Goal: Task Accomplishment & Management: Manage account settings

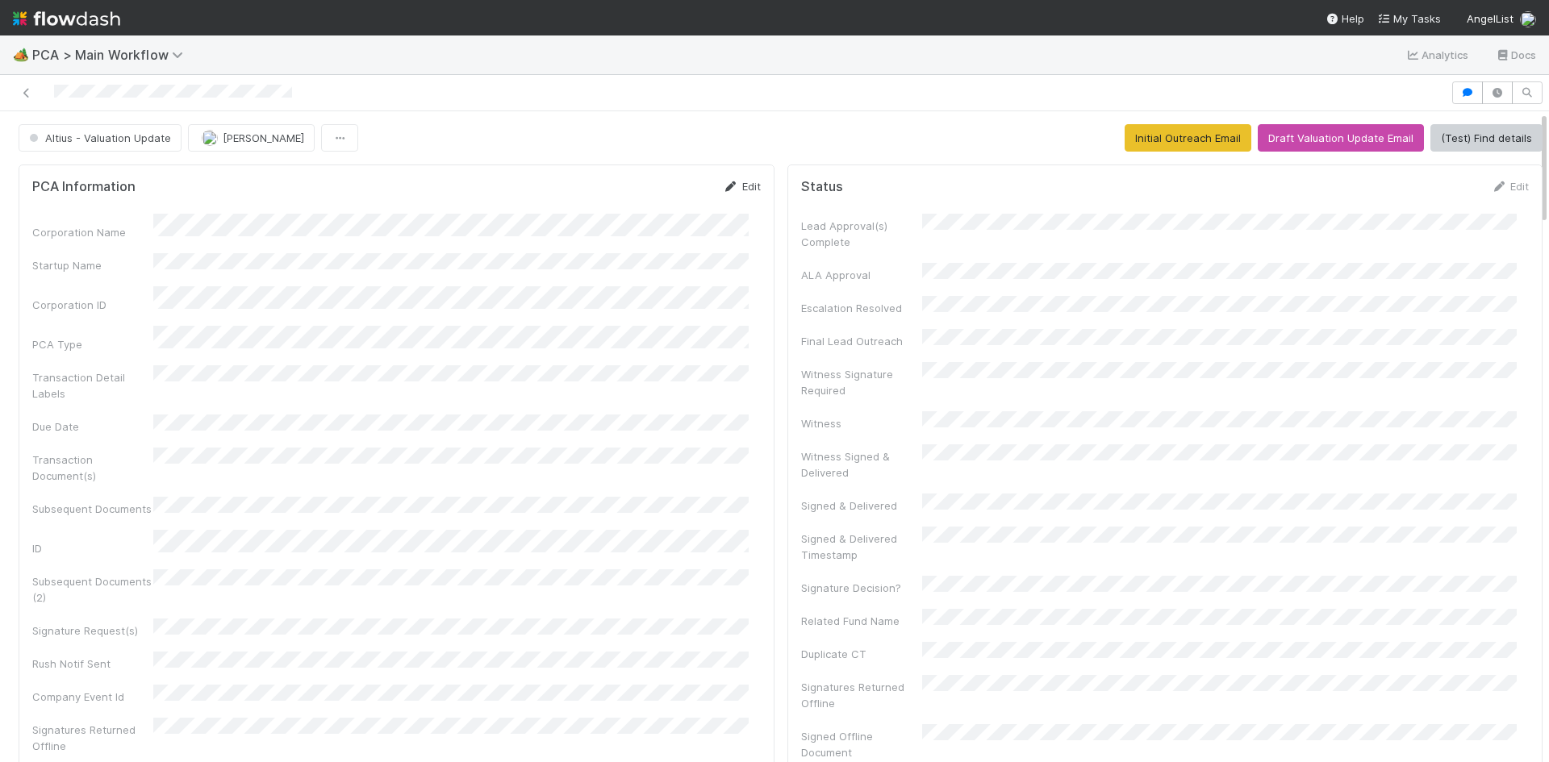
click at [741, 186] on link "Edit" at bounding box center [742, 186] width 38 height 13
click at [103, 305] on div "Corporation Name Startup Name Corporation ID PCA Type Transaction Detail Labels…" at bounding box center [396, 641] width 728 height 832
click at [660, 190] on button "Save" at bounding box center [675, 191] width 46 height 27
click at [30, 91] on icon at bounding box center [27, 93] width 16 height 10
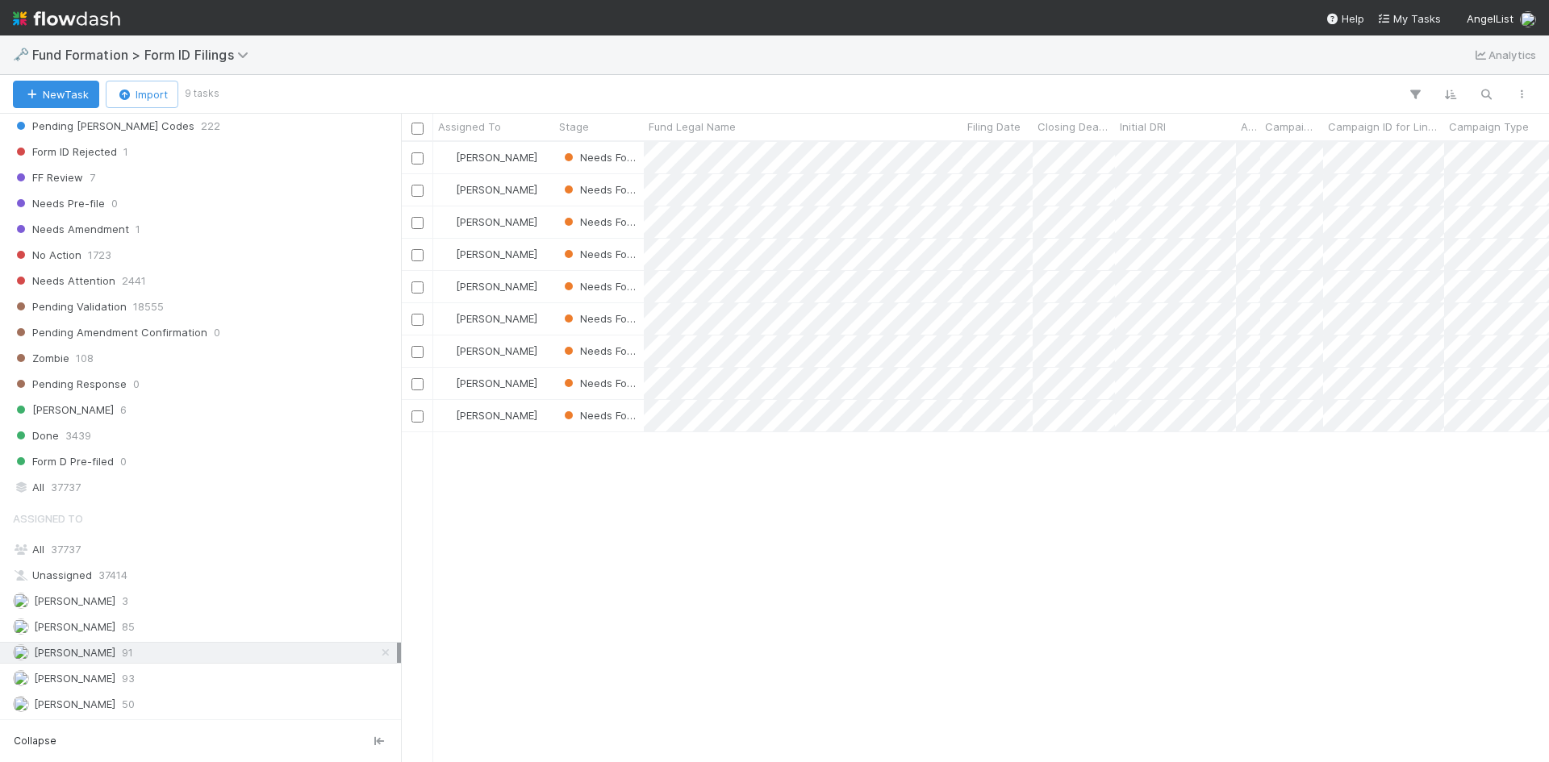
click at [677, 536] on div "Meg Castanare Needs Form ID 8/18/25, 6:17:49 AM 8/19/25, 7:47:24 AM Meg Castana…" at bounding box center [975, 452] width 1148 height 620
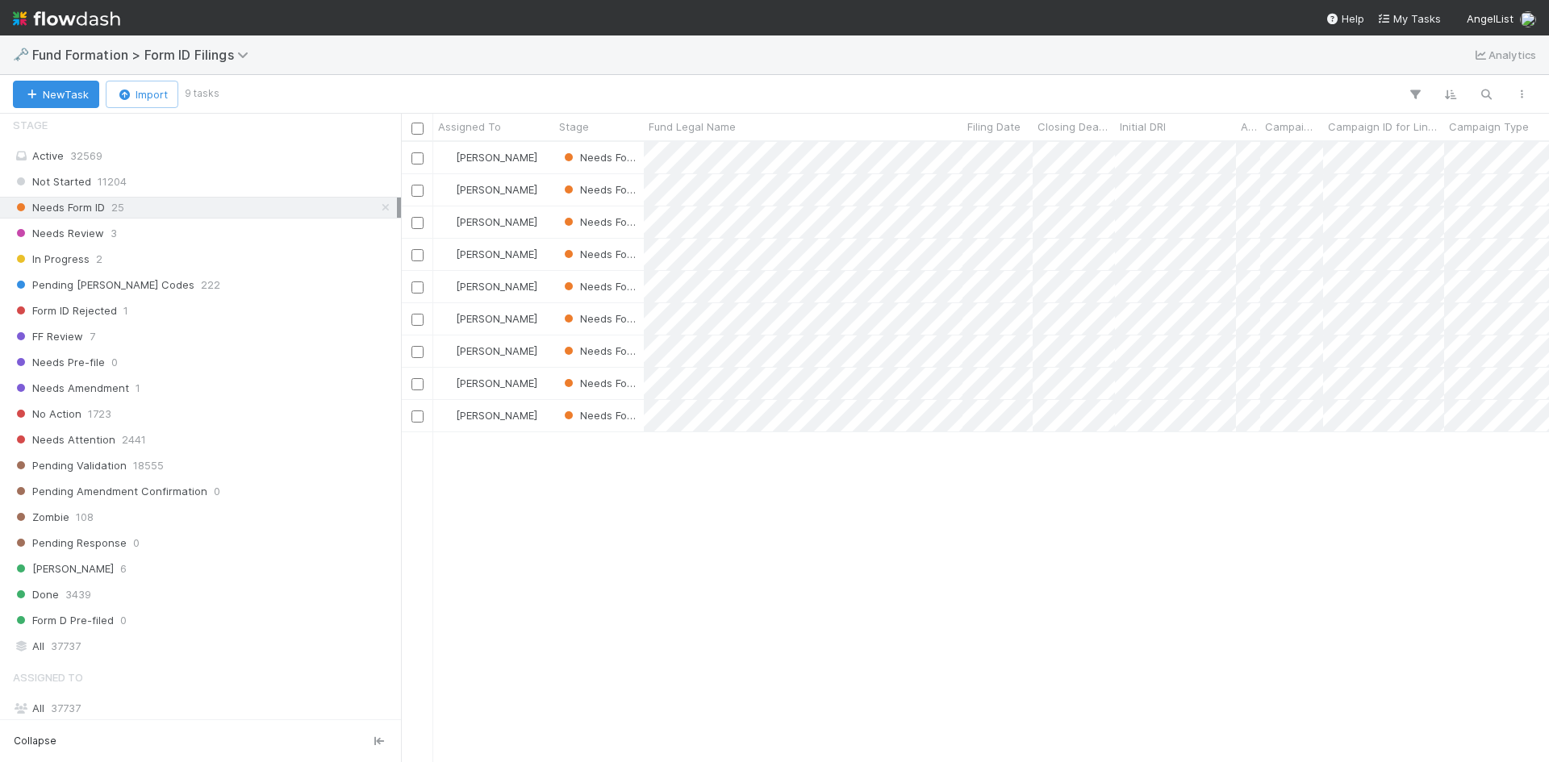
scroll to position [136, 0]
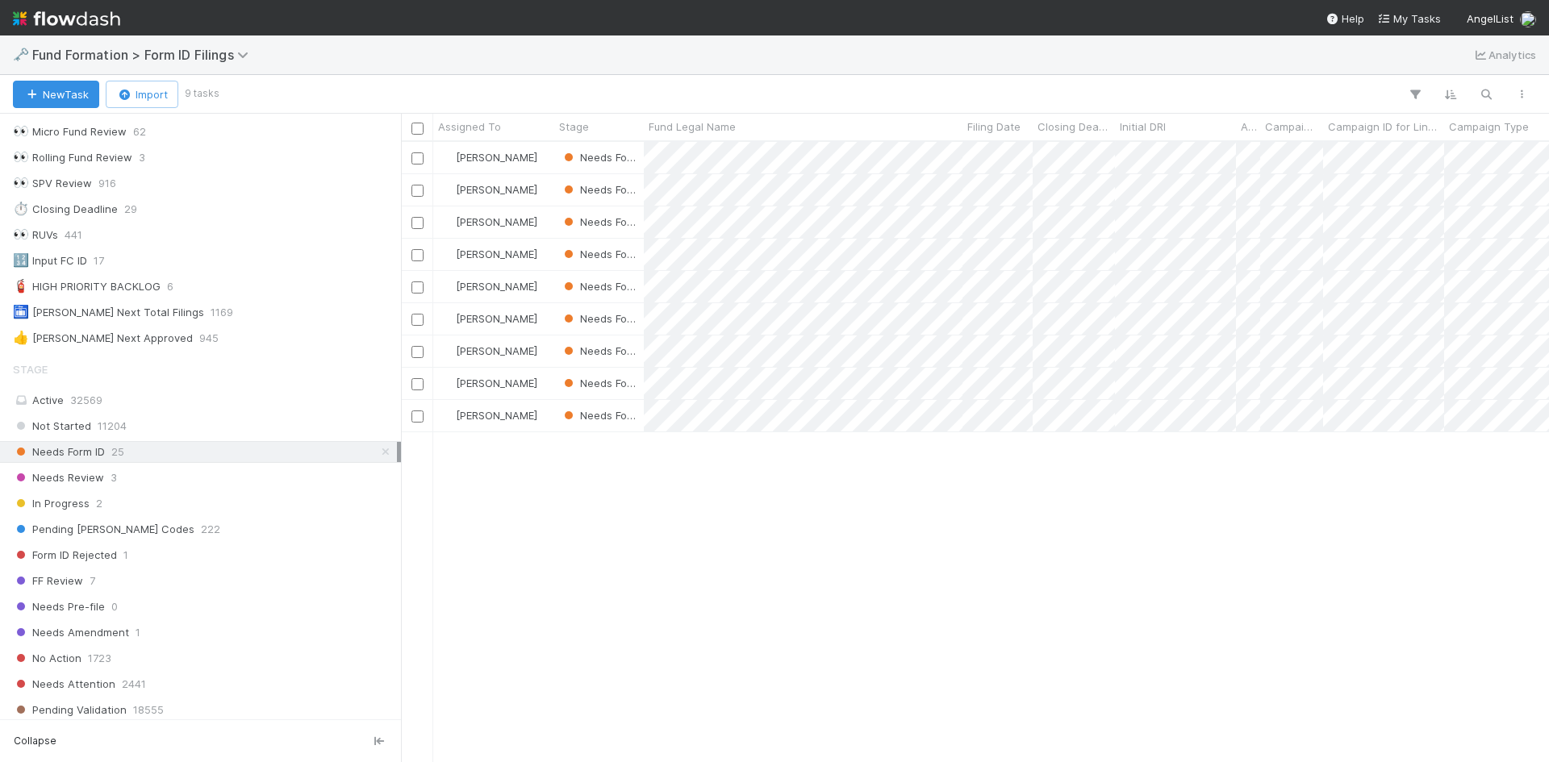
click at [741, 522] on div "Meg Castanare Needs Form ID 8/18/25, 6:17:49 AM 8/19/25, 7:47:24 AM Meg Castana…" at bounding box center [975, 452] width 1148 height 620
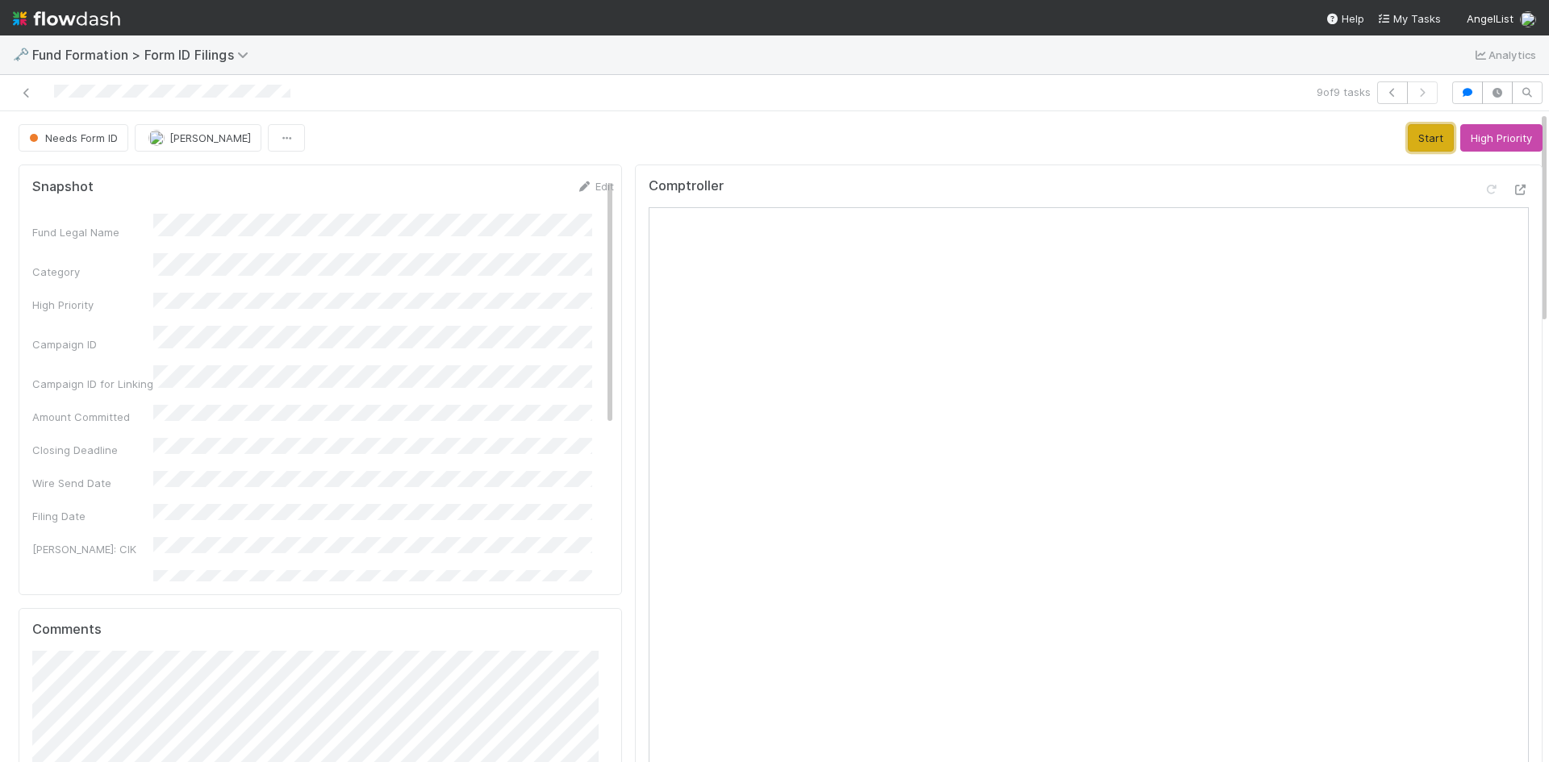
click at [1408, 142] on button "Start" at bounding box center [1431, 137] width 46 height 27
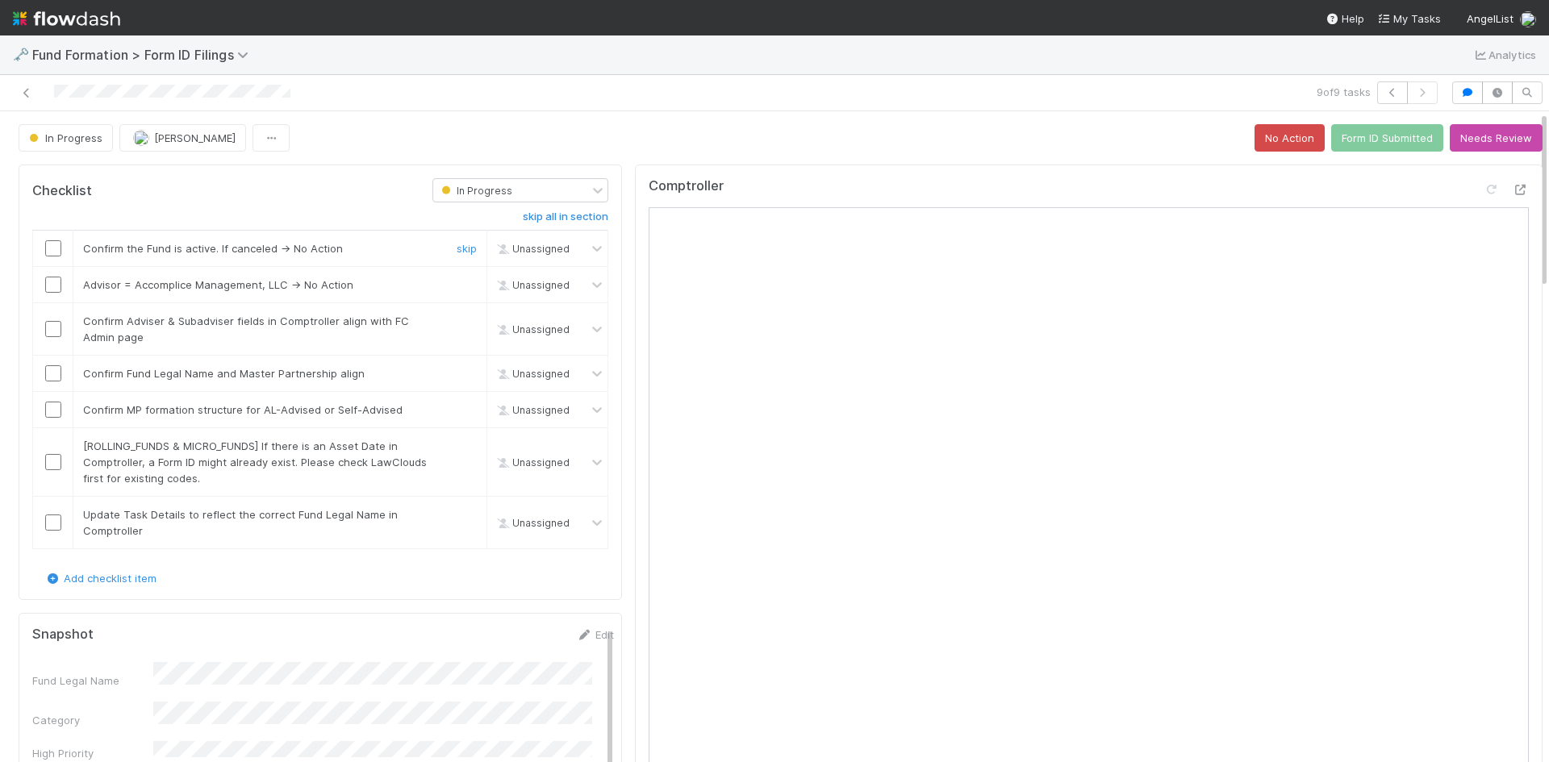
drag, startPoint x: 53, startPoint y: 248, endPoint x: 176, endPoint y: 269, distance: 124.5
click at [53, 248] on input "checkbox" at bounding box center [53, 248] width 16 height 16
click at [461, 285] on link "skip" at bounding box center [467, 284] width 20 height 13
drag, startPoint x: 55, startPoint y: 331, endPoint x: 50, endPoint y: 365, distance: 35.0
click at [55, 339] on td at bounding box center [53, 329] width 40 height 52
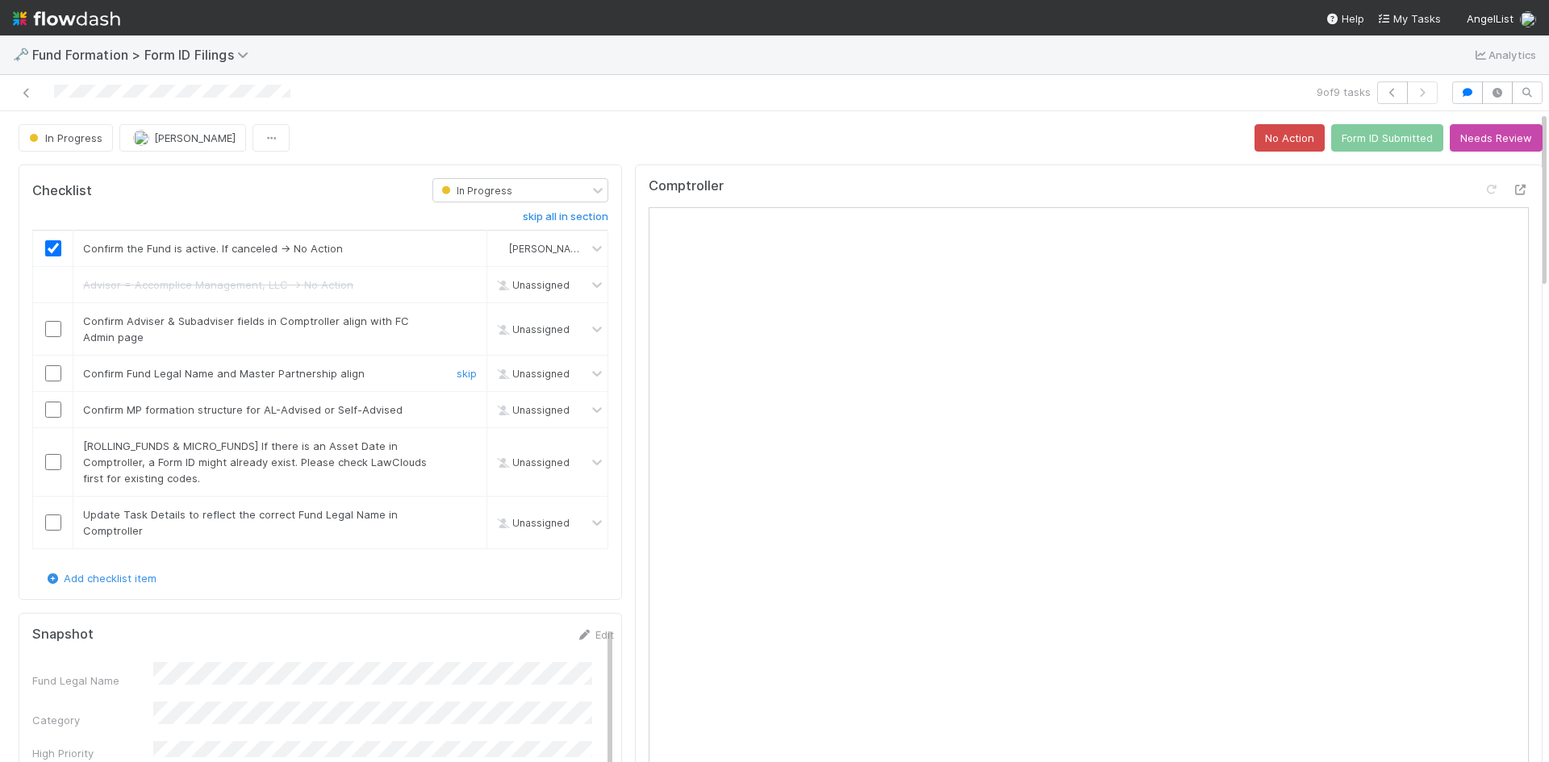
click at [50, 371] on input "checkbox" at bounding box center [53, 373] width 16 height 16
click at [51, 411] on input "checkbox" at bounding box center [53, 410] width 16 height 16
drag, startPoint x: 49, startPoint y: 331, endPoint x: 52, endPoint y: 379, distance: 48.5
click at [51, 332] on input "checkbox" at bounding box center [53, 329] width 16 height 16
drag, startPoint x: 52, startPoint y: 405, endPoint x: 68, endPoint y: 403, distance: 16.2
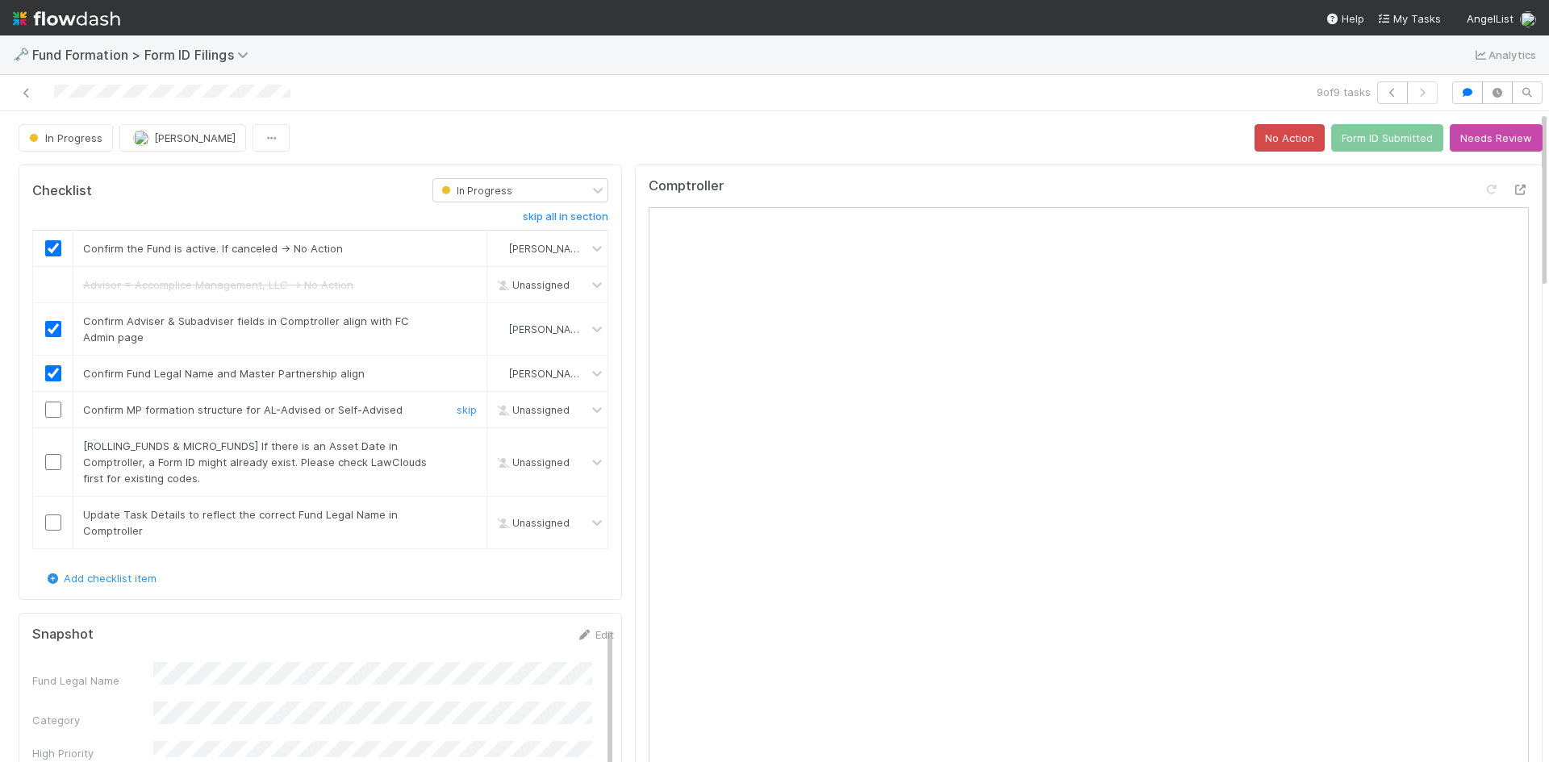
click at [52, 405] on input "checkbox" at bounding box center [53, 410] width 16 height 16
drag, startPoint x: 461, startPoint y: 447, endPoint x: 450, endPoint y: 450, distance: 11.0
click at [459, 447] on link "skip" at bounding box center [467, 446] width 20 height 13
click at [48, 524] on input "checkbox" at bounding box center [53, 523] width 16 height 16
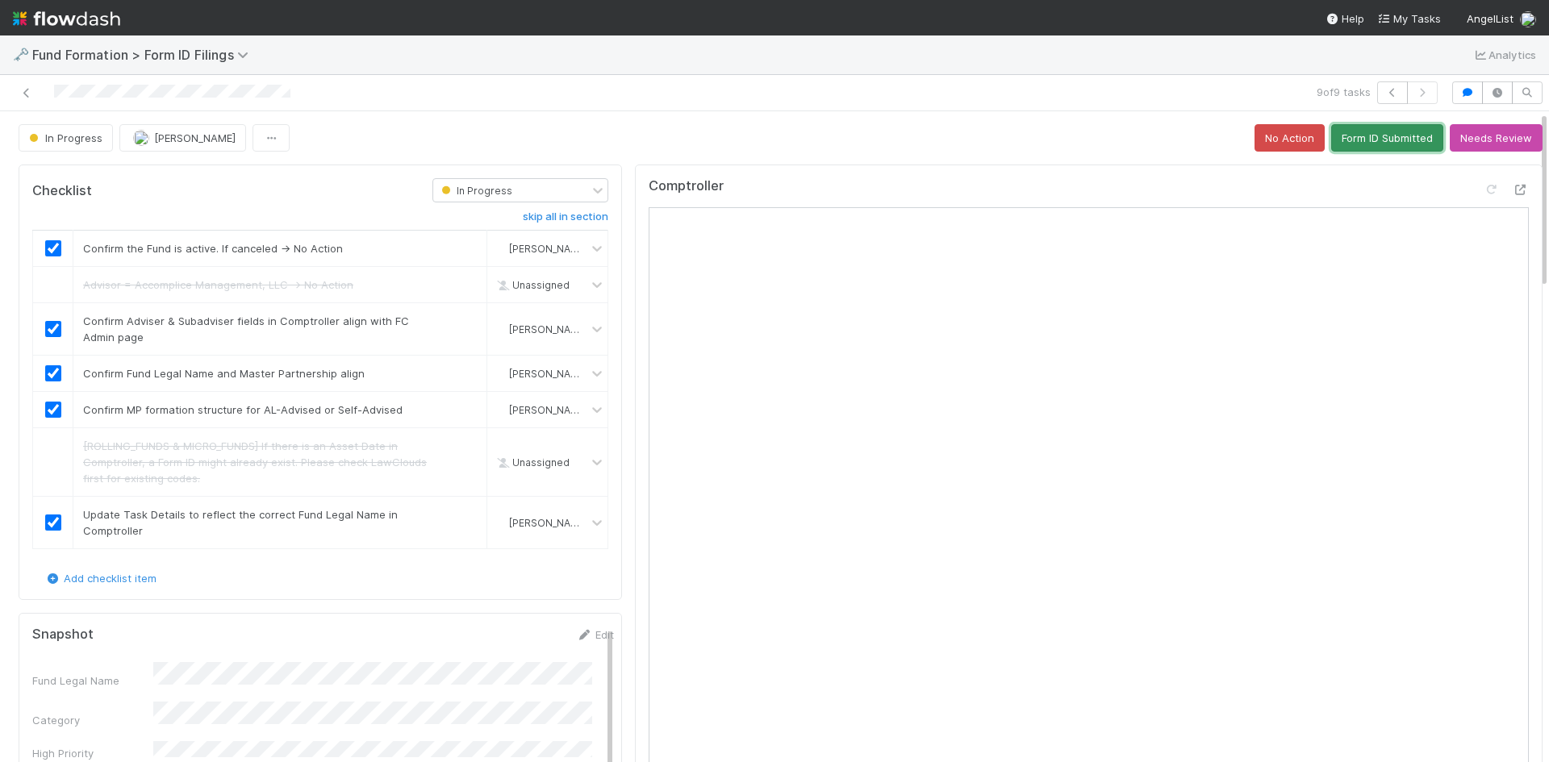
click at [1346, 138] on button "Form ID Submitted" at bounding box center [1387, 137] width 112 height 27
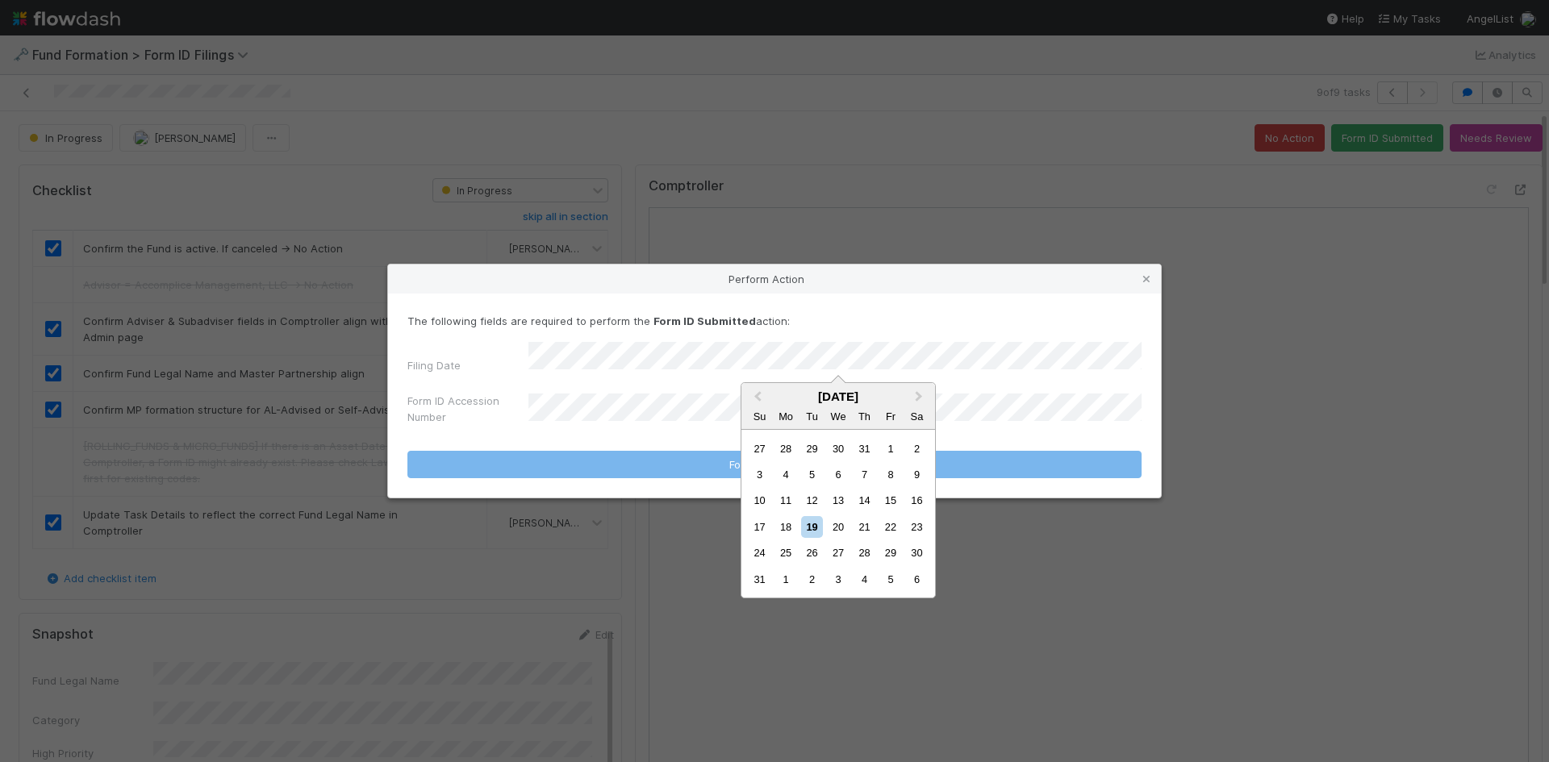
drag, startPoint x: 784, startPoint y: 527, endPoint x: 689, endPoint y: 478, distance: 106.8
click at [784, 526] on div "18" at bounding box center [786, 527] width 22 height 22
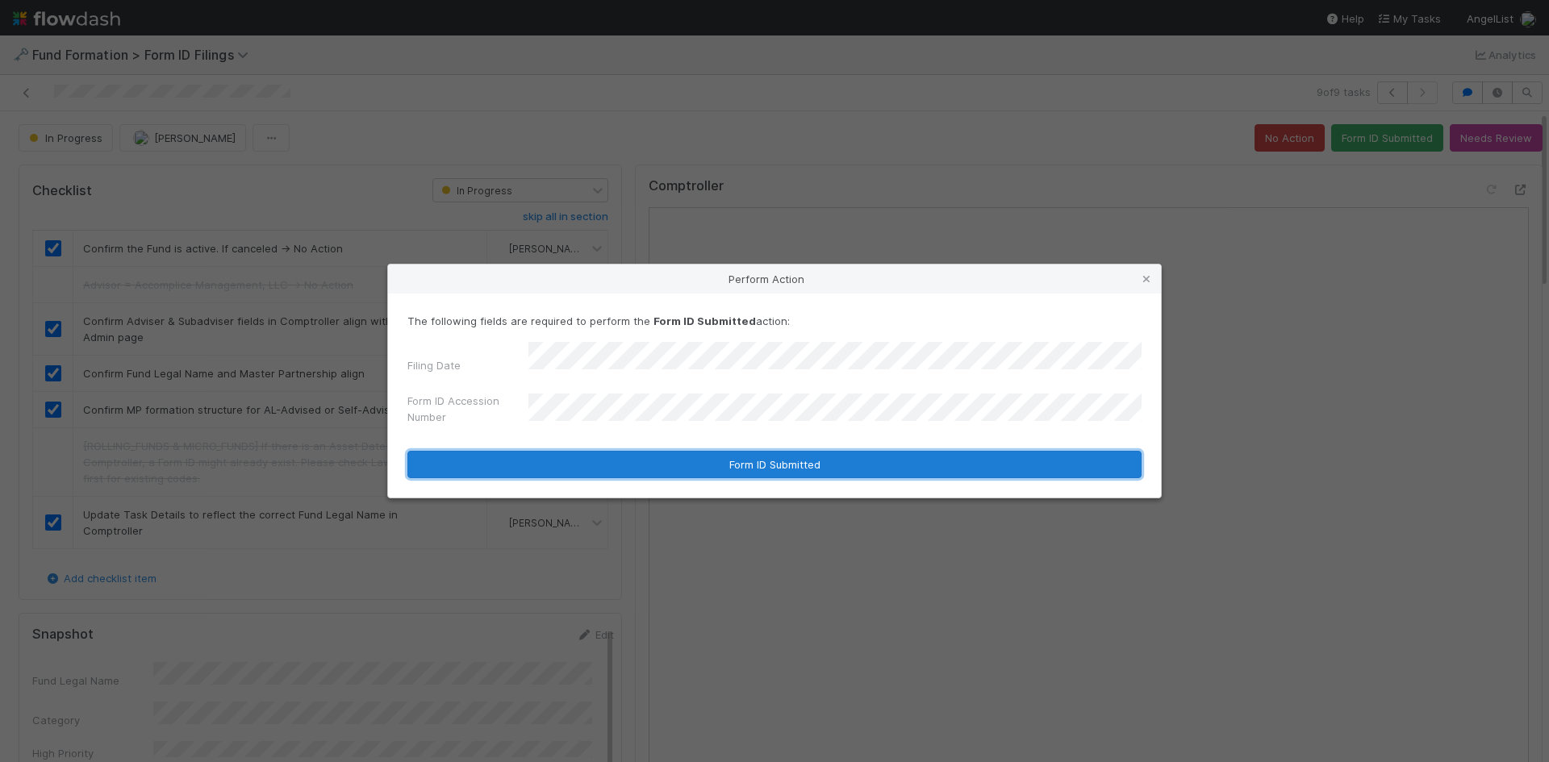
drag, startPoint x: 599, startPoint y: 449, endPoint x: 1454, endPoint y: 484, distance: 856.6
click at [603, 451] on button "Form ID Submitted" at bounding box center [774, 464] width 734 height 27
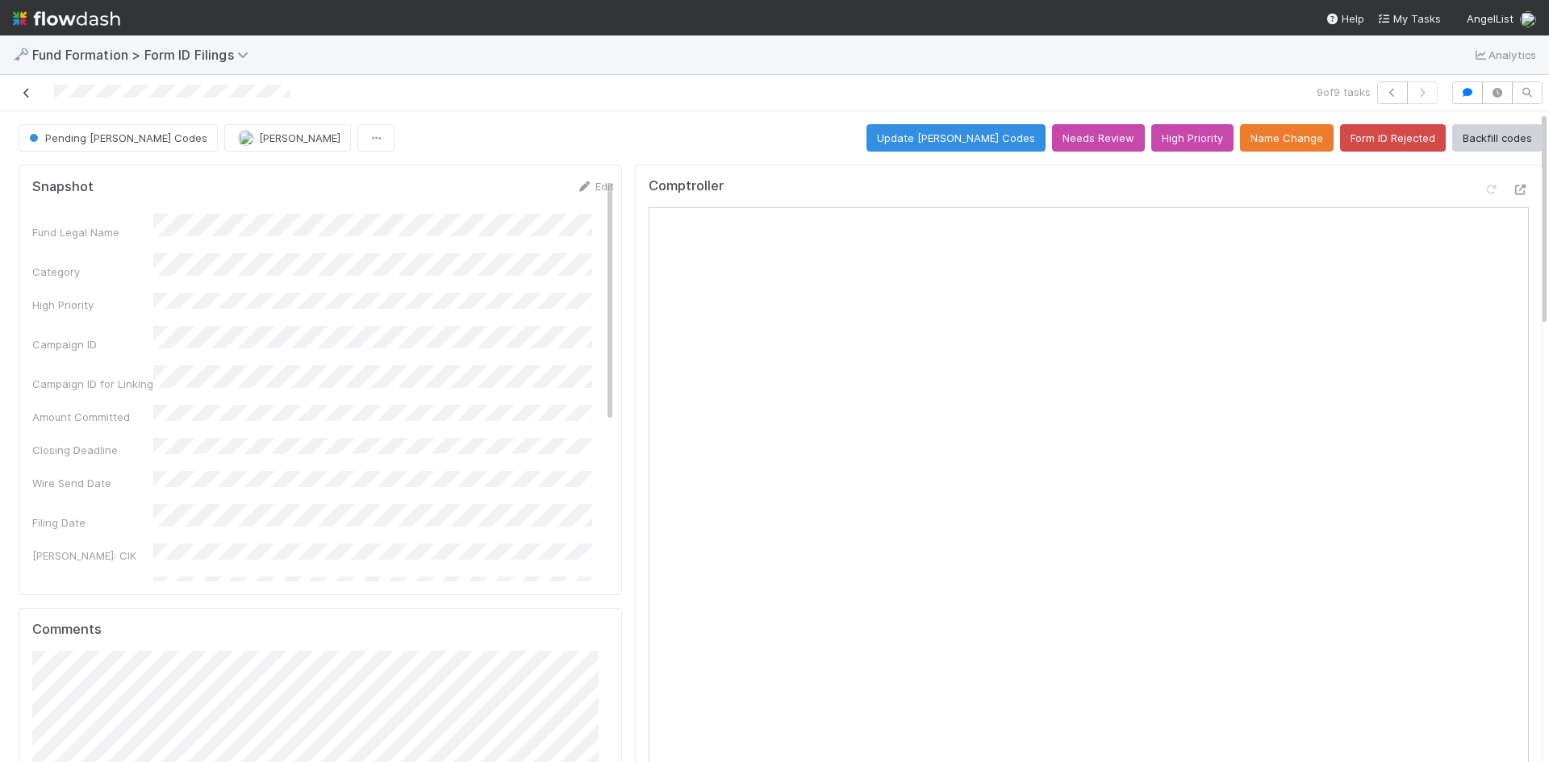
click at [23, 90] on icon at bounding box center [27, 93] width 16 height 10
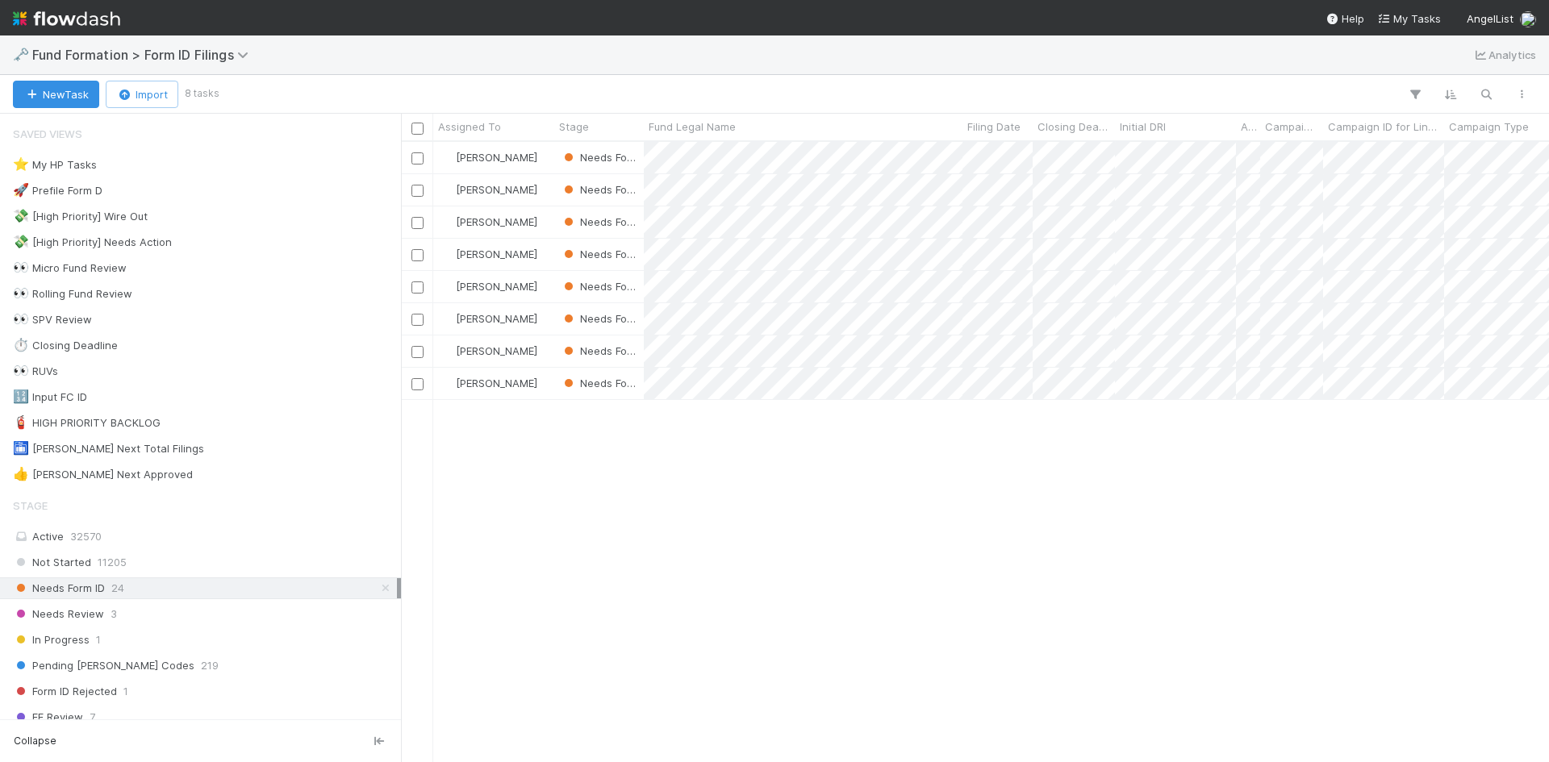
scroll to position [608, 1136]
drag, startPoint x: 985, startPoint y: 528, endPoint x: 920, endPoint y: 415, distance: 130.5
click at [983, 523] on div at bounding box center [774, 381] width 1549 height 762
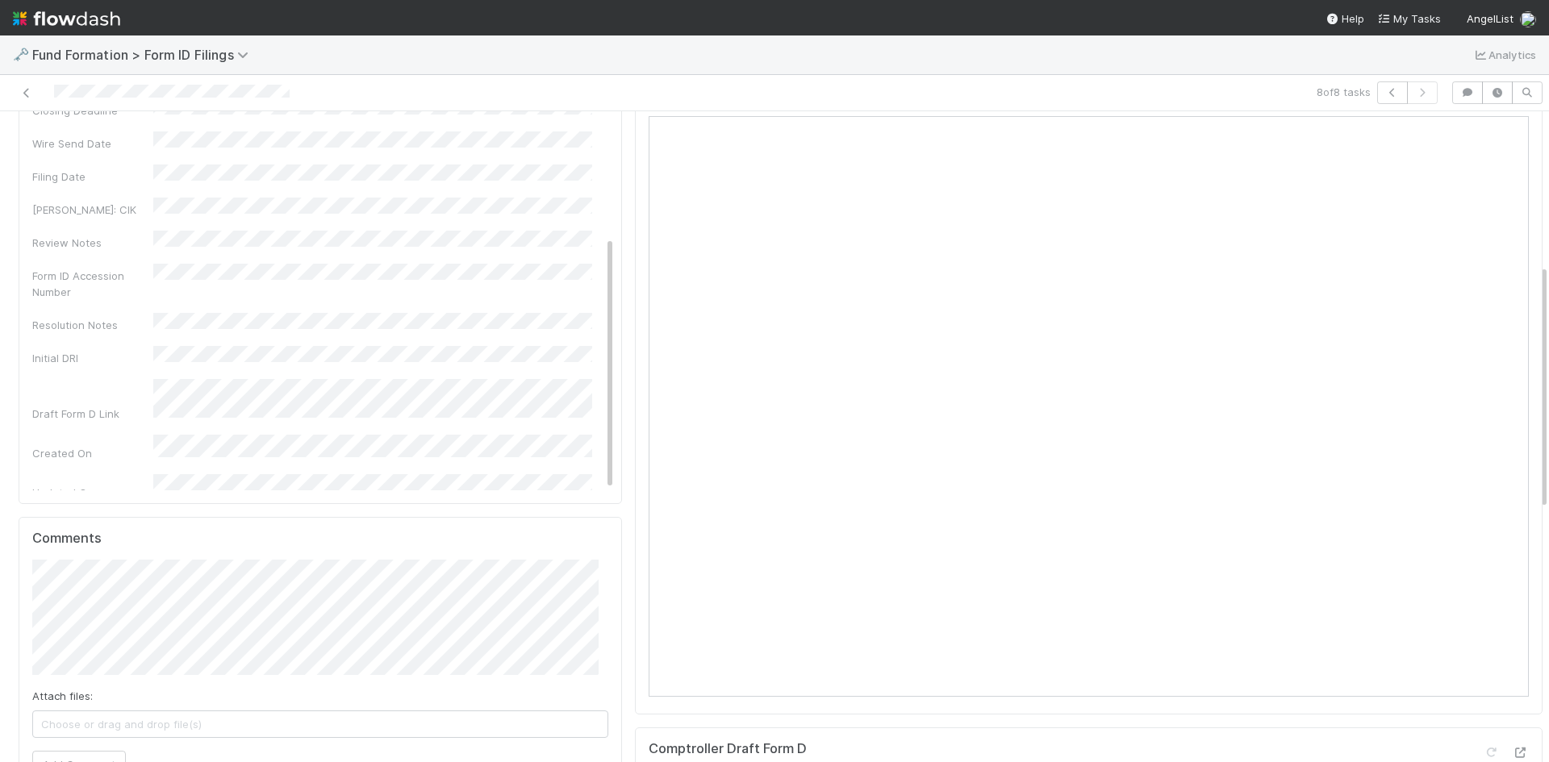
scroll to position [484, 0]
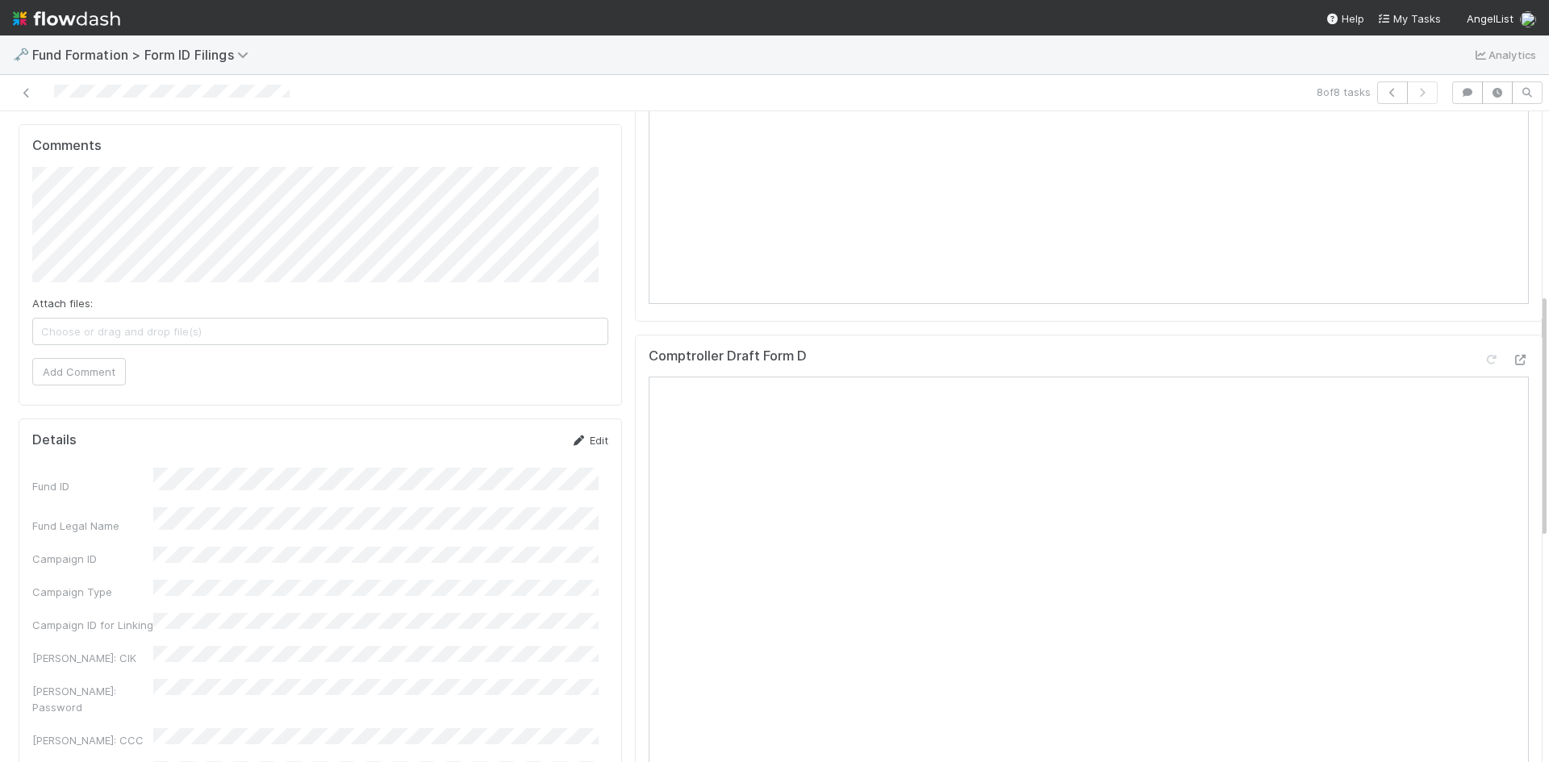
click at [578, 442] on link "Edit" at bounding box center [589, 440] width 38 height 13
click at [519, 447] on button "Save" at bounding box center [522, 445] width 46 height 27
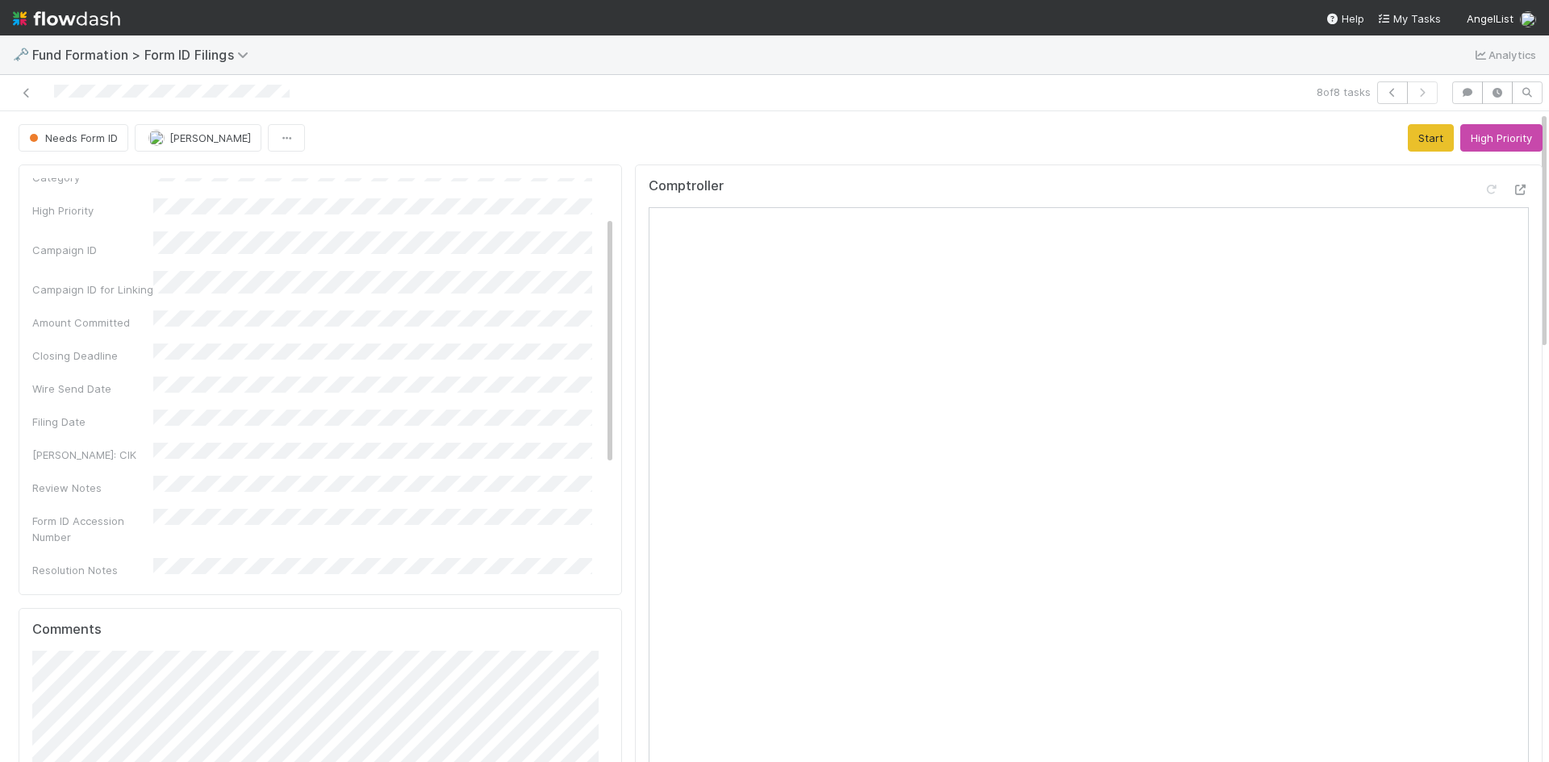
scroll to position [0, 0]
click at [1090, 144] on div "Needs Form ID Meg Castanare Start High Priority" at bounding box center [781, 137] width 1524 height 27
click at [1410, 141] on button "Start" at bounding box center [1431, 137] width 46 height 27
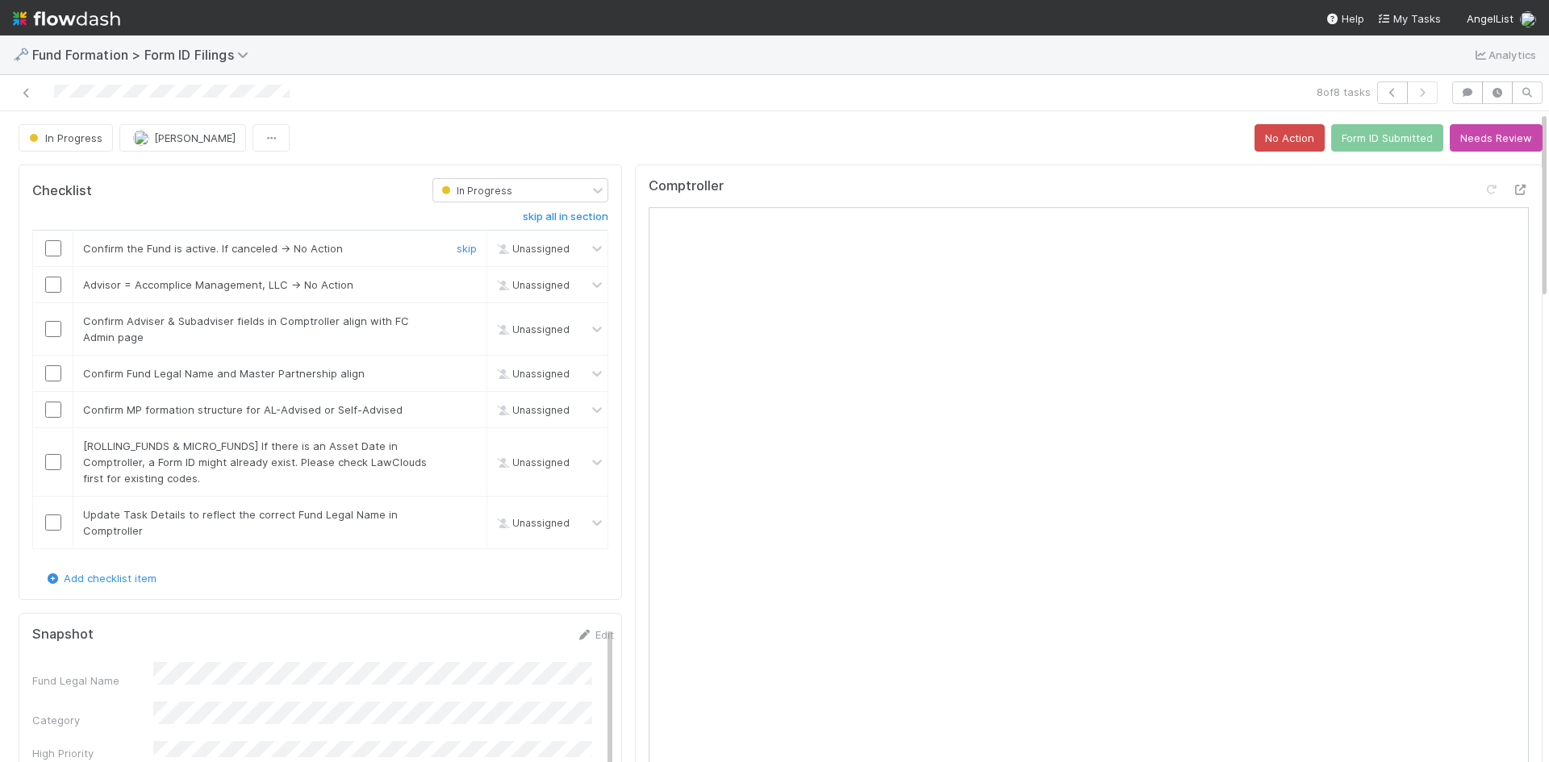
click at [48, 248] on input "checkbox" at bounding box center [53, 248] width 16 height 16
click at [457, 282] on link "skip" at bounding box center [467, 284] width 20 height 13
drag, startPoint x: 52, startPoint y: 322, endPoint x: 52, endPoint y: 345, distance: 23.4
click at [52, 323] on input "checkbox" at bounding box center [53, 329] width 16 height 16
click at [55, 366] on input "checkbox" at bounding box center [53, 373] width 16 height 16
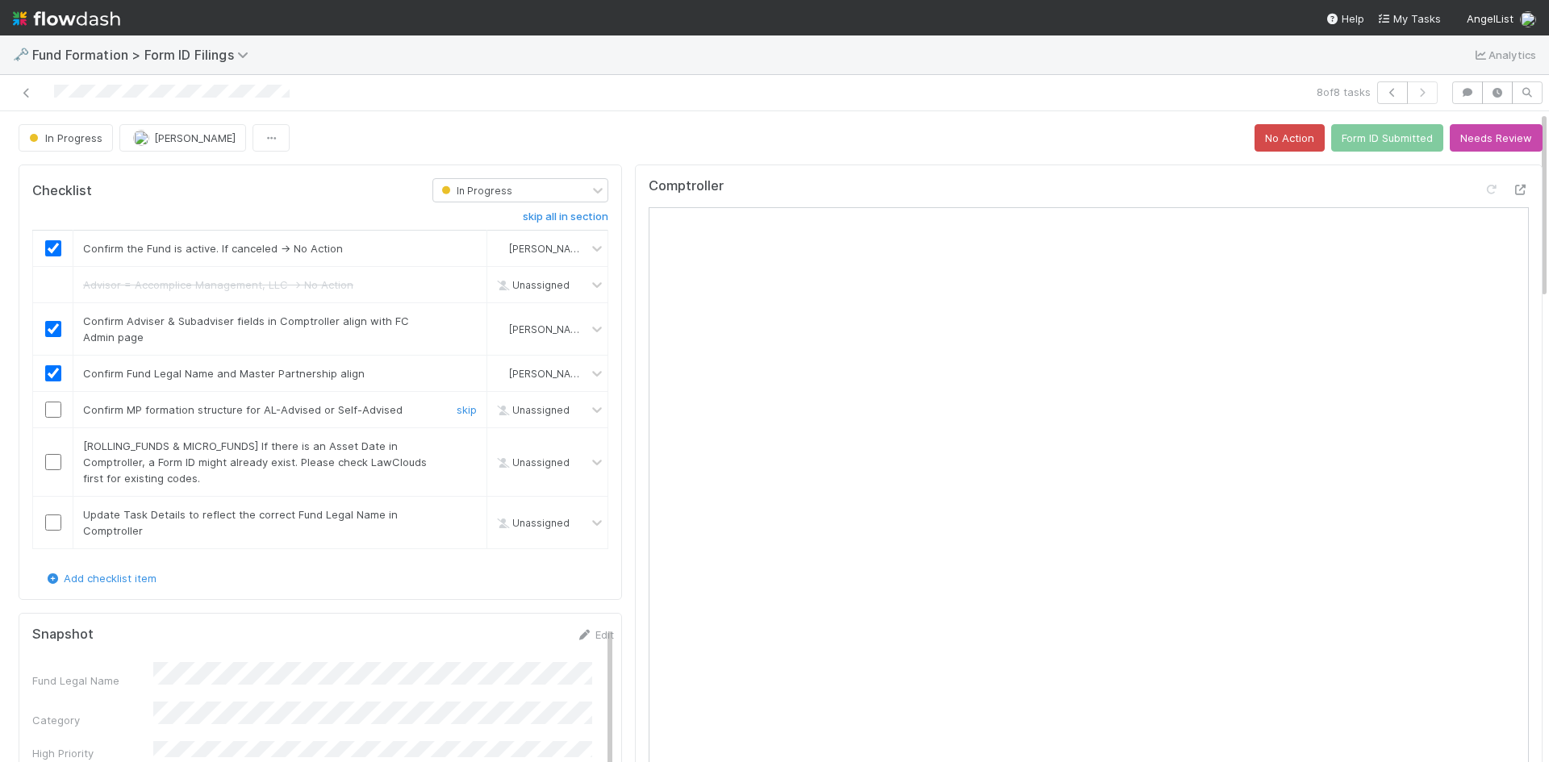
click at [52, 408] on input "checkbox" at bounding box center [53, 410] width 16 height 16
click at [457, 449] on link "skip" at bounding box center [467, 446] width 20 height 13
click at [50, 528] on input "checkbox" at bounding box center [53, 523] width 16 height 16
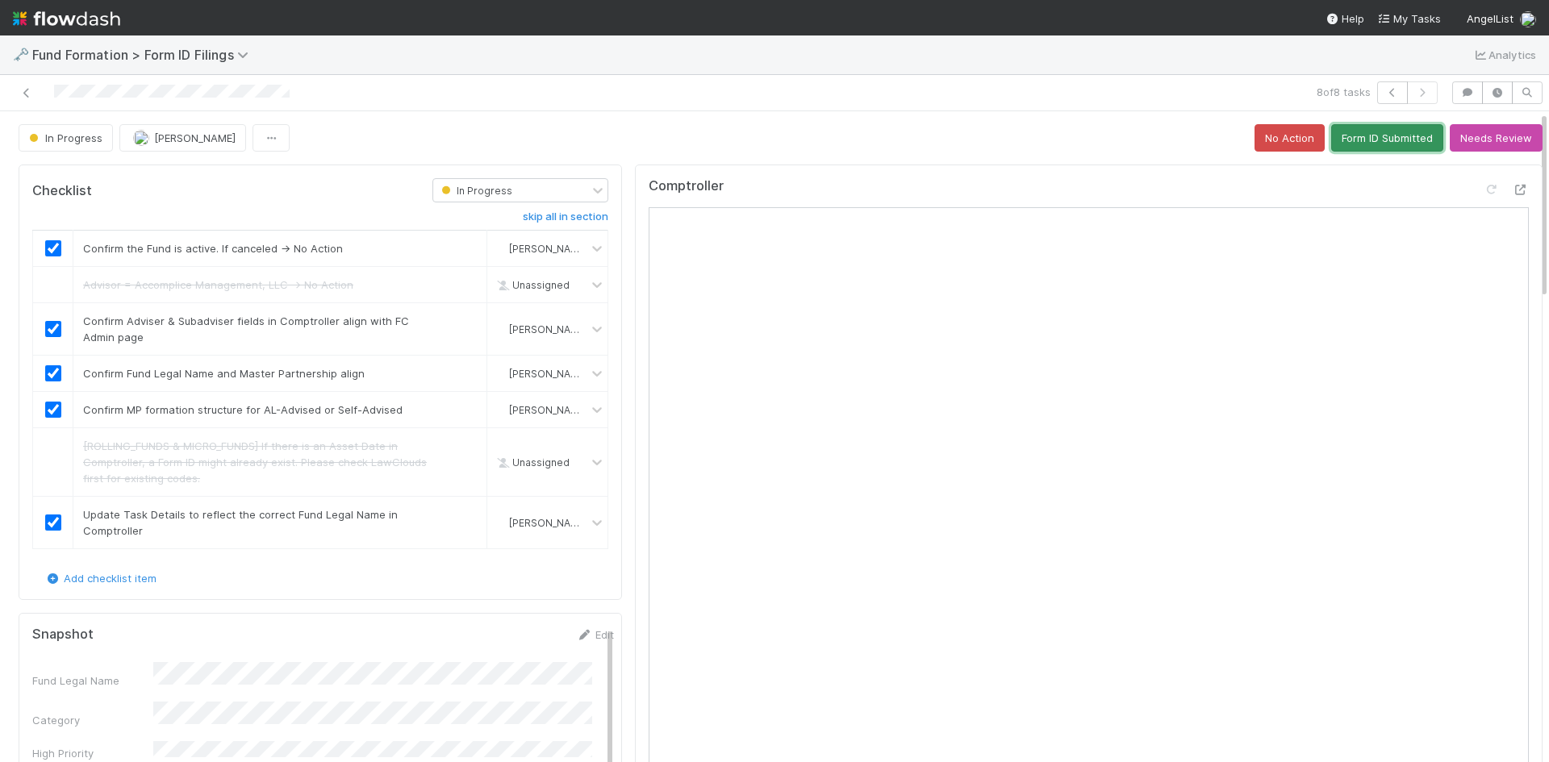
click at [1369, 145] on button "Form ID Submitted" at bounding box center [1387, 137] width 112 height 27
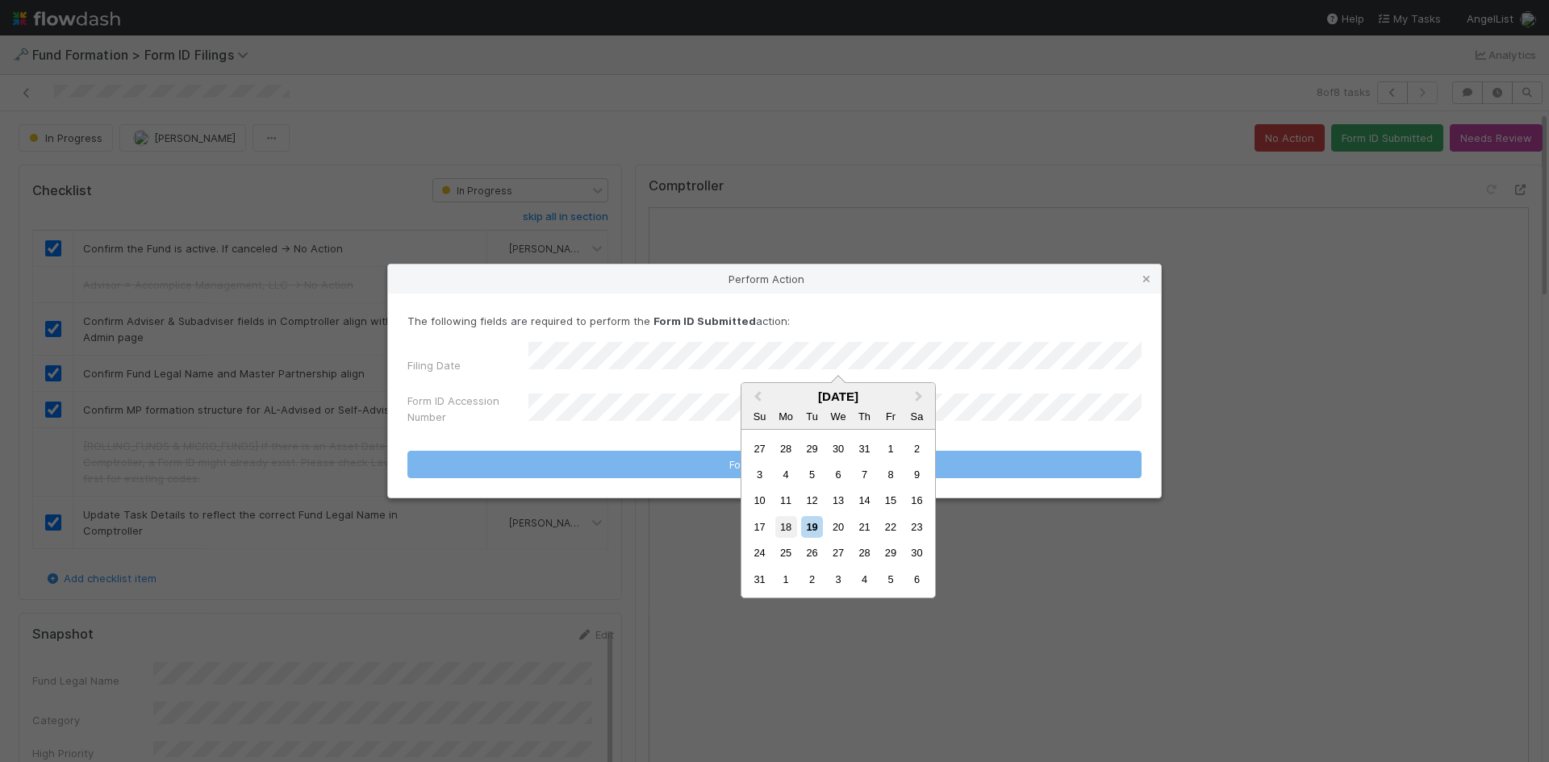
click at [781, 528] on div "18" at bounding box center [786, 527] width 22 height 22
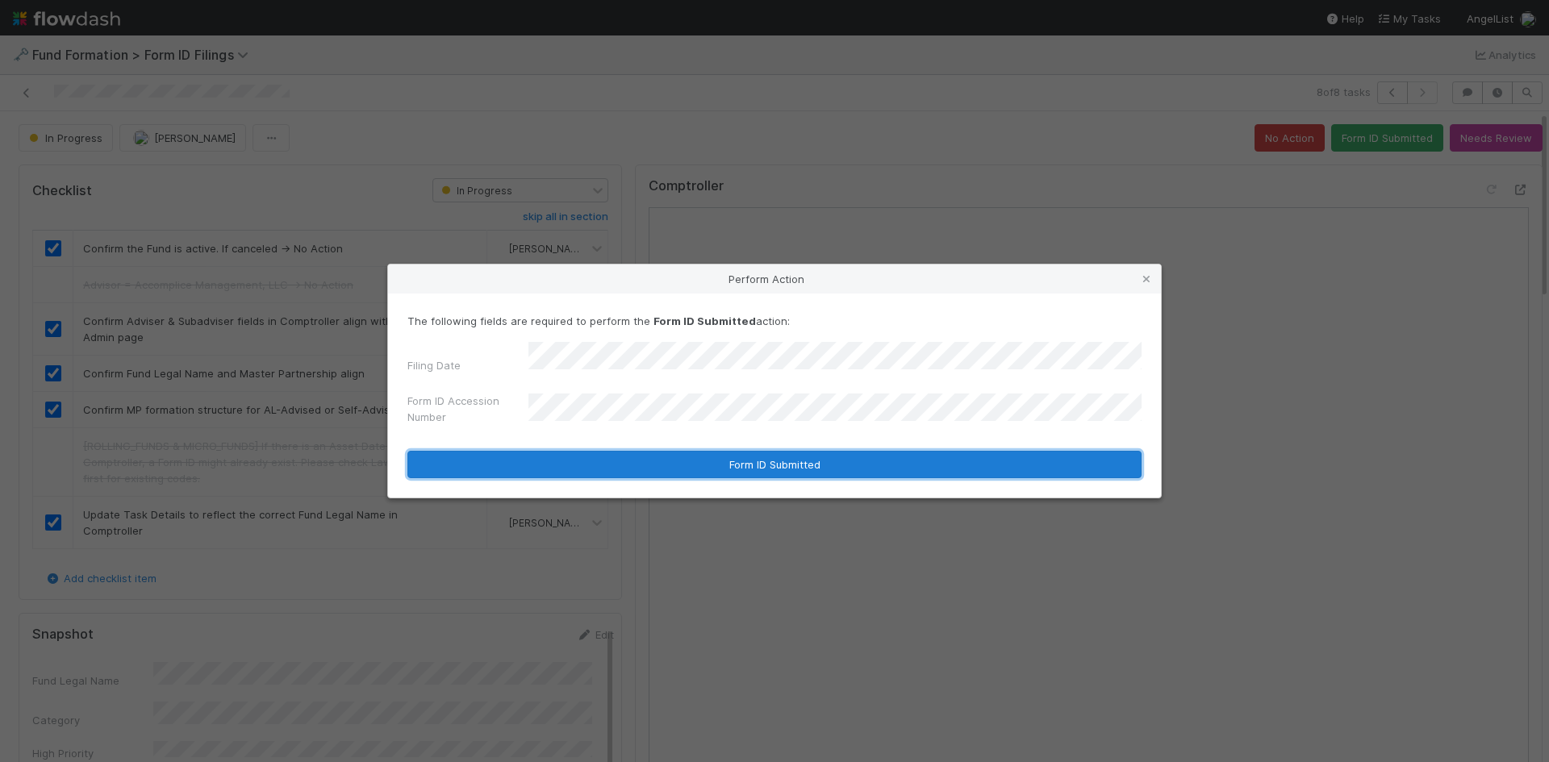
click at [638, 451] on button "Form ID Submitted" at bounding box center [774, 464] width 734 height 27
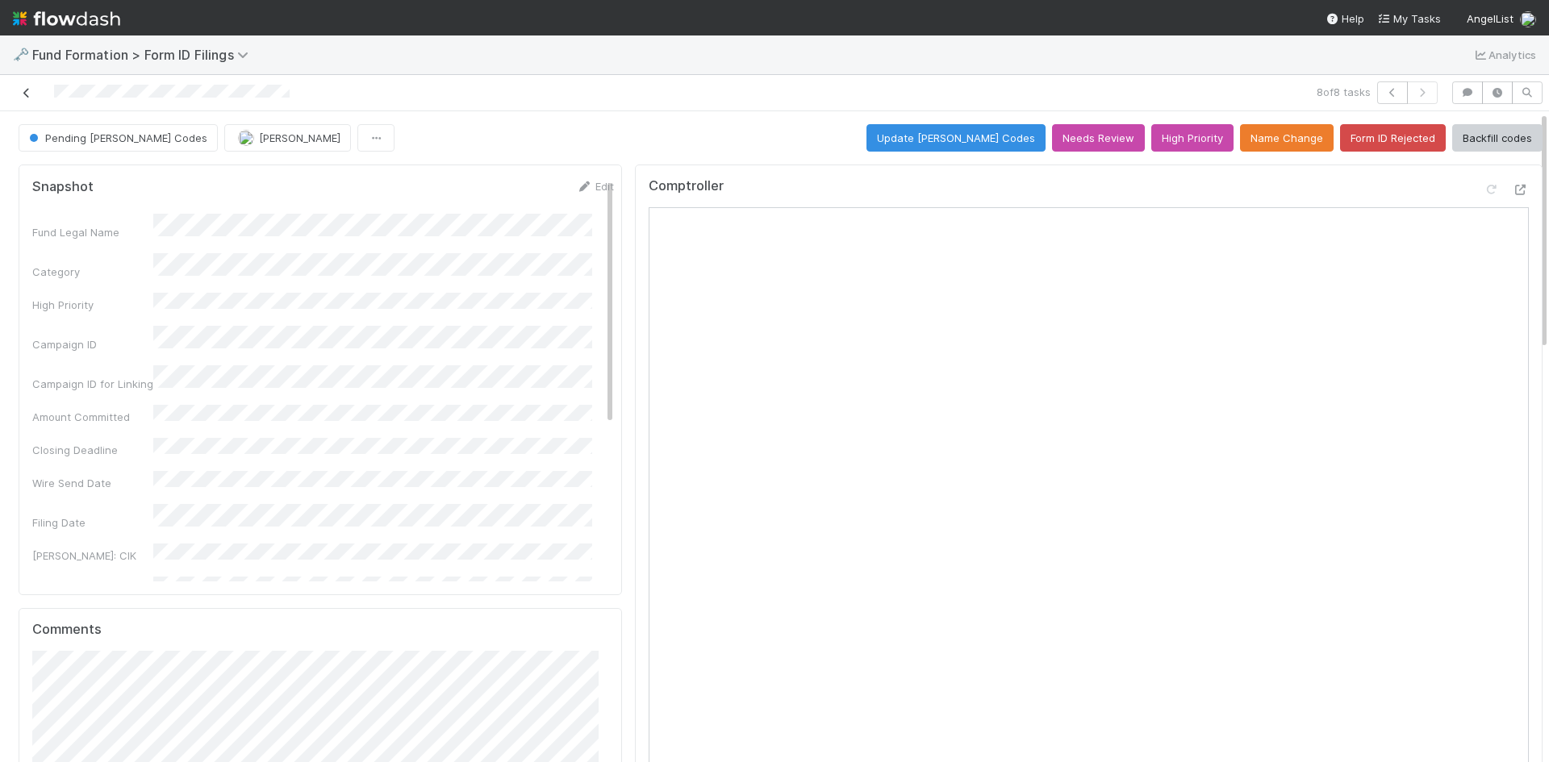
click at [23, 92] on icon at bounding box center [27, 93] width 16 height 10
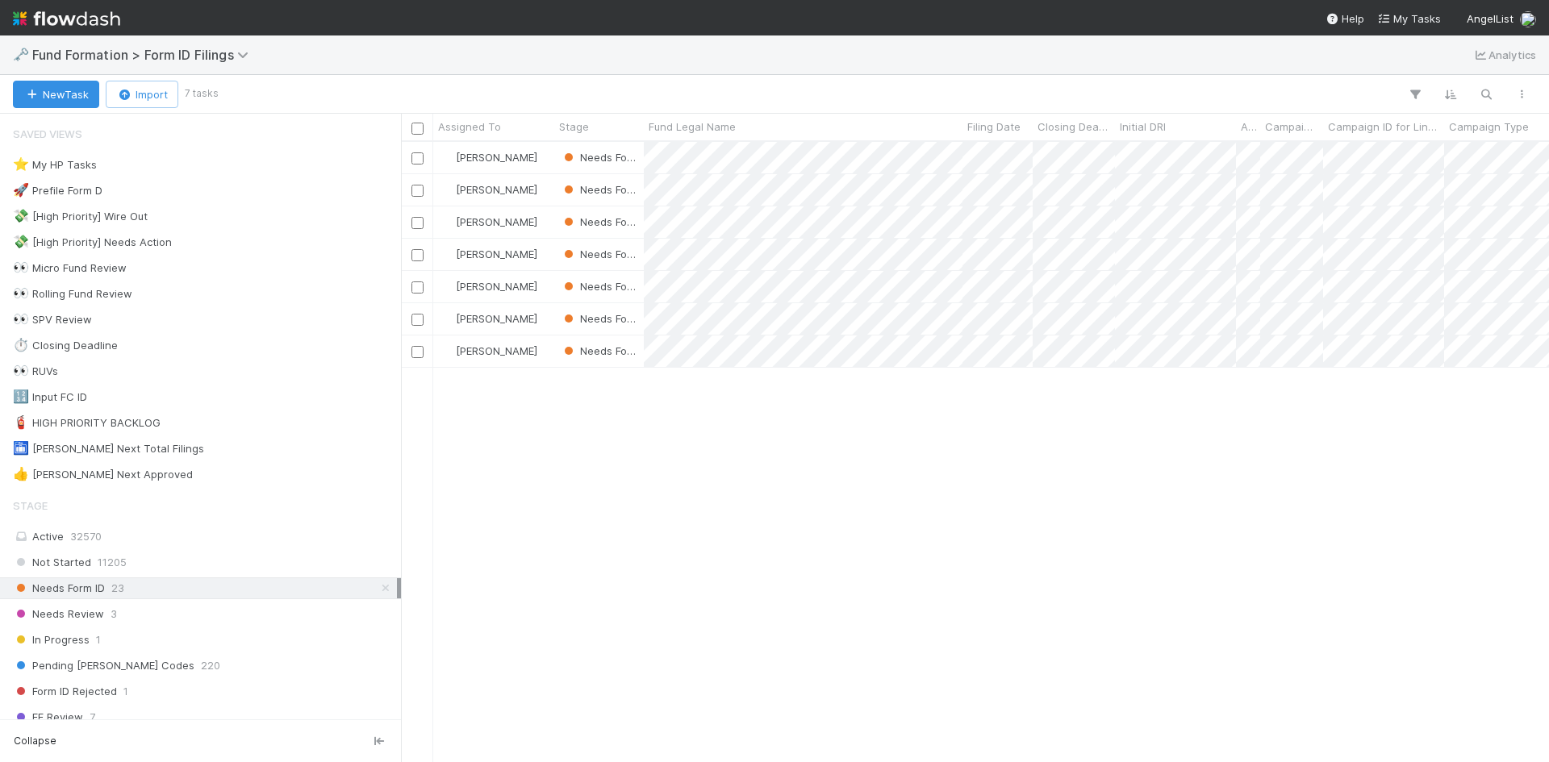
scroll to position [608, 1136]
click at [1104, 459] on div at bounding box center [774, 381] width 1549 height 762
click at [118, 160] on div "⭐ My HP Tasks 3" at bounding box center [205, 165] width 384 height 20
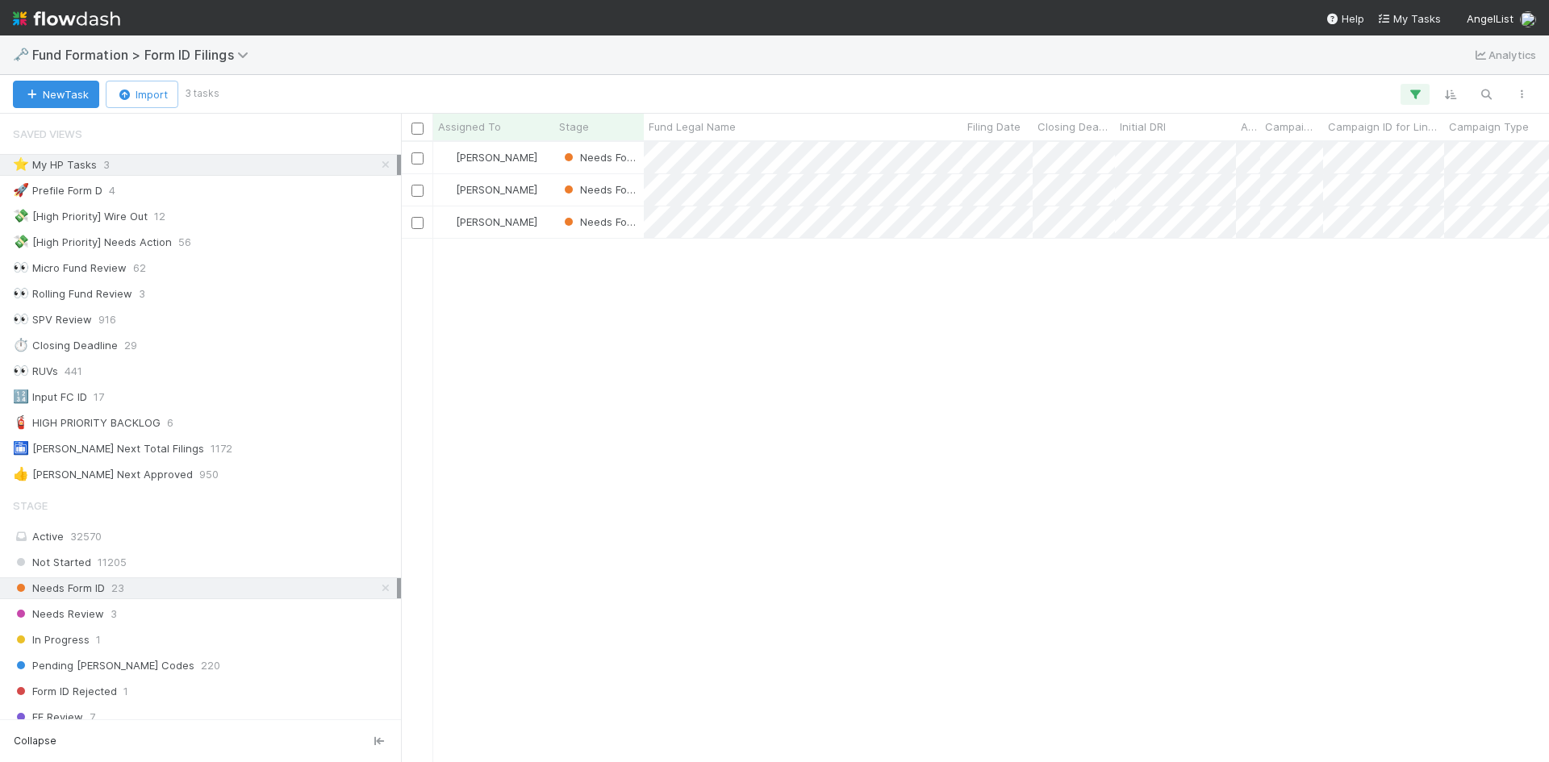
scroll to position [608, 1136]
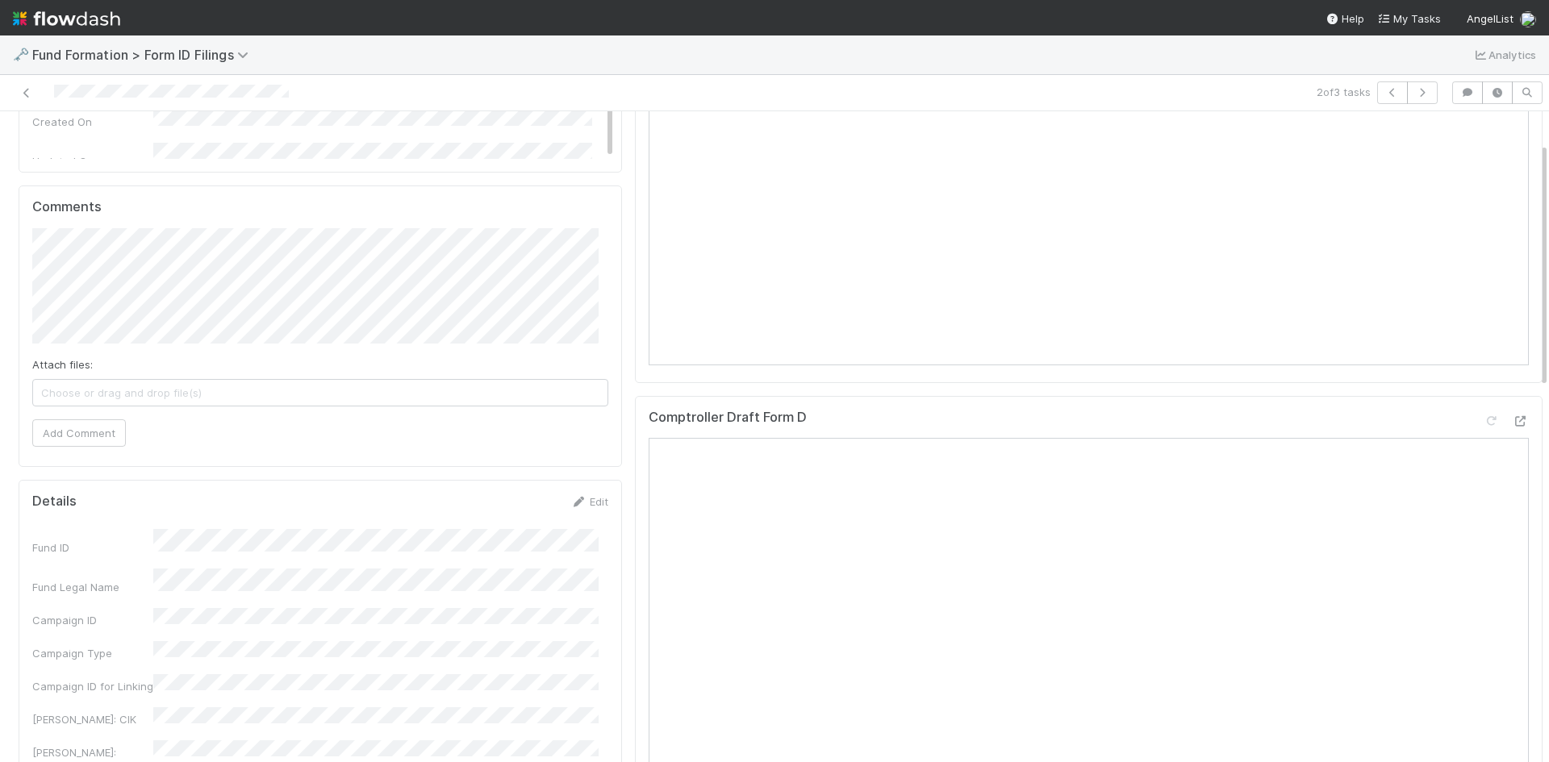
scroll to position [484, 0]
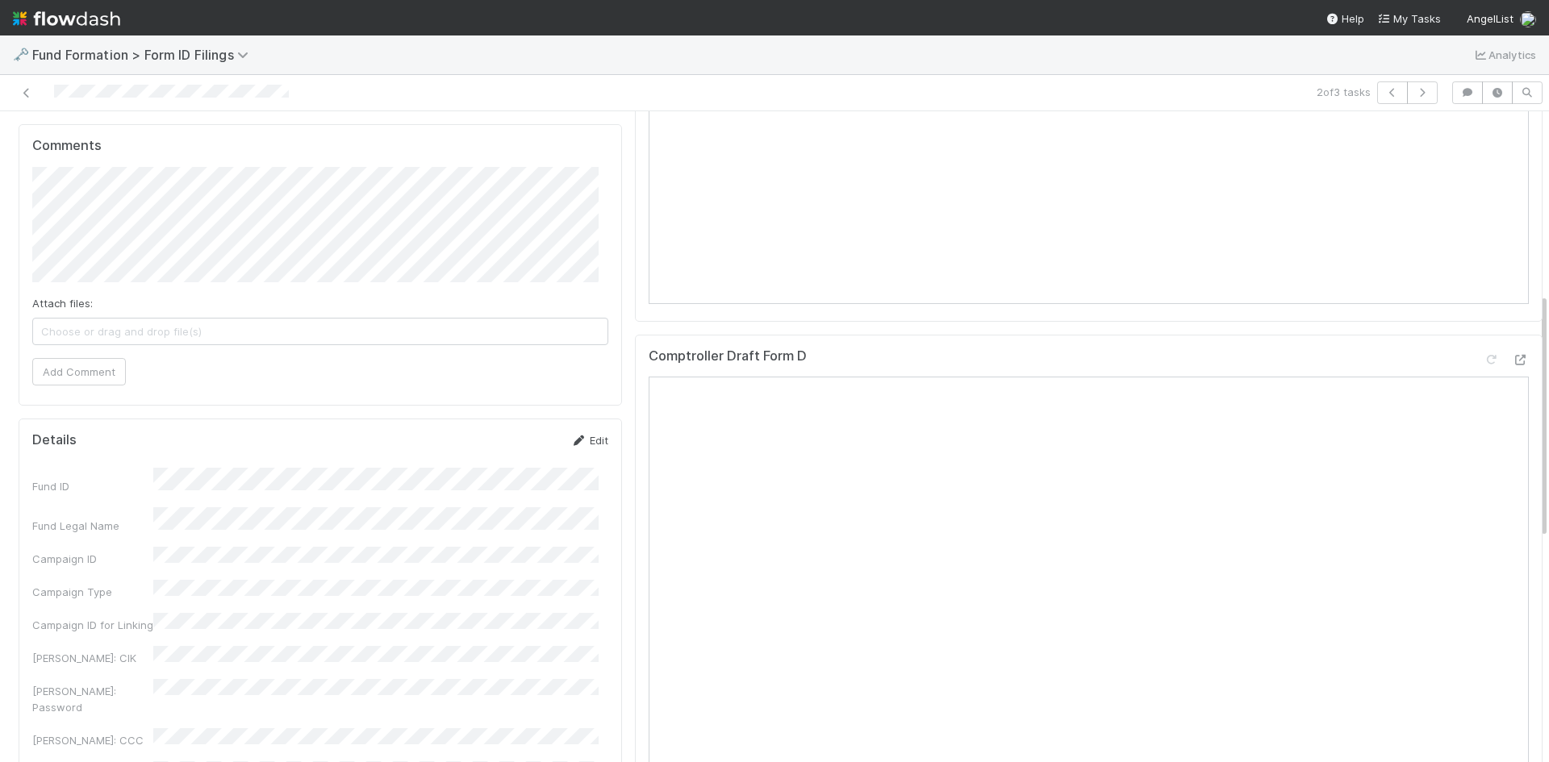
click at [586, 446] on link "Edit" at bounding box center [589, 440] width 38 height 13
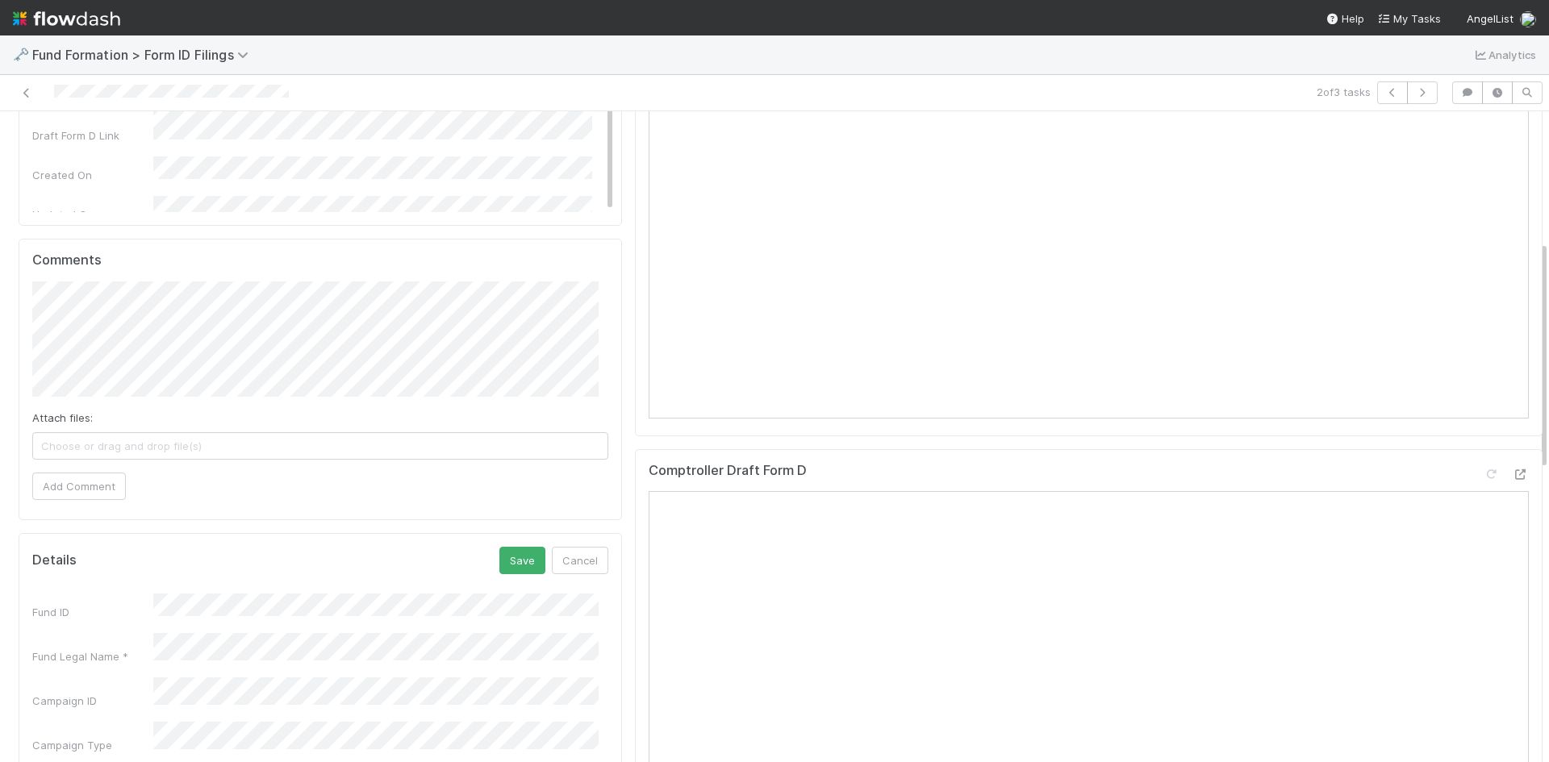
scroll to position [403, 0]
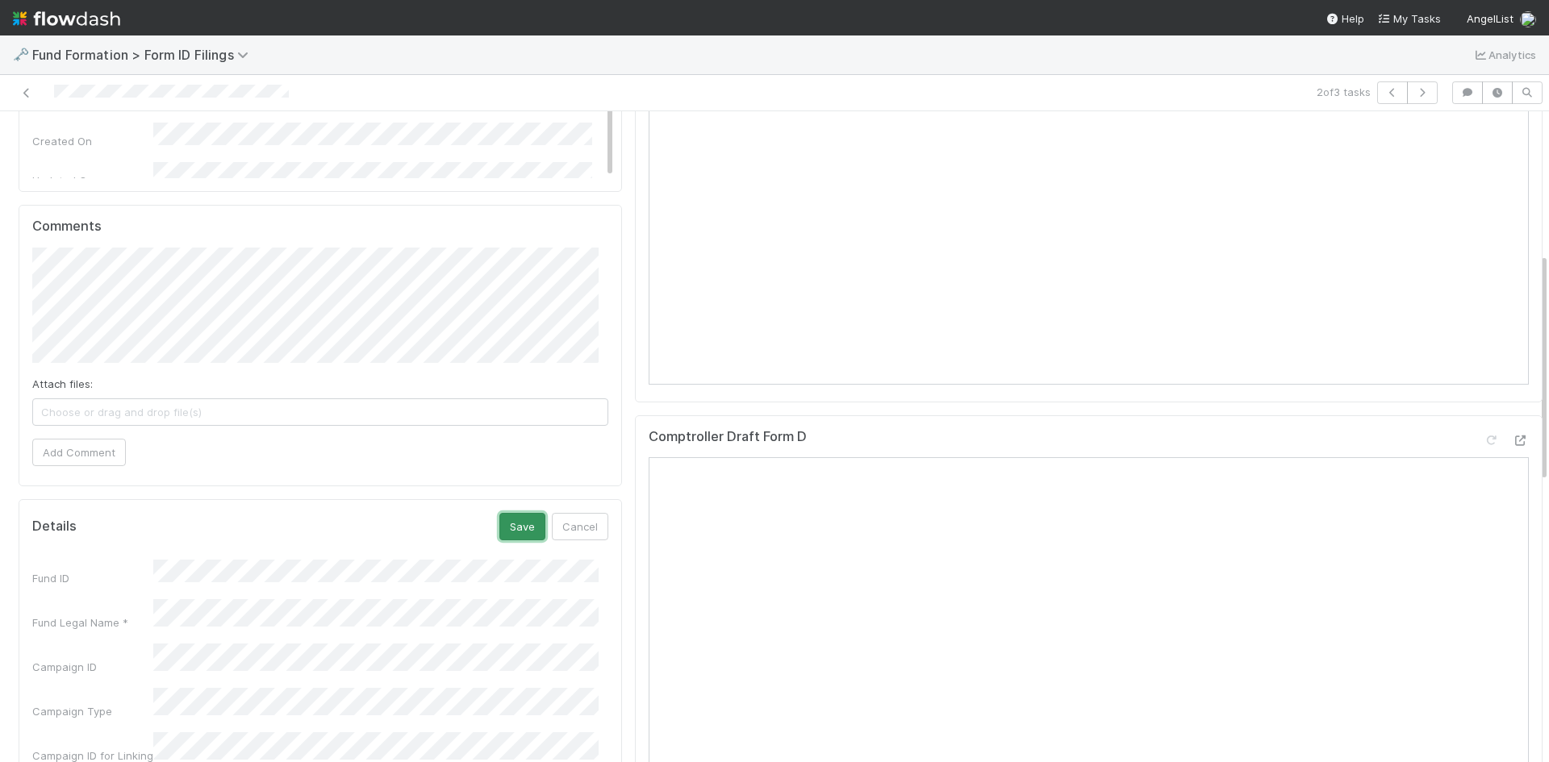
click at [500, 532] on button "Save" at bounding box center [522, 526] width 46 height 27
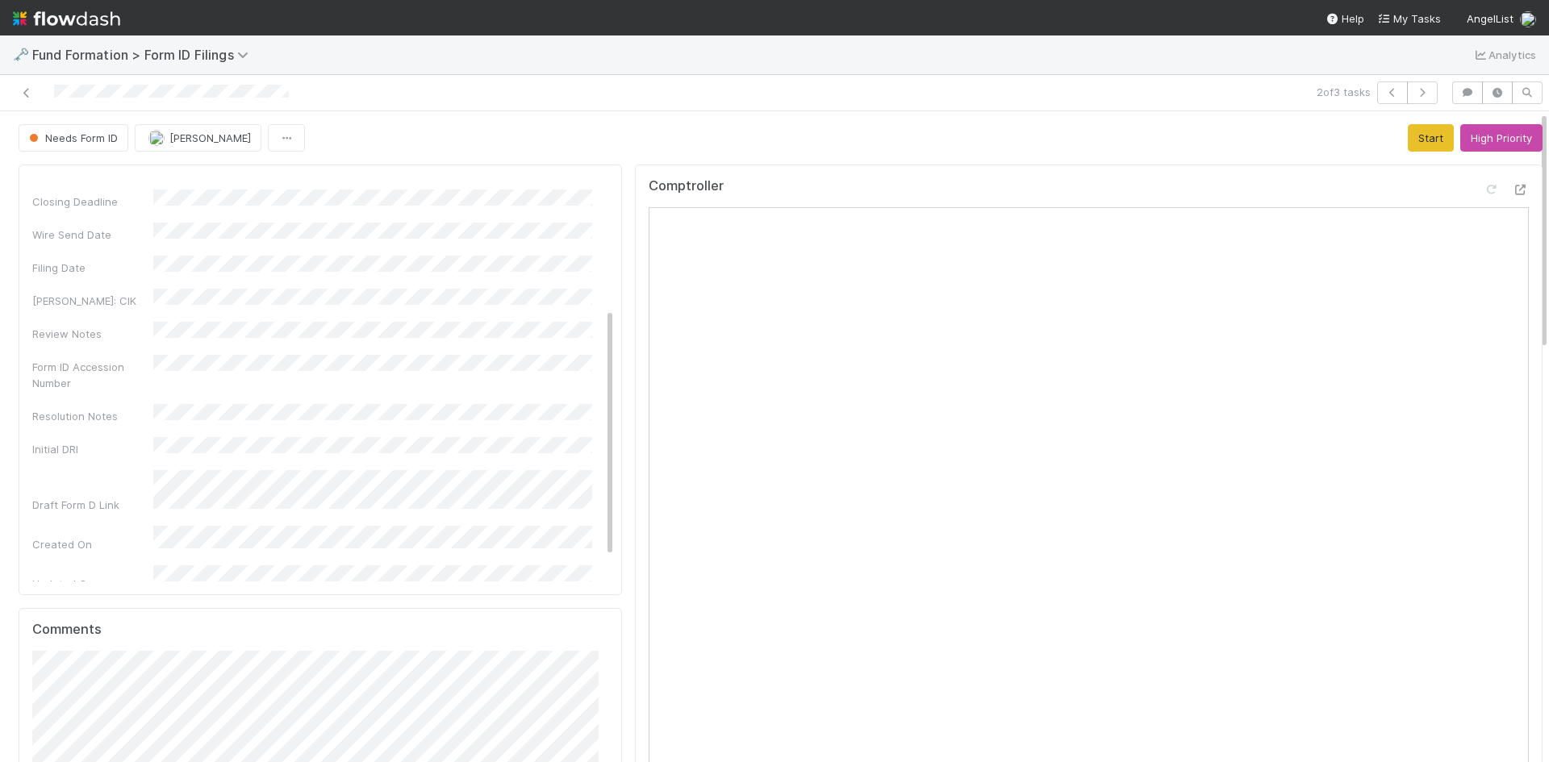
scroll to position [0, 0]
click at [1408, 138] on button "Start" at bounding box center [1431, 137] width 46 height 27
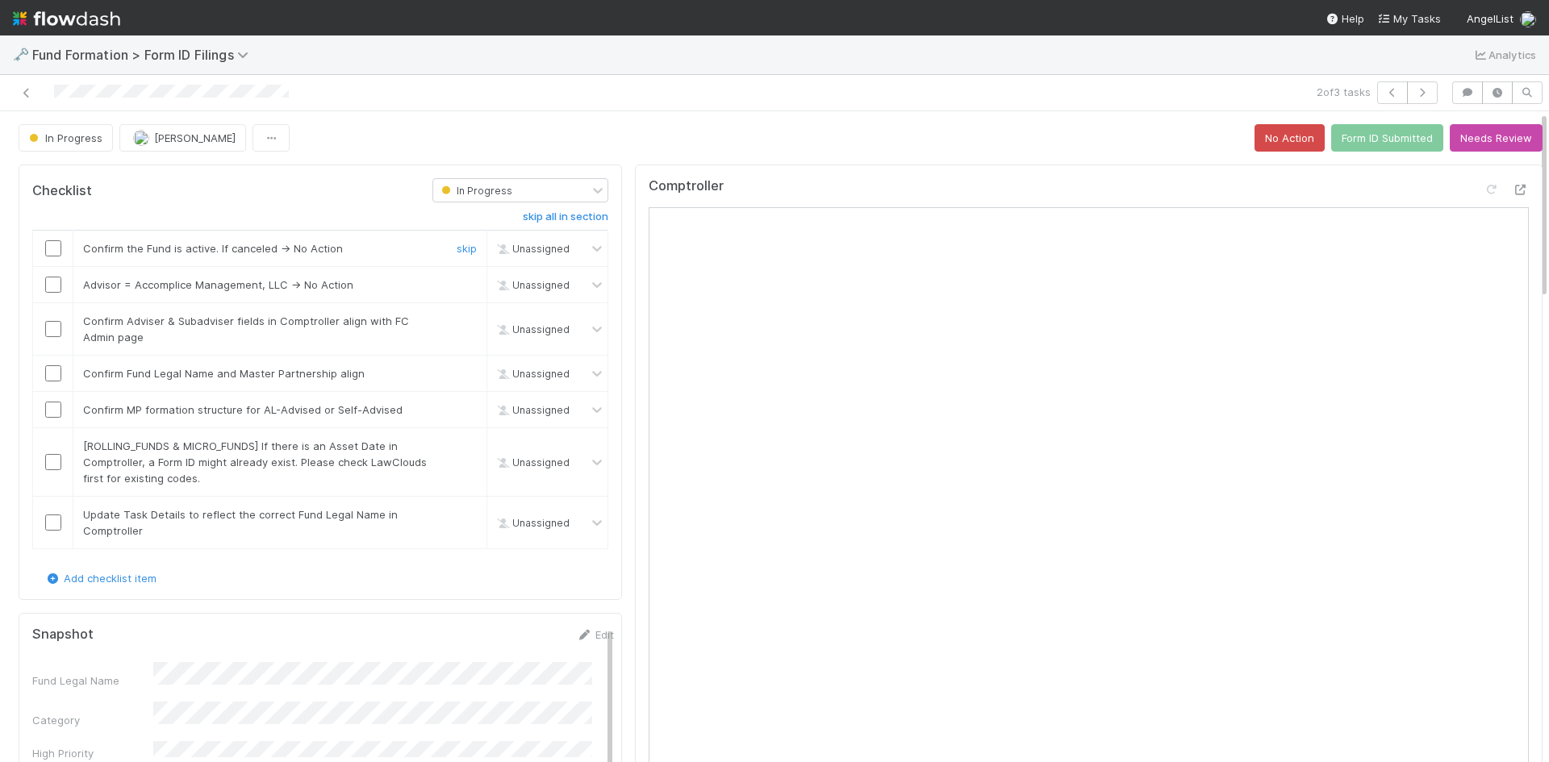
click at [56, 248] on input "checkbox" at bounding box center [53, 248] width 16 height 16
drag, startPoint x: 452, startPoint y: 284, endPoint x: 269, endPoint y: 321, distance: 186.0
click at [457, 286] on link "skip" at bounding box center [467, 284] width 20 height 13
click at [46, 329] on input "checkbox" at bounding box center [53, 329] width 16 height 16
drag, startPoint x: 50, startPoint y: 373, endPoint x: 56, endPoint y: 391, distance: 18.9
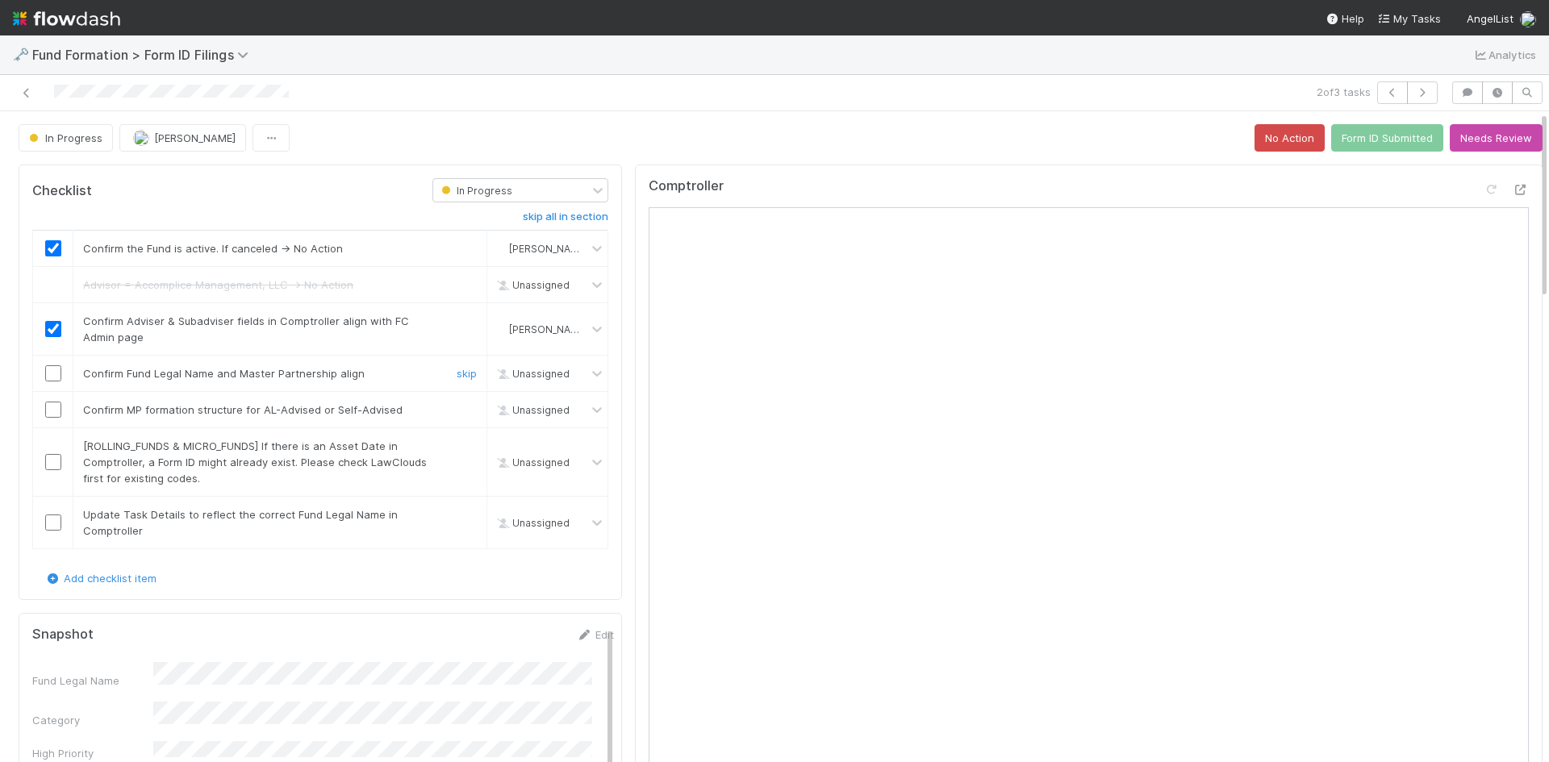
click at [51, 374] on input "checkbox" at bounding box center [53, 373] width 16 height 16
drag, startPoint x: 52, startPoint y: 415, endPoint x: 65, endPoint y: 415, distance: 12.1
click at [52, 415] on input "checkbox" at bounding box center [53, 410] width 16 height 16
drag, startPoint x: 457, startPoint y: 444, endPoint x: 161, endPoint y: 509, distance: 303.2
click at [457, 445] on link "skip" at bounding box center [467, 446] width 20 height 13
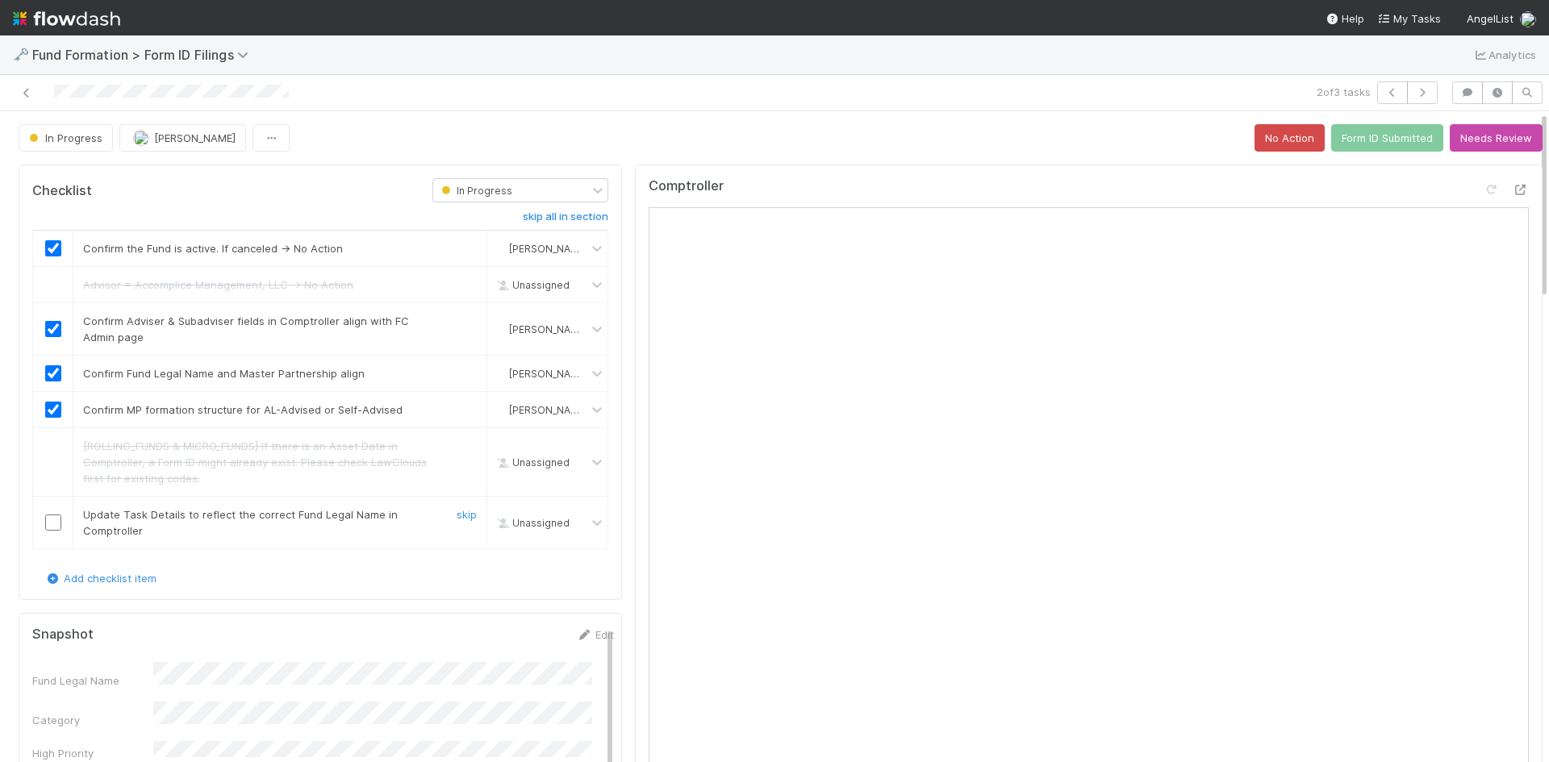
drag, startPoint x: 48, startPoint y: 518, endPoint x: 634, endPoint y: 378, distance: 602.1
click at [49, 517] on input "checkbox" at bounding box center [53, 523] width 16 height 16
click at [1354, 130] on button "Form ID Submitted" at bounding box center [1387, 137] width 112 height 27
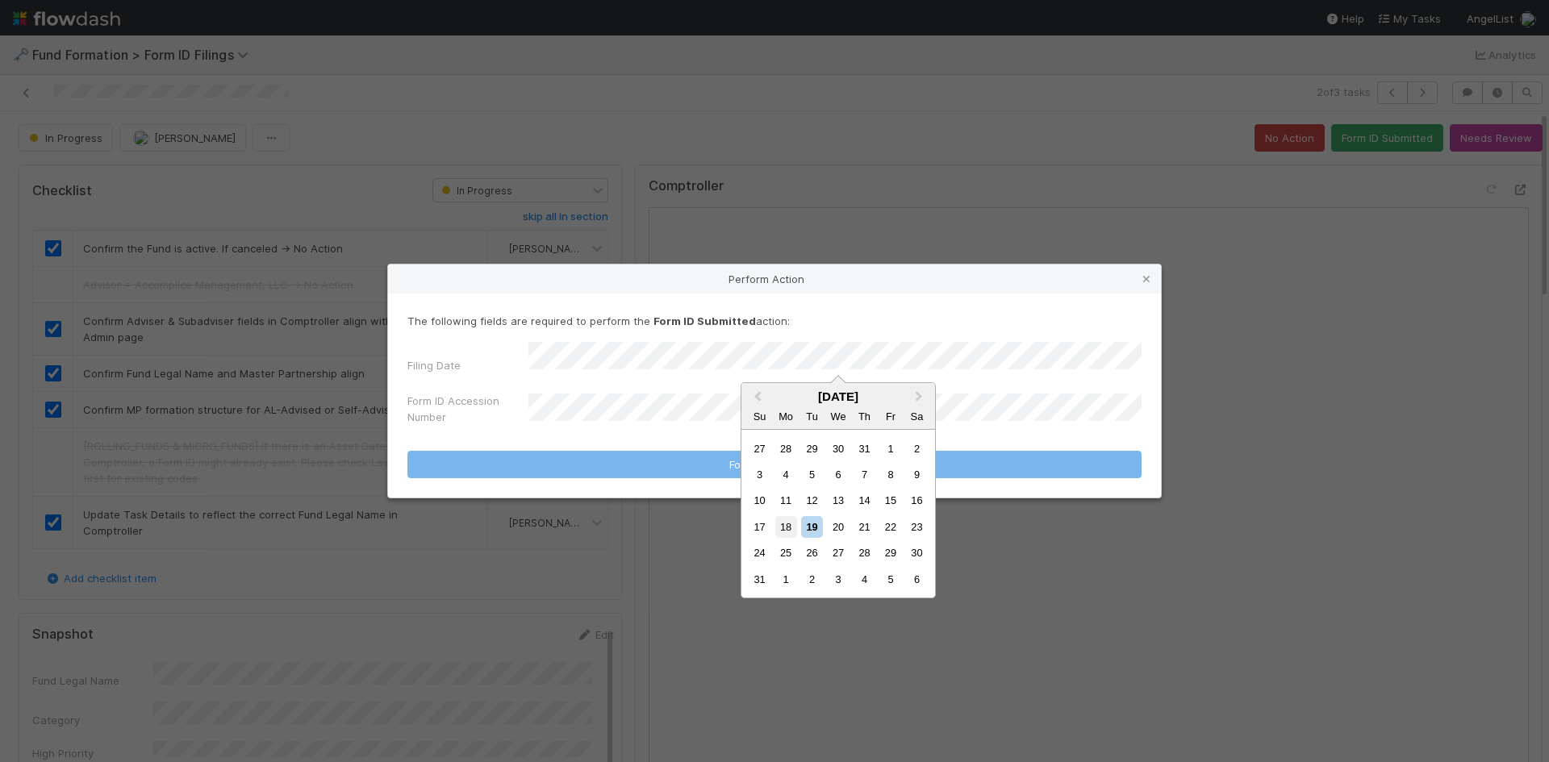
click at [790, 521] on div "18" at bounding box center [786, 527] width 22 height 22
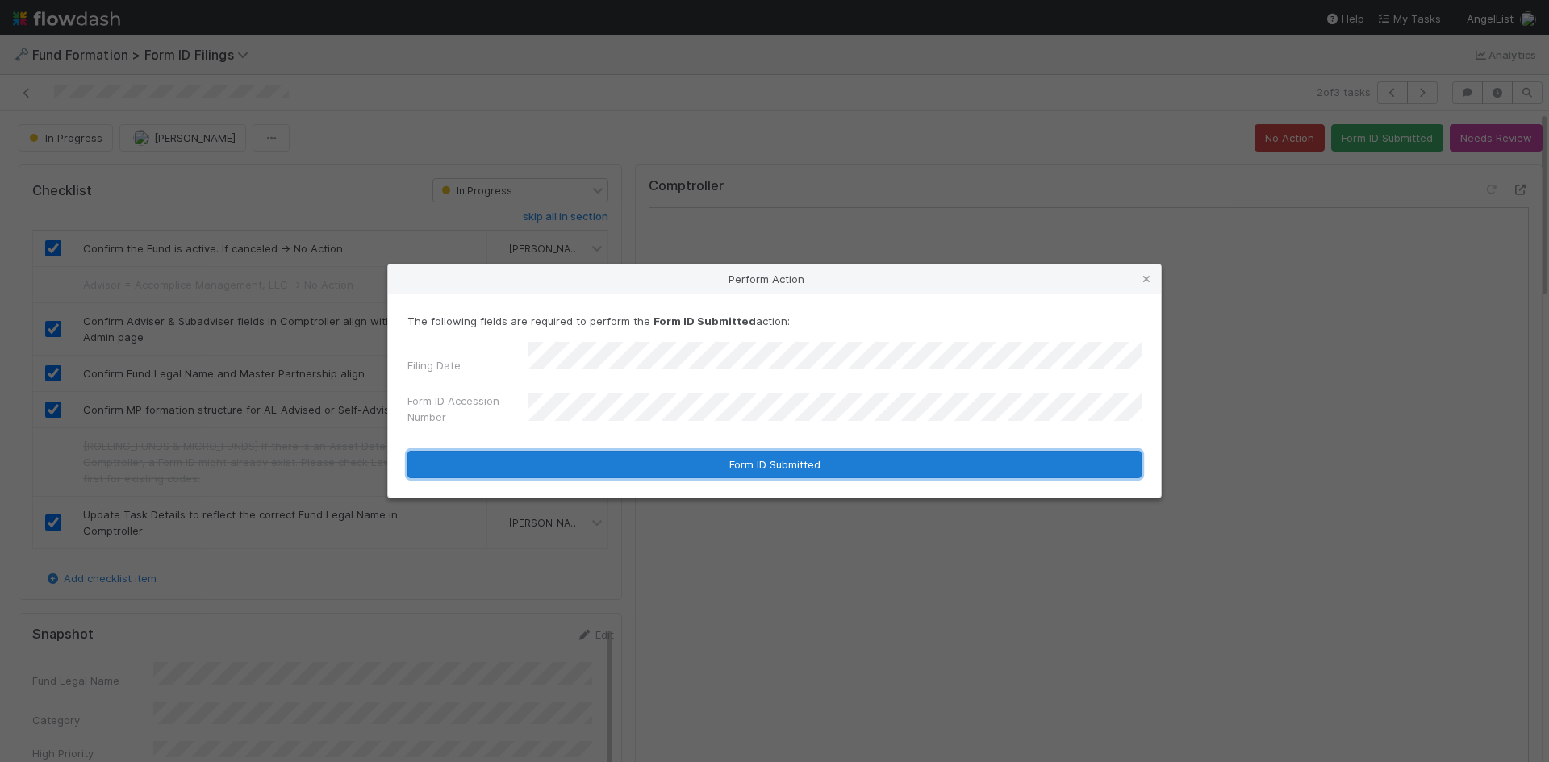
click at [636, 451] on button "Form ID Submitted" at bounding box center [774, 464] width 734 height 27
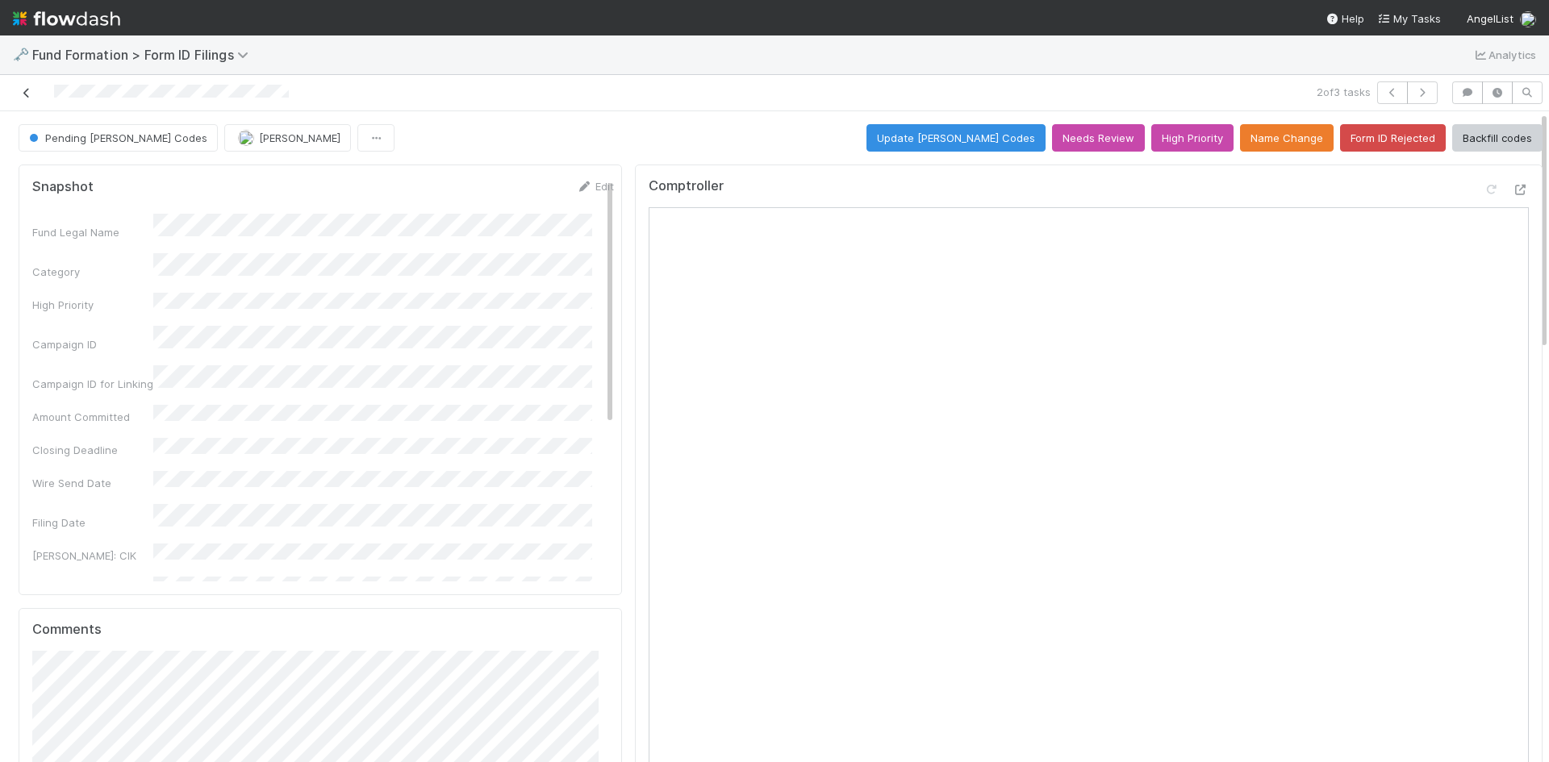
click at [29, 95] on icon at bounding box center [27, 93] width 16 height 10
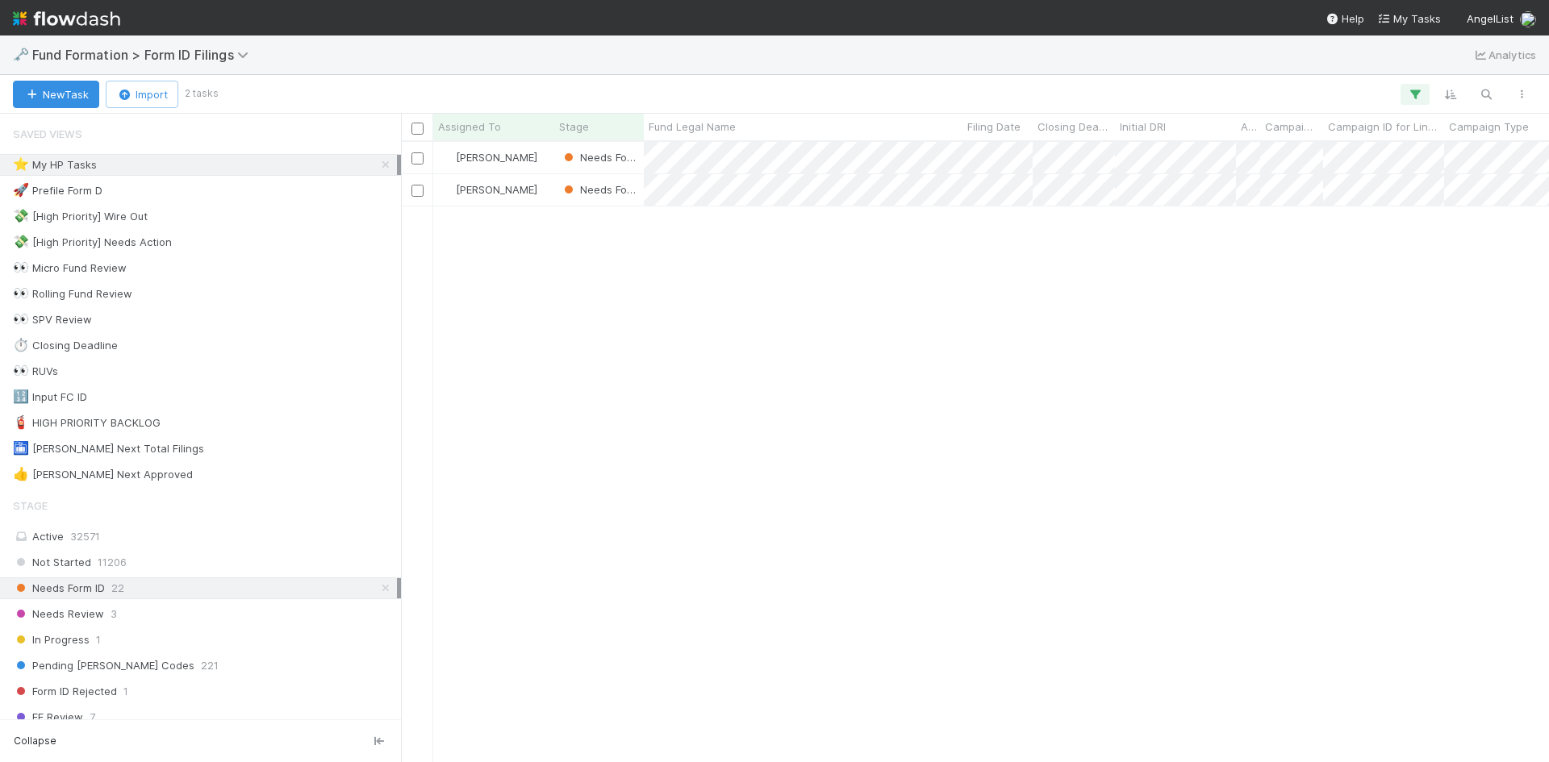
scroll to position [608, 1136]
click at [1193, 413] on div at bounding box center [774, 381] width 1549 height 762
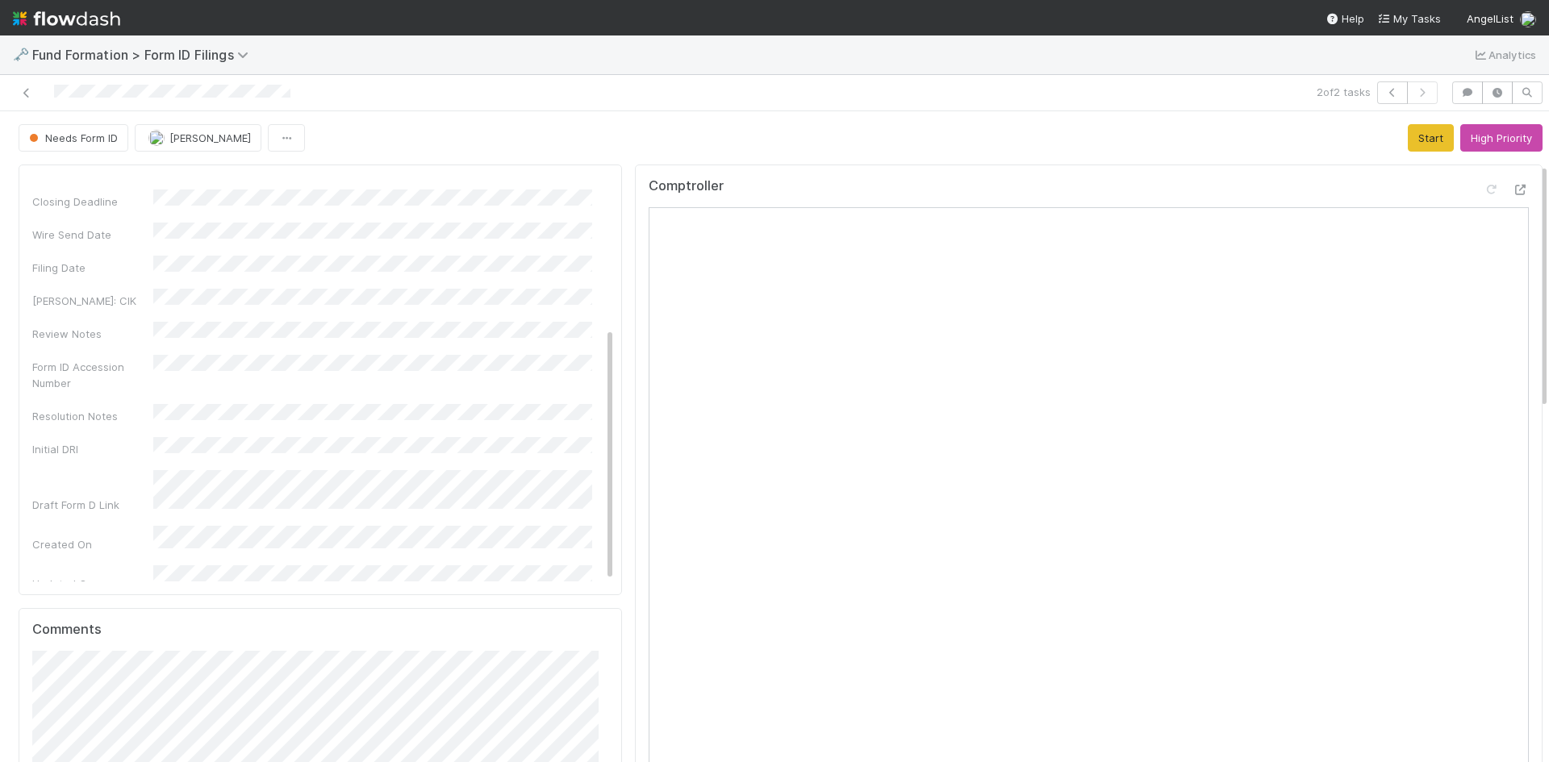
scroll to position [484, 0]
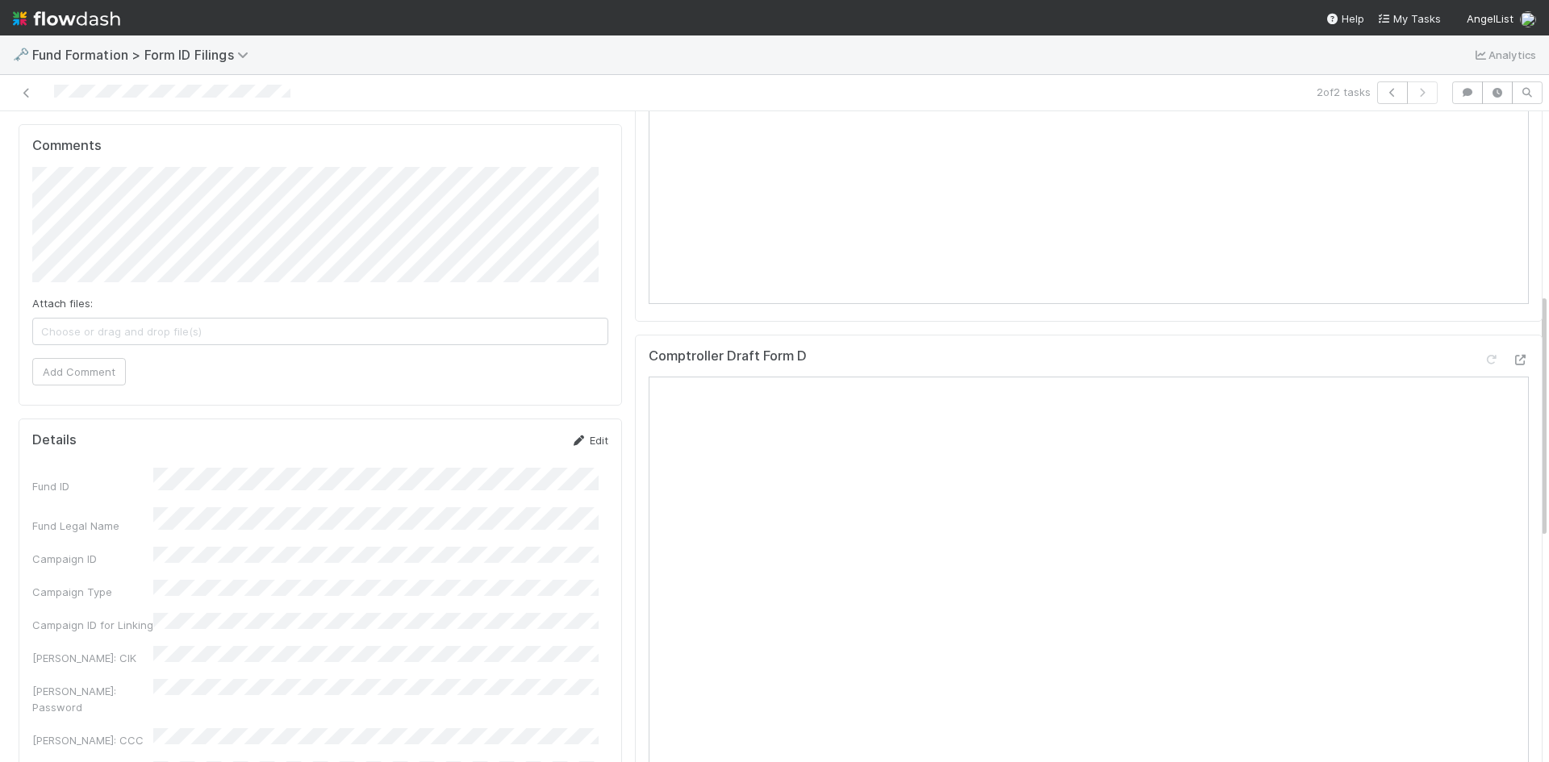
drag, startPoint x: 586, startPoint y: 440, endPoint x: 518, endPoint y: 475, distance: 76.8
click at [586, 440] on link "Edit" at bounding box center [589, 440] width 38 height 13
drag, startPoint x: 504, startPoint y: 443, endPoint x: 514, endPoint y: 440, distance: 10.0
click at [506, 443] on button "Save" at bounding box center [522, 445] width 46 height 27
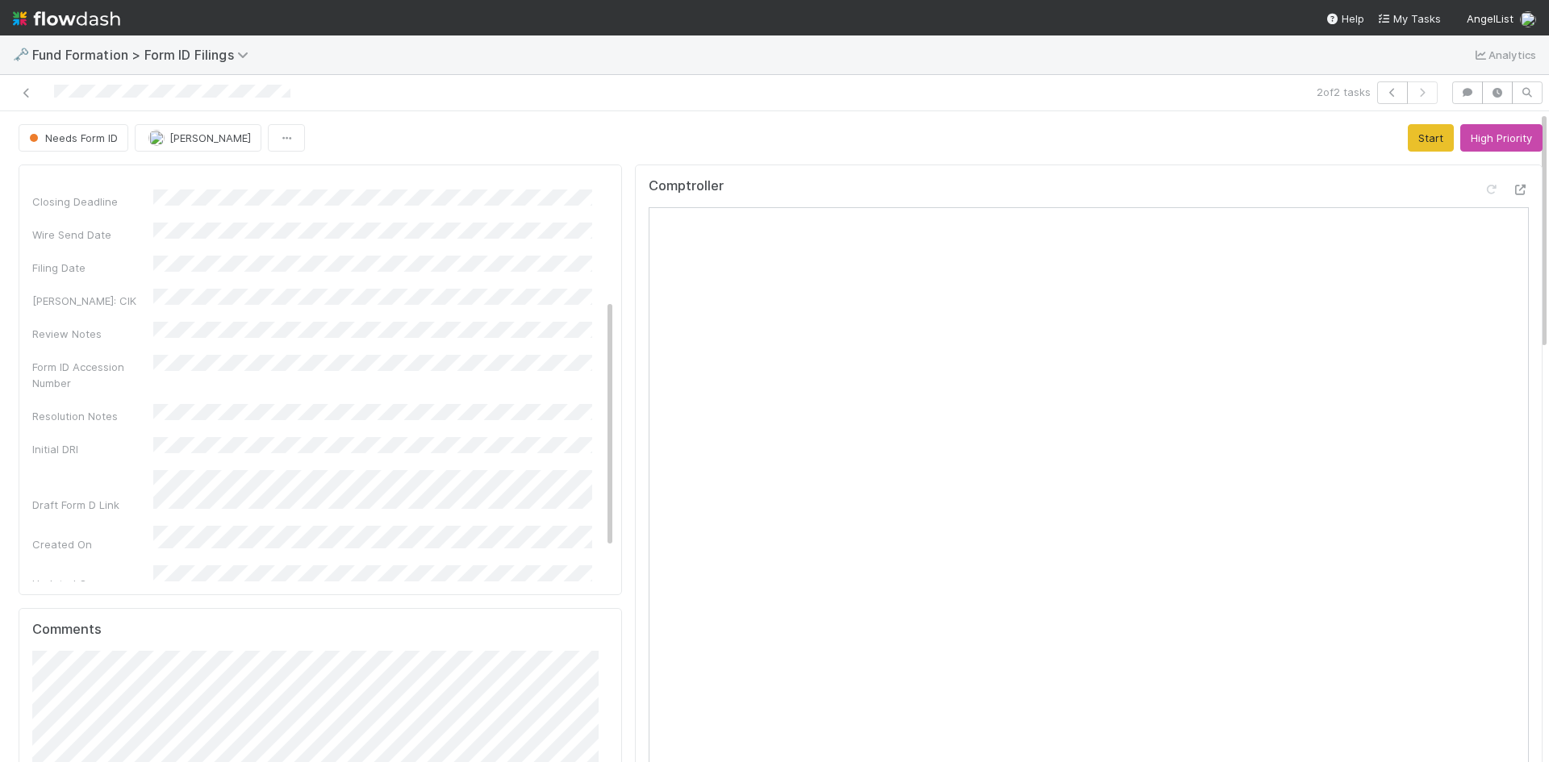
scroll to position [0, 0]
click at [1022, 178] on div "Comptroller" at bounding box center [1089, 192] width 880 height 29
click at [1408, 140] on button "Start" at bounding box center [1431, 137] width 46 height 27
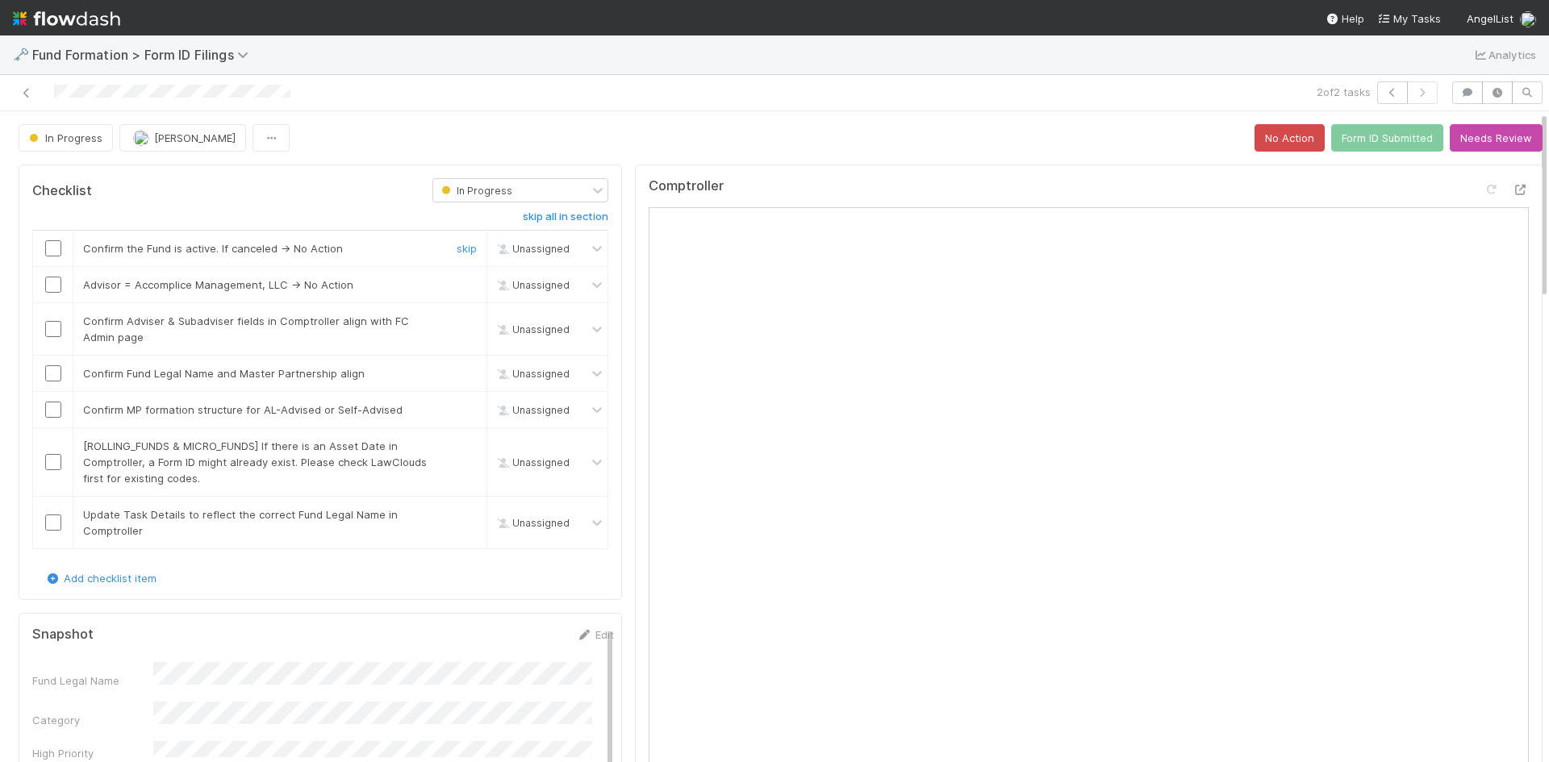
click at [55, 248] on input "checkbox" at bounding box center [53, 248] width 16 height 16
drag, startPoint x: 460, startPoint y: 286, endPoint x: 451, endPoint y: 286, distance: 8.9
click at [458, 286] on link "skip" at bounding box center [467, 284] width 20 height 13
drag, startPoint x: 55, startPoint y: 329, endPoint x: 52, endPoint y: 348, distance: 19.5
click at [55, 333] on input "checkbox" at bounding box center [53, 329] width 16 height 16
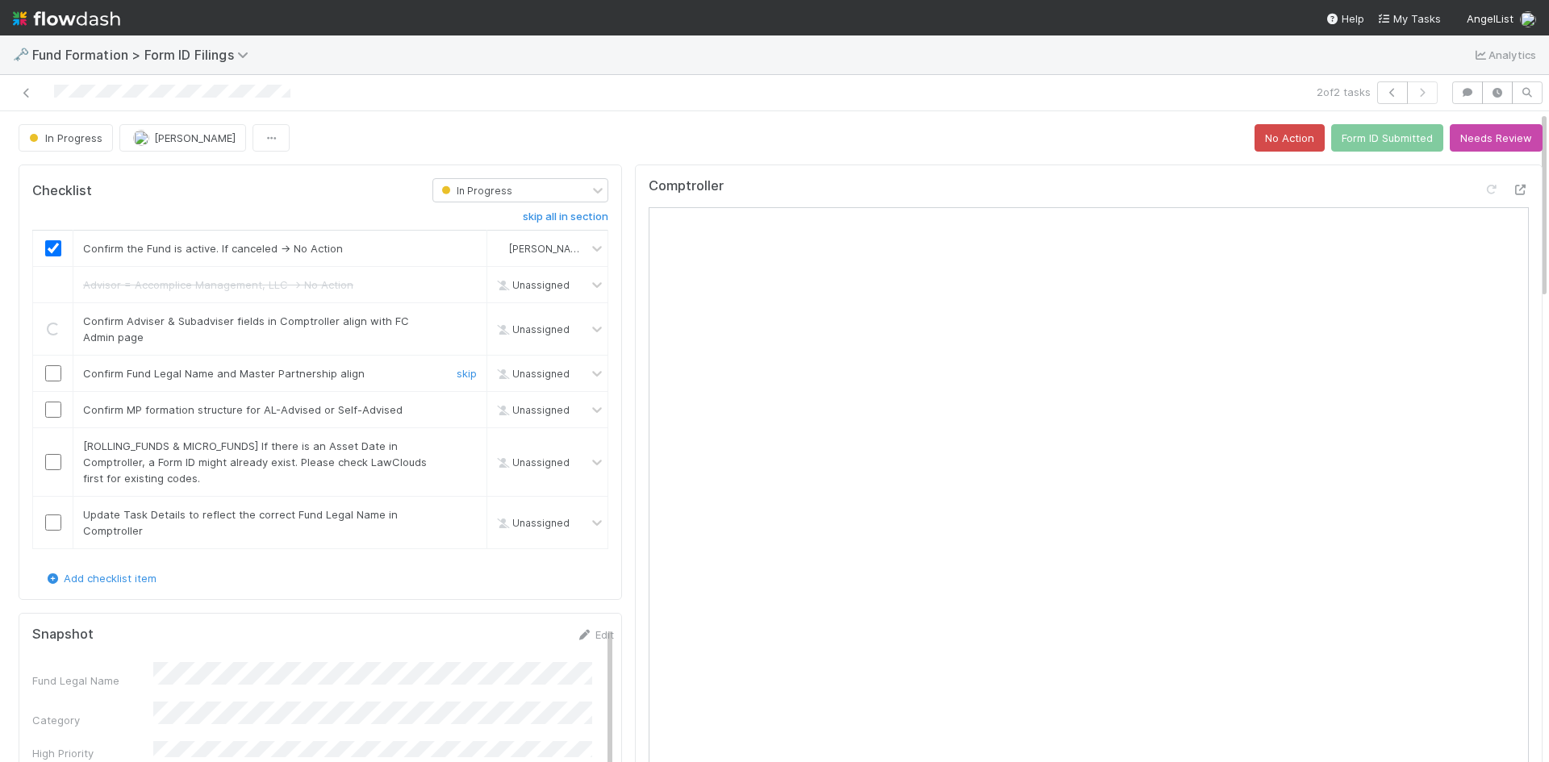
click at [54, 365] on td at bounding box center [53, 374] width 40 height 36
click at [52, 373] on input "checkbox" at bounding box center [53, 373] width 16 height 16
click at [55, 405] on input "checkbox" at bounding box center [53, 410] width 16 height 16
click at [459, 446] on link "skip" at bounding box center [467, 446] width 20 height 13
drag, startPoint x: 52, startPoint y: 521, endPoint x: 547, endPoint y: 472, distance: 497.7
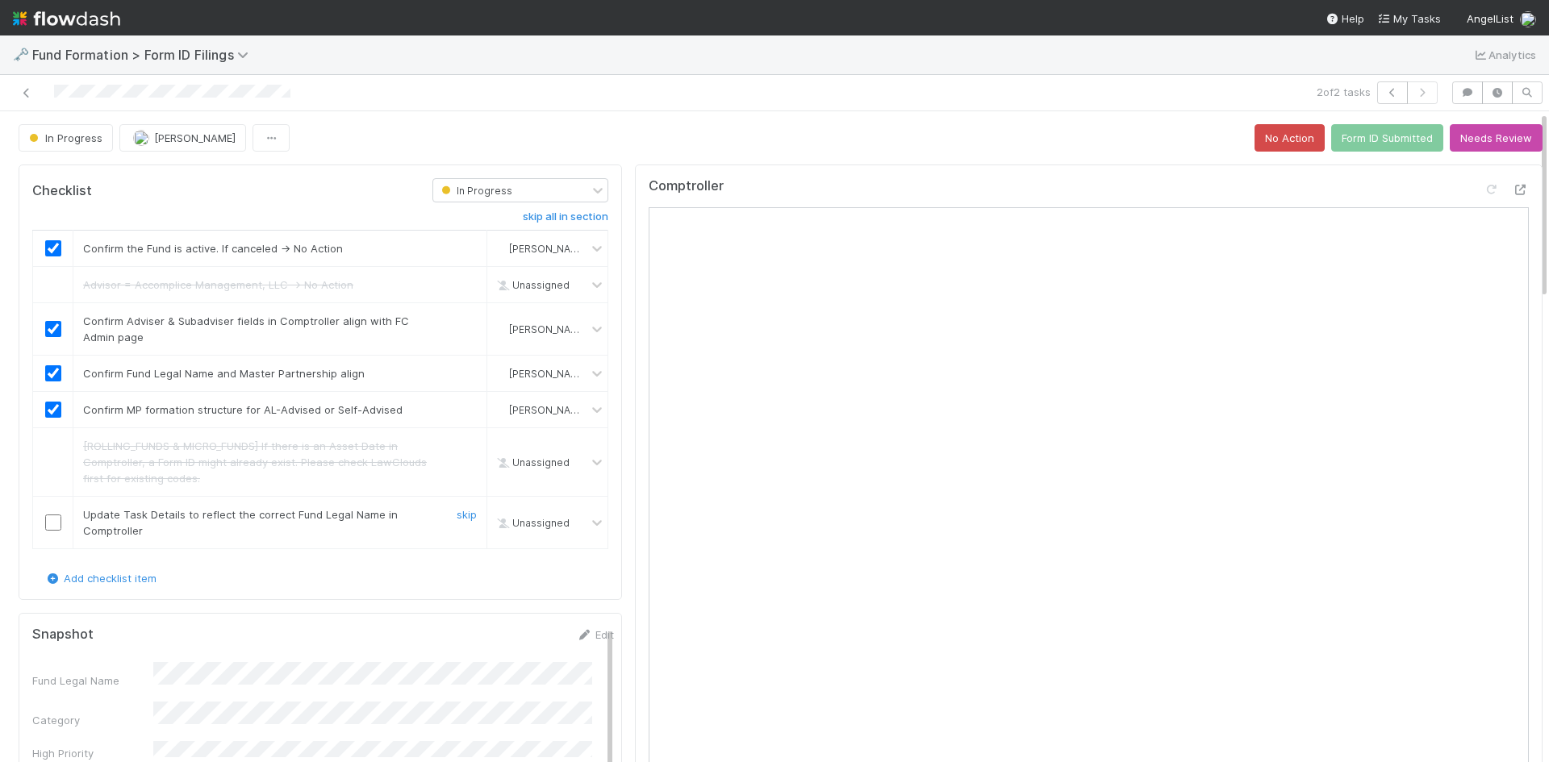
click at [55, 520] on input "checkbox" at bounding box center [53, 523] width 16 height 16
click at [1349, 138] on button "Form ID Submitted" at bounding box center [1387, 137] width 112 height 27
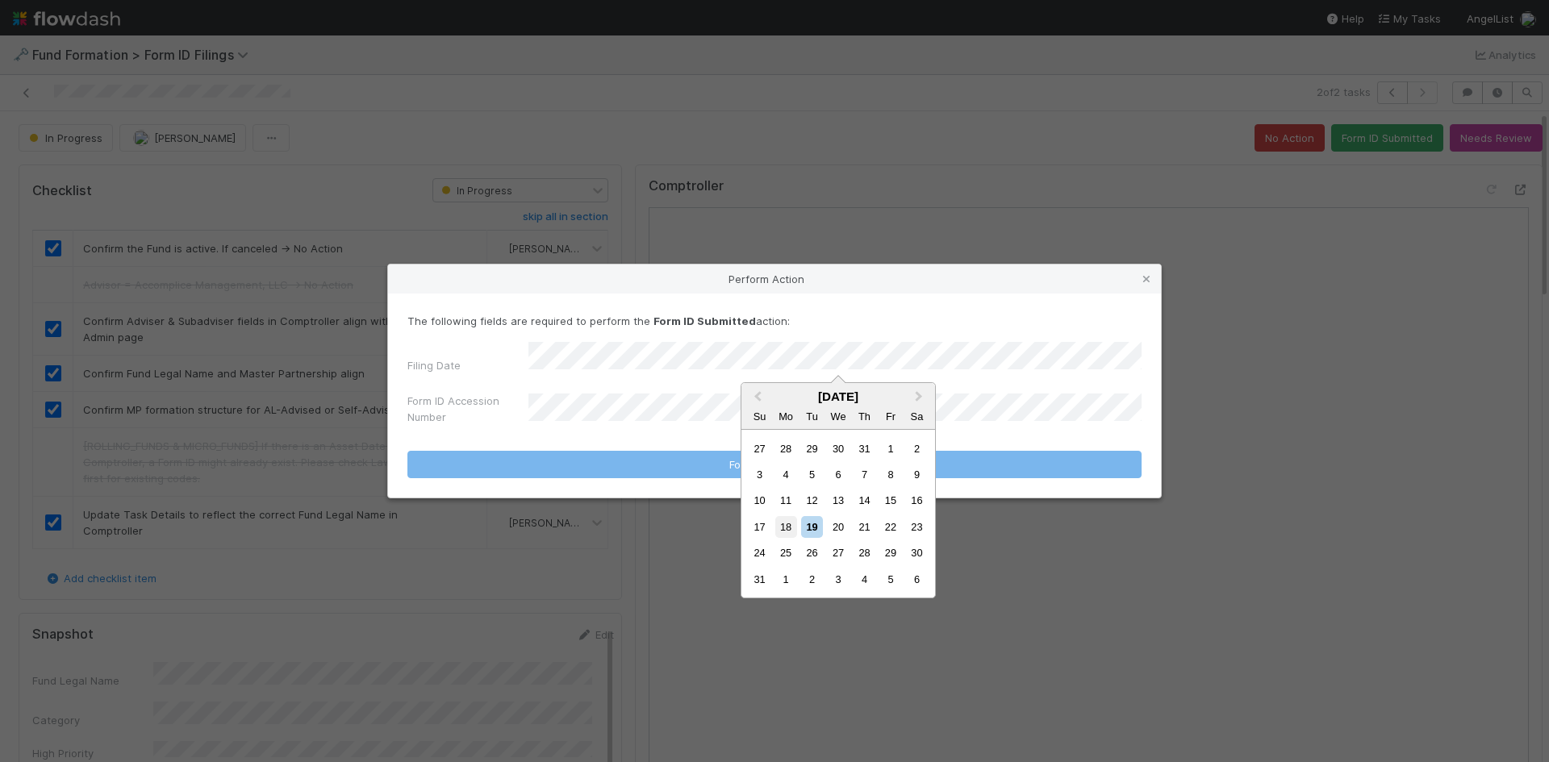
click at [778, 528] on div "18" at bounding box center [786, 527] width 22 height 22
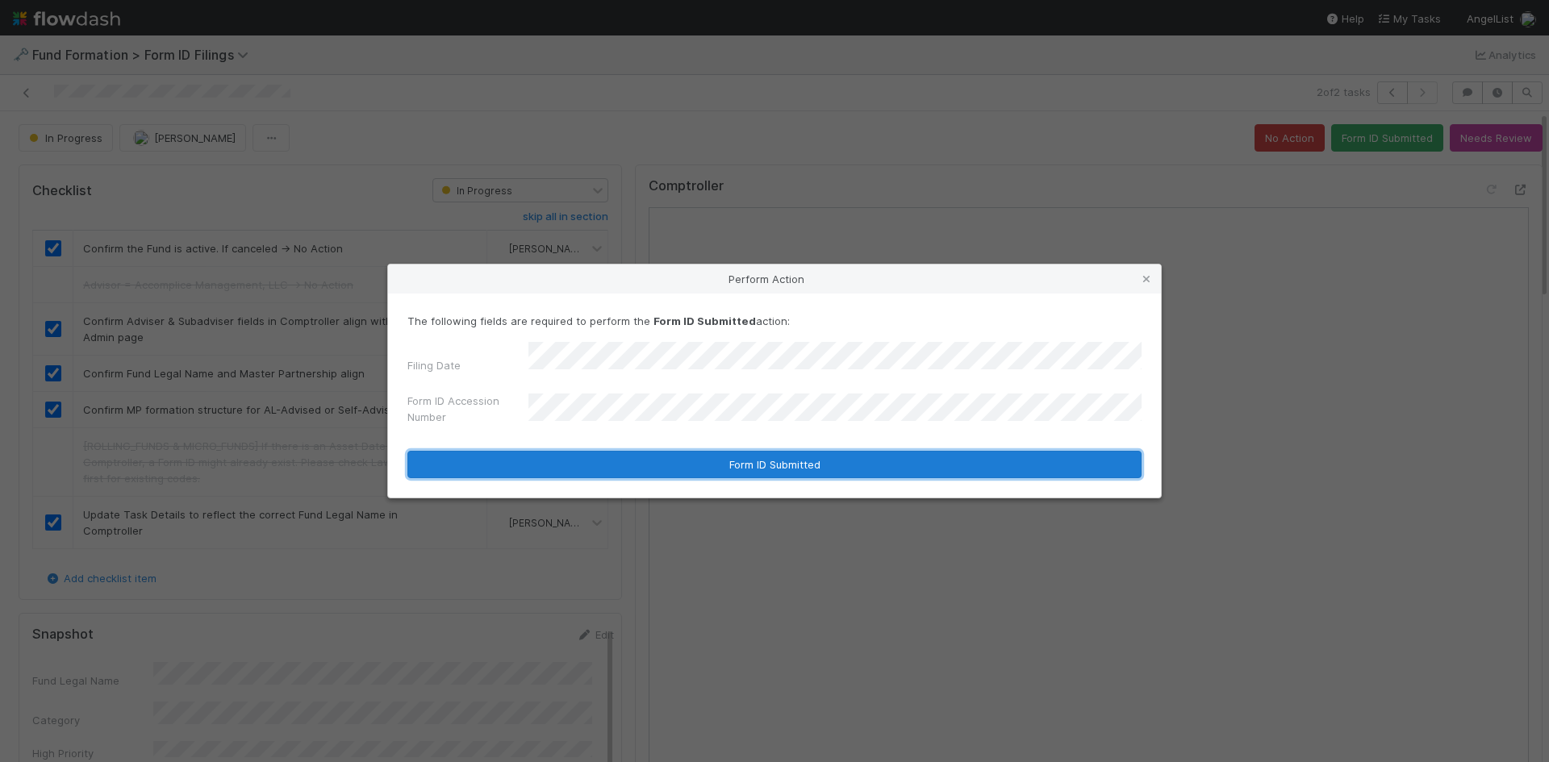
click at [603, 453] on button "Form ID Submitted" at bounding box center [774, 464] width 734 height 27
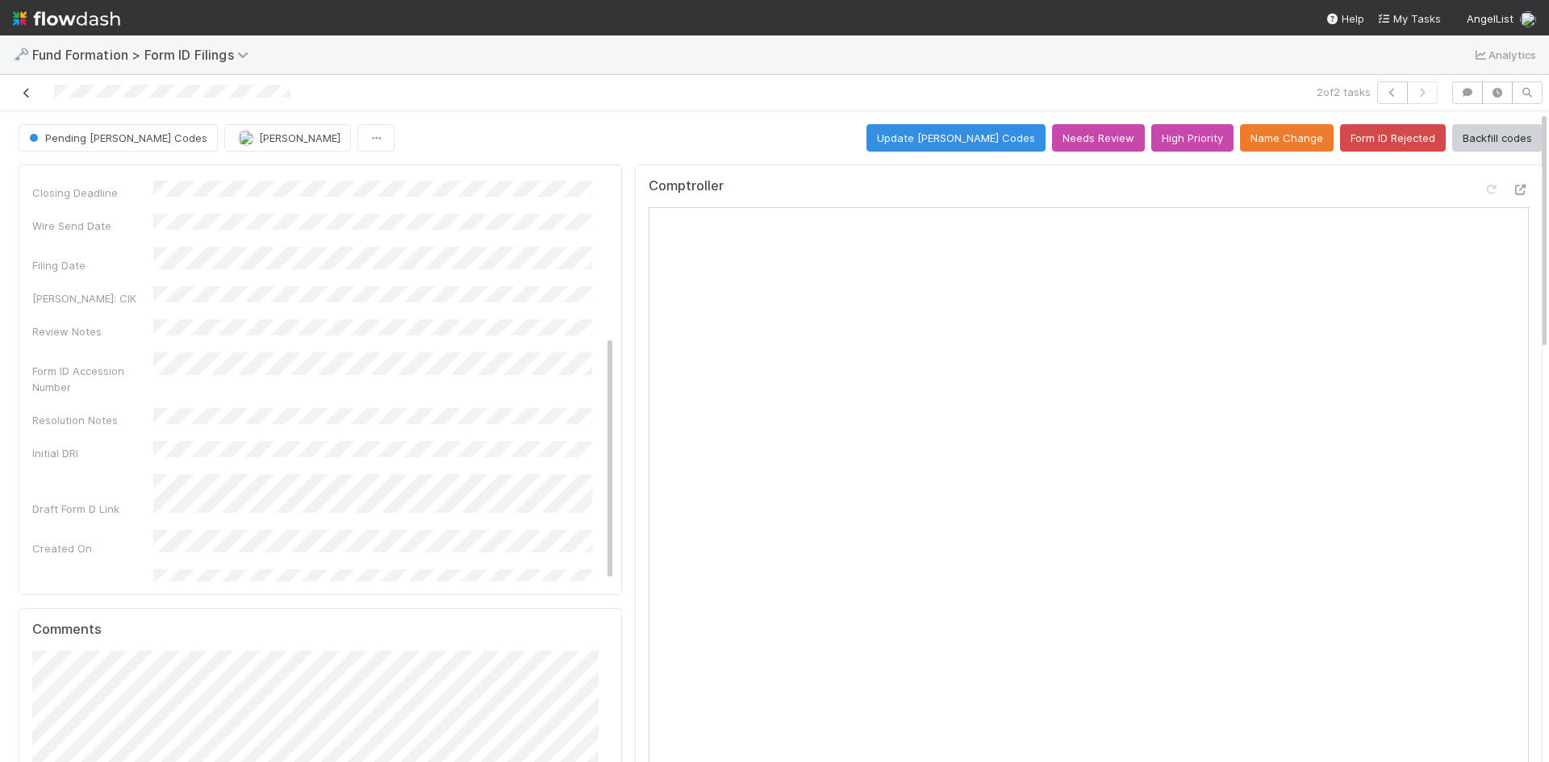
click at [25, 89] on icon at bounding box center [27, 93] width 16 height 10
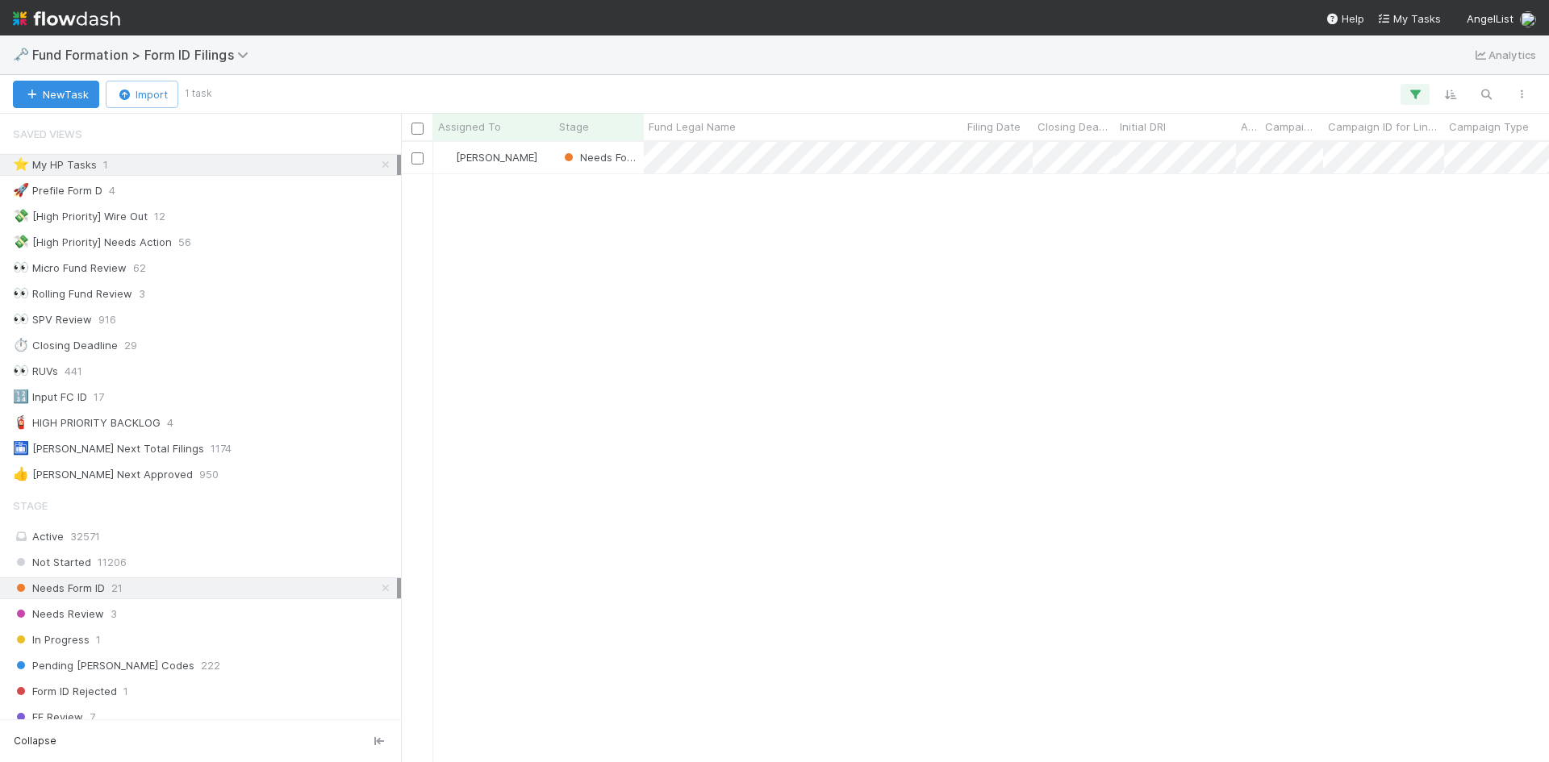
click at [378, 162] on icon at bounding box center [386, 165] width 16 height 10
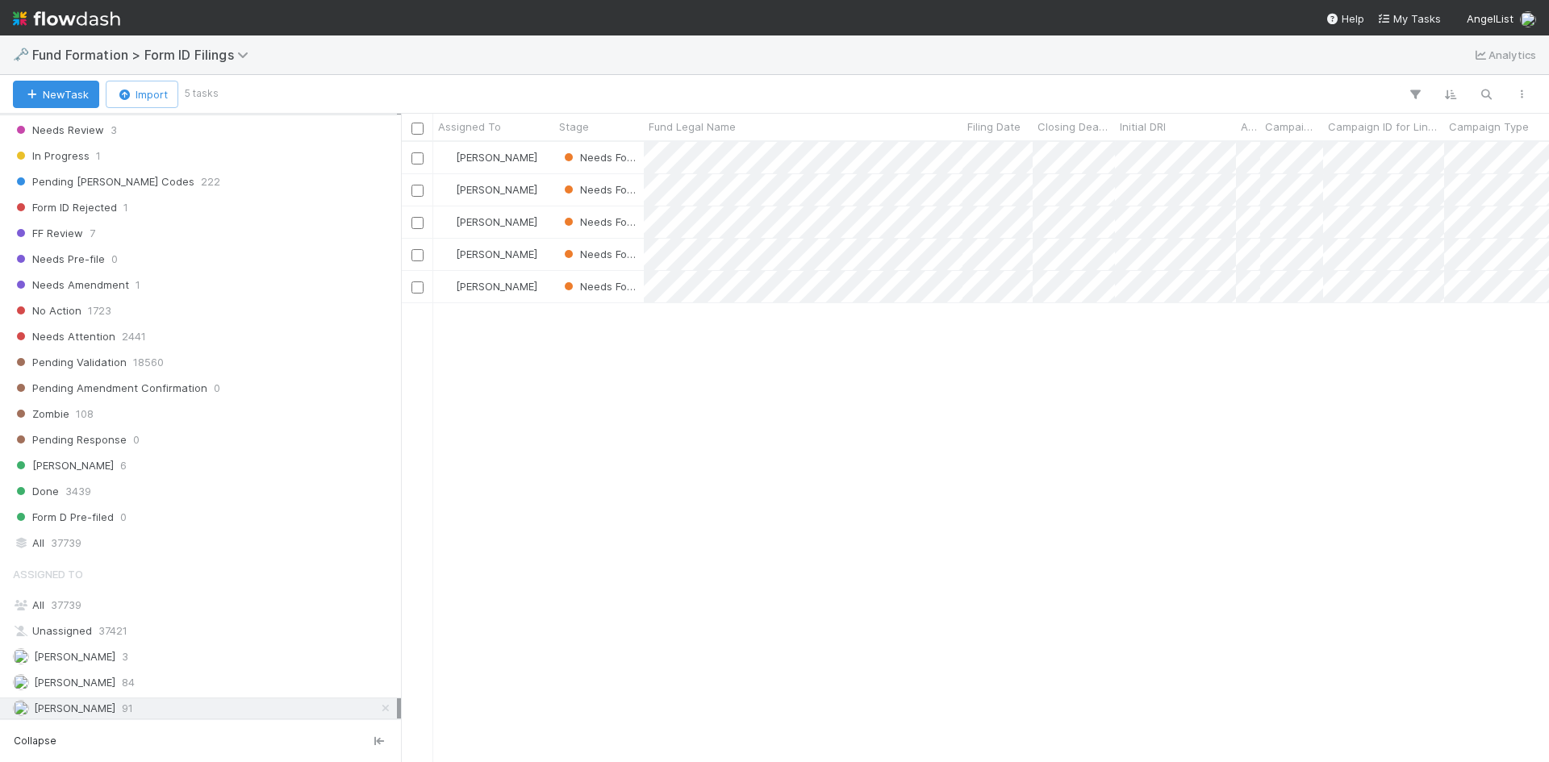
scroll to position [540, 0]
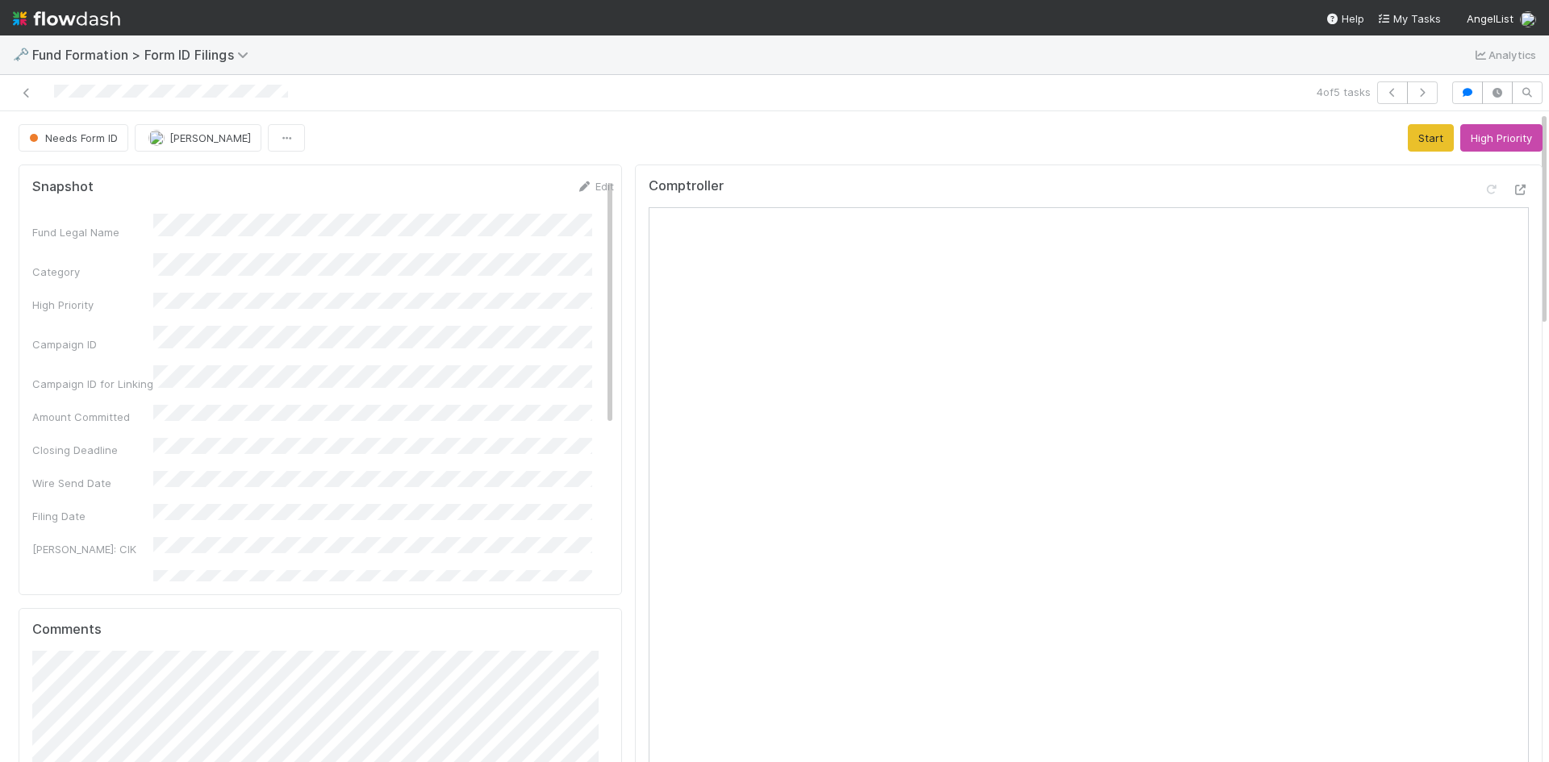
click at [1104, 186] on div "Comptroller" at bounding box center [1089, 192] width 880 height 29
drag, startPoint x: 1404, startPoint y: 140, endPoint x: 0, endPoint y: 201, distance: 1405.8
click at [1408, 140] on button "Start" at bounding box center [1431, 137] width 46 height 27
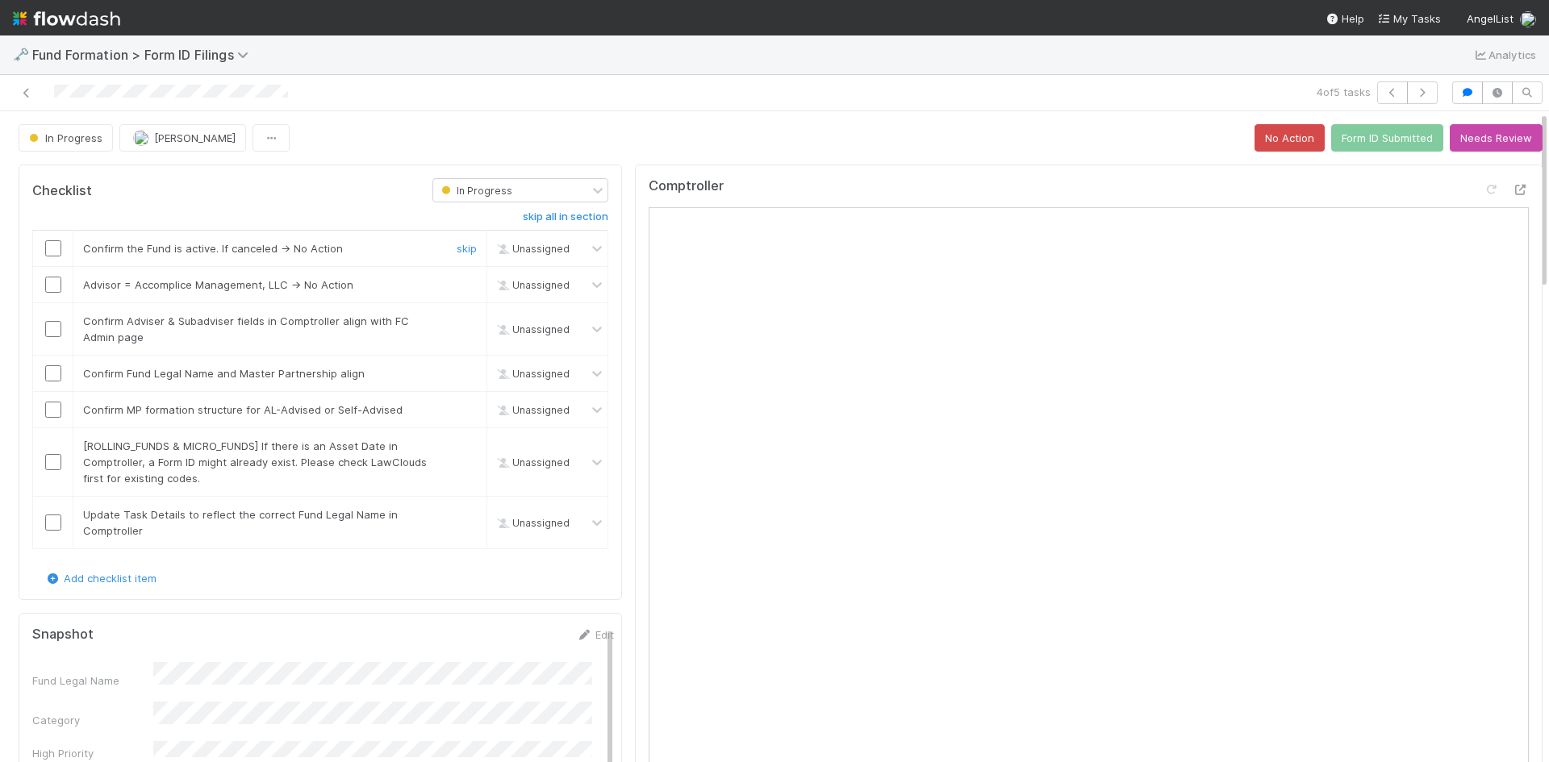
drag, startPoint x: 56, startPoint y: 246, endPoint x: 484, endPoint y: 292, distance: 430.8
click at [56, 246] on input "checkbox" at bounding box center [53, 248] width 16 height 16
click at [457, 285] on link "skip" at bounding box center [467, 284] width 20 height 13
click at [50, 329] on input "checkbox" at bounding box center [53, 329] width 16 height 16
click at [51, 374] on input "checkbox" at bounding box center [53, 373] width 16 height 16
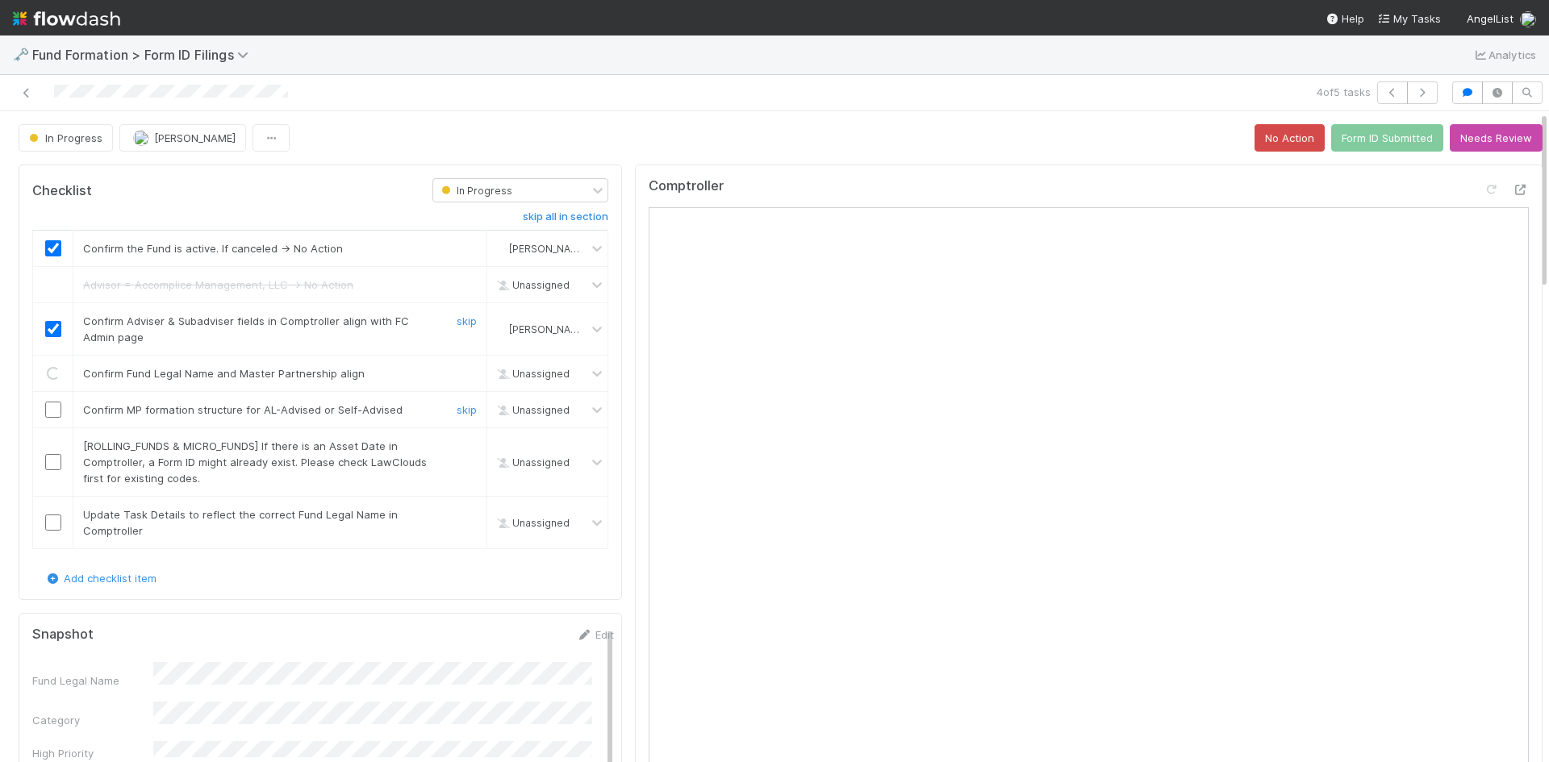
click at [51, 411] on input "checkbox" at bounding box center [53, 410] width 16 height 16
click at [51, 521] on input "checkbox" at bounding box center [53, 523] width 16 height 16
click at [452, 457] on div at bounding box center [464, 462] width 48 height 48
click at [378, 183] on div "Checklist" at bounding box center [220, 190] width 400 height 24
click at [457, 449] on link "skip" at bounding box center [467, 446] width 20 height 13
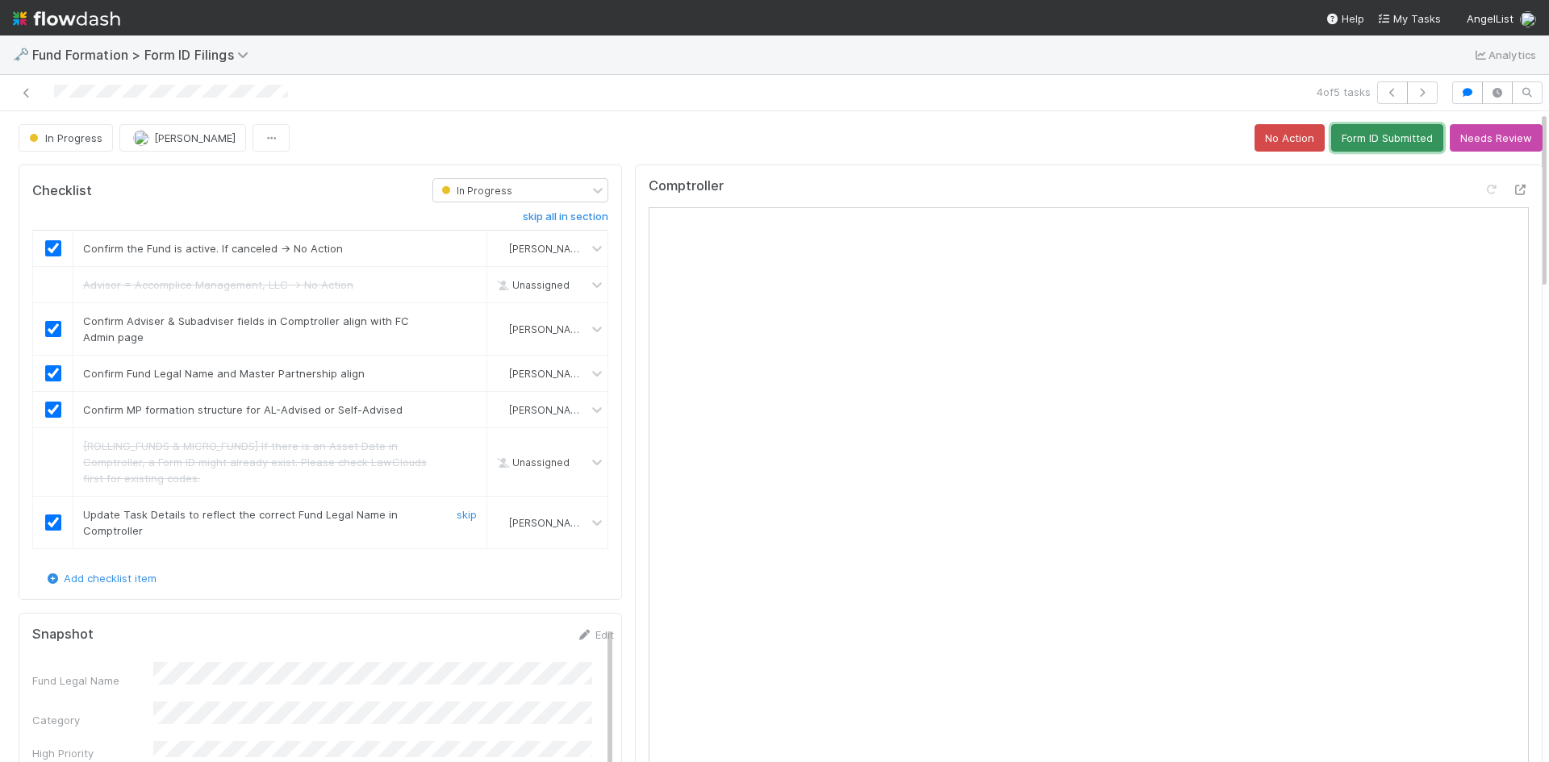
click at [1371, 140] on button "Form ID Submitted" at bounding box center [1387, 137] width 112 height 27
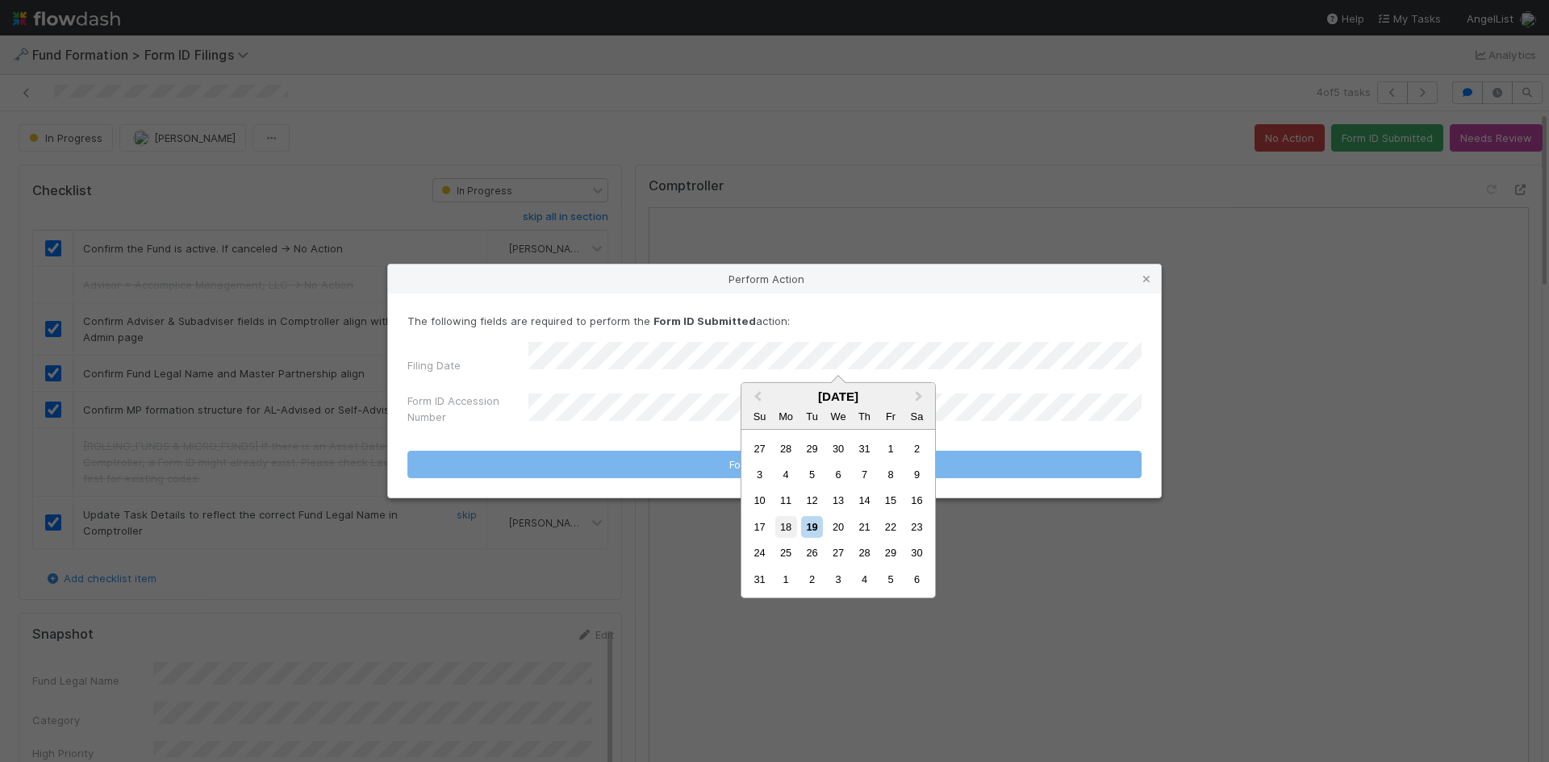
click at [787, 524] on div "18" at bounding box center [786, 527] width 22 height 22
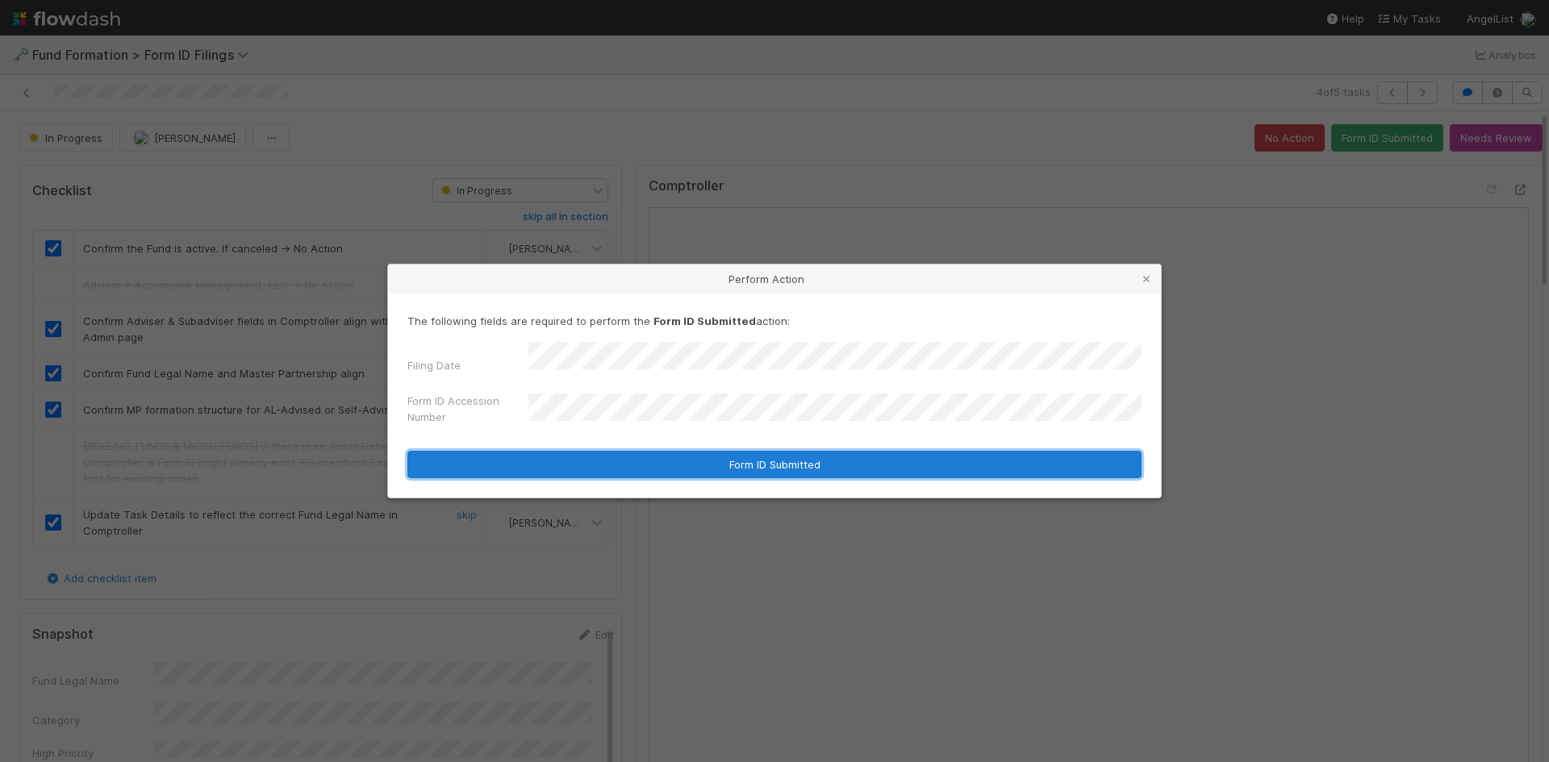
click at [581, 457] on button "Form ID Submitted" at bounding box center [774, 464] width 734 height 27
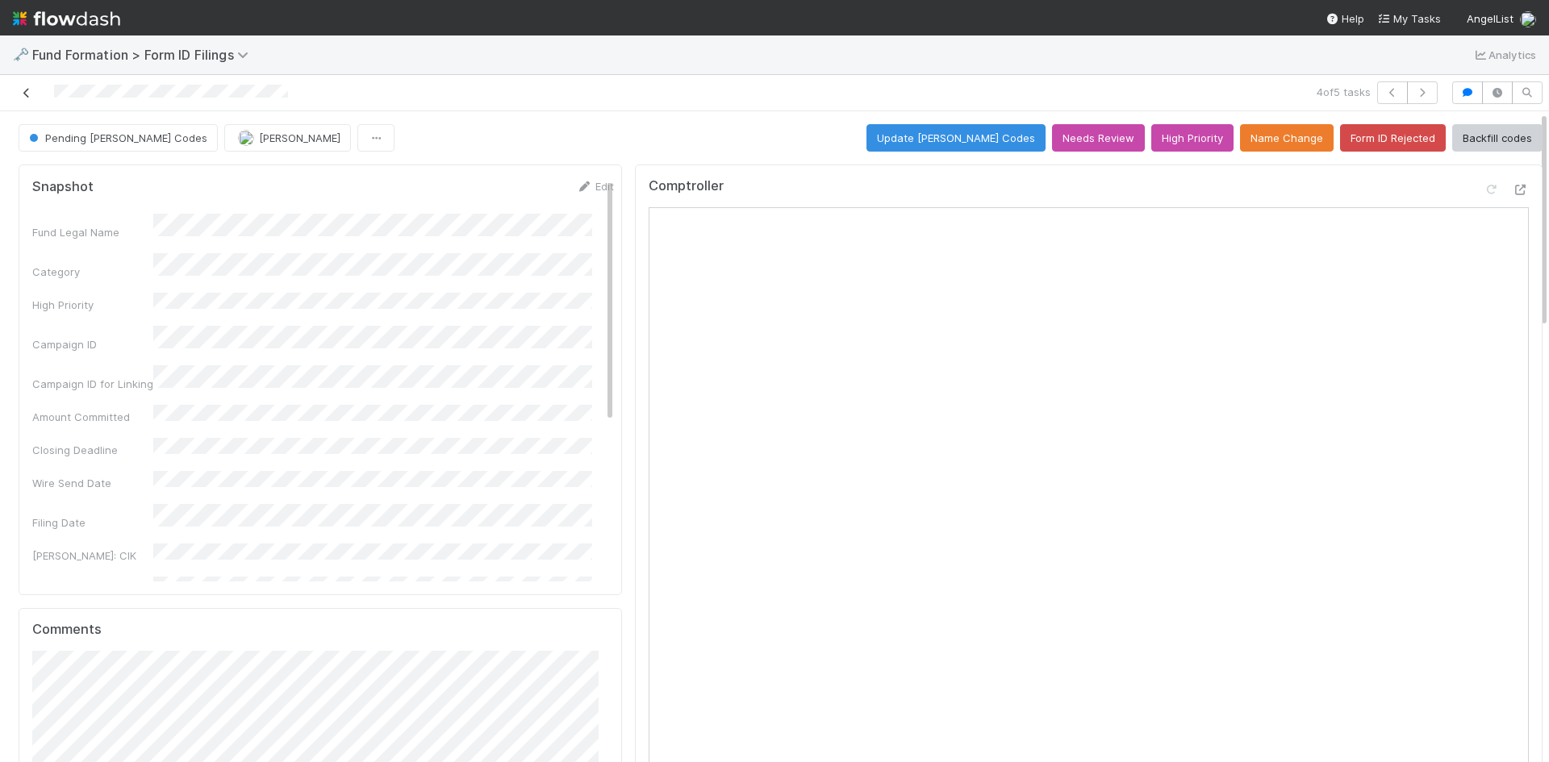
click at [24, 94] on icon at bounding box center [27, 93] width 16 height 10
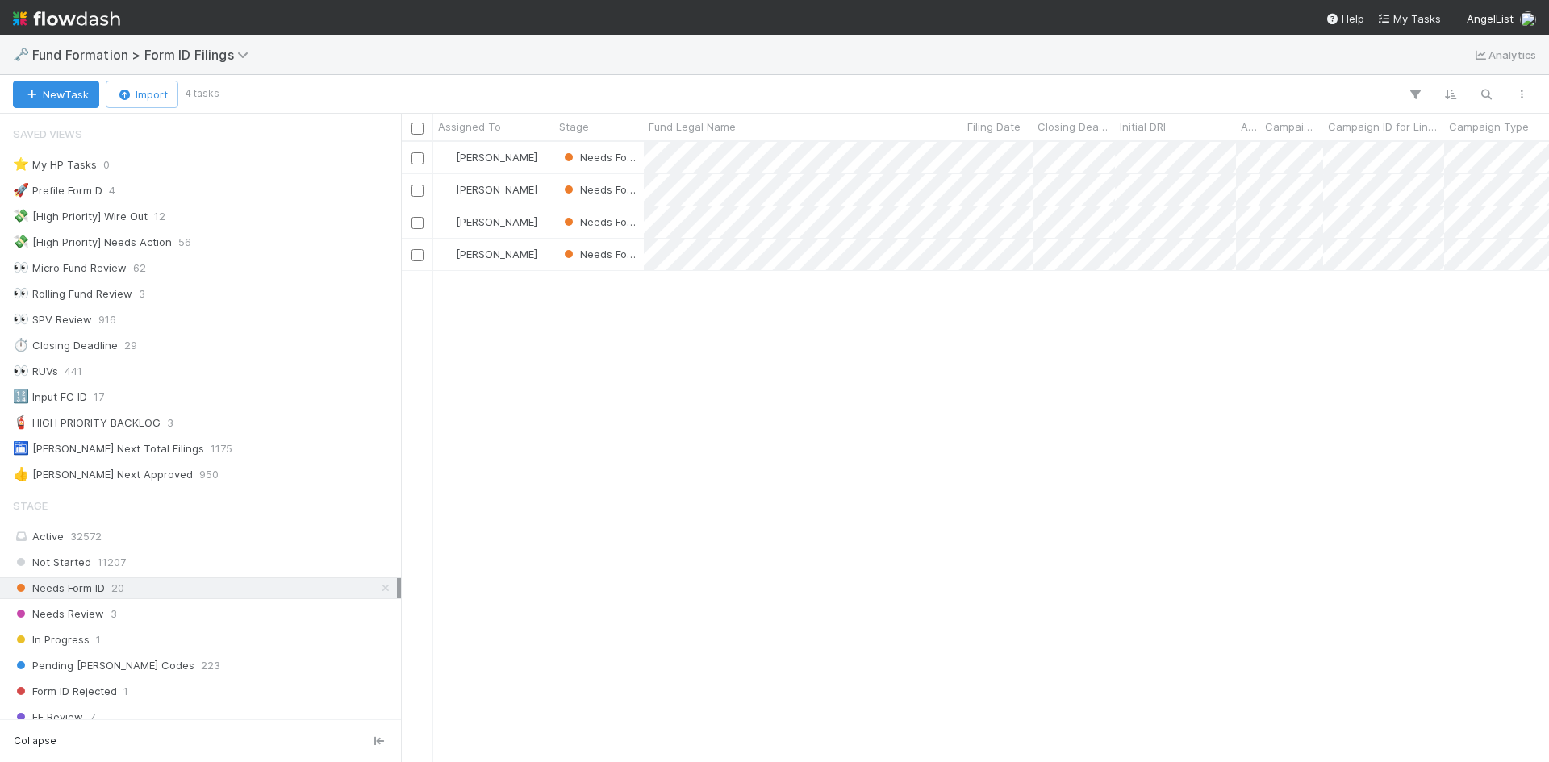
scroll to position [484, 0]
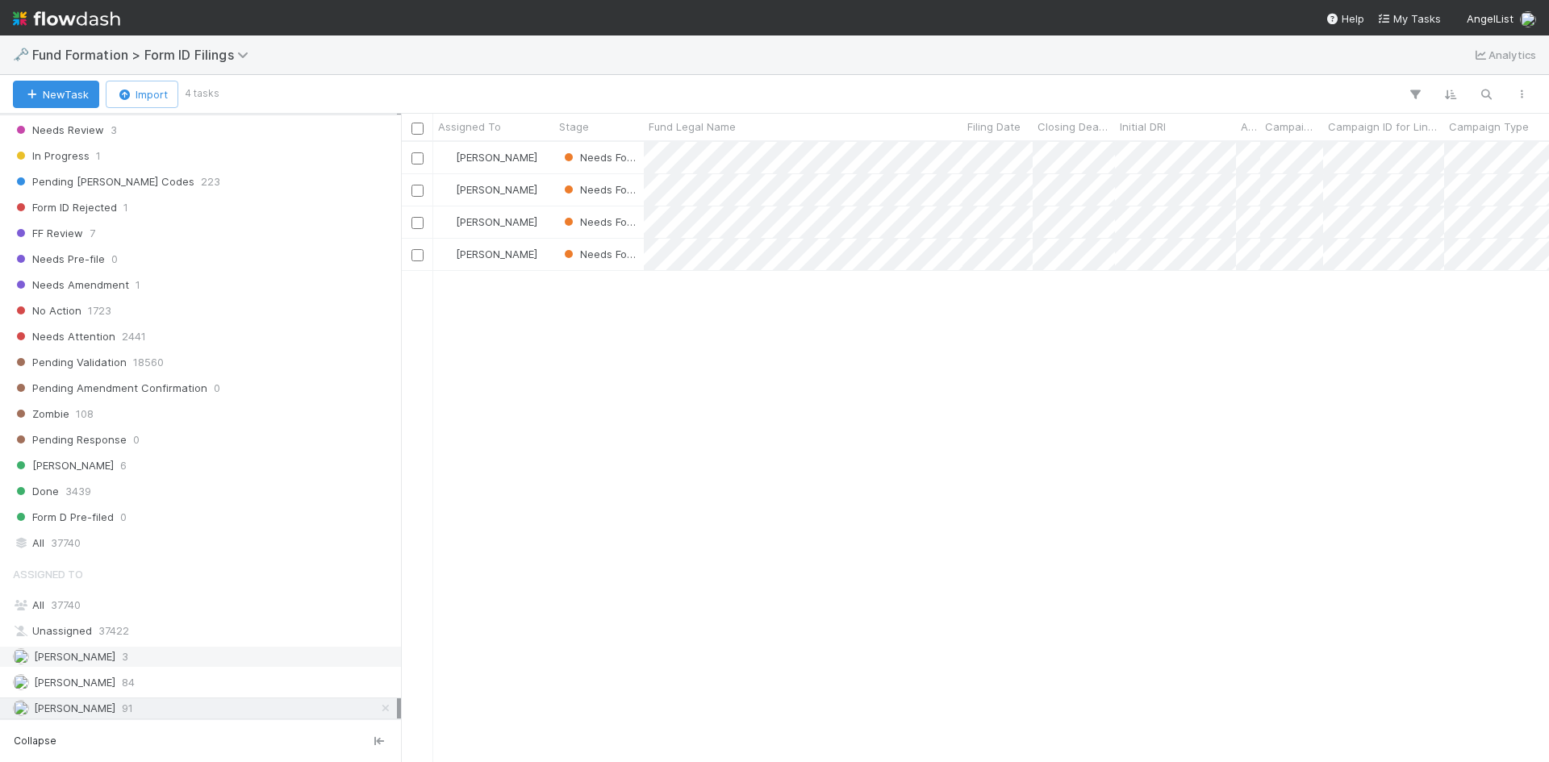
drag, startPoint x: 236, startPoint y: 684, endPoint x: 234, endPoint y: 664, distance: 20.2
click at [236, 685] on div "Febbie Cervantes 84" at bounding box center [205, 683] width 384 height 20
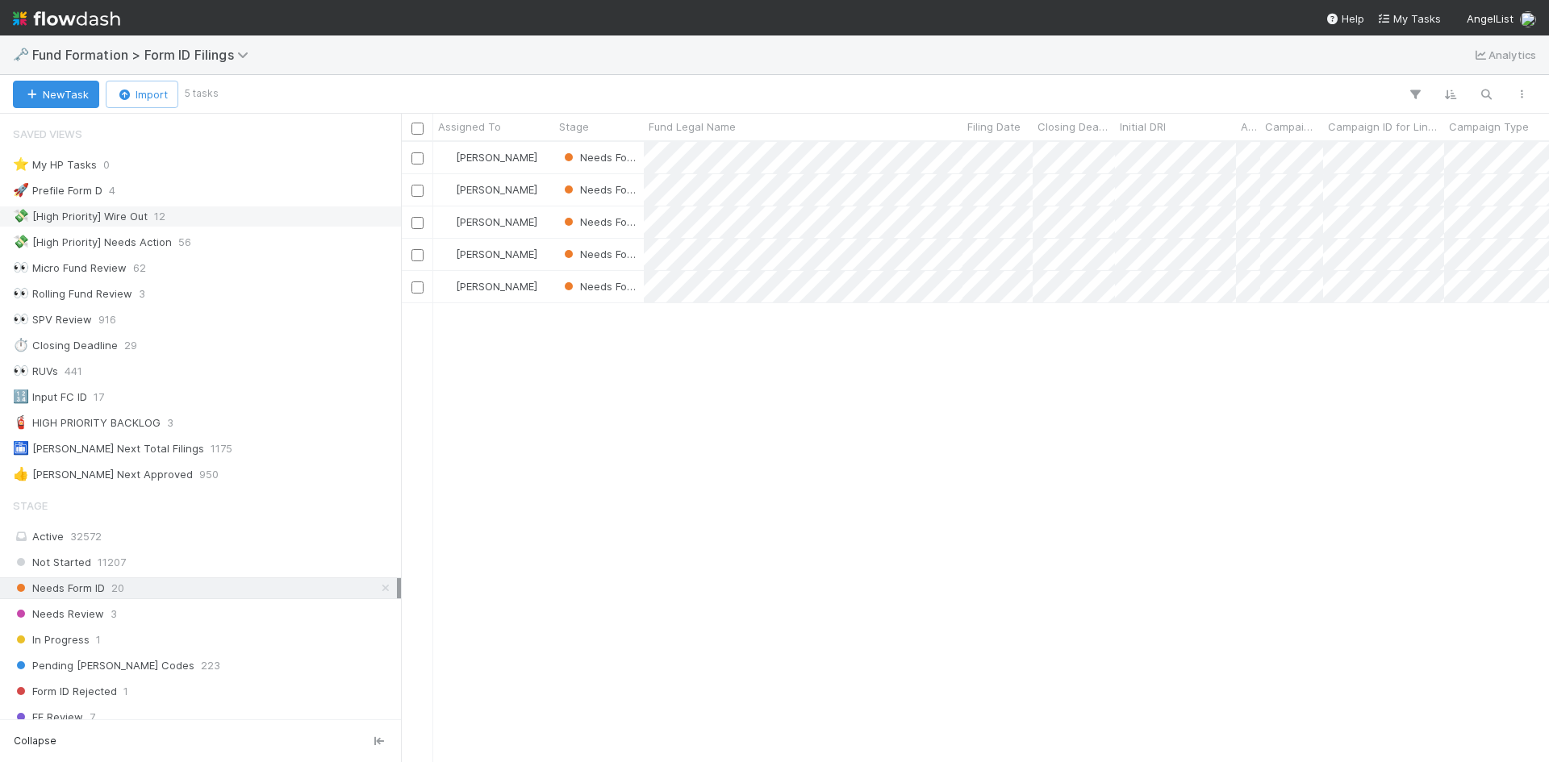
click at [201, 216] on div "💸 [High Priority] Wire Out 12" at bounding box center [205, 217] width 384 height 20
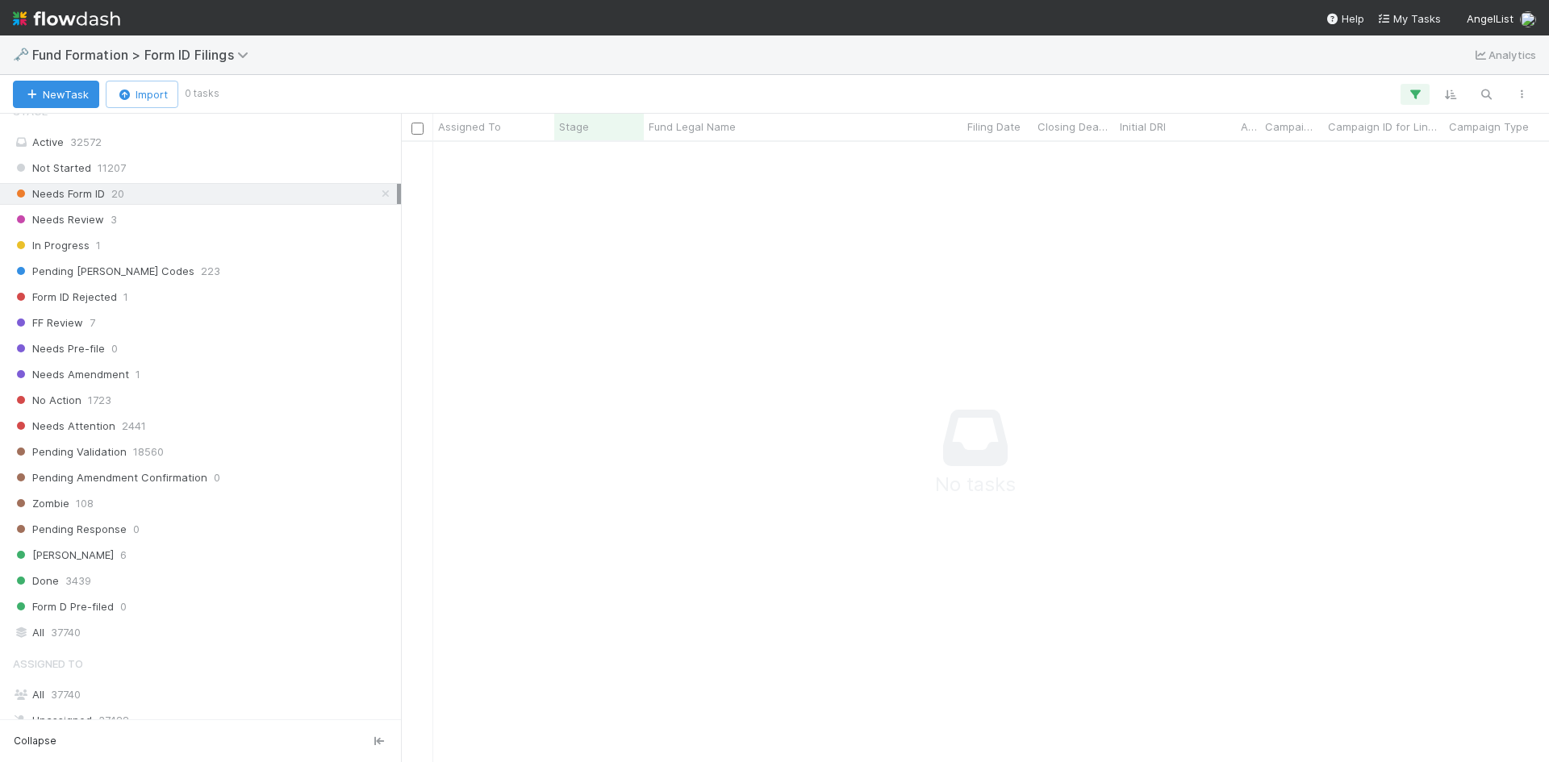
scroll to position [540, 0]
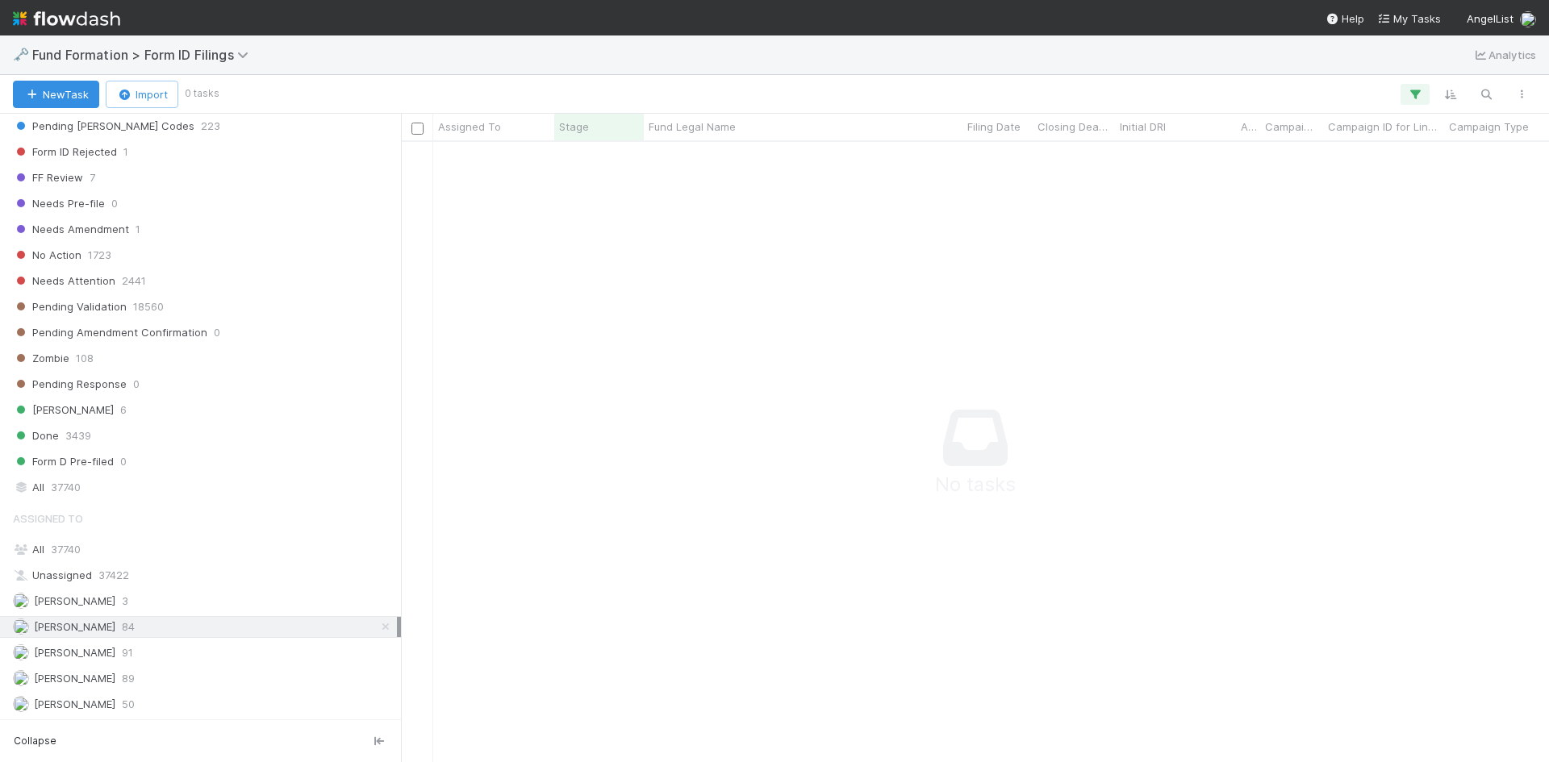
drag, startPoint x: 376, startPoint y: 625, endPoint x: 371, endPoint y: 618, distance: 8.7
click at [378, 625] on icon at bounding box center [386, 627] width 16 height 10
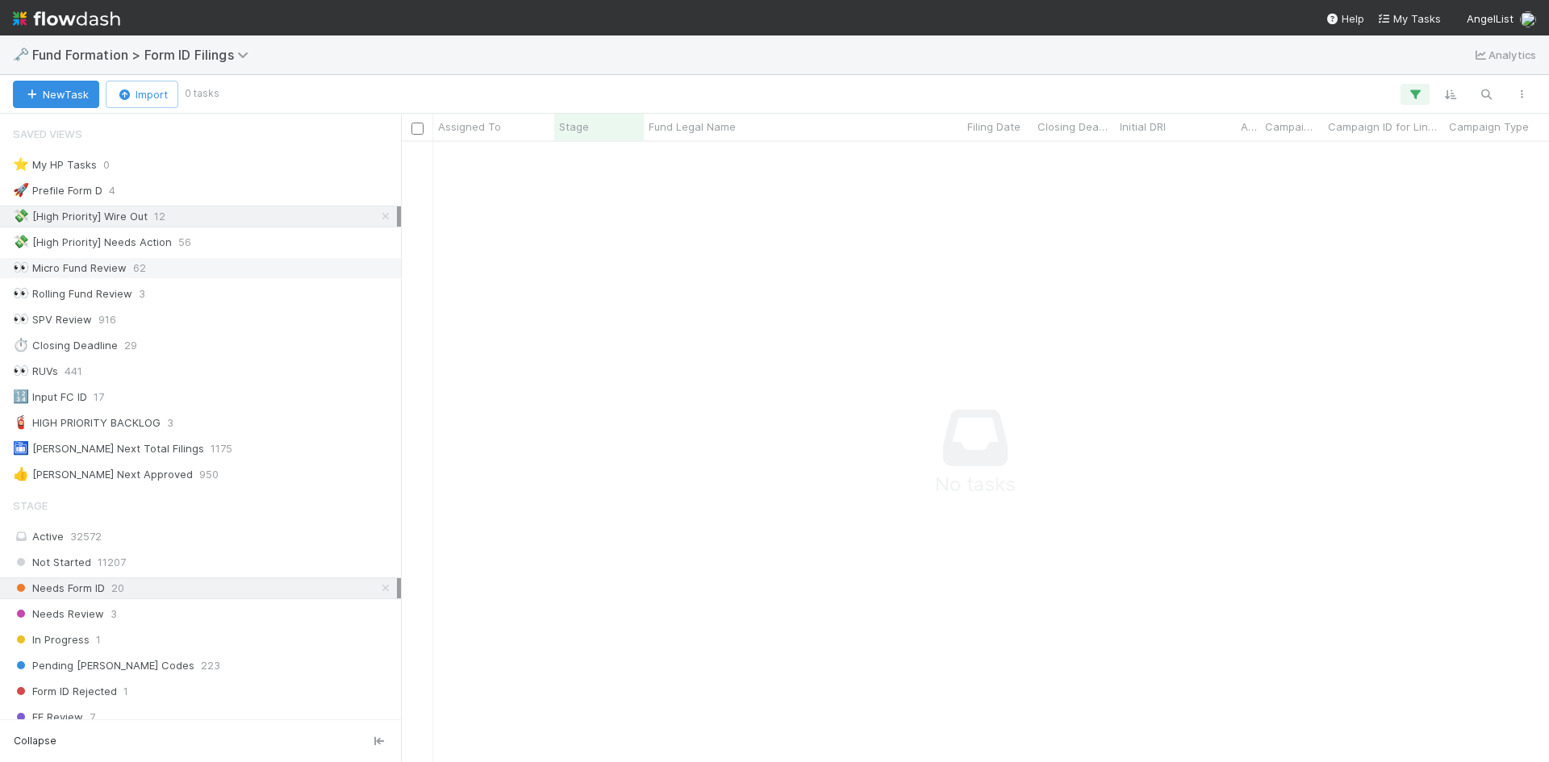
scroll to position [596, 1136]
click at [244, 242] on div "💸 [High Priority] Needs Action 56" at bounding box center [205, 242] width 384 height 20
click at [226, 417] on div "🧯 HIGH PRIORITY BACKLOG 3" at bounding box center [205, 423] width 384 height 20
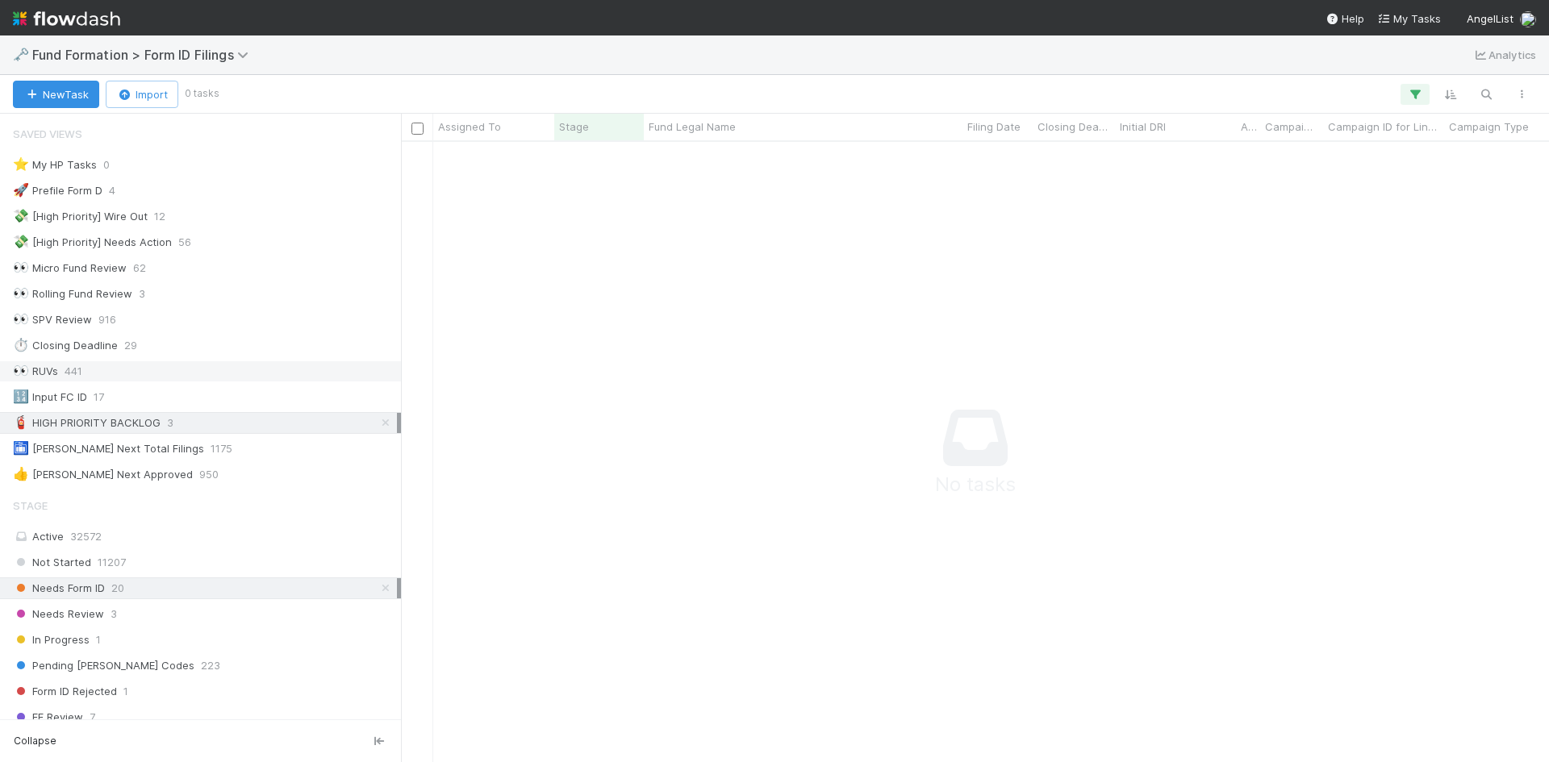
scroll to position [596, 1136]
click at [259, 191] on div "🚀 Prefile Form D 4" at bounding box center [205, 191] width 384 height 20
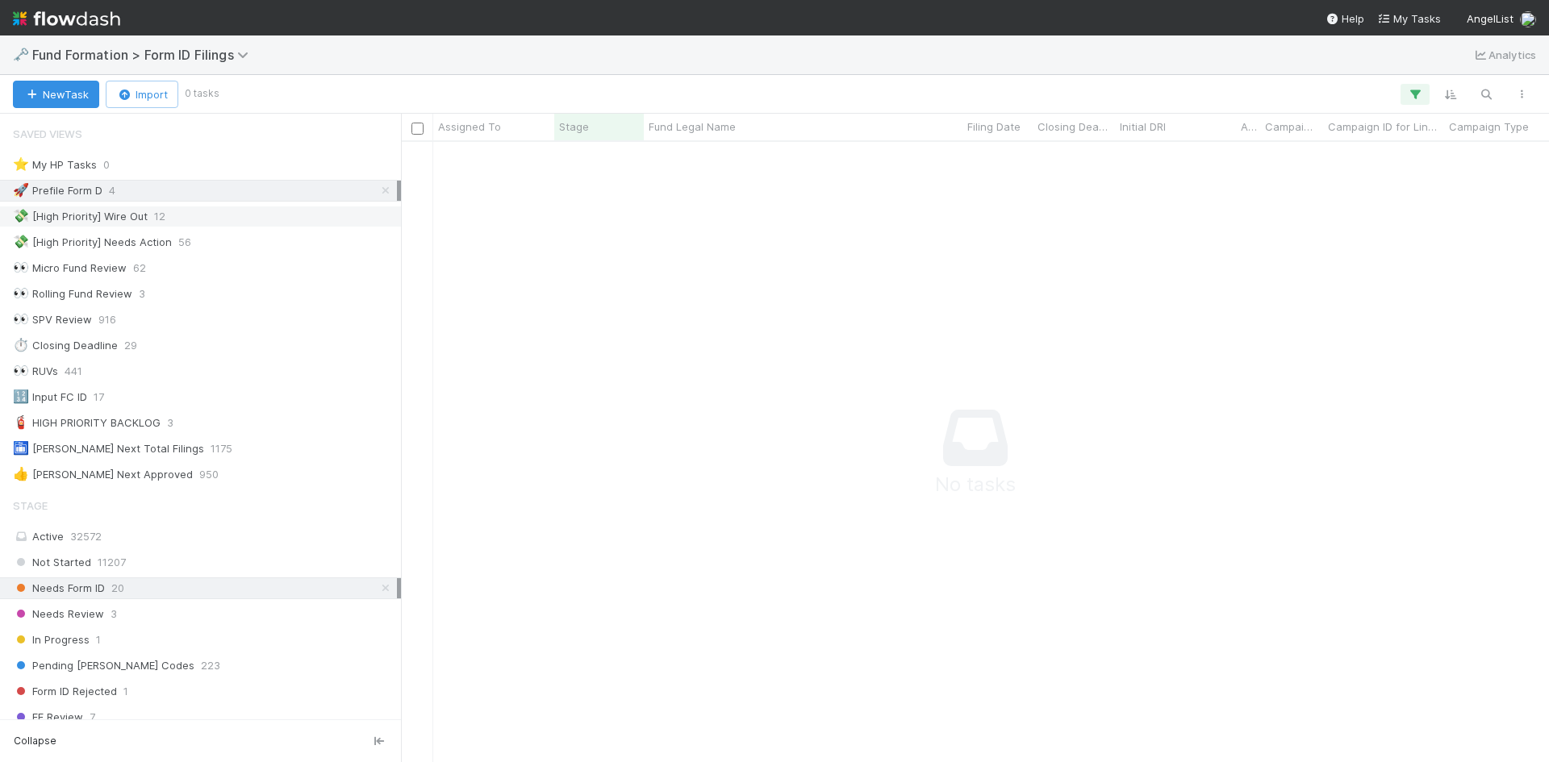
scroll to position [596, 1136]
click at [378, 580] on link at bounding box center [386, 588] width 16 height 20
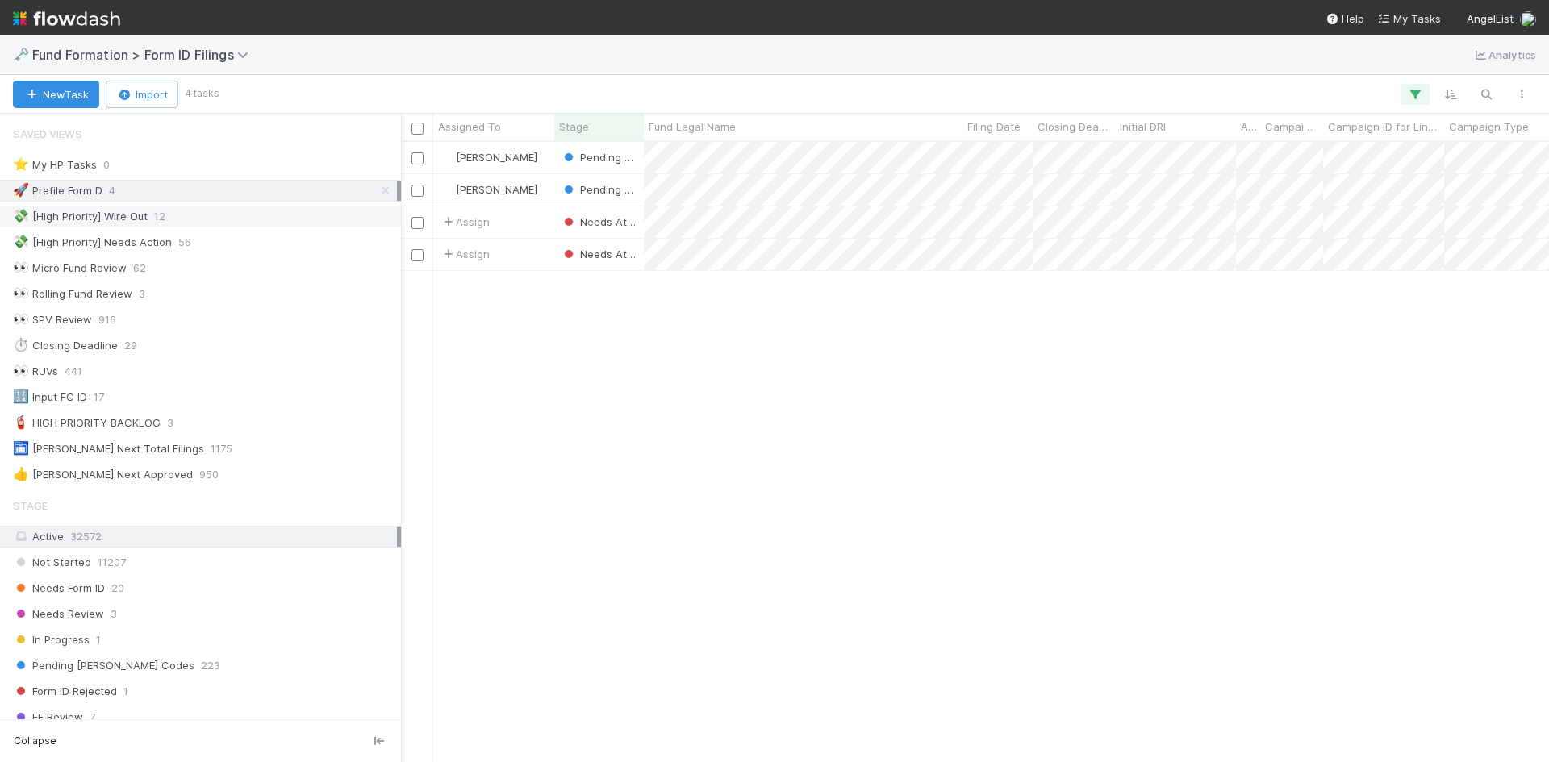
scroll to position [608, 1136]
click at [239, 215] on div "💸 [High Priority] Wire Out 12" at bounding box center [205, 217] width 384 height 20
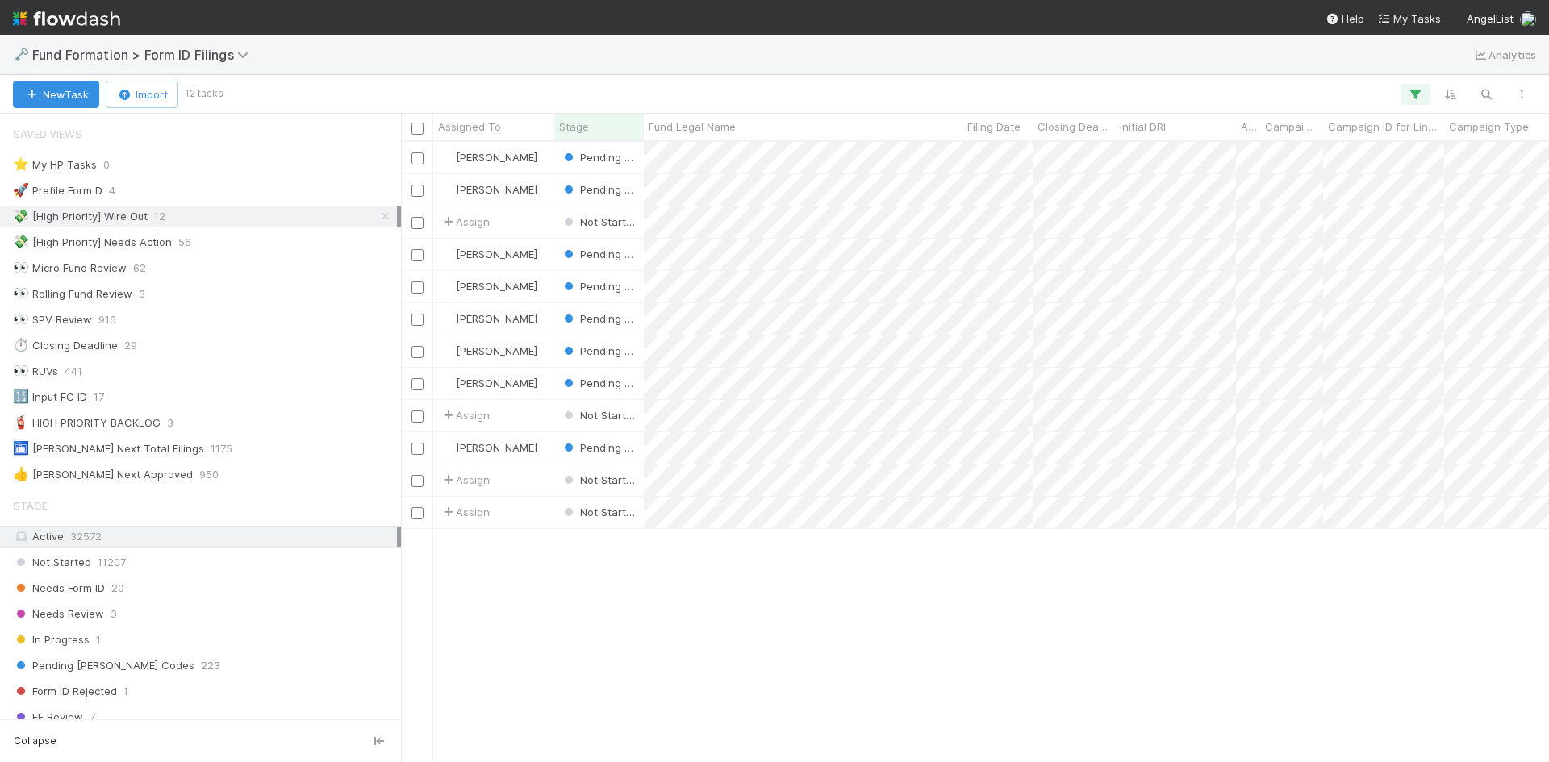
scroll to position [608, 1136]
click at [259, 244] on div "💸 [High Priority] Needs Action 56" at bounding box center [205, 242] width 384 height 20
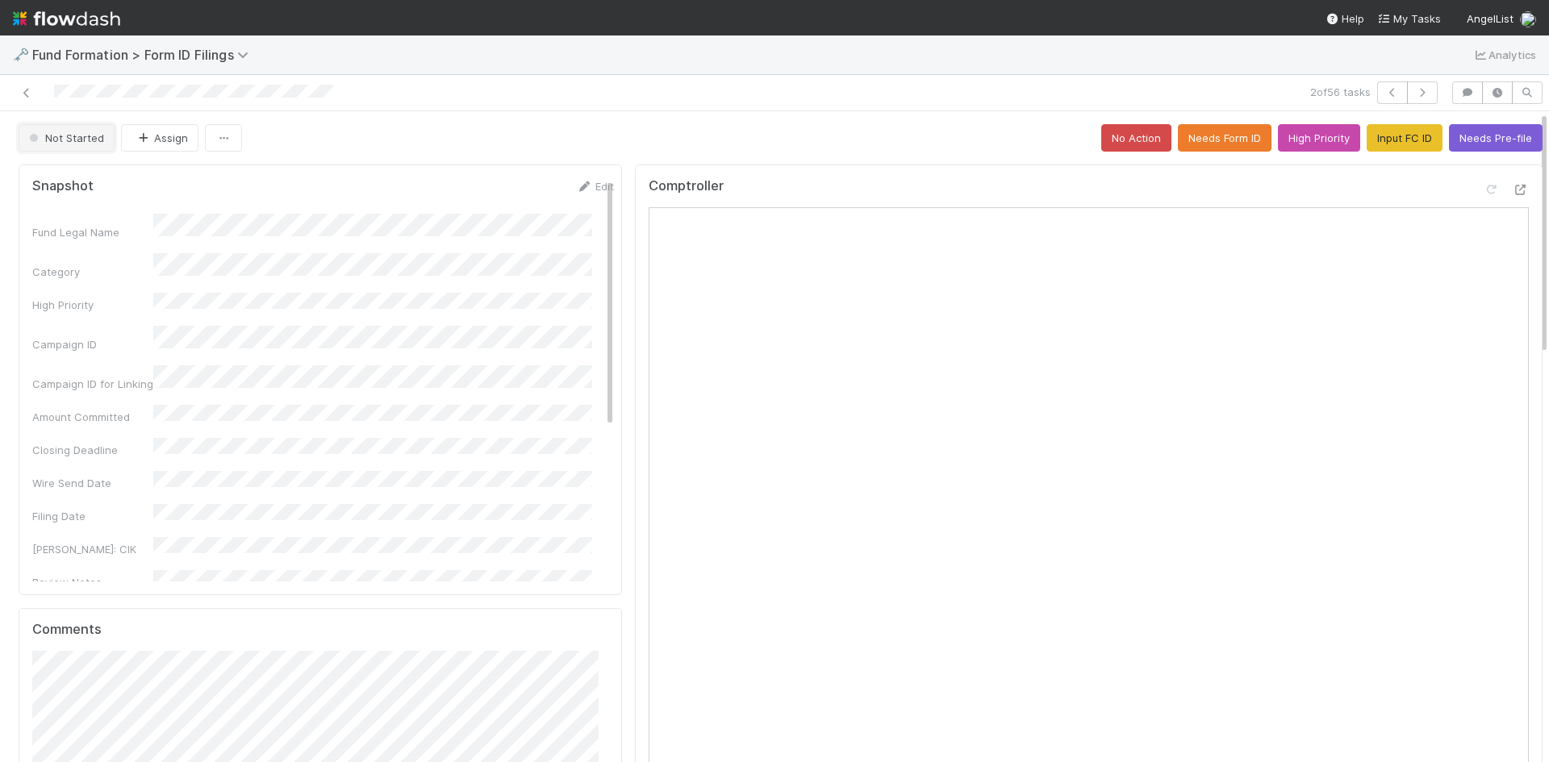
click at [81, 144] on span "Not Started" at bounding box center [65, 137] width 78 height 13
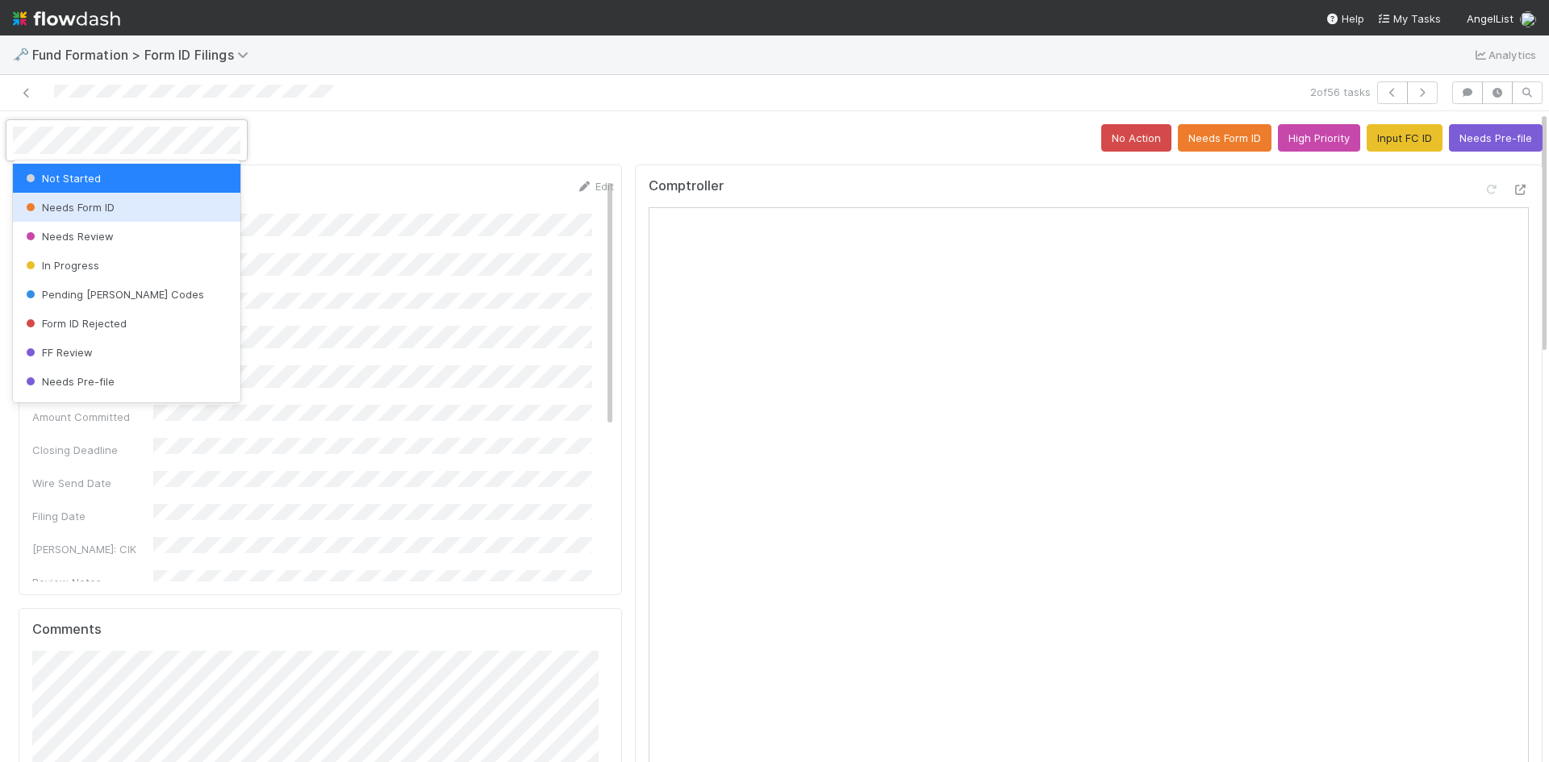
click at [127, 202] on div "Needs Form ID" at bounding box center [126, 207] width 227 height 29
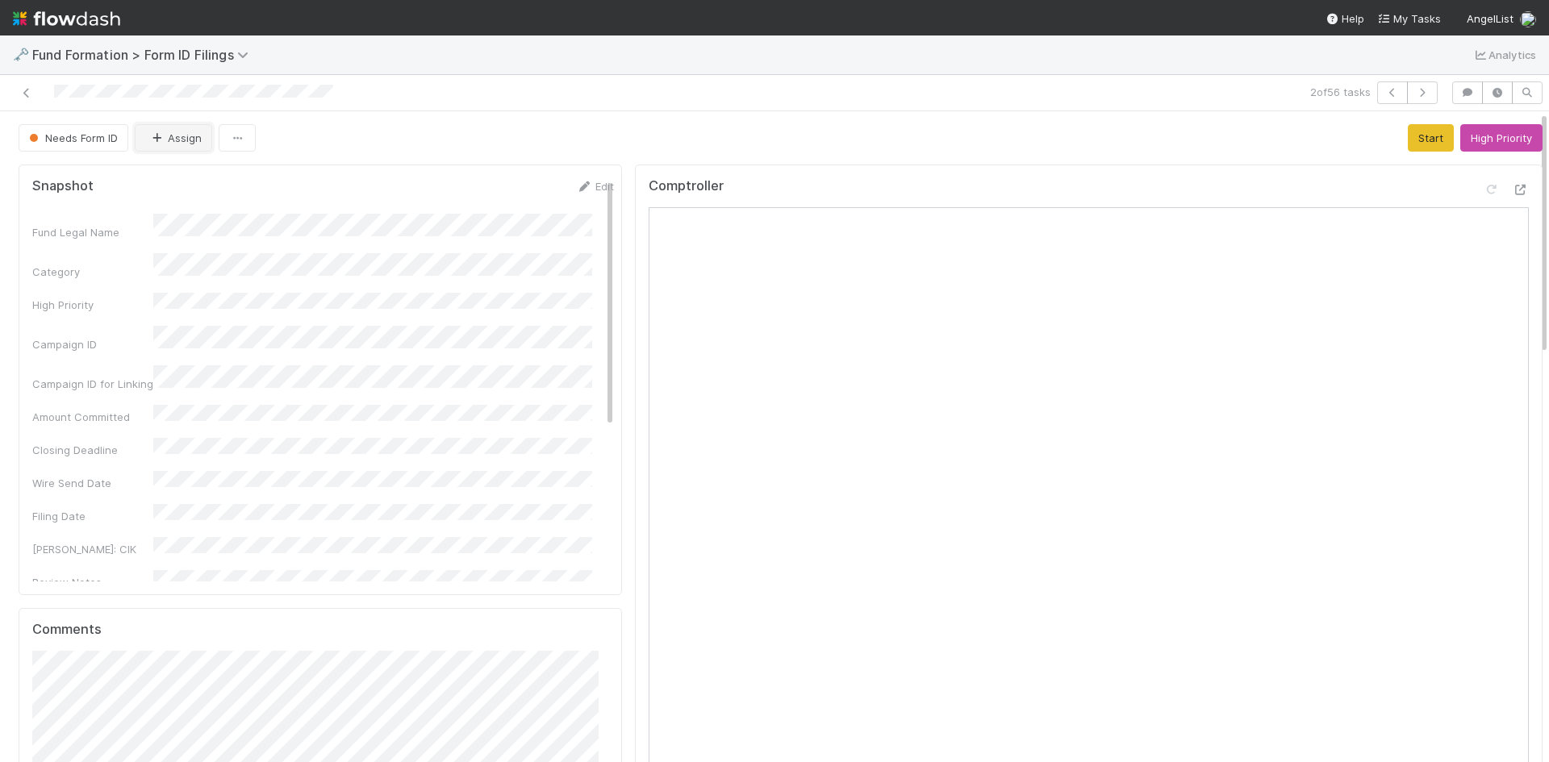
click at [179, 136] on button "Assign" at bounding box center [173, 137] width 77 height 27
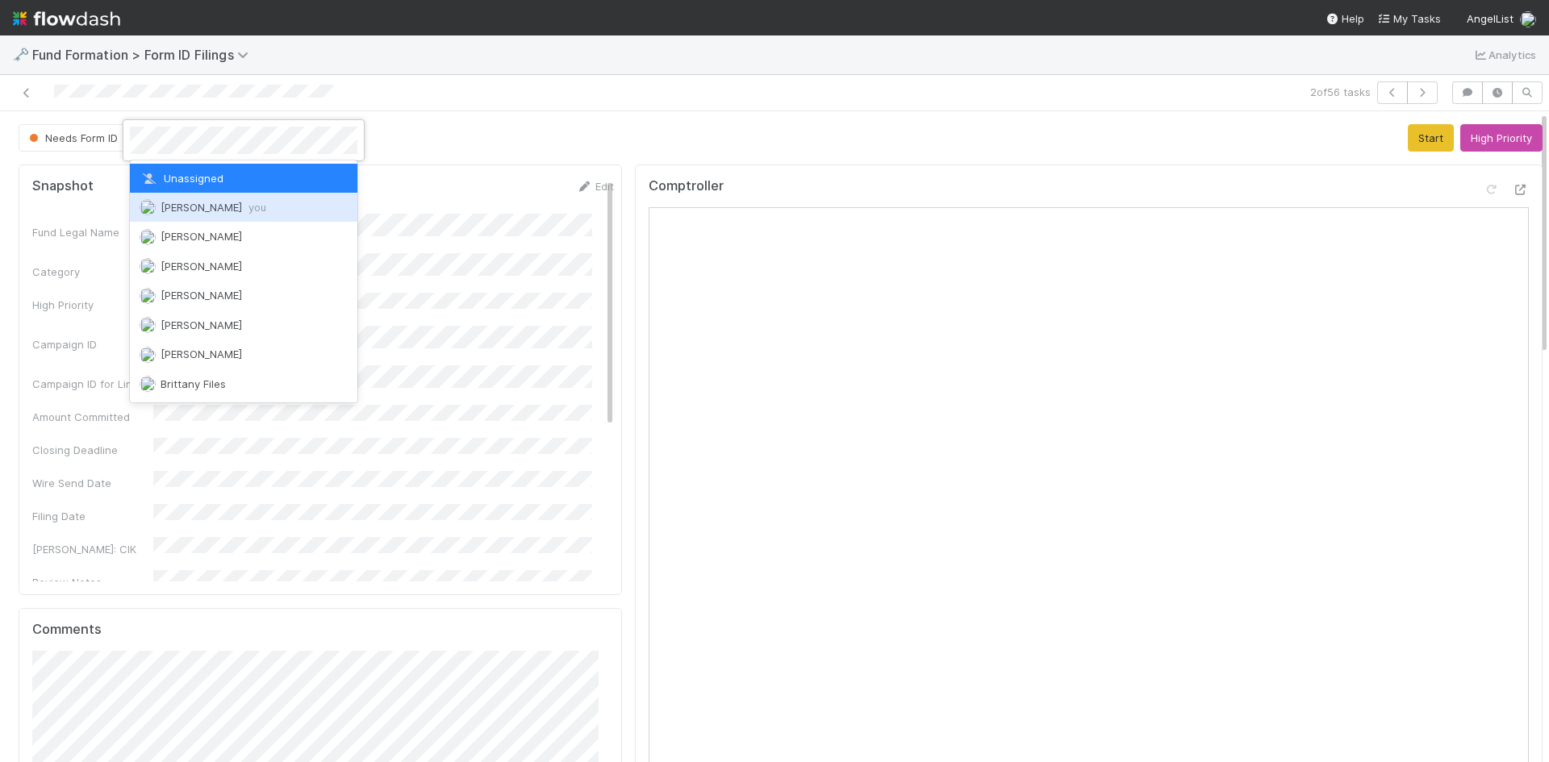
click at [248, 203] on span "you" at bounding box center [257, 207] width 18 height 13
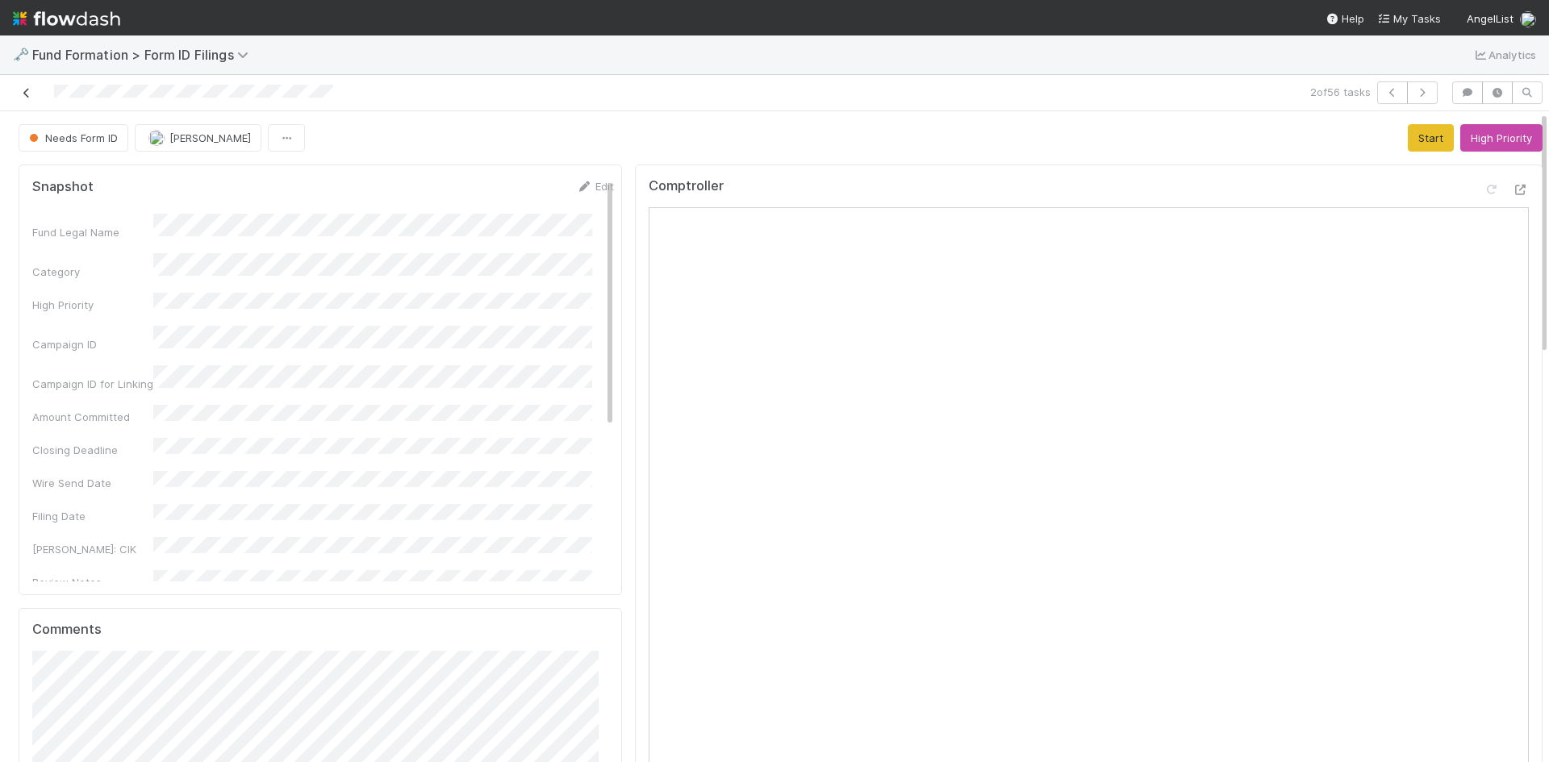
click at [23, 93] on icon at bounding box center [27, 93] width 16 height 10
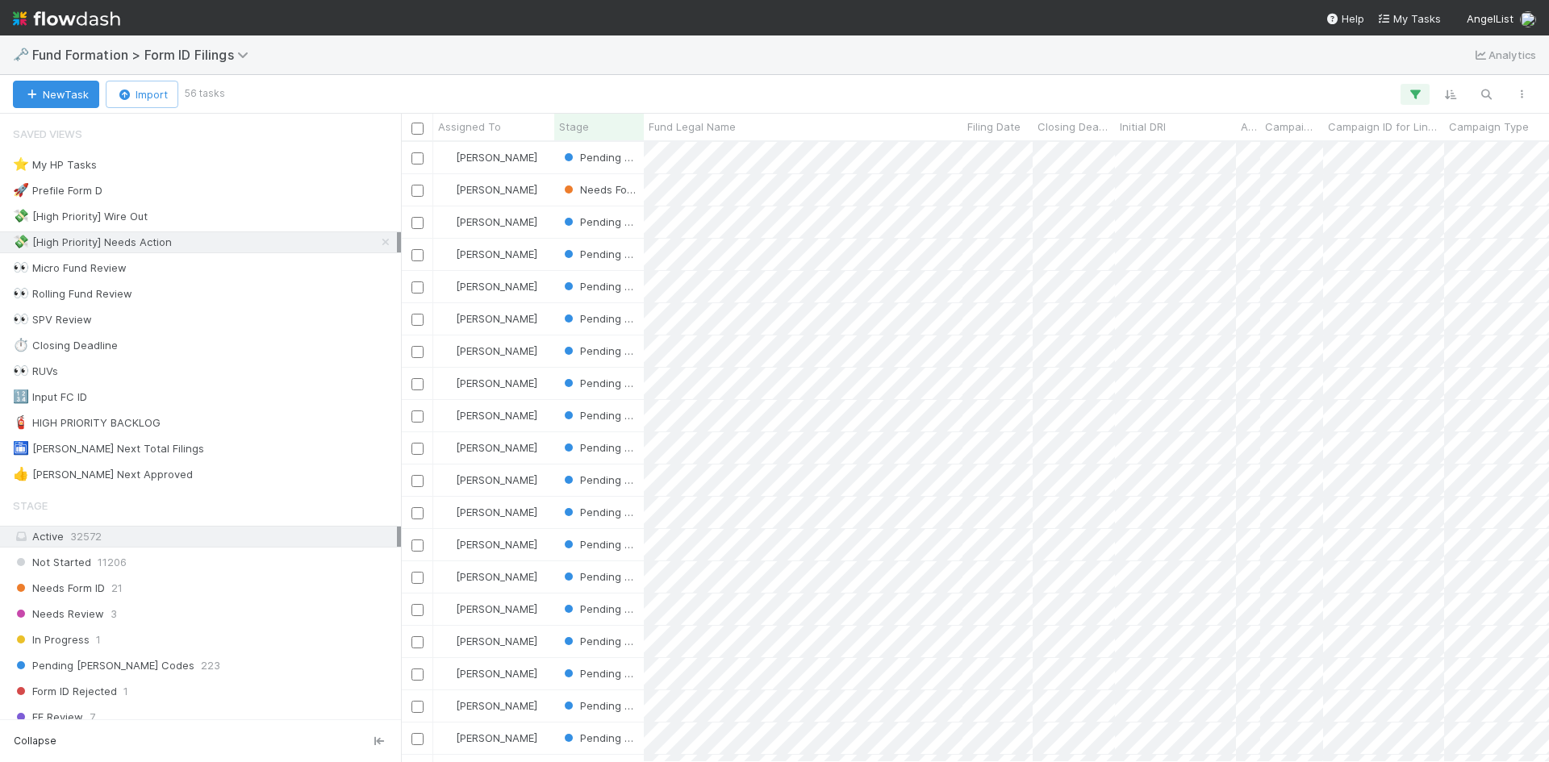
scroll to position [608, 1136]
click at [256, 218] on div "💸 [High Priority] Wire Out 12" at bounding box center [205, 217] width 384 height 20
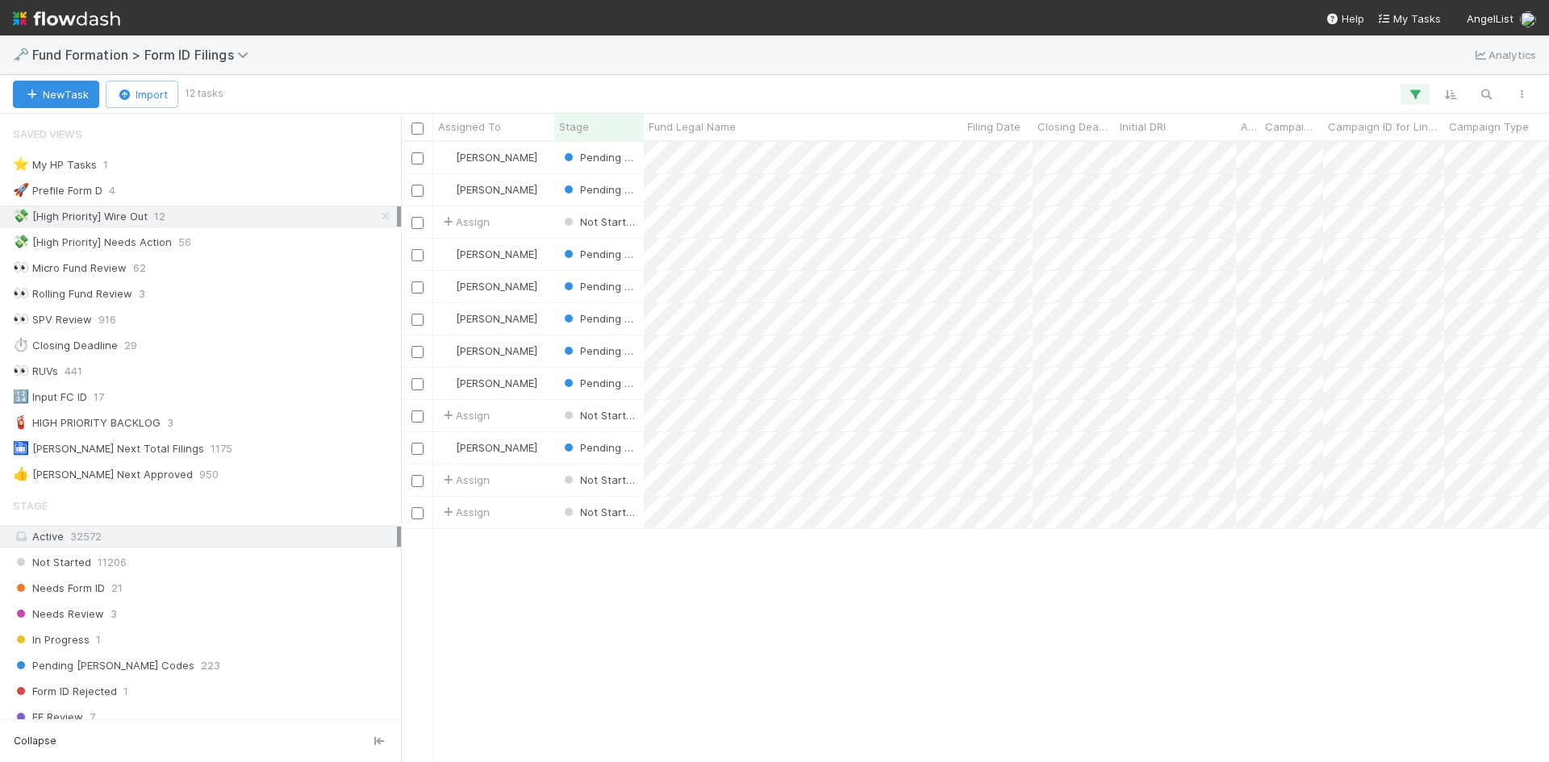
scroll to position [608, 1136]
click at [577, 119] on span "Stage" at bounding box center [574, 127] width 30 height 16
click at [597, 152] on div "Sort First → Last" at bounding box center [652, 157] width 184 height 24
drag, startPoint x: 1100, startPoint y: 608, endPoint x: 1004, endPoint y: 557, distance: 108.6
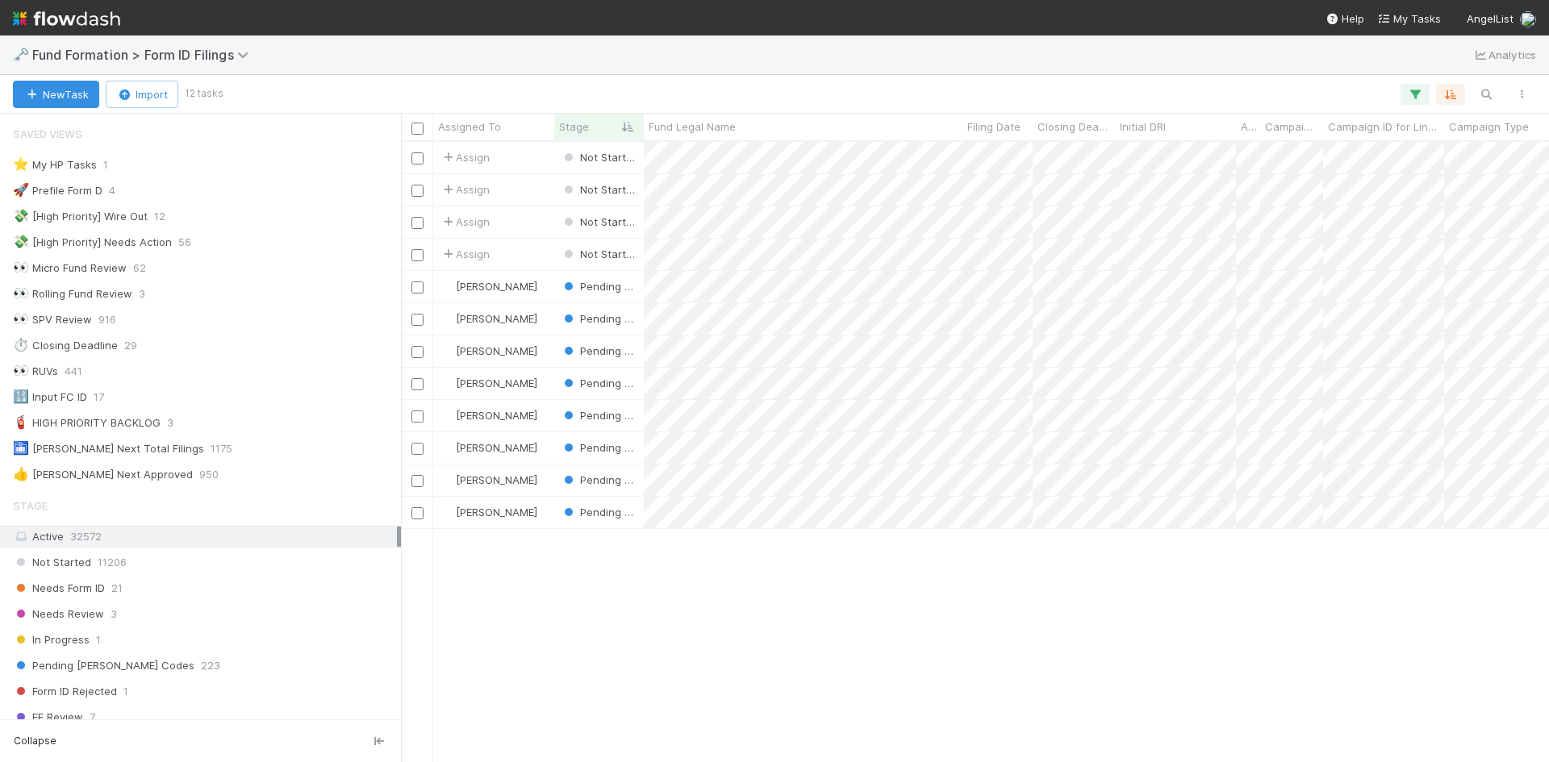
click at [1100, 608] on div "Assign Not Started 4/6/24, 8:52:08 AM 7/26/25, 3:00:57 AM Assign Not Started 5/…" at bounding box center [975, 452] width 1148 height 620
click at [136, 245] on div "💸 [High Priority] Needs Action" at bounding box center [92, 242] width 159 height 20
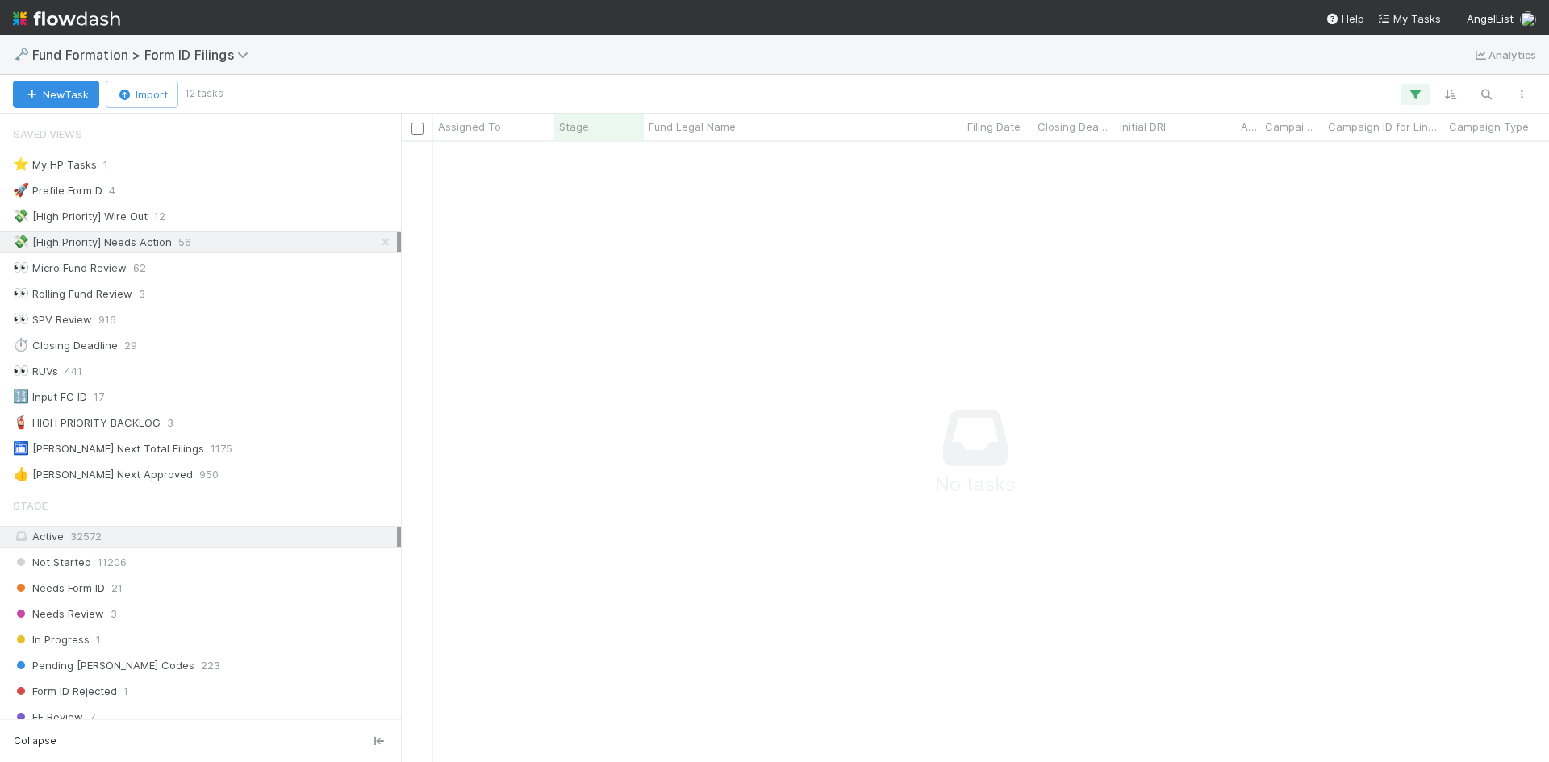
scroll to position [596, 1136]
click at [144, 216] on div "💸 [High Priority] Wire Out" at bounding box center [80, 217] width 135 height 20
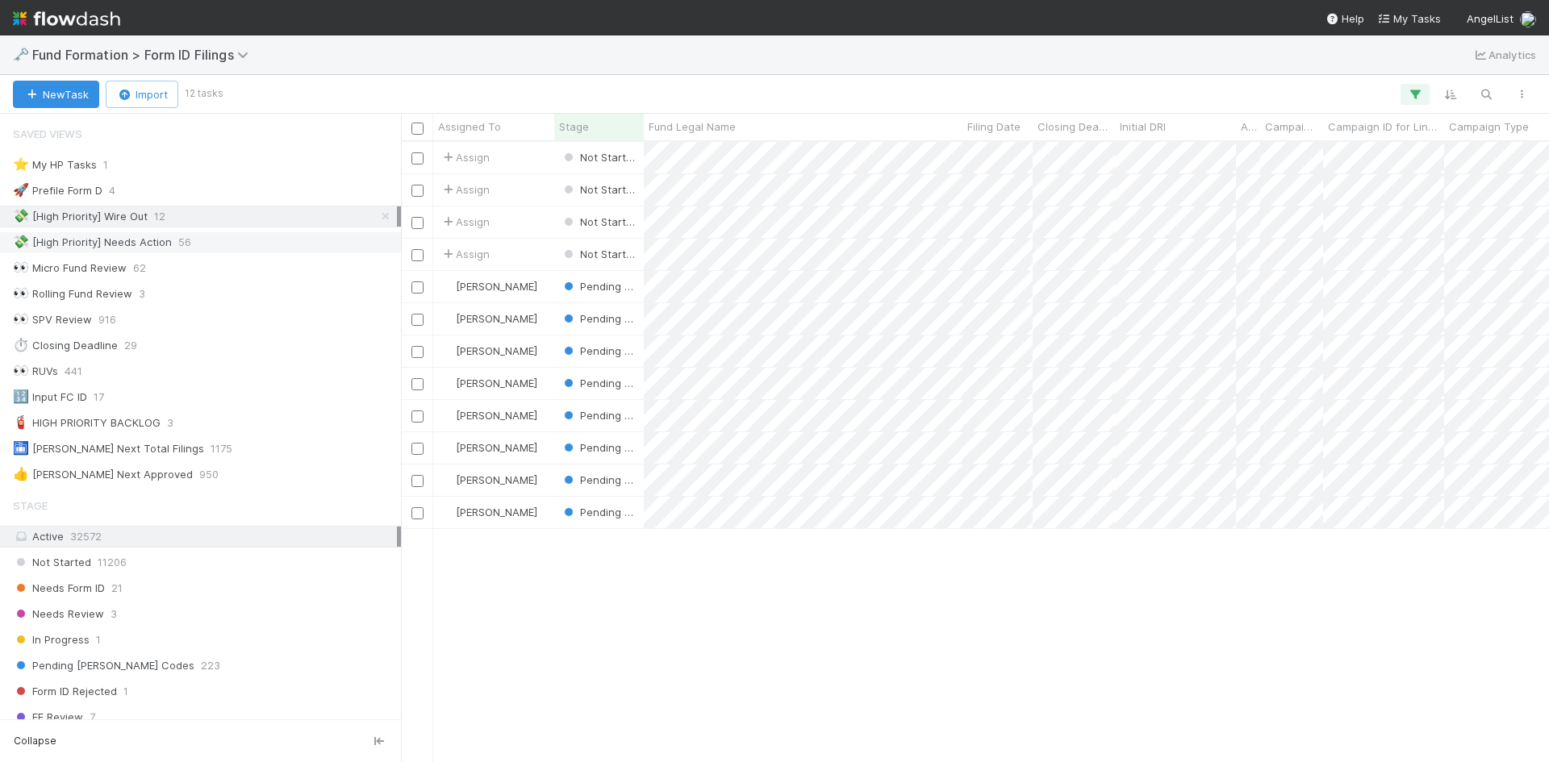
scroll to position [608, 1136]
click at [595, 154] on span "Not Started" at bounding box center [600, 157] width 78 height 13
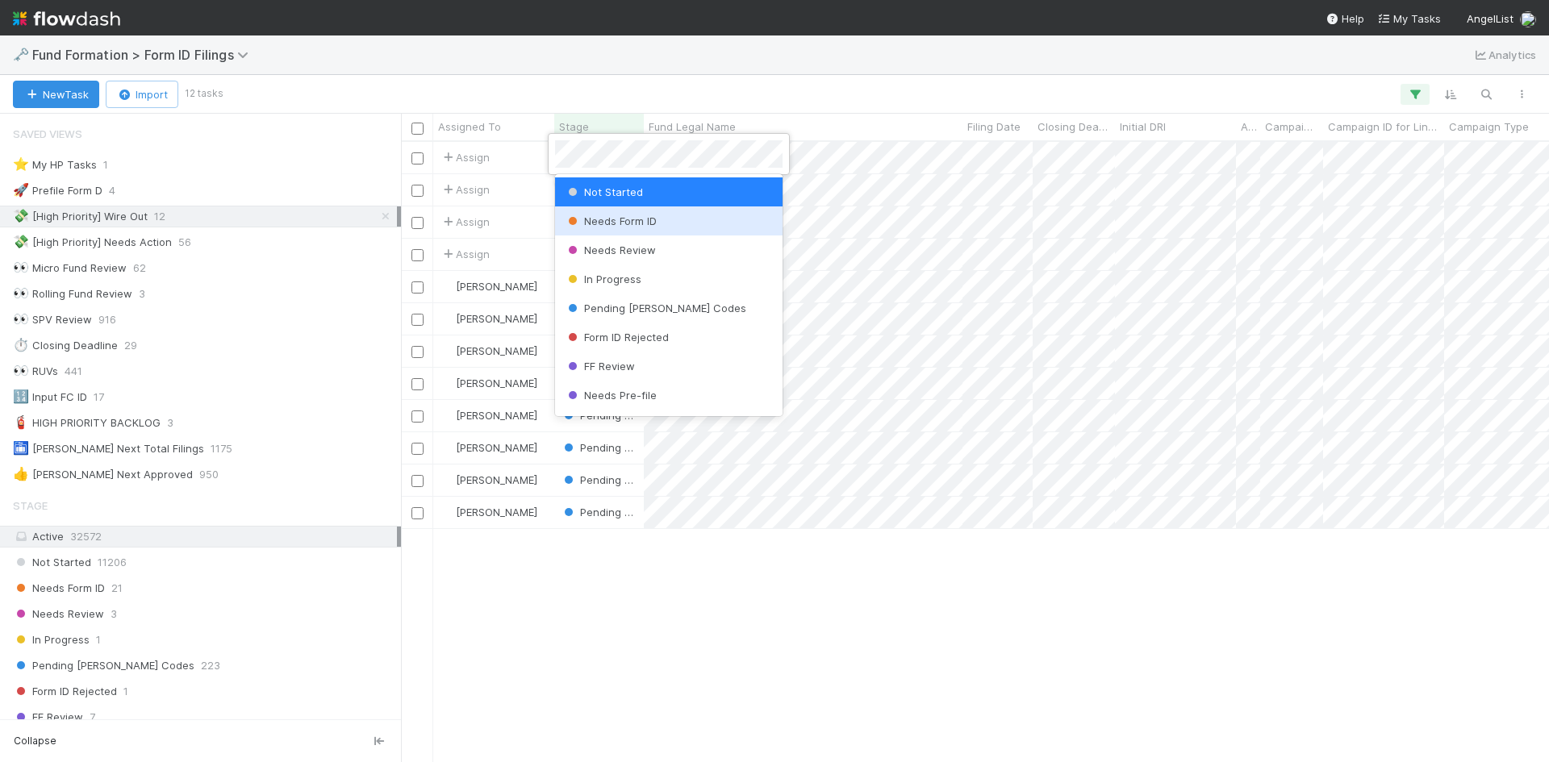
click at [605, 217] on span "Needs Form ID" at bounding box center [611, 221] width 92 height 13
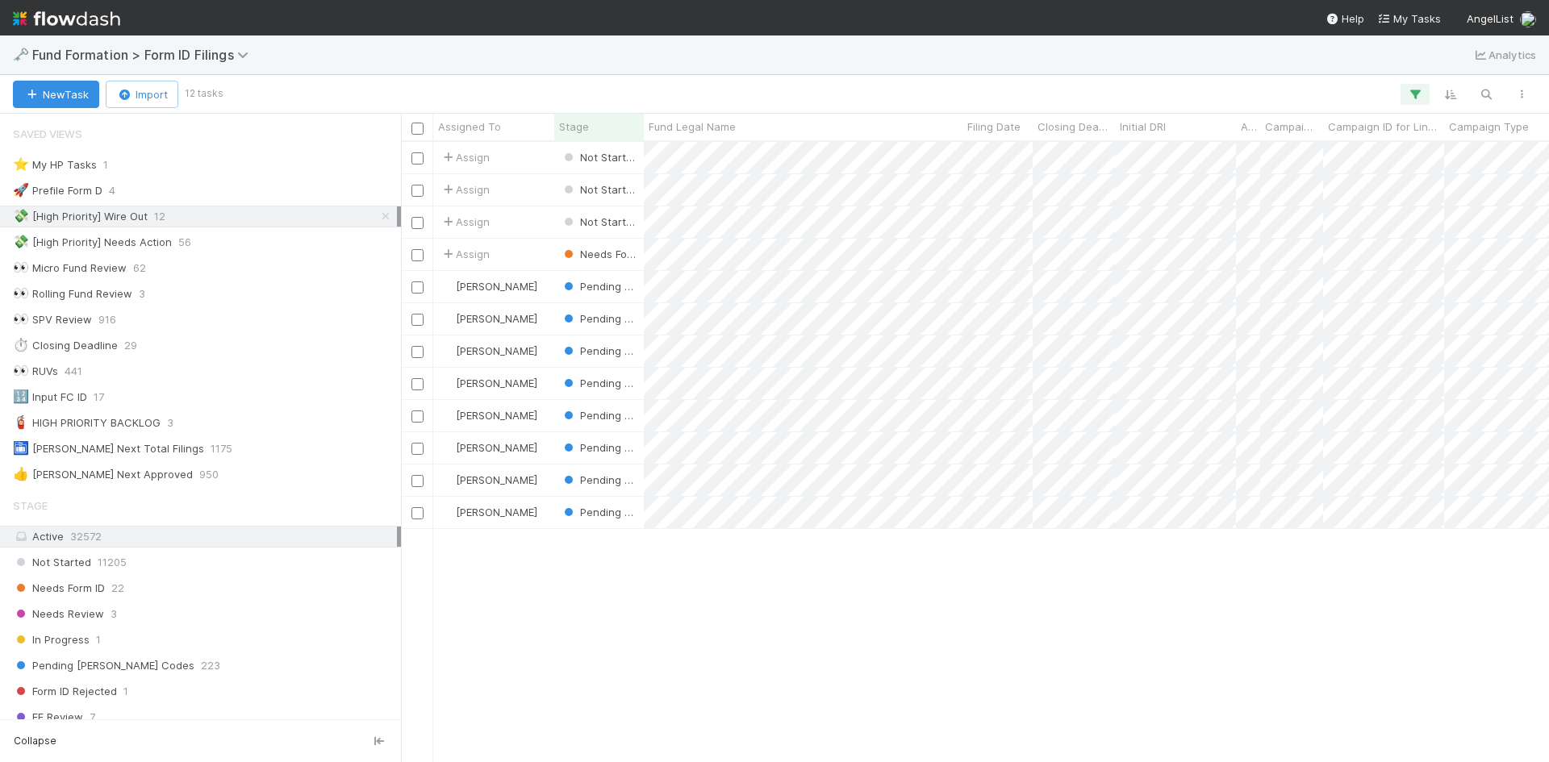
click at [604, 190] on span "Not Started" at bounding box center [600, 189] width 78 height 13
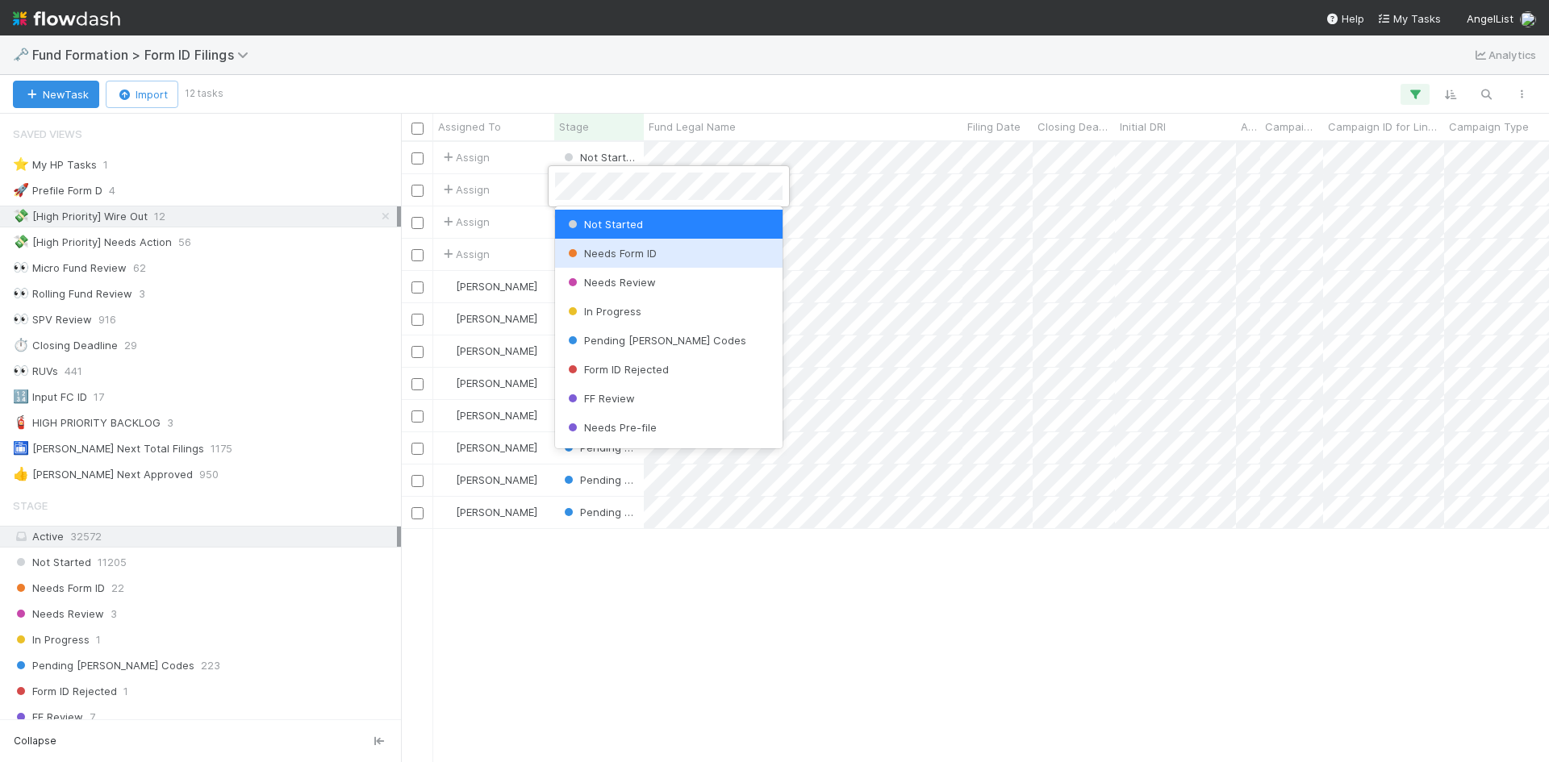
click at [624, 254] on span "Needs Form ID" at bounding box center [611, 253] width 92 height 13
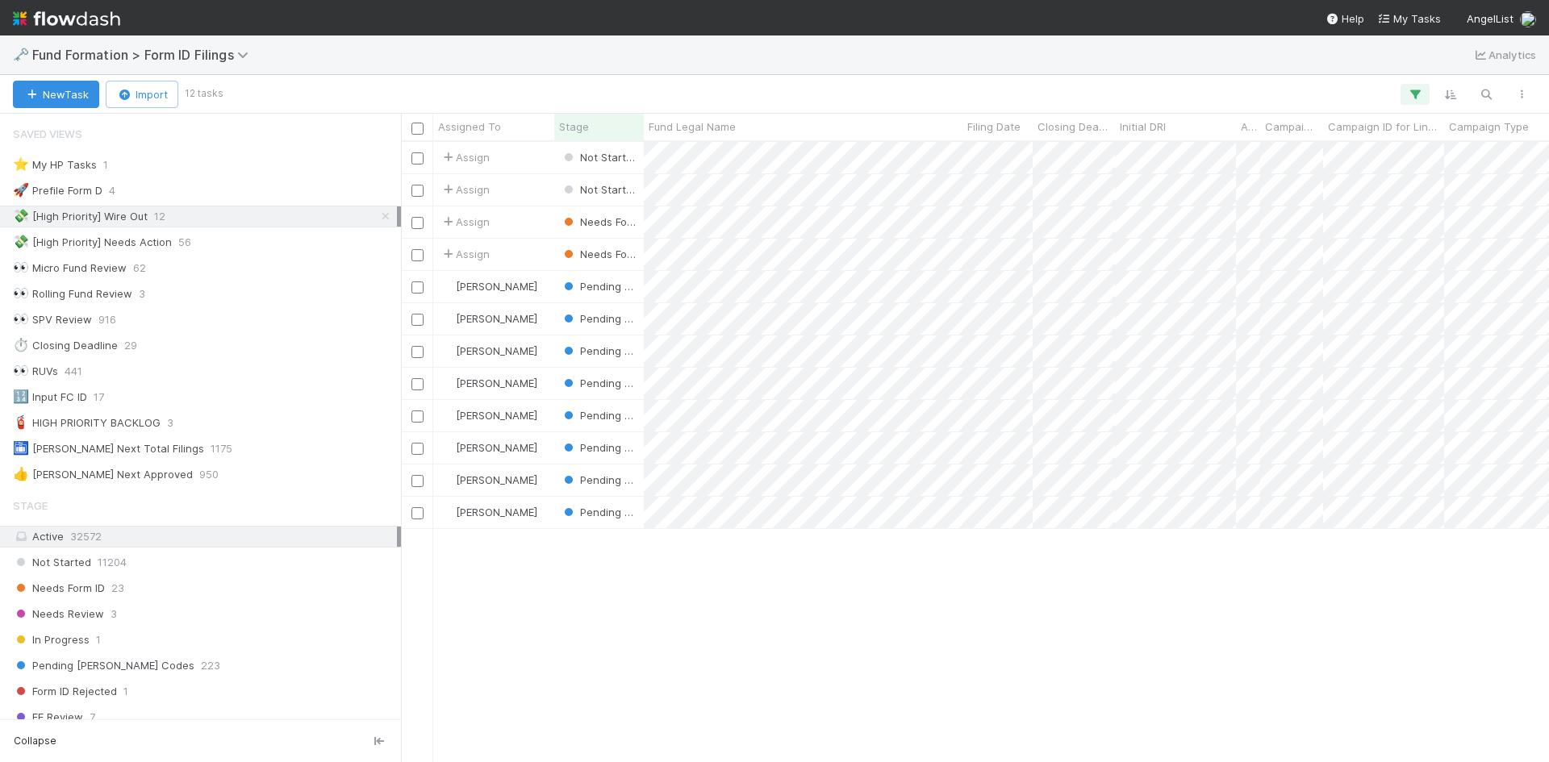
click at [604, 189] on span "Not Started" at bounding box center [600, 189] width 78 height 13
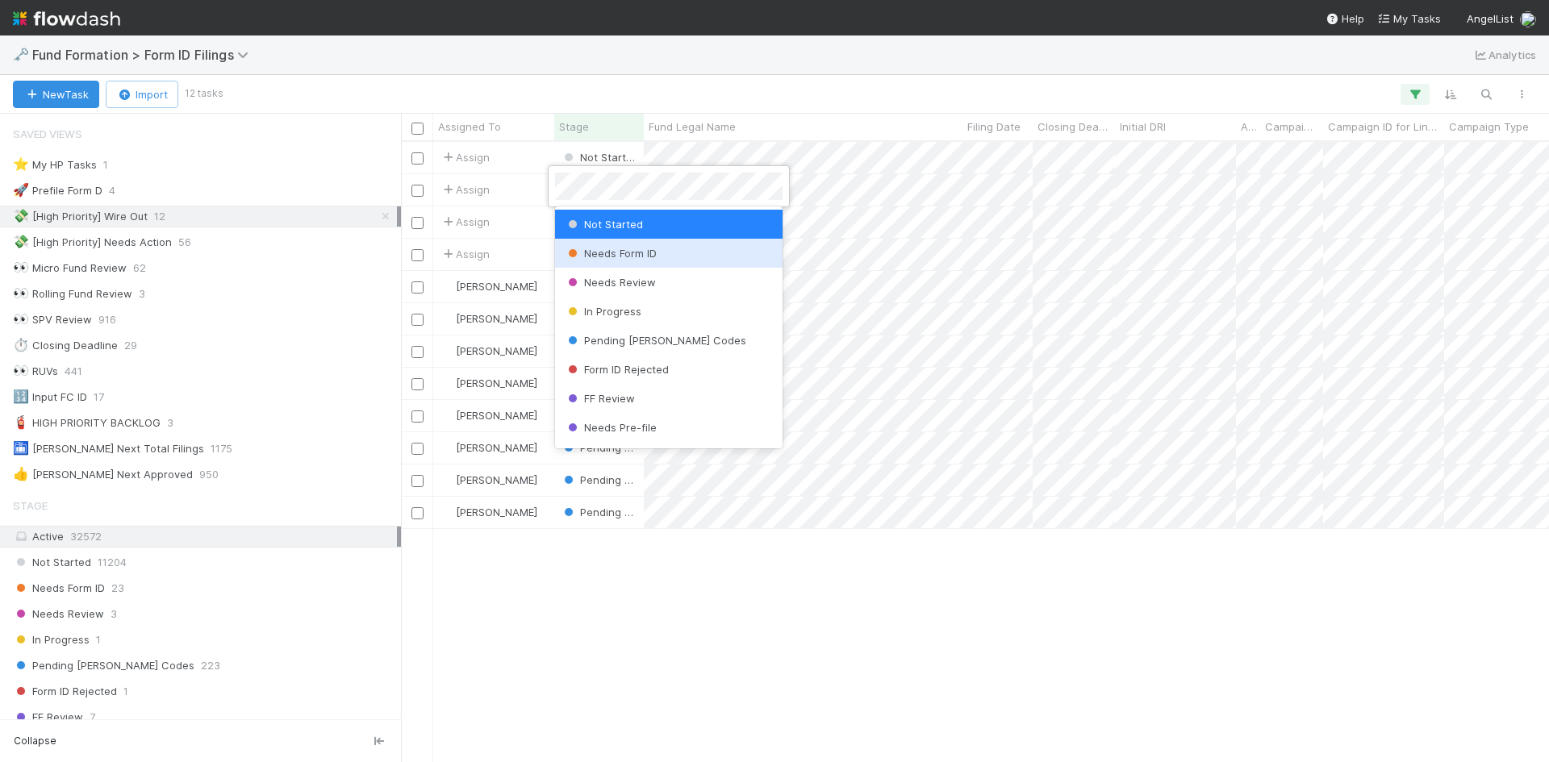
click at [610, 252] on span "Needs Form ID" at bounding box center [611, 253] width 92 height 13
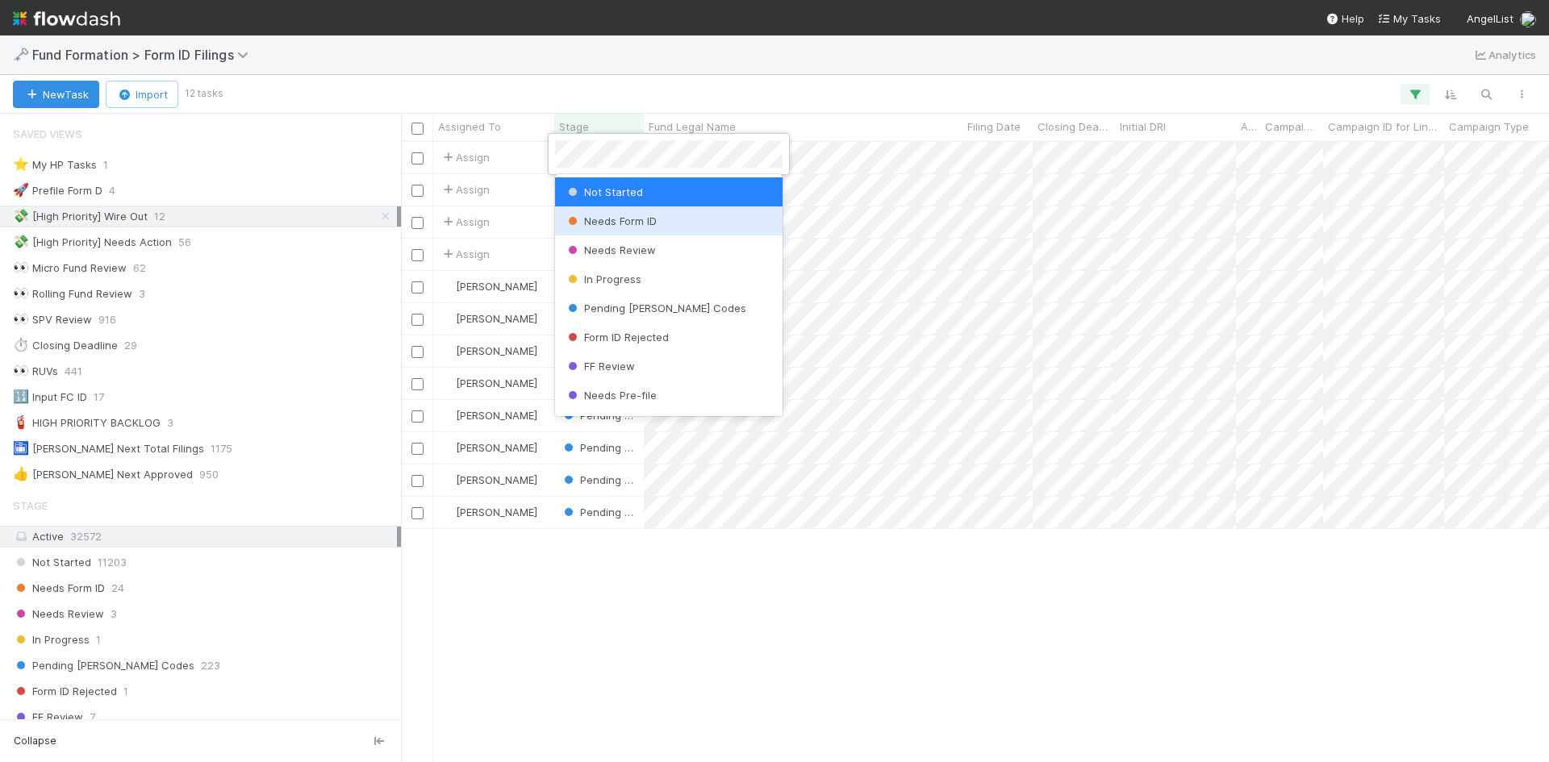
click at [618, 219] on span "Needs Form ID" at bounding box center [611, 221] width 92 height 13
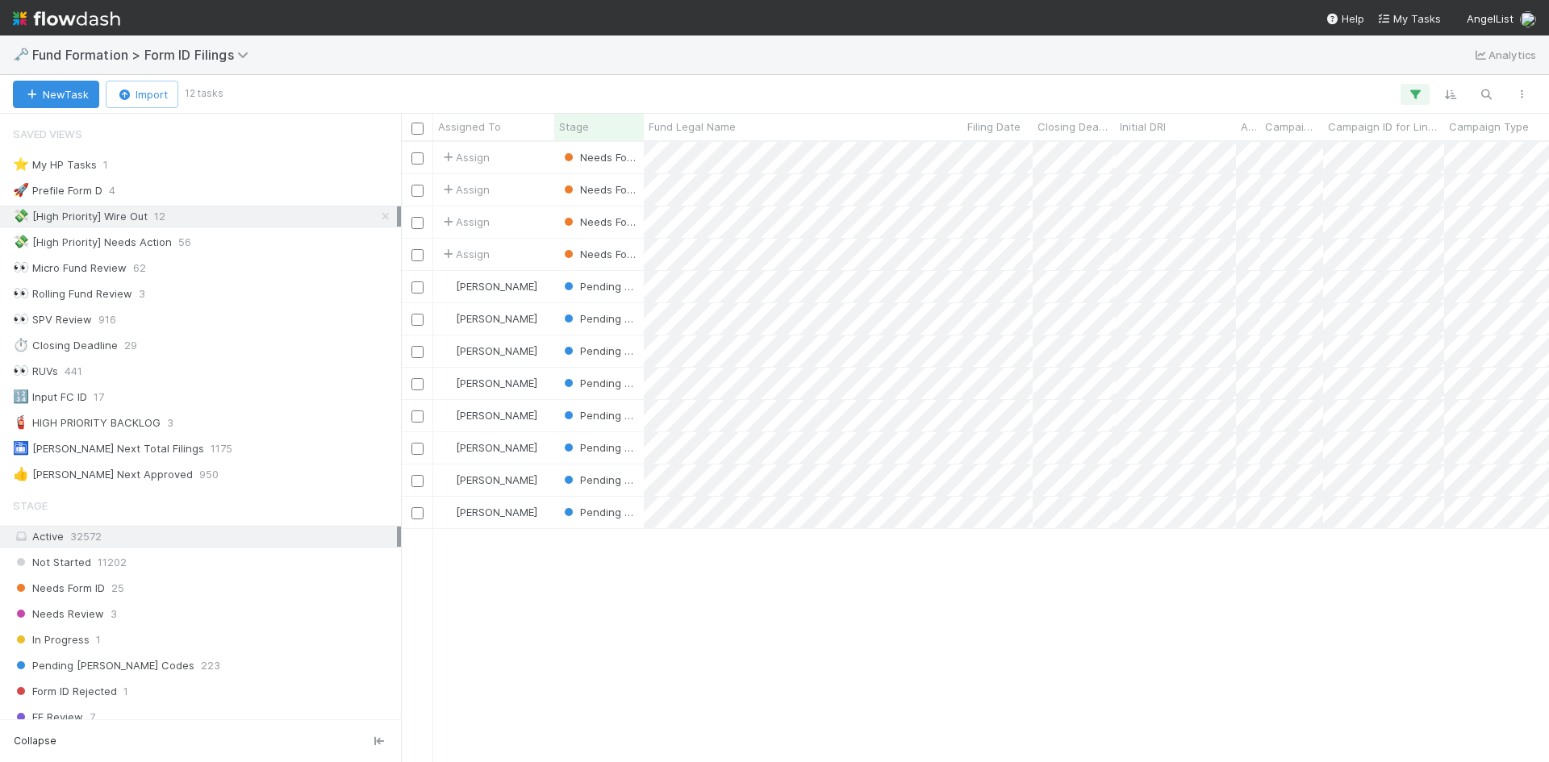
click at [983, 647] on div "Assign Needs Form ID 4/6/24, 8:52:08 AM 8/19/25, 8:57:41 AM Assign Needs Form I…" at bounding box center [975, 452] width 1148 height 620
click at [478, 159] on span "Assign" at bounding box center [465, 157] width 50 height 16
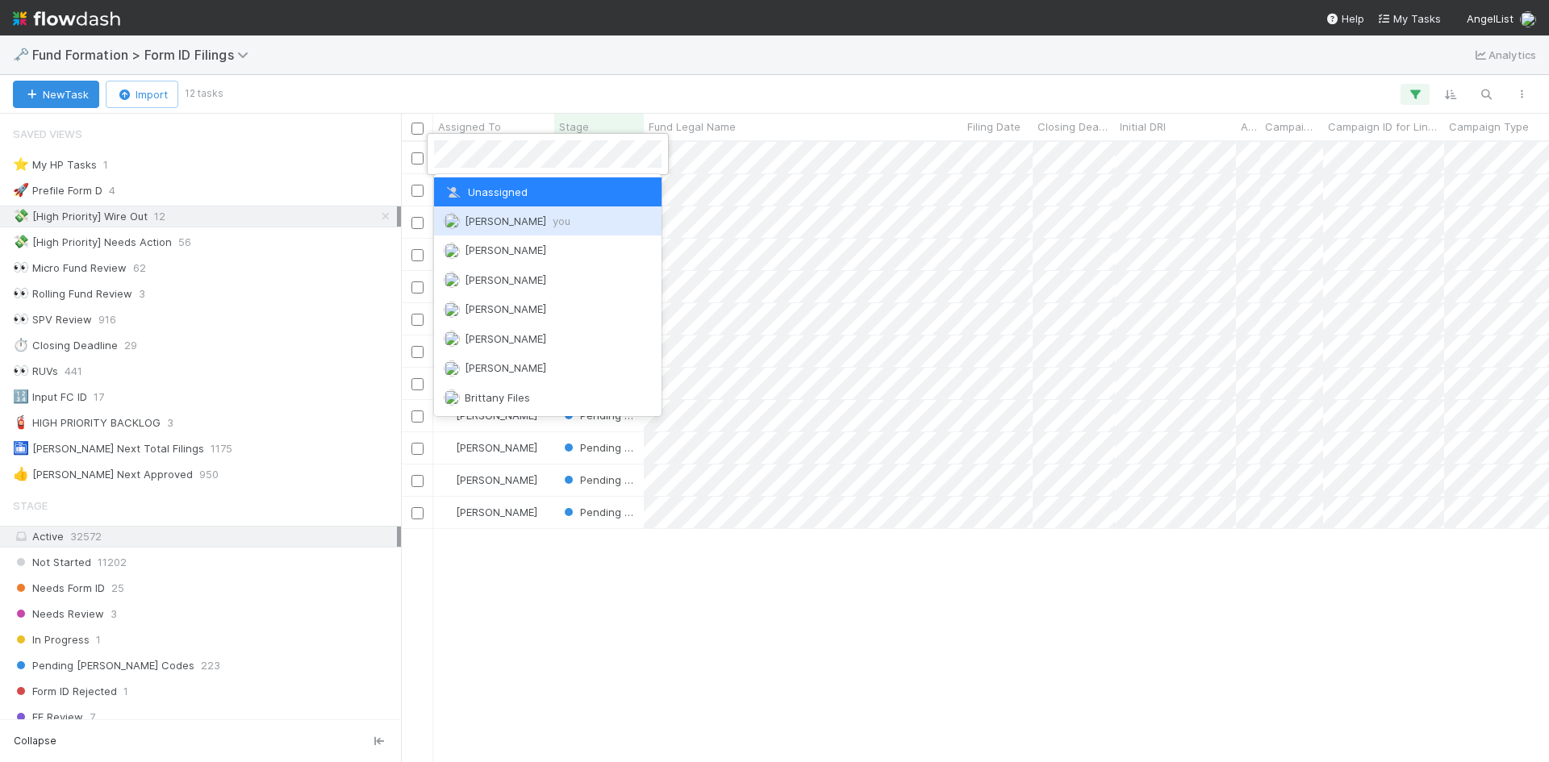
click at [501, 215] on span "[PERSON_NAME] you" at bounding box center [518, 221] width 106 height 13
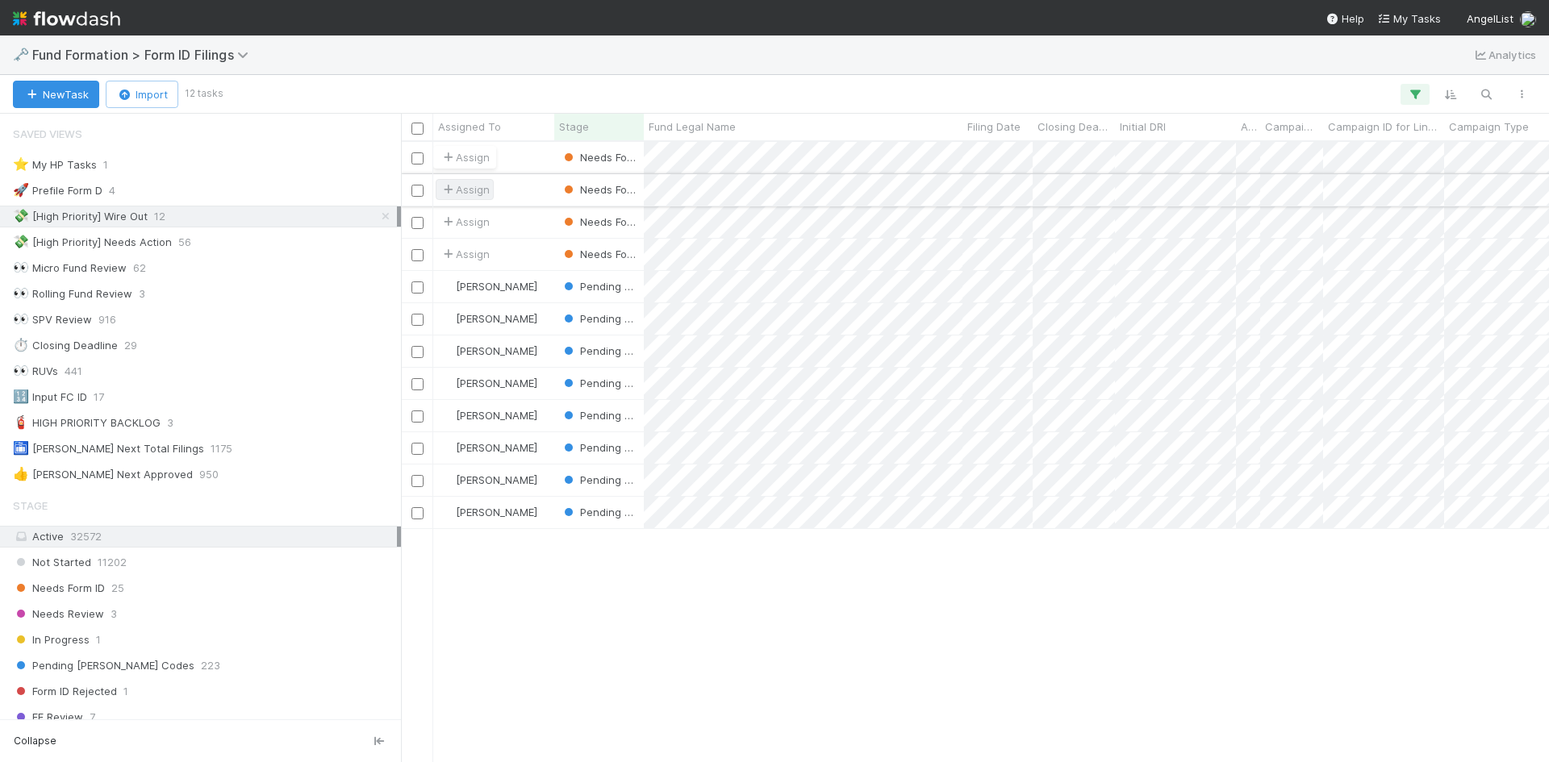
click at [482, 189] on span "Assign" at bounding box center [465, 190] width 50 height 16
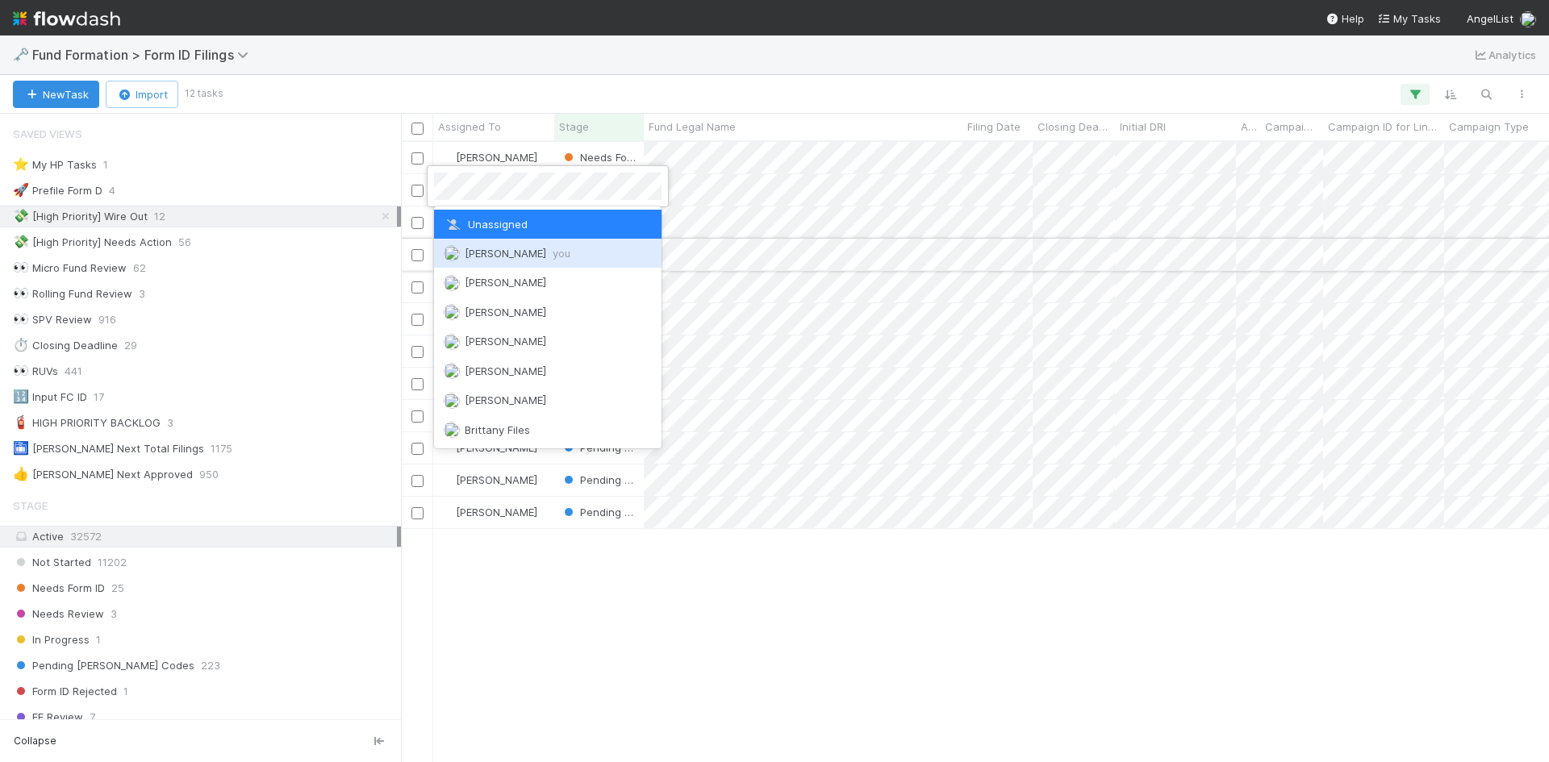
drag, startPoint x: 499, startPoint y: 253, endPoint x: 502, endPoint y: 239, distance: 14.7
click at [500, 252] on span "[PERSON_NAME] you" at bounding box center [518, 253] width 106 height 13
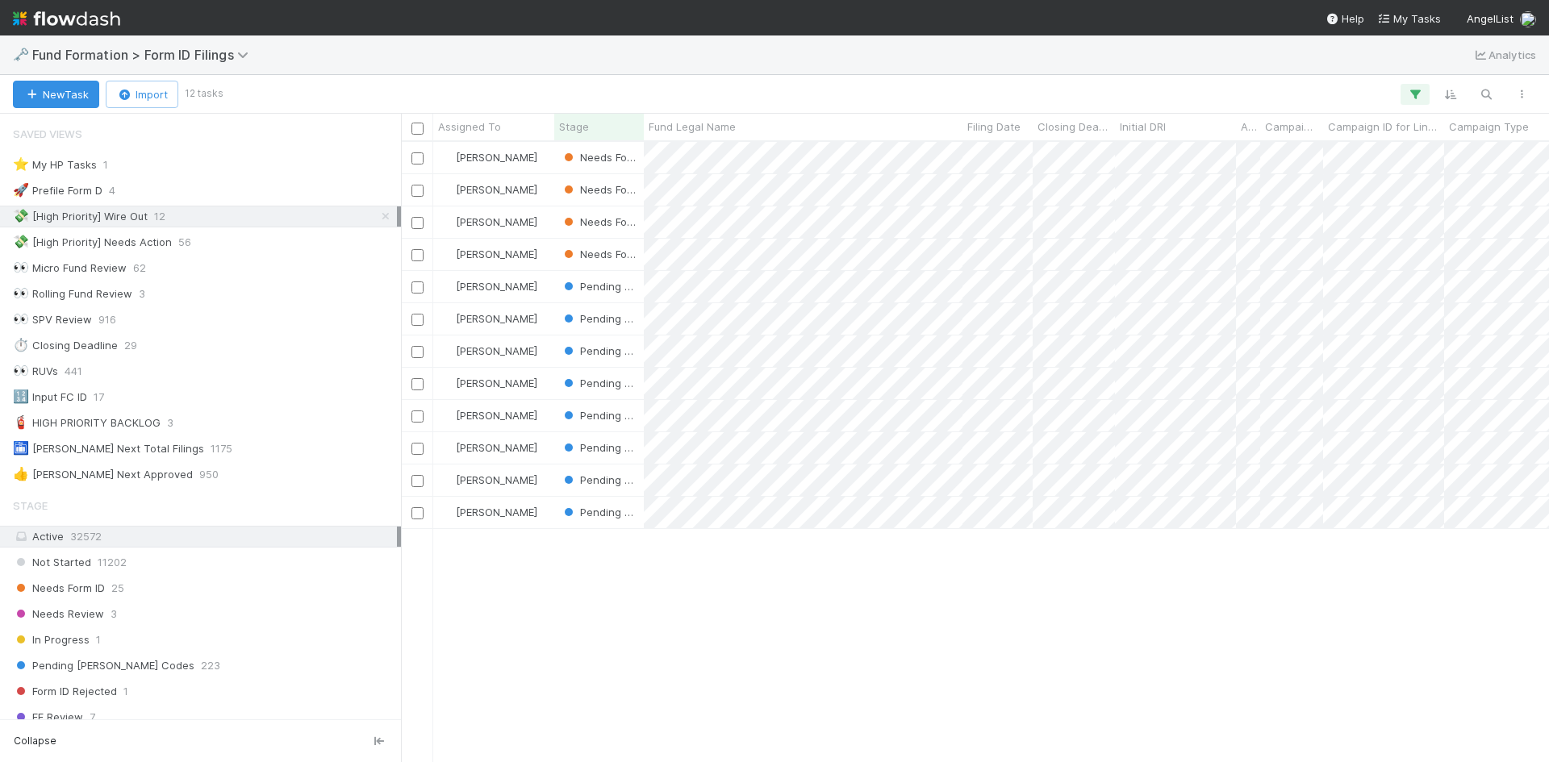
click at [678, 577] on div "Meg Castanare Needs Form ID 4/6/24, 8:52:08 AM 8/19/25, 8:57:52 AM Meg Castanar…" at bounding box center [975, 452] width 1148 height 620
click at [482, 219] on span "[PERSON_NAME]" at bounding box center [496, 221] width 81 height 13
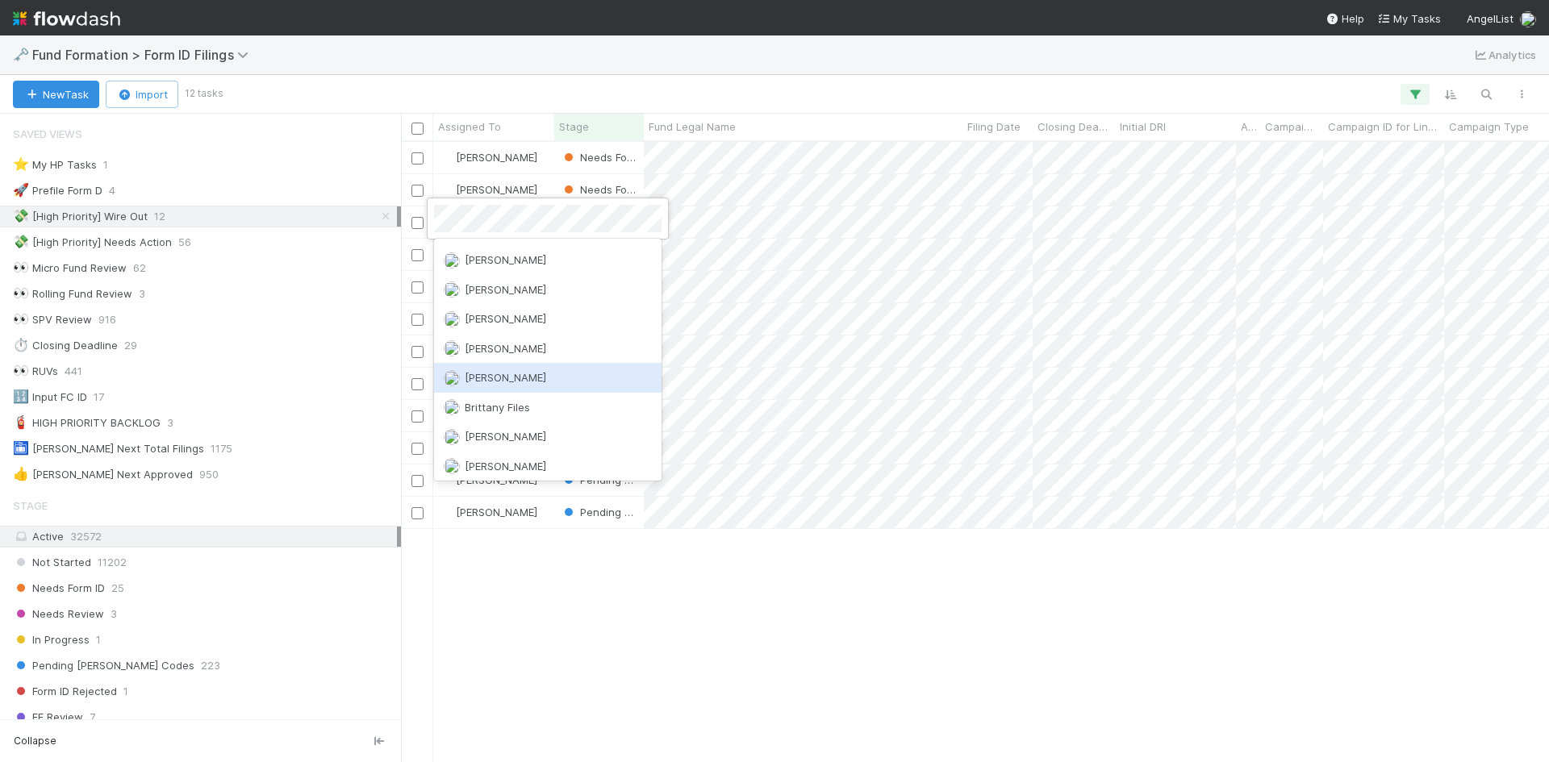
scroll to position [0, 0]
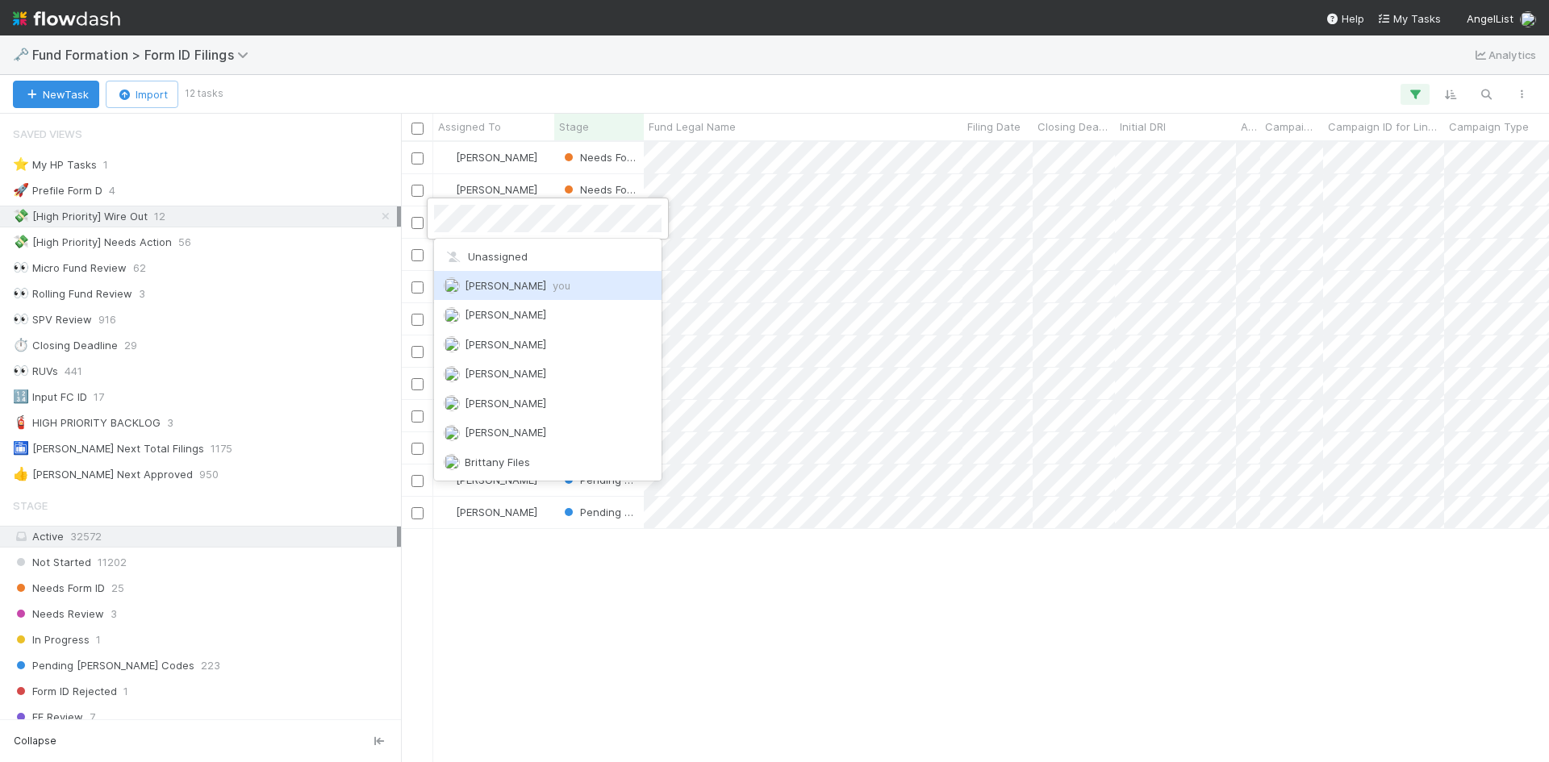
click at [515, 289] on span "[PERSON_NAME] you" at bounding box center [518, 285] width 106 height 13
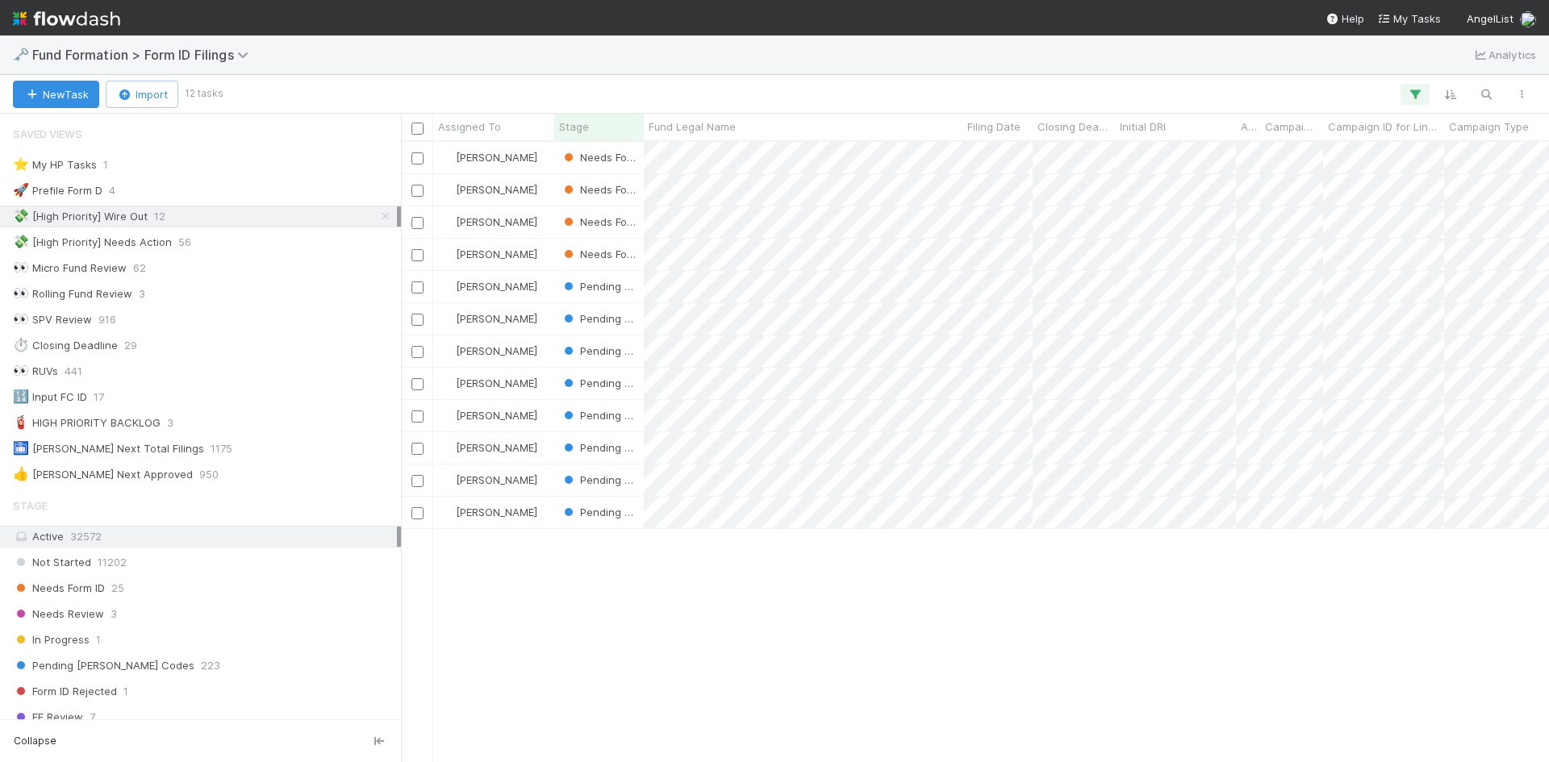
click at [751, 607] on div "Meg Castanare Needs Form ID 4/6/24, 8:52:08 AM 8/19/25, 8:57:52 AM Meg Castanar…" at bounding box center [975, 452] width 1148 height 620
click at [138, 245] on div "💸 [High Priority] Needs Action" at bounding box center [92, 242] width 159 height 20
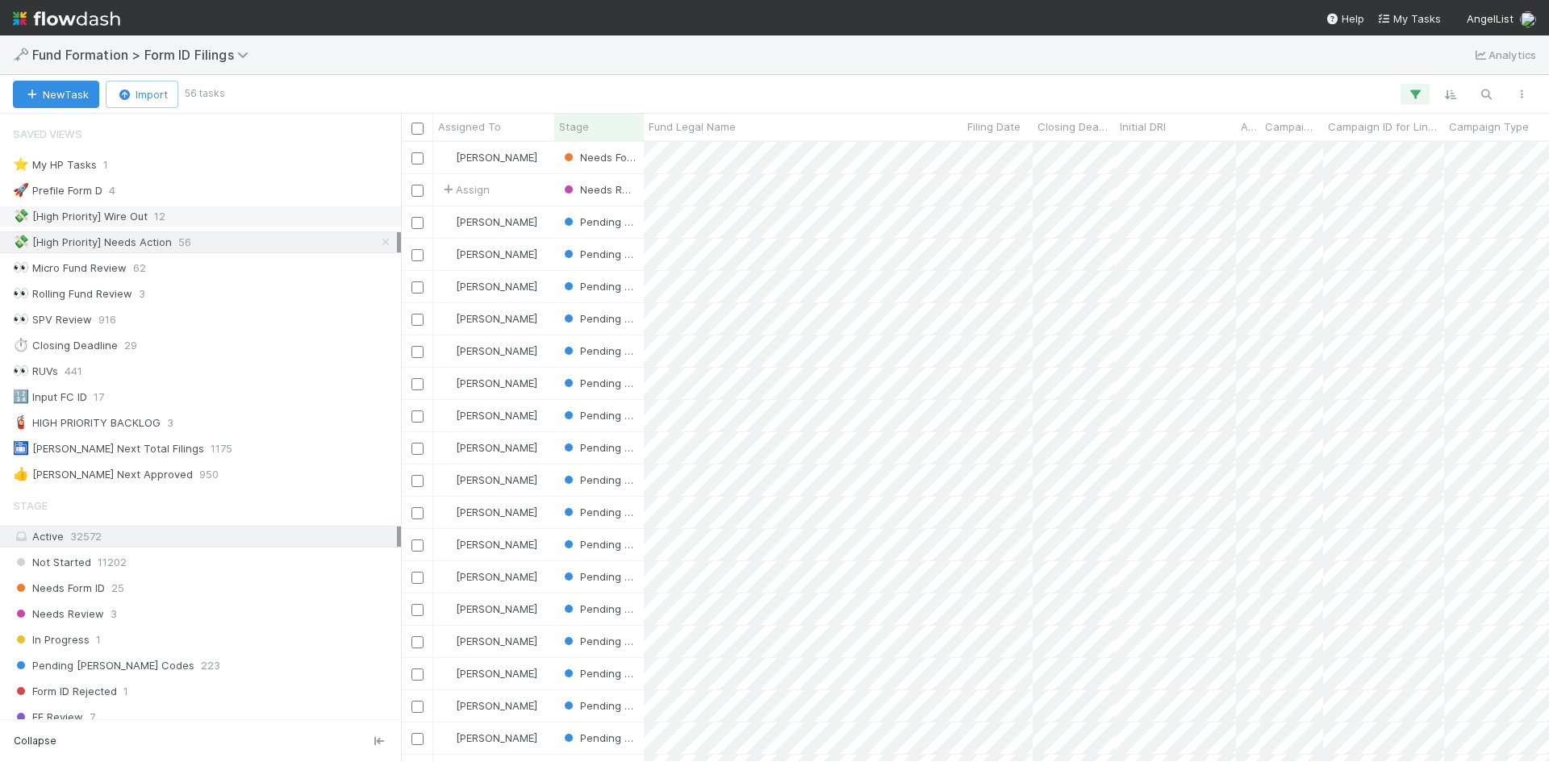
click at [168, 217] on div "💸 [High Priority] Wire Out 12" at bounding box center [205, 217] width 384 height 20
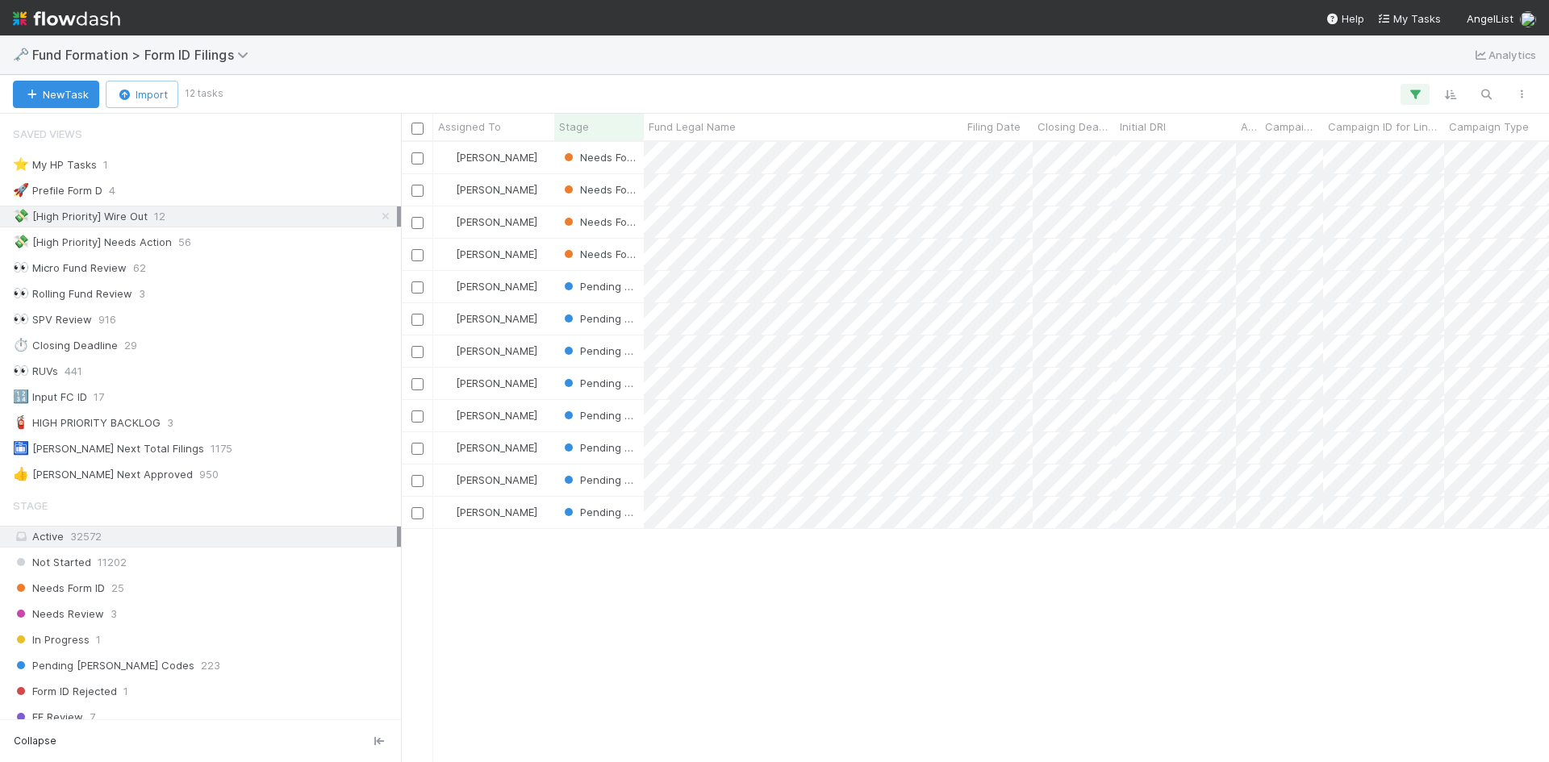
scroll to position [608, 1136]
click at [378, 219] on icon at bounding box center [386, 216] width 16 height 10
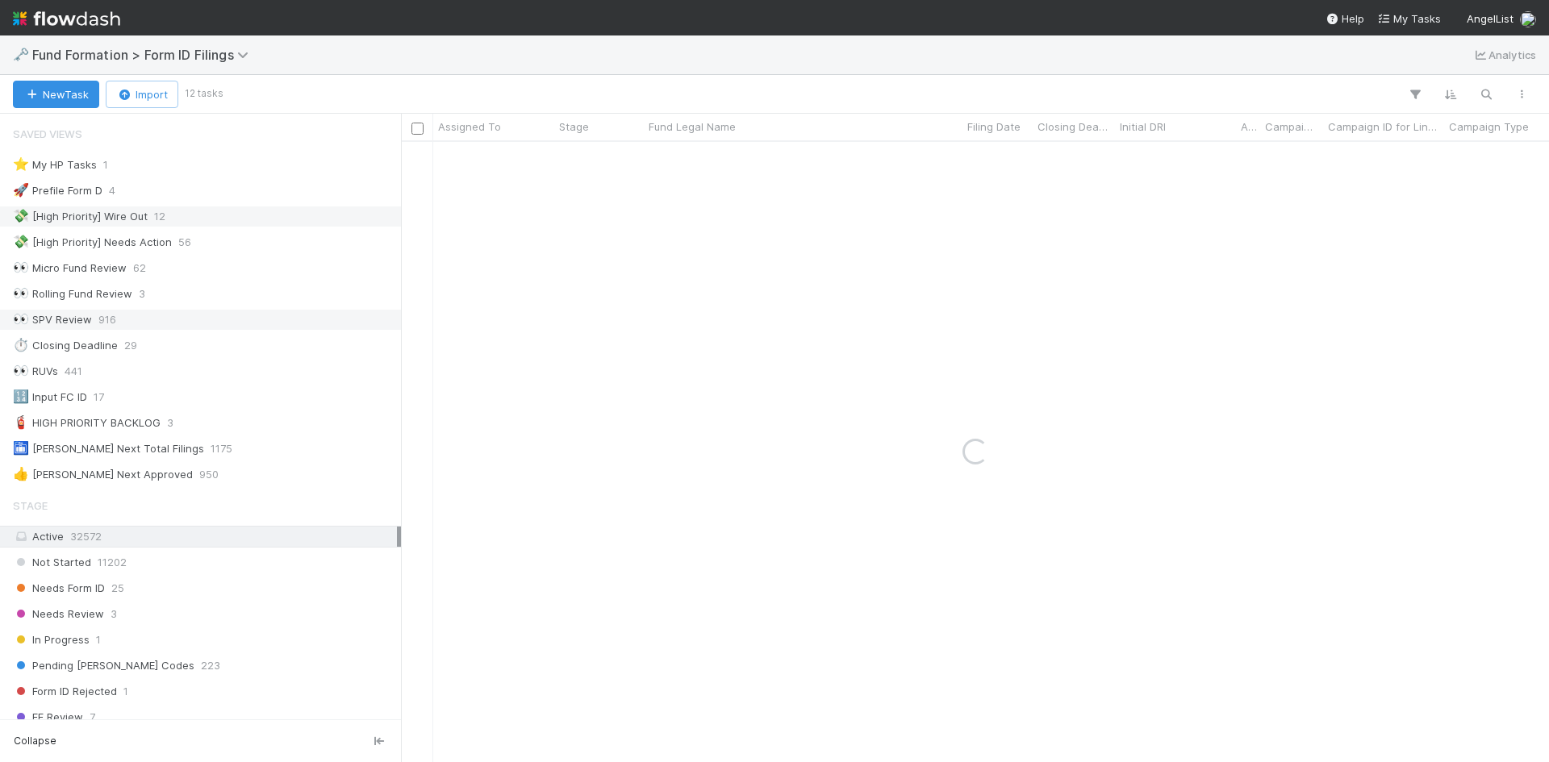
click at [148, 580] on div "Needs Form ID 25" at bounding box center [205, 588] width 384 height 20
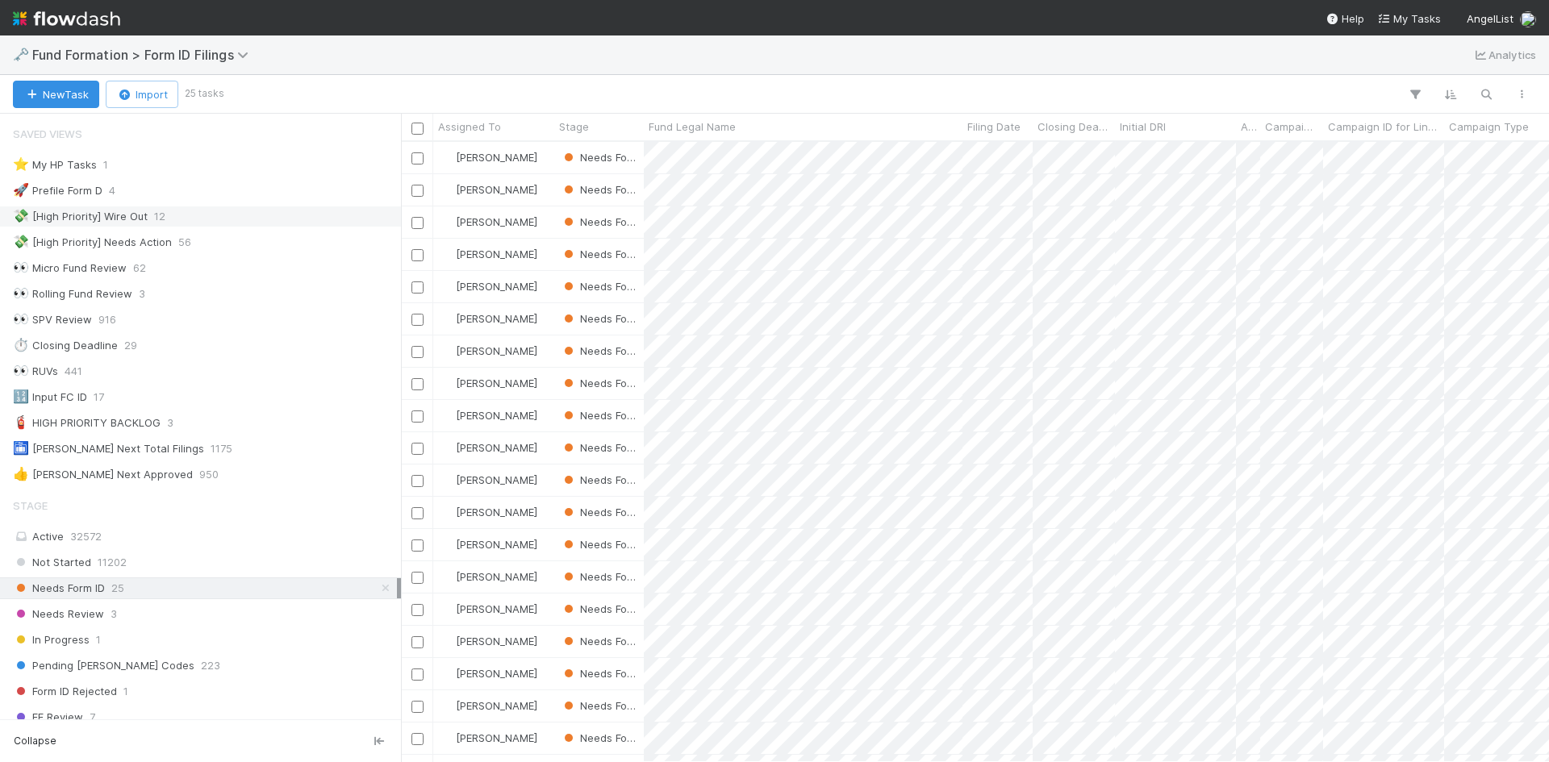
scroll to position [608, 1136]
click at [182, 216] on div "💸 [High Priority] Wire Out 12" at bounding box center [205, 217] width 384 height 20
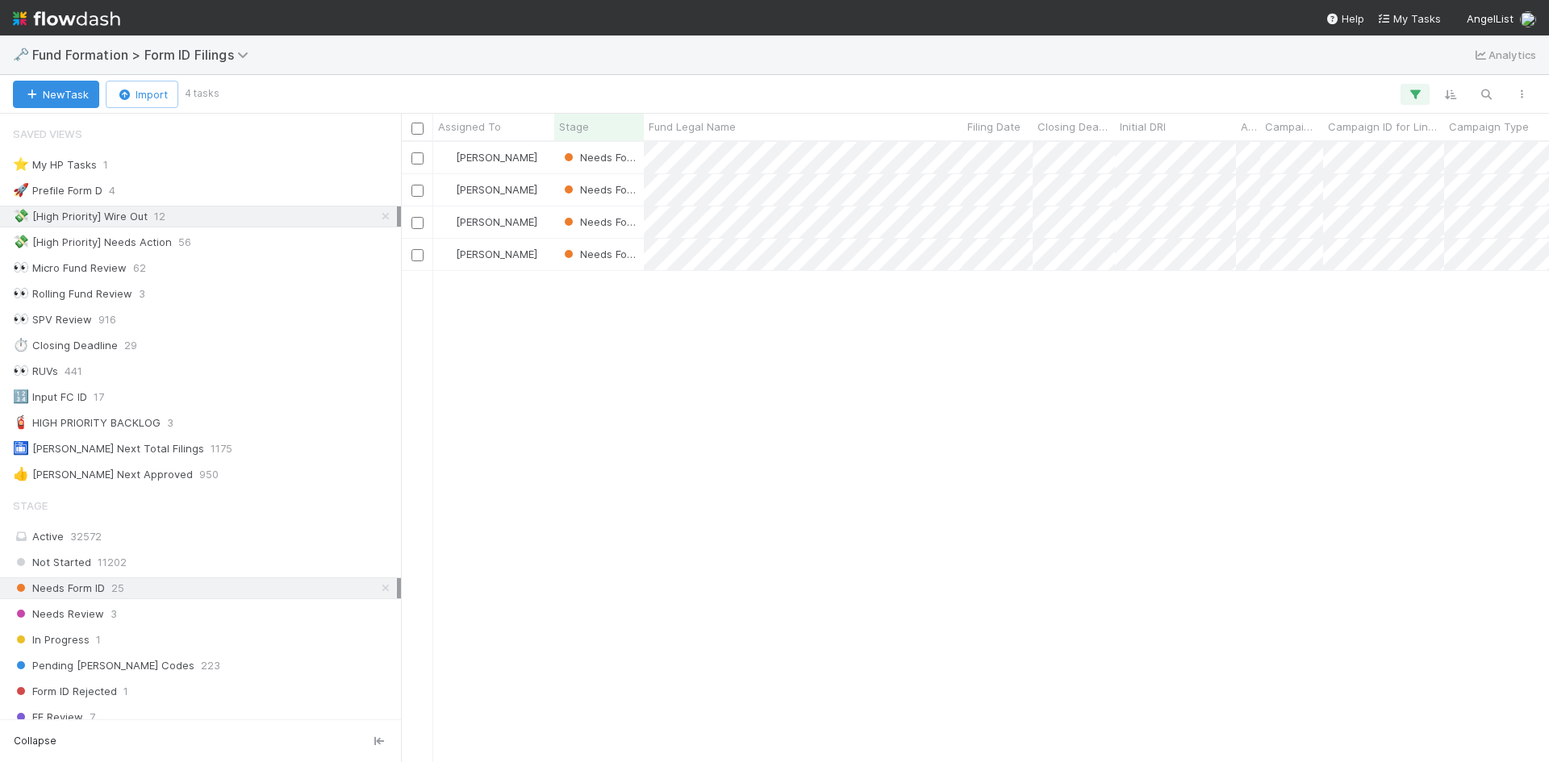
scroll to position [608, 1136]
click at [263, 240] on div "💸 [High Priority] Needs Action 56" at bounding box center [205, 242] width 384 height 20
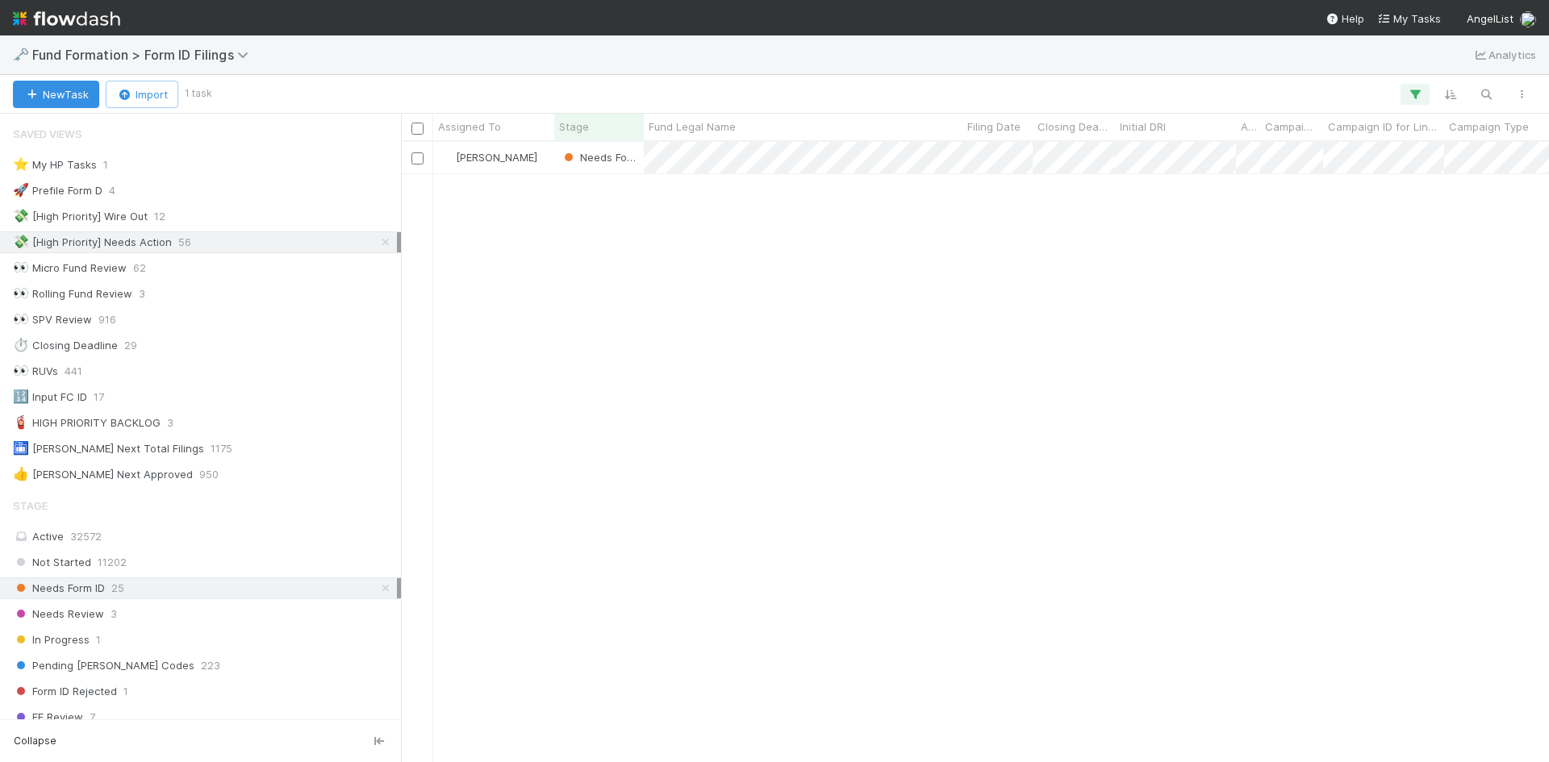
scroll to position [608, 1136]
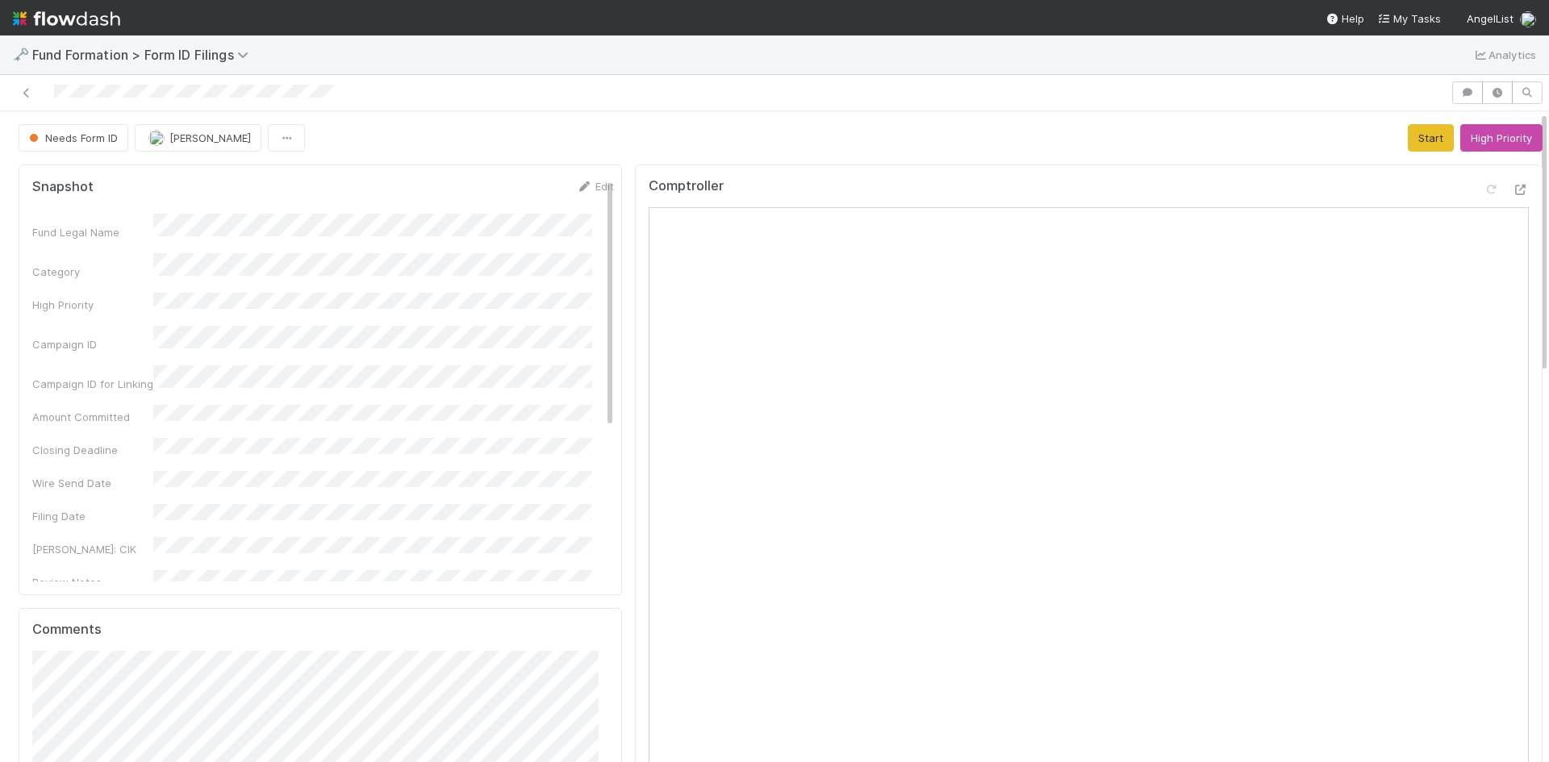
click at [1044, 175] on div "Comptroller" at bounding box center [1089, 485] width 908 height 641
click at [1091, 152] on div "Needs Form ID Meg Castanare Start High Priority" at bounding box center [781, 137] width 1524 height 27
click at [584, 184] on link "Edit" at bounding box center [595, 186] width 38 height 13
click at [525, 193] on button "Save" at bounding box center [528, 191] width 46 height 27
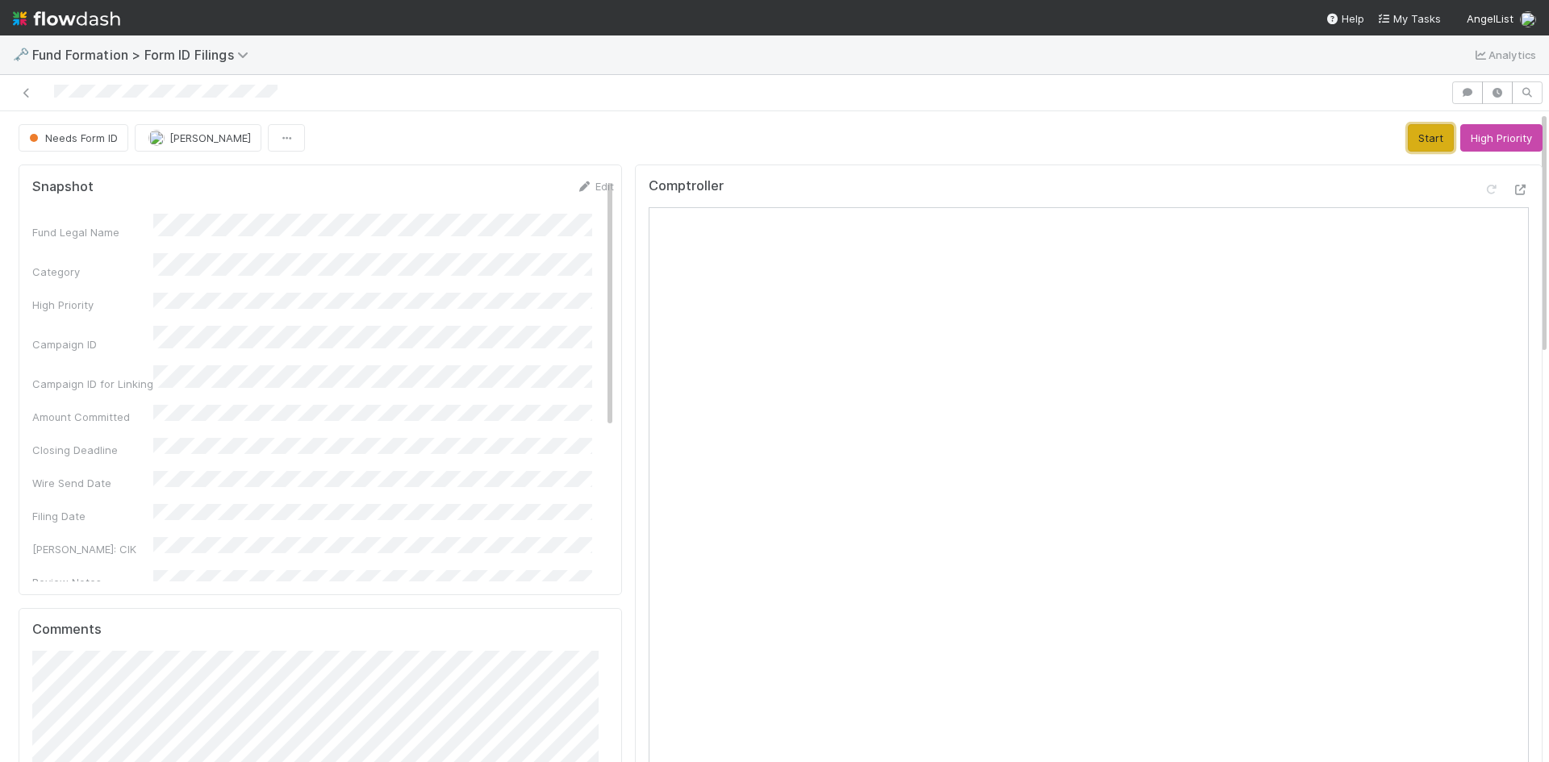
click at [1408, 131] on button "Start" at bounding box center [1431, 137] width 46 height 27
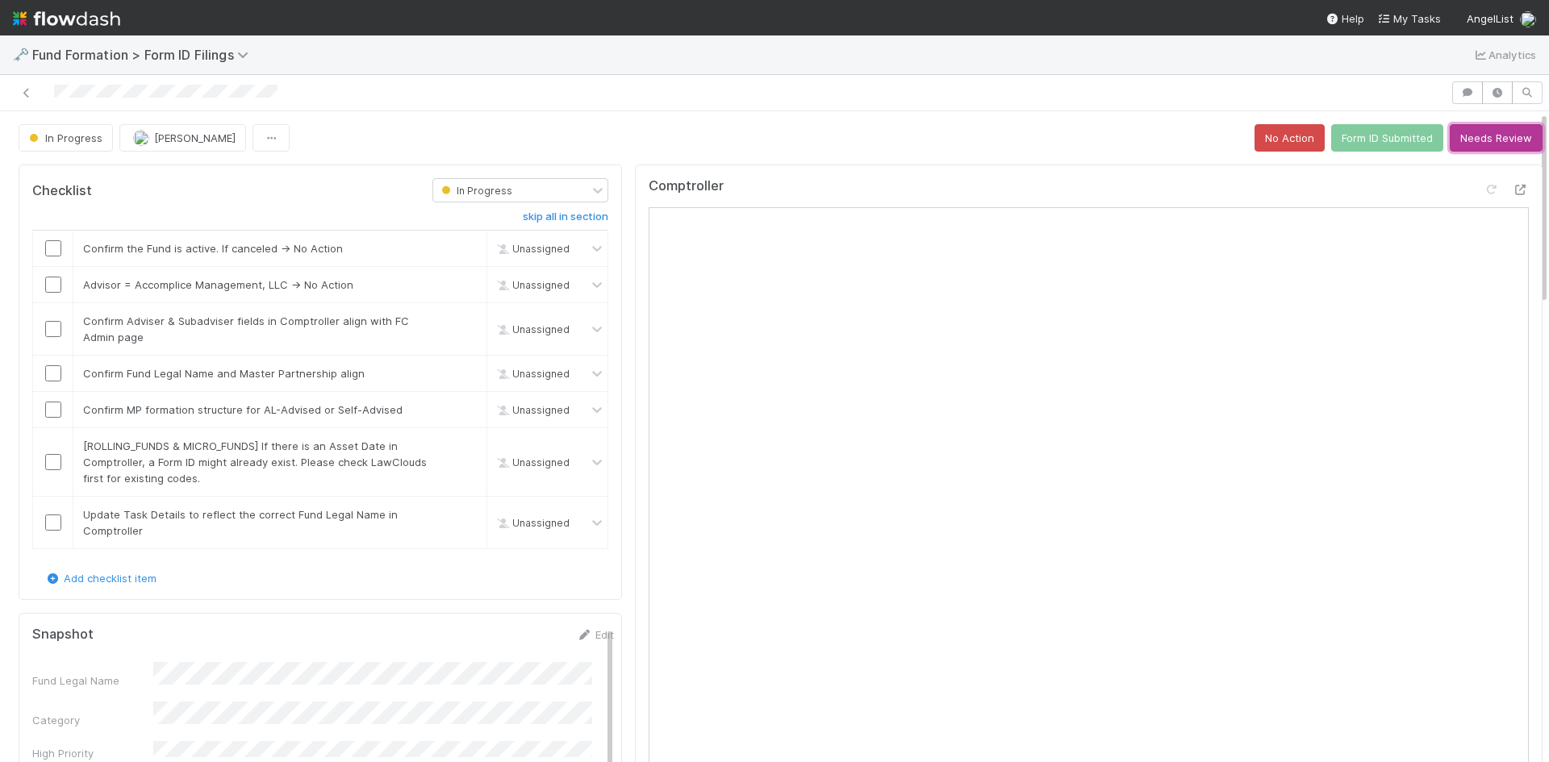
click at [1459, 139] on button "Needs Review" at bounding box center [1496, 137] width 93 height 27
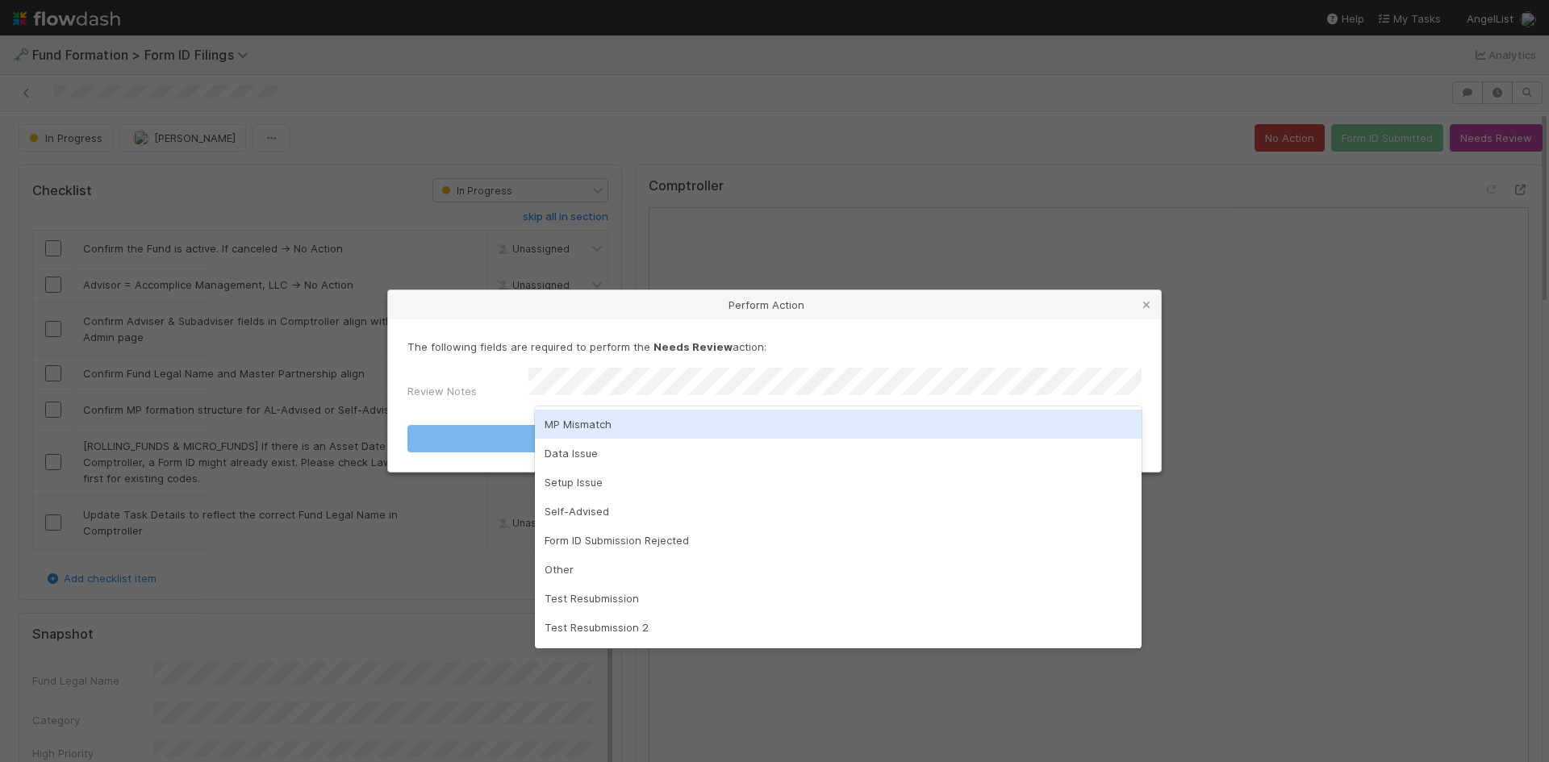
click at [782, 426] on div "MP Mismatch" at bounding box center [838, 424] width 607 height 29
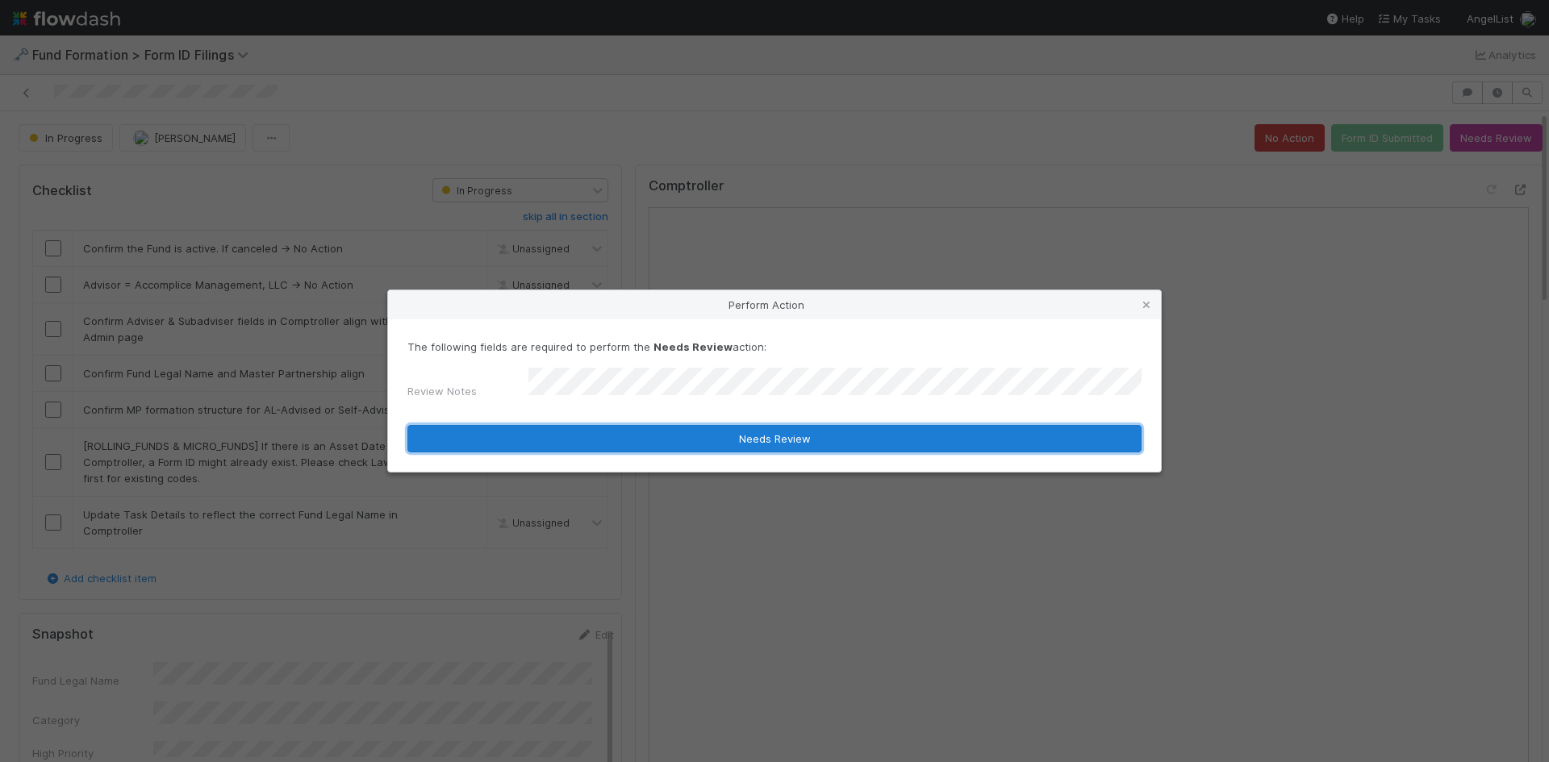
drag, startPoint x: 750, startPoint y: 436, endPoint x: 703, endPoint y: 415, distance: 51.6
click at [749, 436] on button "Needs Review" at bounding box center [774, 438] width 734 height 27
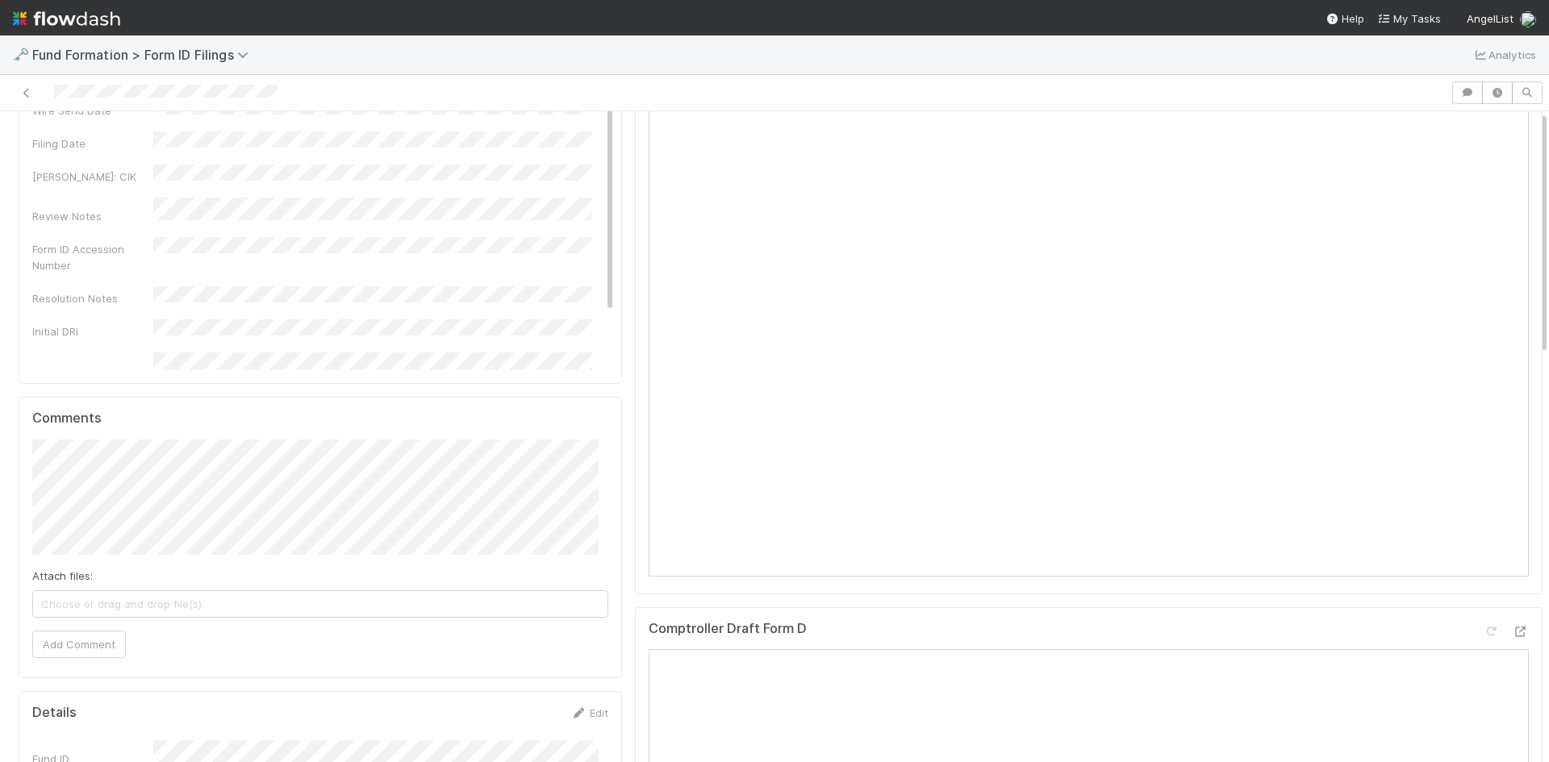
scroll to position [323, 0]
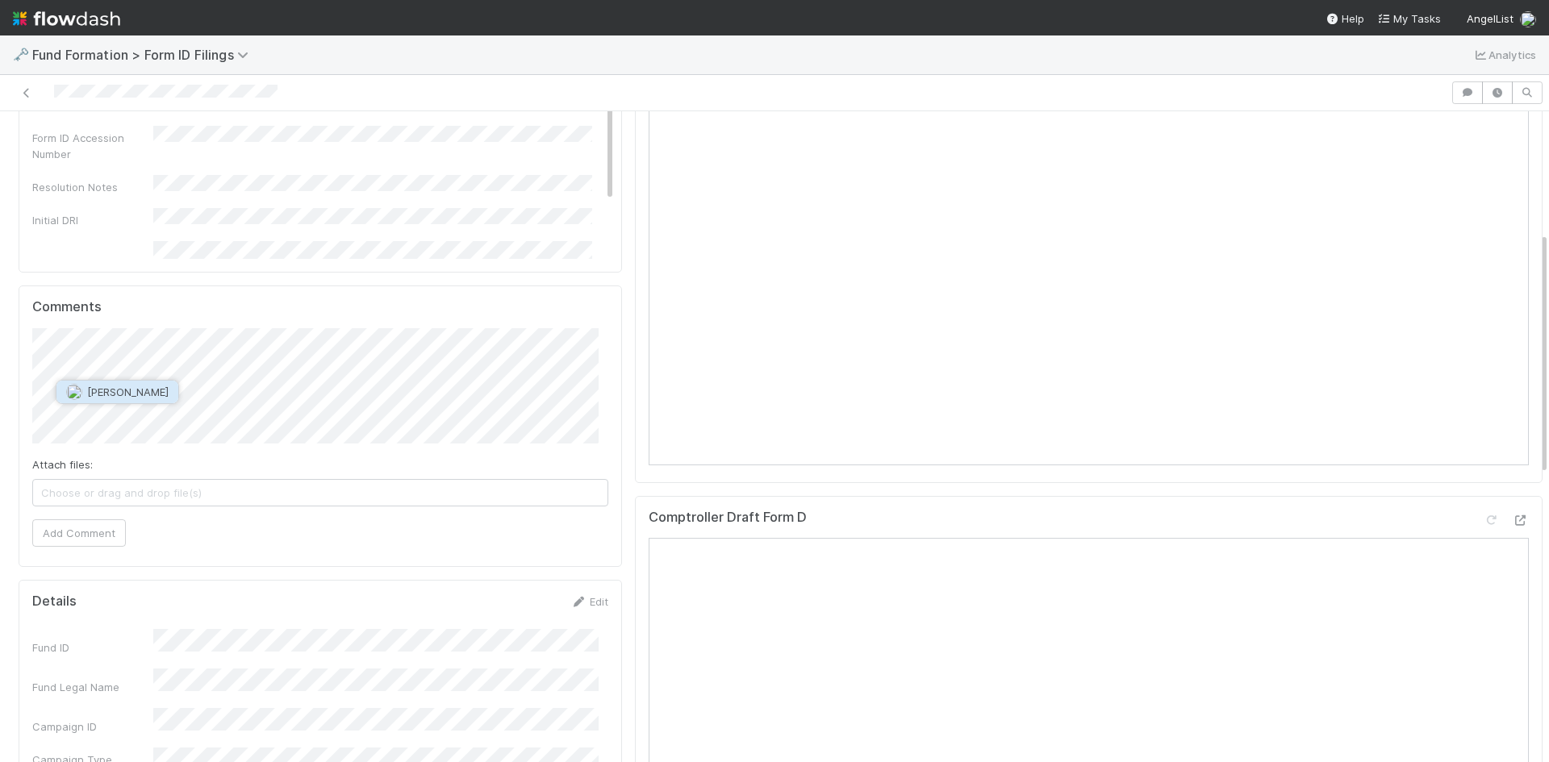
click at [157, 396] on span "[PERSON_NAME]" at bounding box center [127, 392] width 81 height 13
click at [244, 418] on span "Brittany Files" at bounding box center [246, 414] width 65 height 13
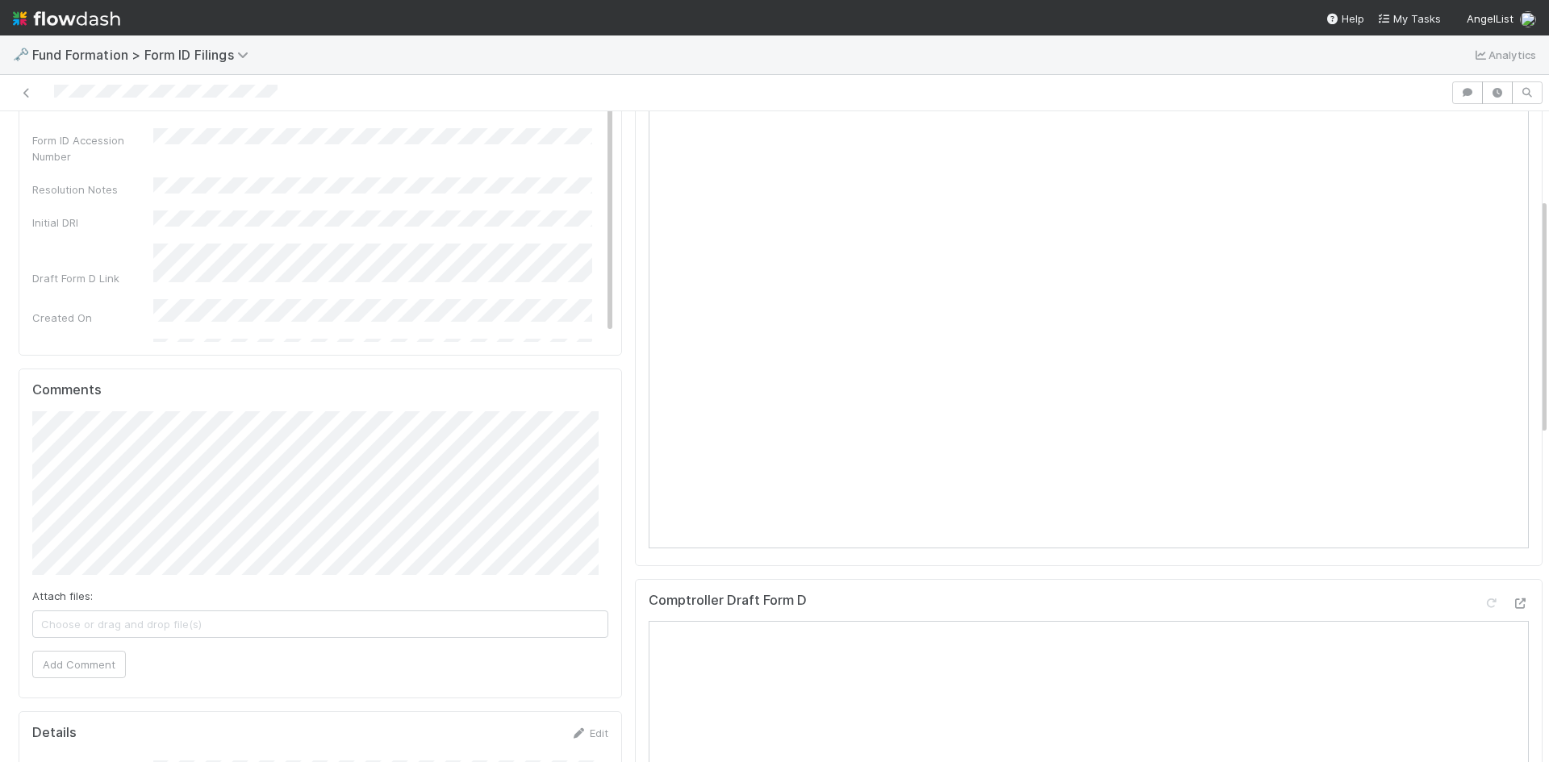
scroll to position [291, 0]
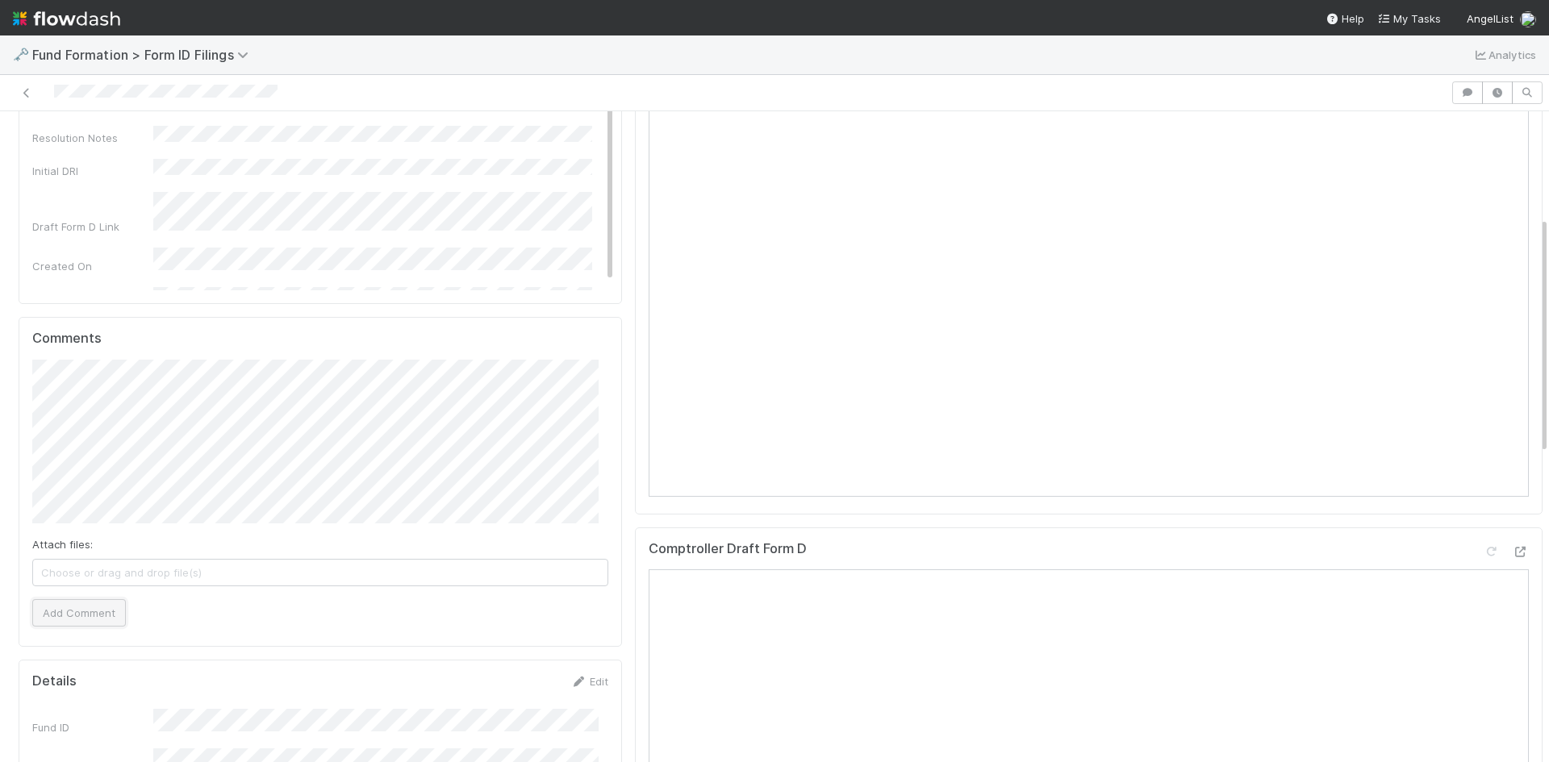
click at [90, 612] on button "Add Comment" at bounding box center [79, 612] width 94 height 27
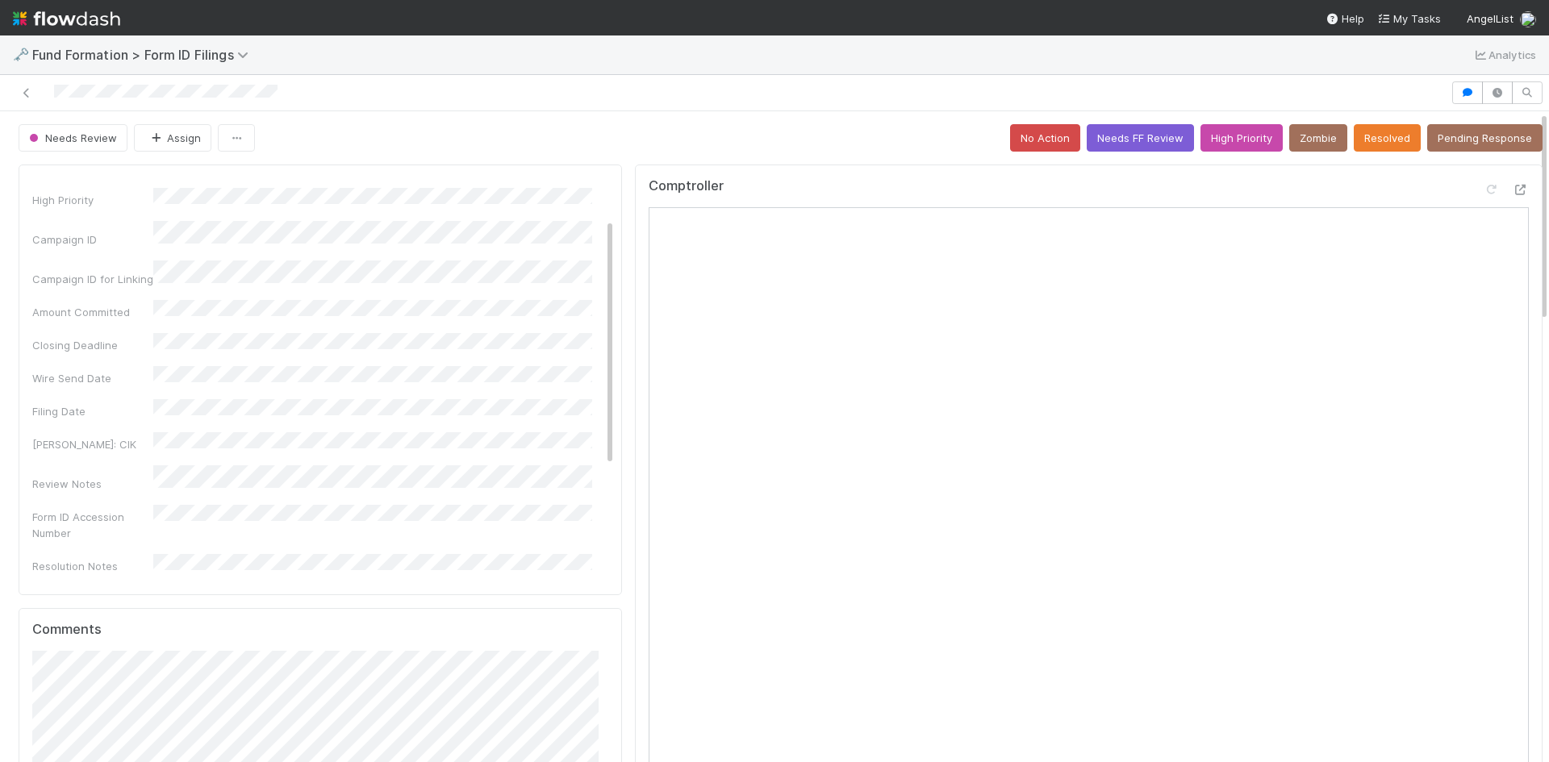
scroll to position [0, 0]
click at [27, 88] on icon at bounding box center [27, 93] width 16 height 10
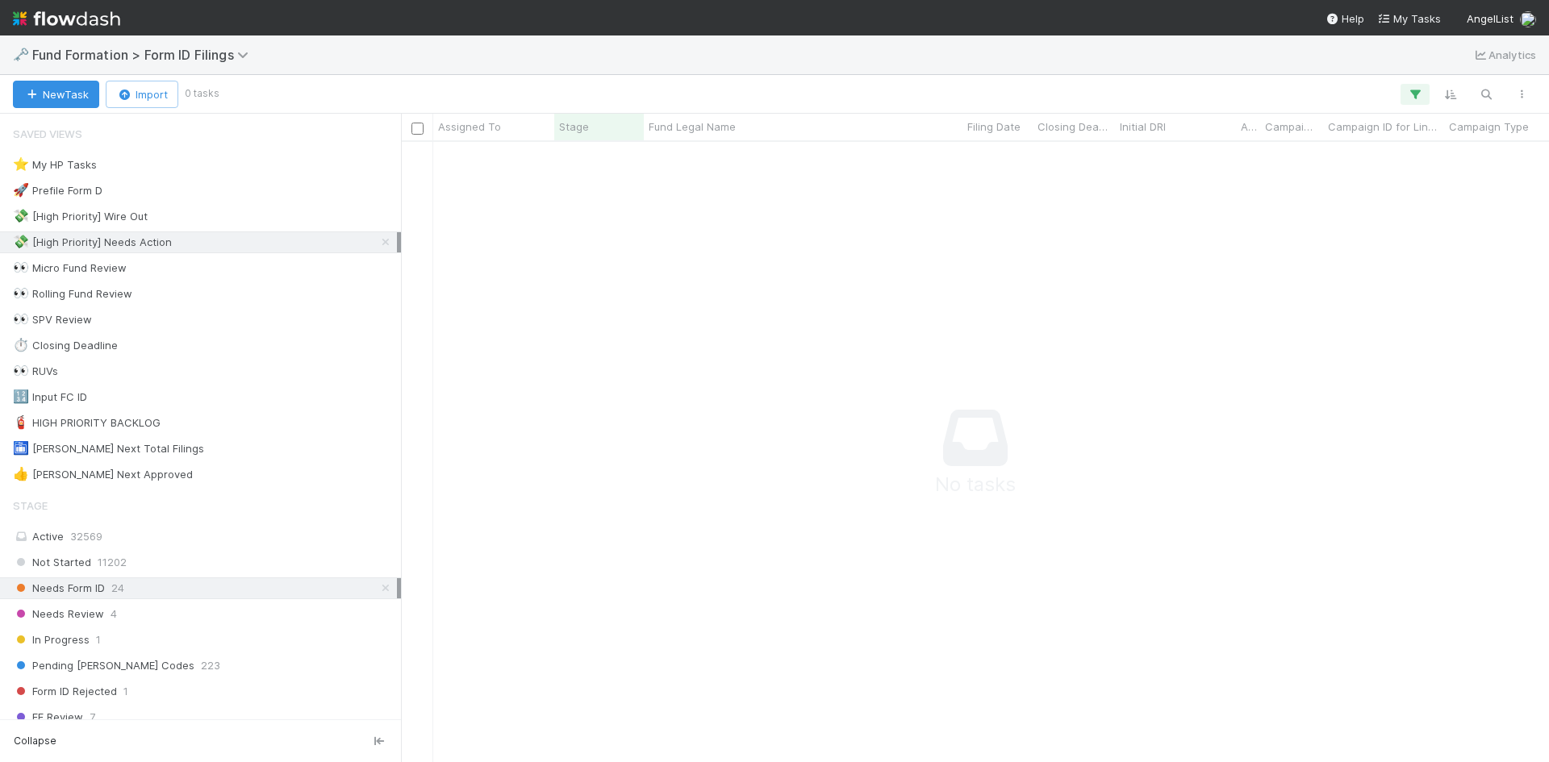
scroll to position [596, 1136]
click at [280, 220] on div "💸 [High Priority] Wire Out 12" at bounding box center [205, 217] width 384 height 20
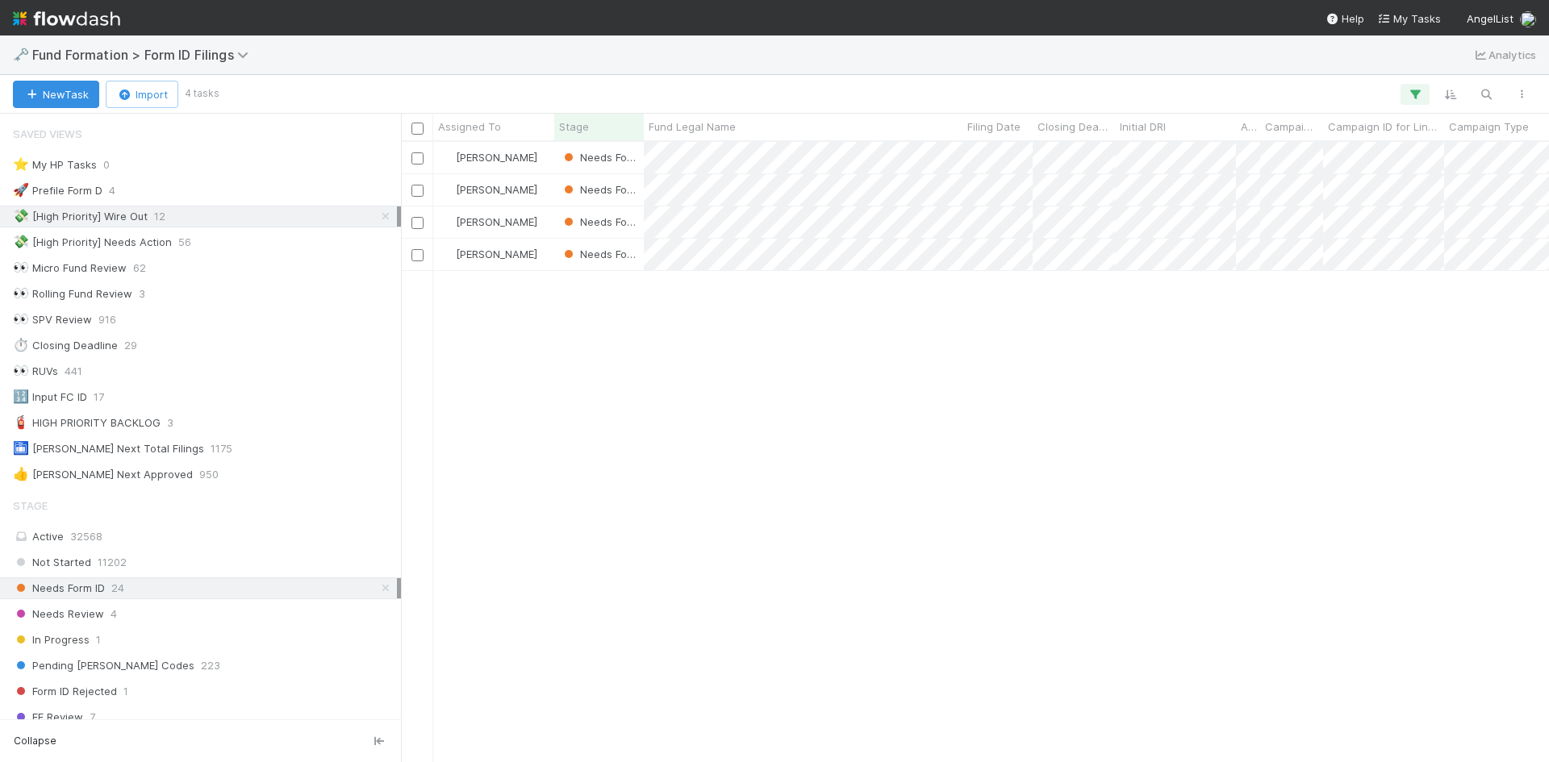
scroll to position [608, 1136]
drag, startPoint x: 1029, startPoint y: 404, endPoint x: 1017, endPoint y: 381, distance: 26.3
click at [1029, 404] on div at bounding box center [774, 381] width 1549 height 762
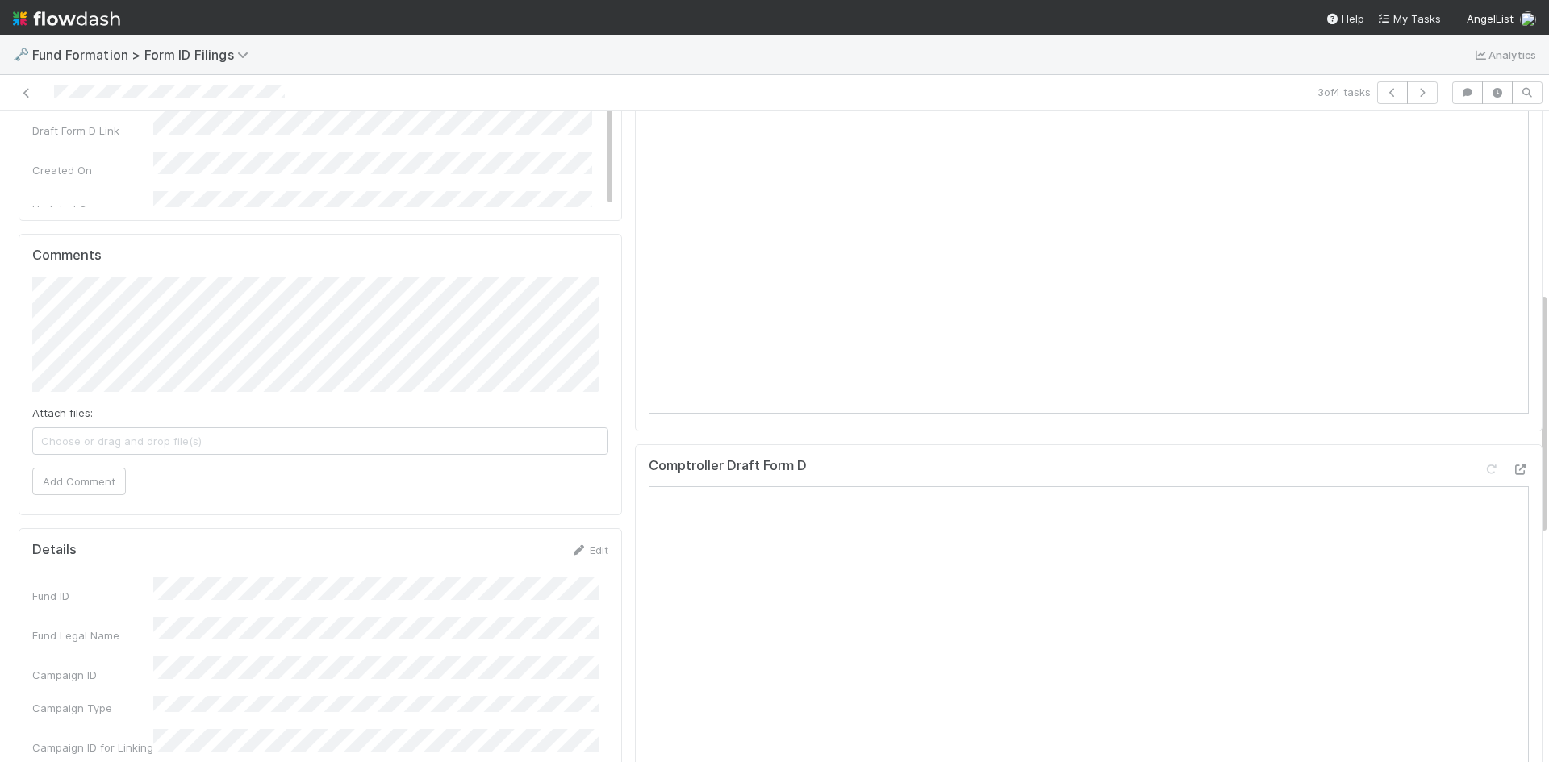
scroll to position [484, 0]
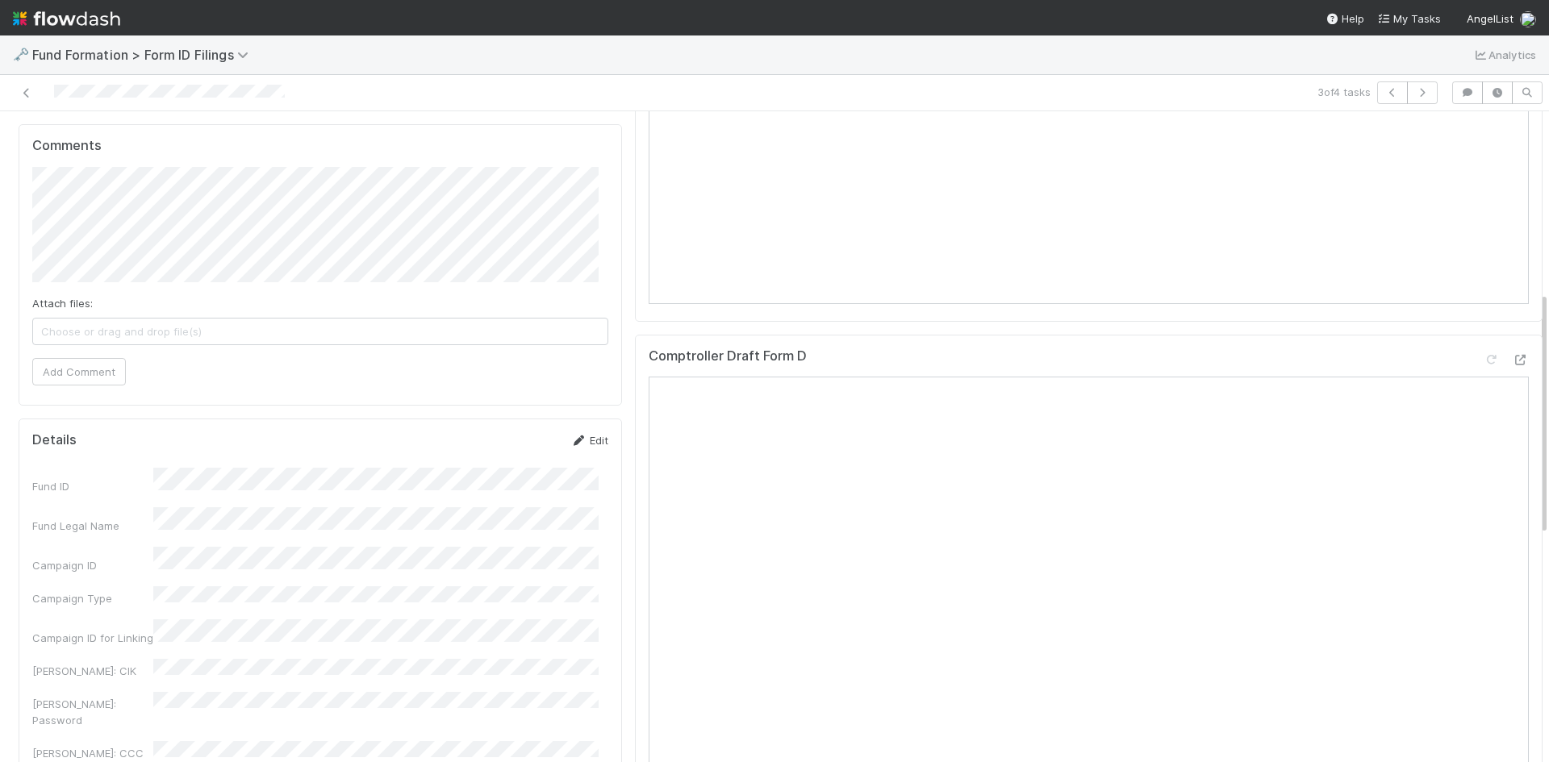
click at [571, 442] on icon at bounding box center [578, 441] width 16 height 10
click at [518, 449] on button "Save" at bounding box center [522, 445] width 46 height 27
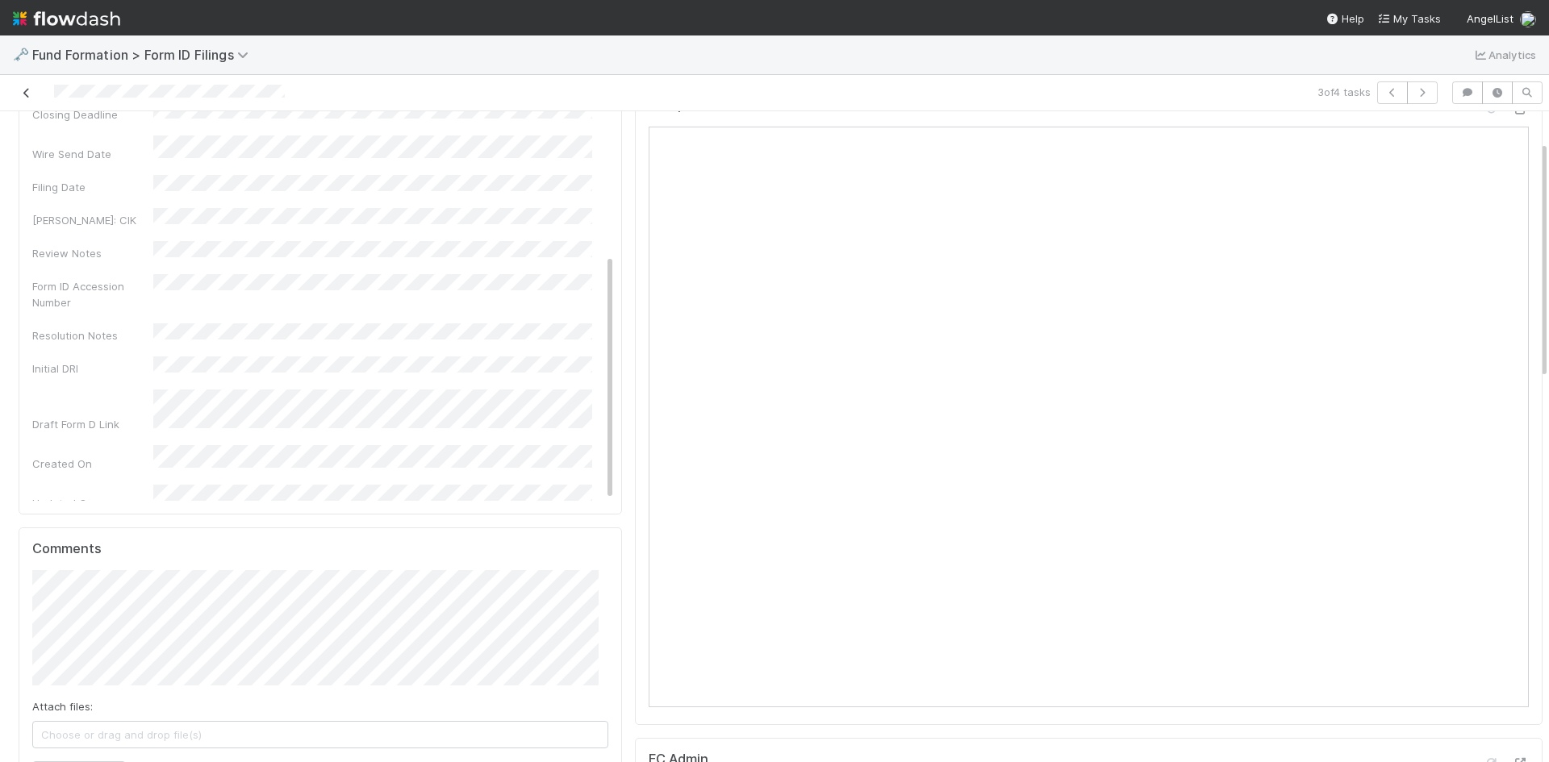
click at [22, 94] on icon at bounding box center [27, 93] width 16 height 10
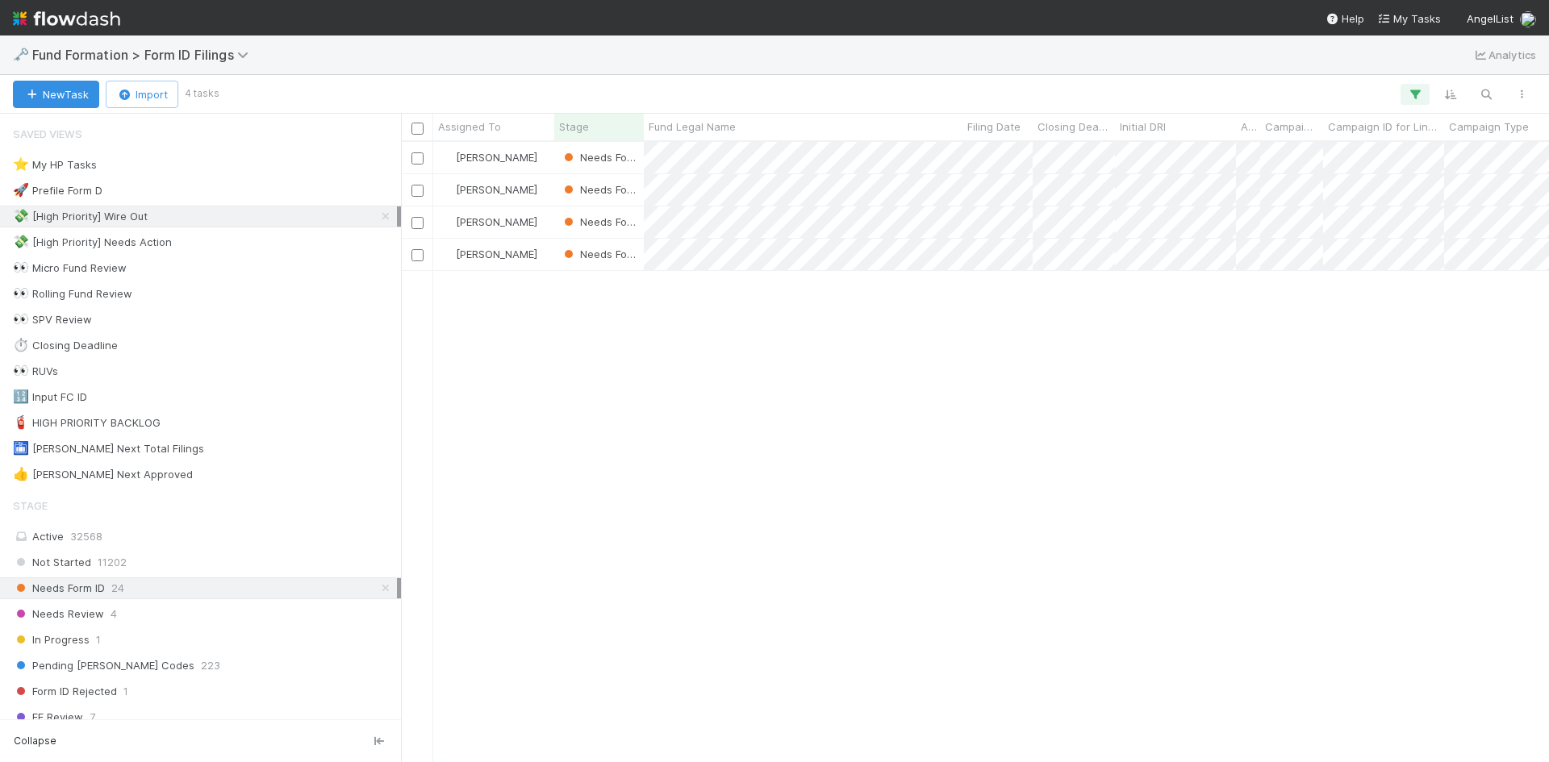
scroll to position [608, 1136]
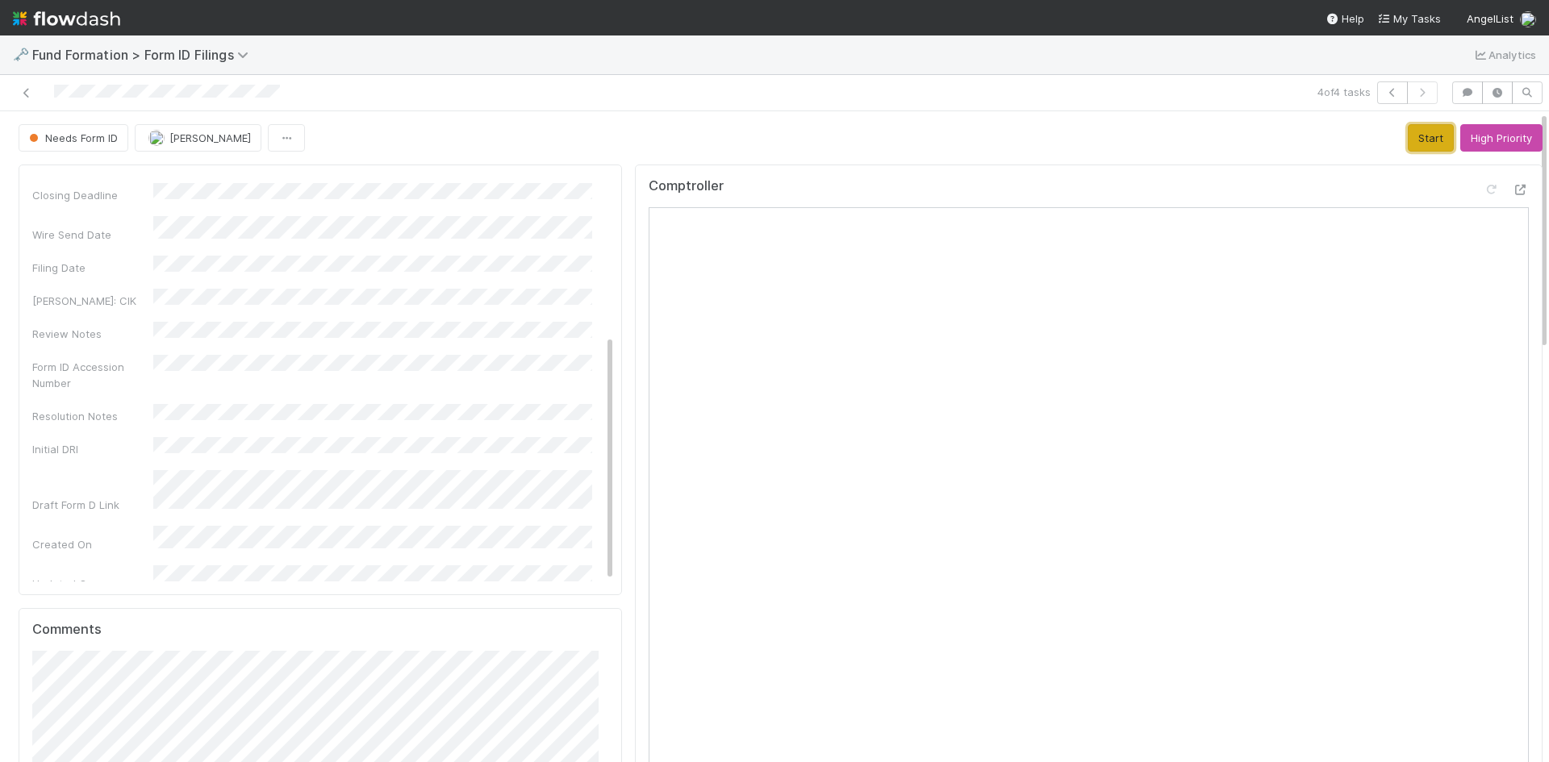
click at [1408, 136] on button "Start" at bounding box center [1431, 137] width 46 height 27
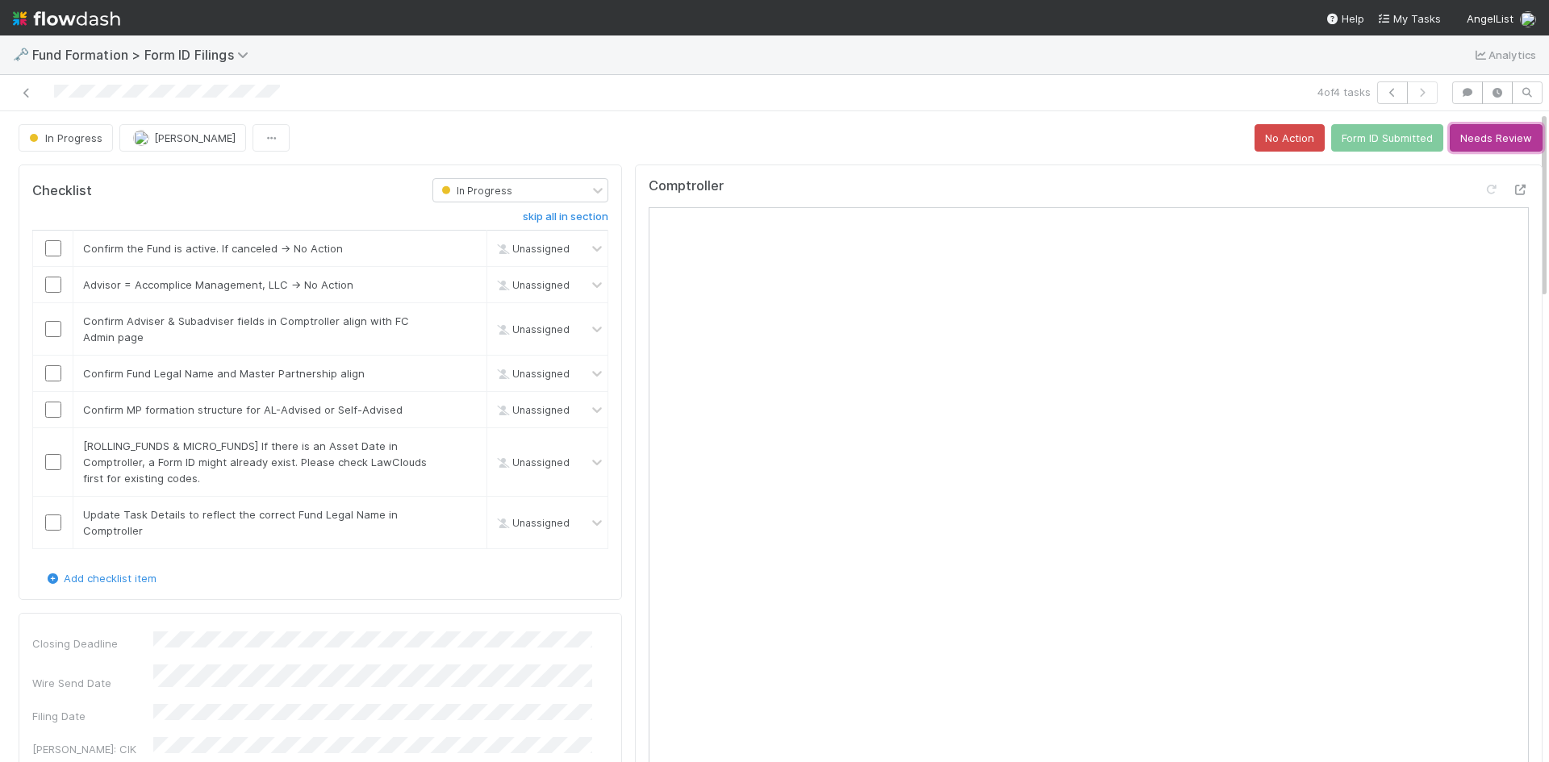
click at [1478, 136] on button "Needs Review" at bounding box center [1496, 137] width 93 height 27
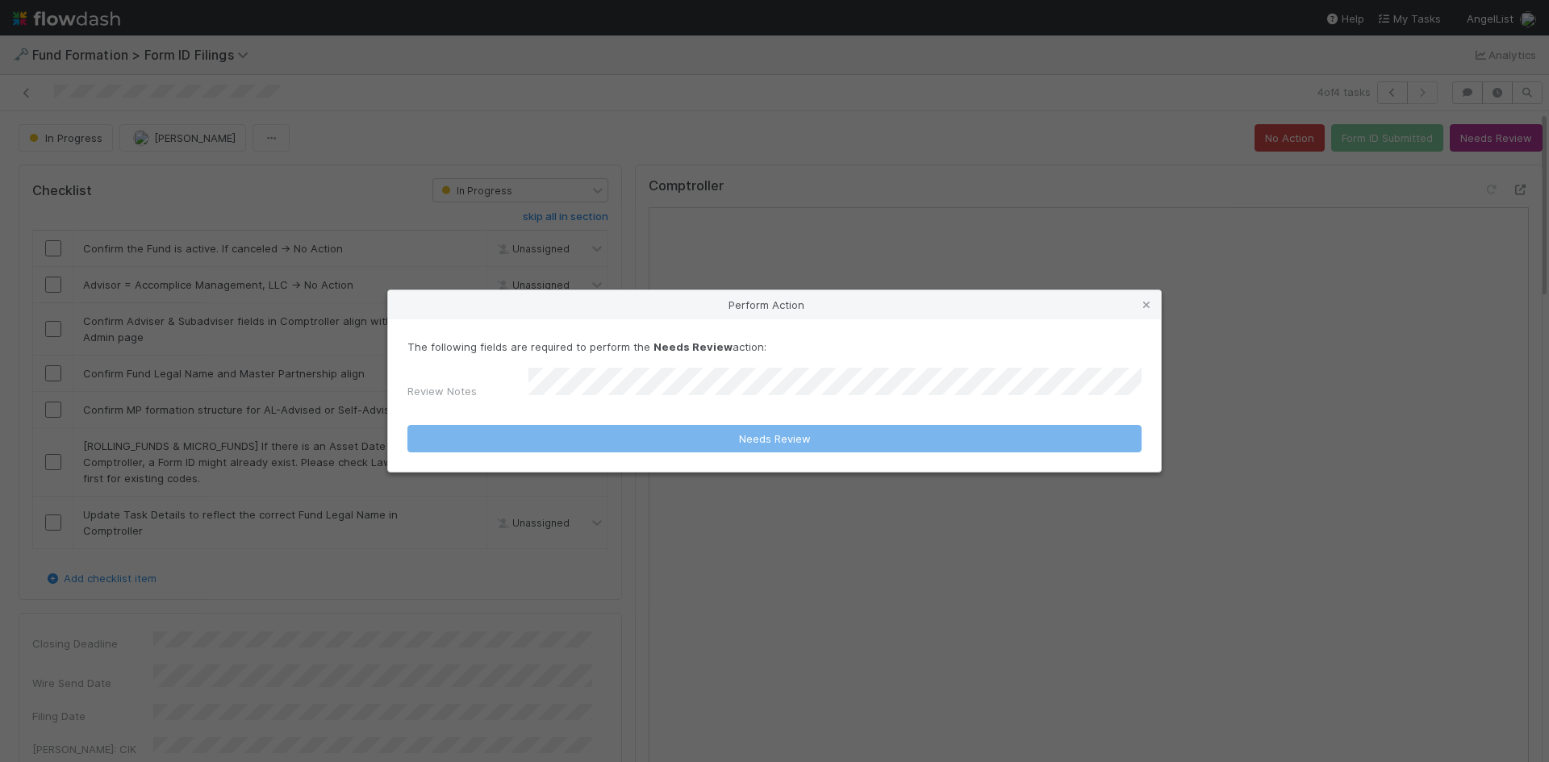
click at [1478, 136] on div "Perform Action The following fields are required to perform the Needs Review ac…" at bounding box center [774, 381] width 1549 height 762
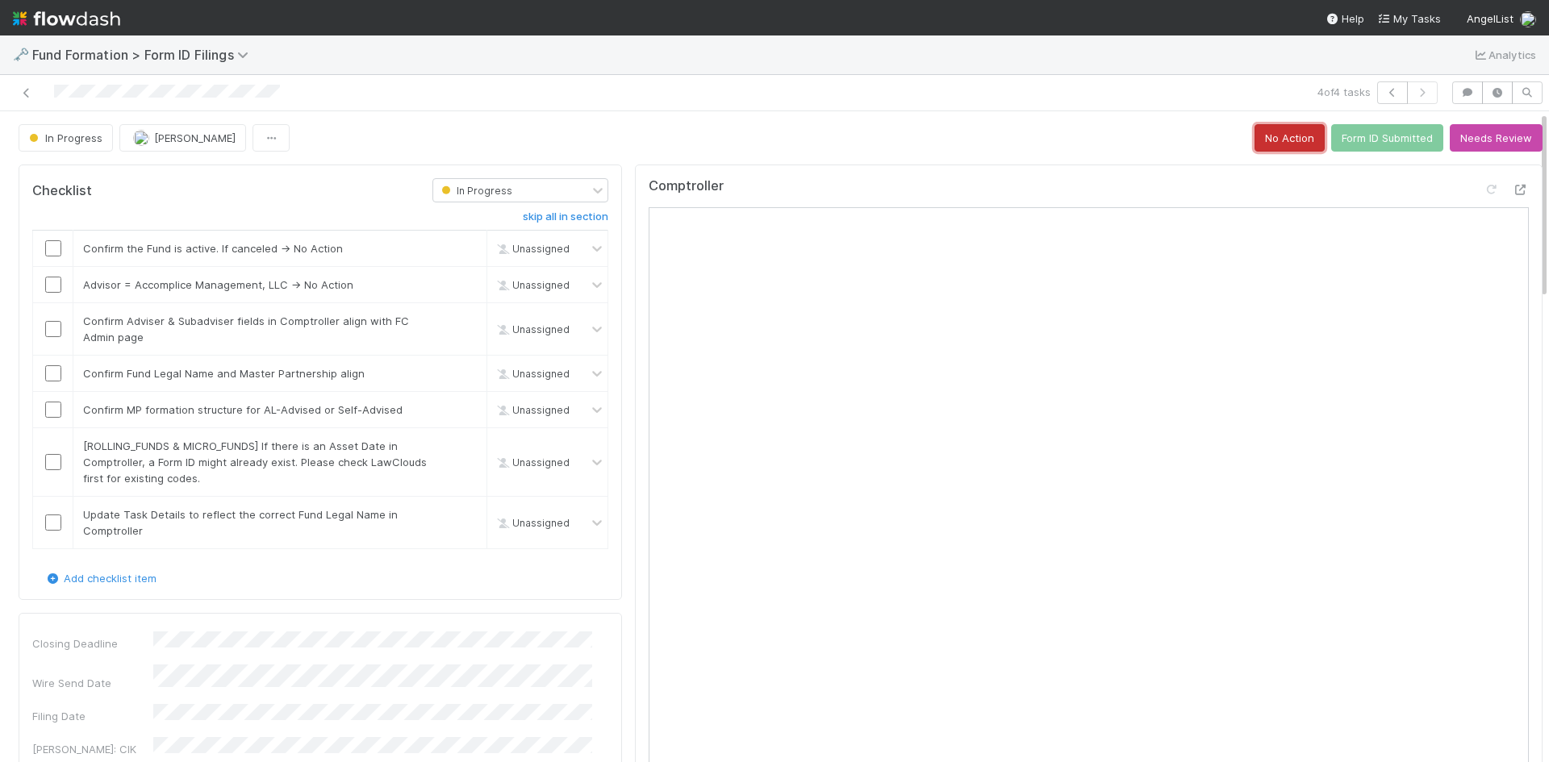
click at [1283, 139] on button "No Action" at bounding box center [1289, 137] width 70 height 27
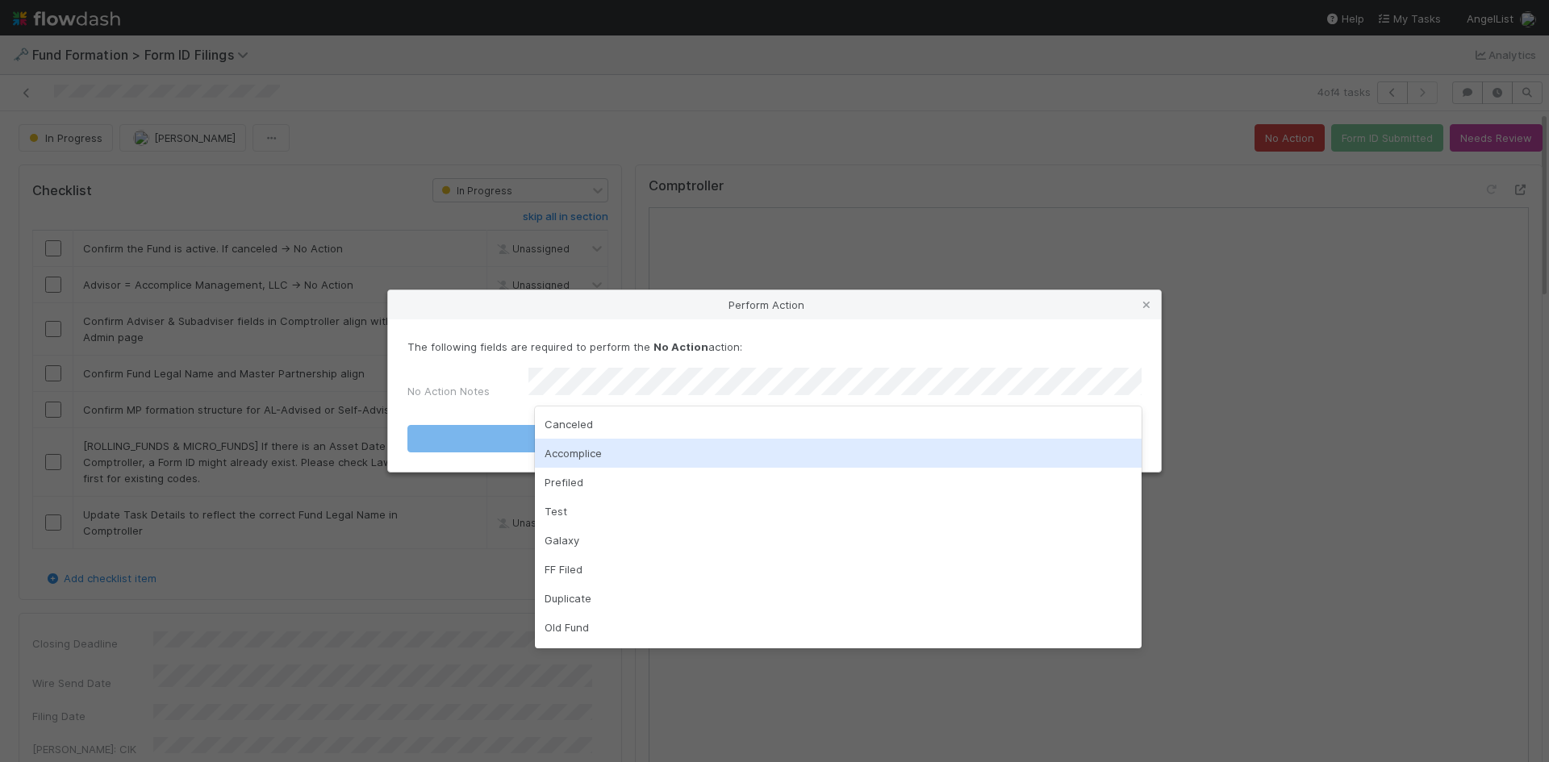
click at [673, 442] on div "Accomplice" at bounding box center [838, 453] width 607 height 29
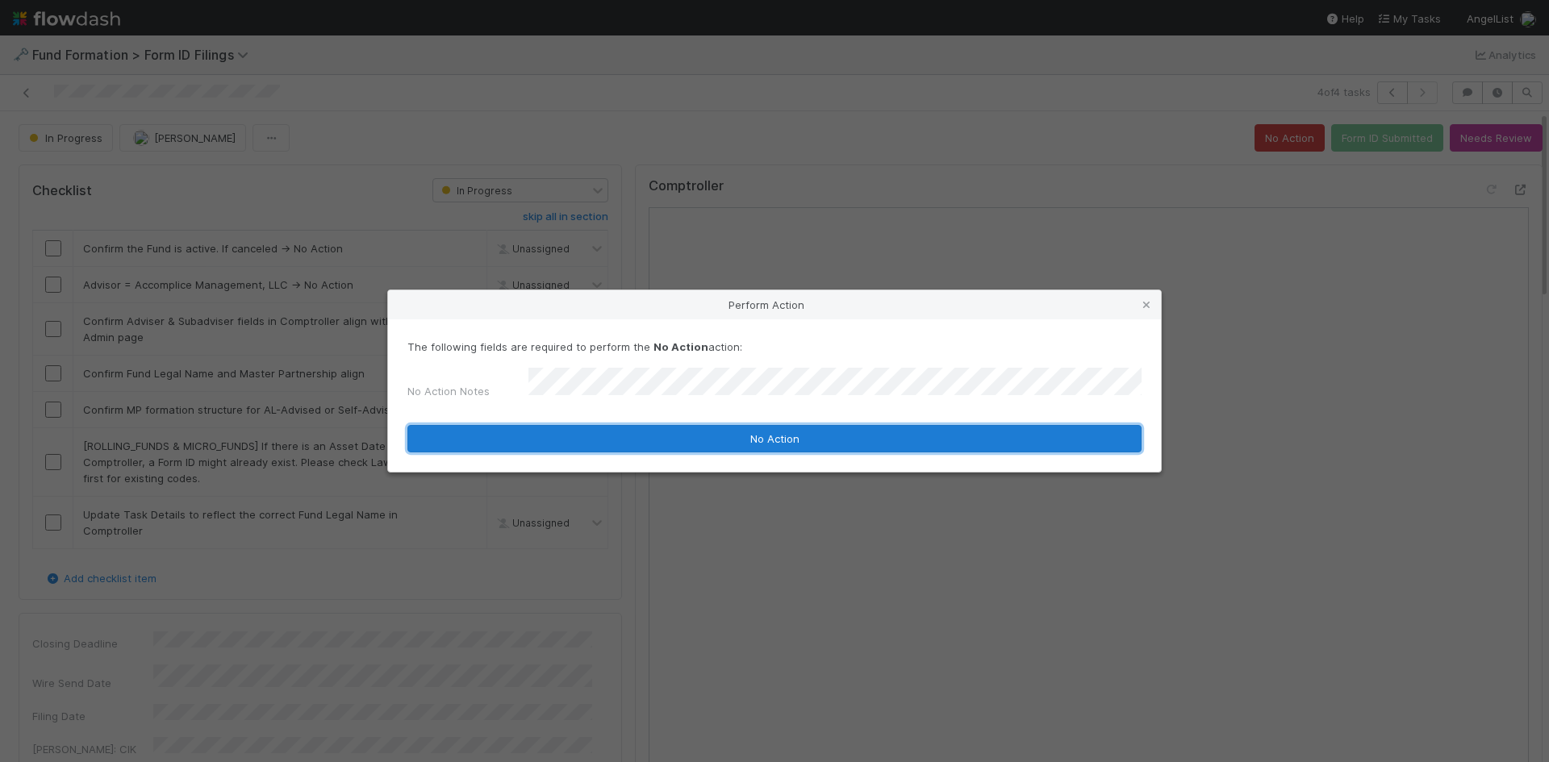
click at [678, 428] on button "No Action" at bounding box center [774, 438] width 734 height 27
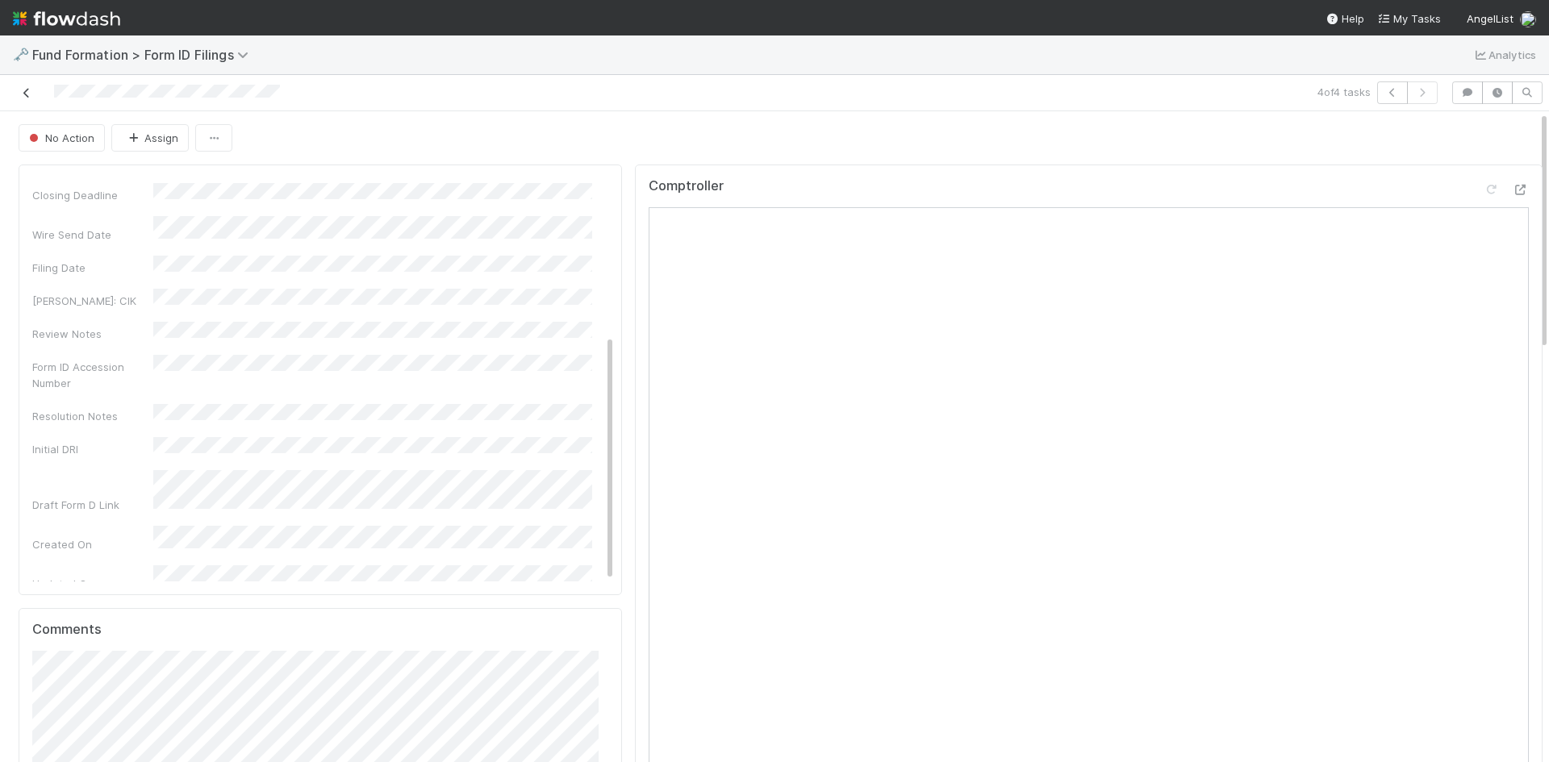
click at [26, 94] on icon at bounding box center [27, 93] width 16 height 10
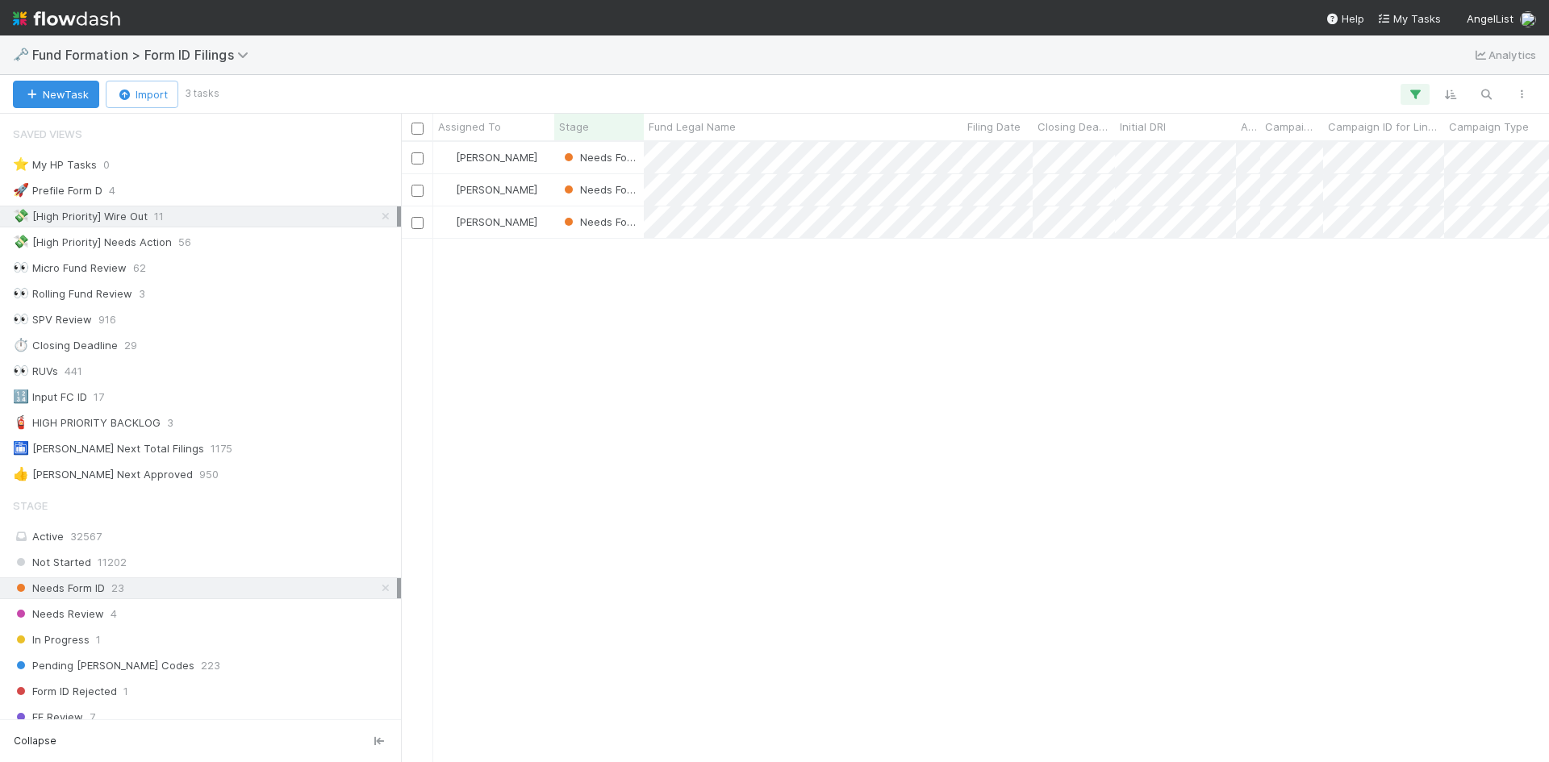
scroll to position [13, 13]
drag, startPoint x: 1067, startPoint y: 493, endPoint x: 937, endPoint y: 315, distance: 221.0
click at [1065, 491] on div at bounding box center [774, 381] width 1549 height 762
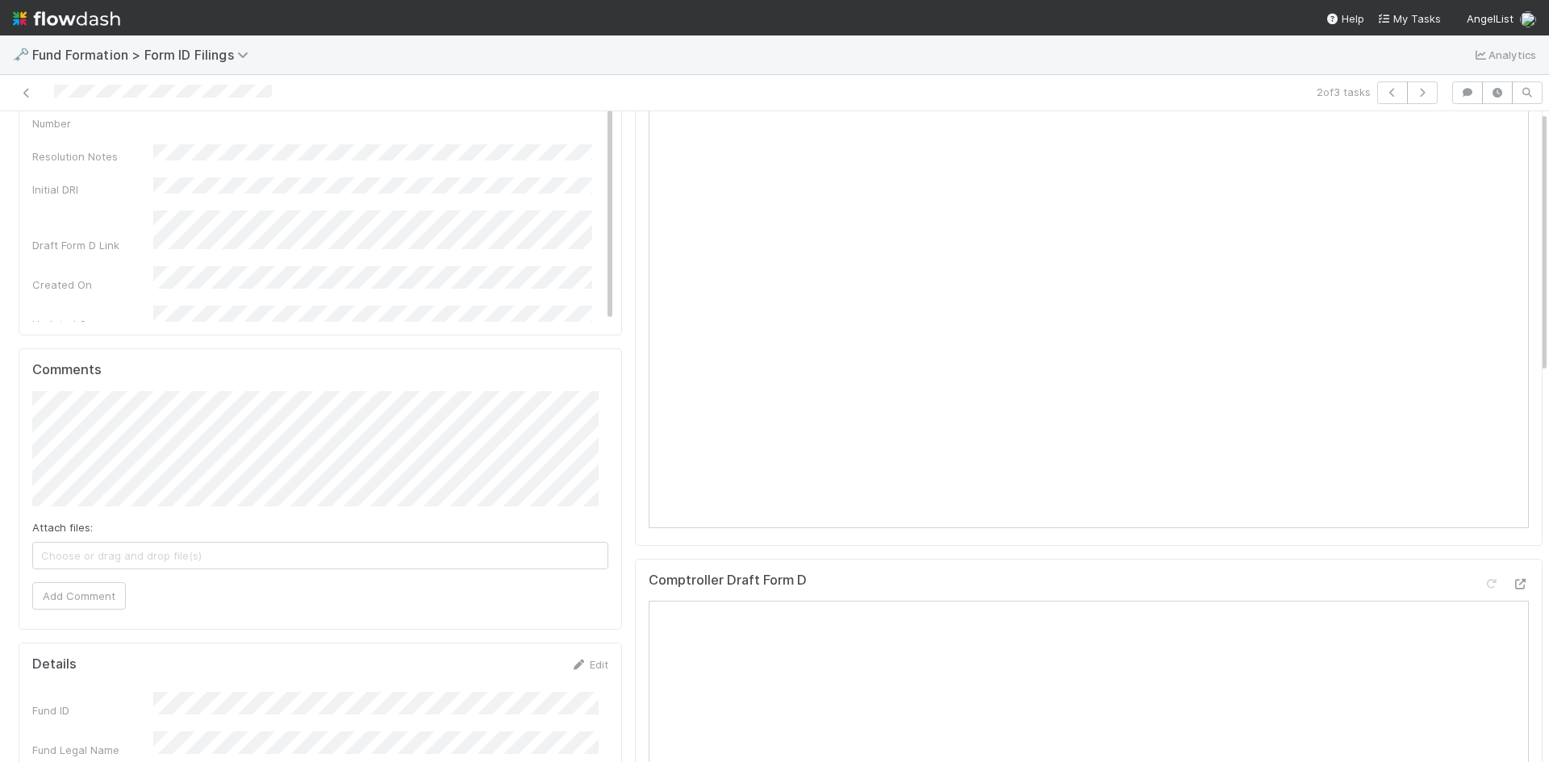
scroll to position [403, 0]
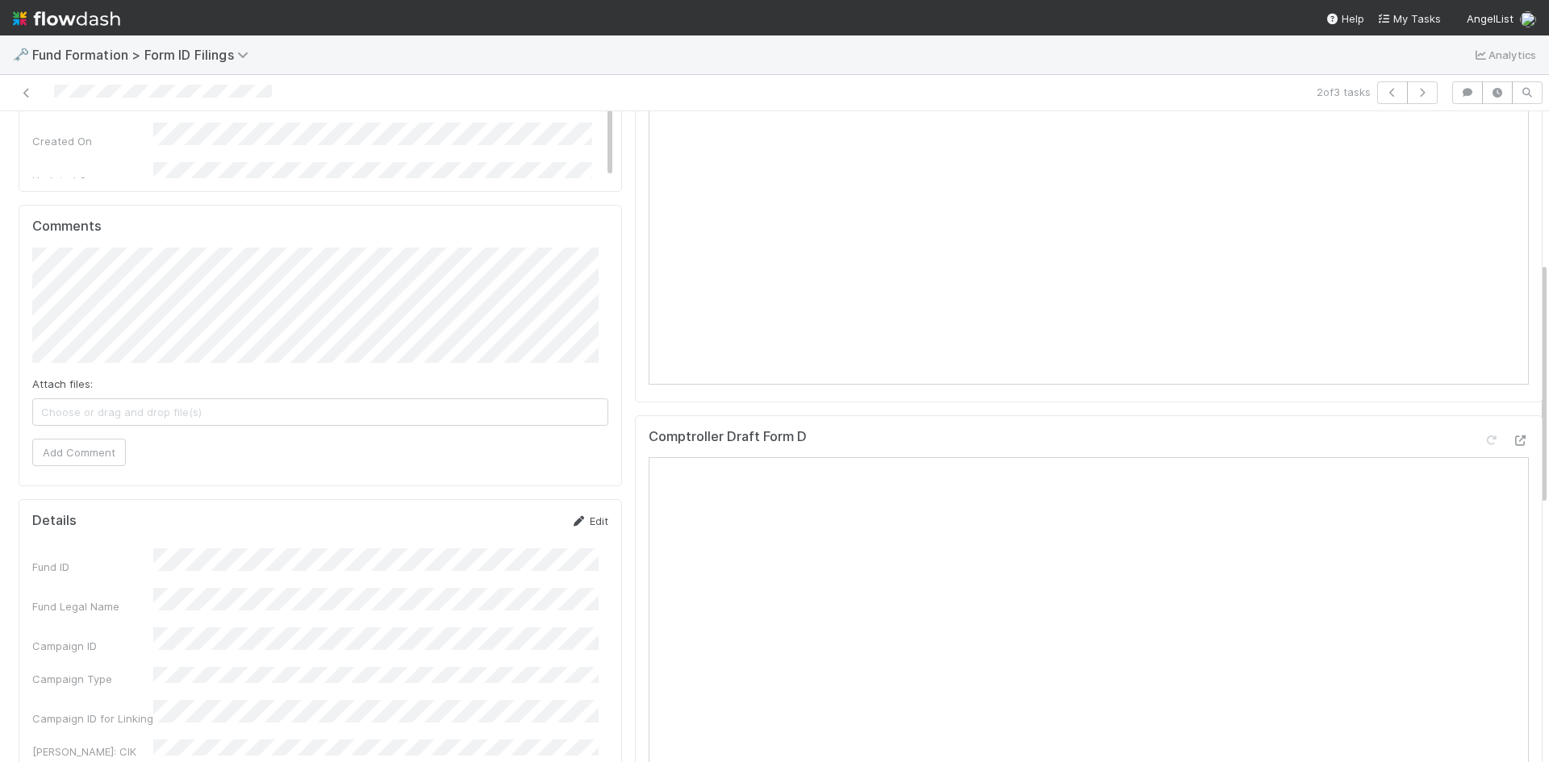
click at [573, 524] on icon at bounding box center [578, 521] width 16 height 10
click at [512, 528] on button "Save" at bounding box center [522, 526] width 46 height 27
click at [27, 90] on icon at bounding box center [27, 93] width 16 height 10
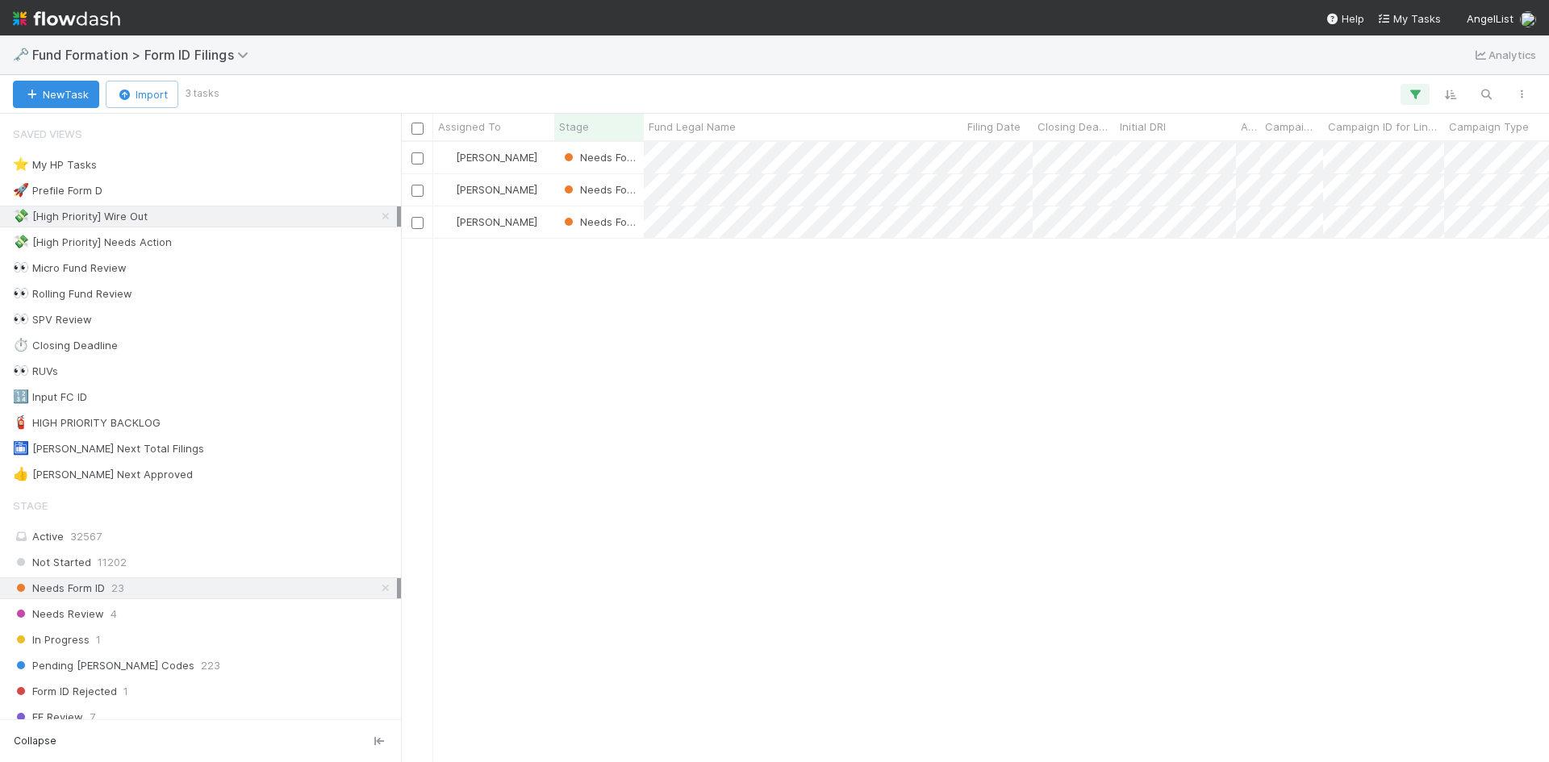
scroll to position [608, 1136]
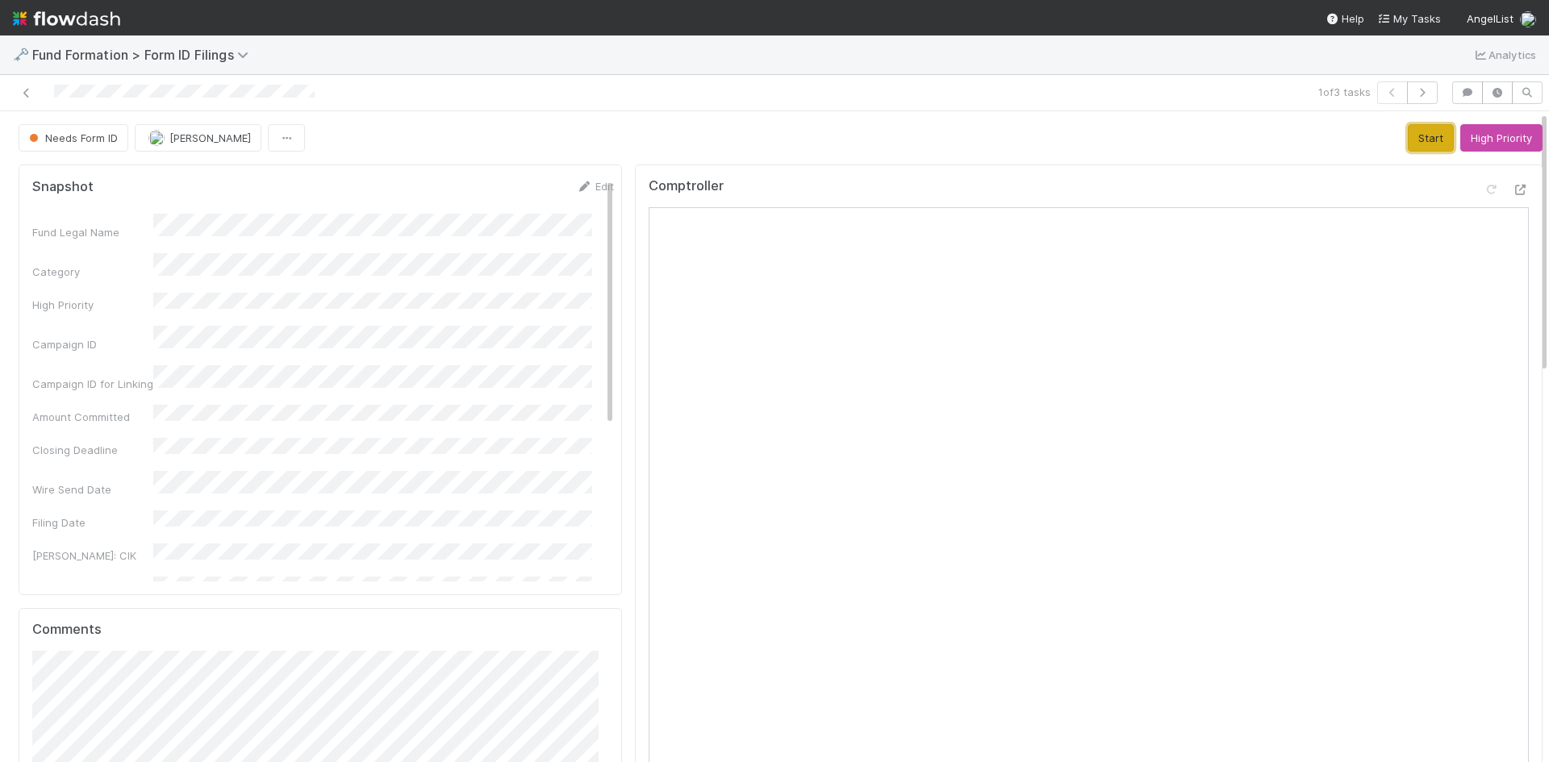
click at [1408, 137] on button "Start" at bounding box center [1431, 137] width 46 height 27
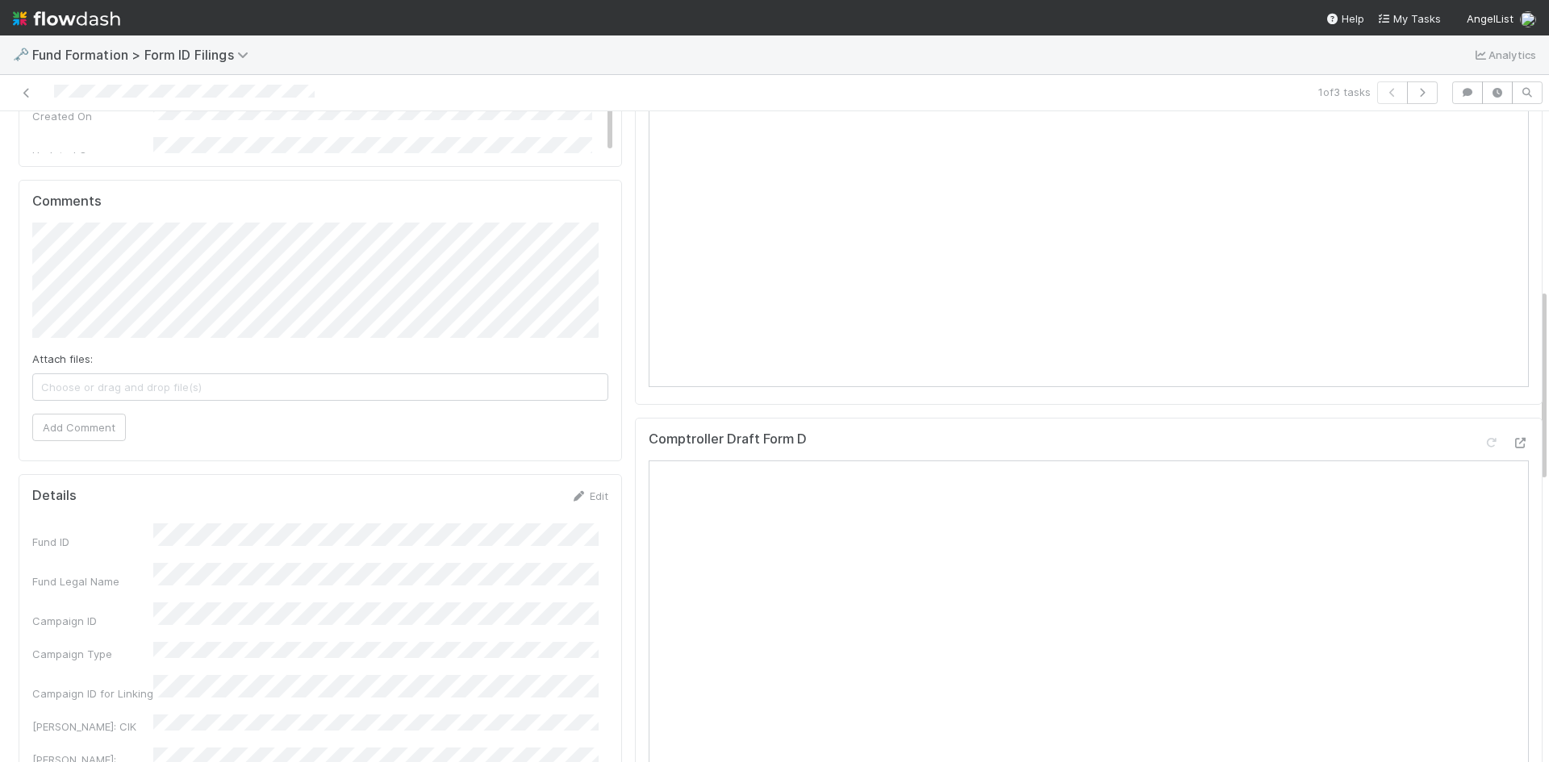
scroll to position [1049, 0]
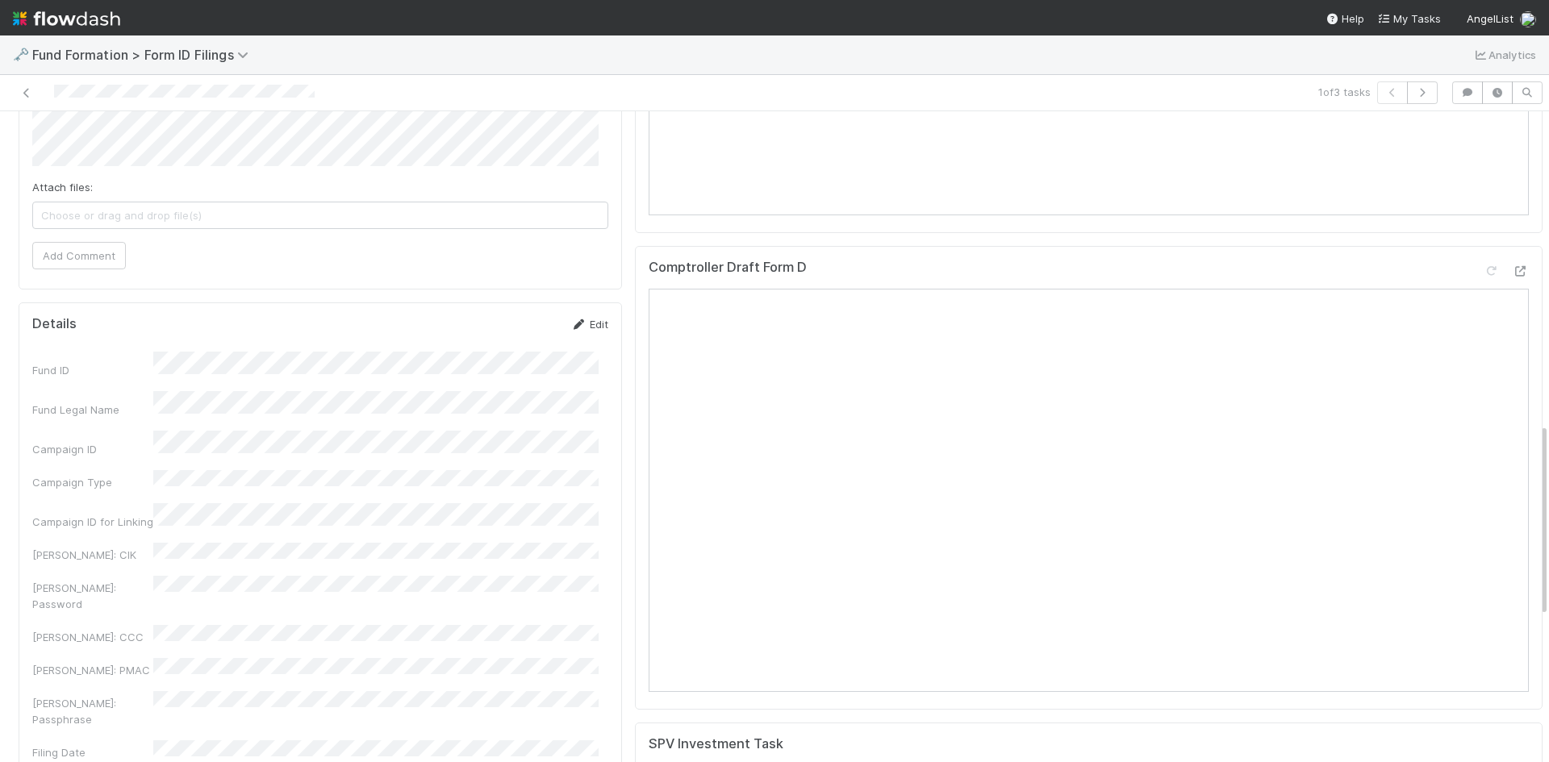
drag, startPoint x: 583, startPoint y: 322, endPoint x: 426, endPoint y: 426, distance: 188.6
click at [582, 322] on link "Edit" at bounding box center [589, 324] width 38 height 13
click at [505, 335] on button "Save" at bounding box center [522, 329] width 46 height 27
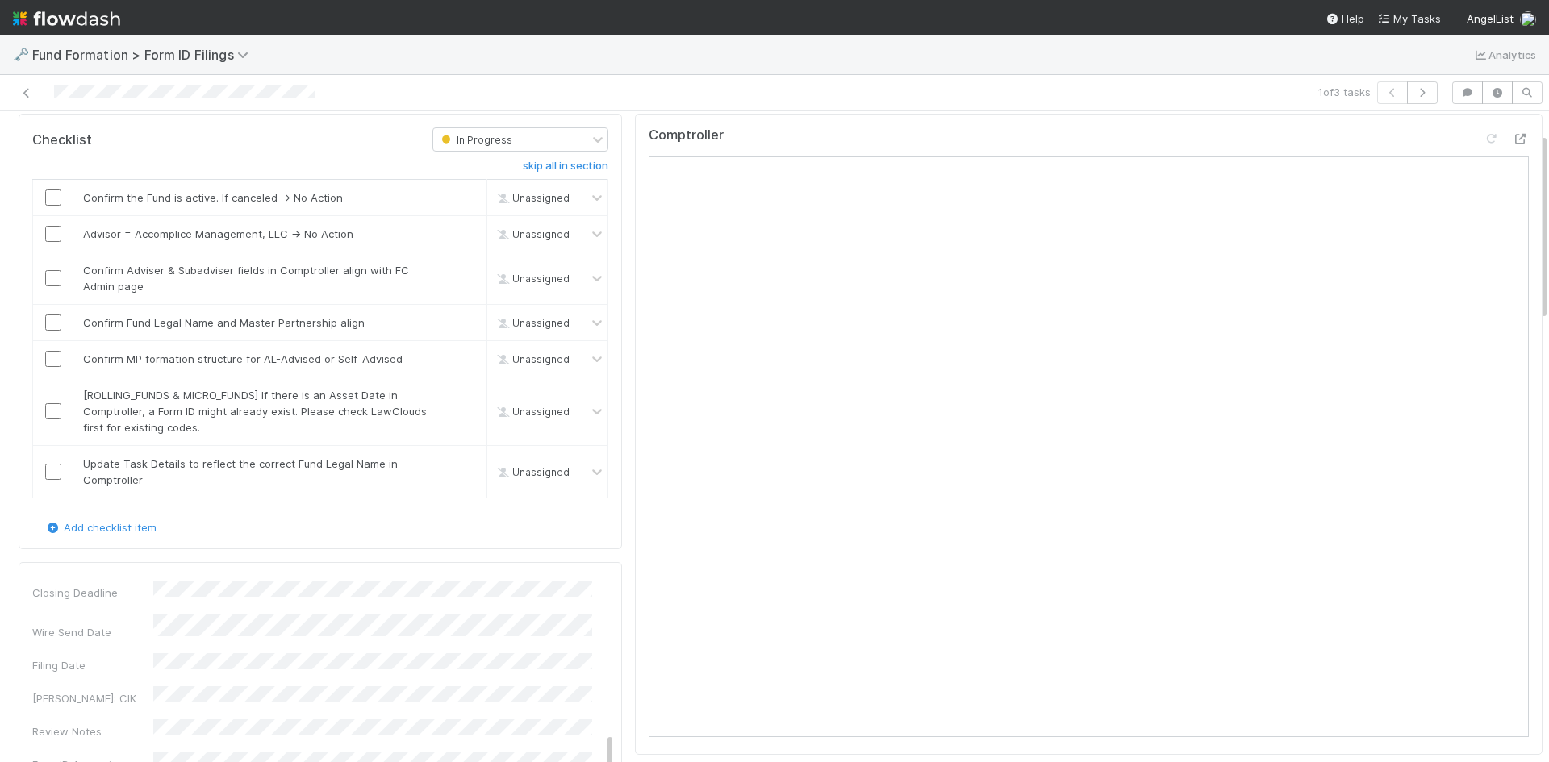
scroll to position [0, 0]
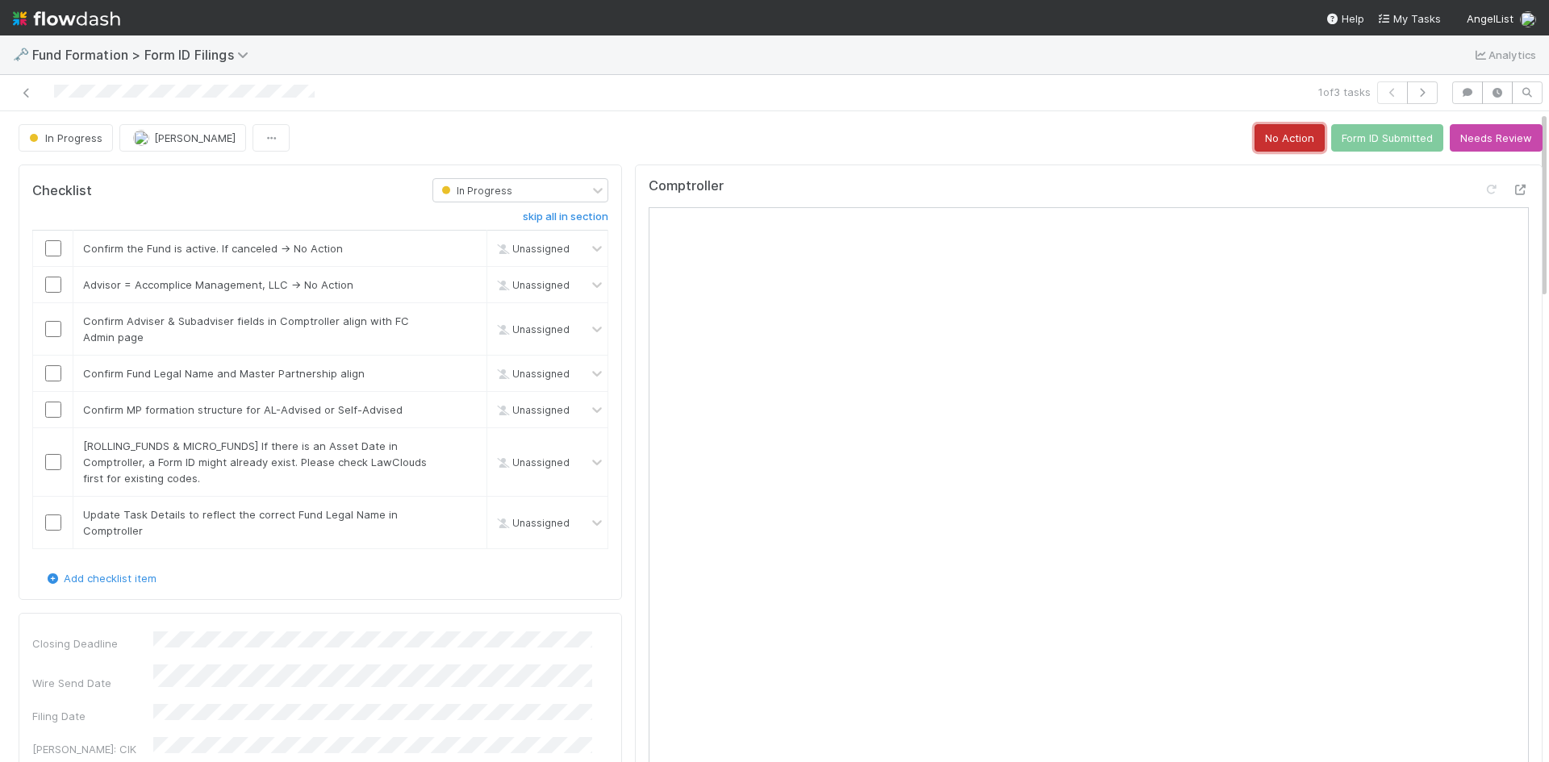
click at [1275, 139] on button "No Action" at bounding box center [1289, 137] width 70 height 27
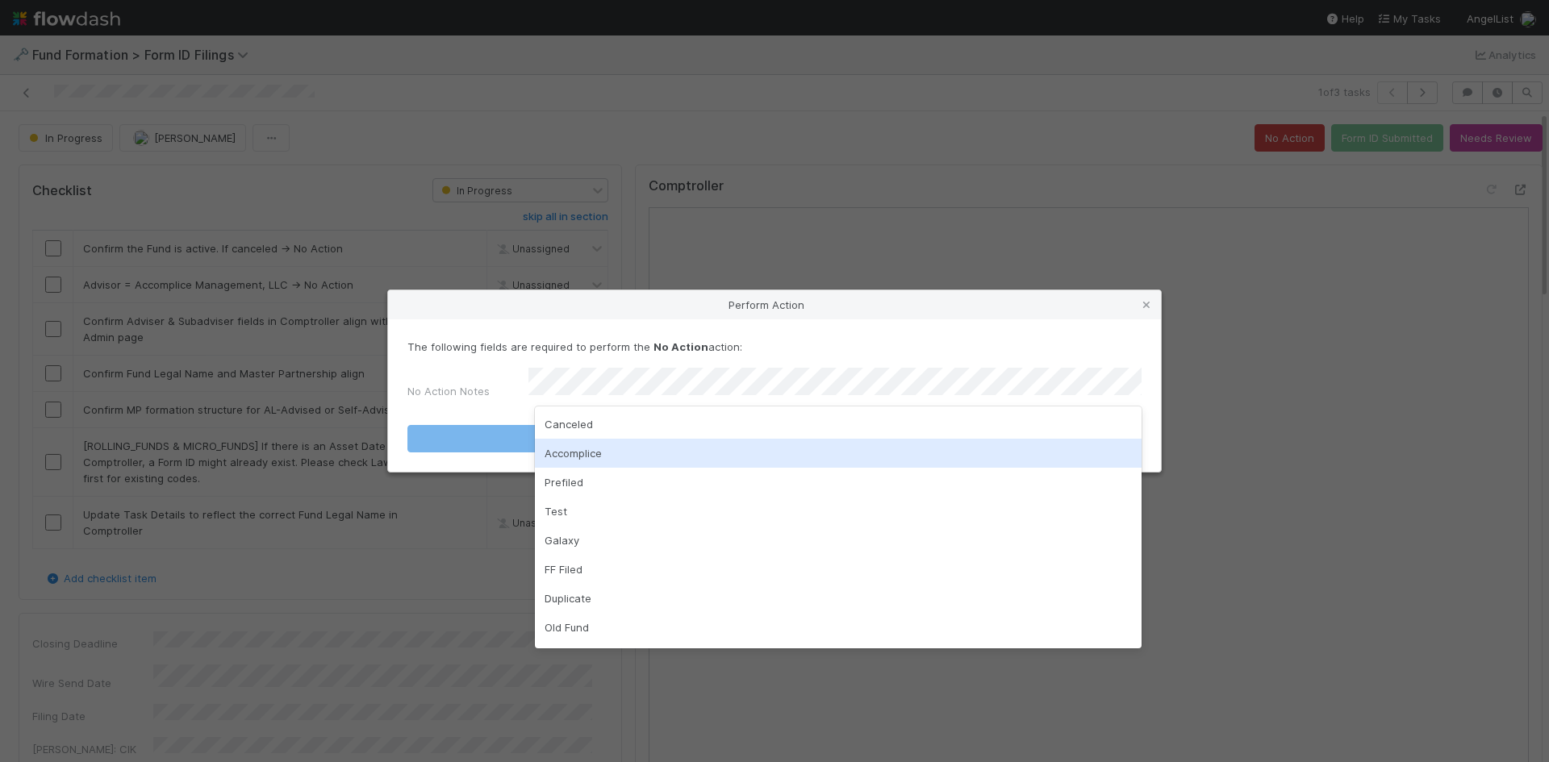
click at [649, 446] on div "Accomplice" at bounding box center [838, 453] width 607 height 29
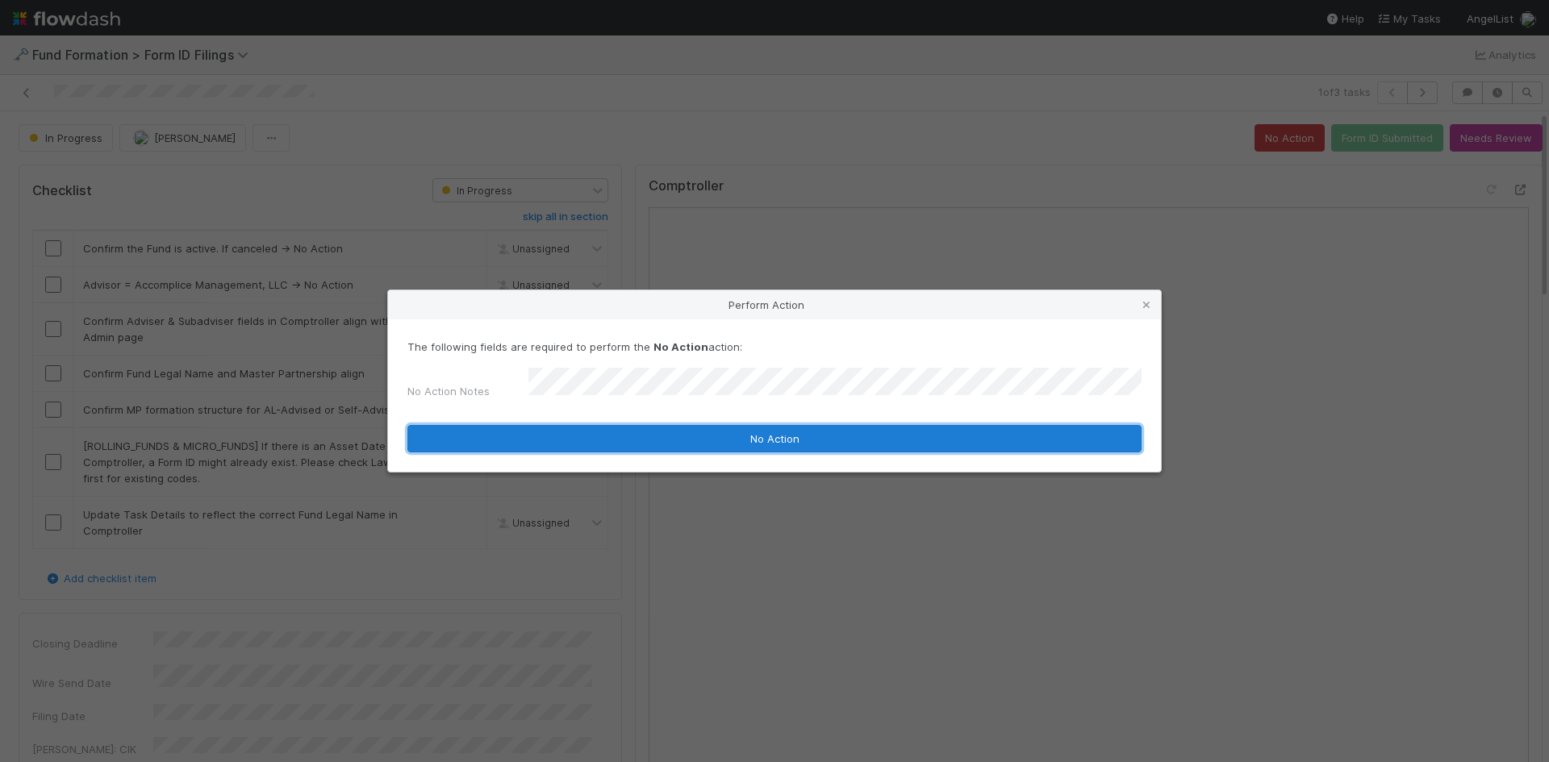
click at [610, 440] on button "No Action" at bounding box center [774, 438] width 734 height 27
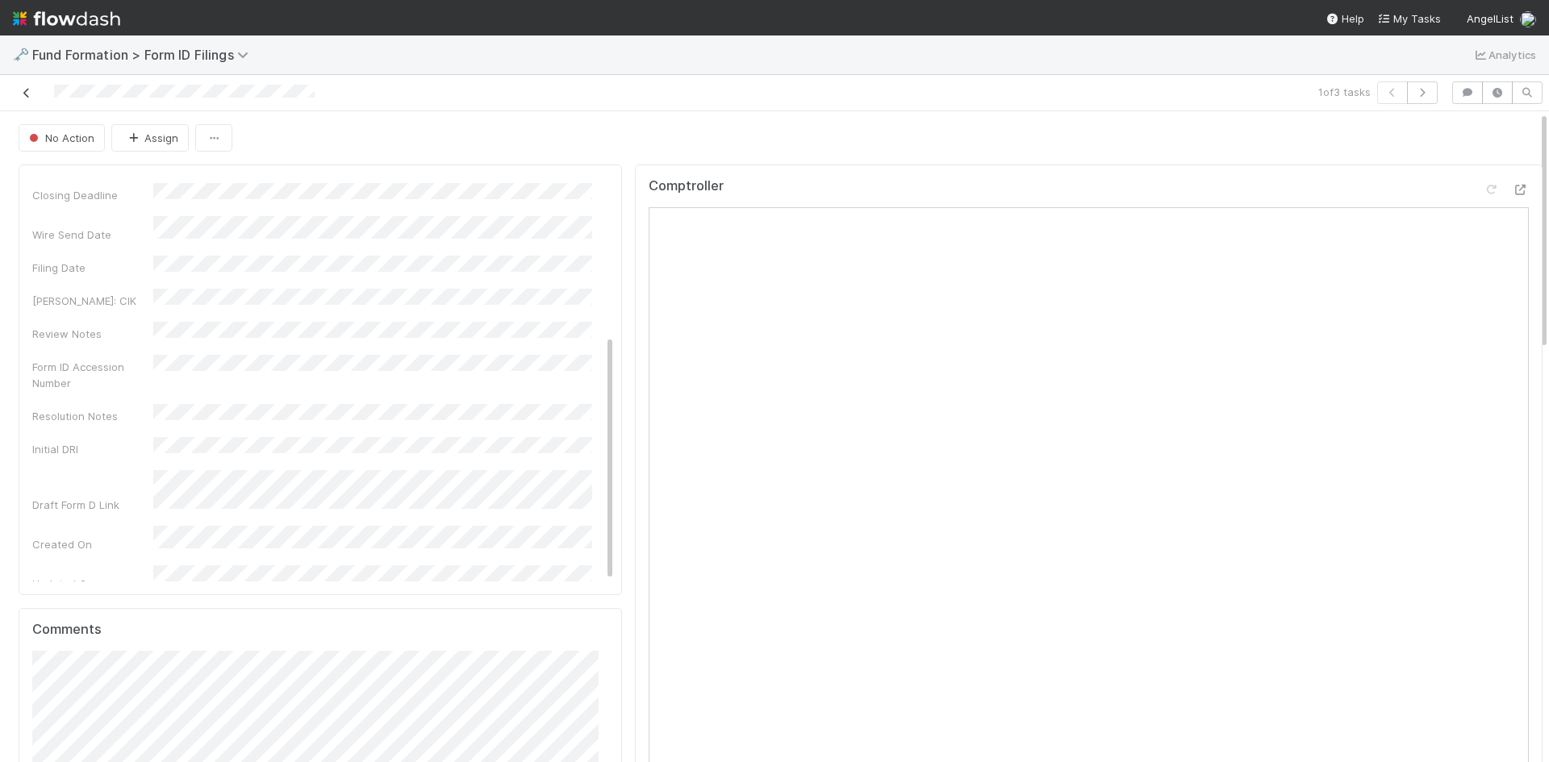
click at [23, 92] on icon at bounding box center [27, 93] width 16 height 10
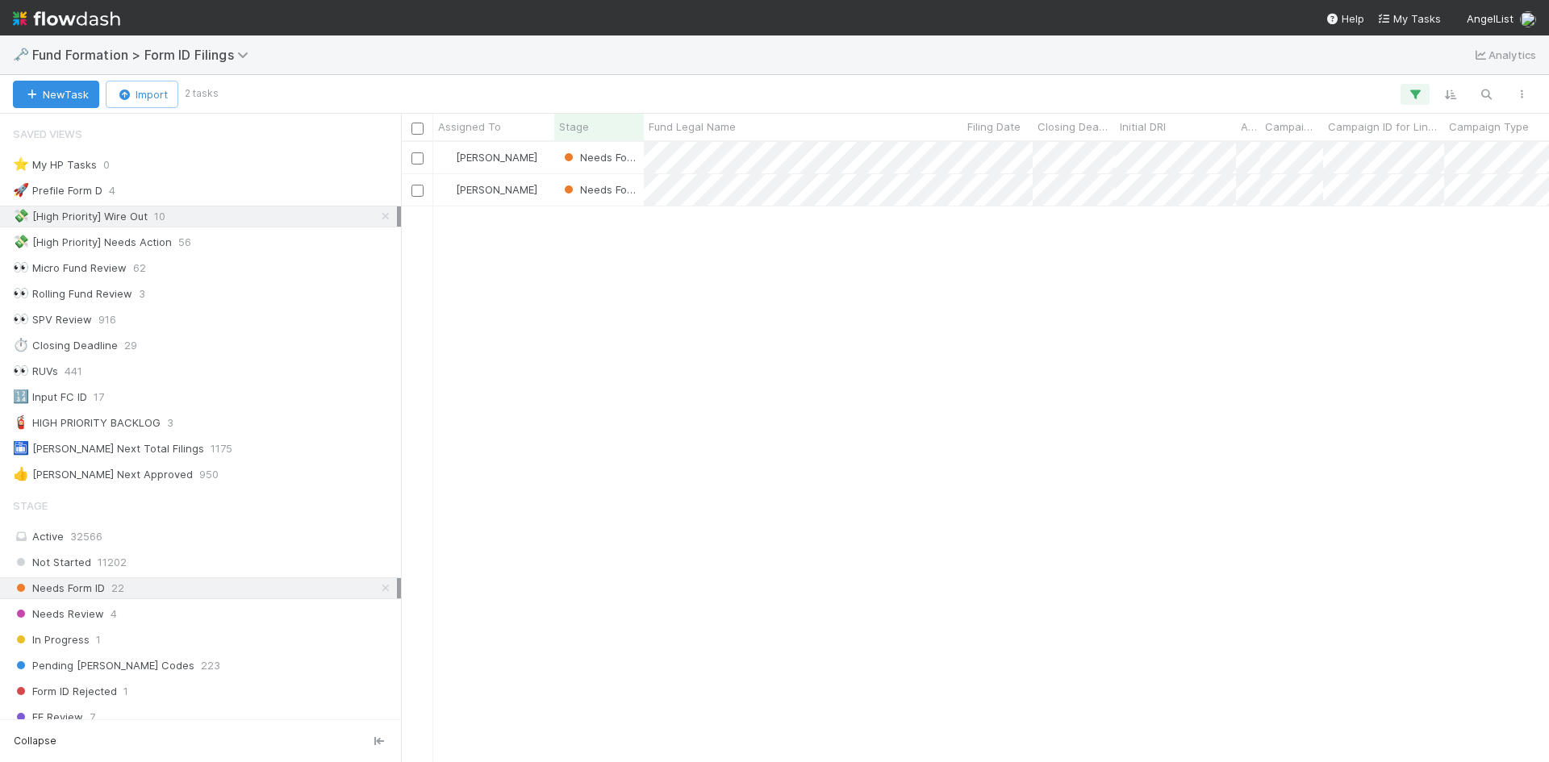
scroll to position [13, 13]
drag, startPoint x: 620, startPoint y: 512, endPoint x: 713, endPoint y: 395, distance: 149.8
click at [620, 511] on div "Meg Castanare Needs Form ID 6/3/25, 6:05:20 AM 8/19/25, 9:02:34 AM Meg Castanar…" at bounding box center [975, 452] width 1148 height 620
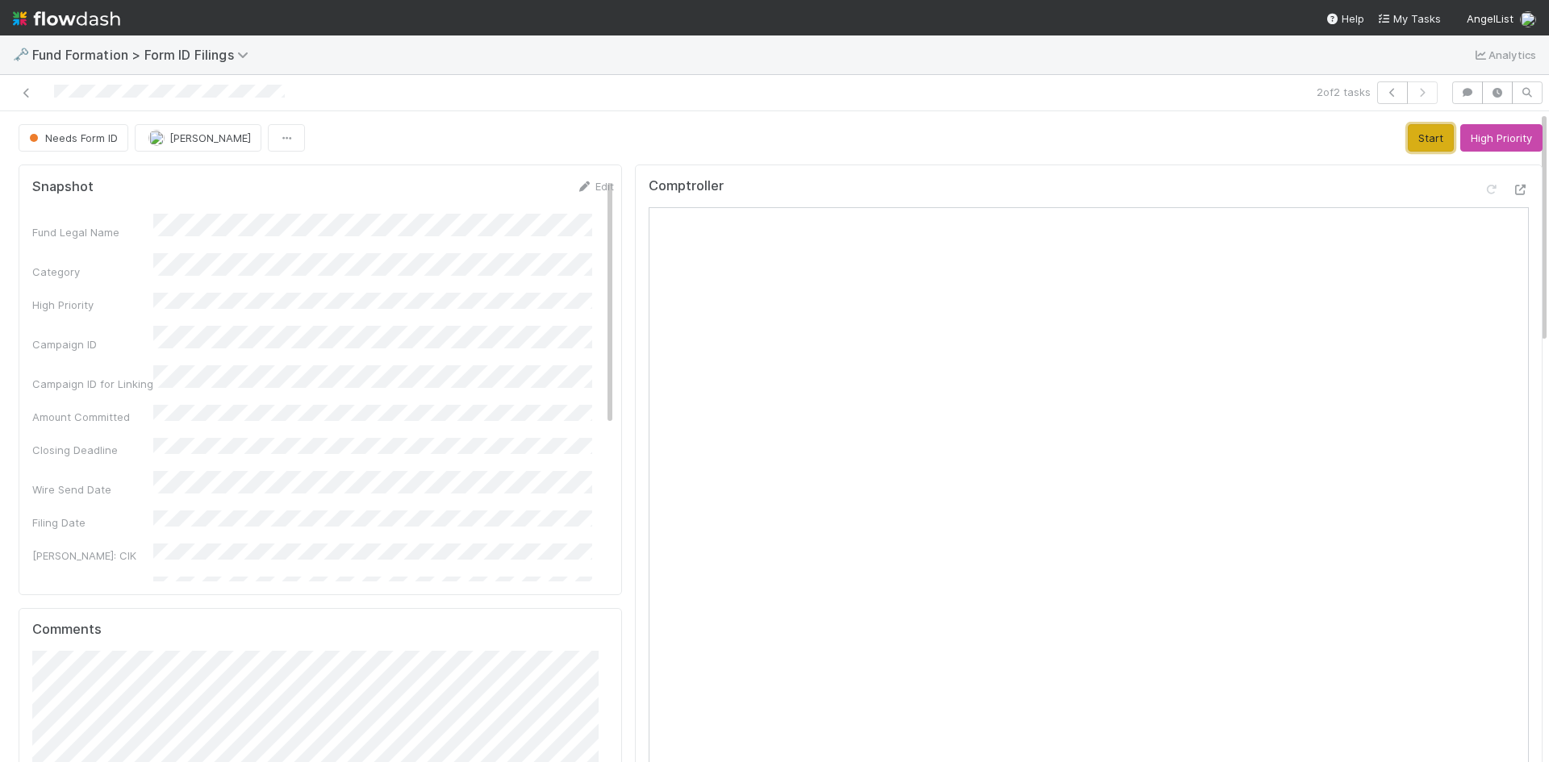
click at [1408, 142] on button "Start" at bounding box center [1431, 137] width 46 height 27
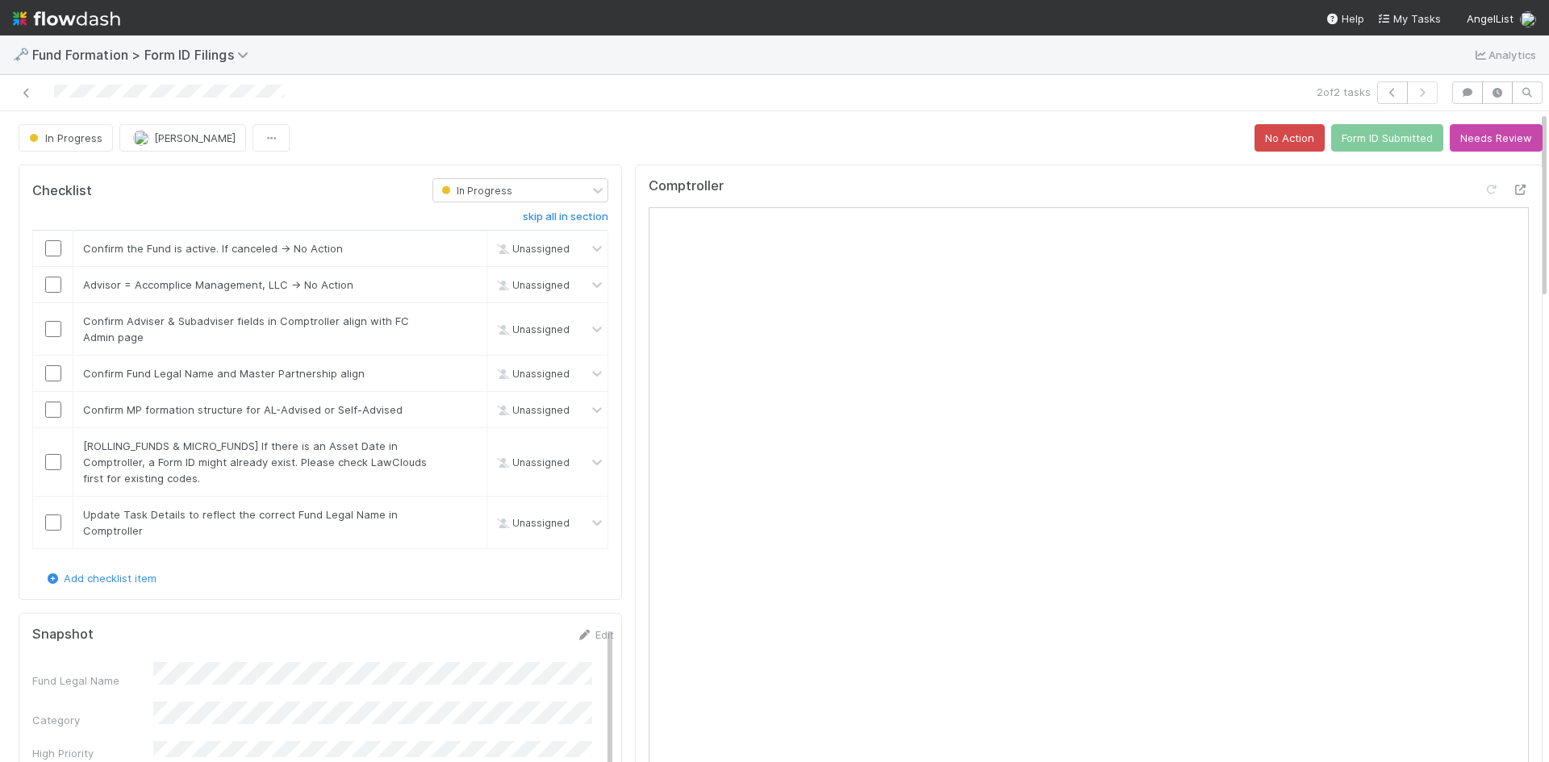
click at [1074, 147] on div "In Progress Meg Castanare No Action Form ID Submitted Needs Review" at bounding box center [781, 137] width 1524 height 27
click at [56, 246] on input "checkbox" at bounding box center [53, 248] width 16 height 16
checkbox input "true"
click at [460, 287] on link "skip" at bounding box center [467, 284] width 20 height 13
click at [52, 333] on input "checkbox" at bounding box center [53, 329] width 16 height 16
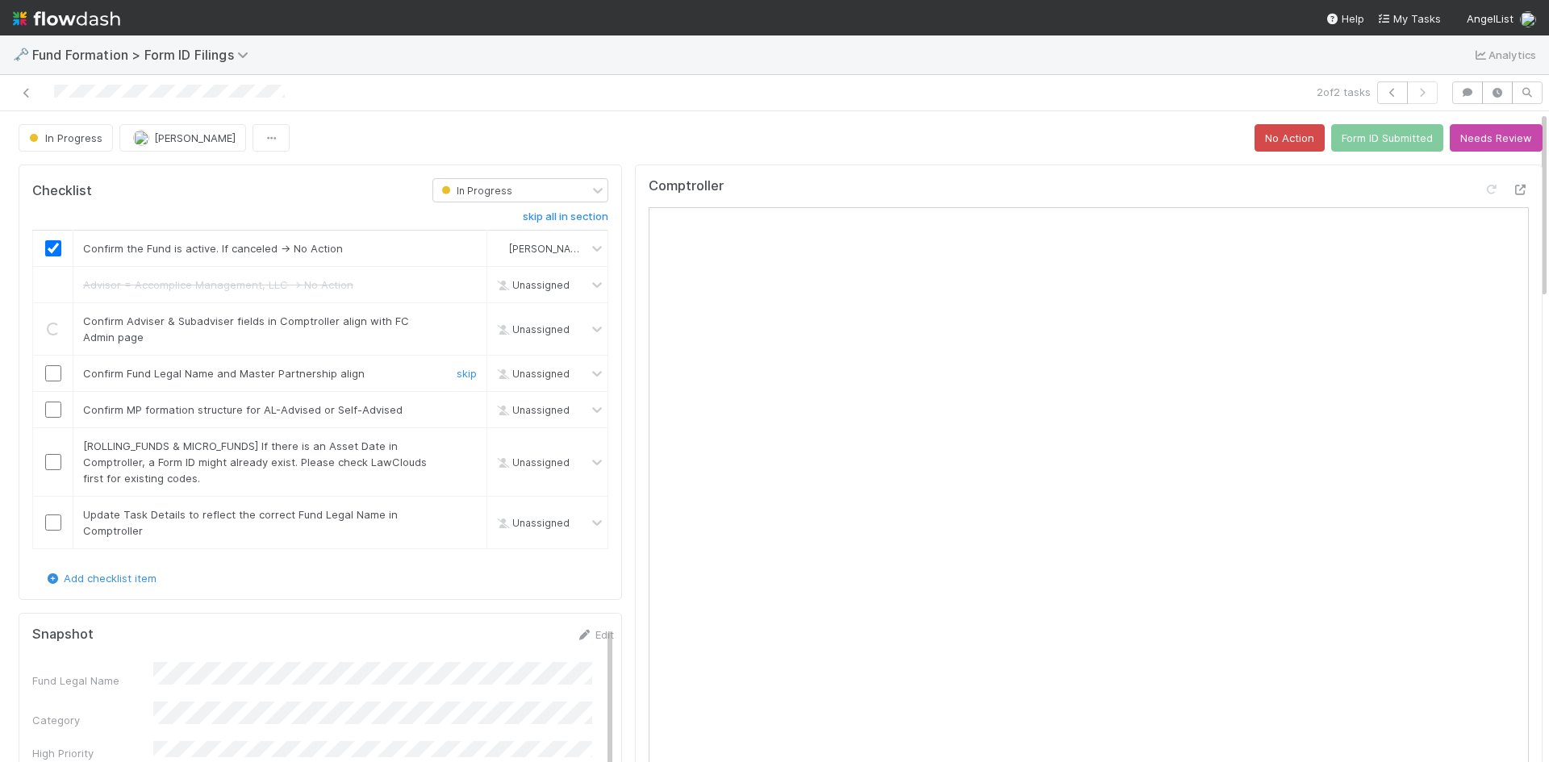
drag, startPoint x: 51, startPoint y: 376, endPoint x: 52, endPoint y: 407, distance: 31.5
click at [51, 377] on input "checkbox" at bounding box center [53, 373] width 16 height 16
click at [52, 407] on input "checkbox" at bounding box center [53, 410] width 16 height 16
click at [457, 447] on link "skip" at bounding box center [467, 446] width 20 height 13
click at [56, 520] on input "checkbox" at bounding box center [53, 523] width 16 height 16
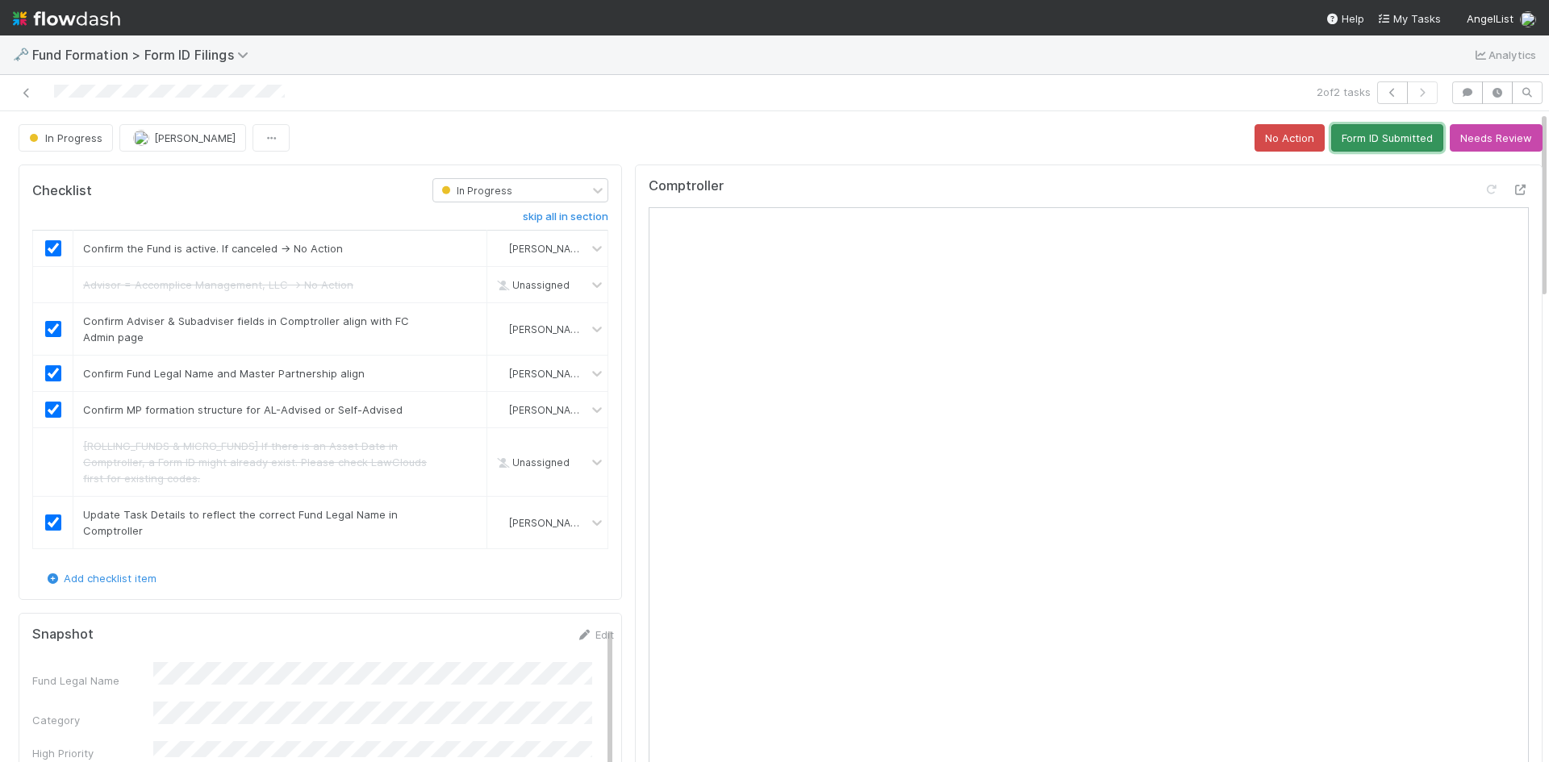
click at [1377, 142] on button "Form ID Submitted" at bounding box center [1387, 137] width 112 height 27
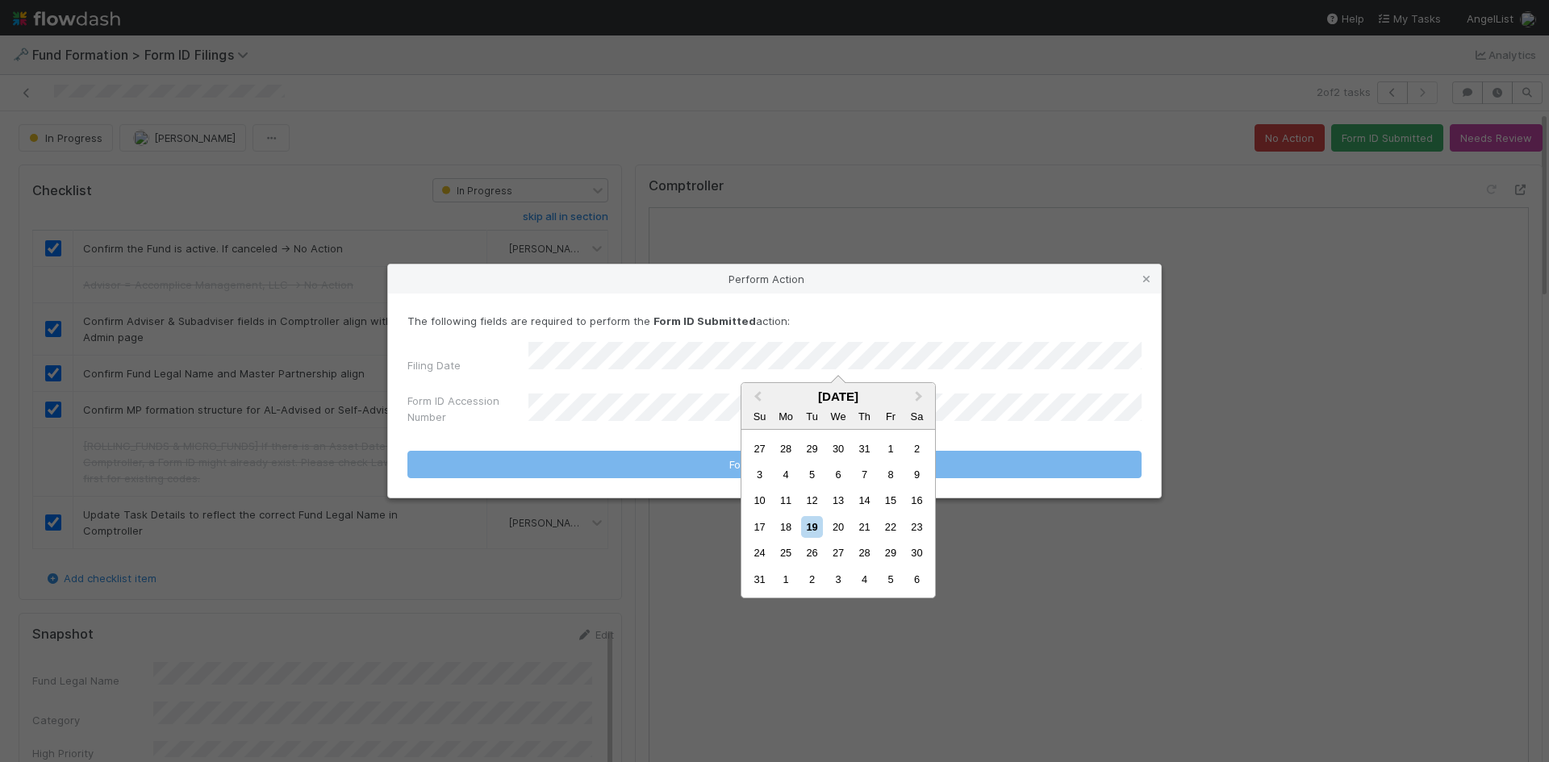
drag, startPoint x: 790, startPoint y: 524, endPoint x: 1232, endPoint y: 106, distance: 608.3
click at [790, 523] on div "18" at bounding box center [786, 527] width 22 height 22
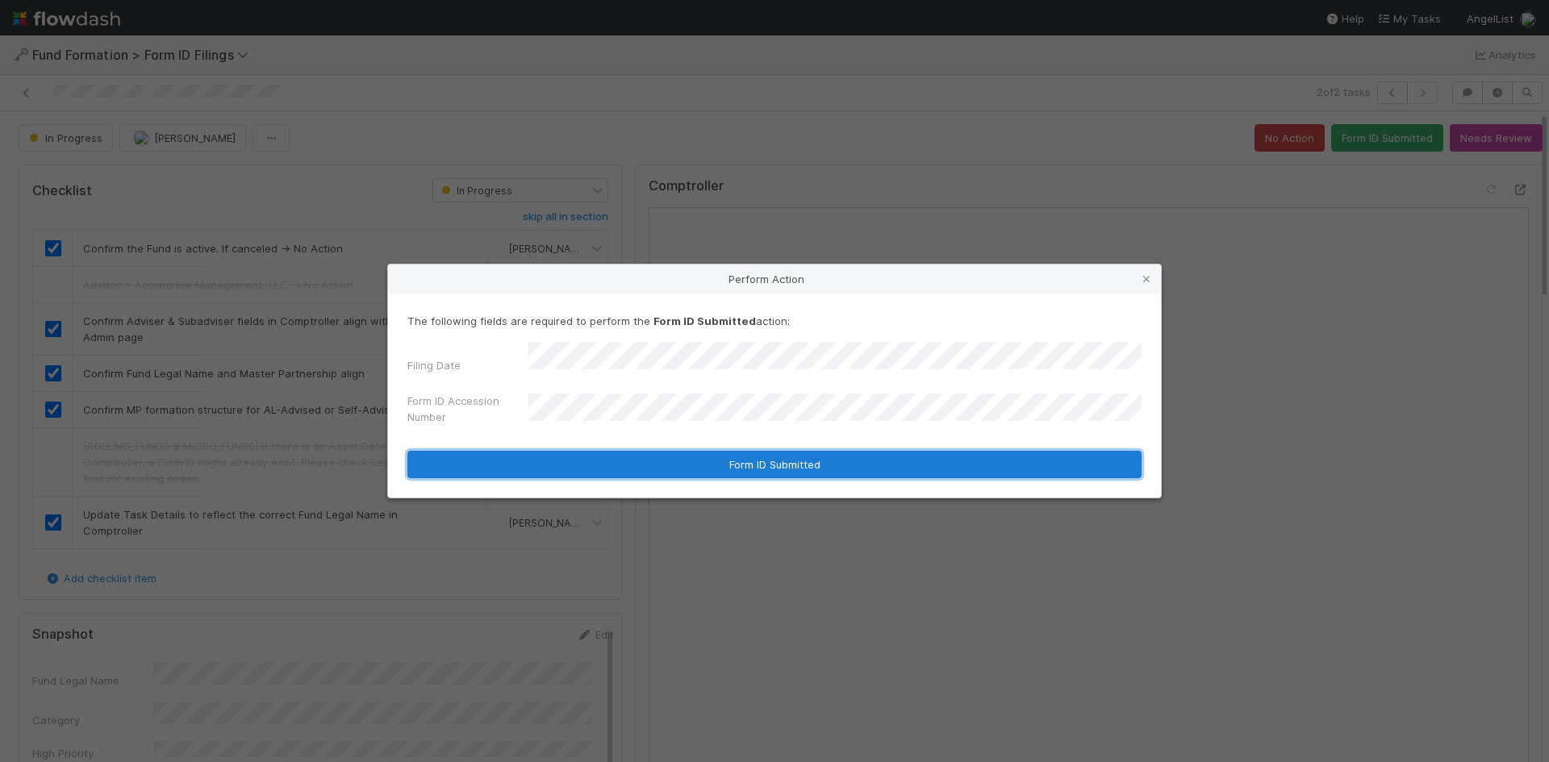
click at [596, 466] on button "Form ID Submitted" at bounding box center [774, 464] width 734 height 27
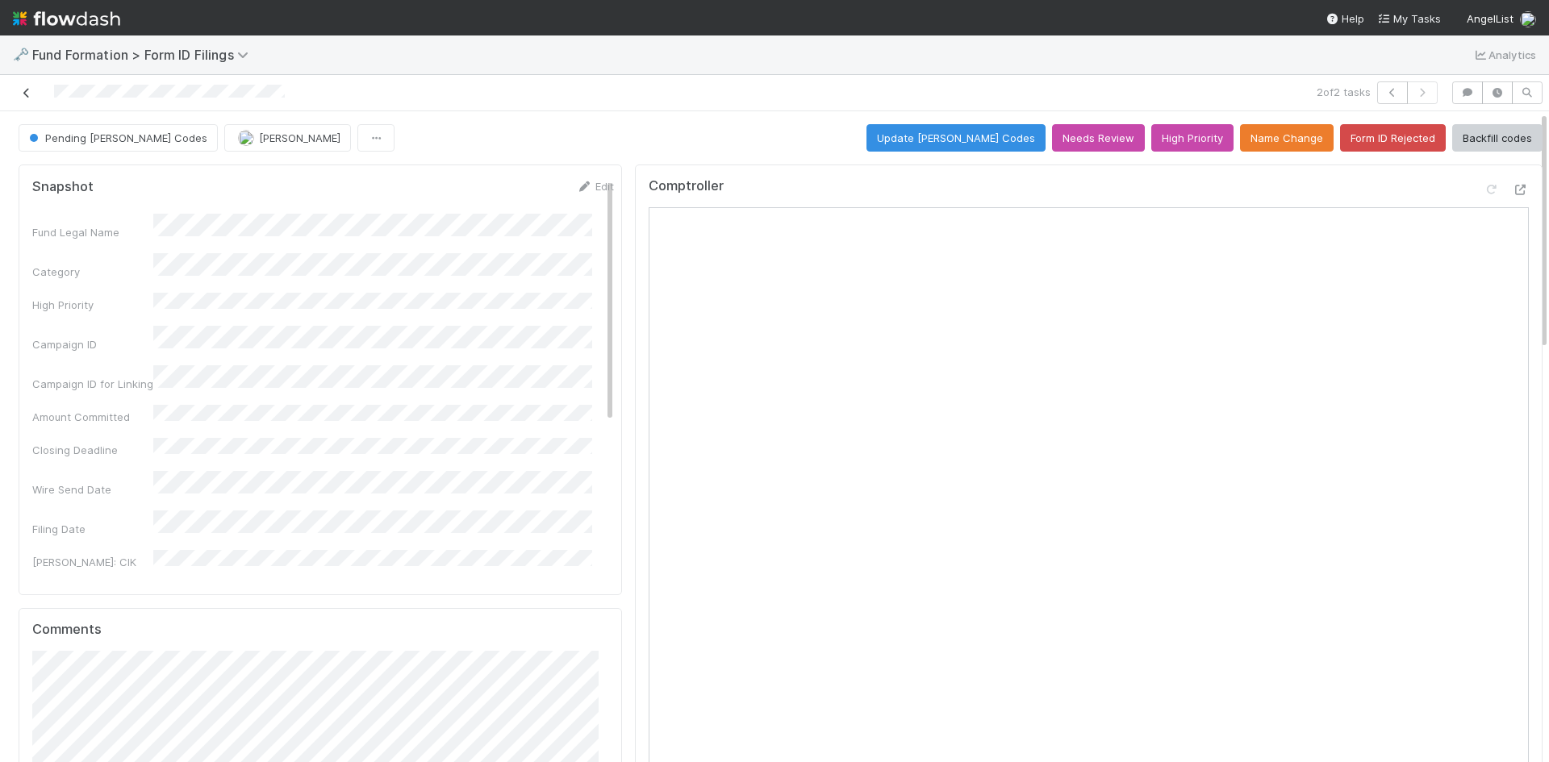
click at [28, 94] on icon at bounding box center [27, 93] width 16 height 10
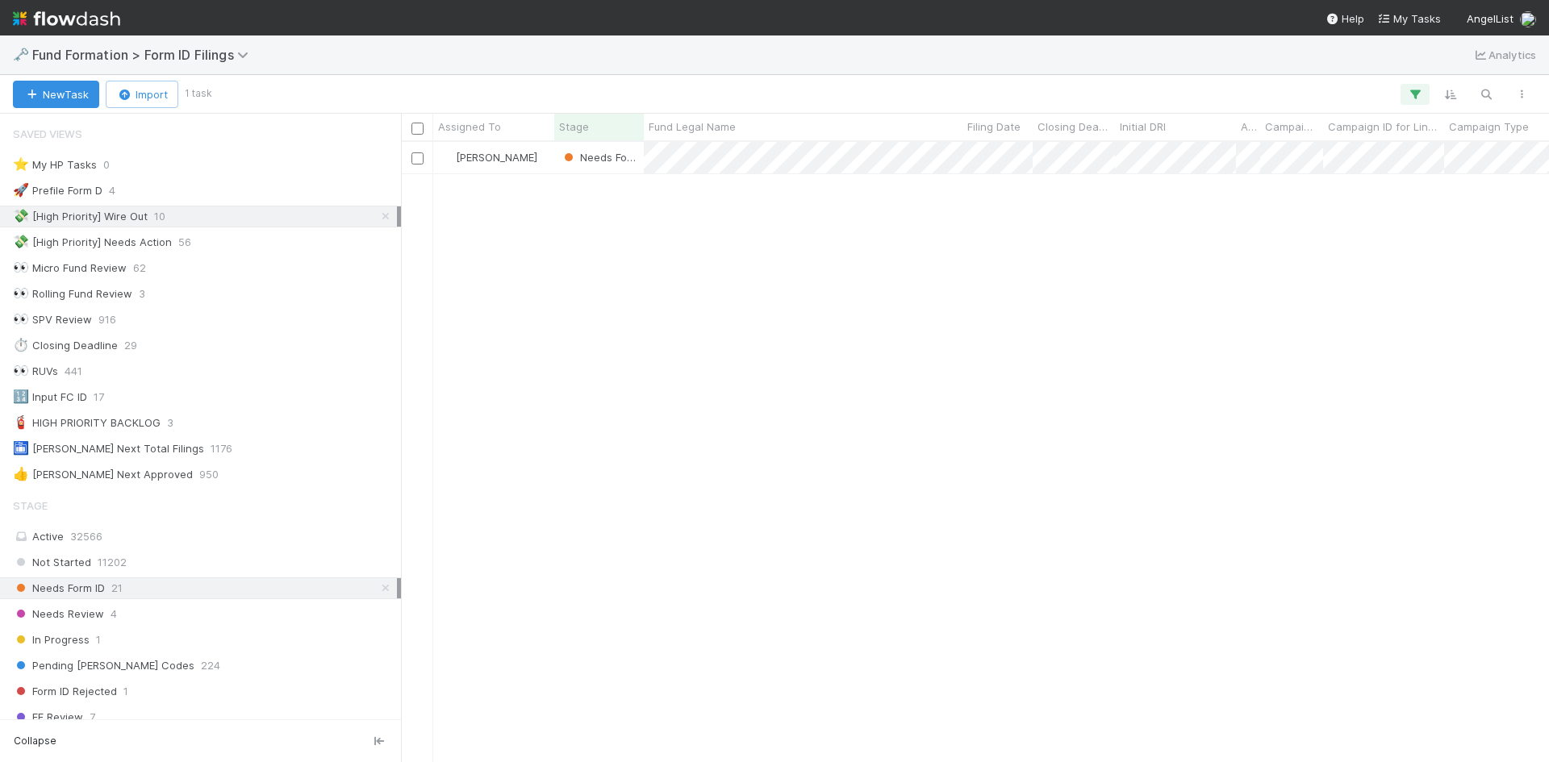
scroll to position [13, 13]
drag, startPoint x: 1154, startPoint y: 376, endPoint x: 456, endPoint y: 6, distance: 790.3
click at [1150, 374] on div "Meg Castanare Needs Form ID 6/3/25, 6:05:20 AM 8/19/25, 9:02:34 AM" at bounding box center [975, 452] width 1148 height 620
click at [378, 216] on icon at bounding box center [386, 216] width 16 height 10
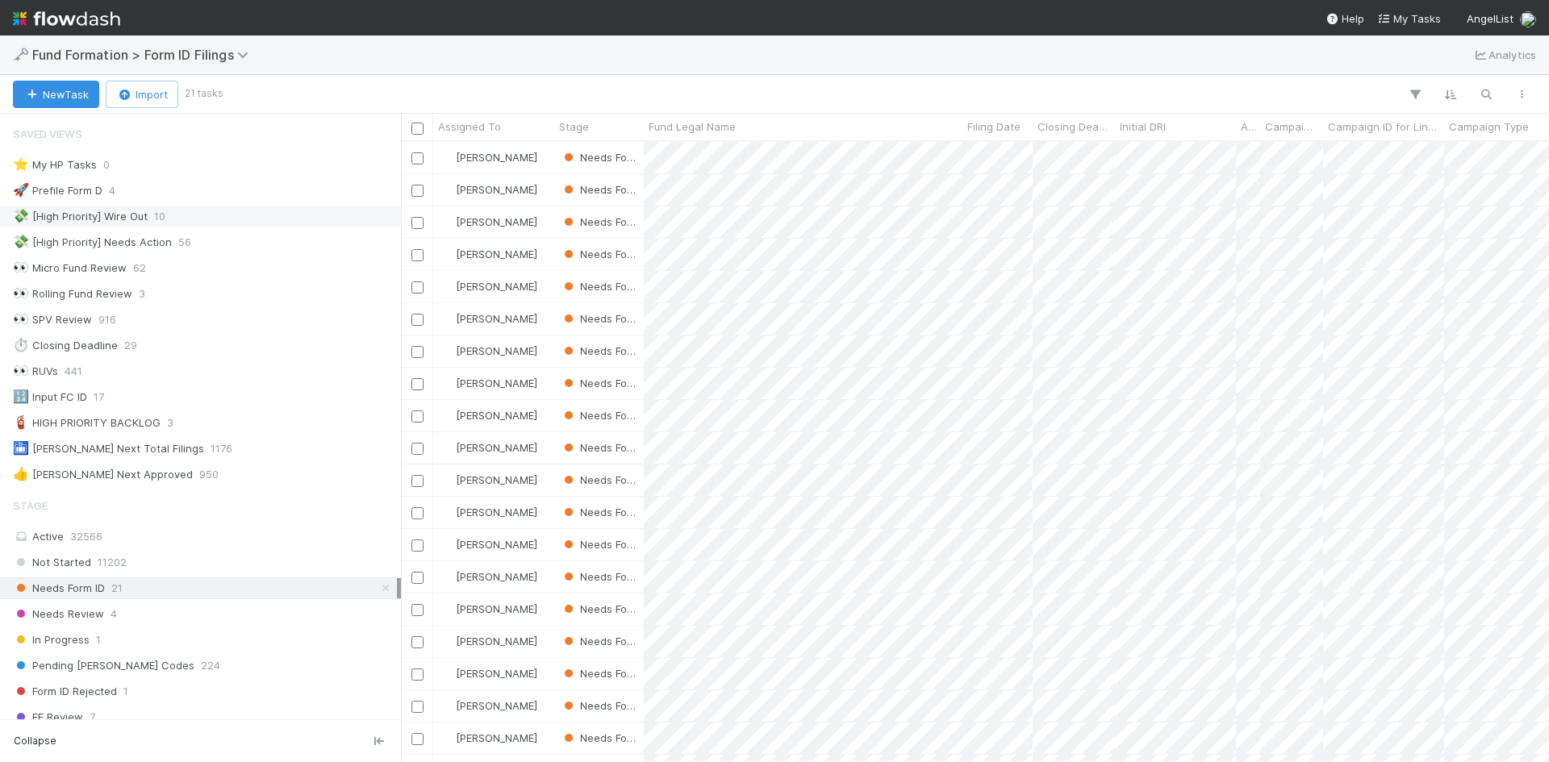
click at [241, 225] on div "💸 [High Priority] Wire Out 10" at bounding box center [205, 217] width 384 height 20
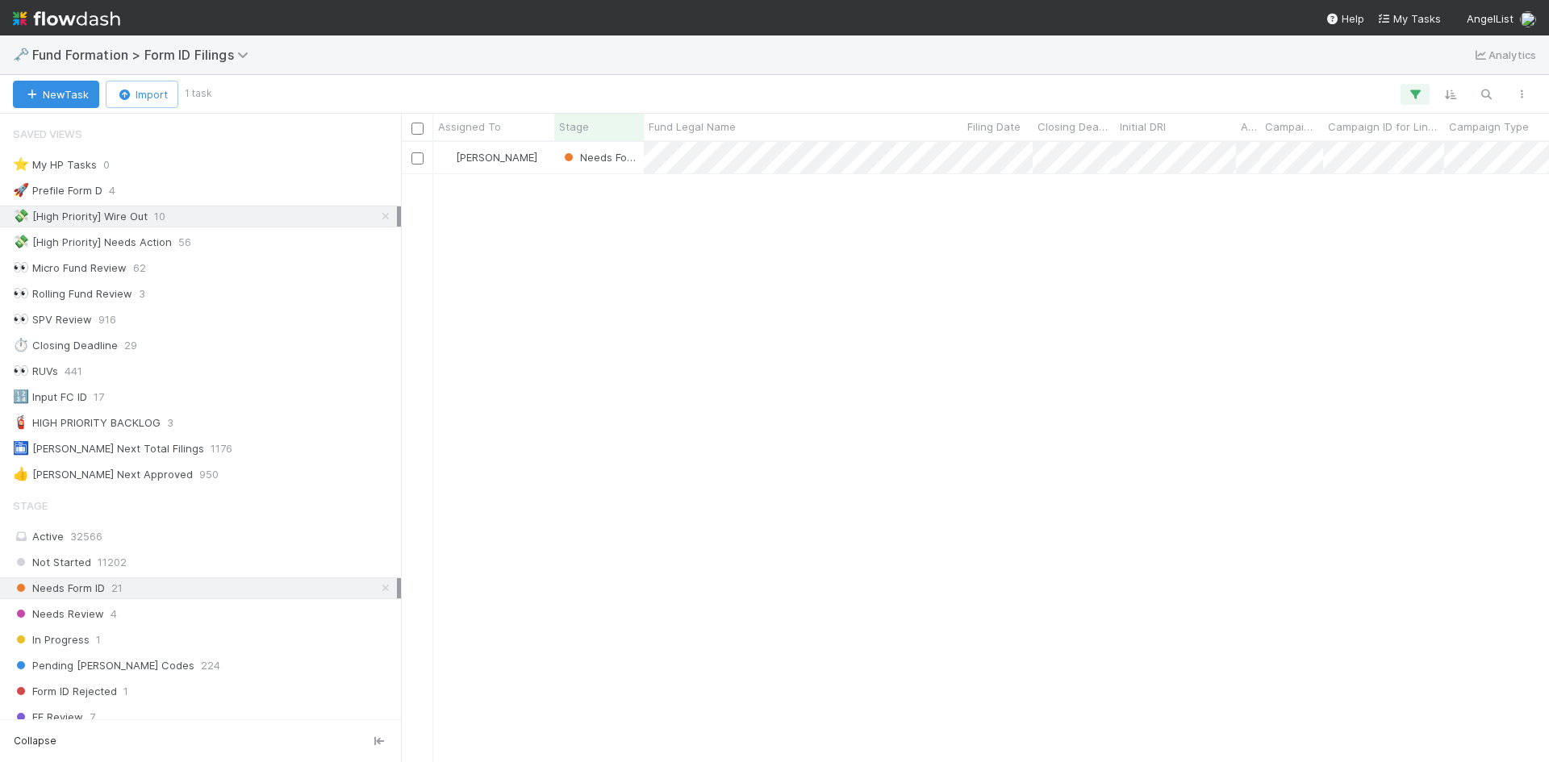
scroll to position [608, 1136]
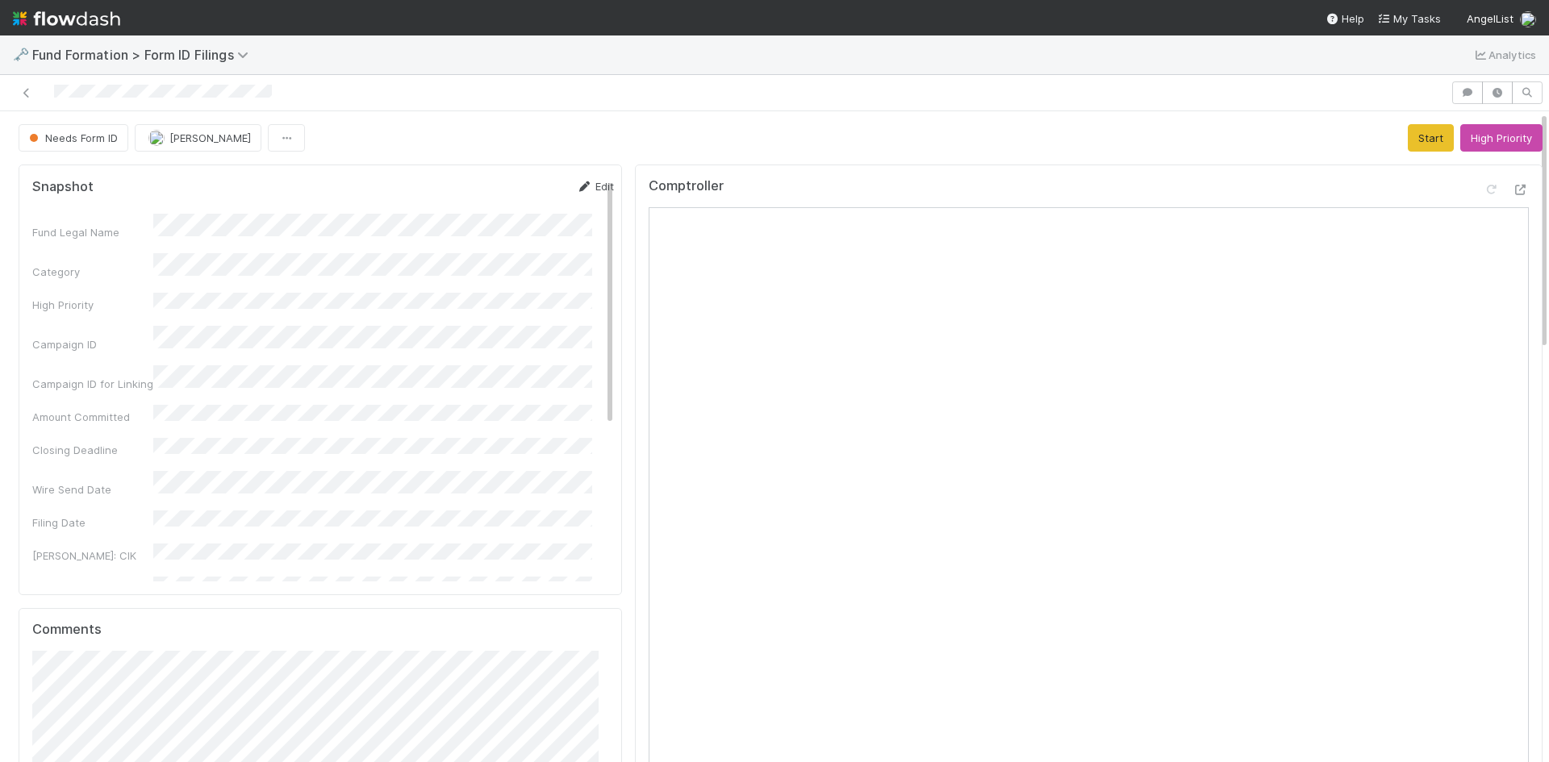
click at [576, 186] on icon at bounding box center [584, 187] width 16 height 10
click at [505, 190] on button "Save" at bounding box center [528, 191] width 46 height 27
drag, startPoint x: 1400, startPoint y: 130, endPoint x: 1521, endPoint y: 192, distance: 135.3
click at [1408, 131] on button "Start" at bounding box center [1431, 137] width 46 height 27
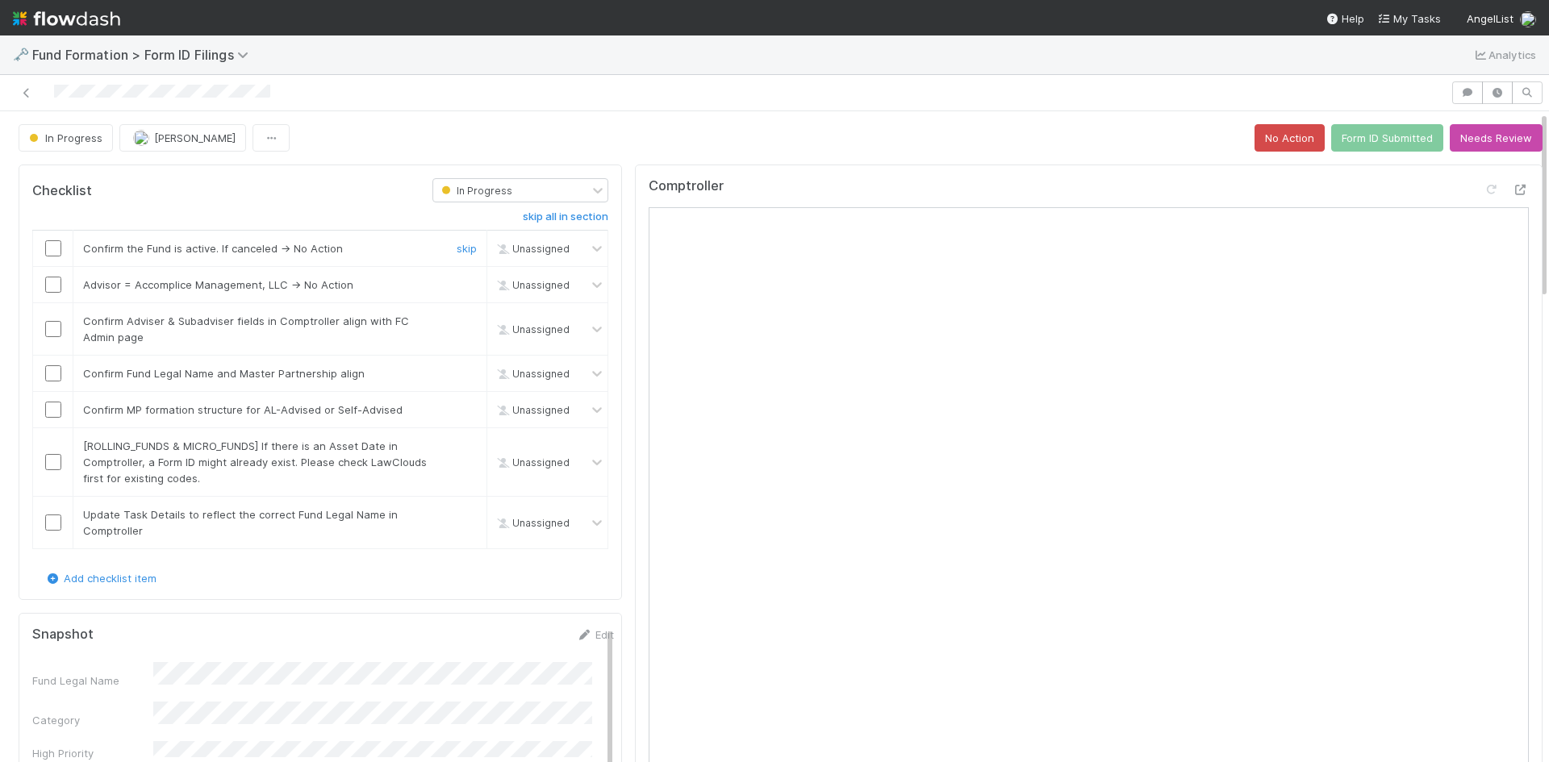
click at [56, 247] on input "checkbox" at bounding box center [53, 248] width 16 height 16
drag, startPoint x: 460, startPoint y: 286, endPoint x: 269, endPoint y: 321, distance: 194.5
click at [460, 286] on link "skip" at bounding box center [467, 284] width 20 height 13
drag, startPoint x: 51, startPoint y: 326, endPoint x: 51, endPoint y: 351, distance: 25.0
click at [51, 327] on input "checkbox" at bounding box center [53, 329] width 16 height 16
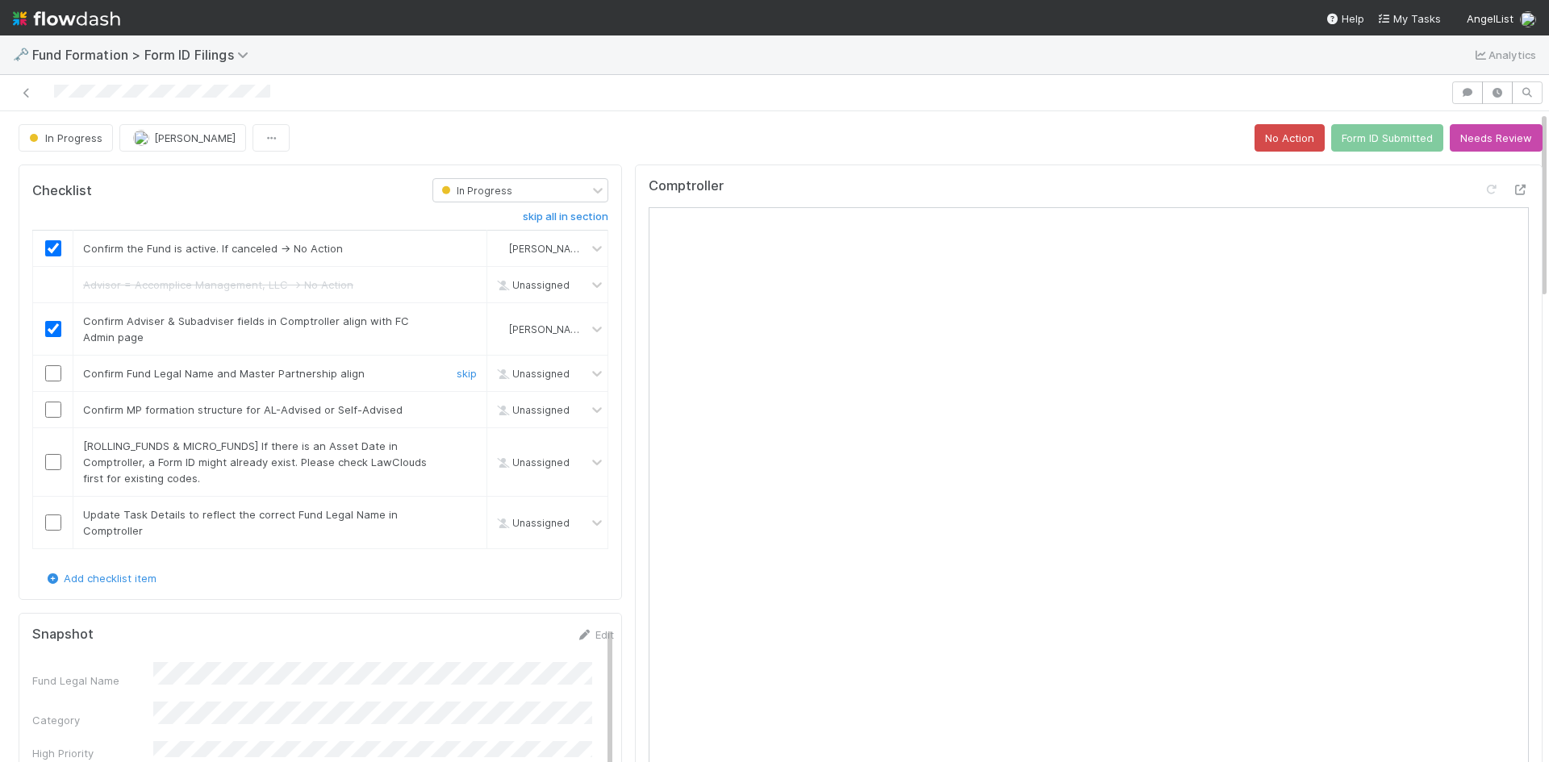
drag, startPoint x: 59, startPoint y: 374, endPoint x: 53, endPoint y: 397, distance: 23.3
click at [59, 375] on input "checkbox" at bounding box center [53, 373] width 16 height 16
drag, startPoint x: 55, startPoint y: 414, endPoint x: 281, endPoint y: 428, distance: 226.3
click at [59, 414] on input "checkbox" at bounding box center [53, 410] width 16 height 16
click at [457, 445] on link "skip" at bounding box center [467, 446] width 20 height 13
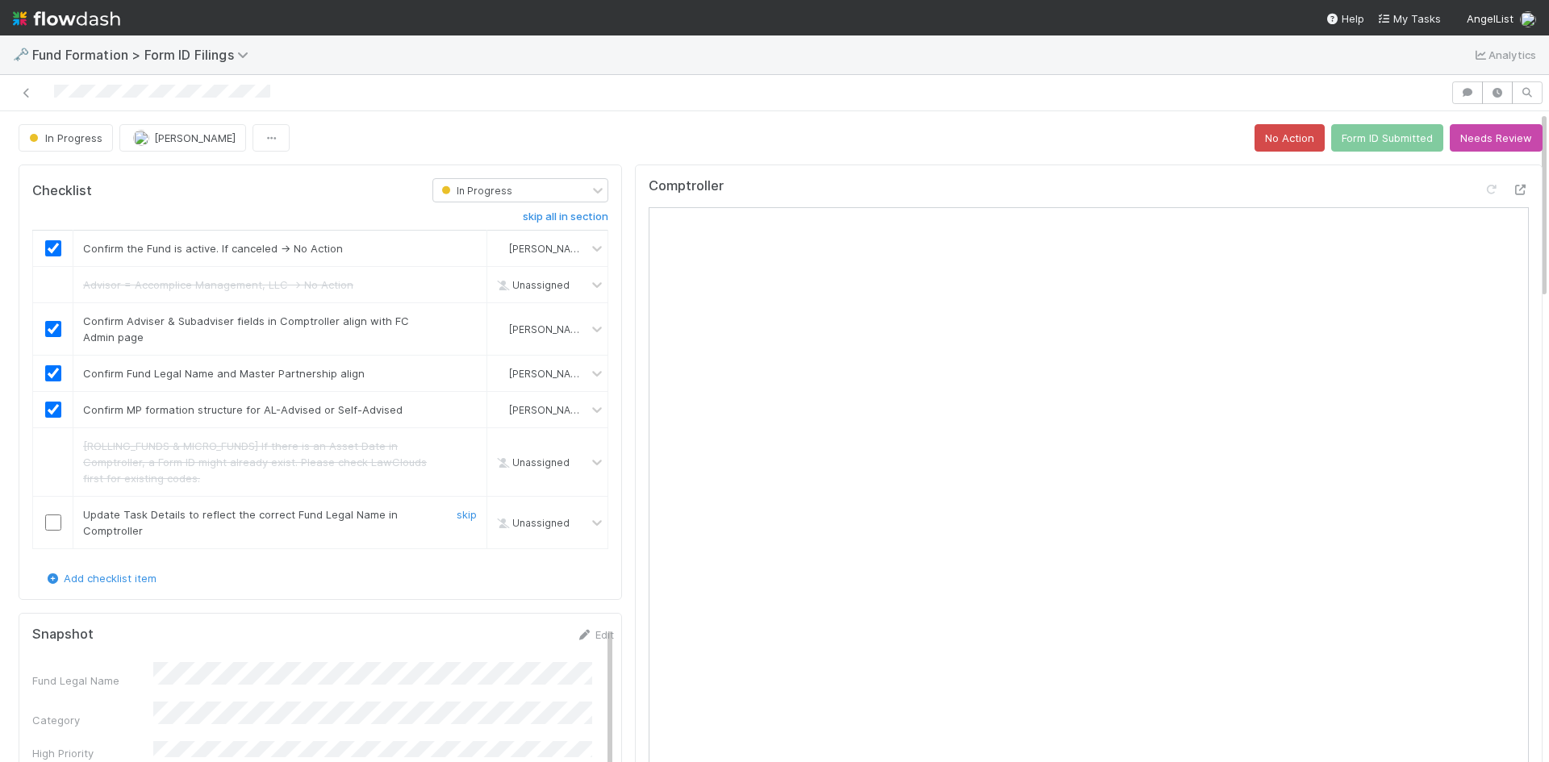
drag, startPoint x: 56, startPoint y: 520, endPoint x: 412, endPoint y: 478, distance: 358.3
click at [57, 519] on input "checkbox" at bounding box center [53, 523] width 16 height 16
click at [1366, 130] on button "Form ID Submitted" at bounding box center [1387, 137] width 112 height 27
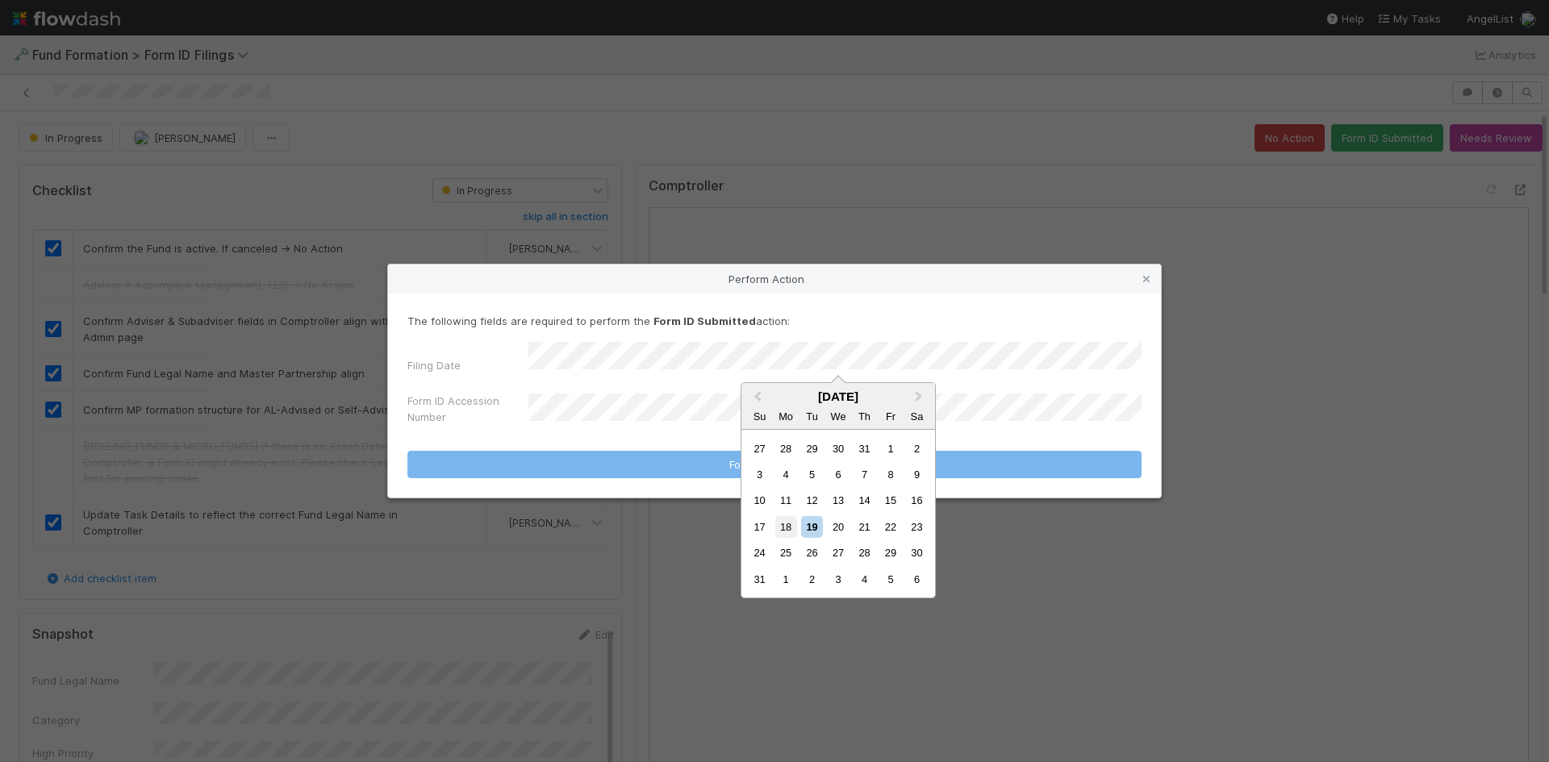
click at [789, 524] on div "18" at bounding box center [786, 527] width 22 height 22
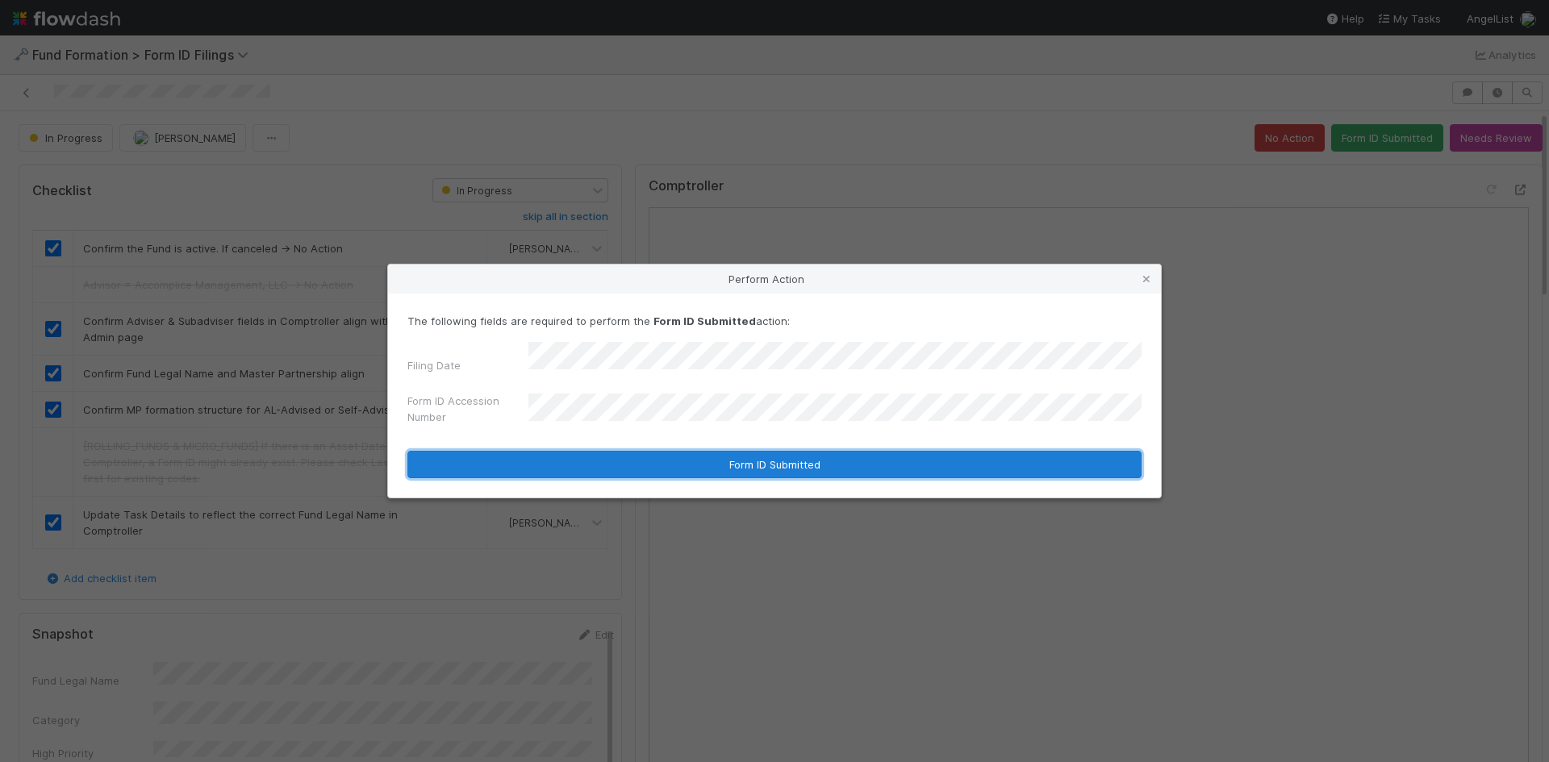
click at [644, 465] on button "Form ID Submitted" at bounding box center [774, 464] width 734 height 27
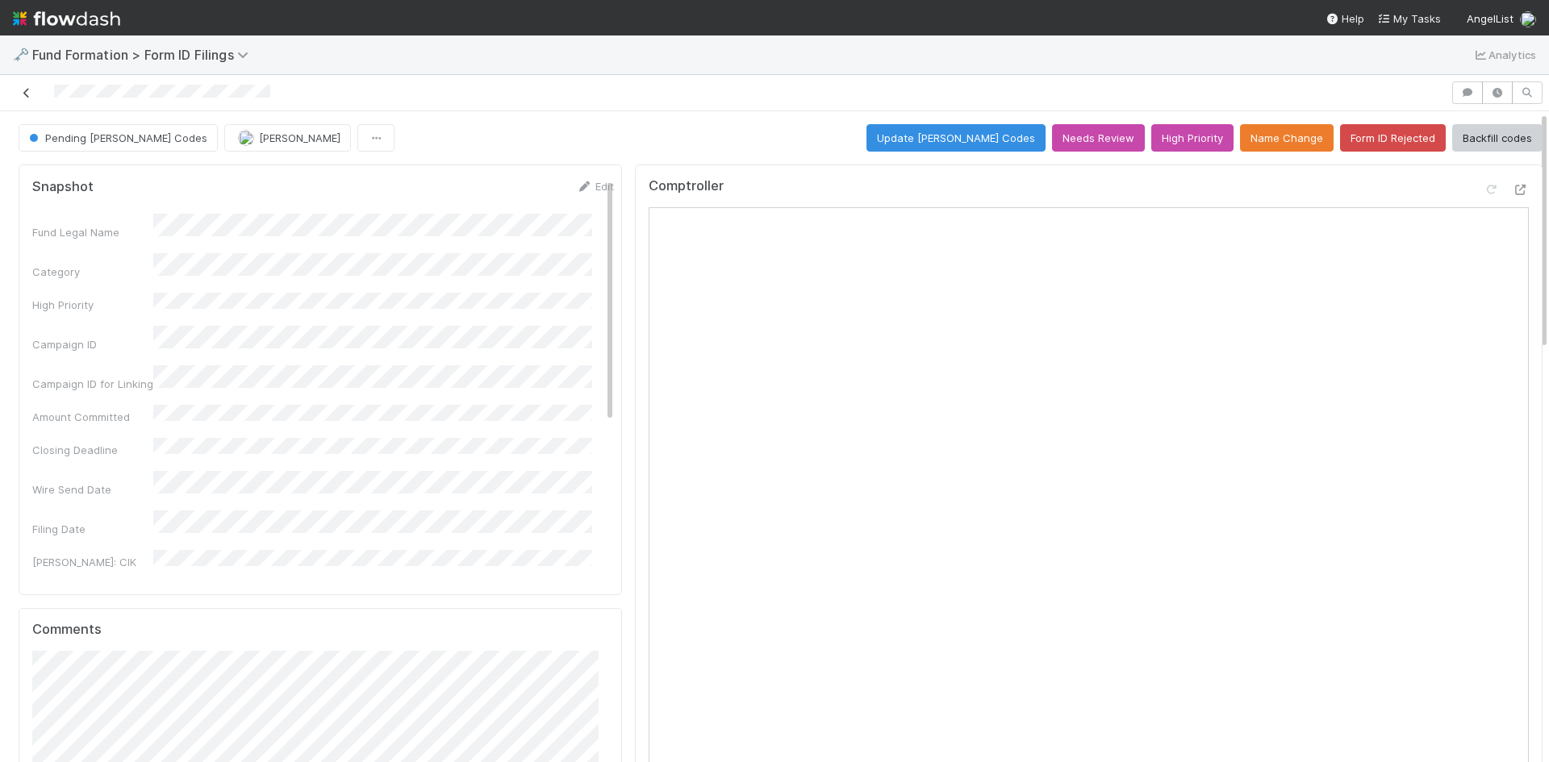
click at [25, 97] on icon at bounding box center [27, 93] width 16 height 10
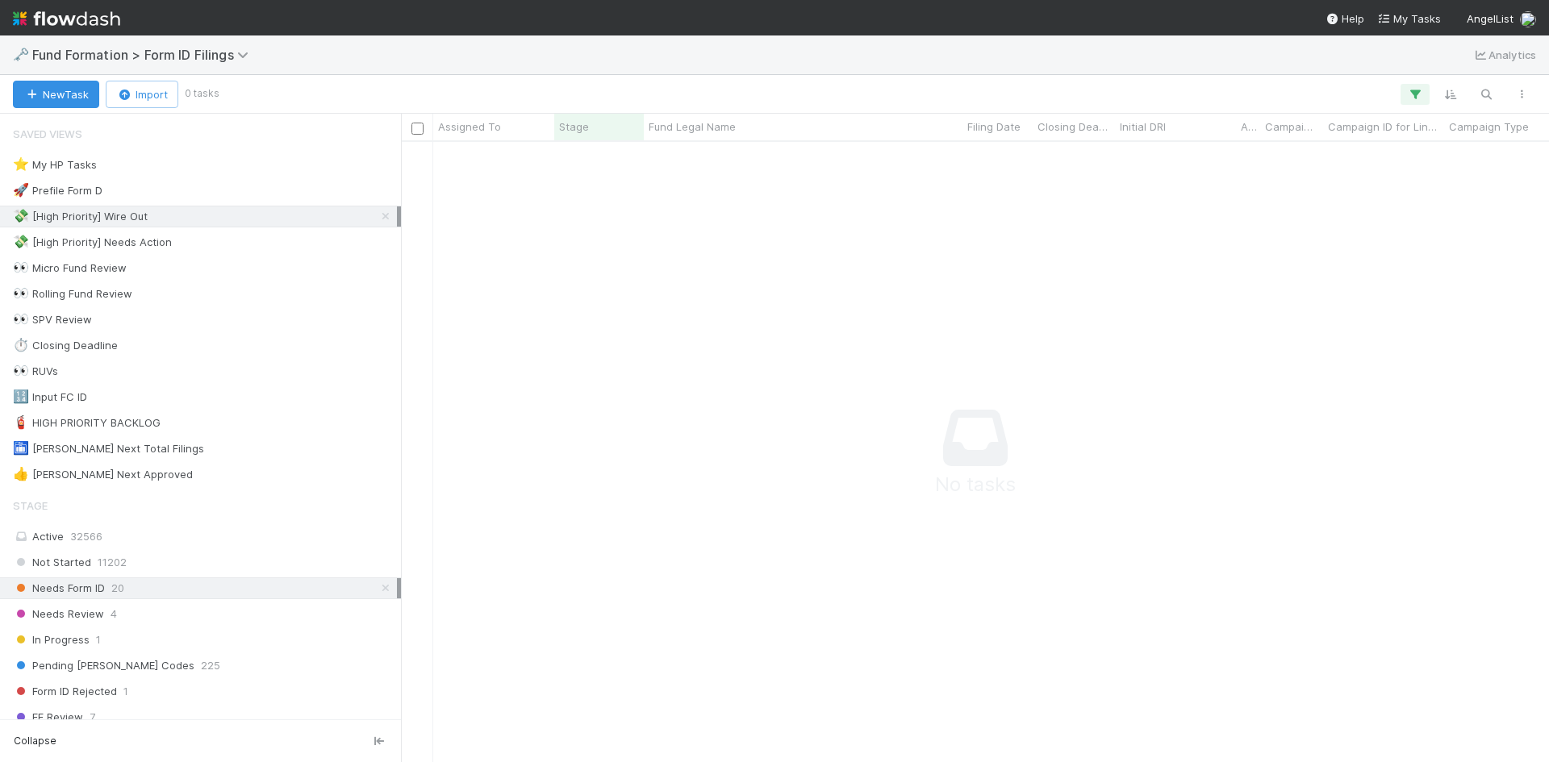
scroll to position [596, 1136]
click at [378, 217] on icon at bounding box center [386, 216] width 16 height 10
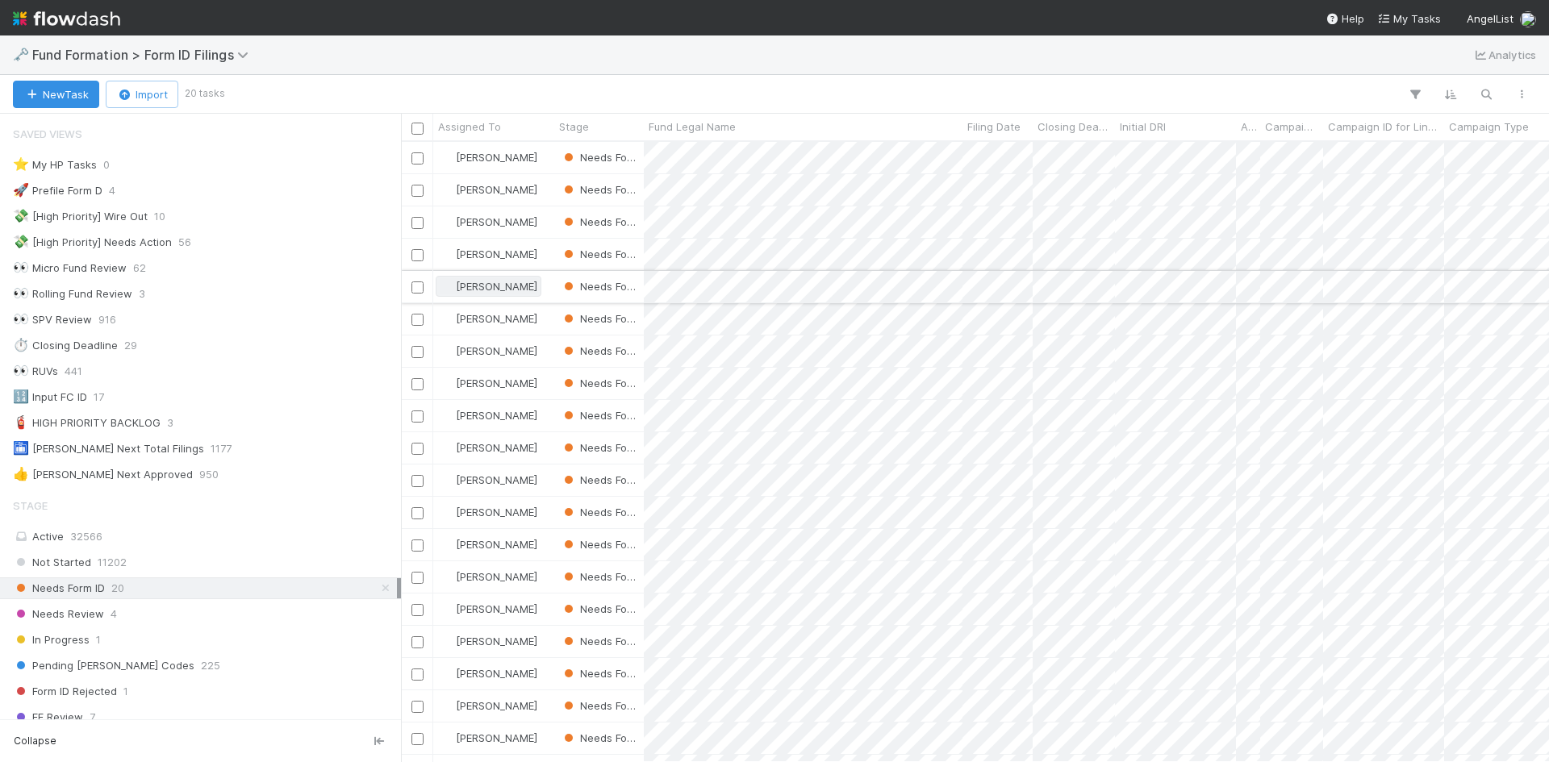
scroll to position [608, 1136]
click at [484, 130] on span "Assigned To" at bounding box center [469, 127] width 63 height 16
click at [497, 160] on div "Sort A → Z" at bounding box center [531, 157] width 184 height 24
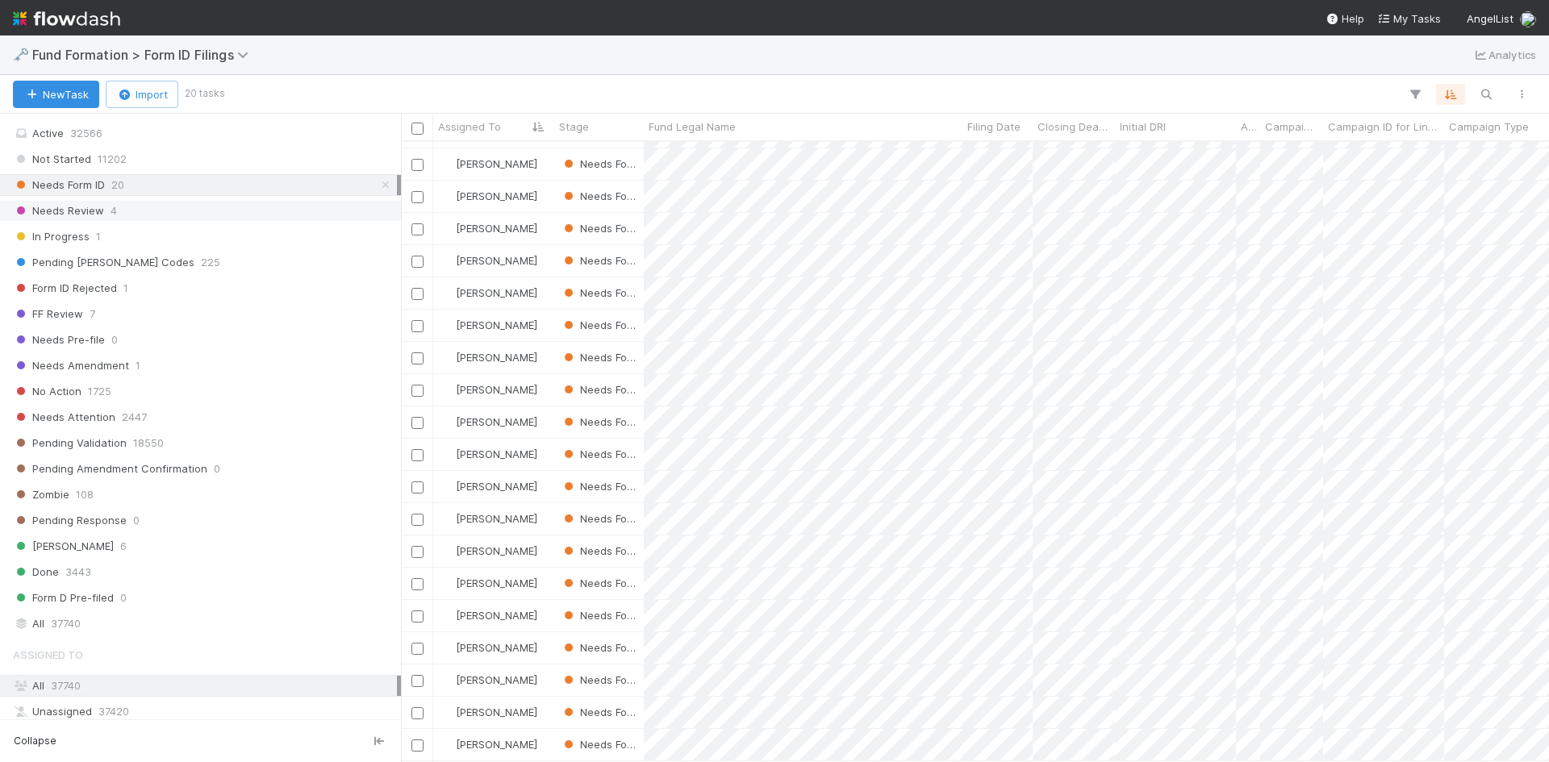
scroll to position [0, 0]
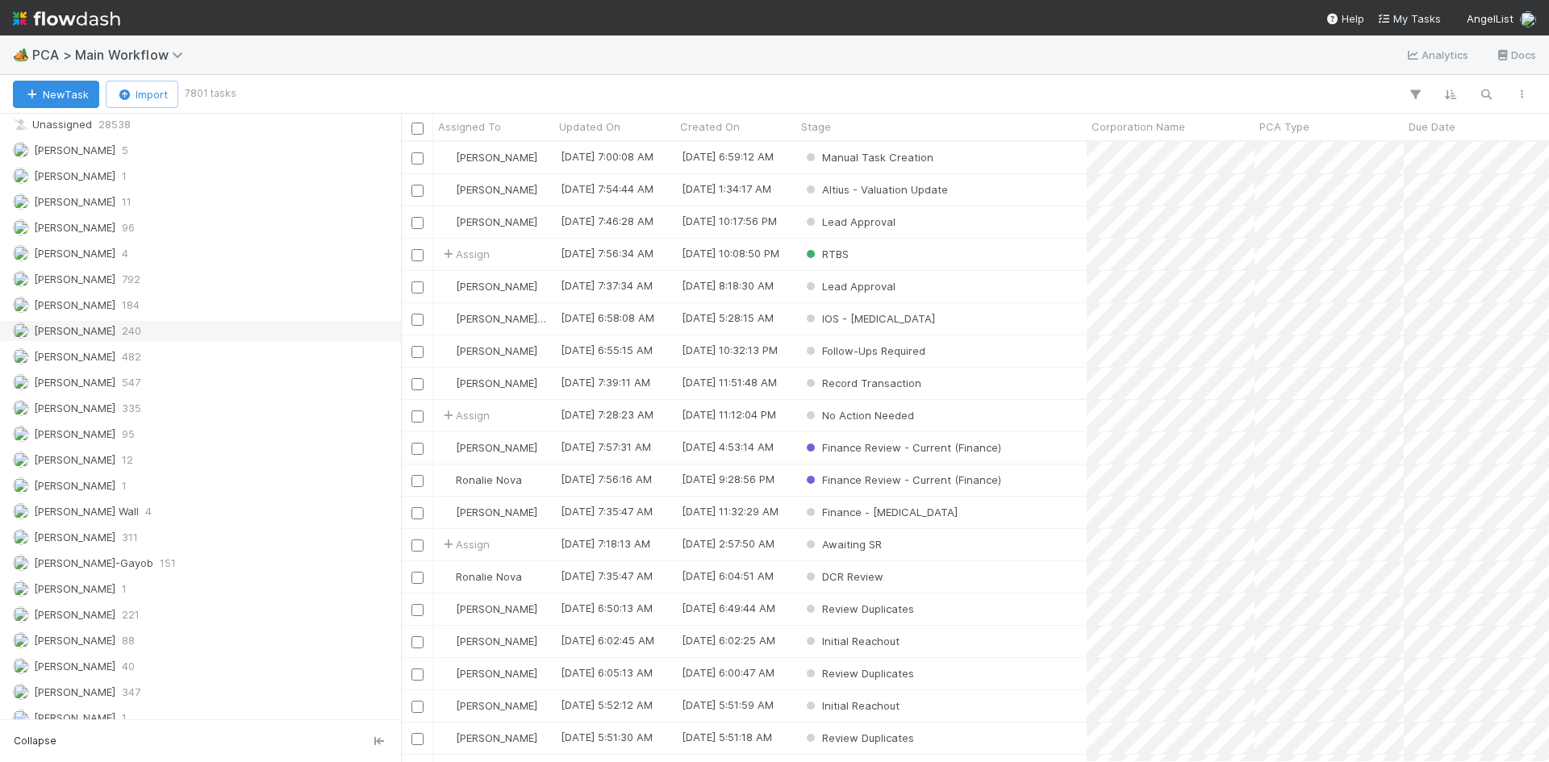
scroll to position [2269, 0]
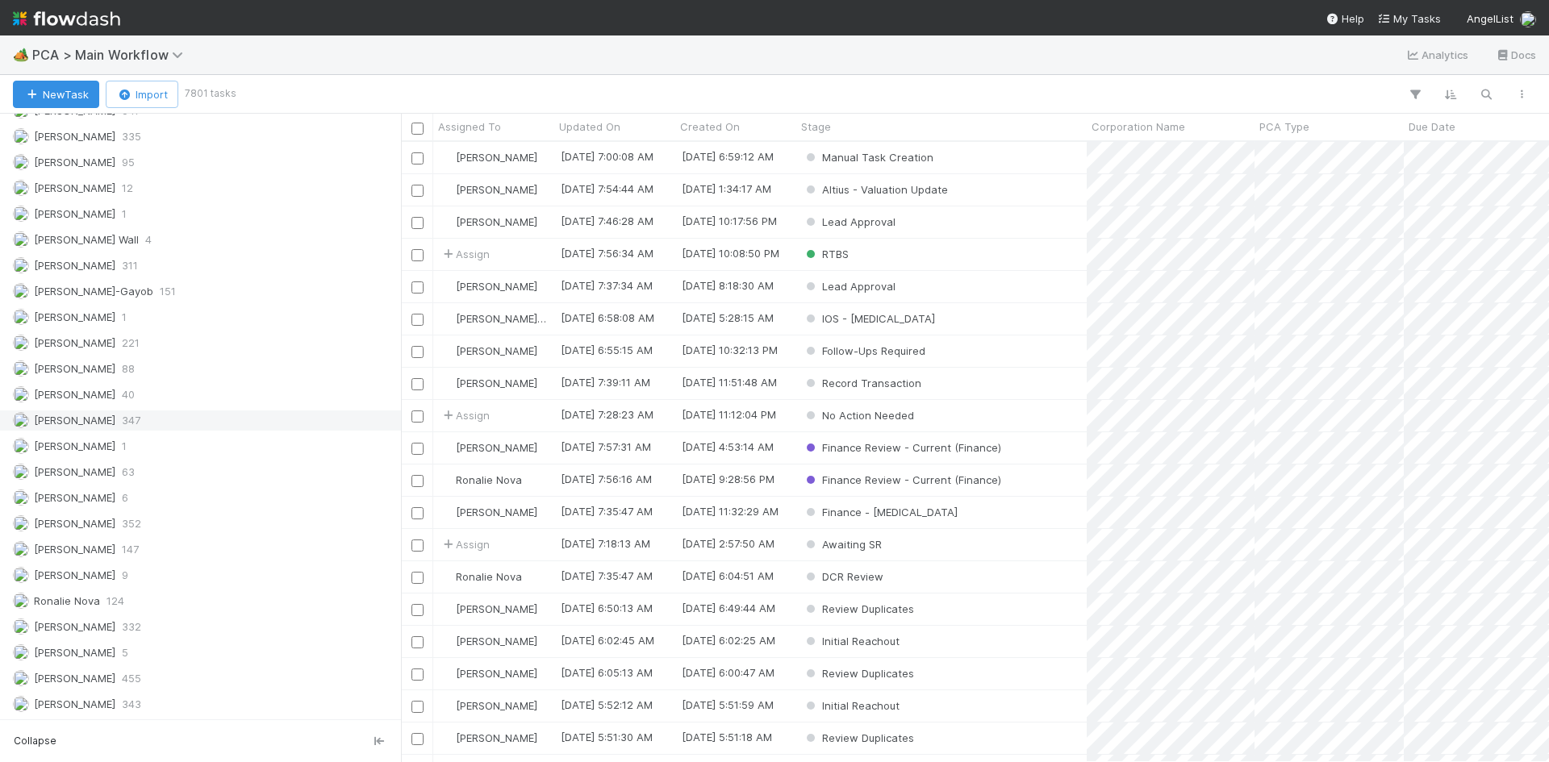
click at [161, 422] on div "Meg Castanare 347" at bounding box center [205, 421] width 384 height 20
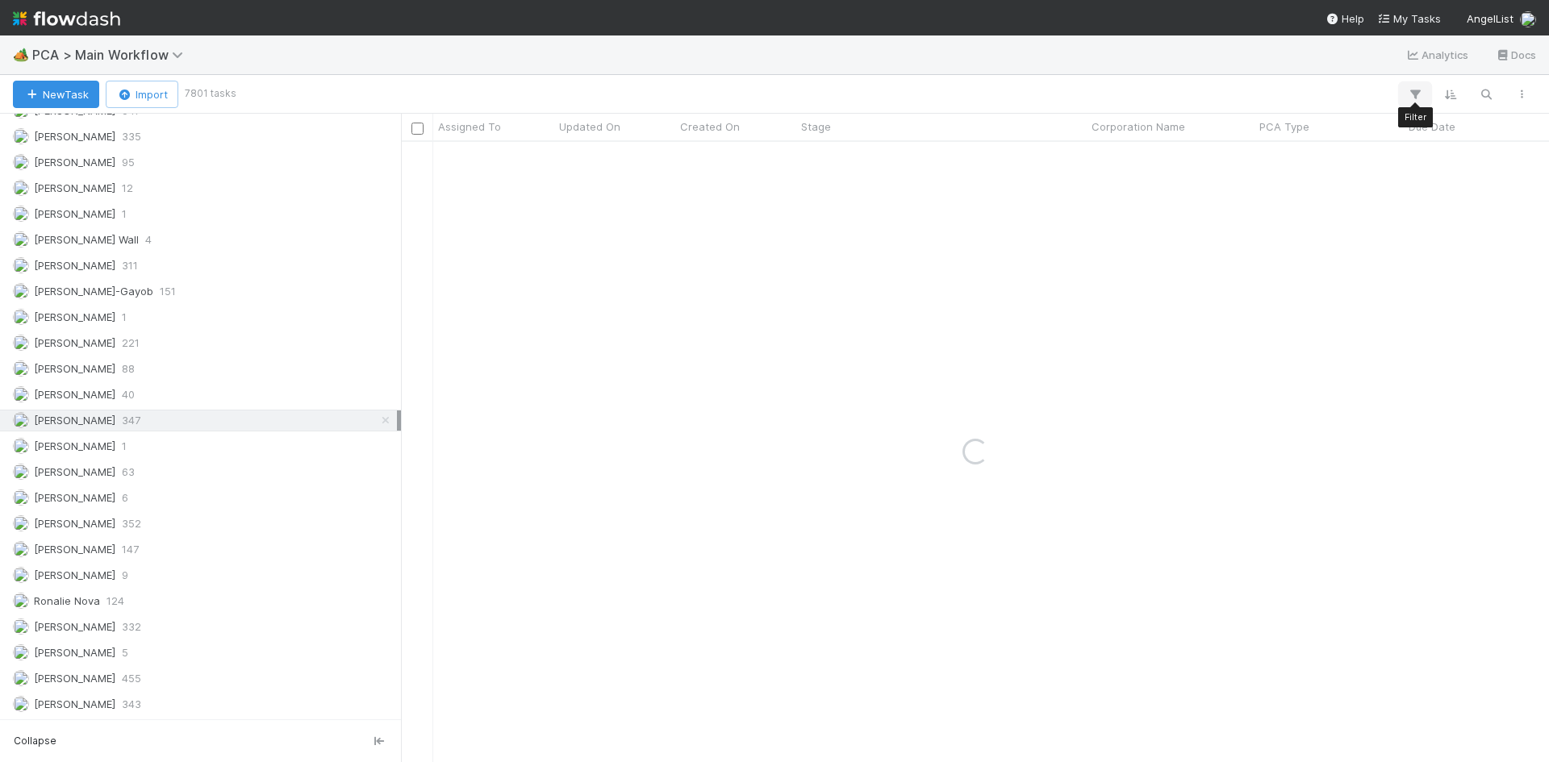
click at [1417, 92] on icon "button" at bounding box center [1415, 94] width 16 height 15
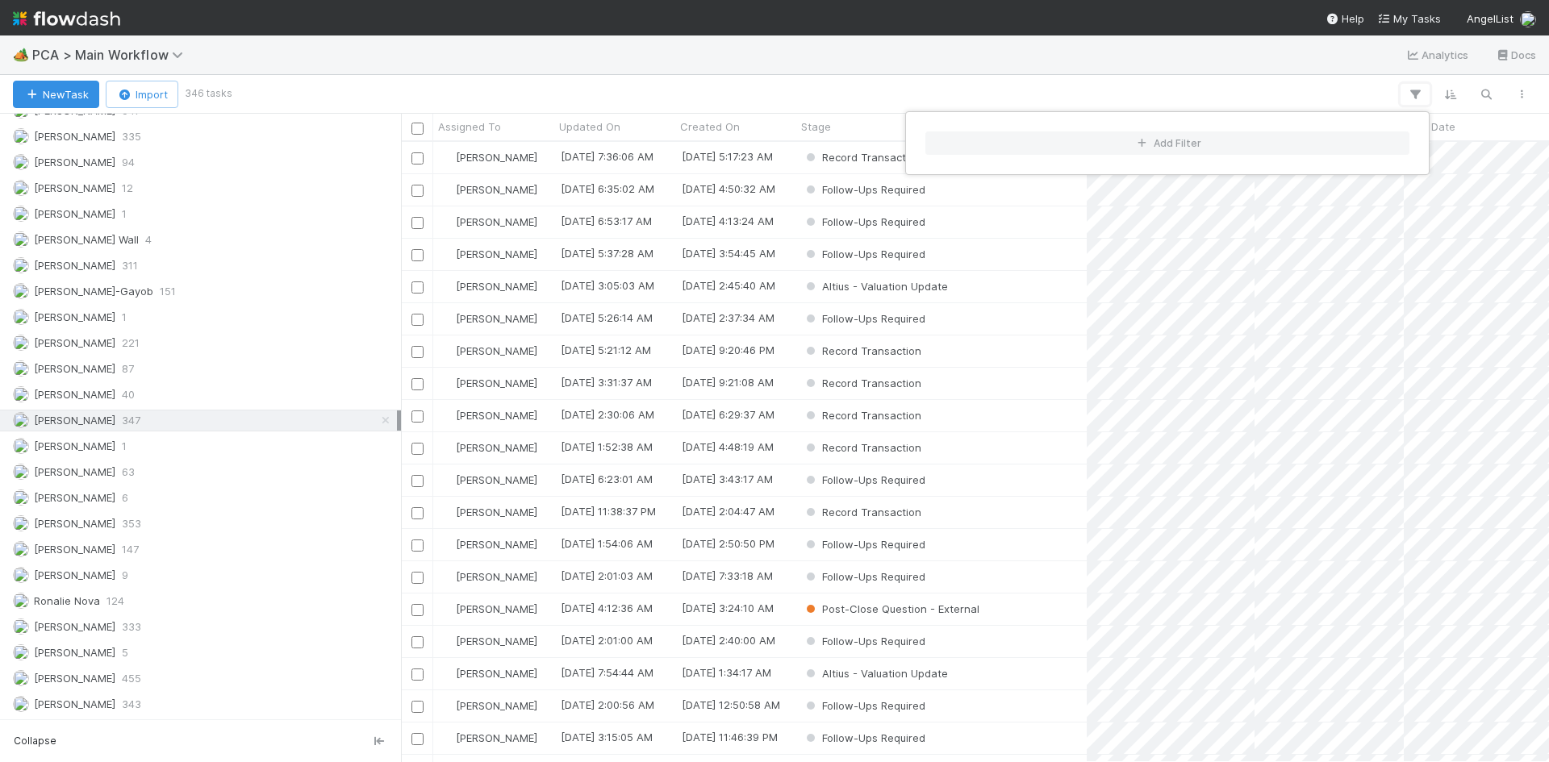
scroll to position [608, 1136]
click at [1153, 148] on button "Add Filter" at bounding box center [1167, 142] width 484 height 23
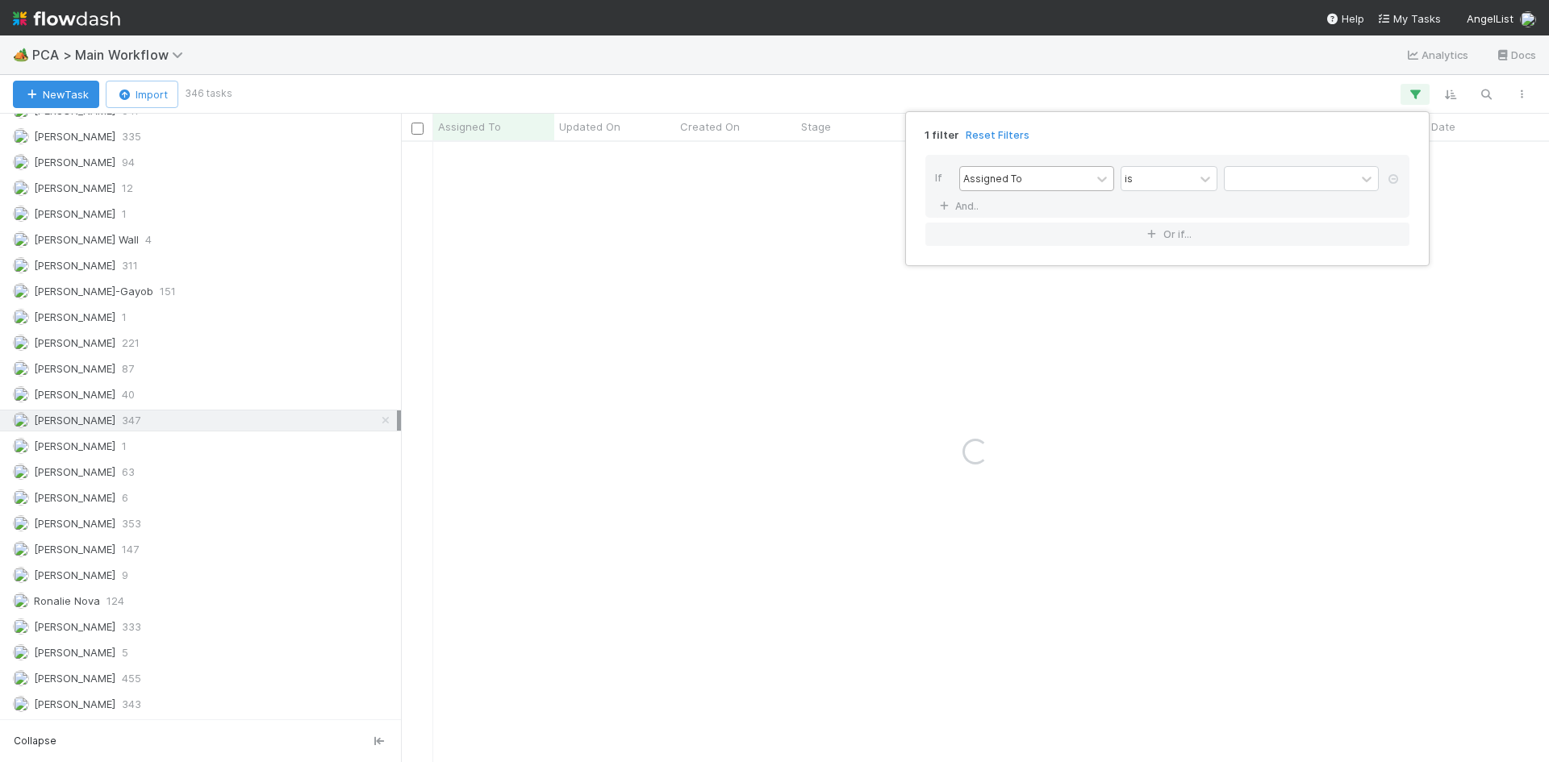
click at [1024, 186] on div "Assigned To" at bounding box center [1025, 178] width 131 height 23
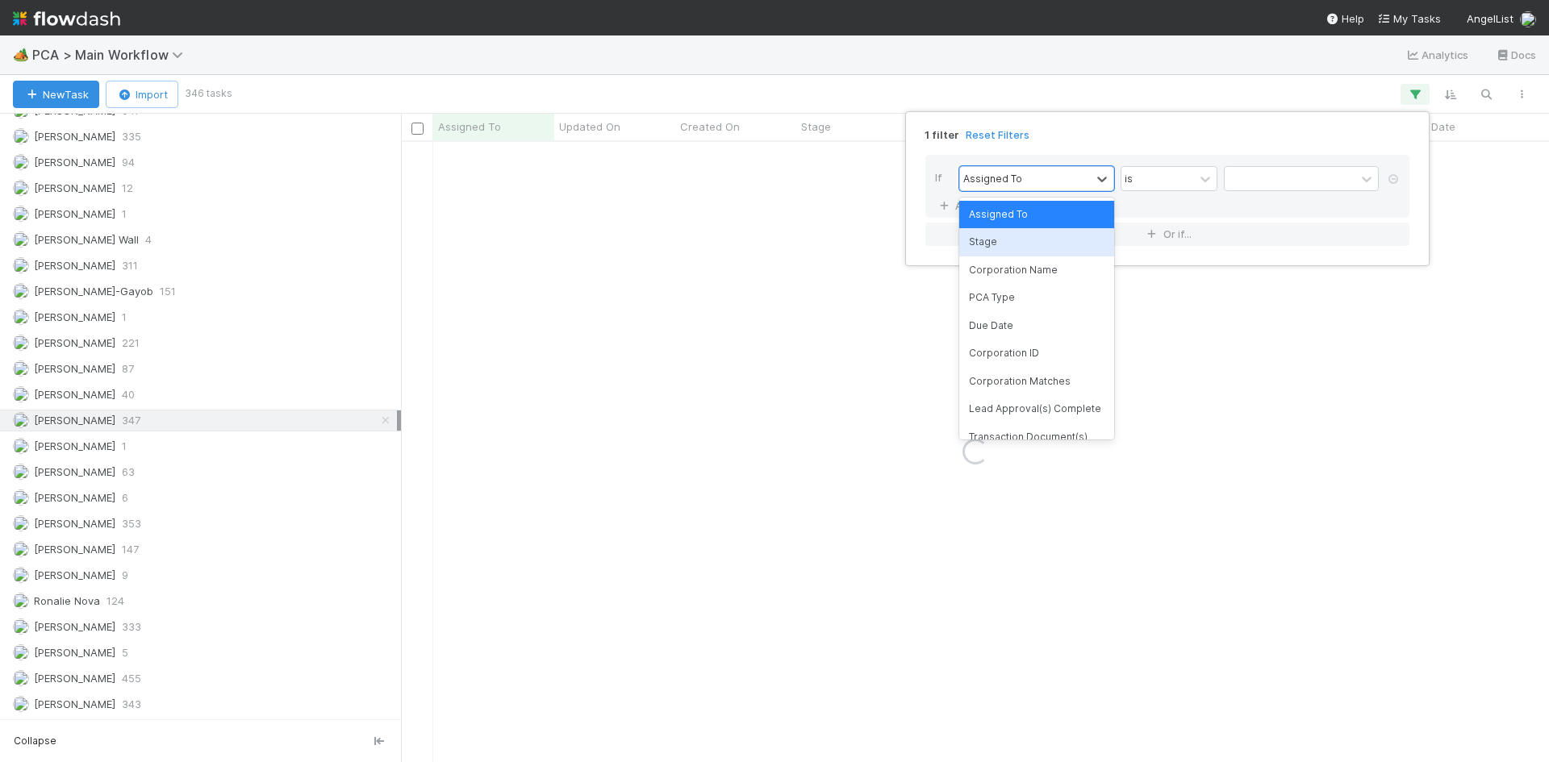
click at [1008, 237] on div "Stage" at bounding box center [1036, 241] width 155 height 27
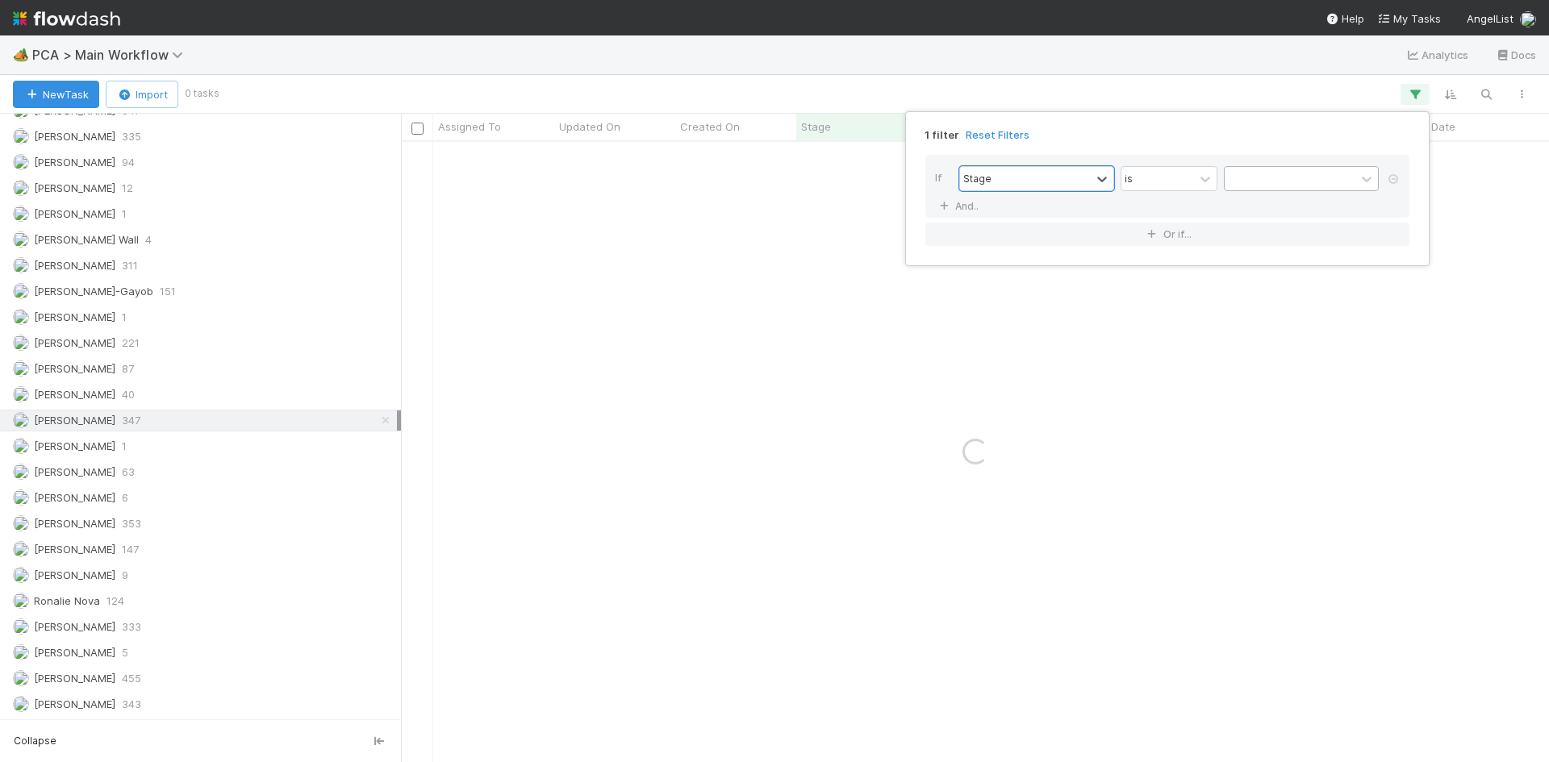
click at [1277, 182] on div at bounding box center [1290, 178] width 131 height 23
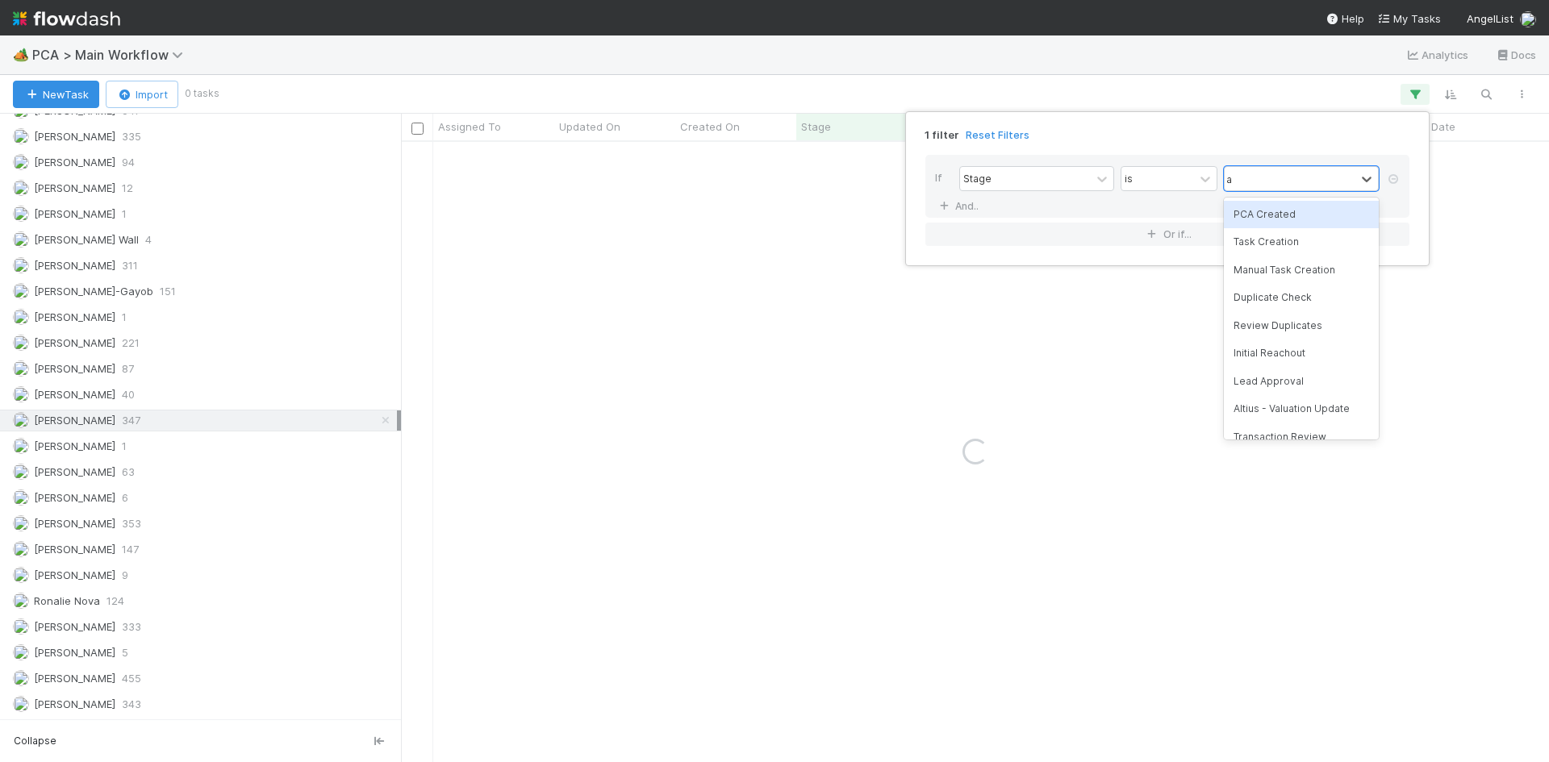
type input "al"
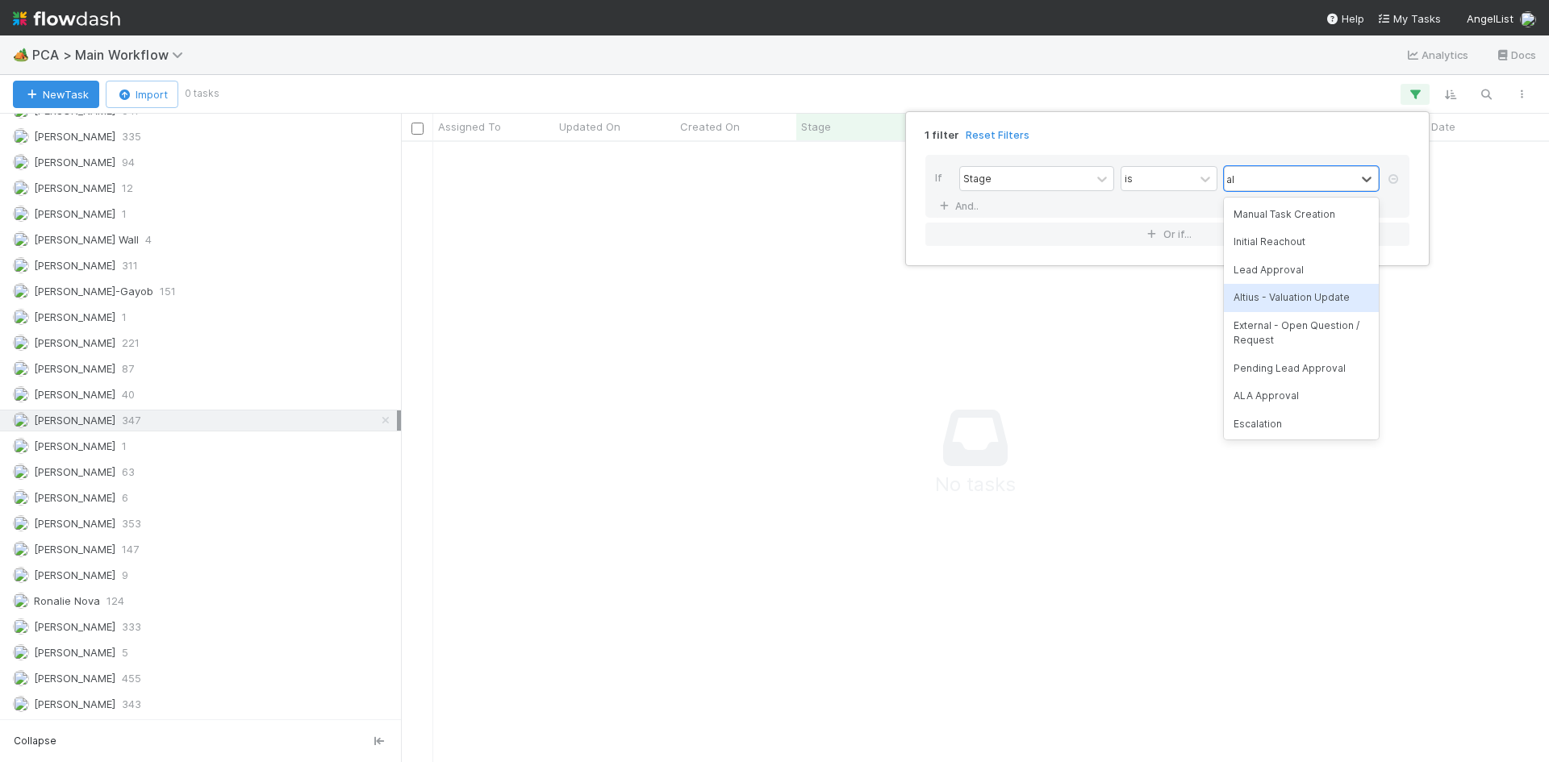
click at [1279, 284] on div "Altius - Valuation Update" at bounding box center [1301, 297] width 155 height 27
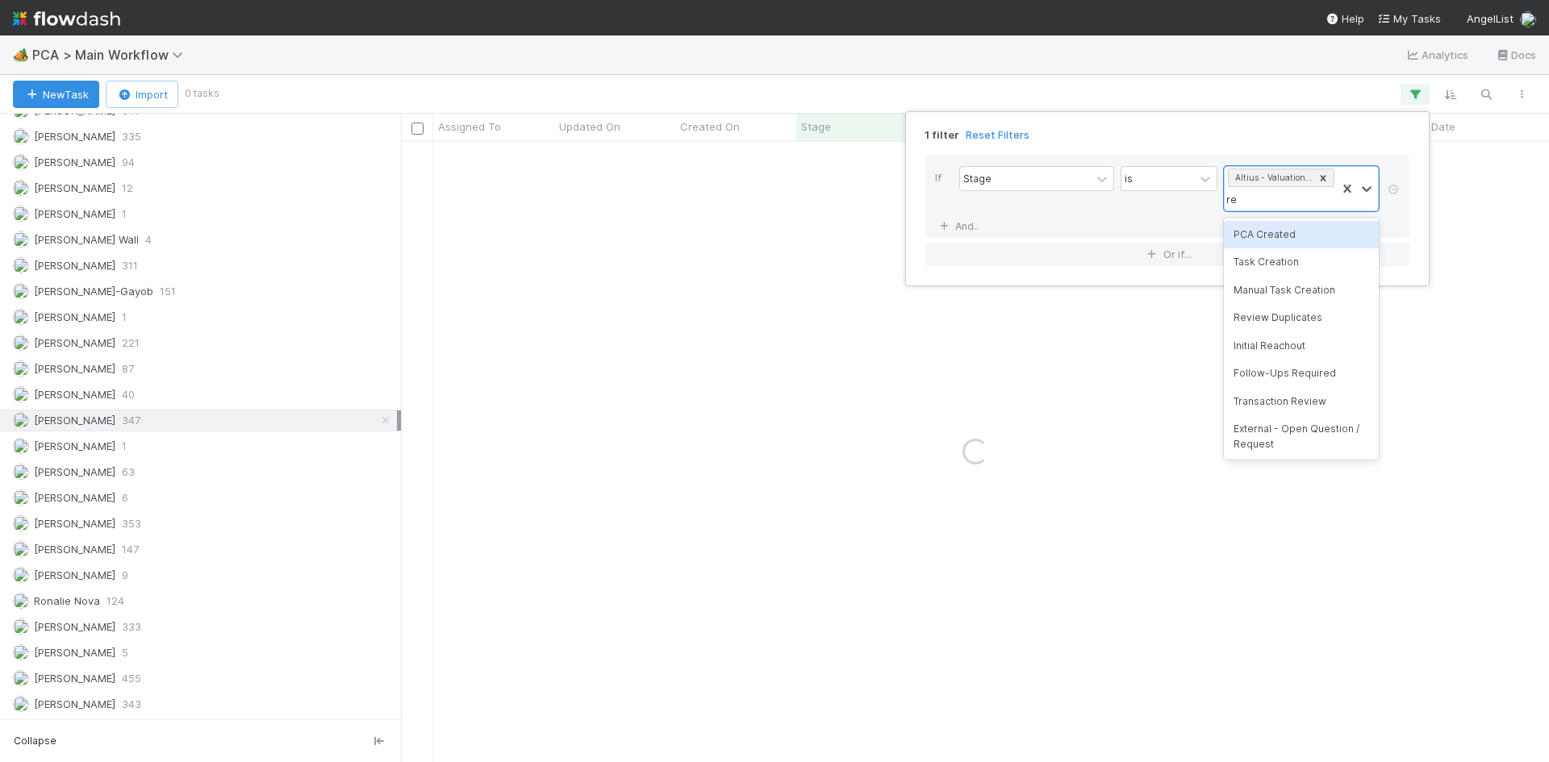
type input "rec"
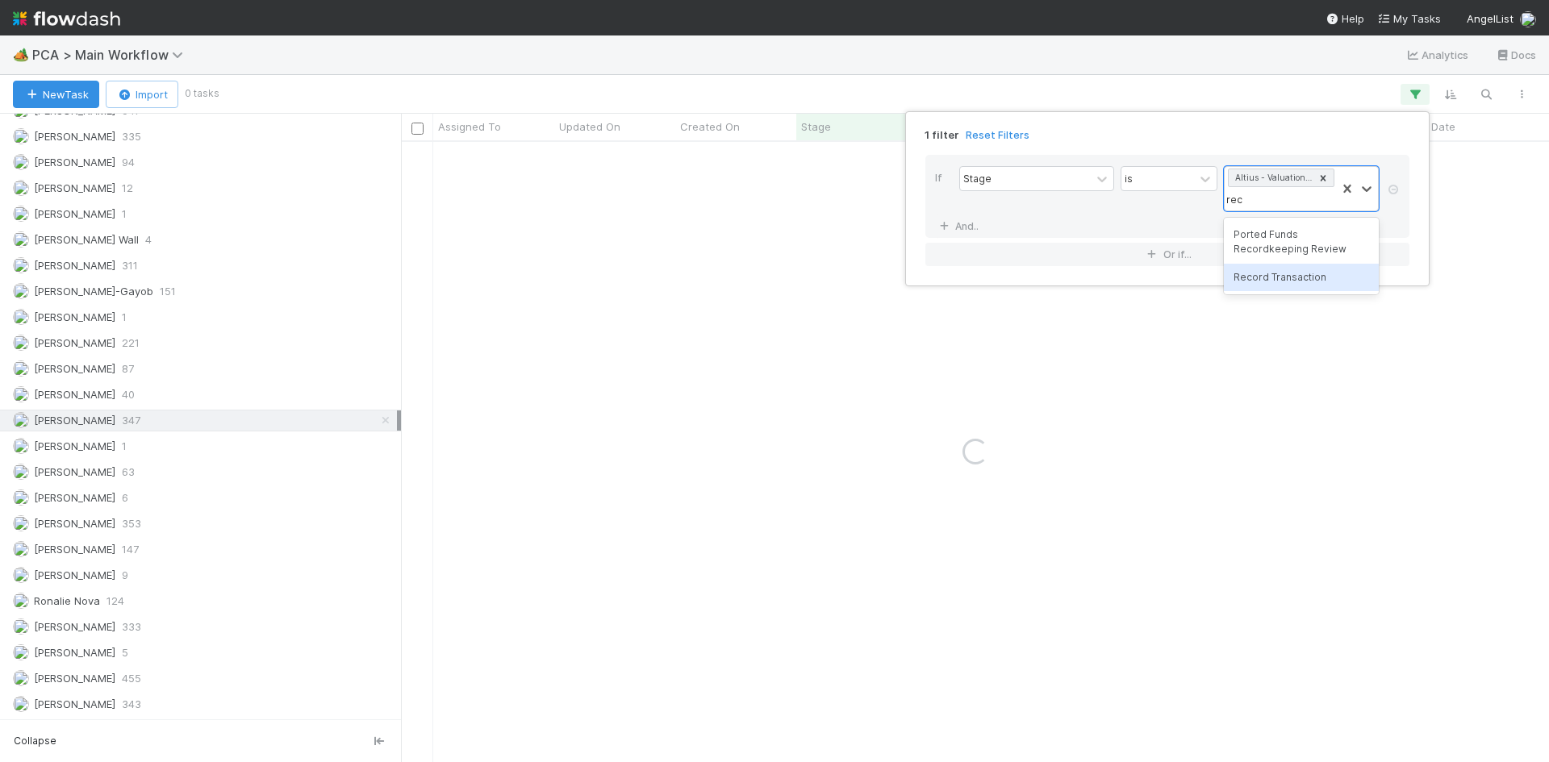
click at [1278, 272] on div "Record Transaction" at bounding box center [1301, 277] width 155 height 27
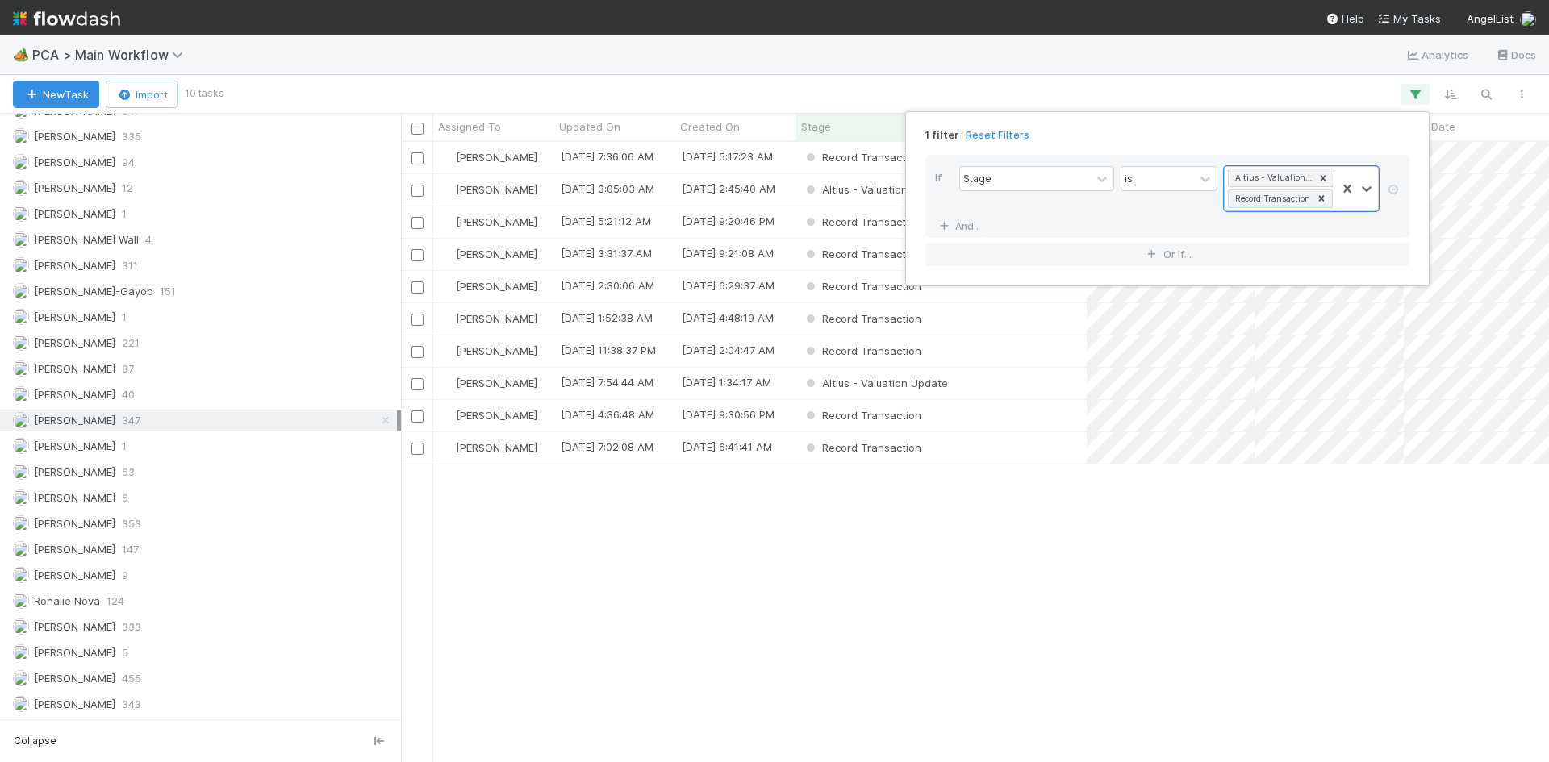
scroll to position [608, 1136]
click at [925, 520] on div "1 filter Reset Filters If Stage is option Record Transaction , selected. 0 resu…" at bounding box center [774, 381] width 1549 height 762
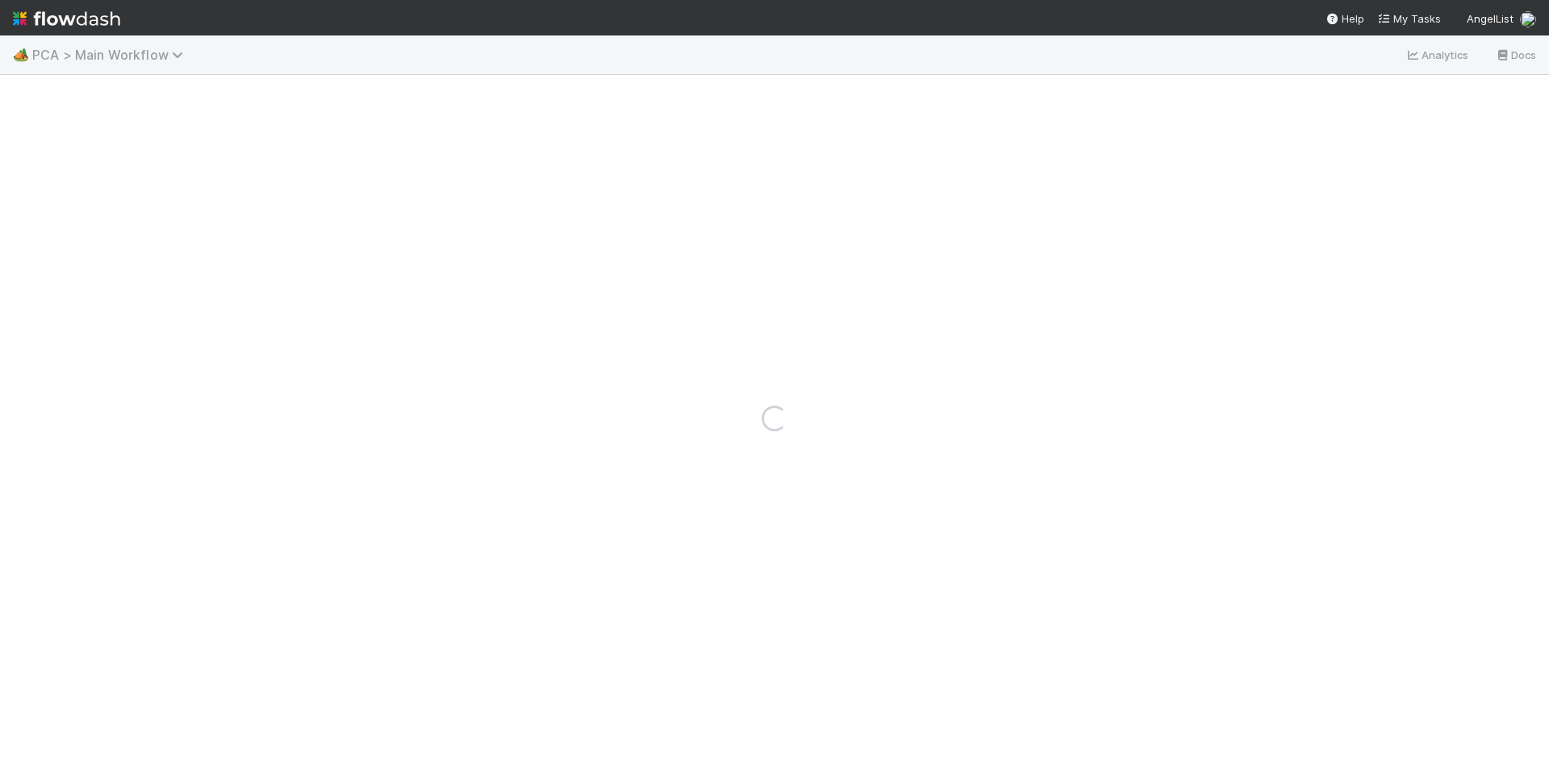
click at [158, 55] on span "PCA > Main Workflow" at bounding box center [111, 55] width 159 height 16
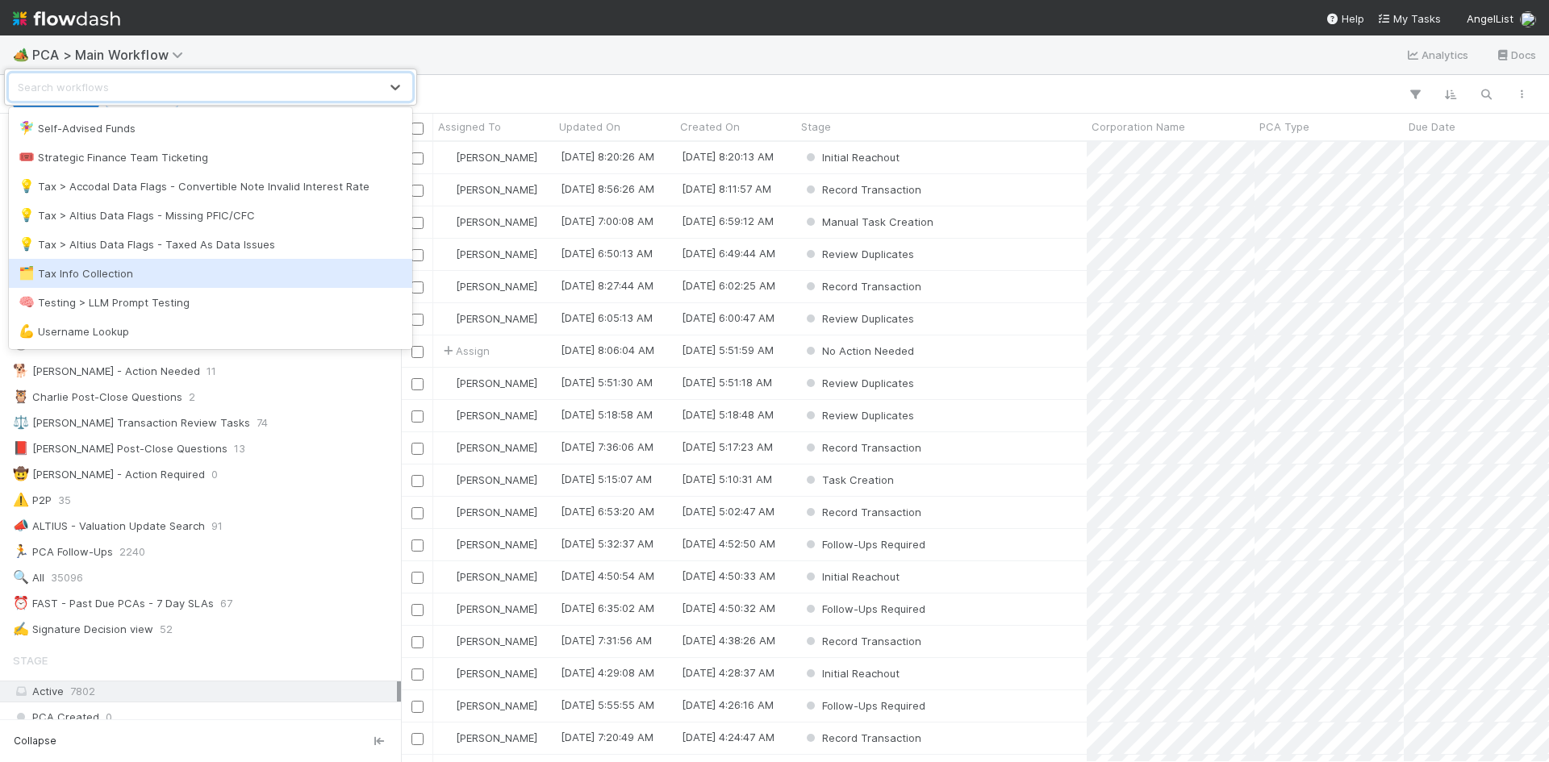
scroll to position [608, 1136]
click at [129, 271] on div "🗂️ Tax Info Collection" at bounding box center [211, 273] width 384 height 16
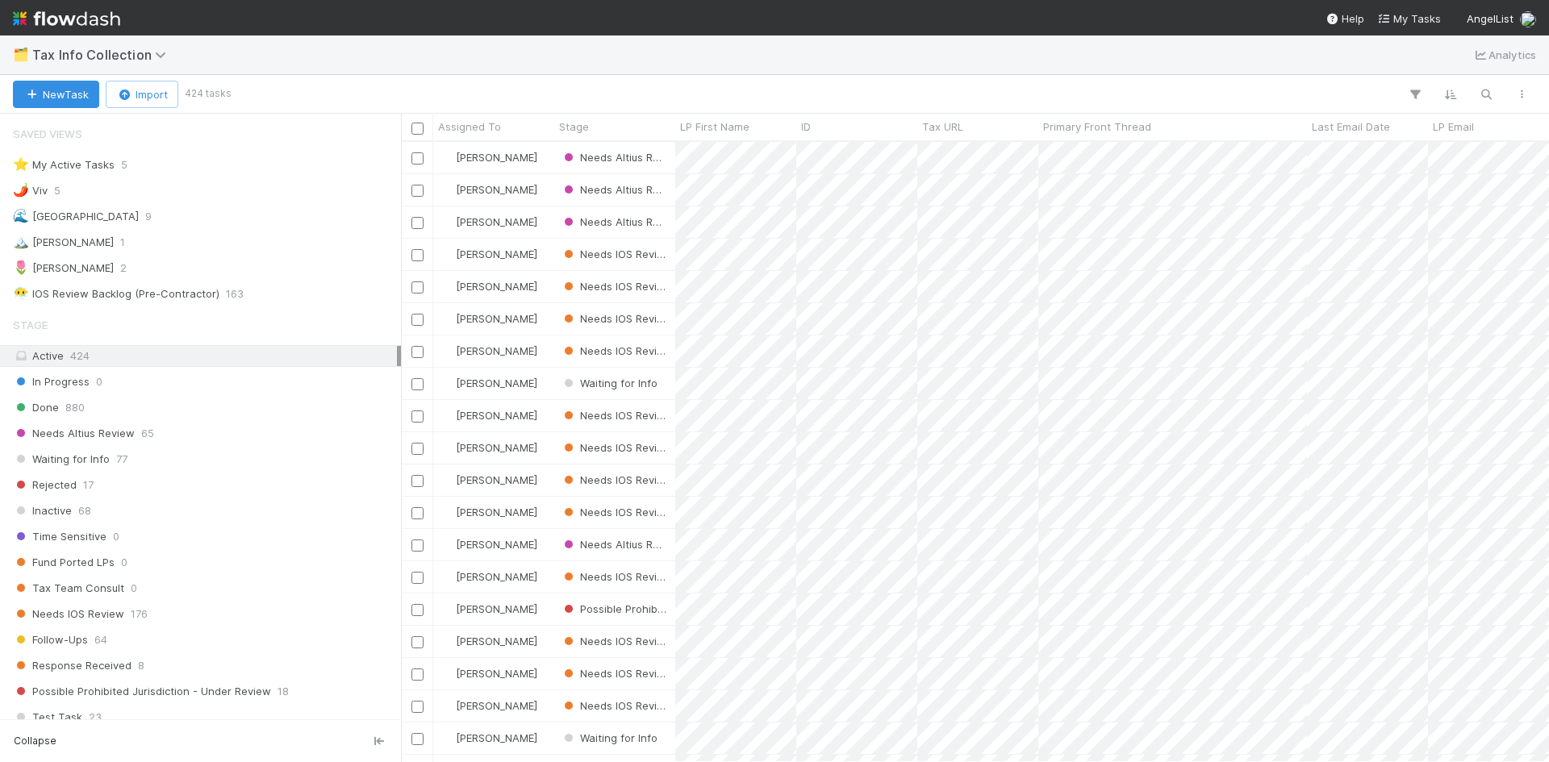
scroll to position [13, 13]
click at [183, 659] on div "Response Received 8" at bounding box center [205, 666] width 384 height 20
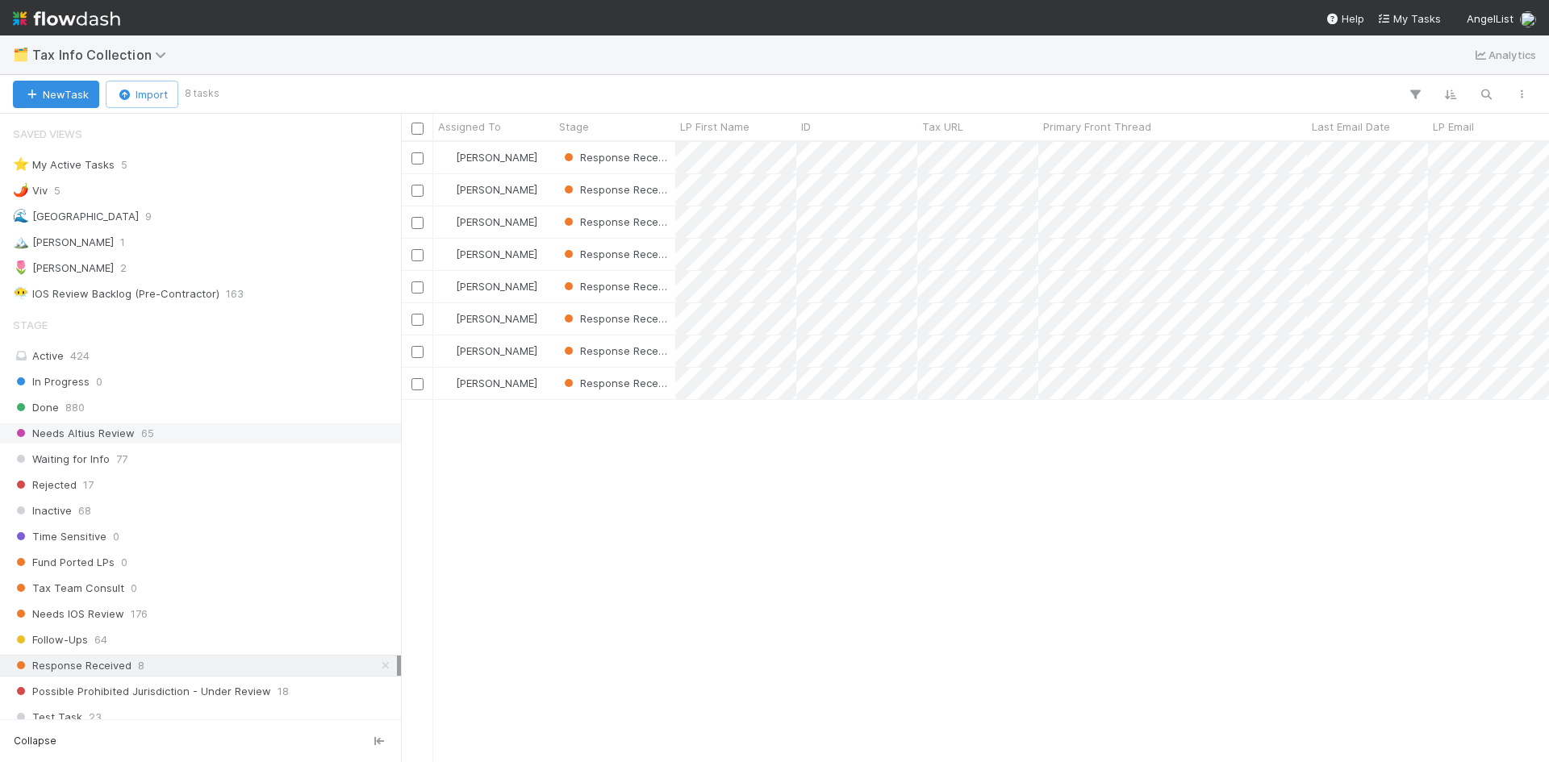
scroll to position [608, 1136]
click at [378, 662] on icon at bounding box center [386, 666] width 16 height 10
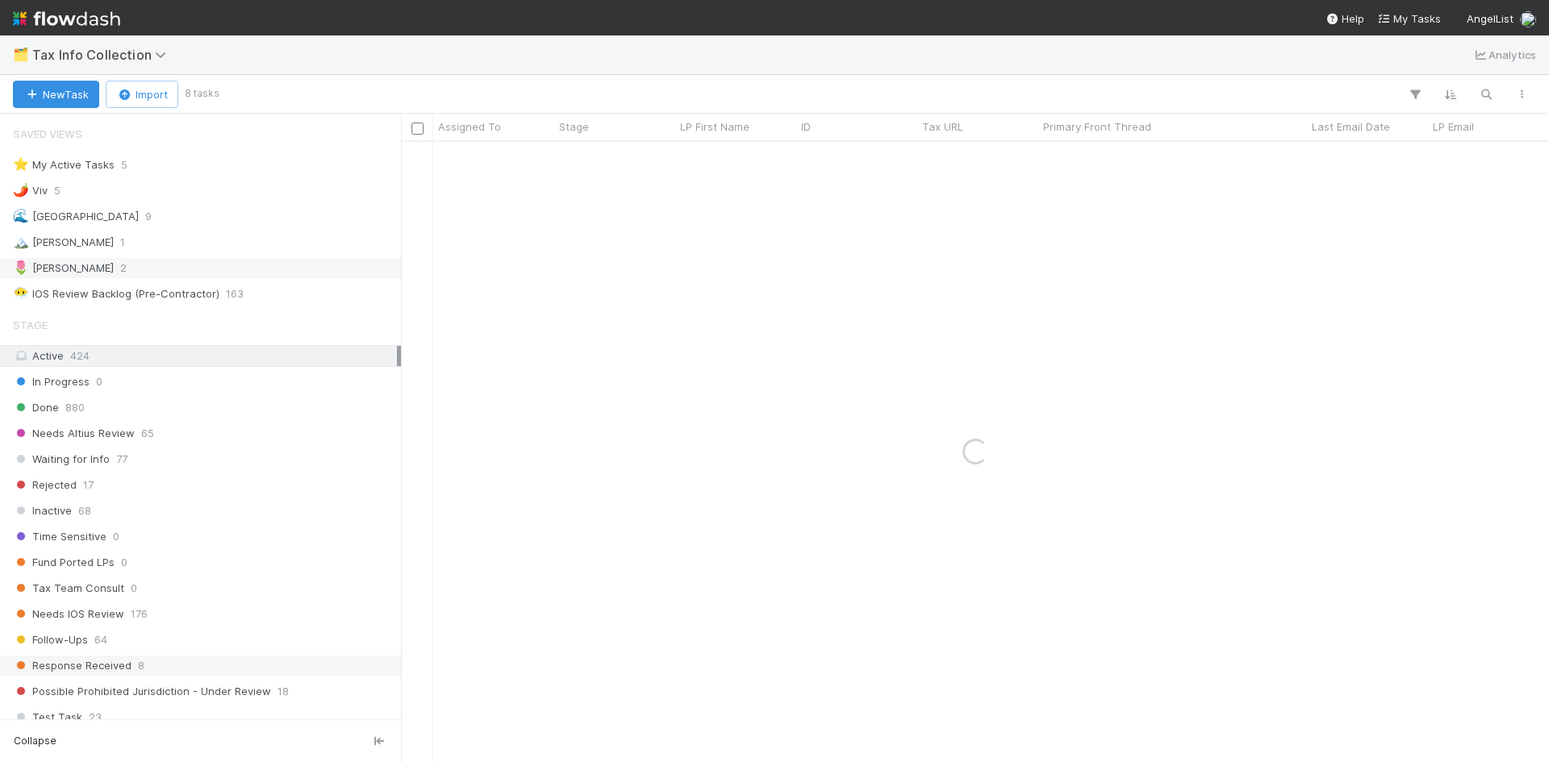
click at [143, 272] on div "🌷 Meg 2" at bounding box center [205, 268] width 384 height 20
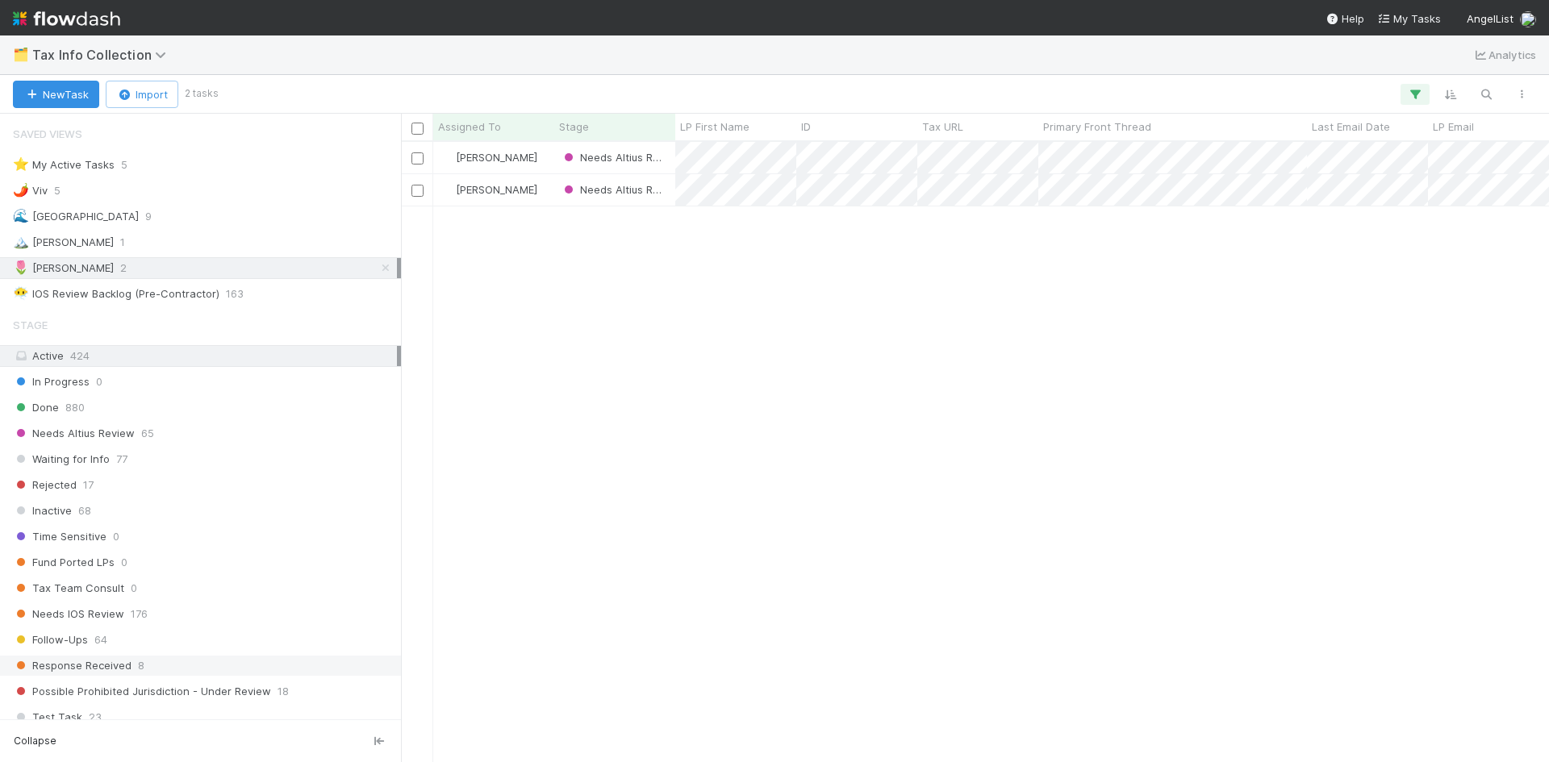
scroll to position [13, 13]
click at [973, 406] on div "Meg Castanare Needs Altius Review 0 0 0 8/18/25, 5:46:36 PM 8/18/25, 5:50:03 PM…" at bounding box center [975, 452] width 1148 height 620
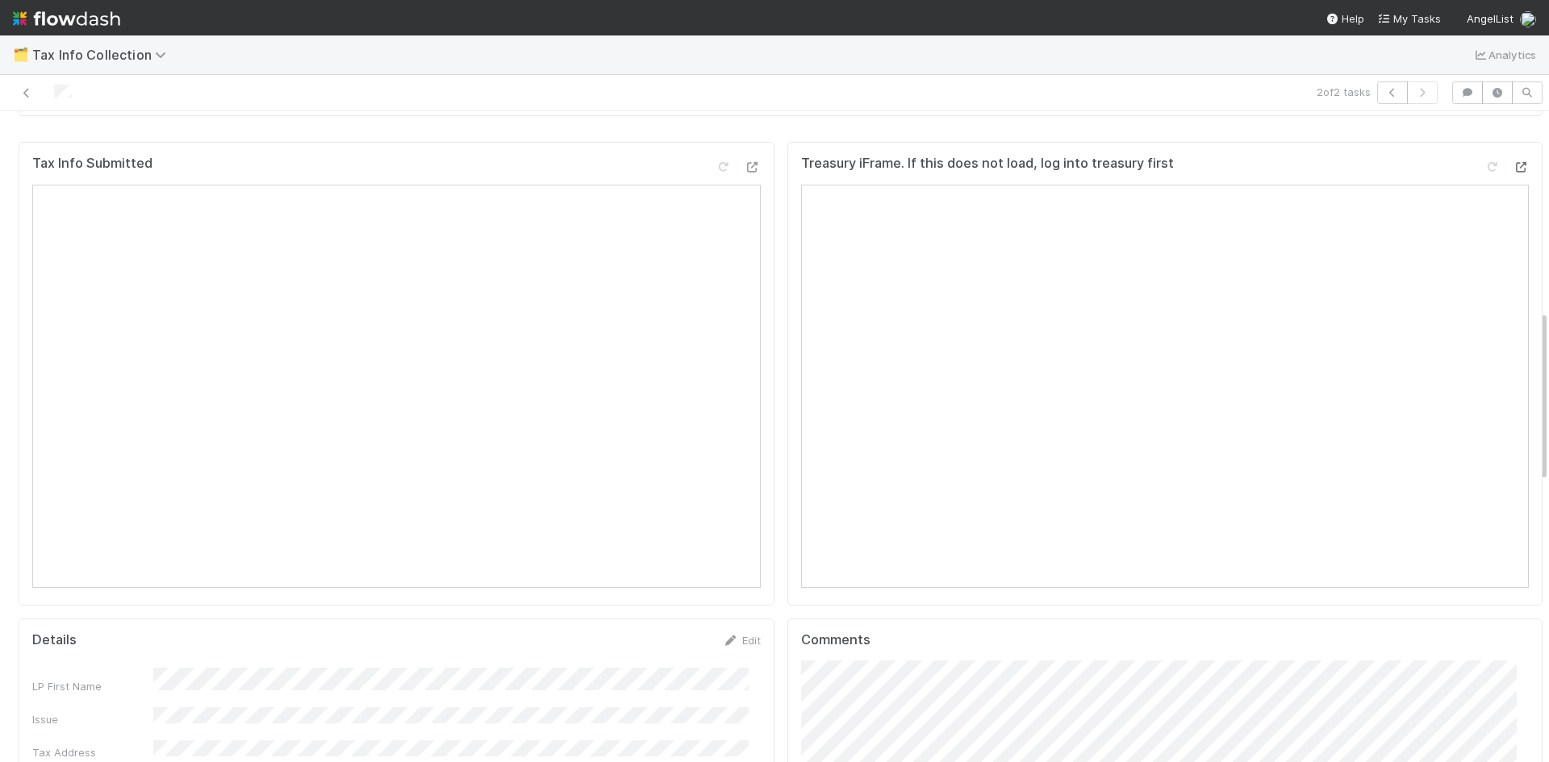
scroll to position [1049, 0]
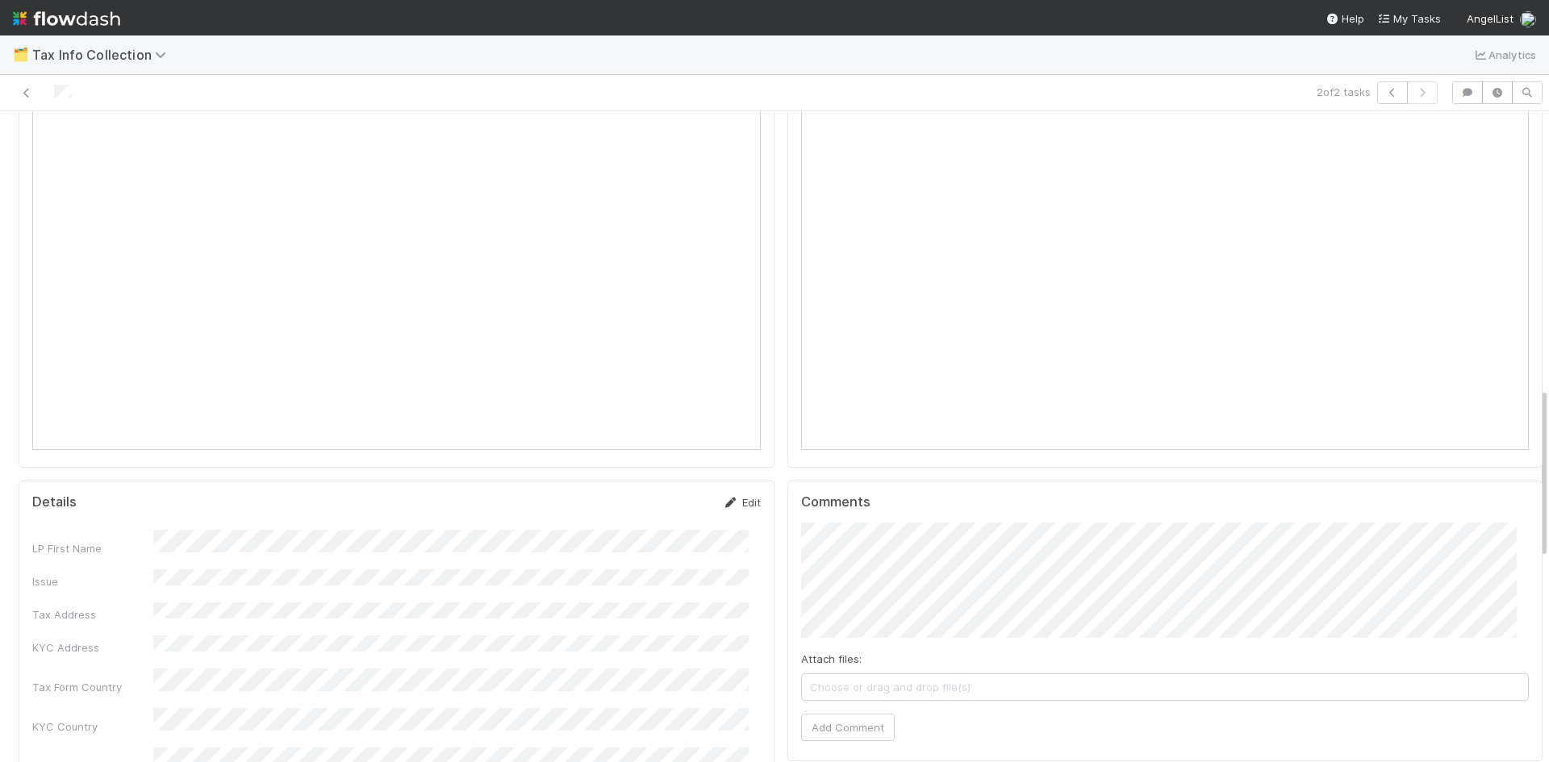
click at [736, 496] on link "Edit" at bounding box center [742, 502] width 38 height 13
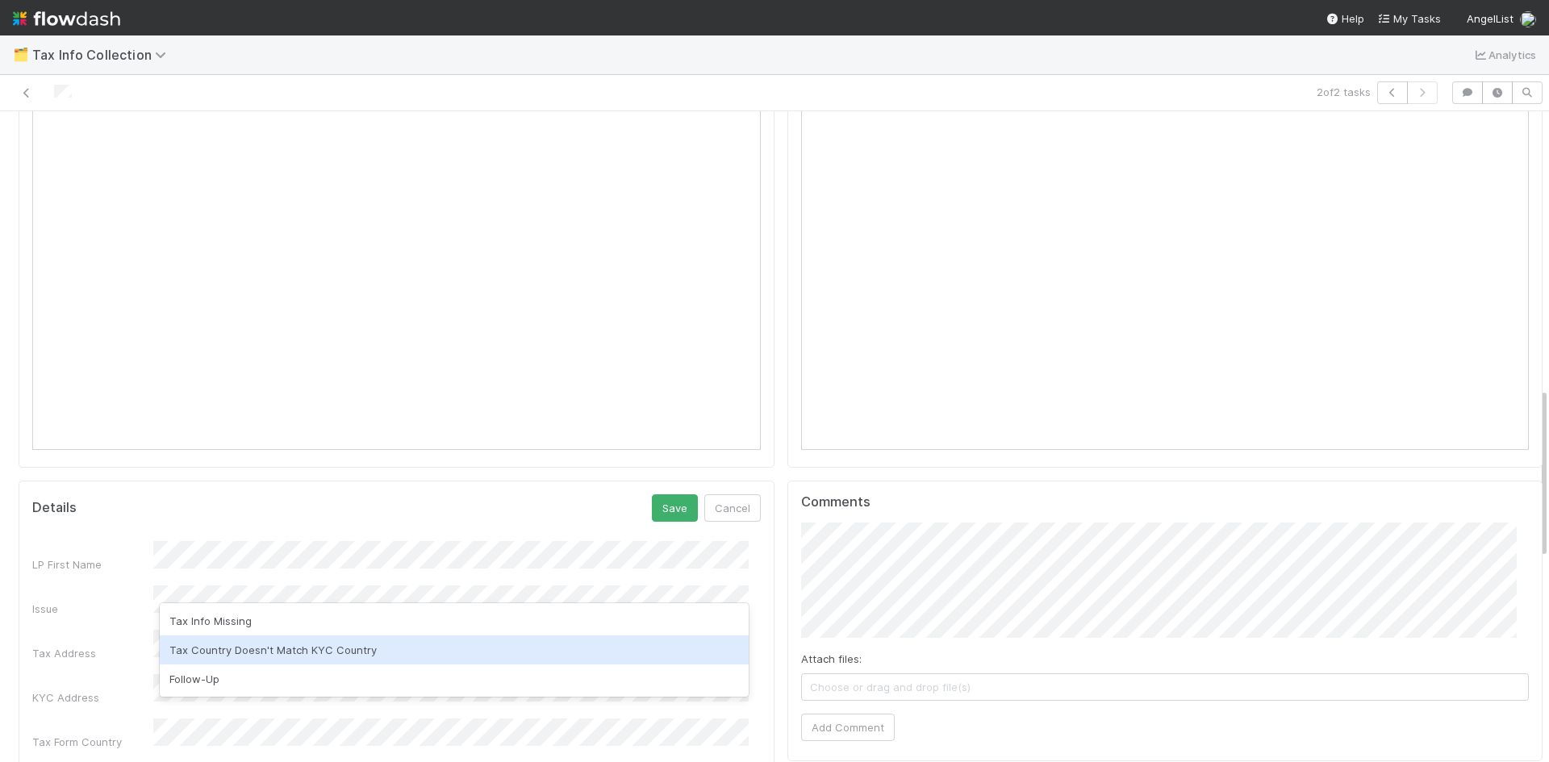
click at [248, 643] on div "Tax Country Doesn't Match KYC Country" at bounding box center [454, 650] width 589 height 29
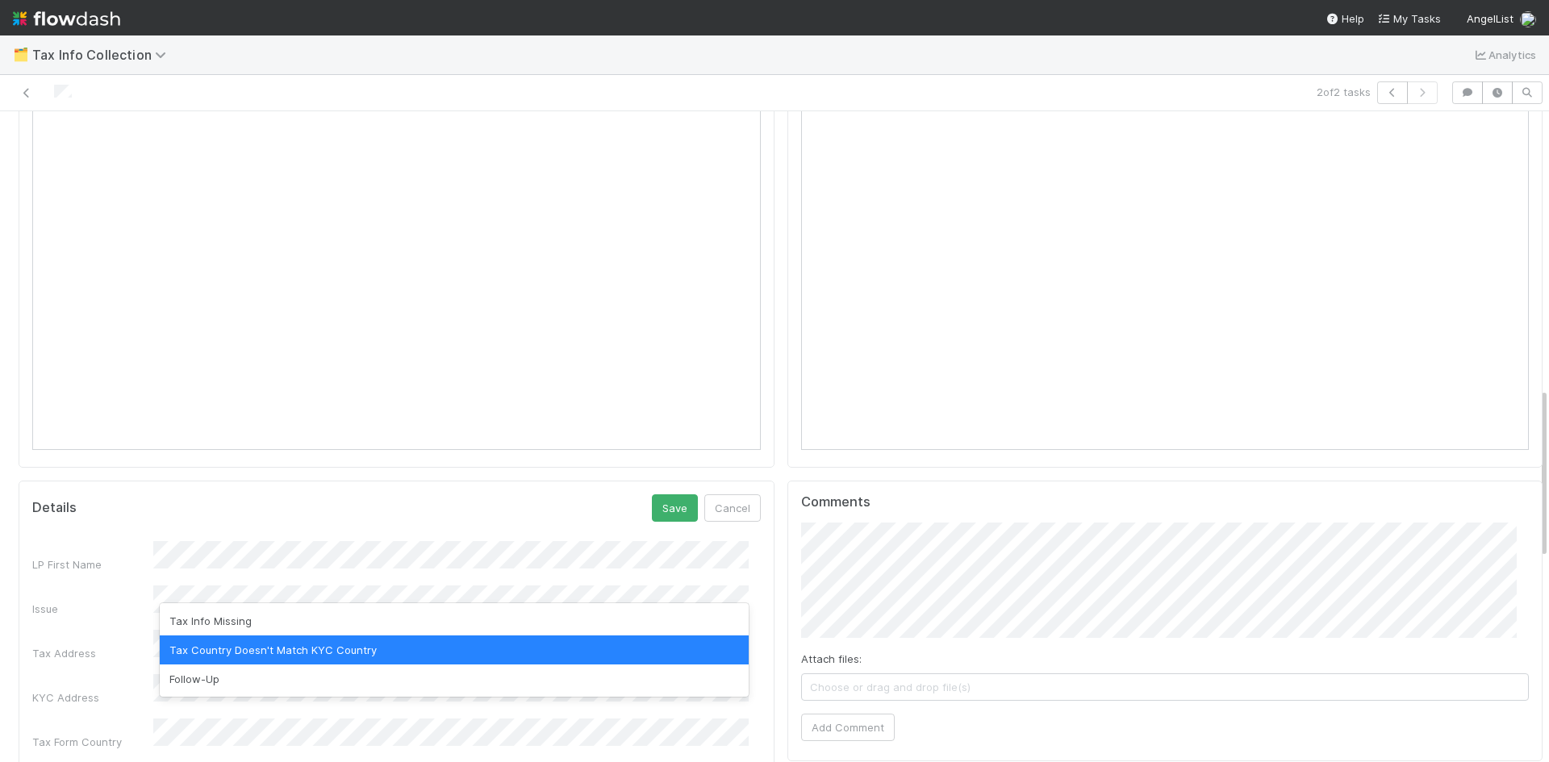
drag, startPoint x: 373, startPoint y: 650, endPoint x: 357, endPoint y: 641, distance: 17.7
click at [370, 649] on div "Tax Country Doesn't Match KYC Country" at bounding box center [454, 650] width 589 height 29
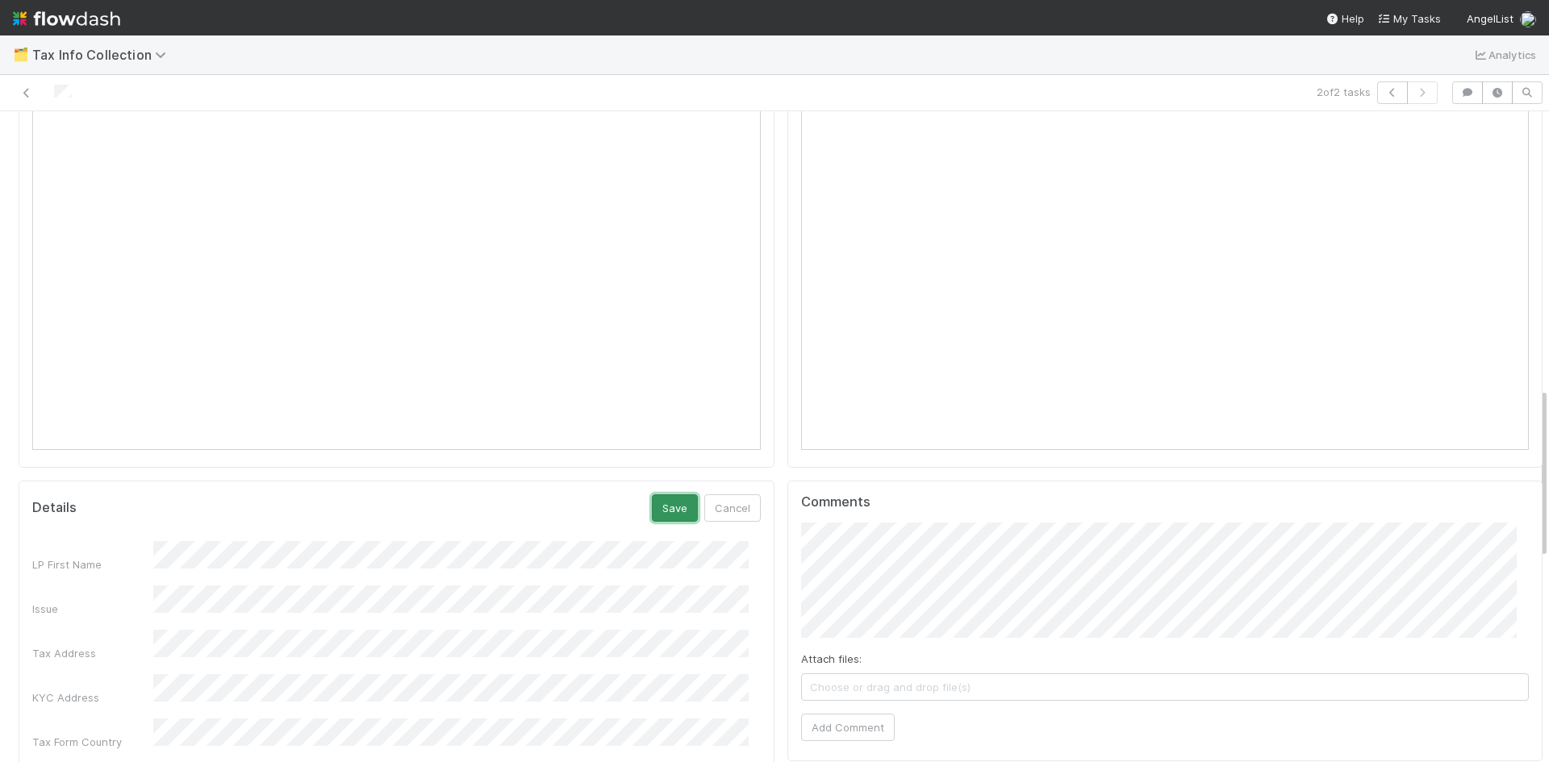
click at [668, 494] on button "Save" at bounding box center [675, 507] width 46 height 27
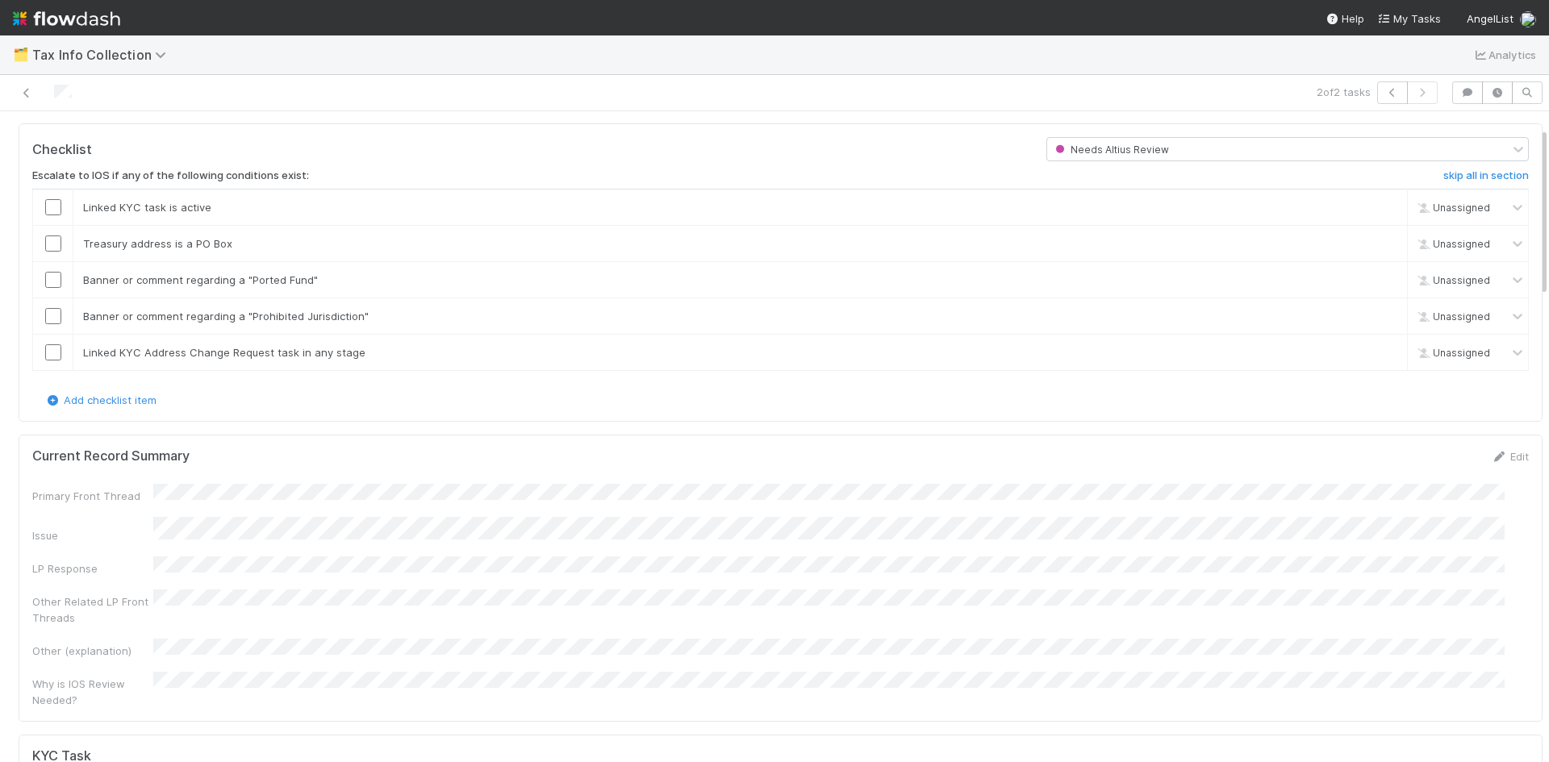
scroll to position [0, 0]
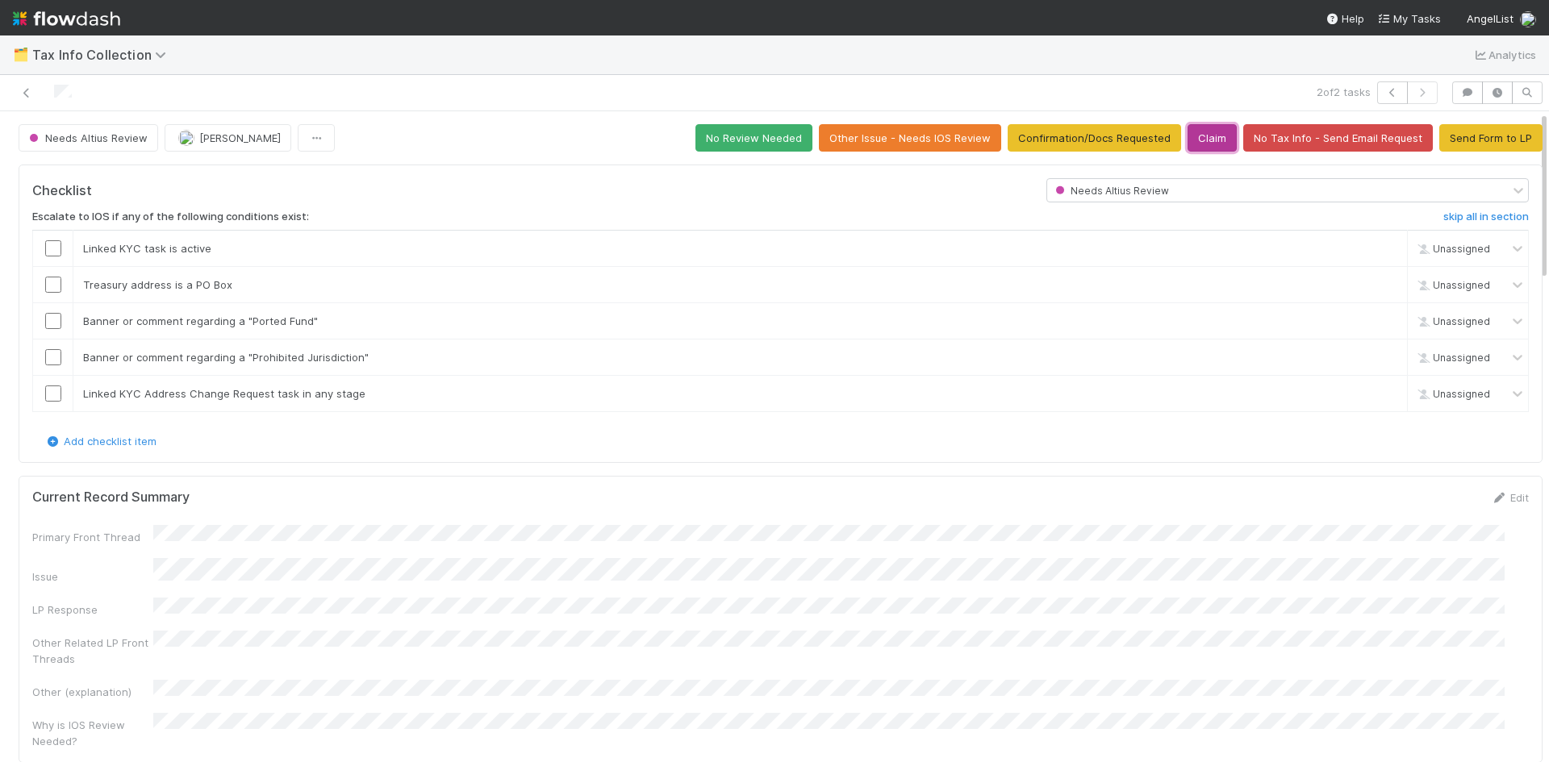
click at [1187, 140] on button "Claim" at bounding box center [1211, 137] width 49 height 27
click at [1491, 144] on button "Send Form to LP" at bounding box center [1490, 137] width 103 height 27
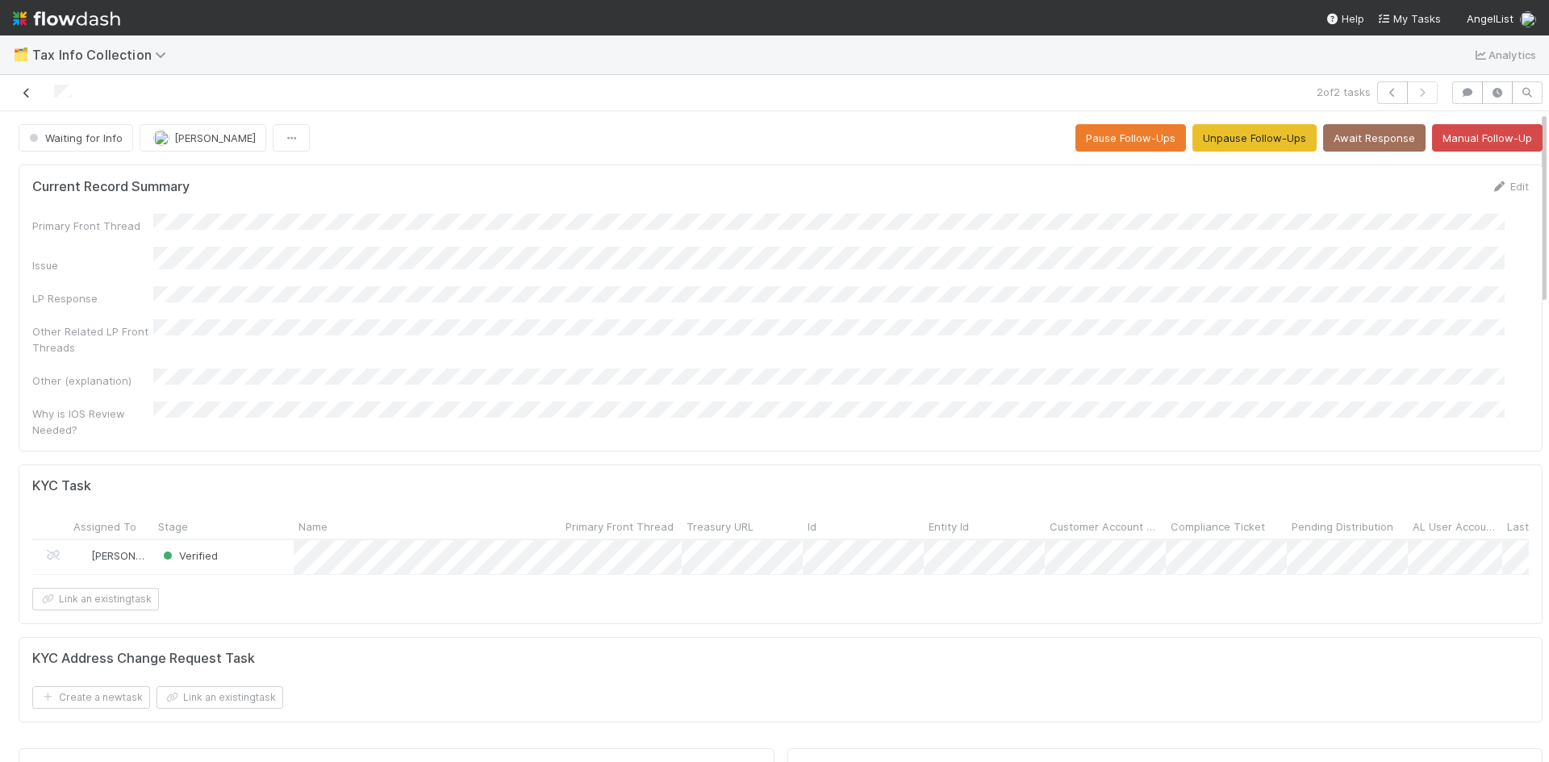
click at [24, 89] on icon at bounding box center [27, 93] width 16 height 10
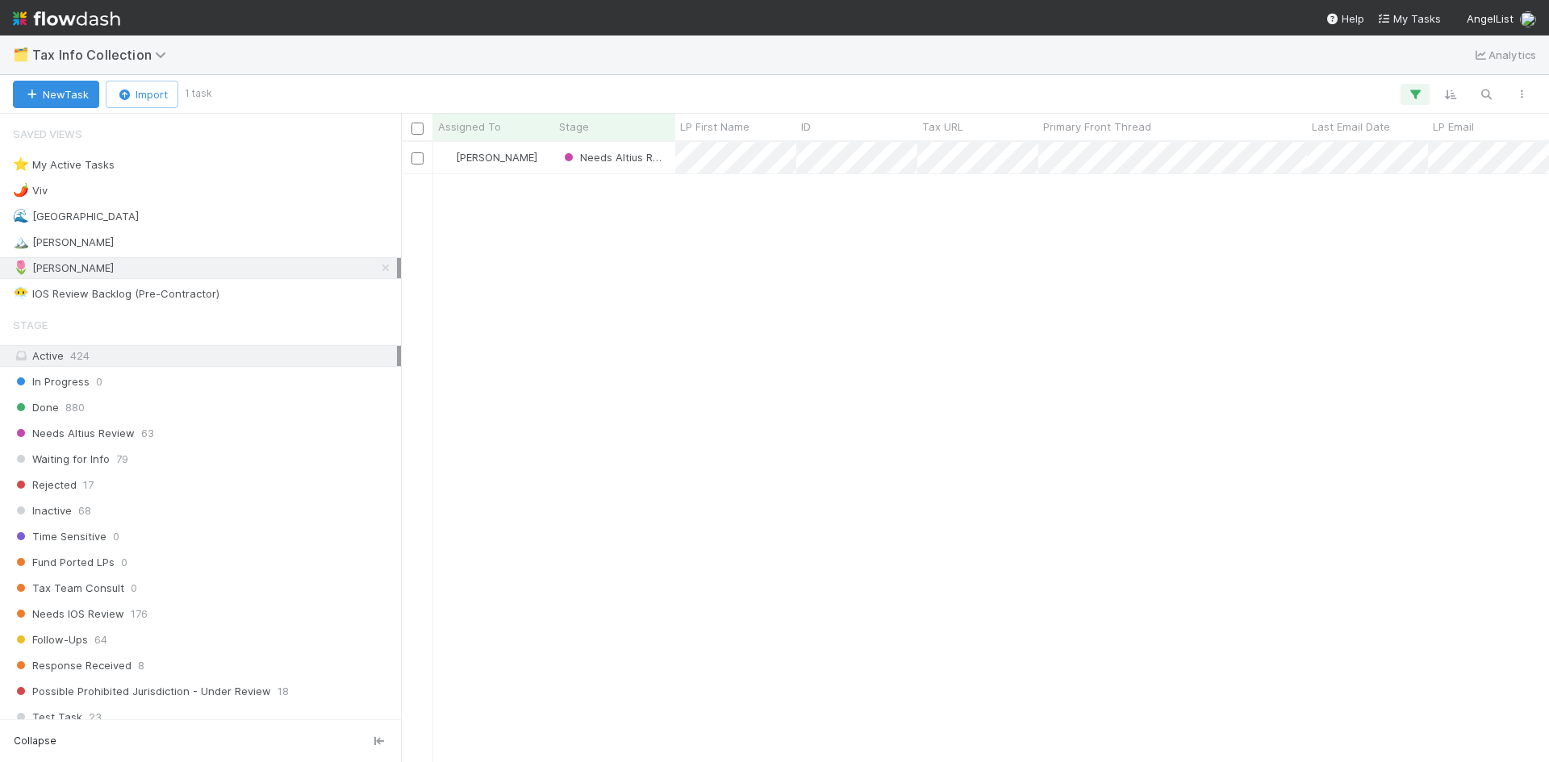
scroll to position [608, 1136]
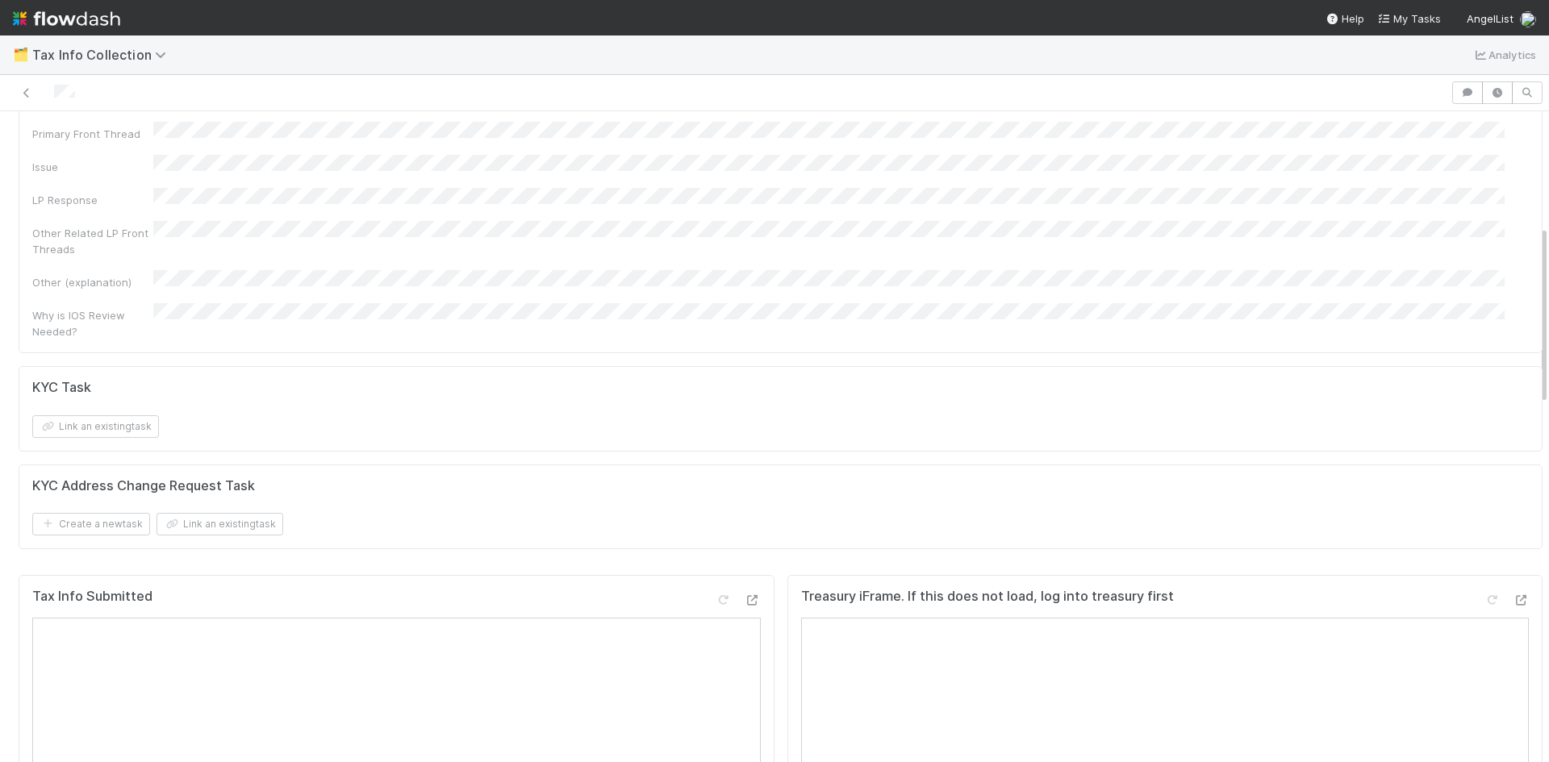
scroll to position [807, 0]
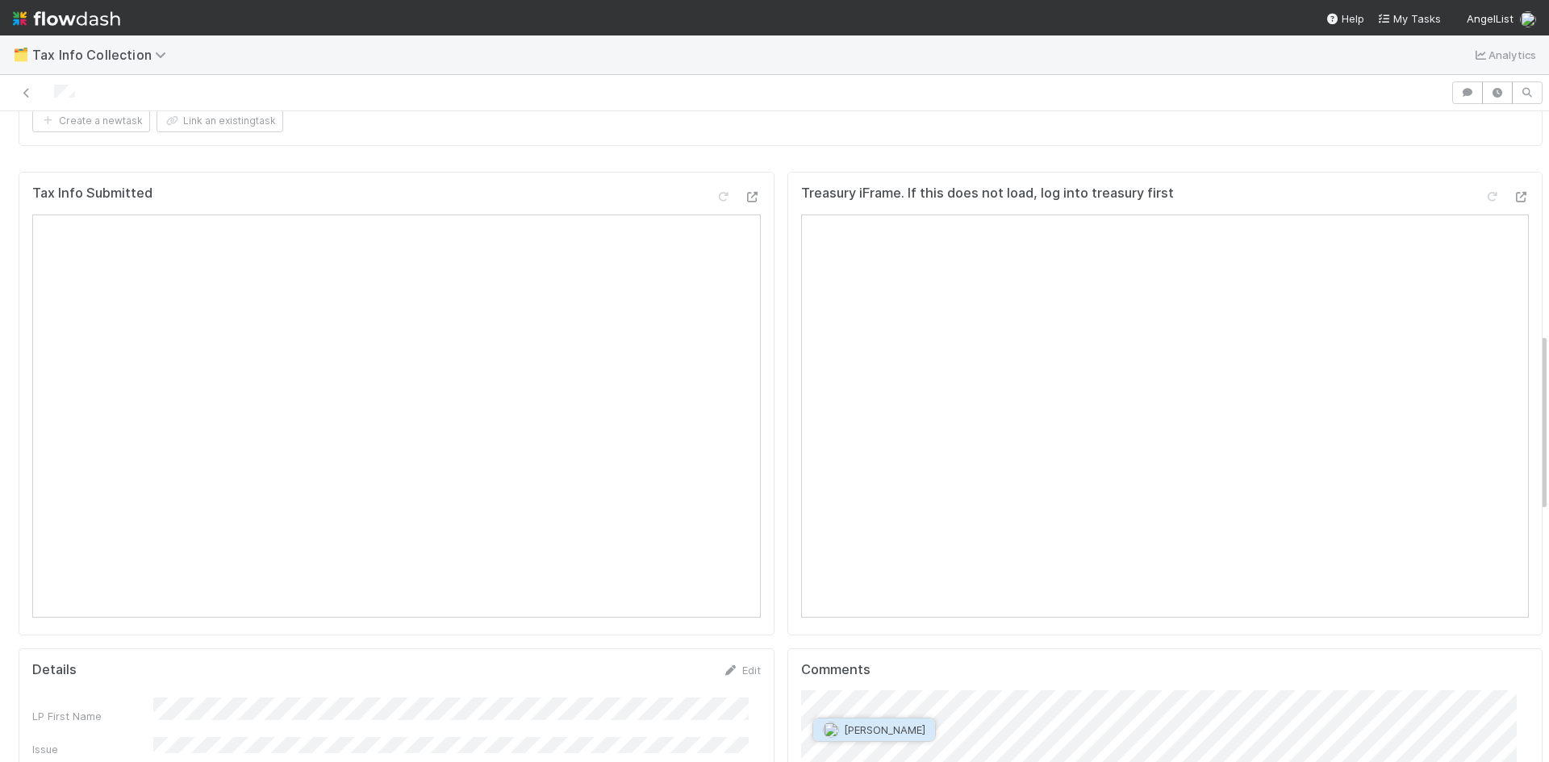
click at [859, 732] on span "[PERSON_NAME]" at bounding box center [884, 730] width 81 height 13
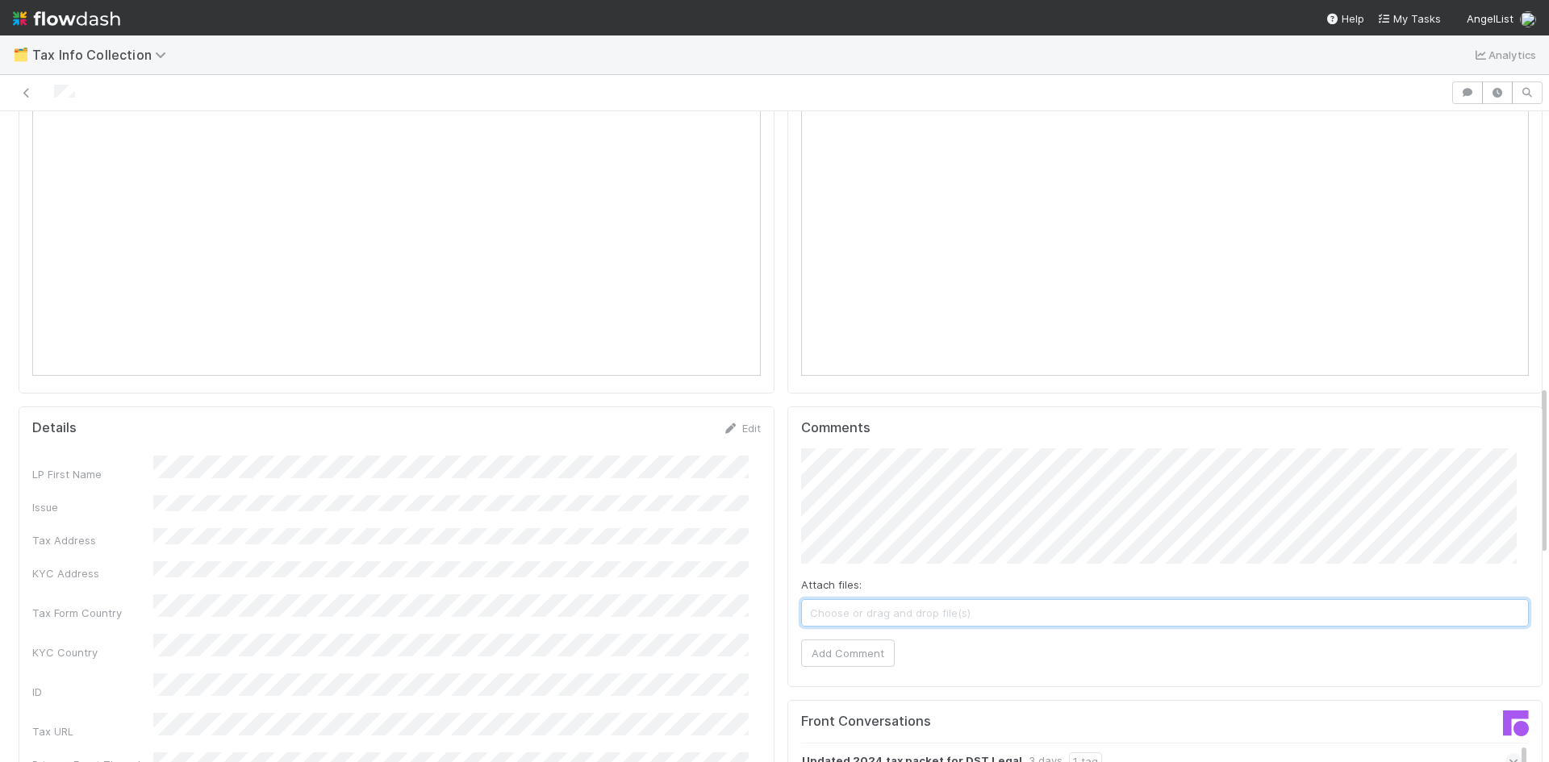
click at [951, 600] on span "Choose or drag and drop file(s)" at bounding box center [1165, 613] width 727 height 26
drag, startPoint x: 837, startPoint y: 629, endPoint x: 823, endPoint y: 602, distance: 31.0
click at [837, 641] on button "Add Comment" at bounding box center [848, 654] width 94 height 27
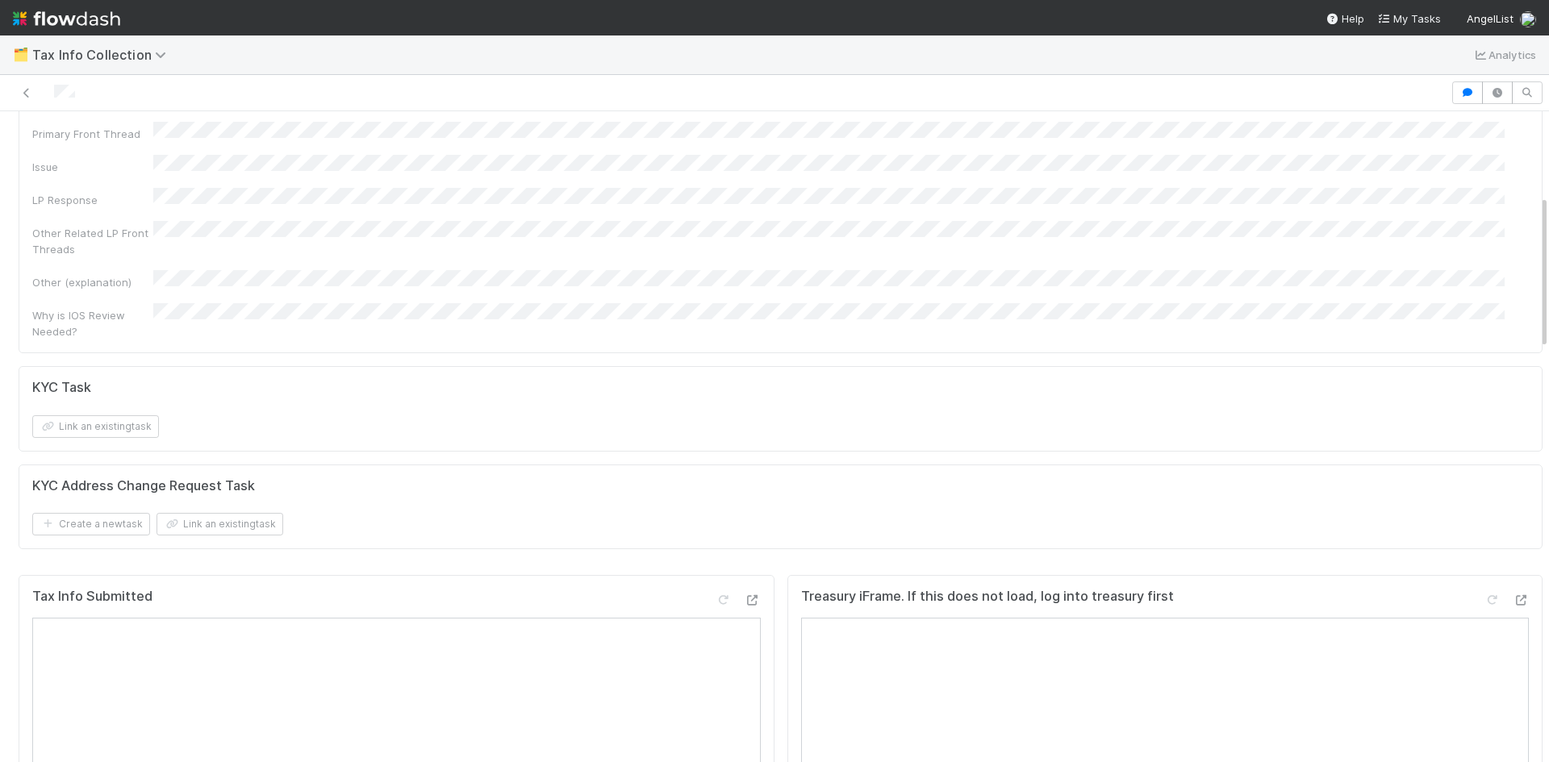
scroll to position [0, 0]
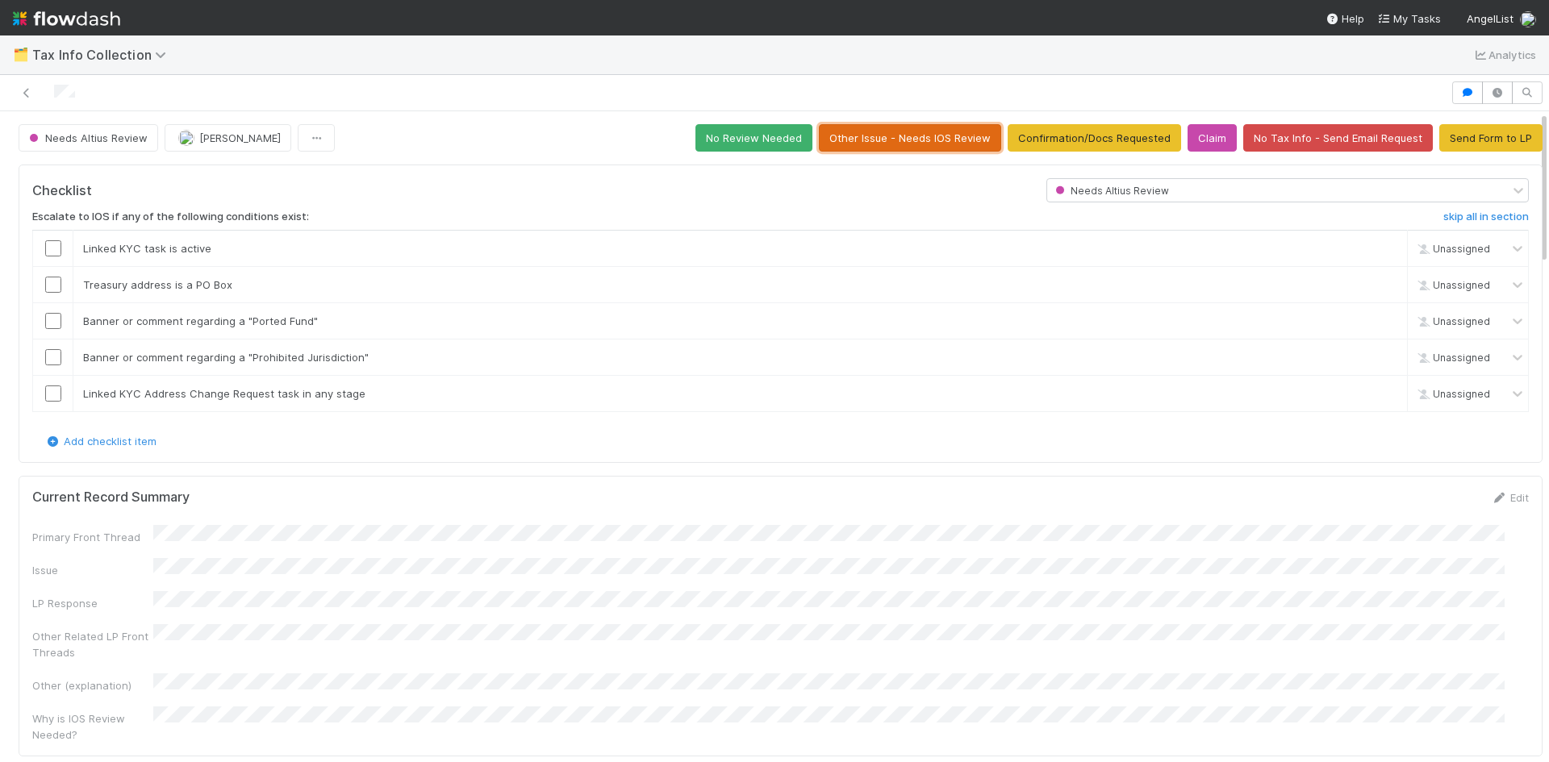
click at [866, 148] on button "Other Issue - Needs IOS Review" at bounding box center [910, 137] width 182 height 27
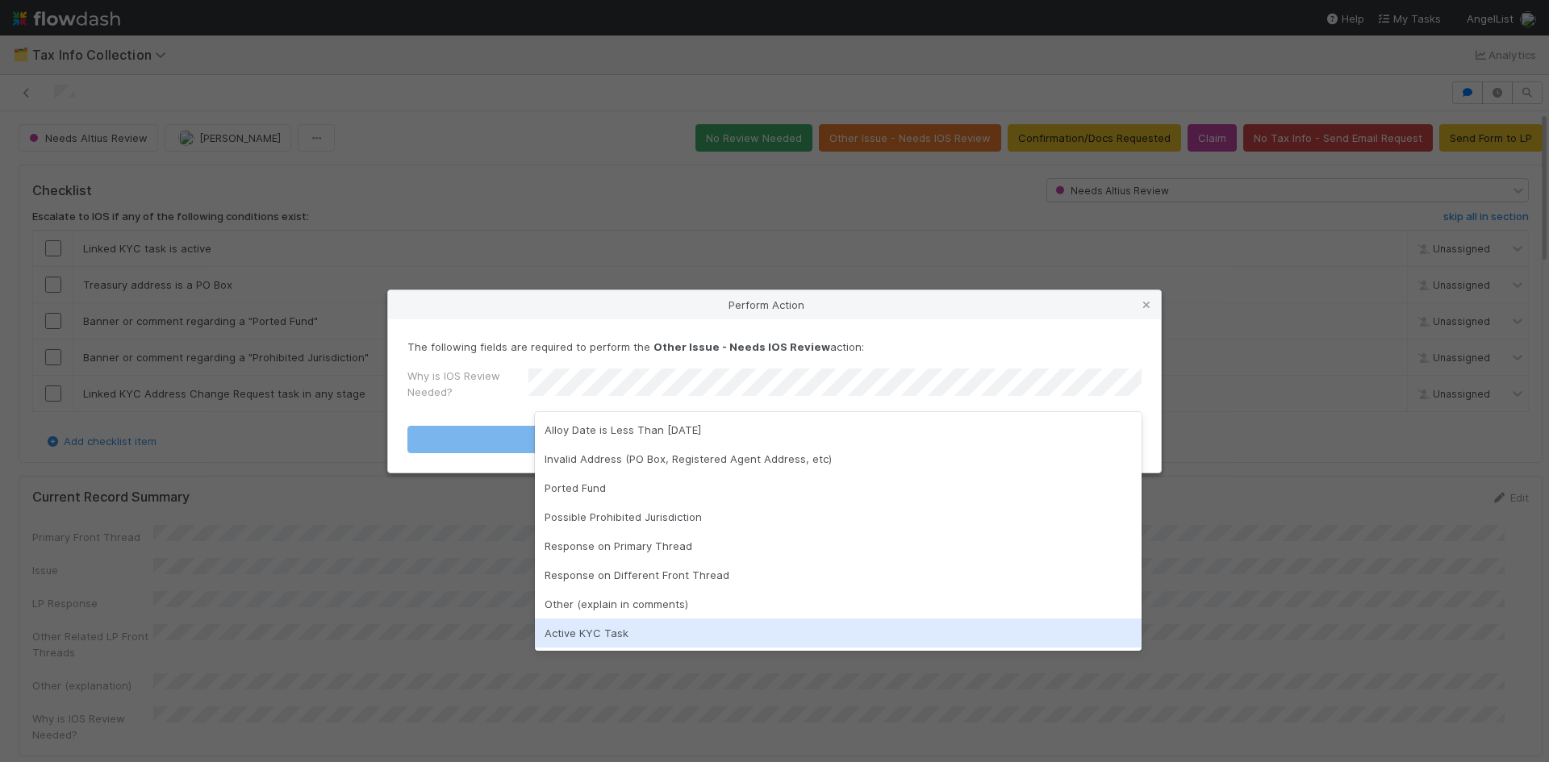
click at [628, 626] on div "Active KYC Task" at bounding box center [838, 633] width 607 height 29
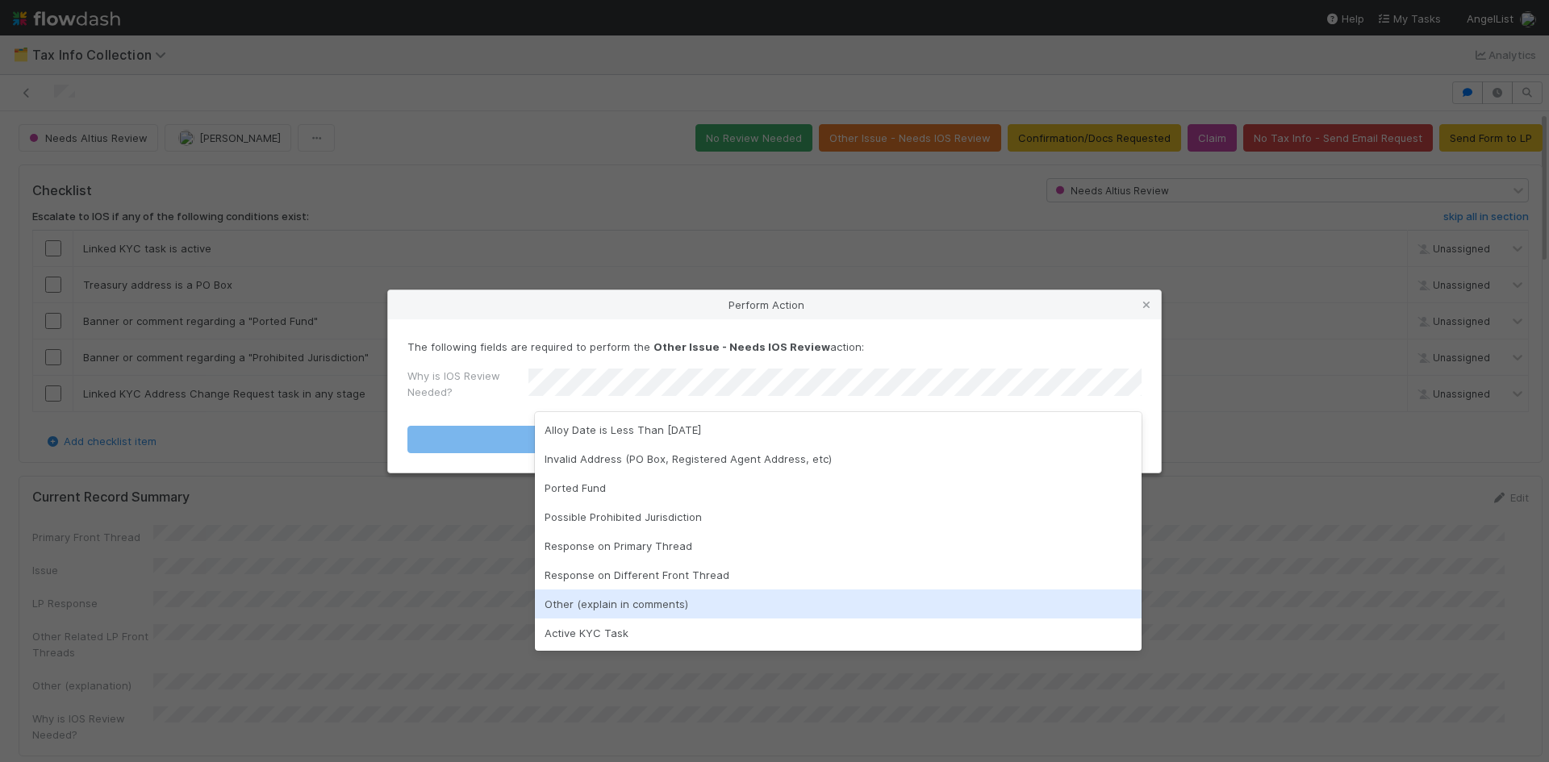
click at [635, 607] on div "Other (explain in comments)" at bounding box center [838, 604] width 607 height 29
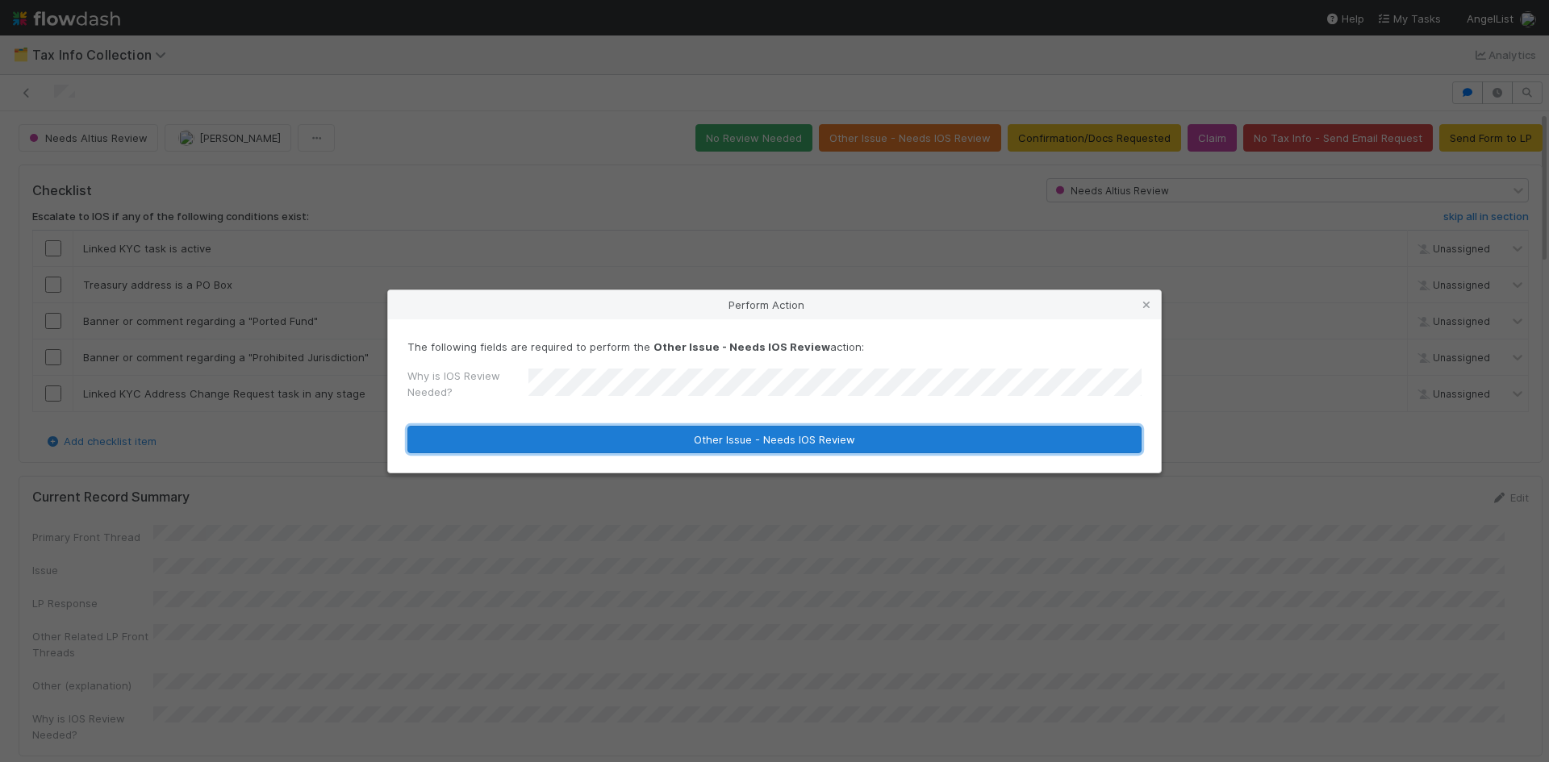
click at [715, 439] on button "Other Issue - Needs IOS Review" at bounding box center [774, 439] width 734 height 27
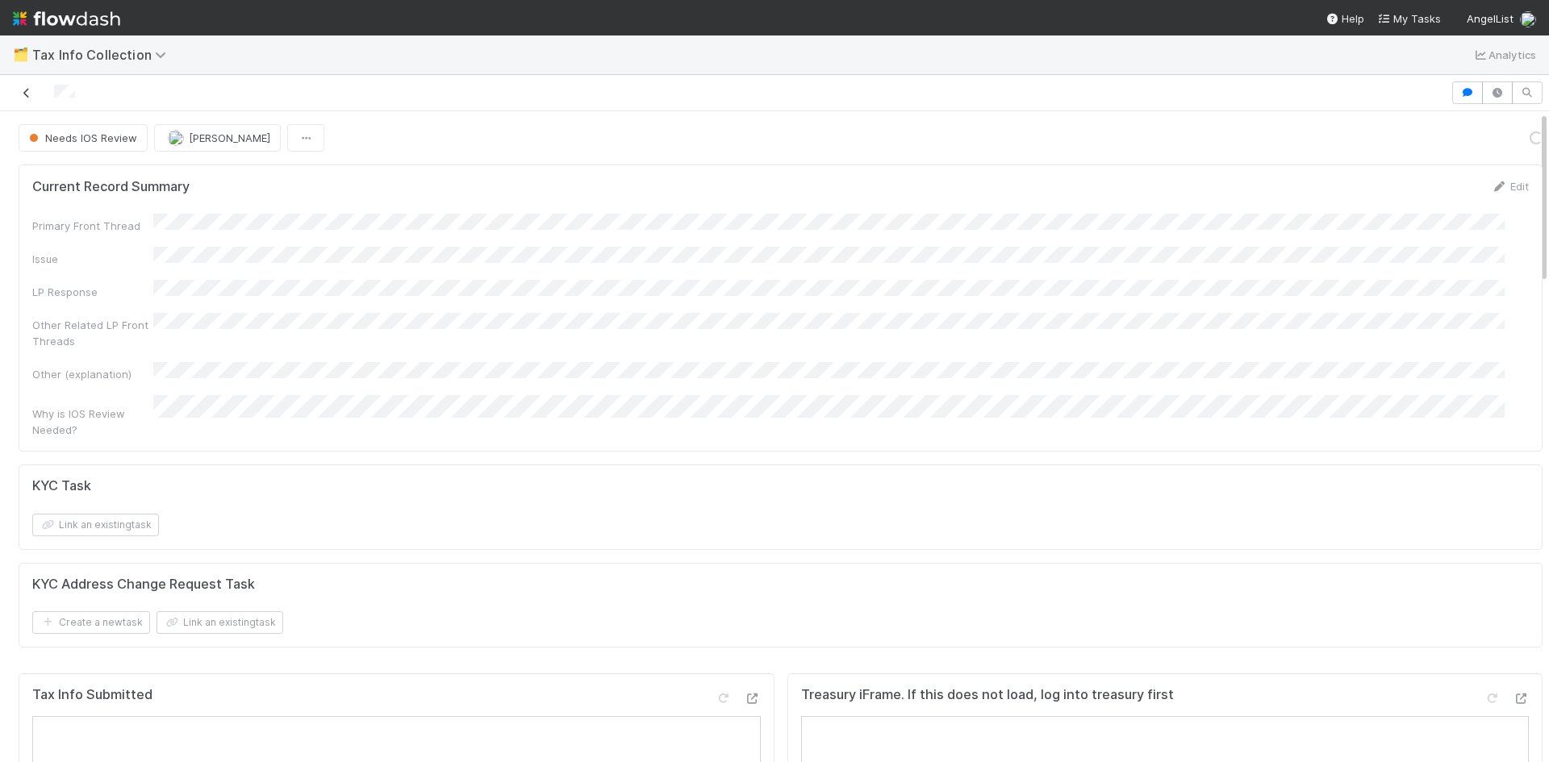
click at [30, 90] on icon at bounding box center [27, 93] width 16 height 10
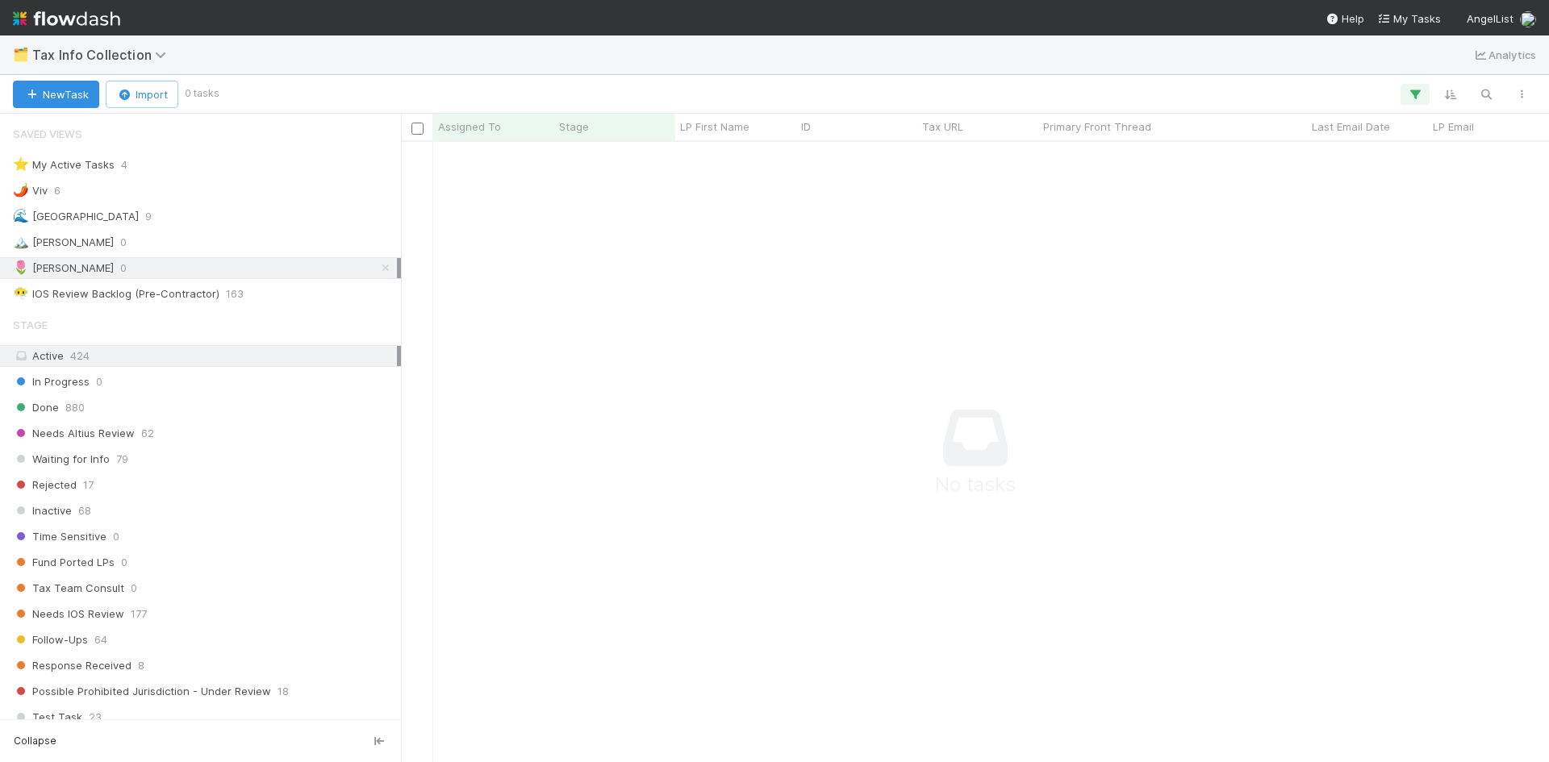
scroll to position [13, 13]
click at [123, 57] on span "Tax Info Collection" at bounding box center [103, 55] width 142 height 16
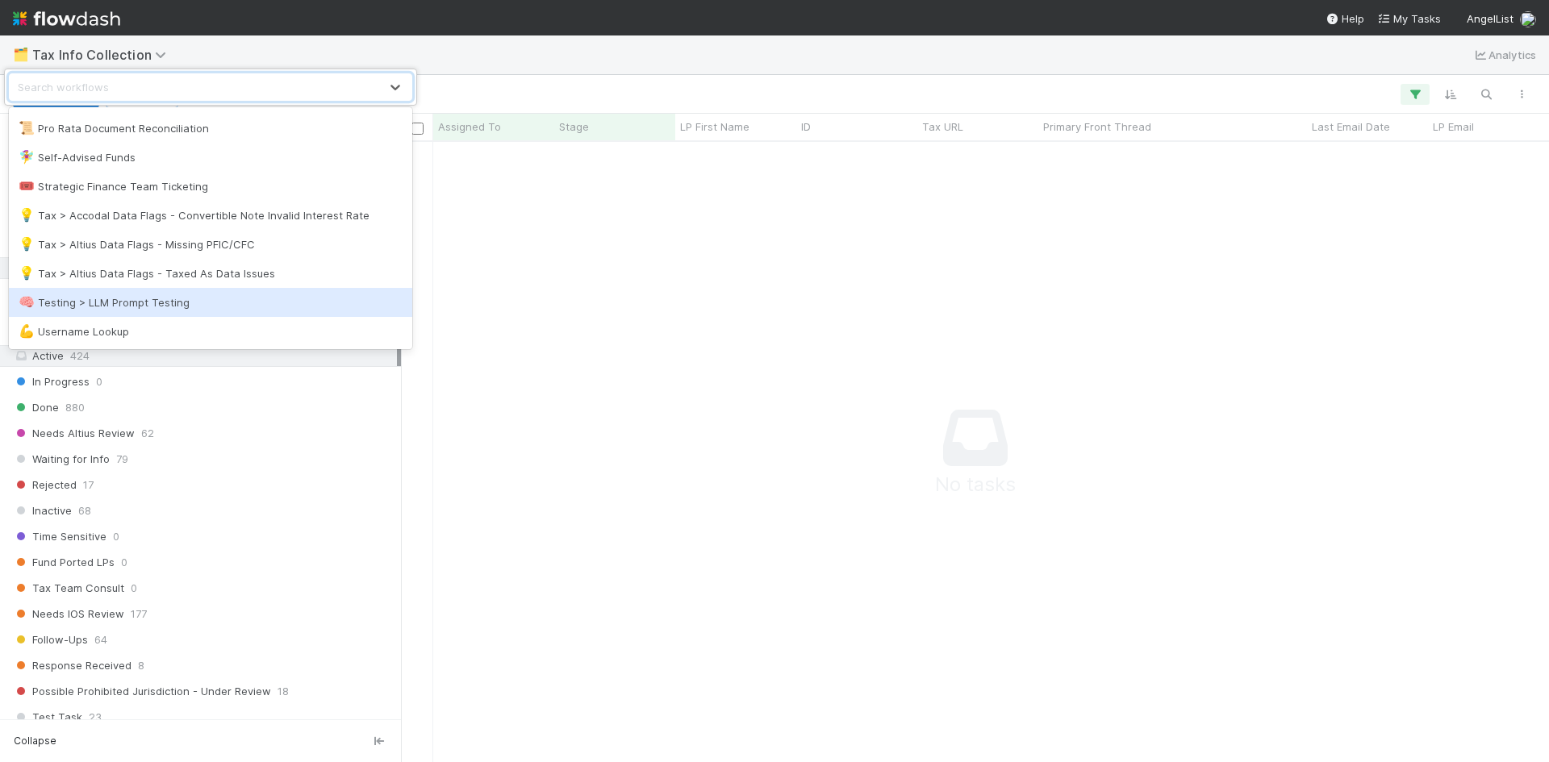
scroll to position [1071, 0]
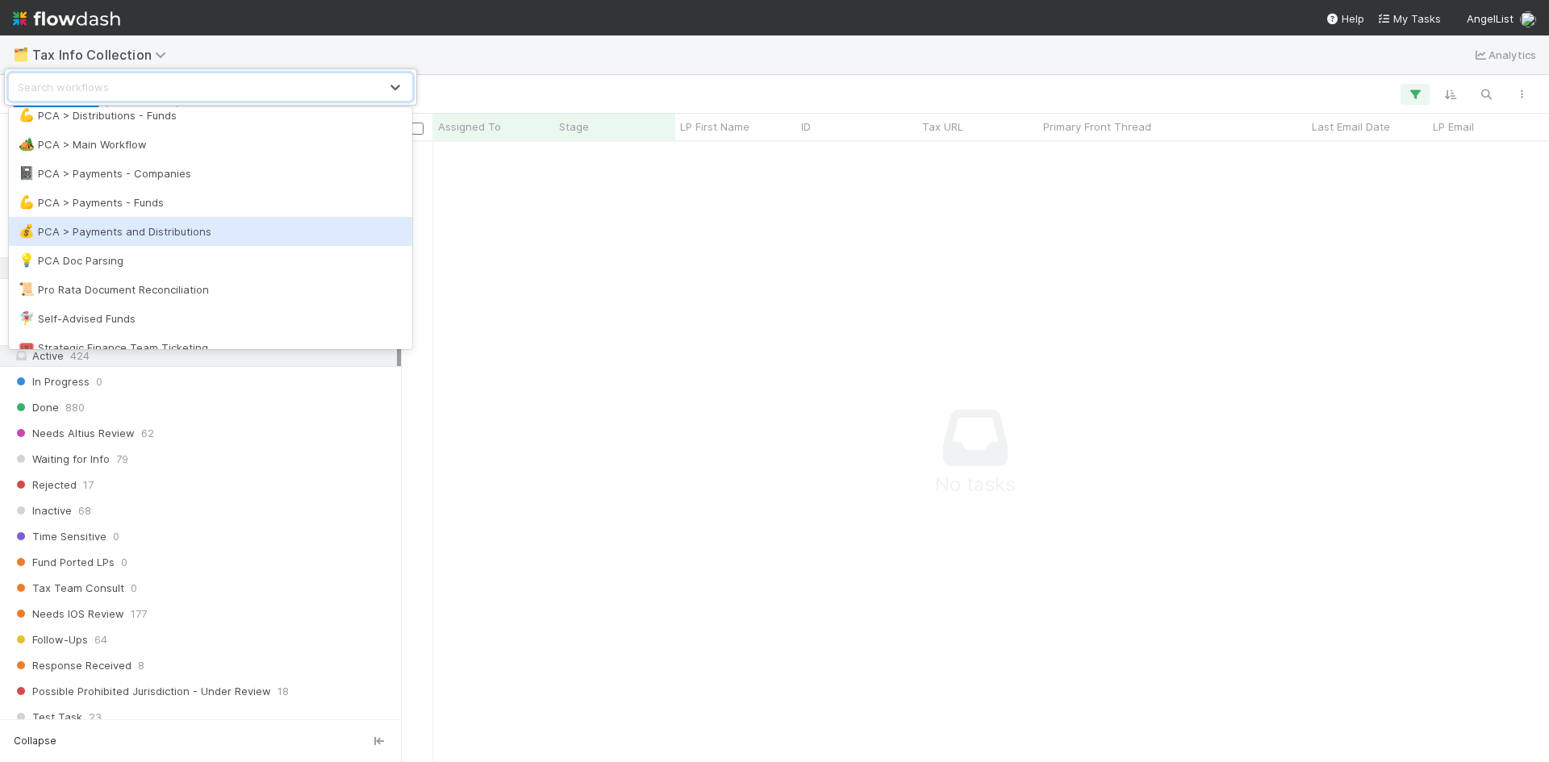
click at [220, 237] on div "💰 PCA > Payments and Distributions" at bounding box center [211, 231] width 384 height 16
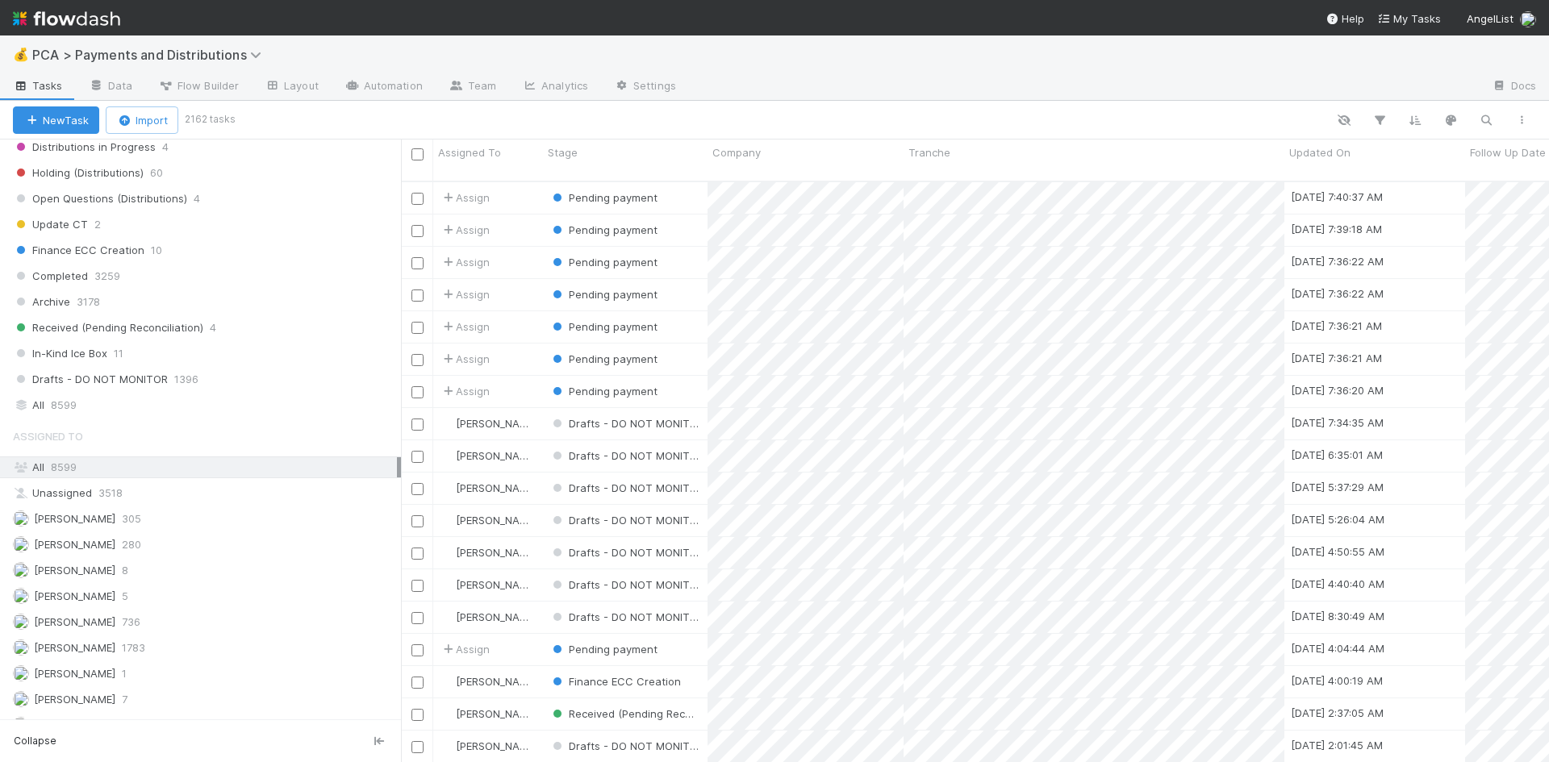
scroll to position [1210, 0]
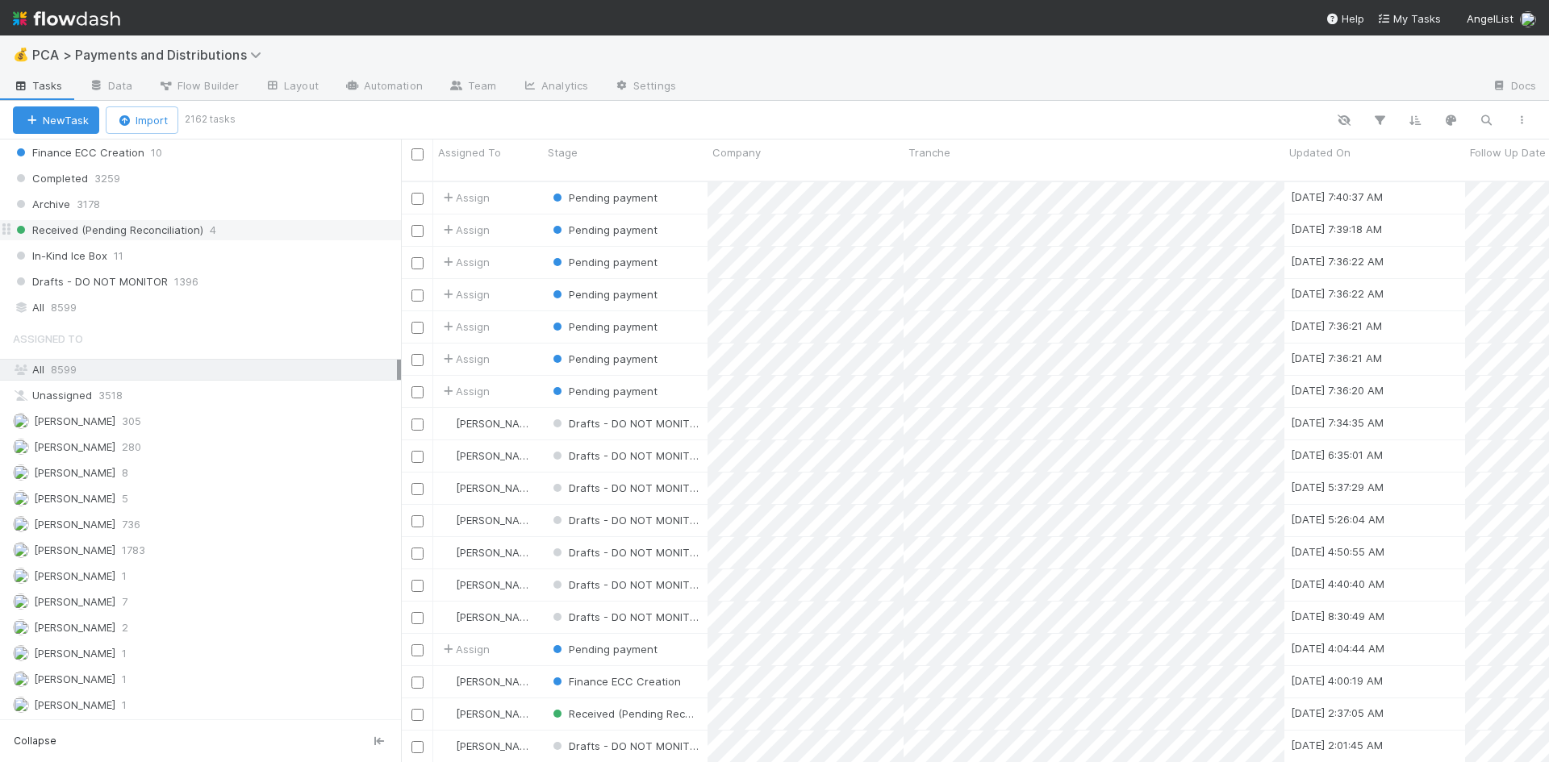
click at [248, 235] on div "Received (Pending Reconciliation) 4" at bounding box center [207, 230] width 388 height 20
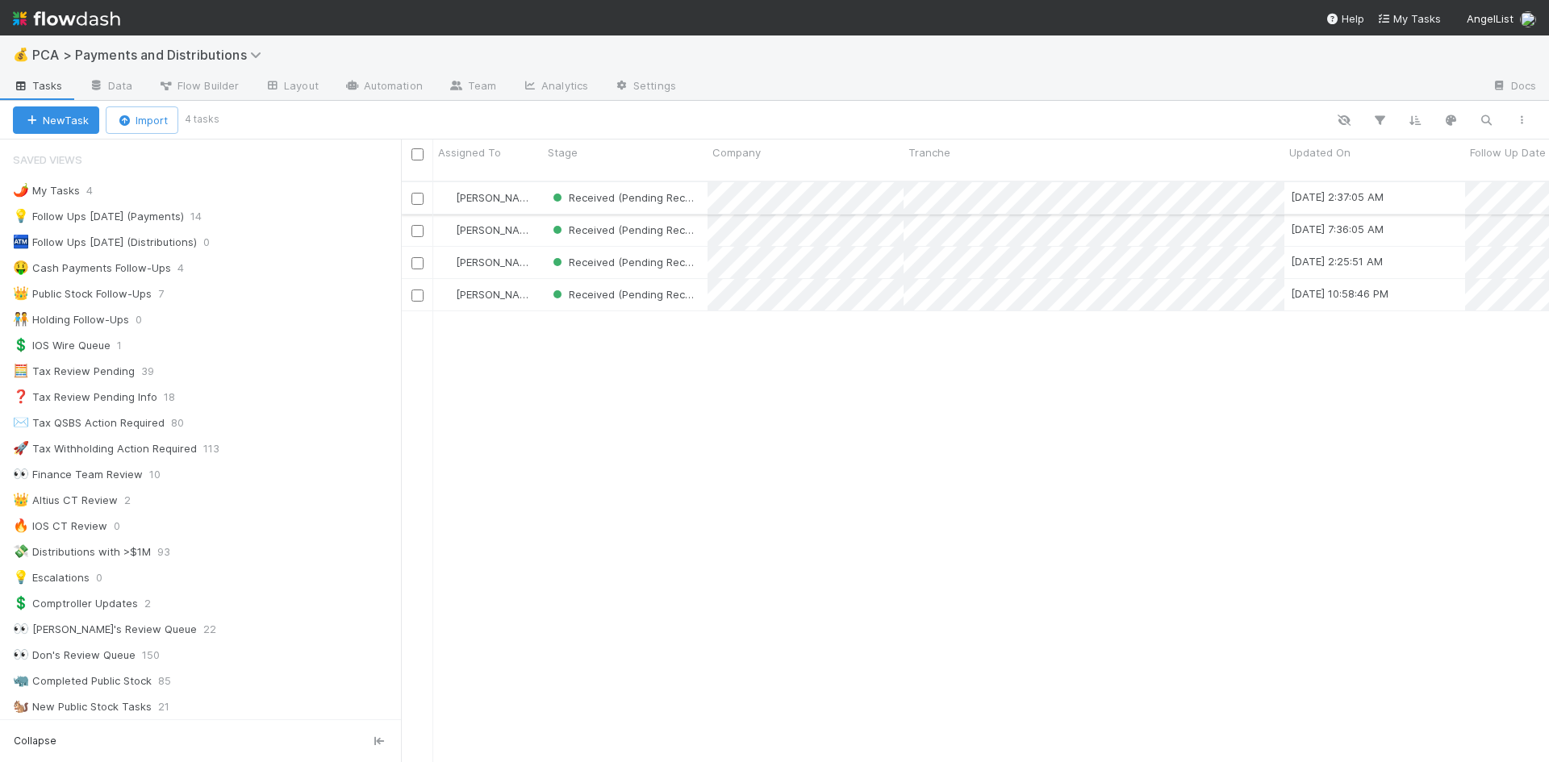
click at [541, 189] on div "[PERSON_NAME]" at bounding box center [488, 197] width 110 height 31
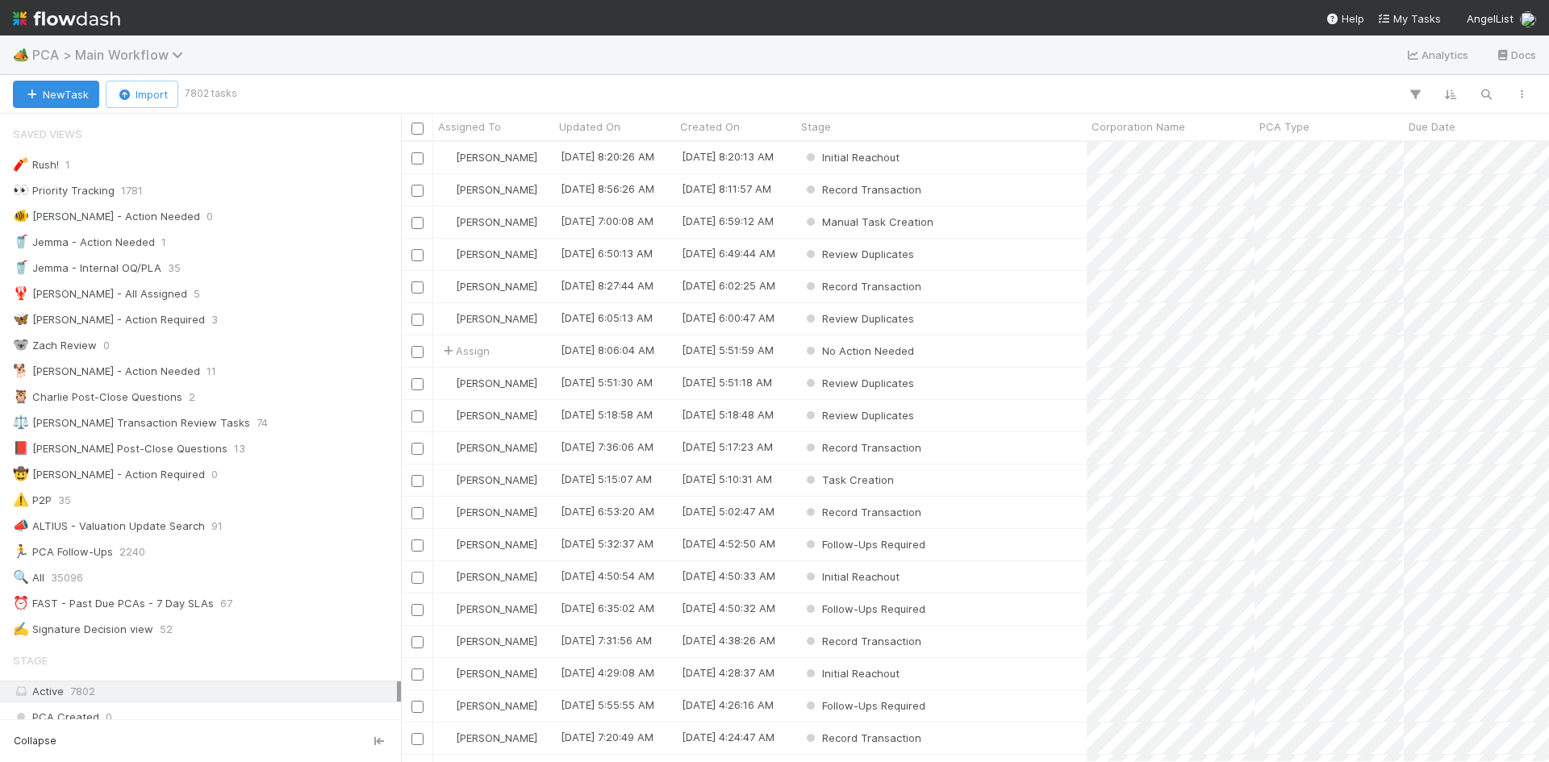
click at [70, 55] on span "PCA > Main Workflow" at bounding box center [111, 55] width 159 height 16
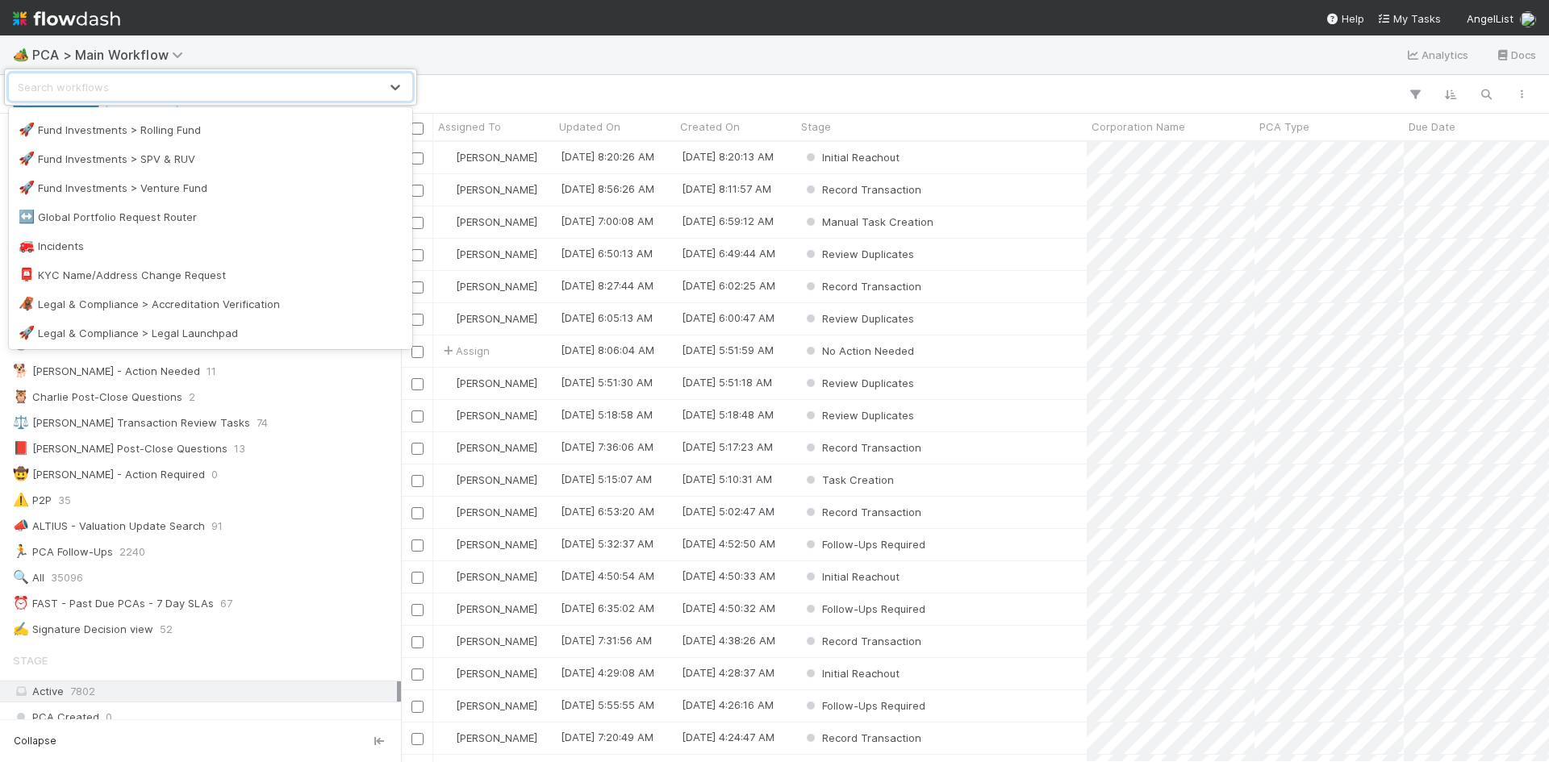
scroll to position [887, 0]
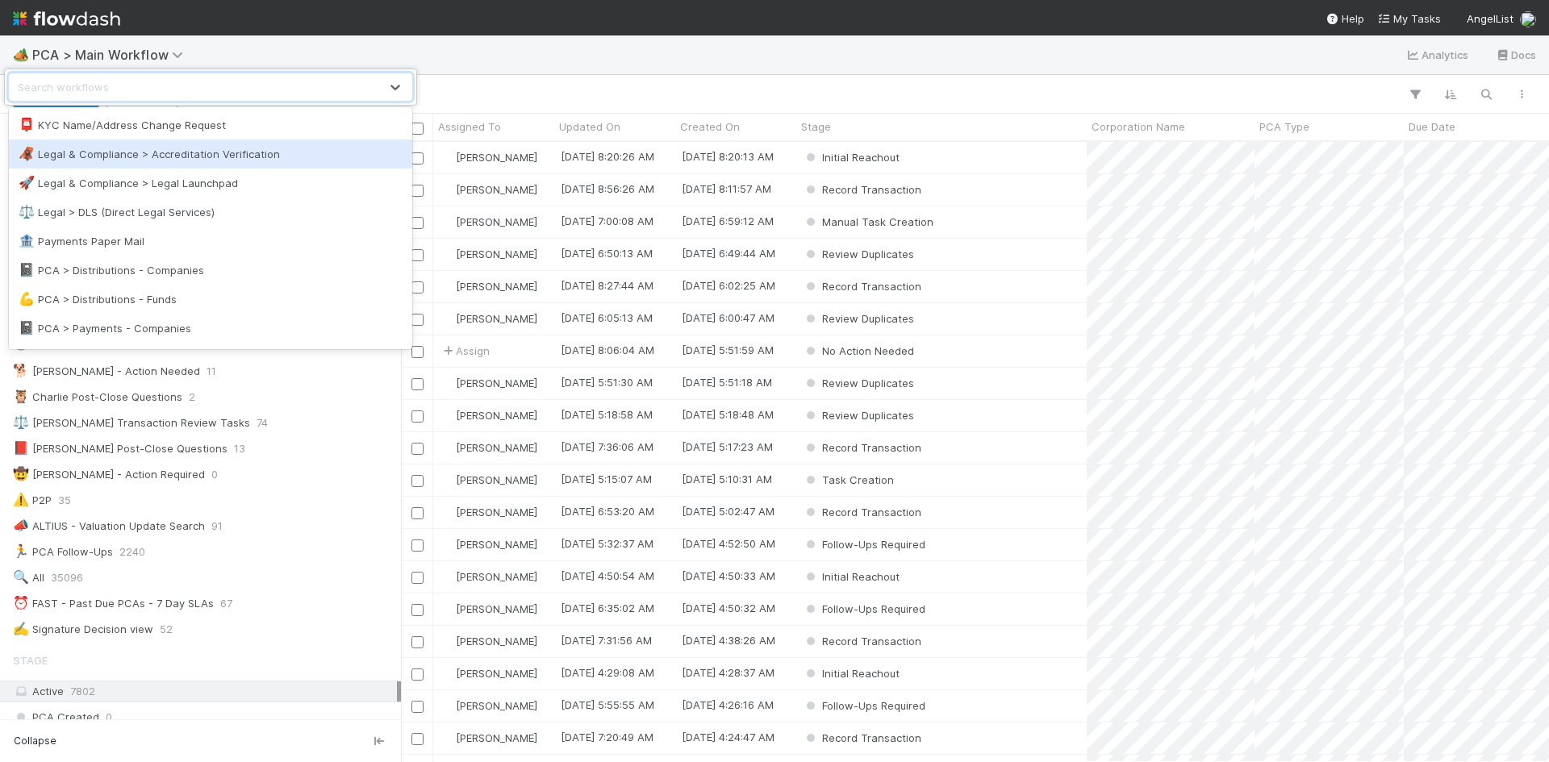
click at [223, 158] on div "🦧 Legal & Compliance > Accreditation Verification" at bounding box center [211, 154] width 384 height 16
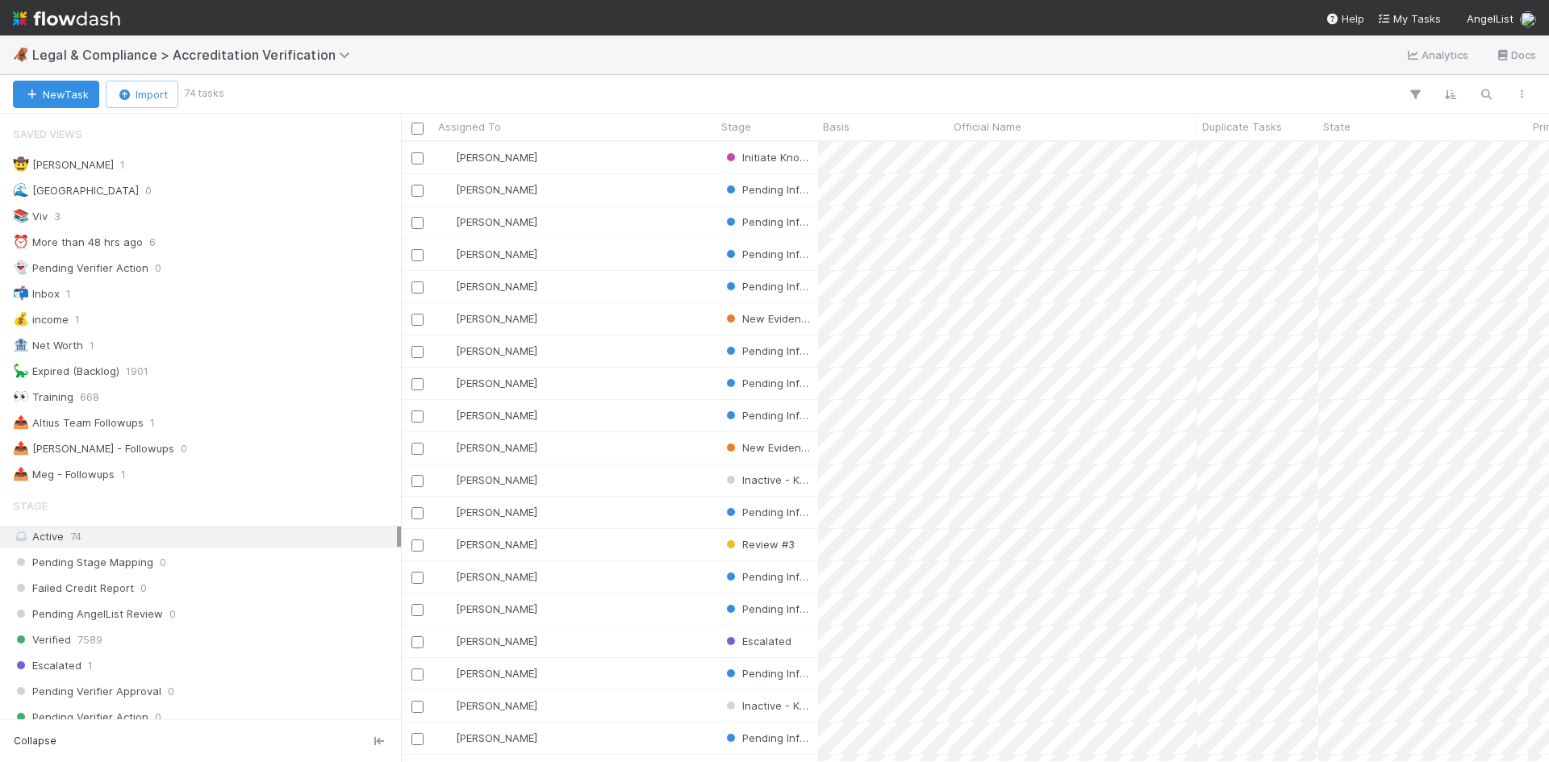
scroll to position [13, 13]
click at [126, 476] on div "📤 [PERSON_NAME] - Followups 1" at bounding box center [205, 475] width 384 height 20
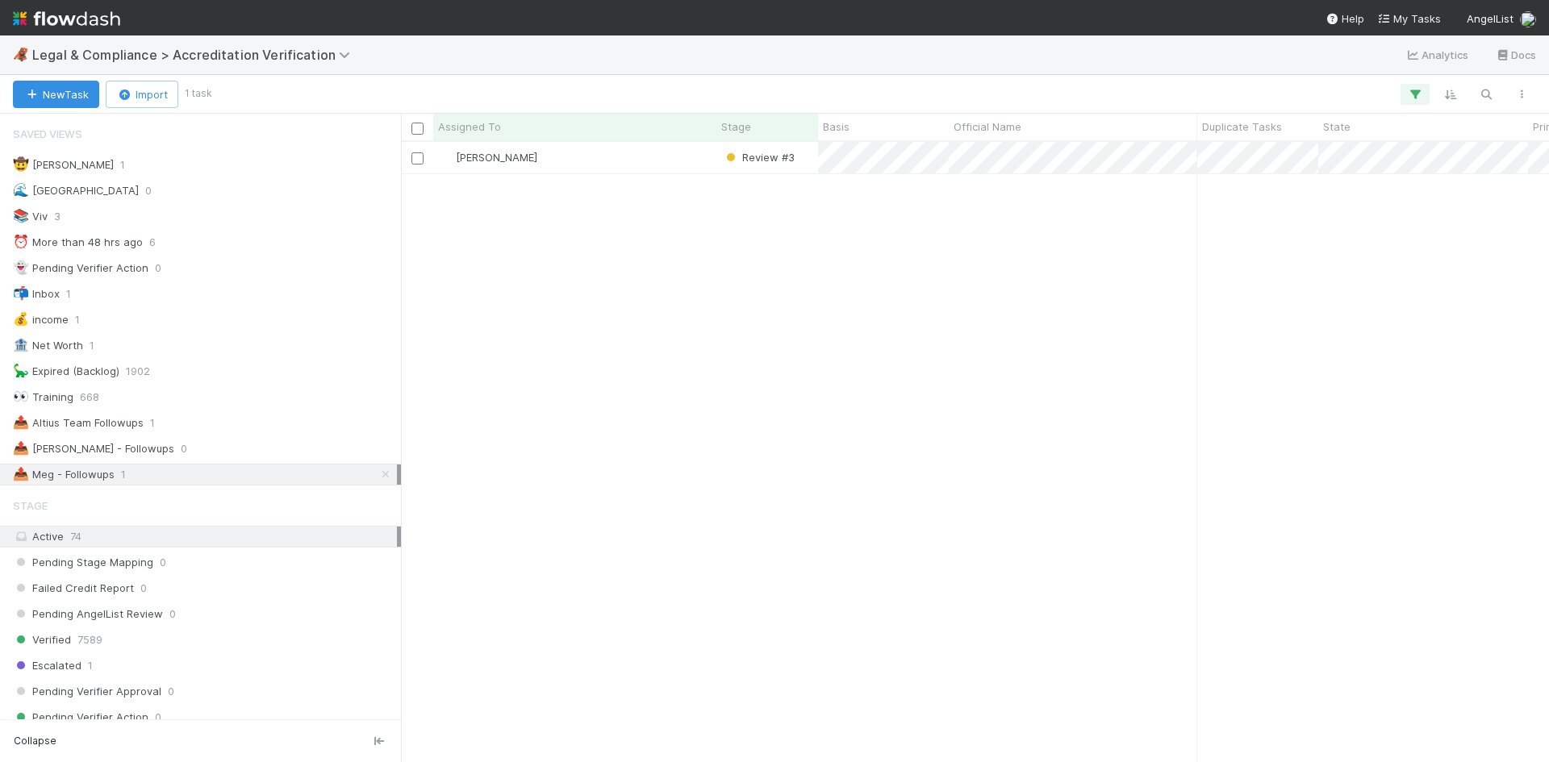
scroll to position [608, 1136]
click at [926, 486] on div "[PERSON_NAME] Review #3 [DATE] 9:10:08 AM [DATE] 3:24:13 PM 0 0" at bounding box center [975, 452] width 1148 height 620
click at [667, 166] on div "[PERSON_NAME]" at bounding box center [574, 157] width 283 height 31
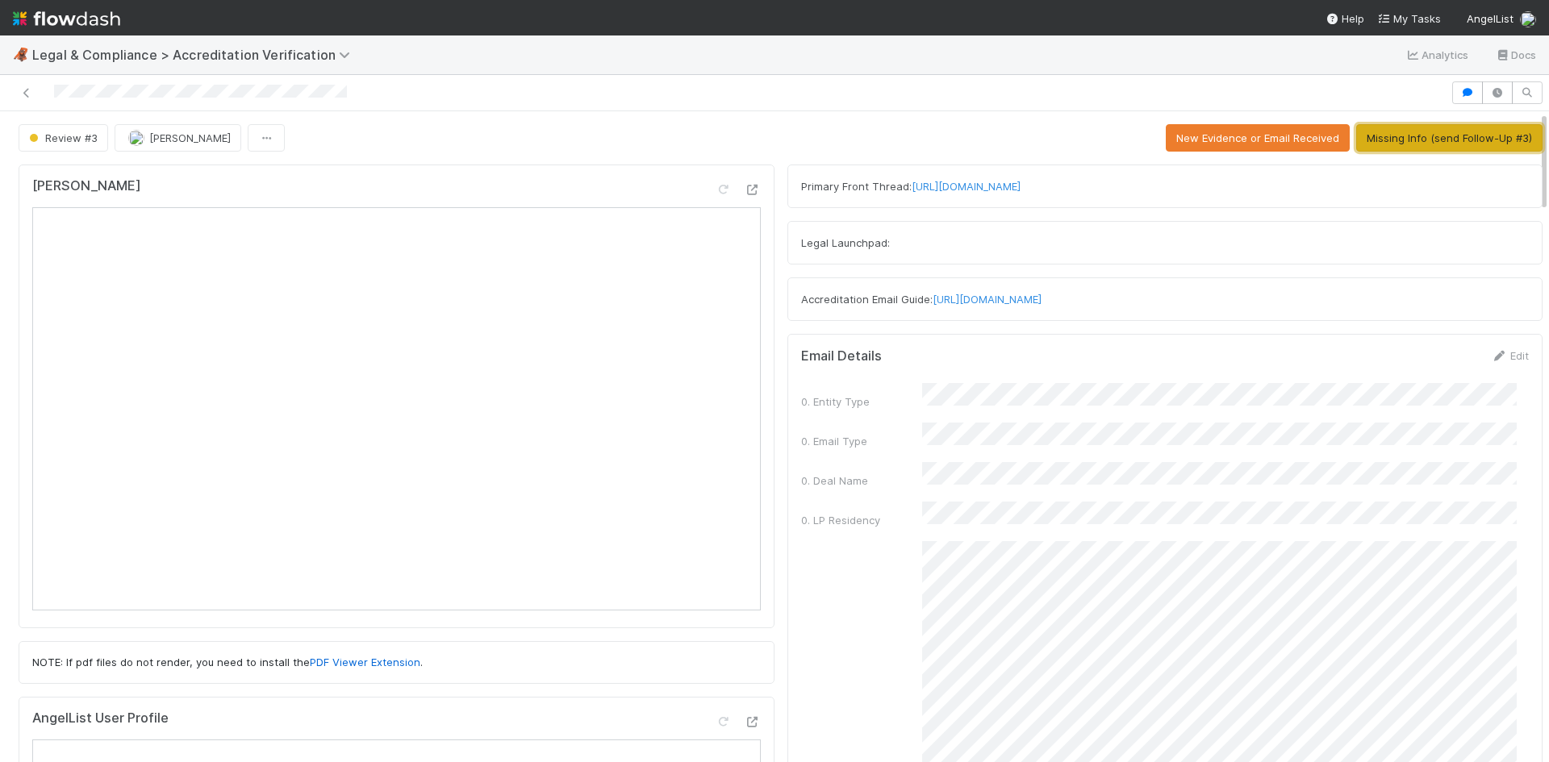
click at [1400, 137] on button "Missing Info (send Follow-Up #3)" at bounding box center [1449, 137] width 186 height 27
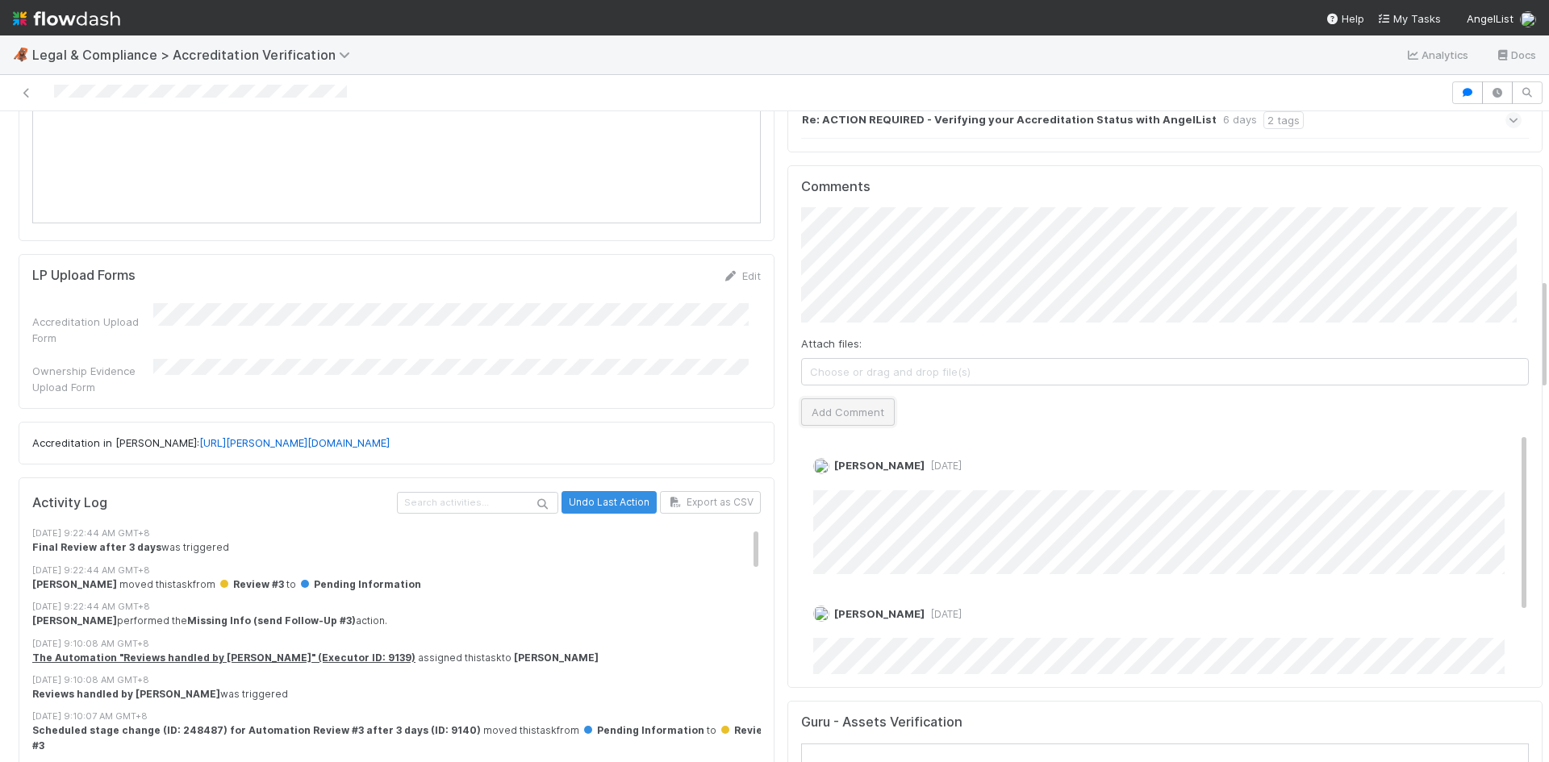
click at [841, 399] on button "Add Comment" at bounding box center [848, 412] width 94 height 27
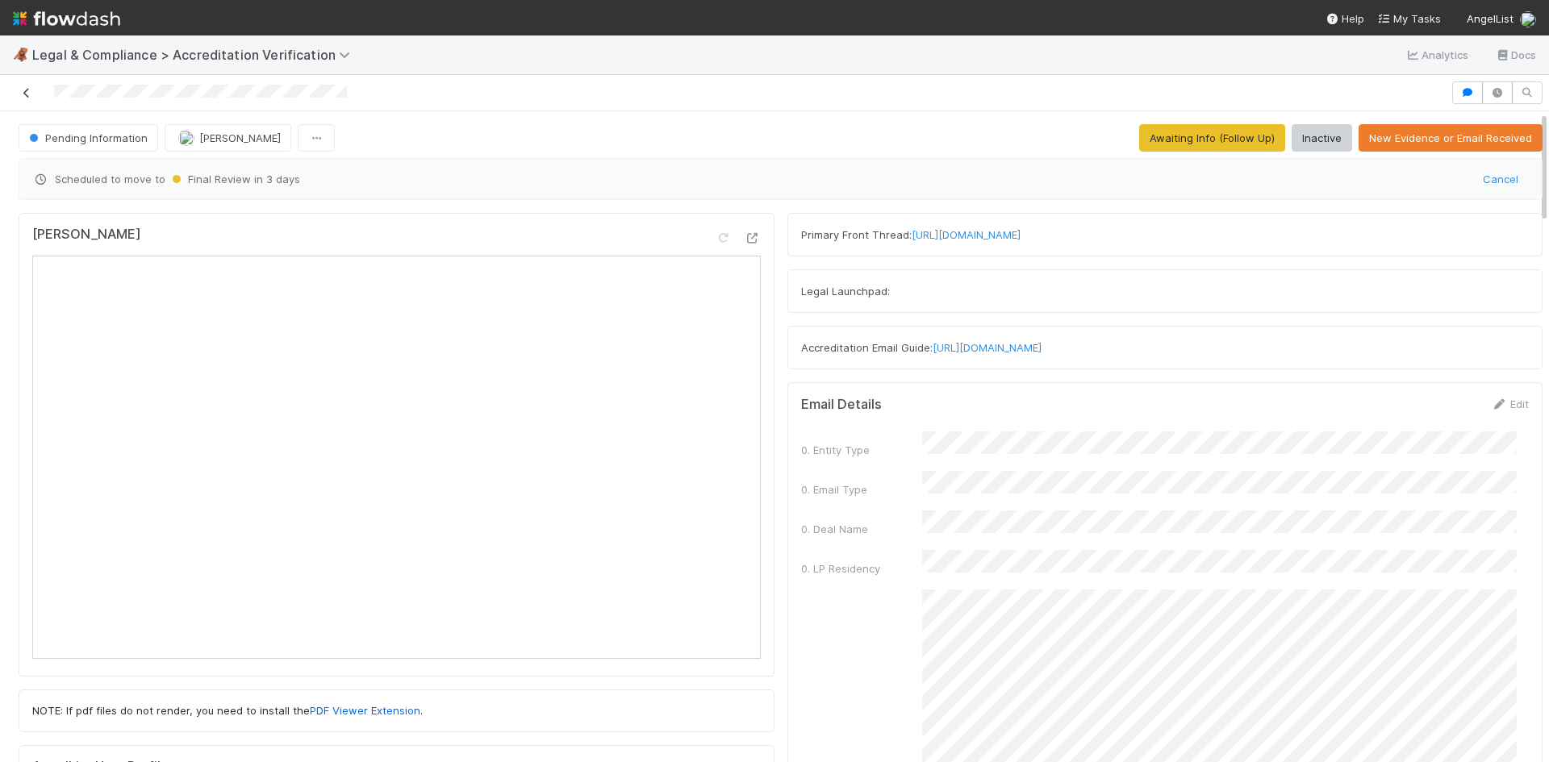
click at [27, 92] on icon at bounding box center [27, 93] width 16 height 10
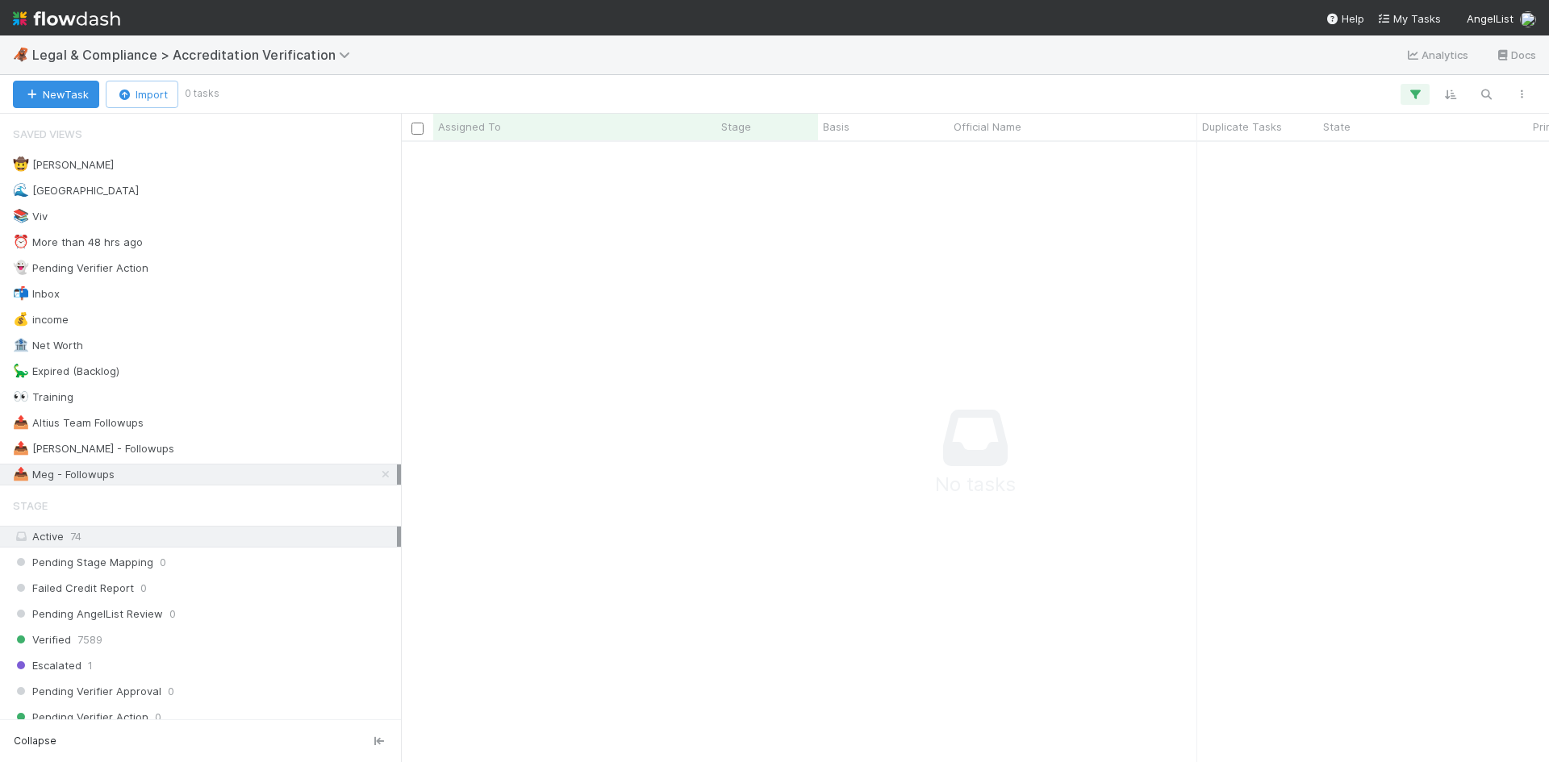
scroll to position [13, 13]
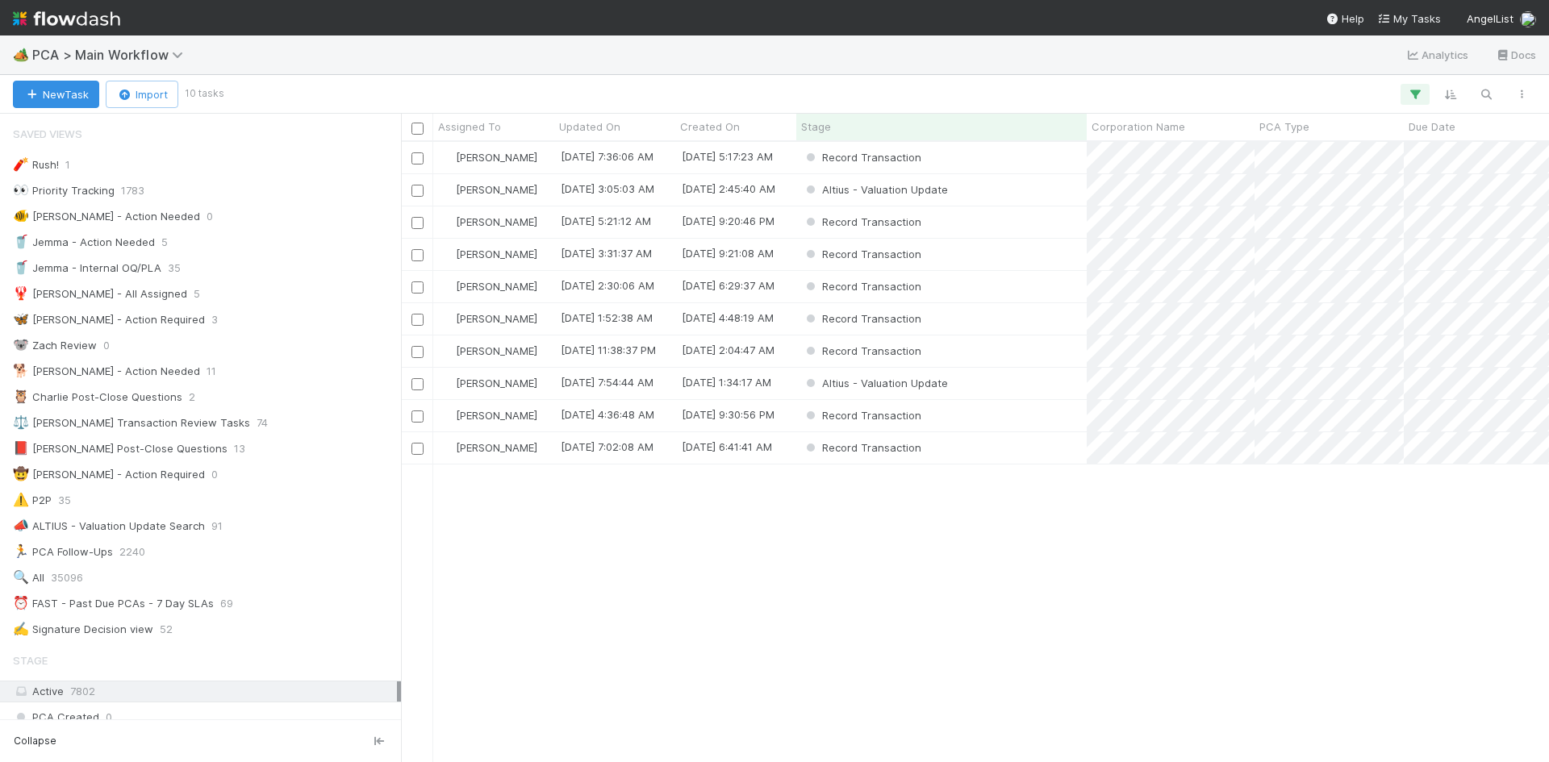
scroll to position [2269, 0]
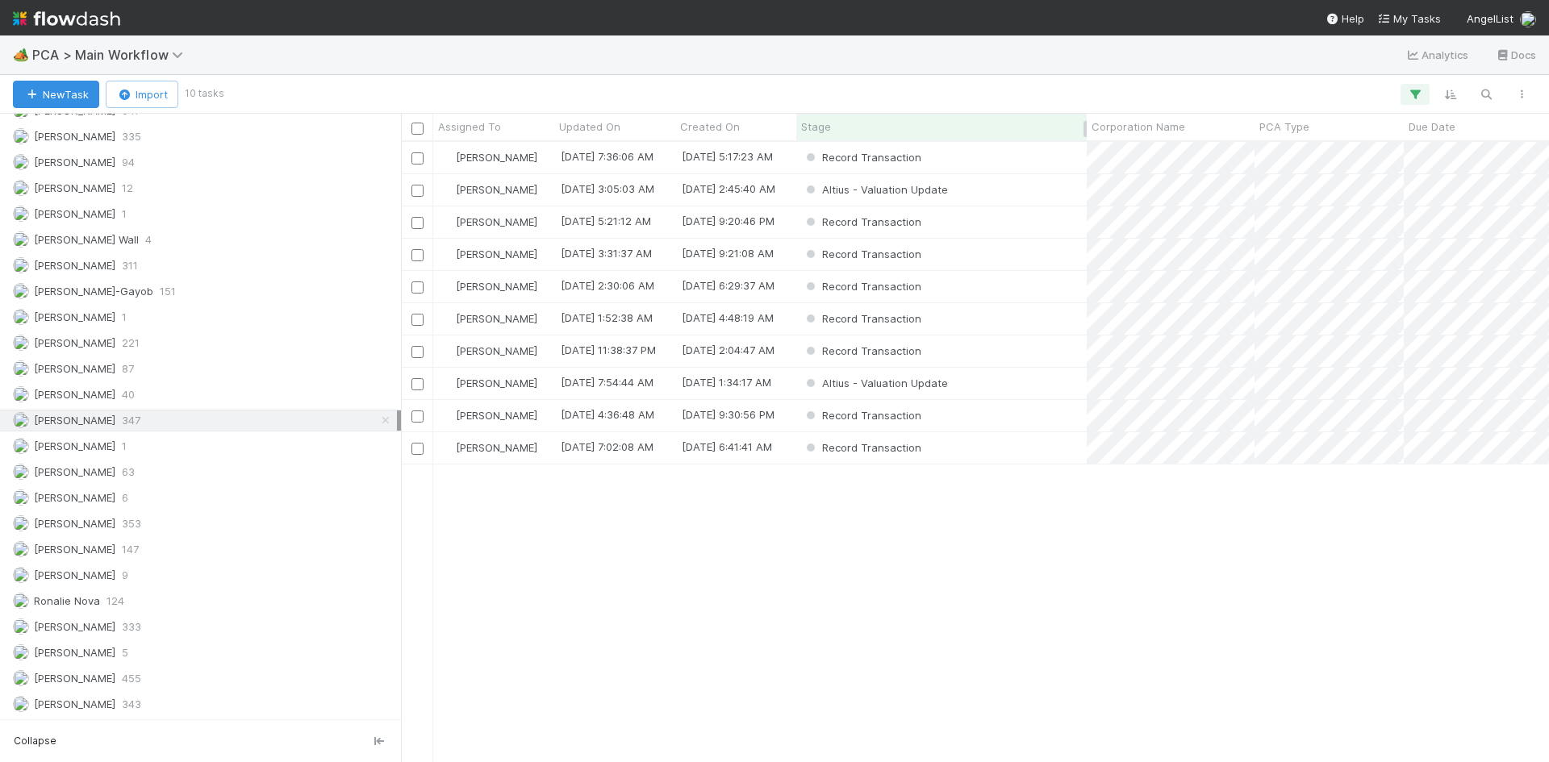
click at [854, 127] on div "Stage" at bounding box center [942, 127] width 282 height 16
click at [932, 628] on div "Meg Castanare 8/19/25, 7:54:44 AM 8/15/25, 1:34:17 AM Altius - Valuation Update…" at bounding box center [975, 452] width 1148 height 620
click at [1027, 163] on div "Altius - Valuation Update" at bounding box center [941, 157] width 290 height 31
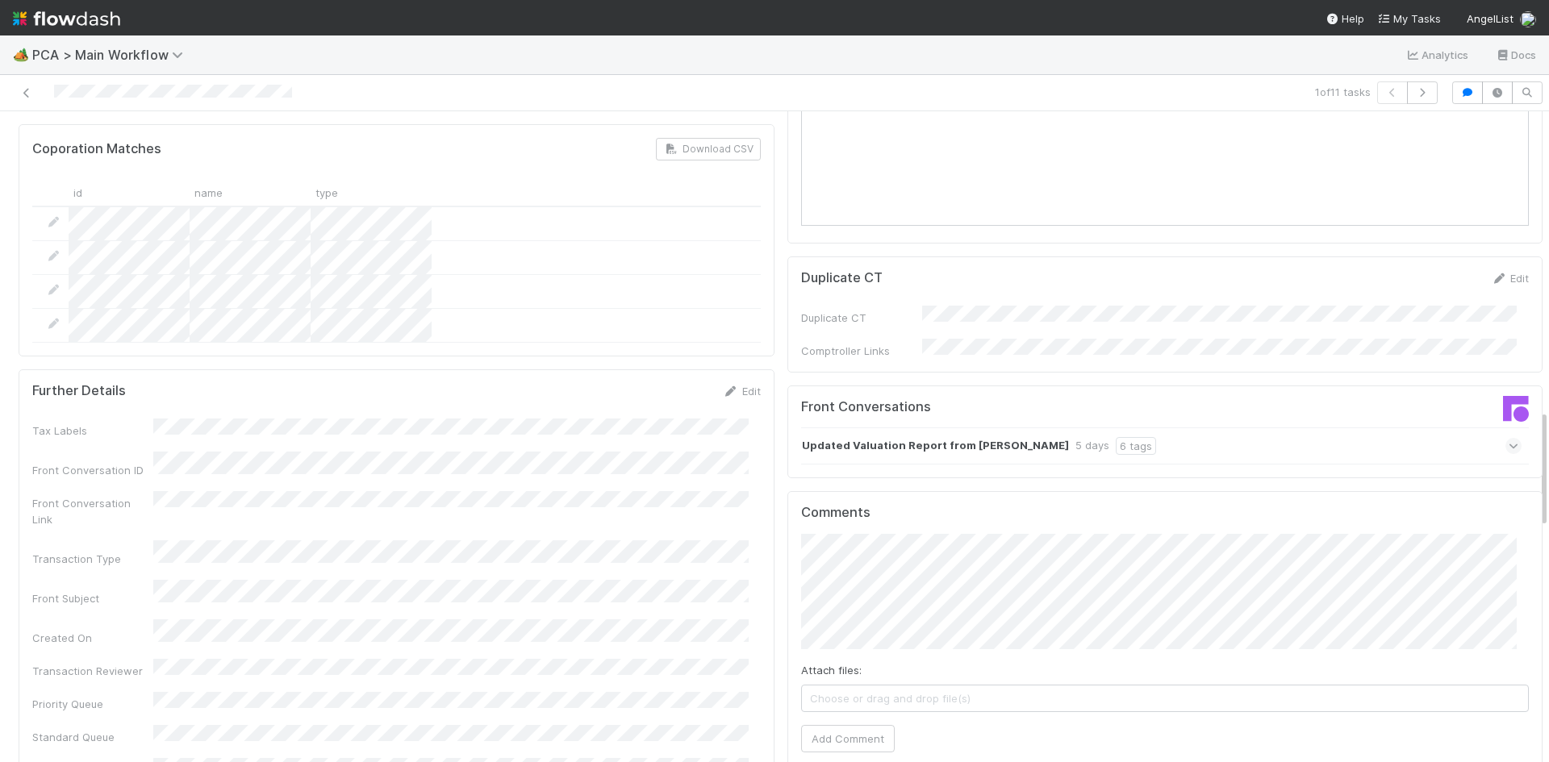
scroll to position [1694, 0]
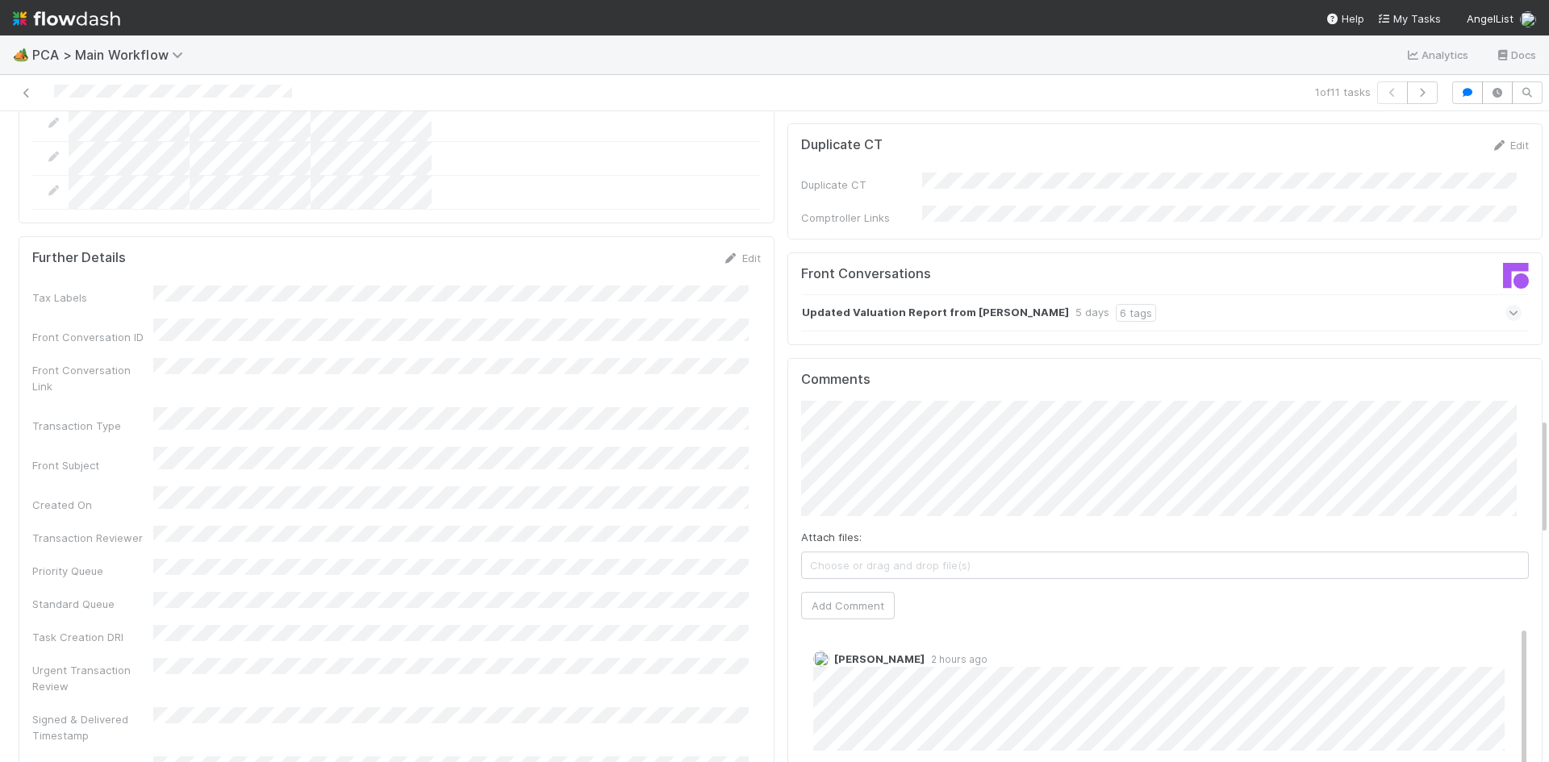
click at [1263, 294] on div "Updated Valuation Report from Mohamed soliman 5 days 6 tags" at bounding box center [1161, 312] width 721 height 37
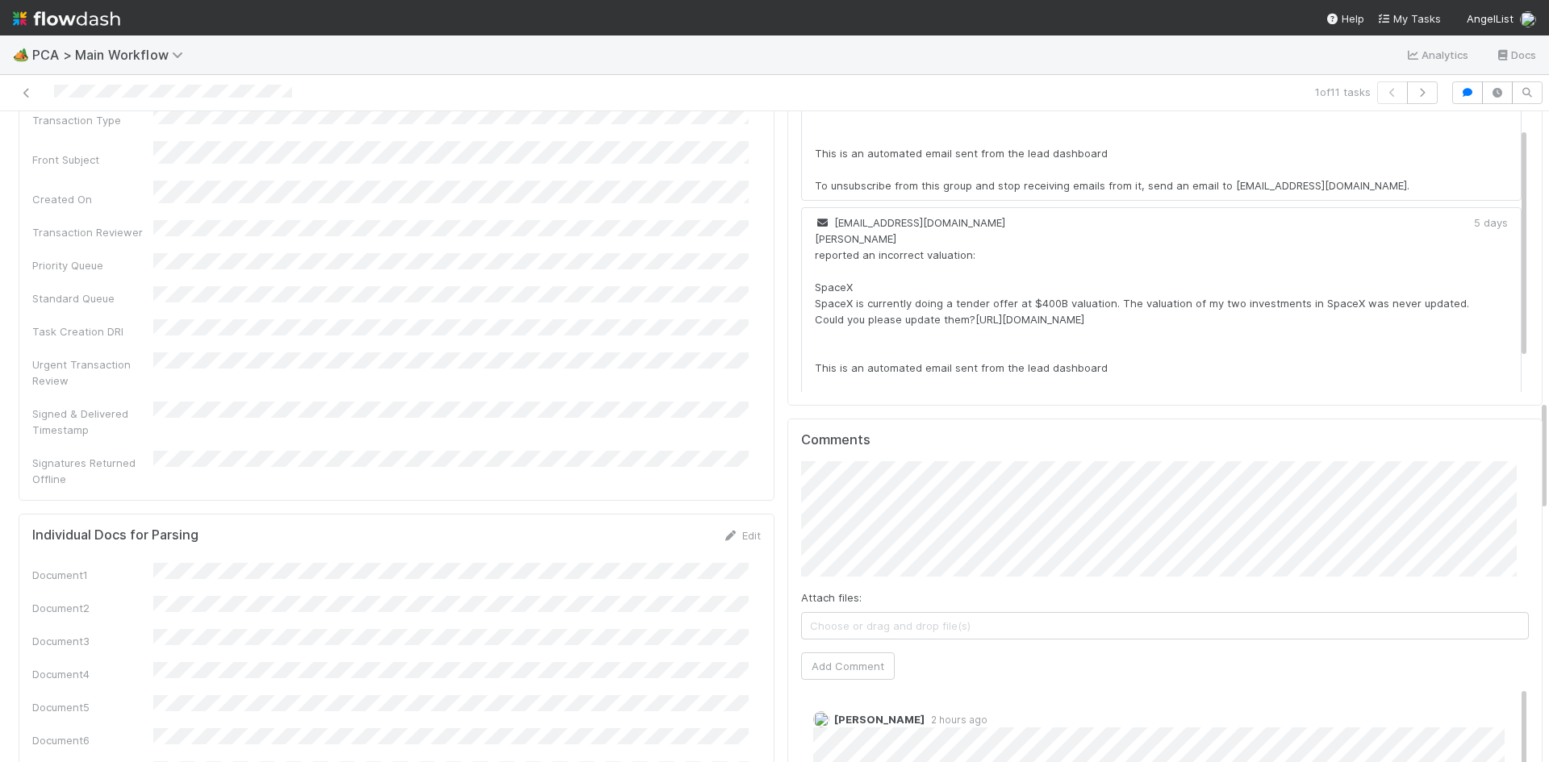
scroll to position [2017, 0]
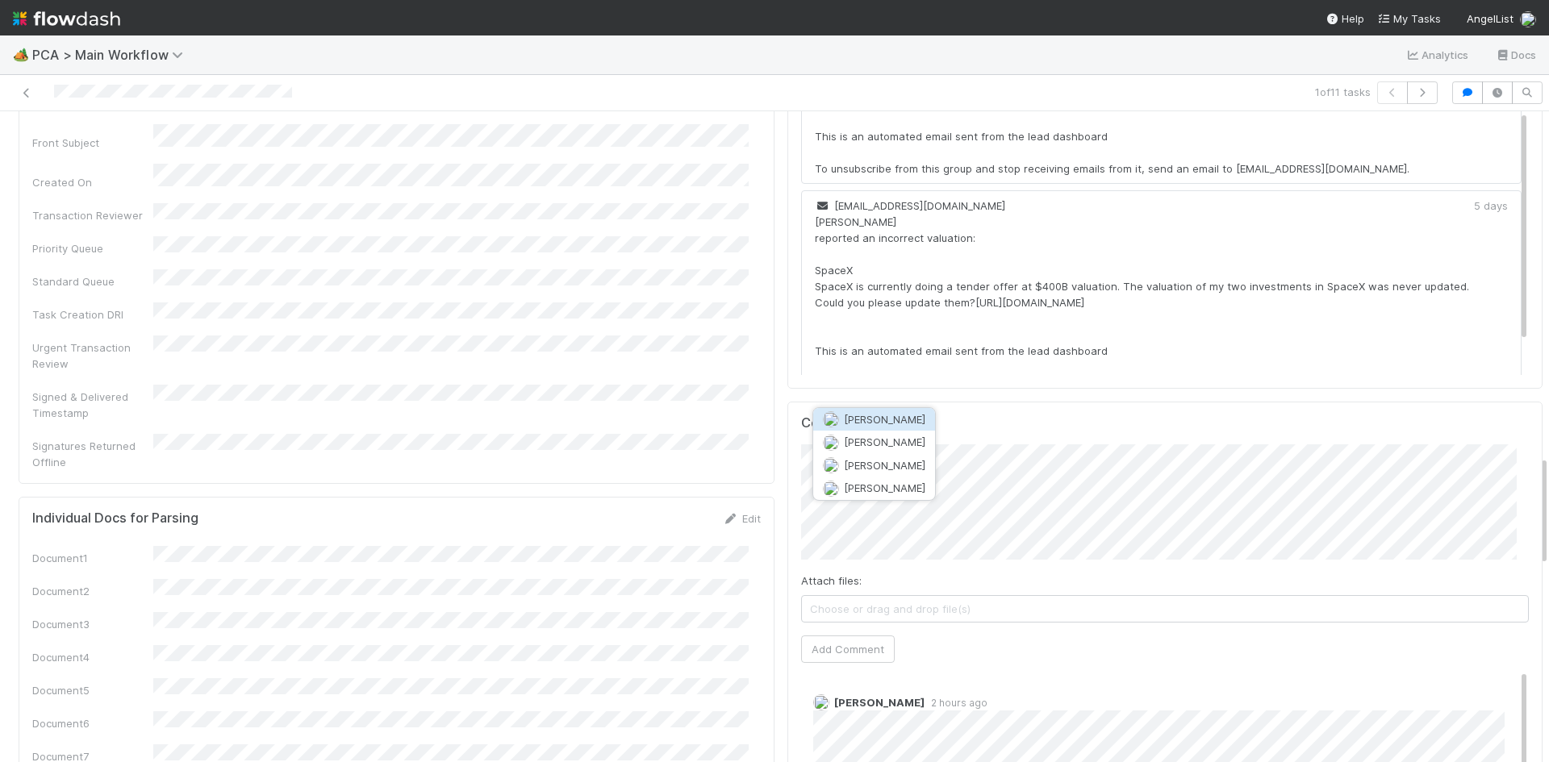
click at [909, 480] on button "[PERSON_NAME]" at bounding box center [874, 488] width 122 height 23
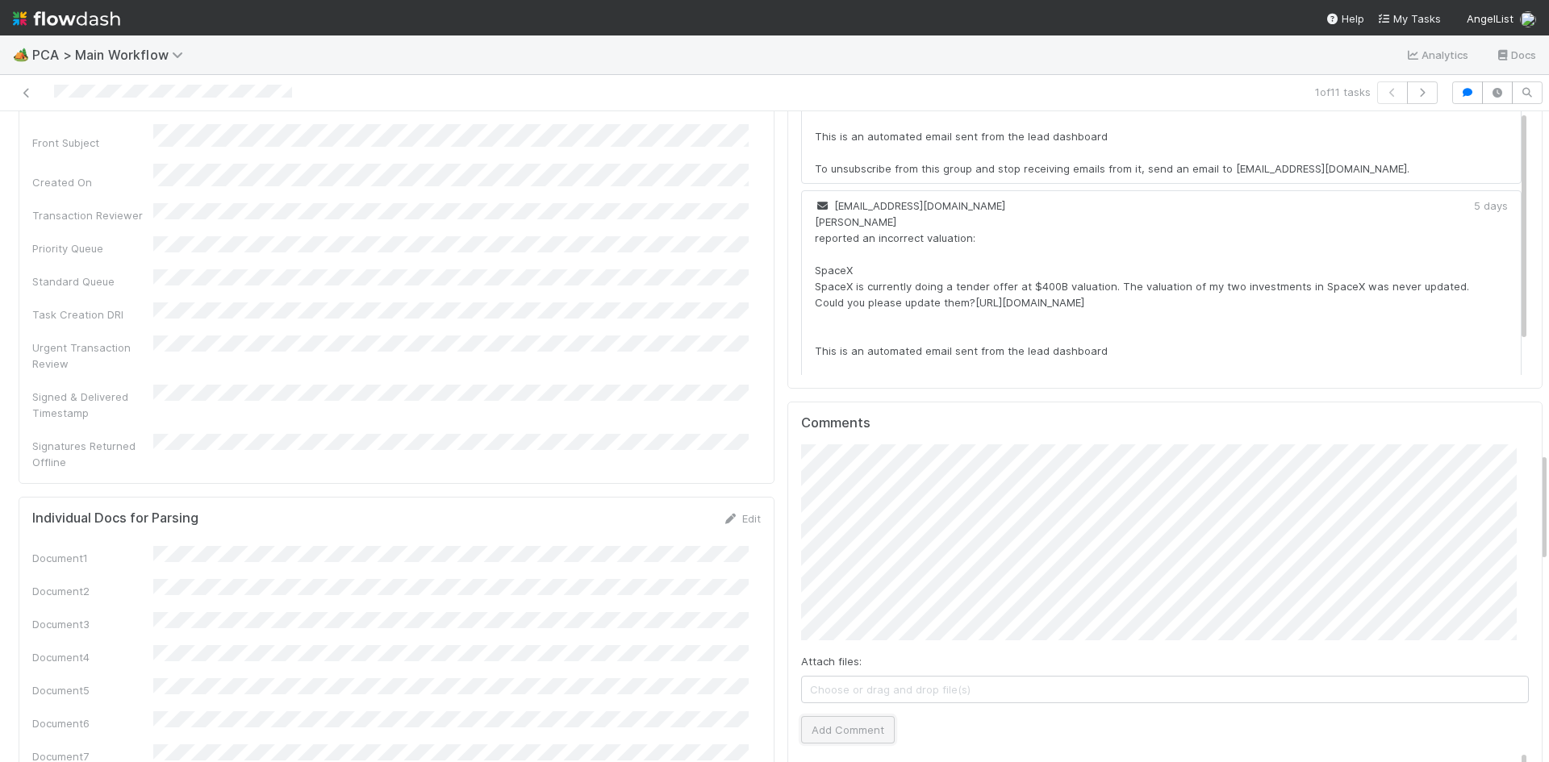
click at [853, 716] on button "Add Comment" at bounding box center [848, 729] width 94 height 27
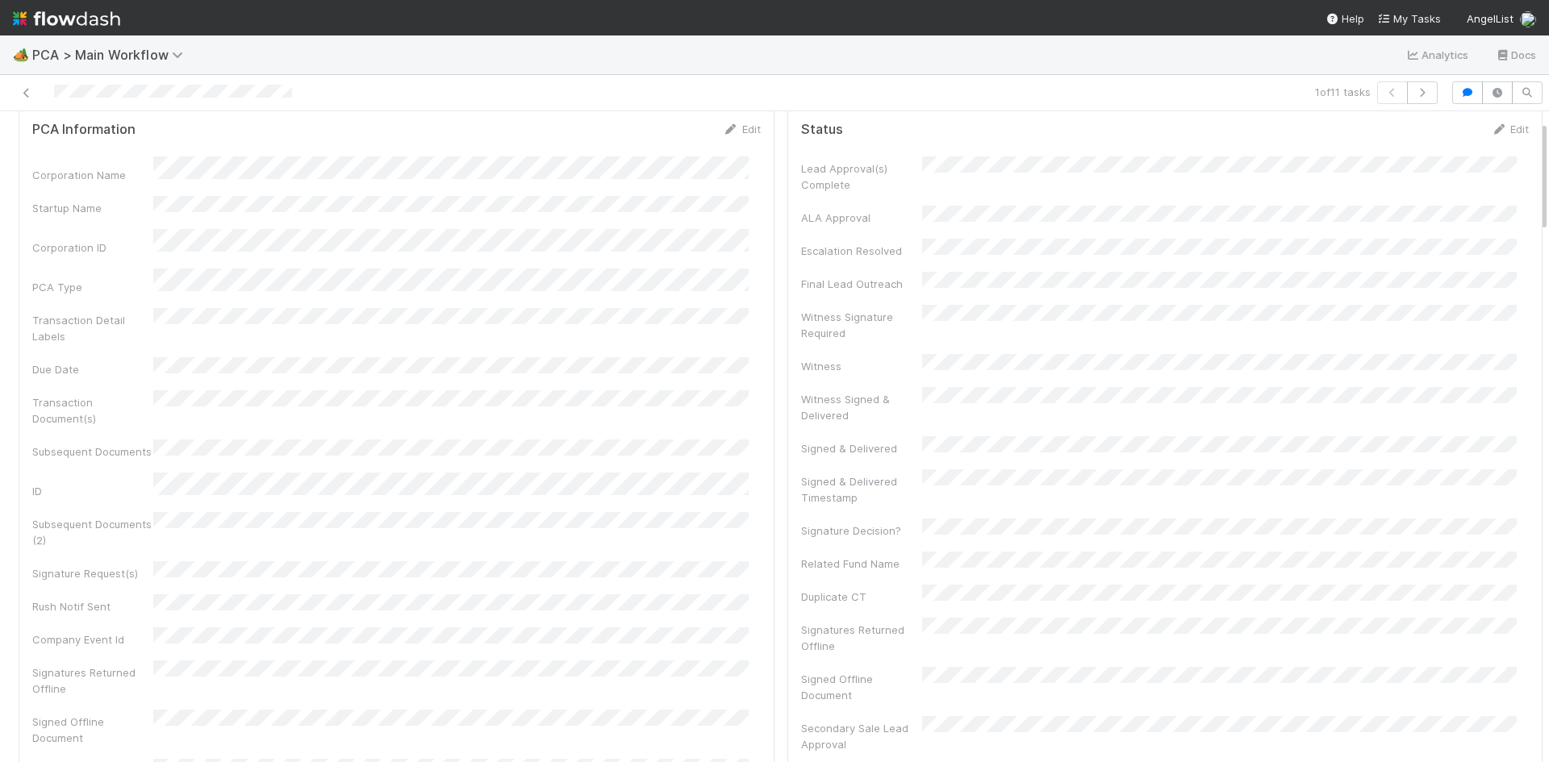
scroll to position [0, 0]
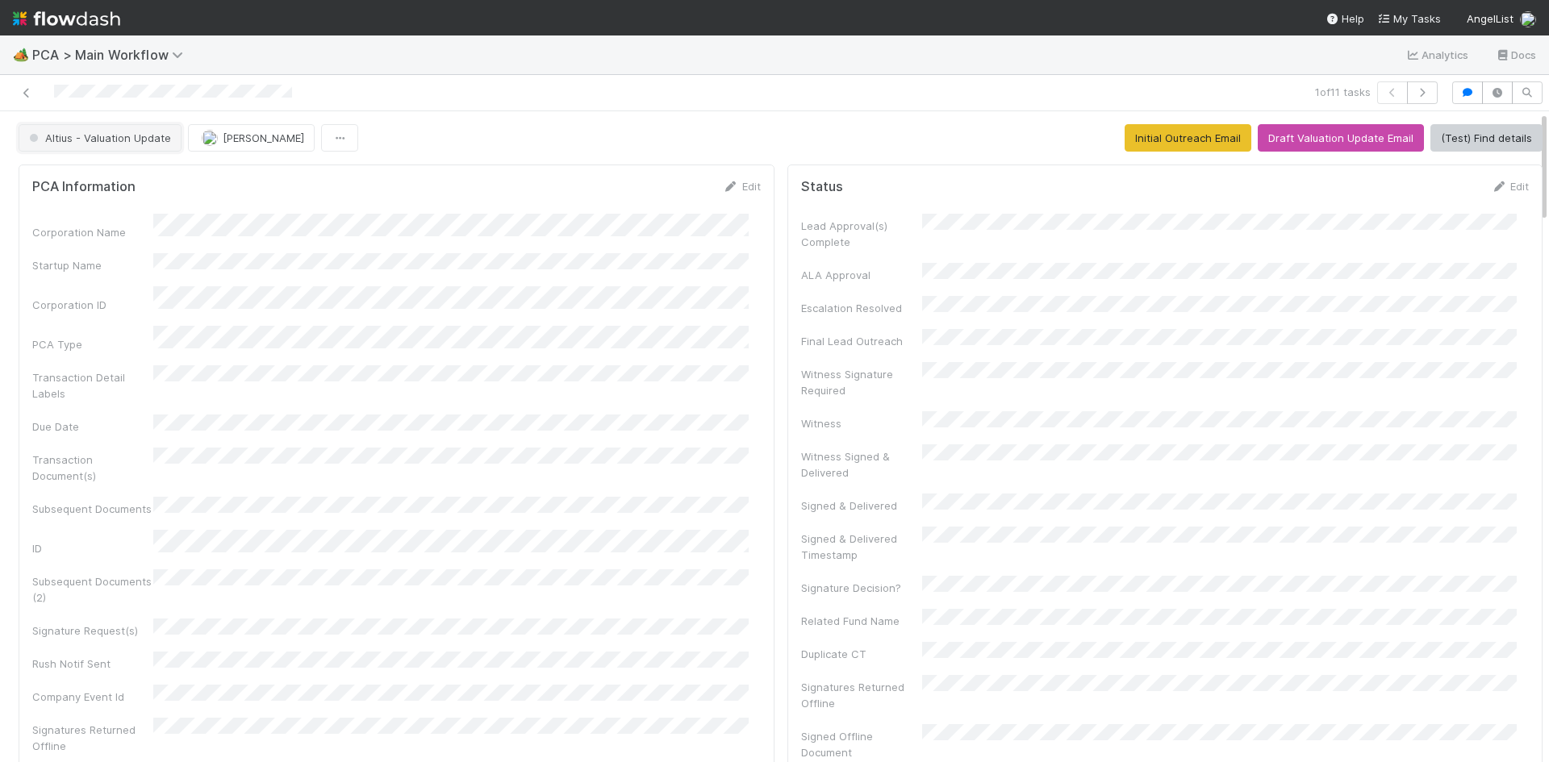
click at [131, 134] on span "Altius - Valuation Update" at bounding box center [98, 137] width 145 height 13
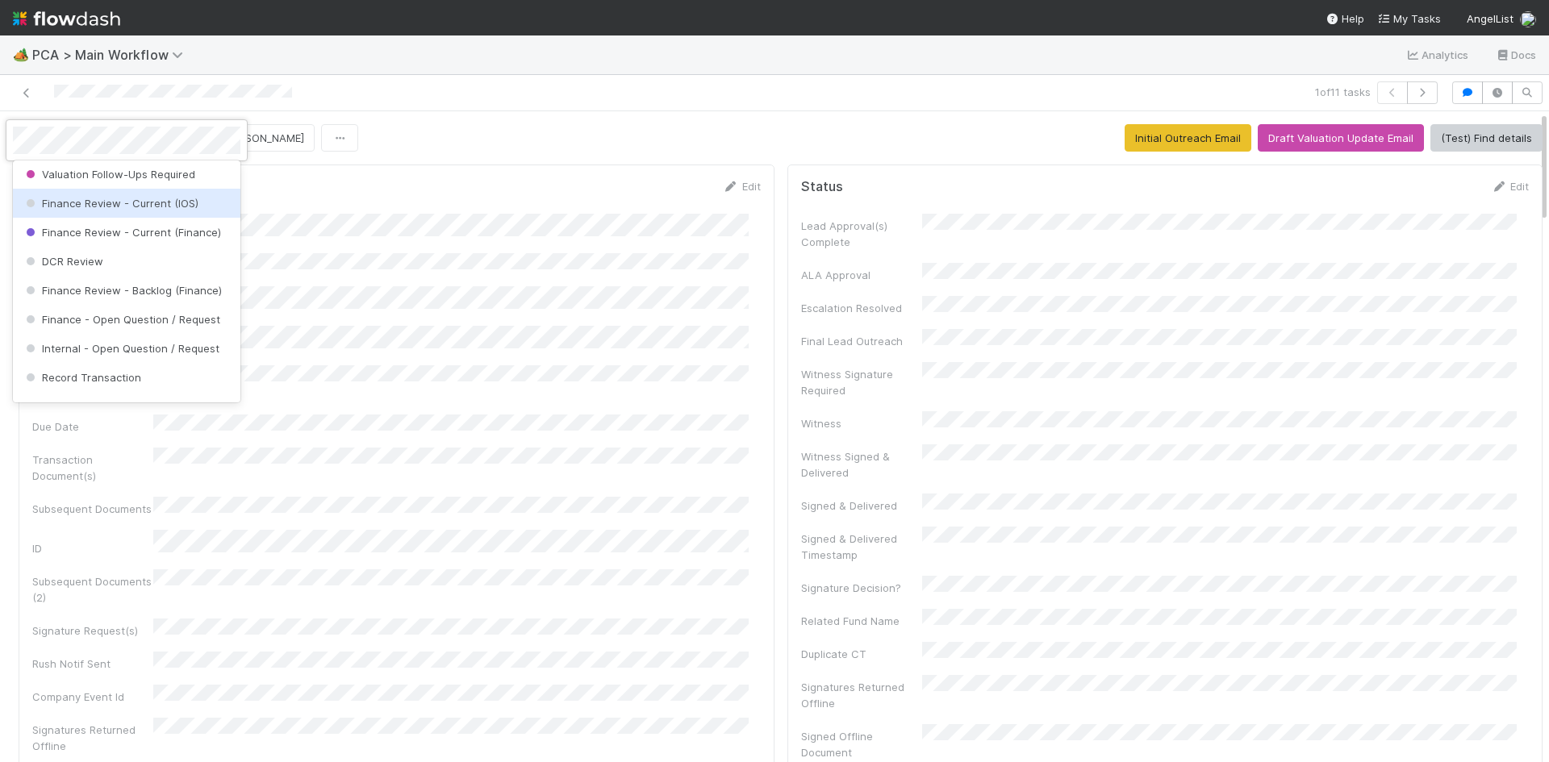
scroll to position [887, 0]
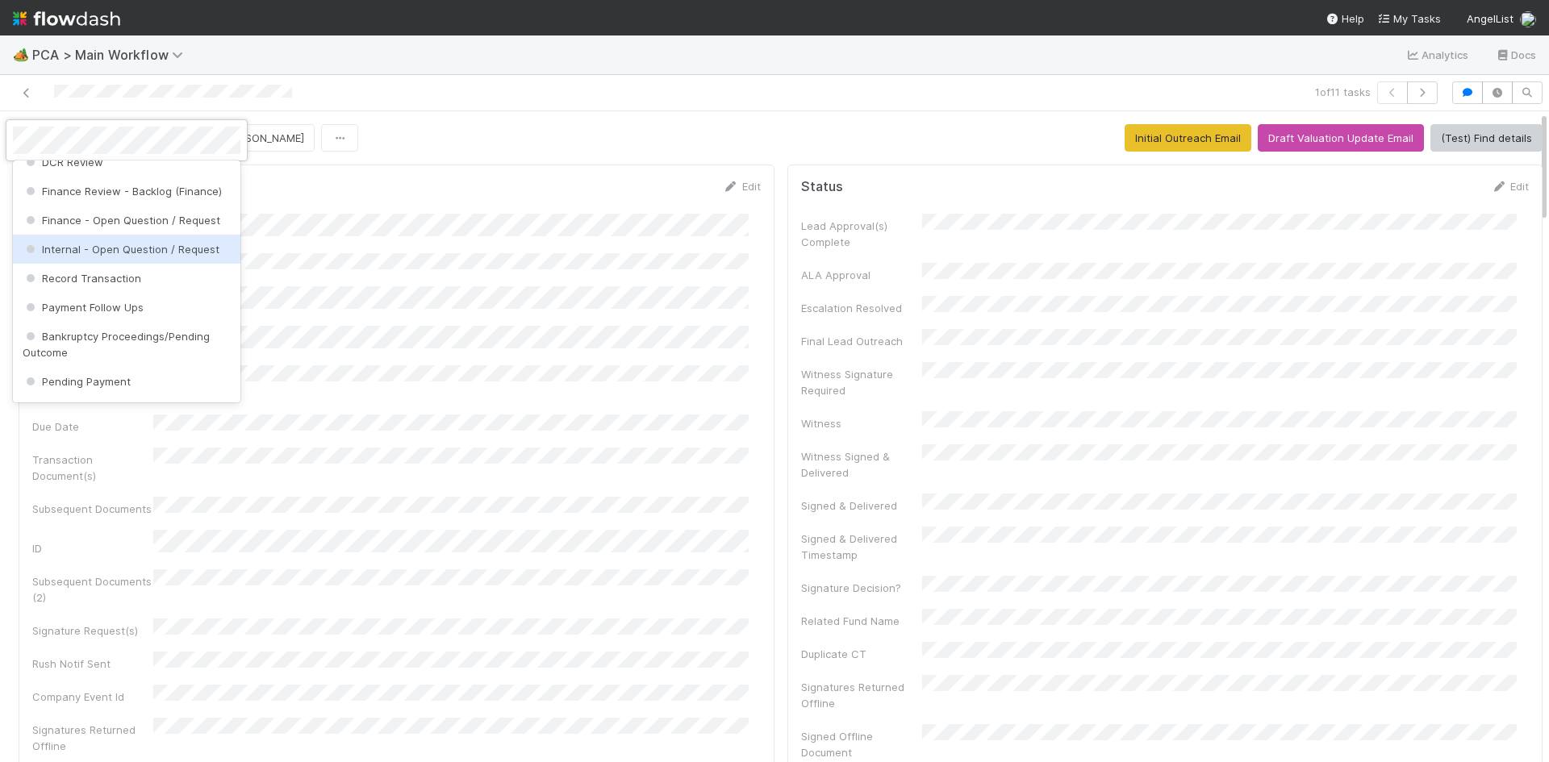
click at [177, 256] on span "Internal - Open Question / Request" at bounding box center [121, 249] width 197 height 13
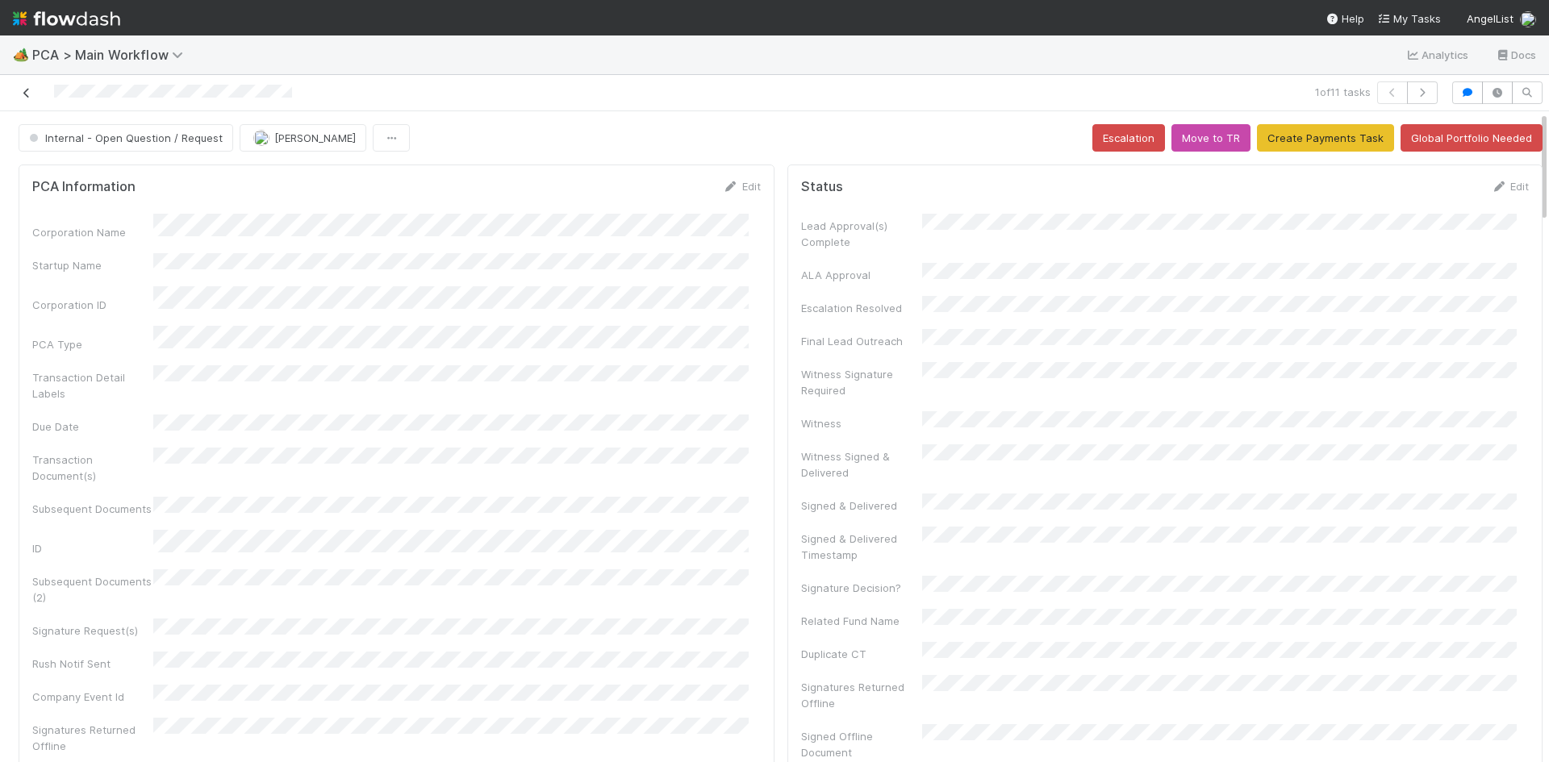
click at [29, 93] on icon at bounding box center [27, 93] width 16 height 10
click at [28, 85] on div at bounding box center [367, 92] width 722 height 23
click at [24, 91] on icon at bounding box center [27, 93] width 16 height 10
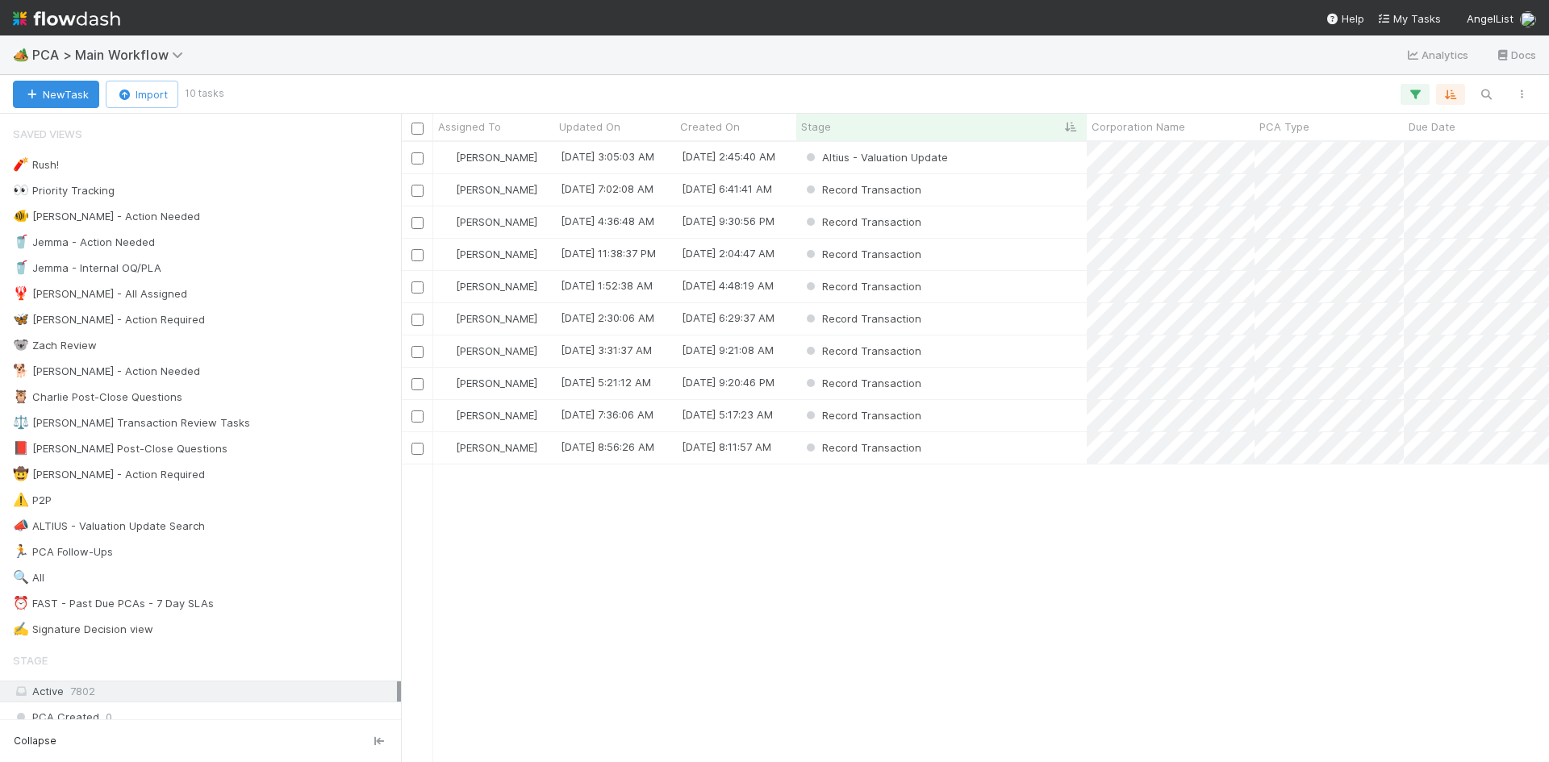
scroll to position [608, 1136]
click at [1019, 160] on div "Altius - Valuation Update" at bounding box center [941, 157] width 290 height 31
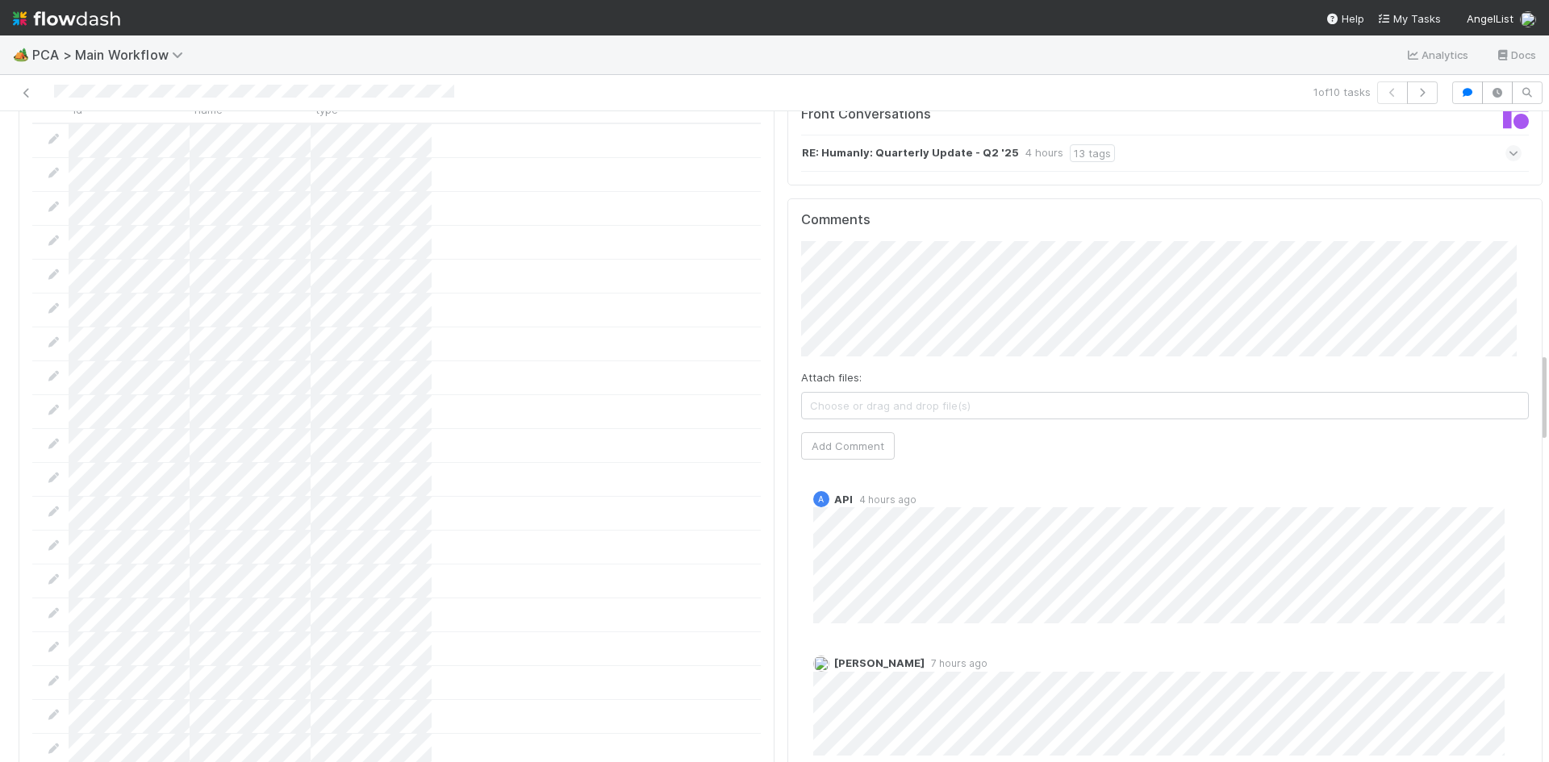
scroll to position [1855, 0]
click at [895, 261] on span "[PERSON_NAME]" at bounding box center [884, 260] width 81 height 13
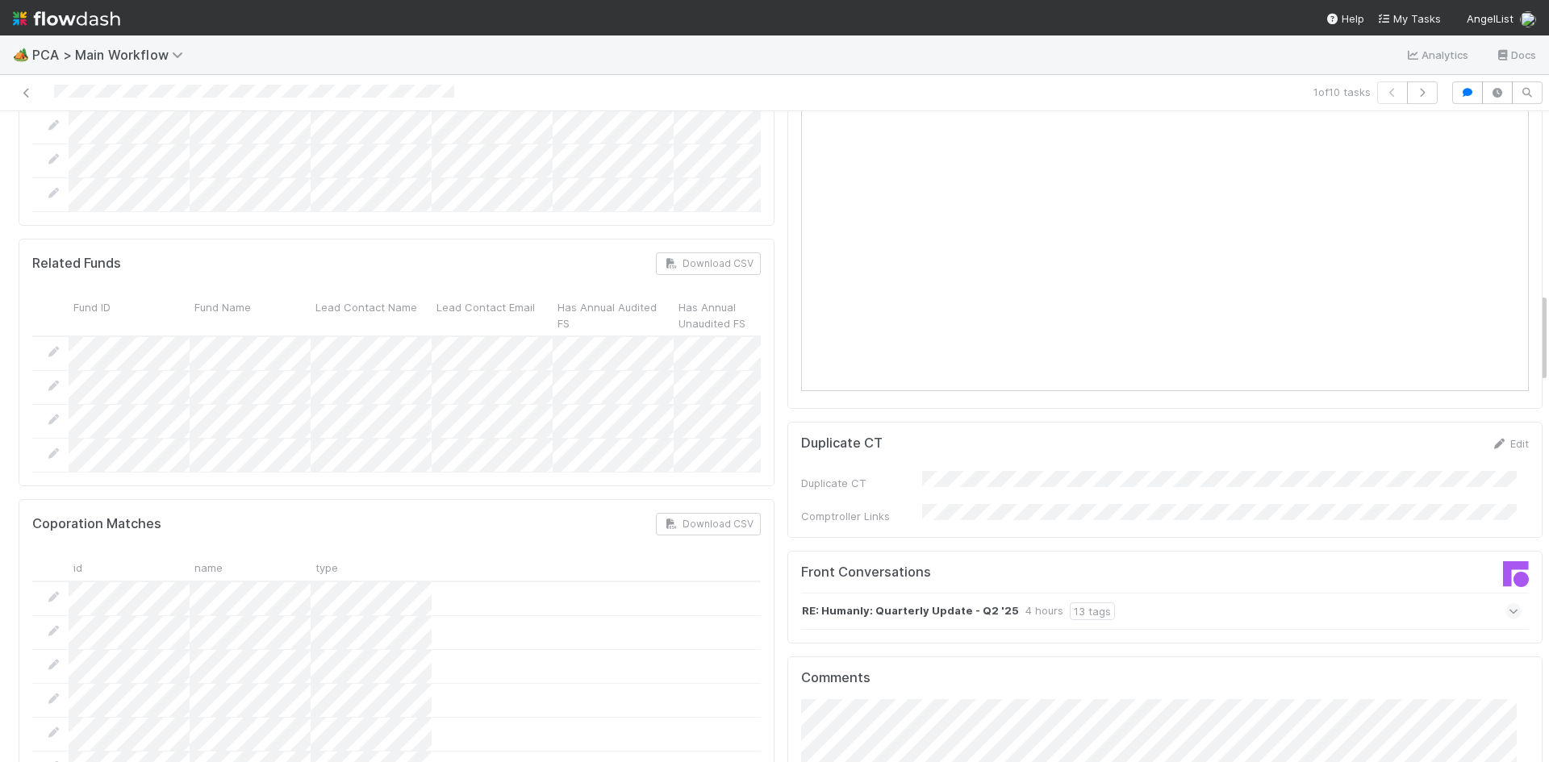
scroll to position [1533, 0]
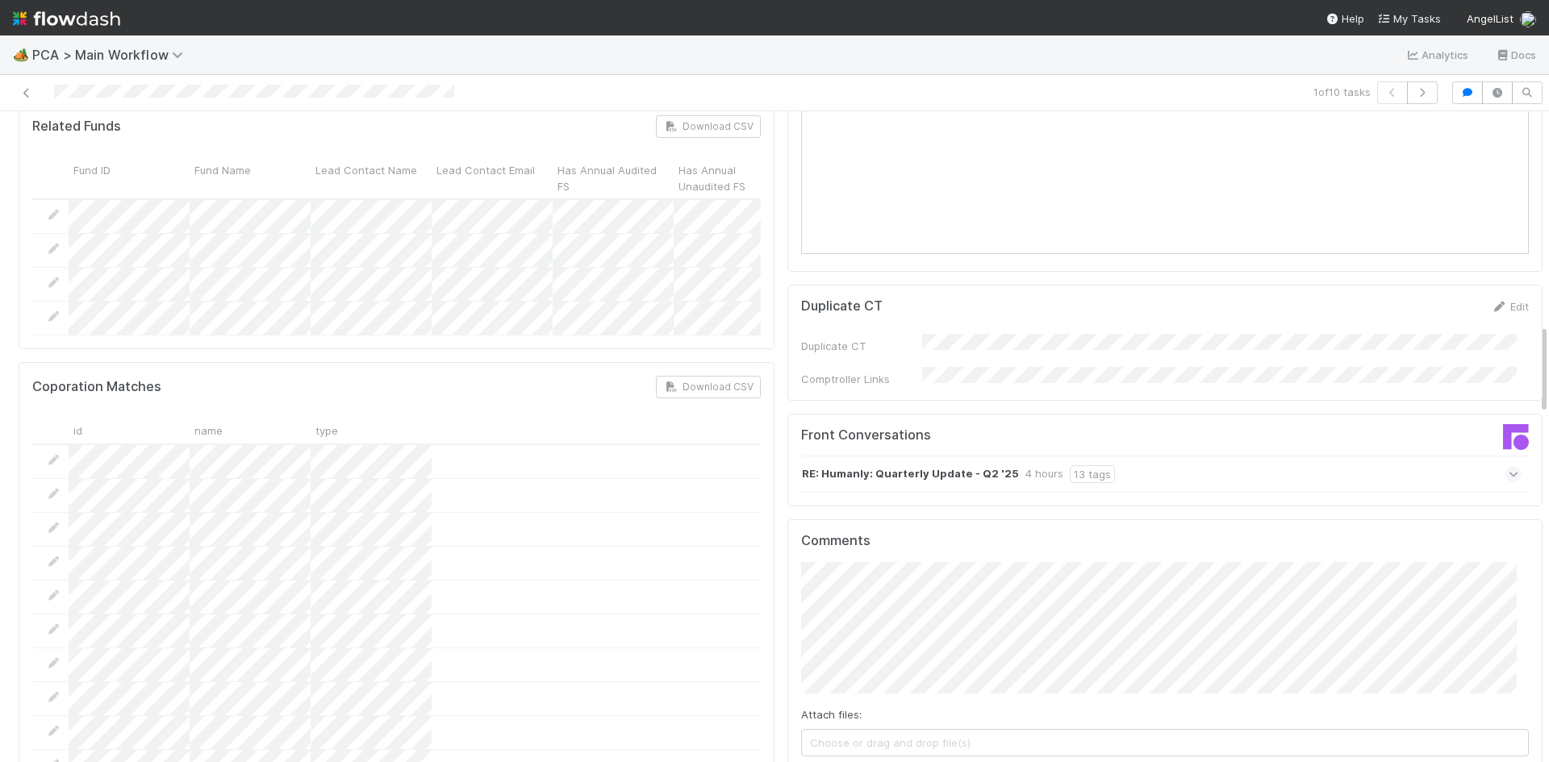
click at [952, 730] on span "Choose or drag and drop file(s)" at bounding box center [1165, 743] width 727 height 26
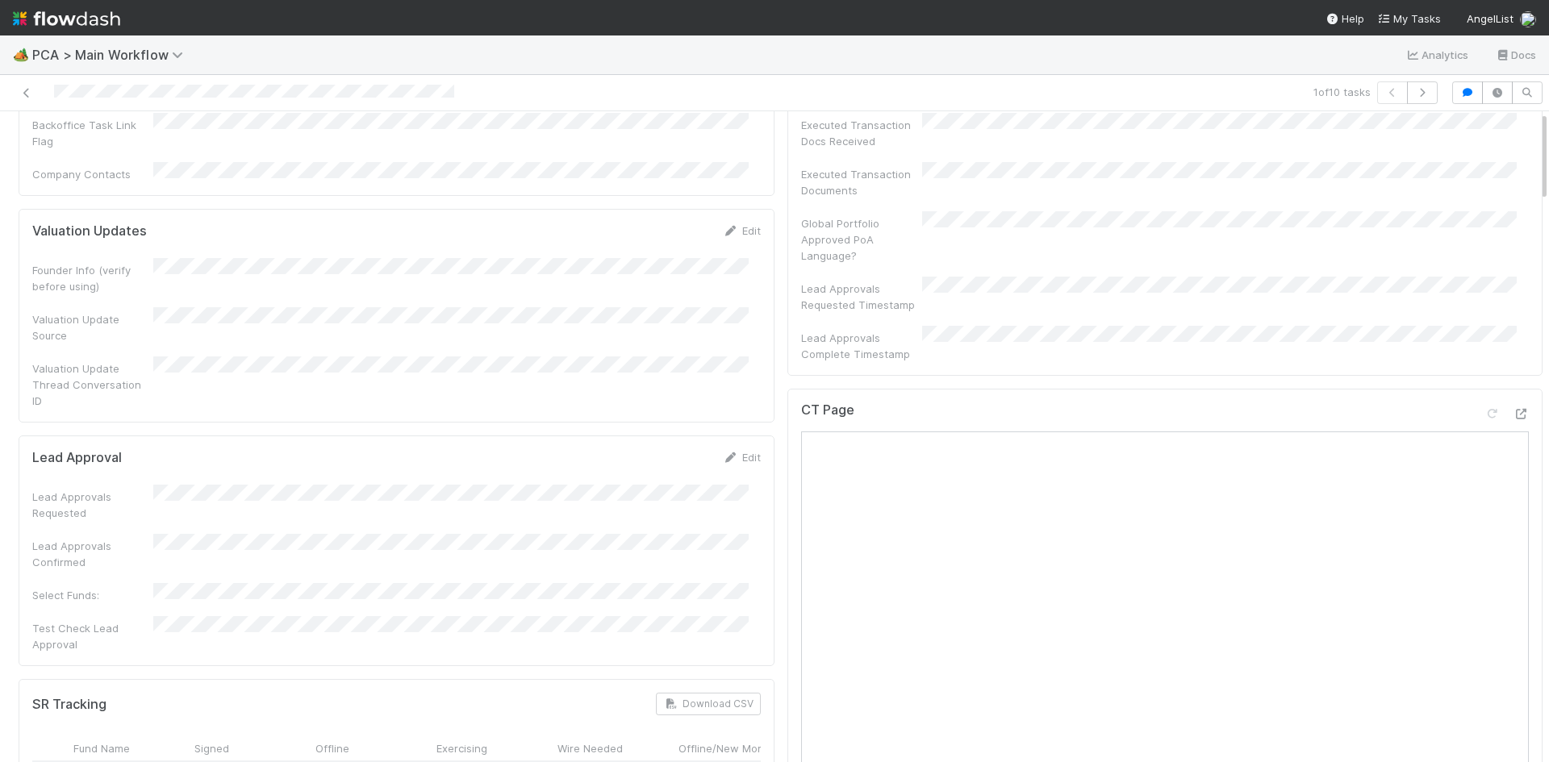
scroll to position [0, 0]
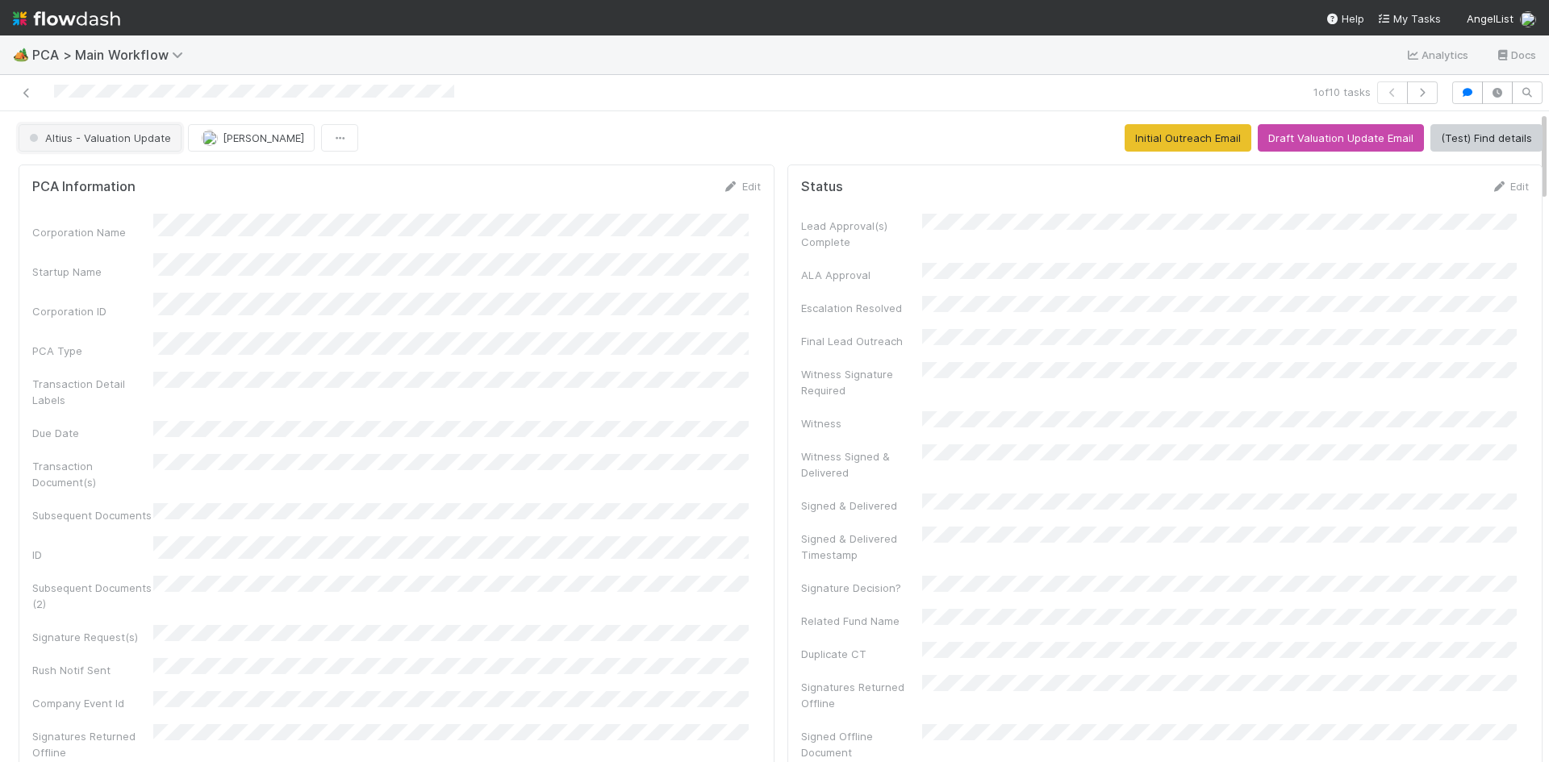
click at [127, 144] on button "Altius - Valuation Update" at bounding box center [100, 137] width 163 height 27
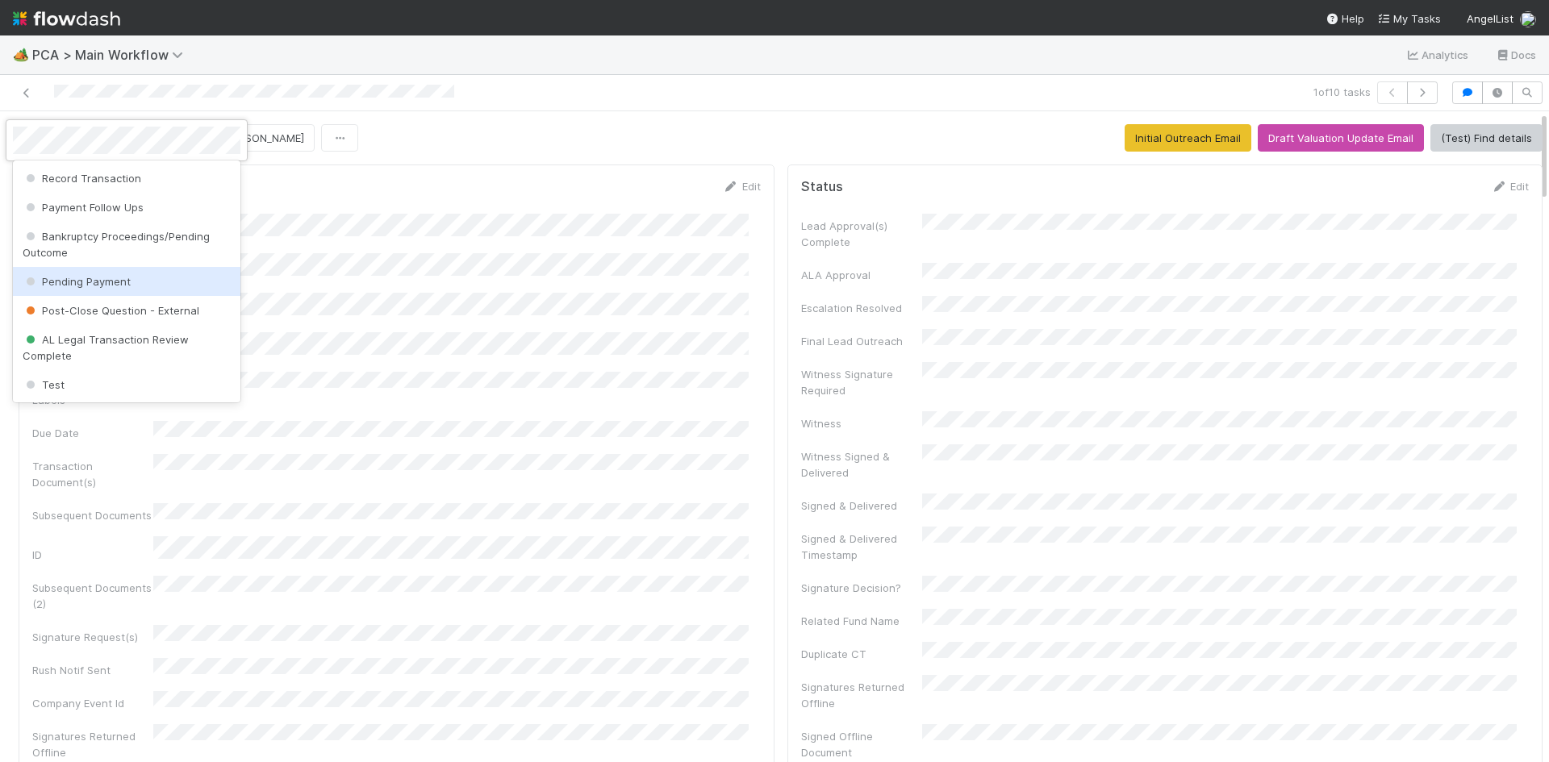
scroll to position [907, 0]
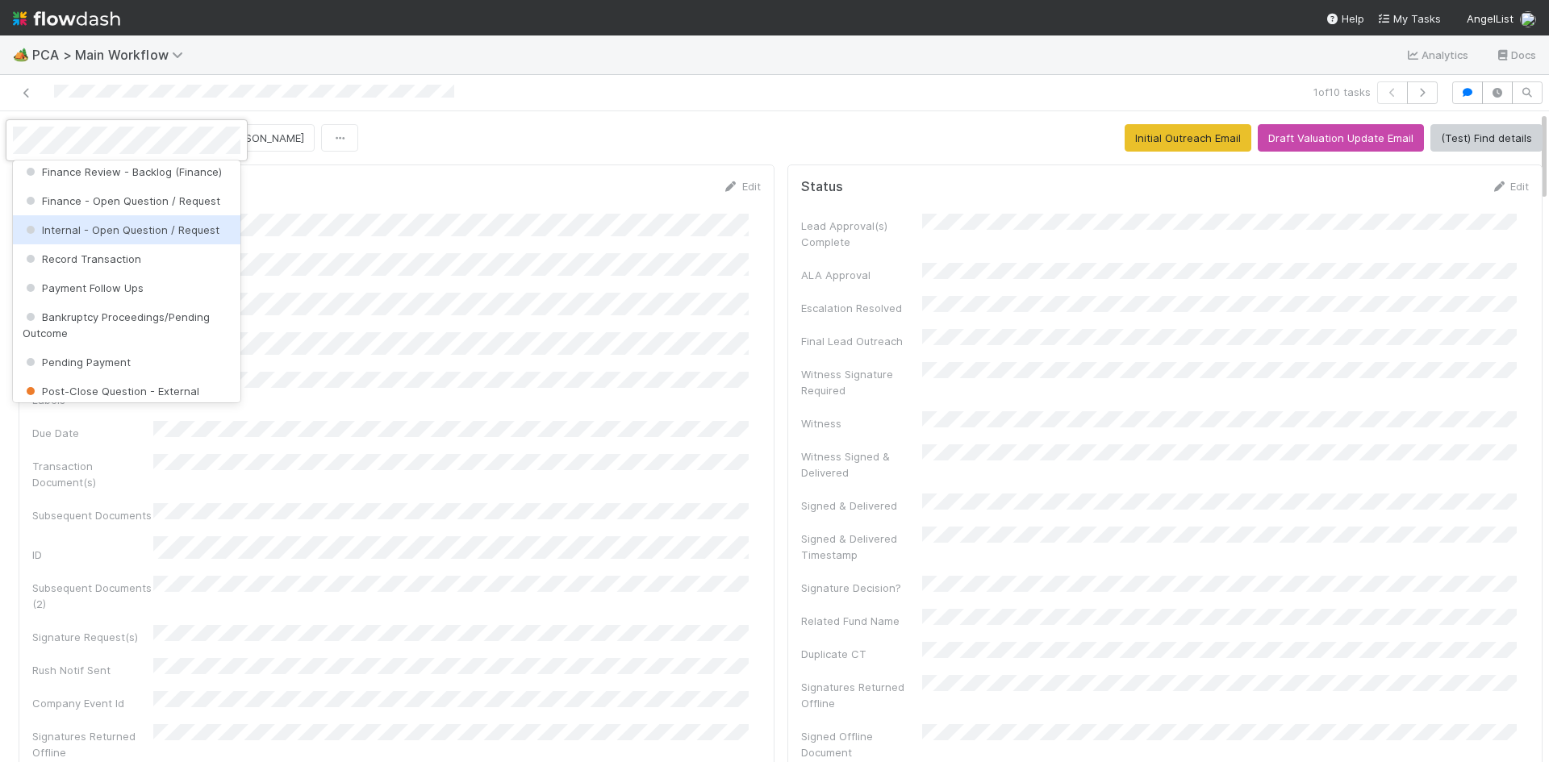
click at [173, 236] on span "Internal - Open Question / Request" at bounding box center [121, 229] width 197 height 13
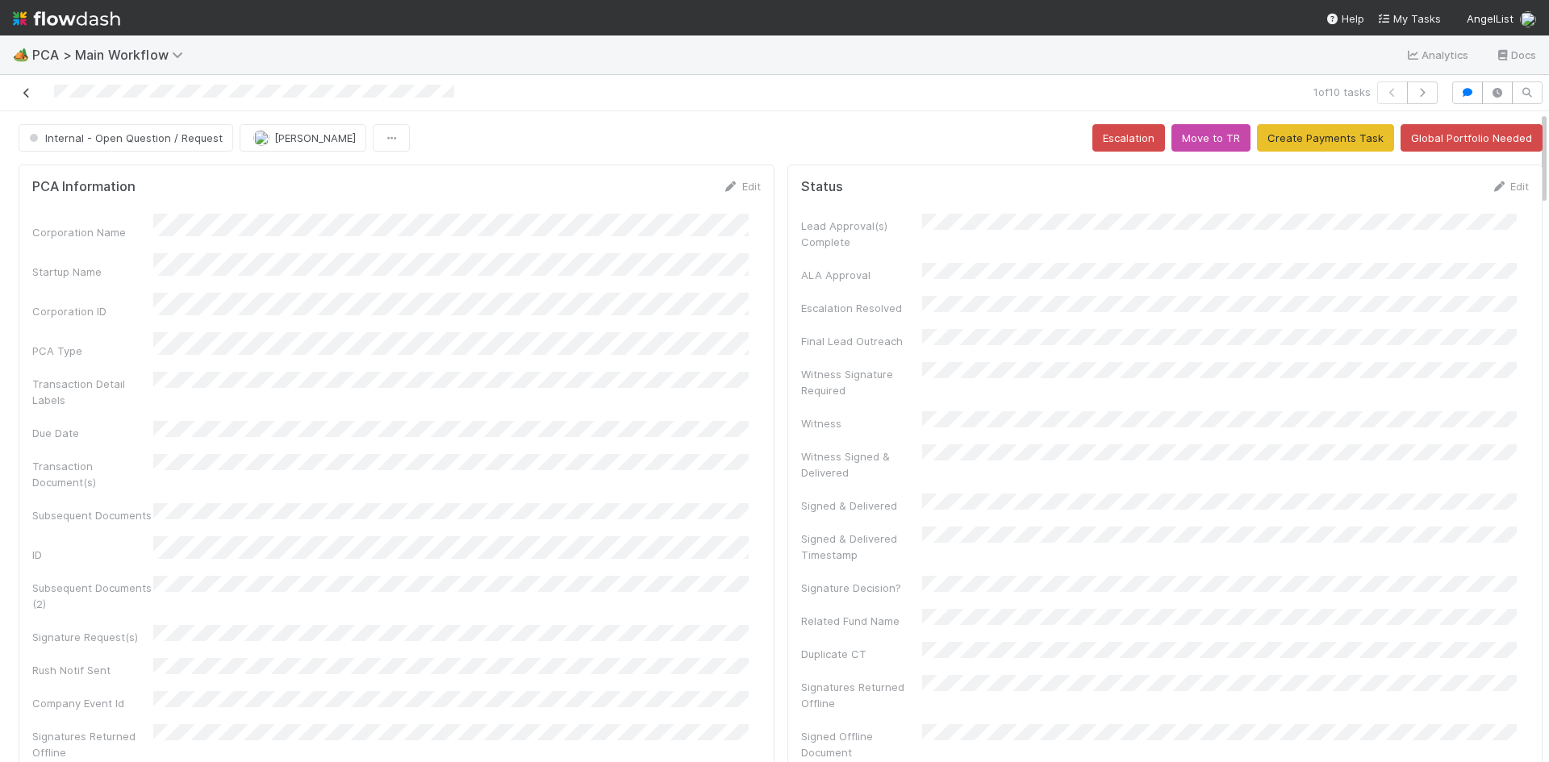
click at [27, 93] on icon at bounding box center [27, 93] width 16 height 10
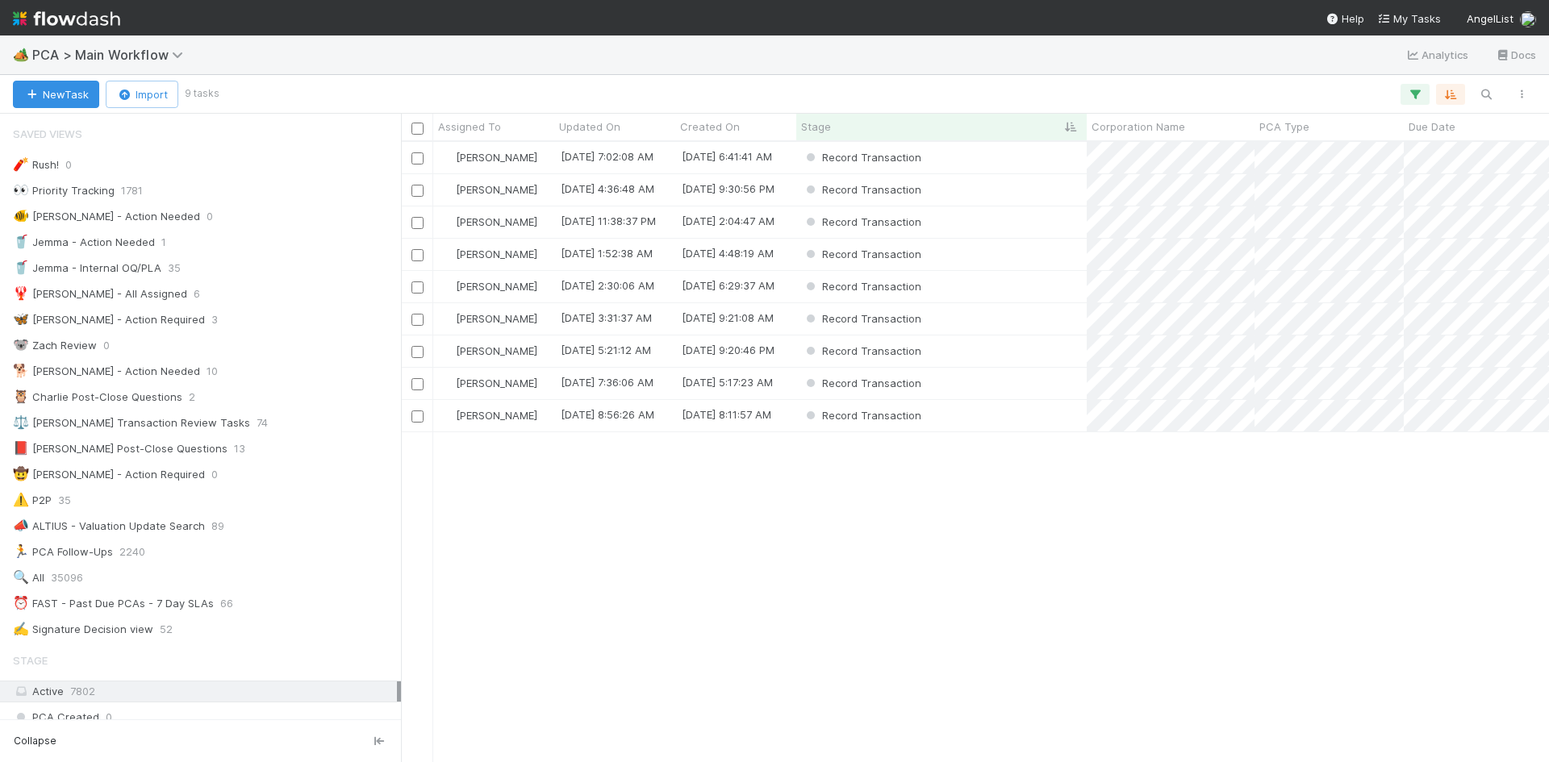
scroll to position [608, 1136]
click at [939, 522] on div "Meg Castanare 8/19/25, 7:02:08 AM 5/22/25, 6:41:41 AM Record Transaction 0 0 0 …" at bounding box center [975, 452] width 1148 height 620
click at [1285, 124] on span "PCA Type" at bounding box center [1284, 127] width 50 height 16
click at [1313, 154] on div "Sort A → Z" at bounding box center [1352, 157] width 184 height 24
click at [997, 294] on div "Record Transaction" at bounding box center [941, 286] width 290 height 31
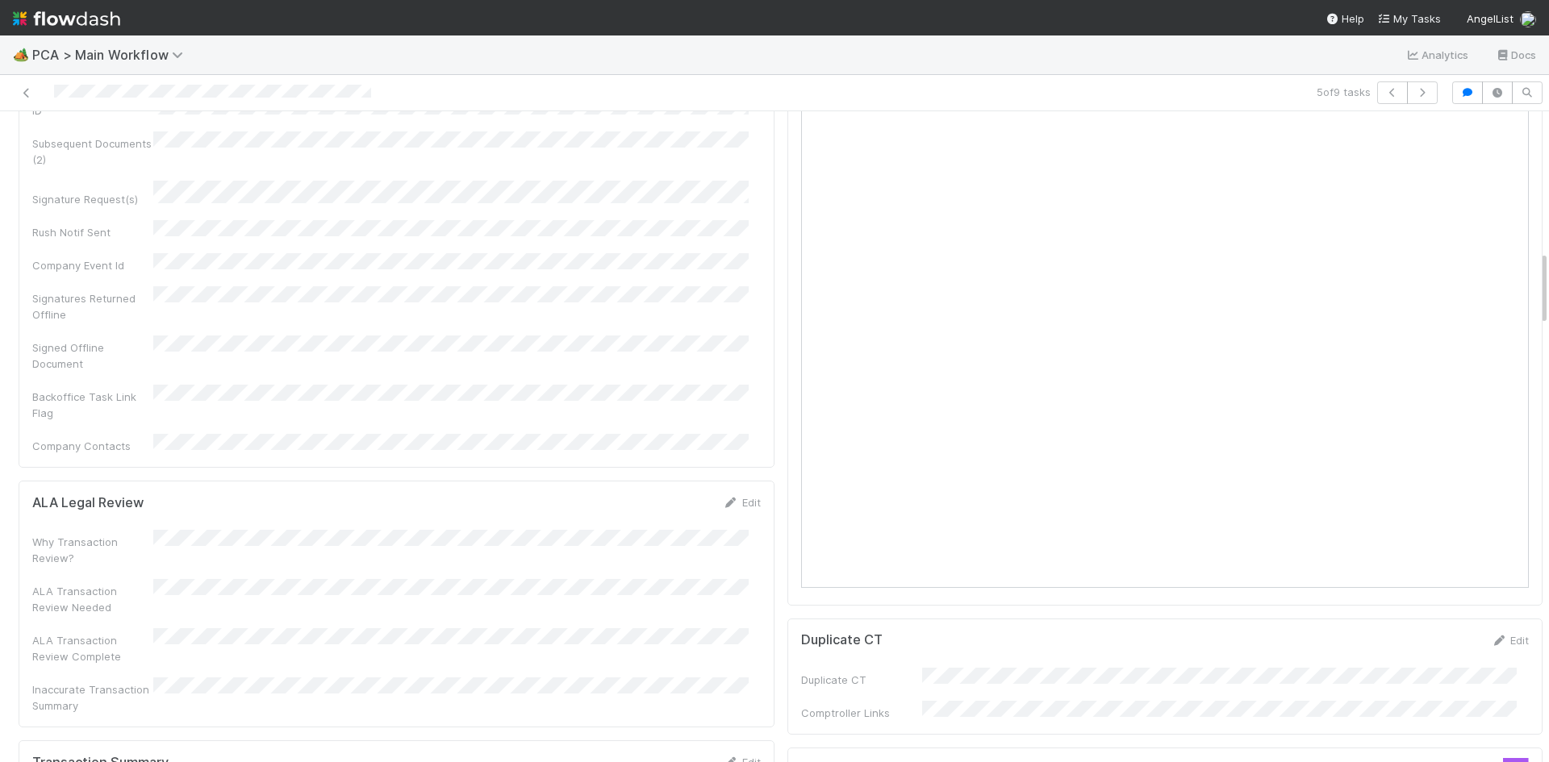
scroll to position [1371, 0]
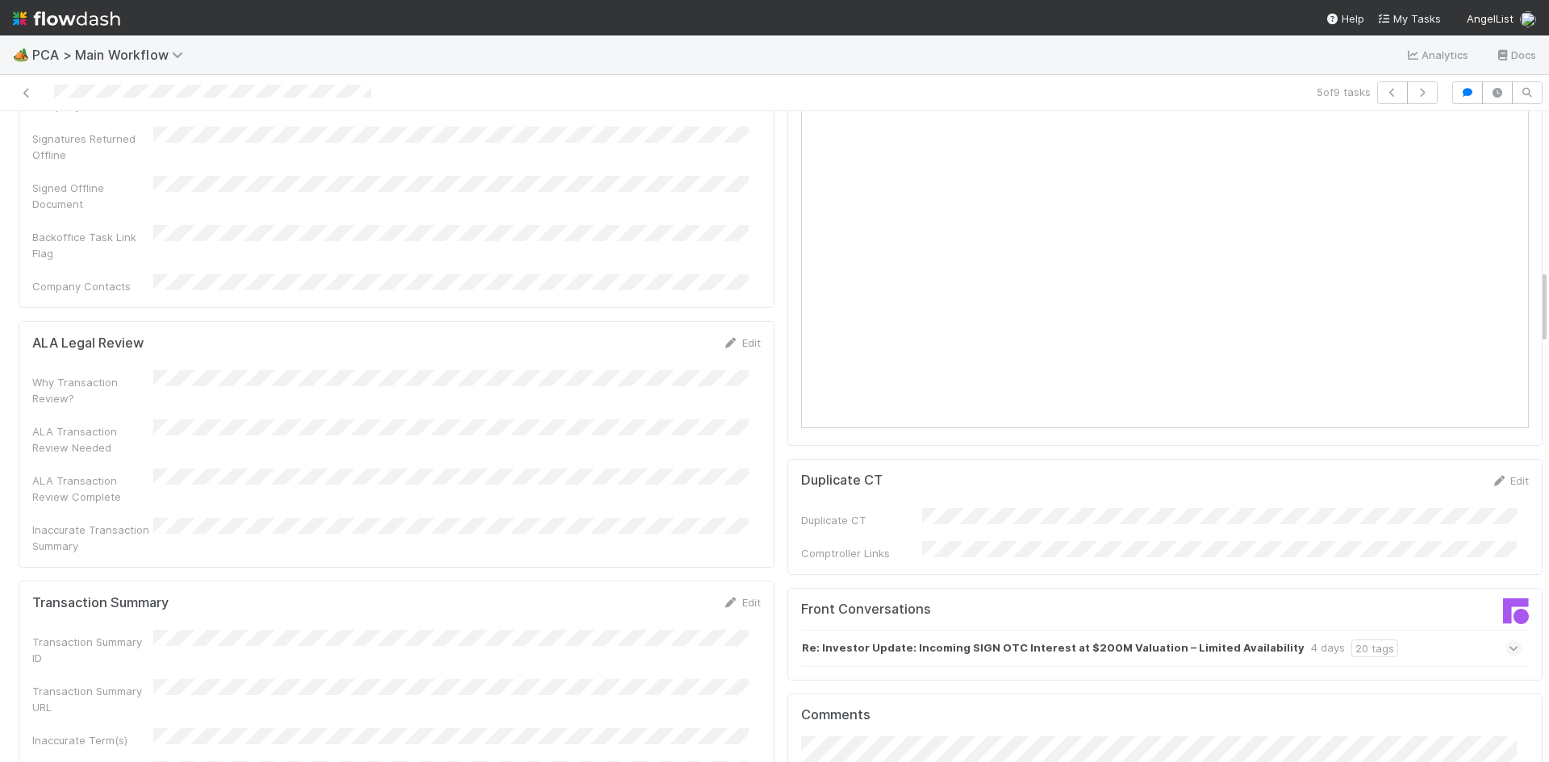
drag, startPoint x: 732, startPoint y: 468, endPoint x: 636, endPoint y: 493, distance: 99.2
click at [731, 596] on link "Edit" at bounding box center [742, 602] width 38 height 13
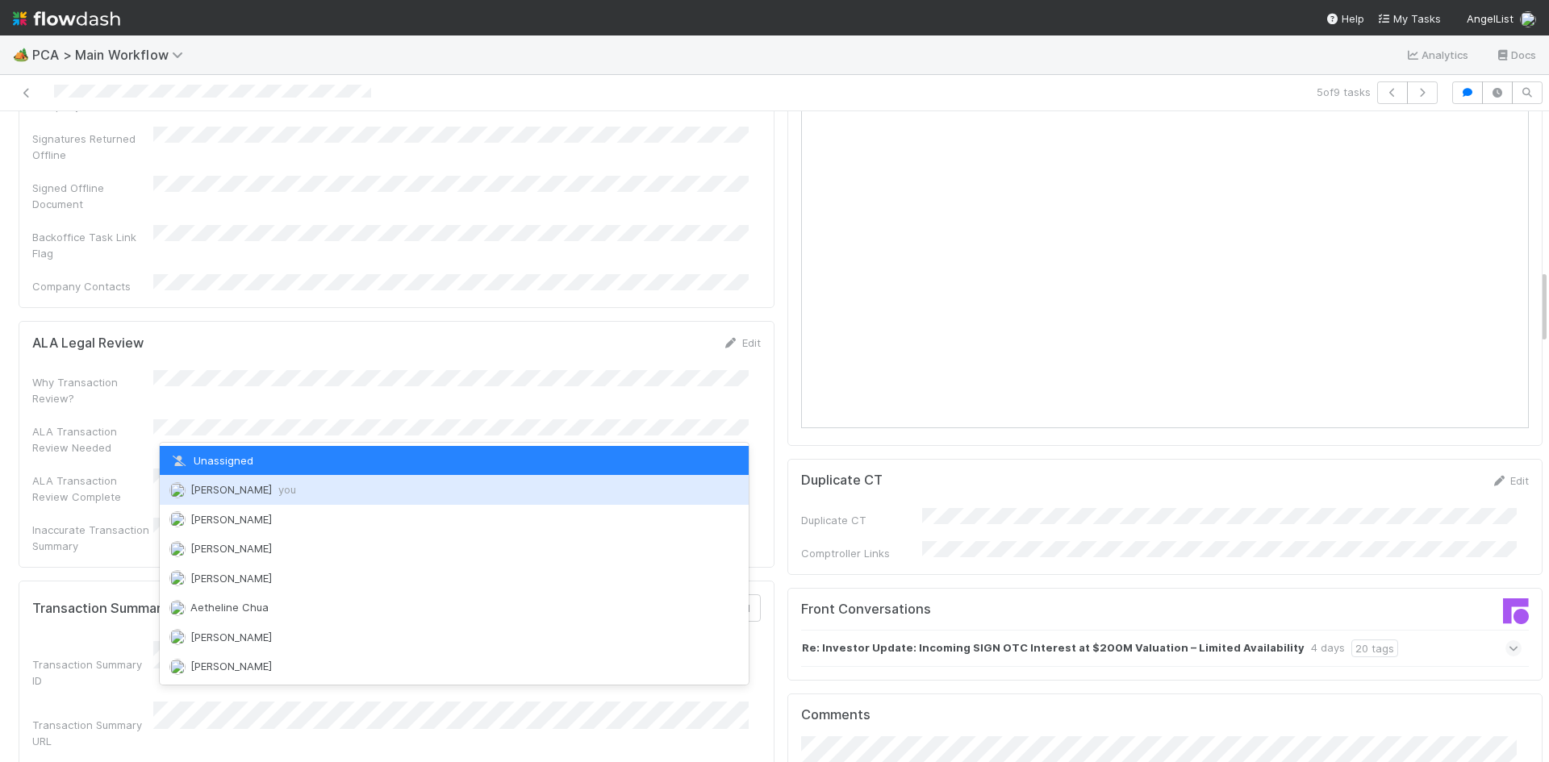
click at [282, 489] on span "you" at bounding box center [287, 489] width 18 height 13
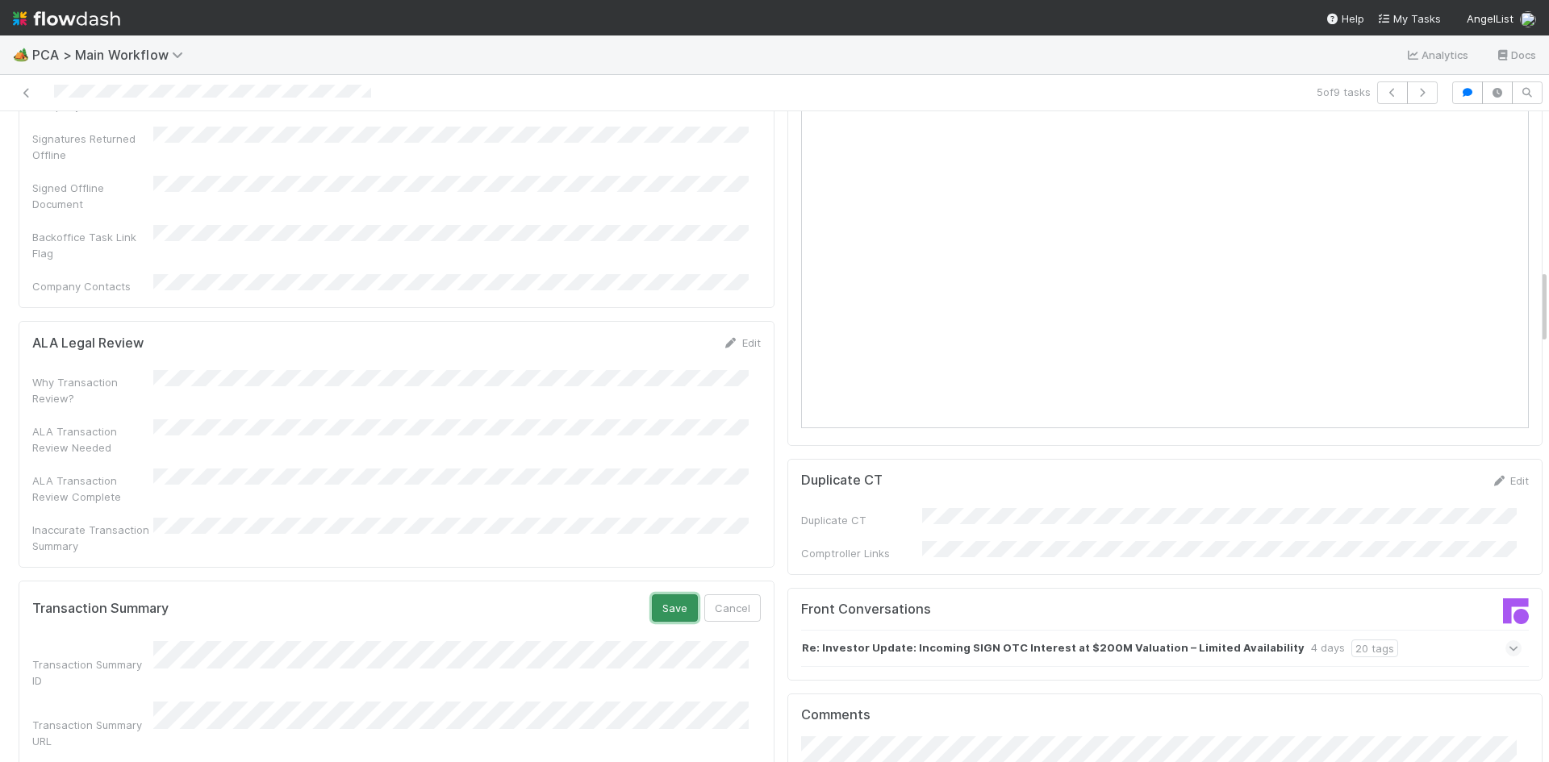
drag, startPoint x: 667, startPoint y: 469, endPoint x: 809, endPoint y: 462, distance: 142.2
click at [668, 595] on button "Save" at bounding box center [675, 608] width 46 height 27
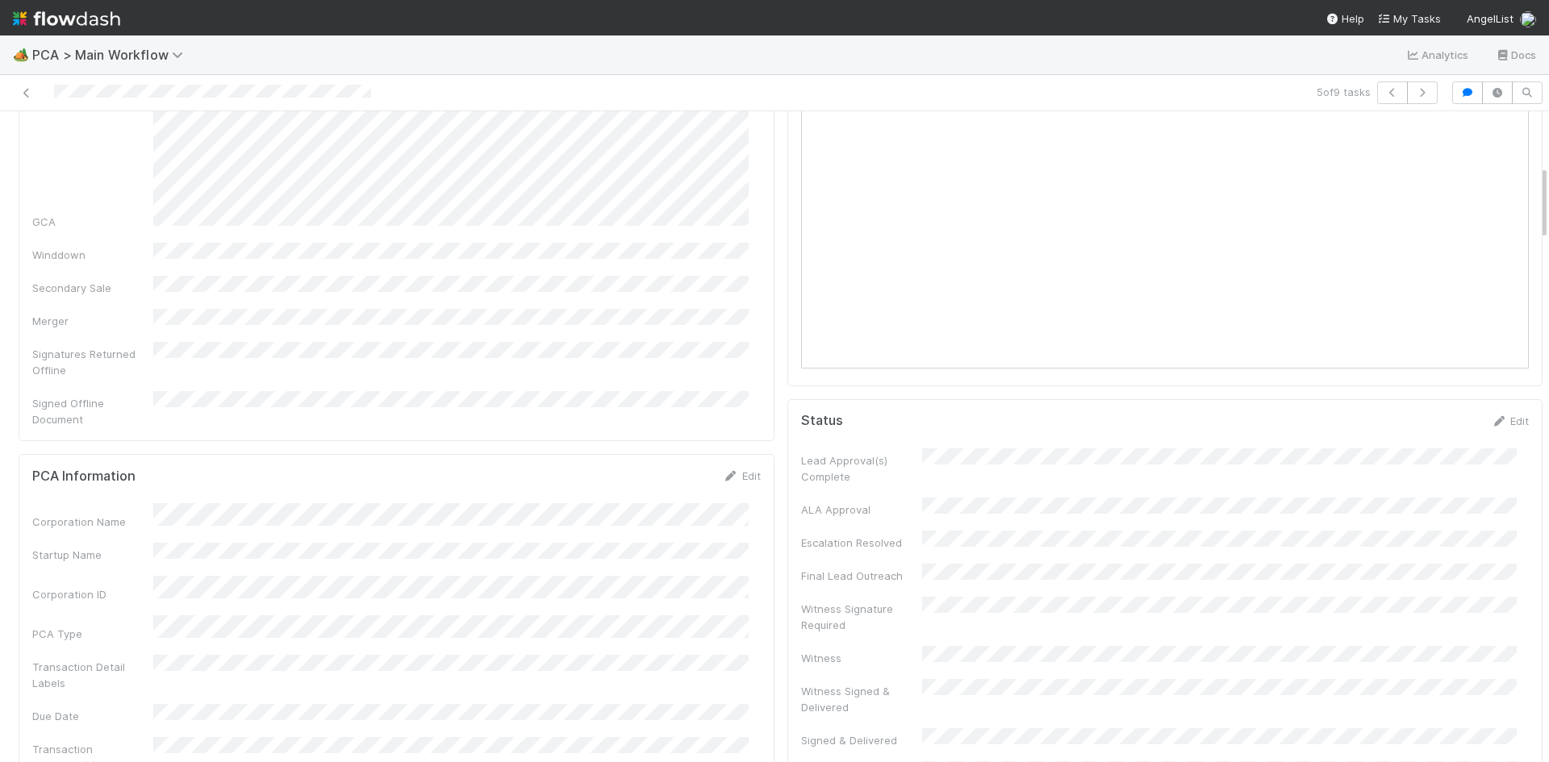
scroll to position [0, 0]
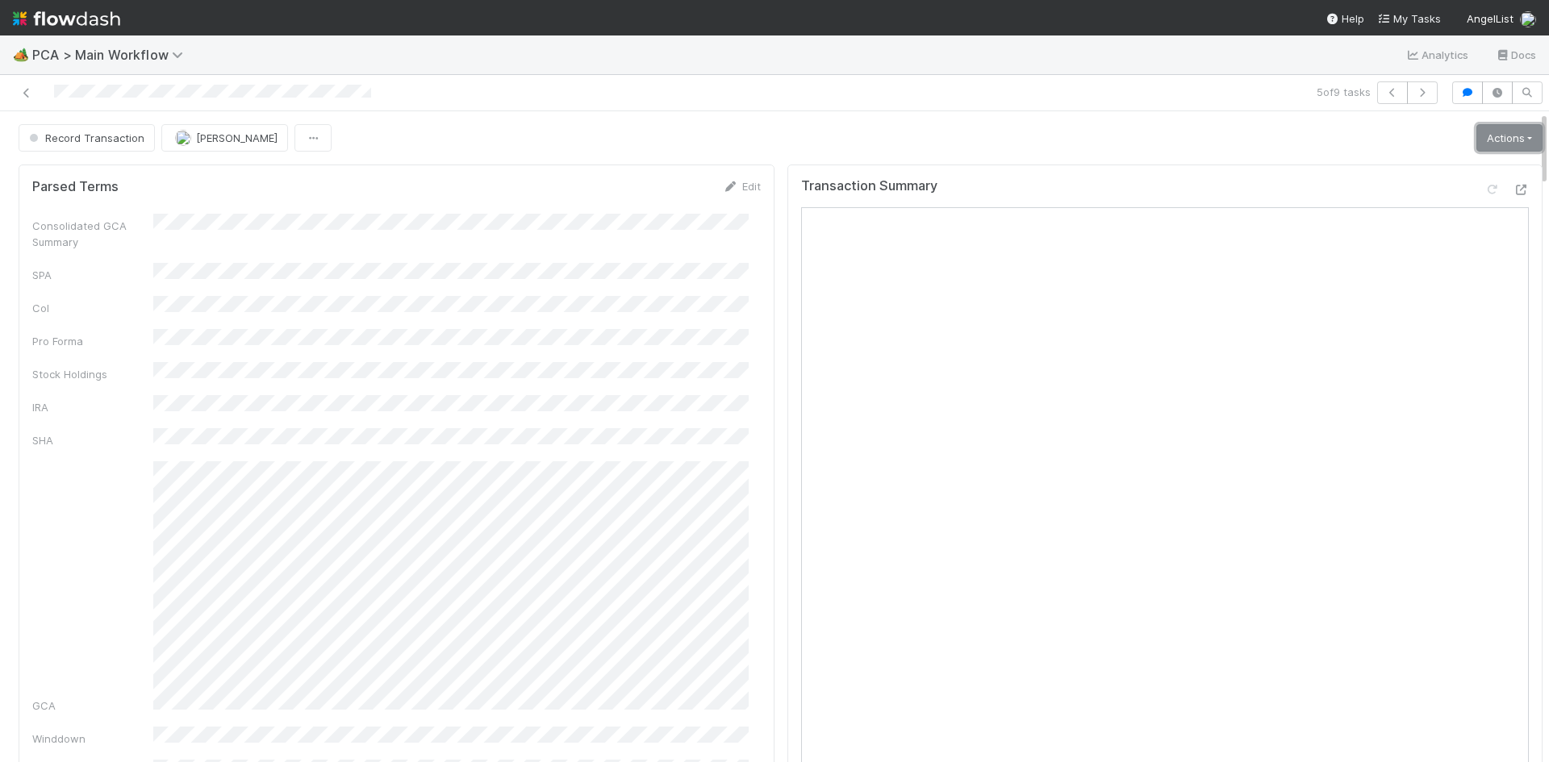
click at [1483, 142] on link "Actions" at bounding box center [1509, 137] width 66 height 27
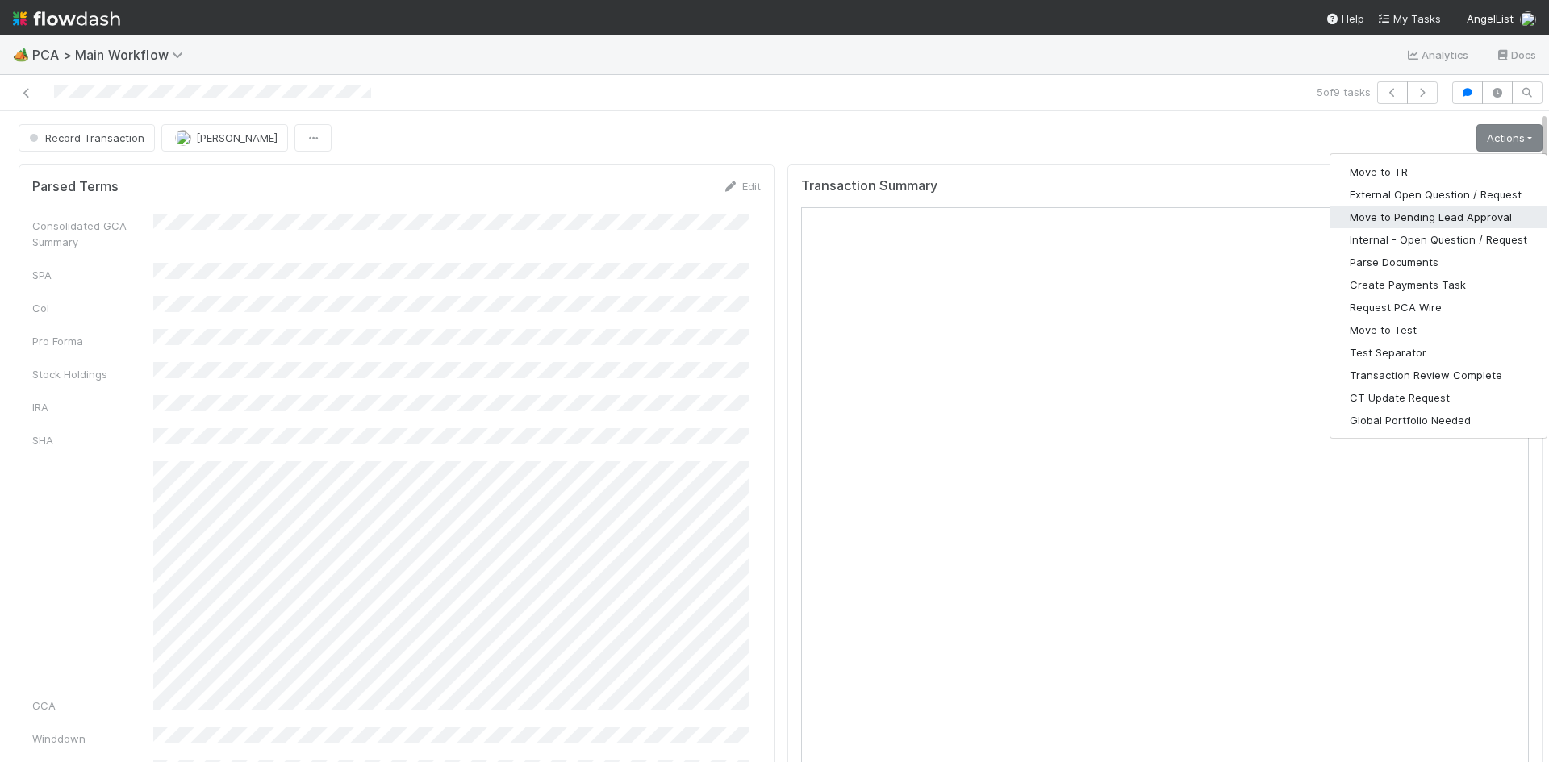
drag, startPoint x: 1463, startPoint y: 215, endPoint x: 1529, endPoint y: 198, distance: 69.3
click at [1463, 215] on button "Move to Pending Lead Approval" at bounding box center [1438, 217] width 216 height 23
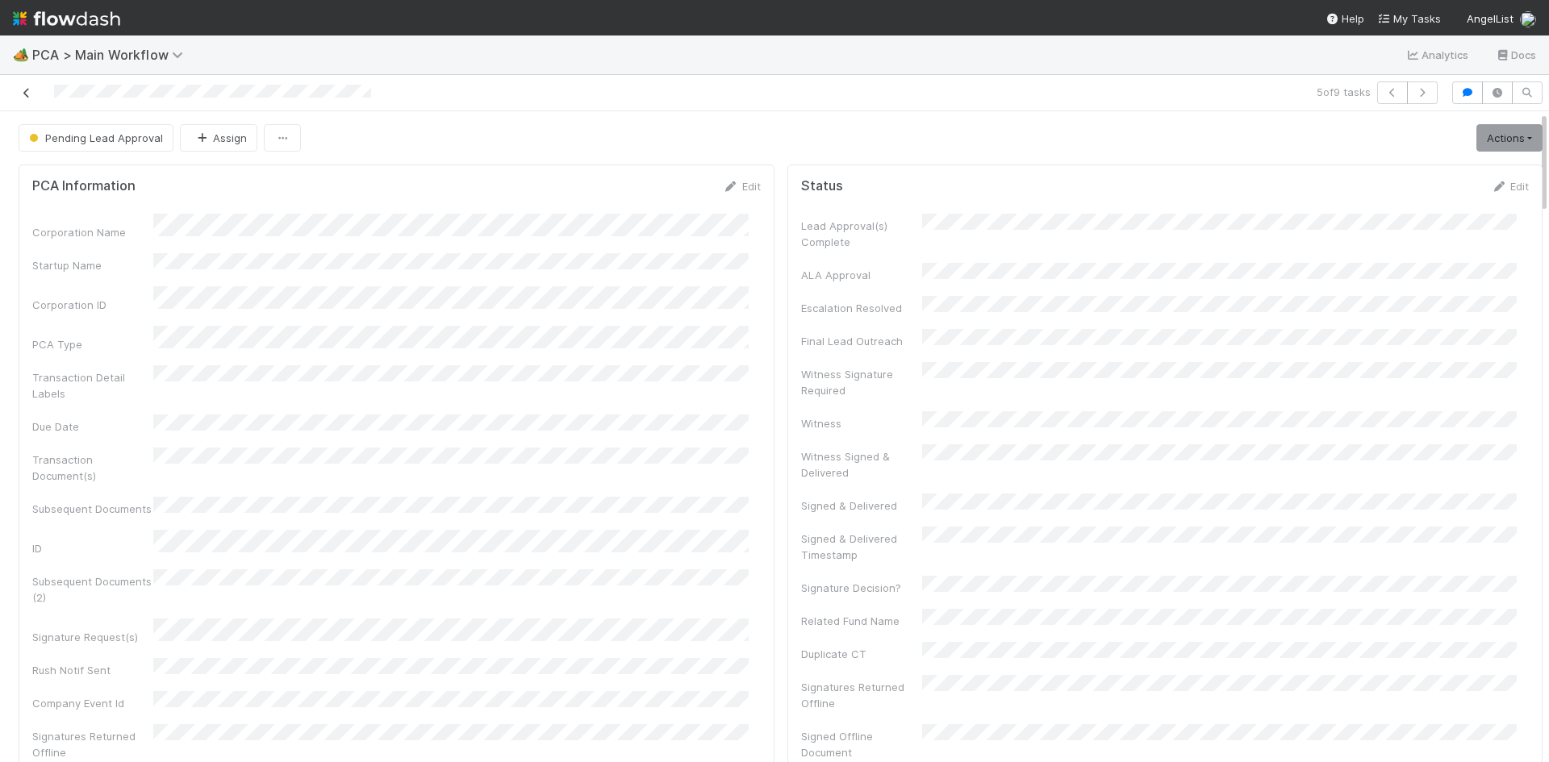
click at [24, 92] on icon at bounding box center [27, 93] width 16 height 10
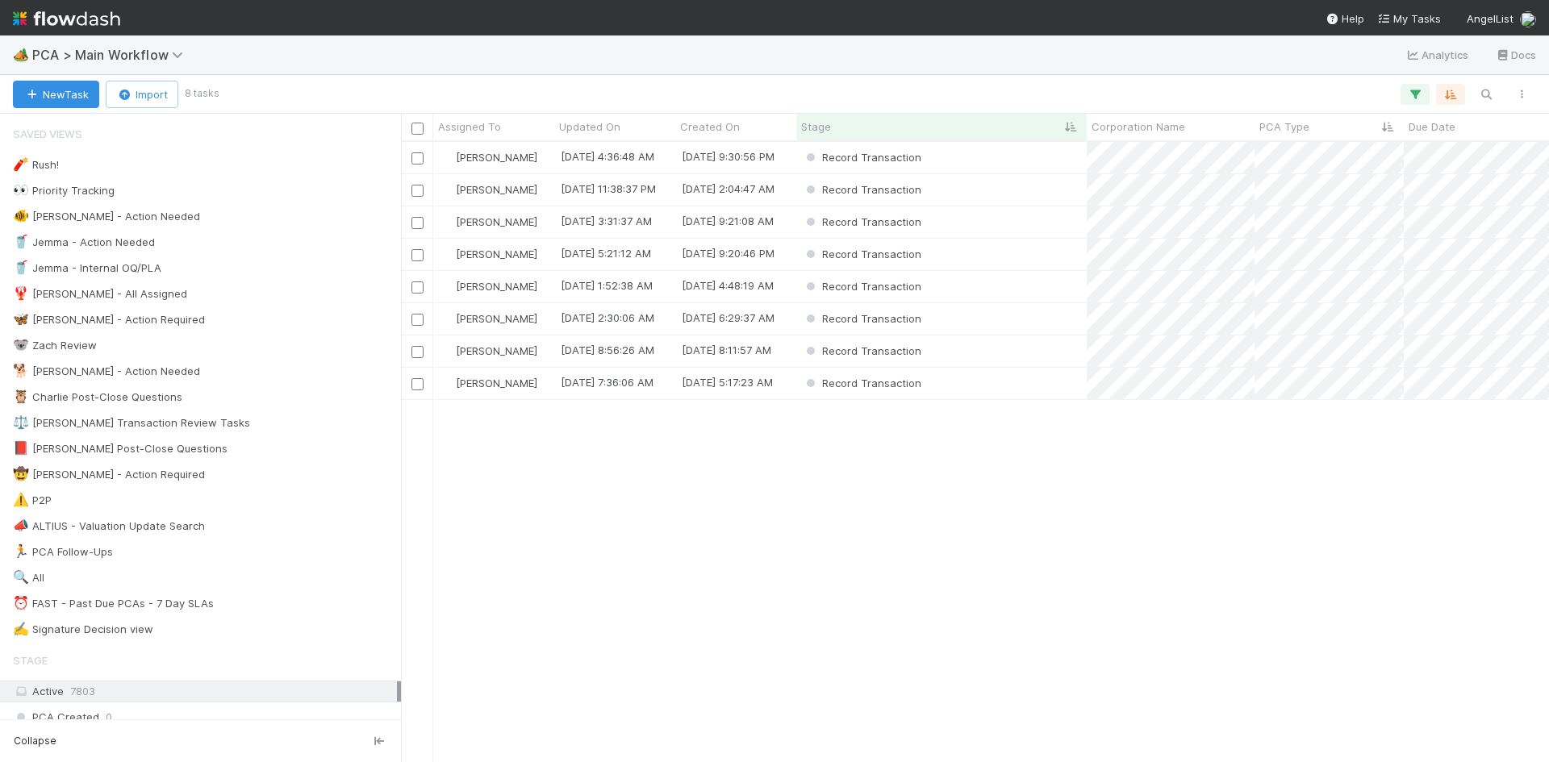
scroll to position [608, 1136]
click at [983, 285] on div "Record Transaction" at bounding box center [941, 286] width 290 height 31
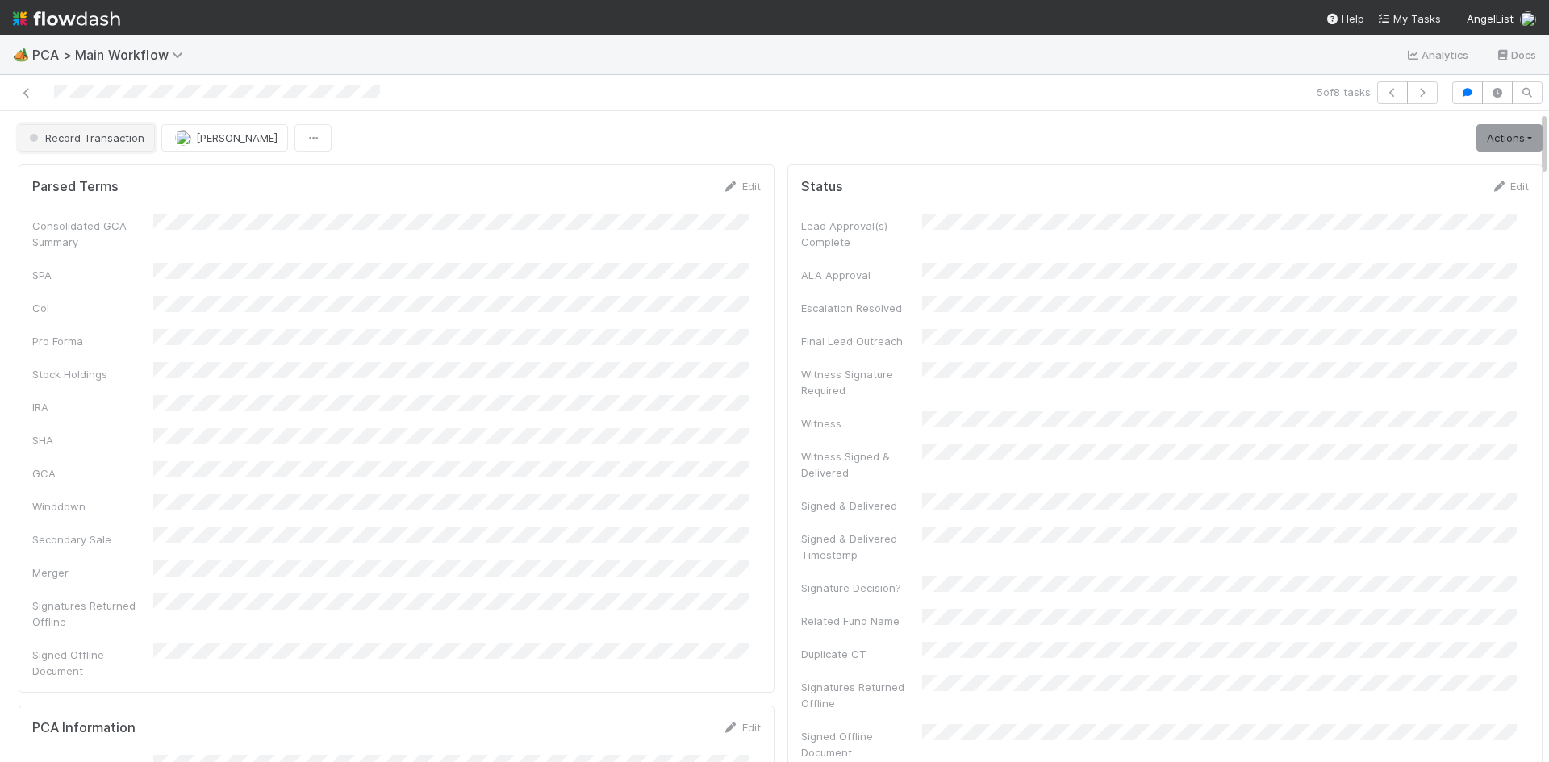
click at [125, 143] on span "Record Transaction" at bounding box center [85, 137] width 119 height 13
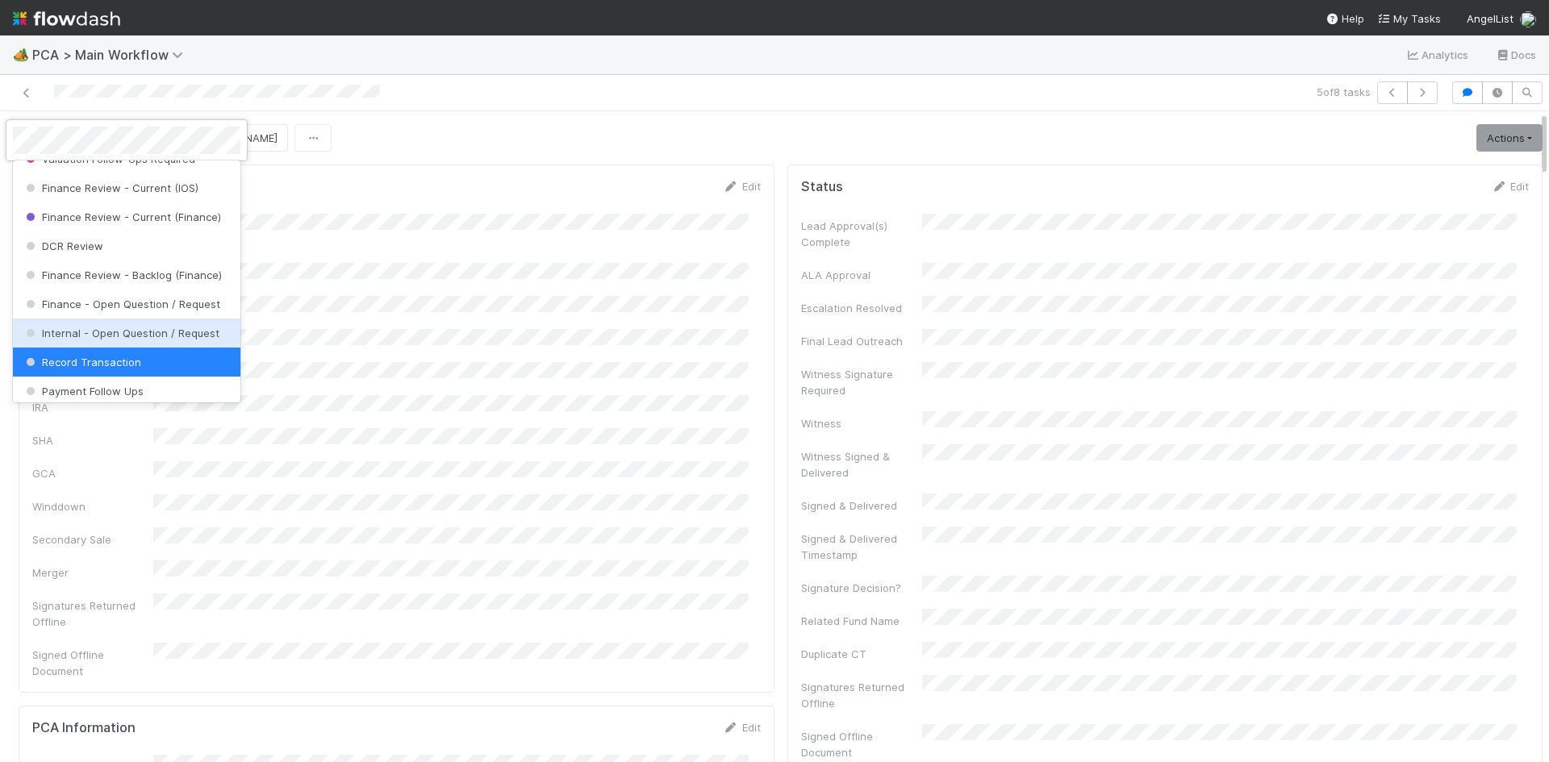
click at [118, 340] on div "Internal - Open Question / Request" at bounding box center [126, 333] width 227 height 29
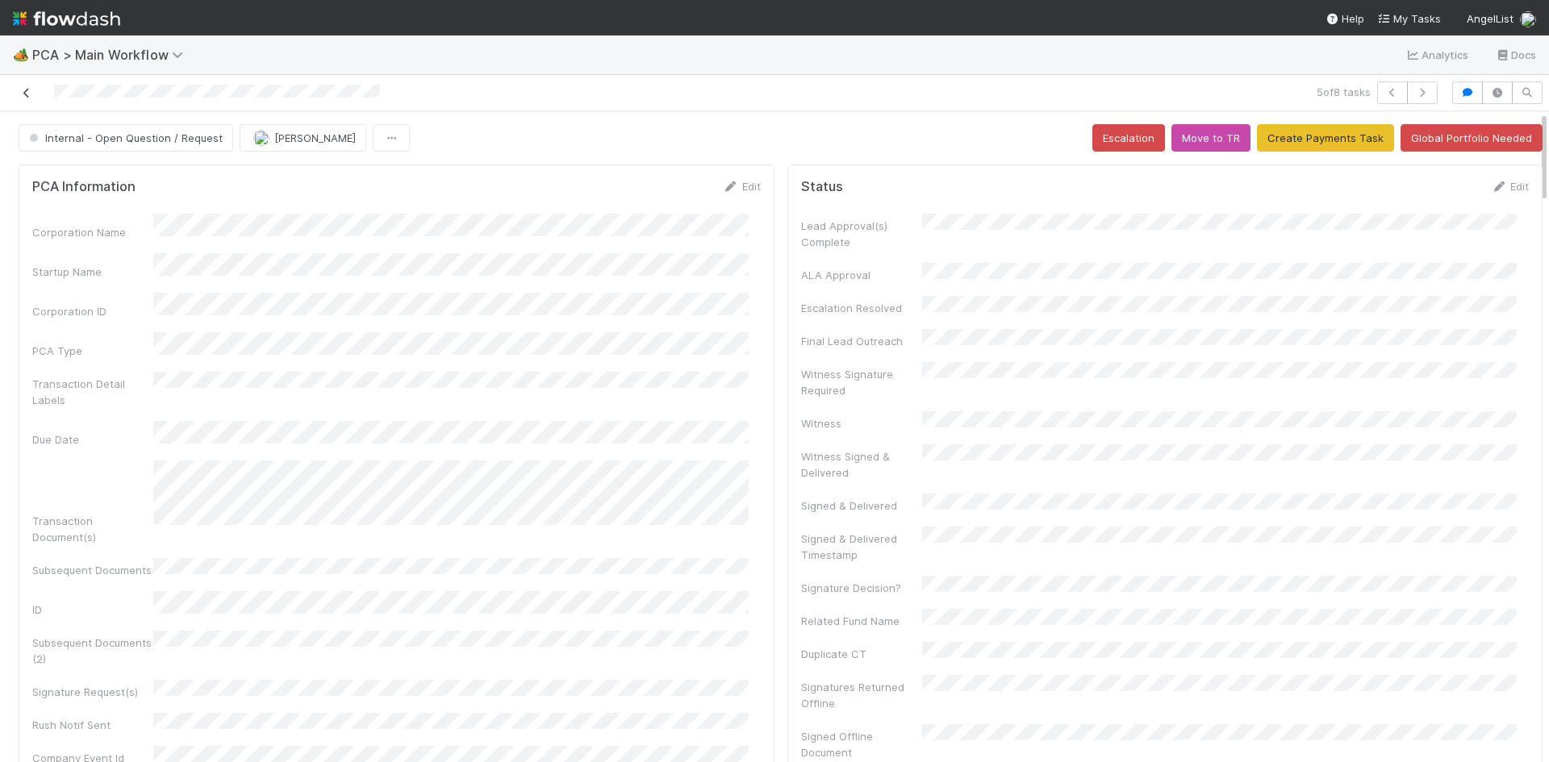
click at [24, 92] on icon at bounding box center [27, 93] width 16 height 10
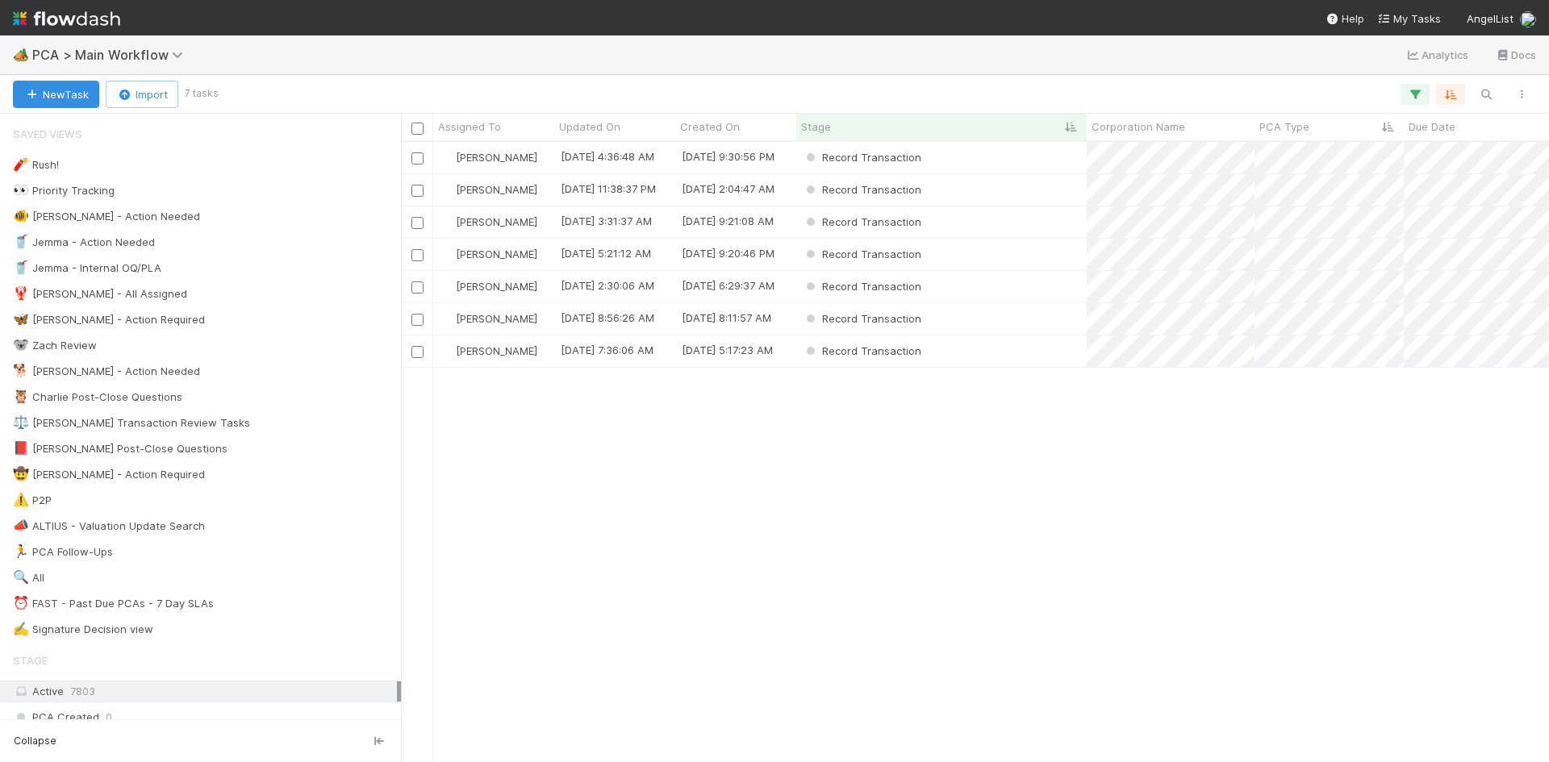
scroll to position [608, 1136]
click at [997, 287] on div "Record Transaction" at bounding box center [941, 286] width 290 height 31
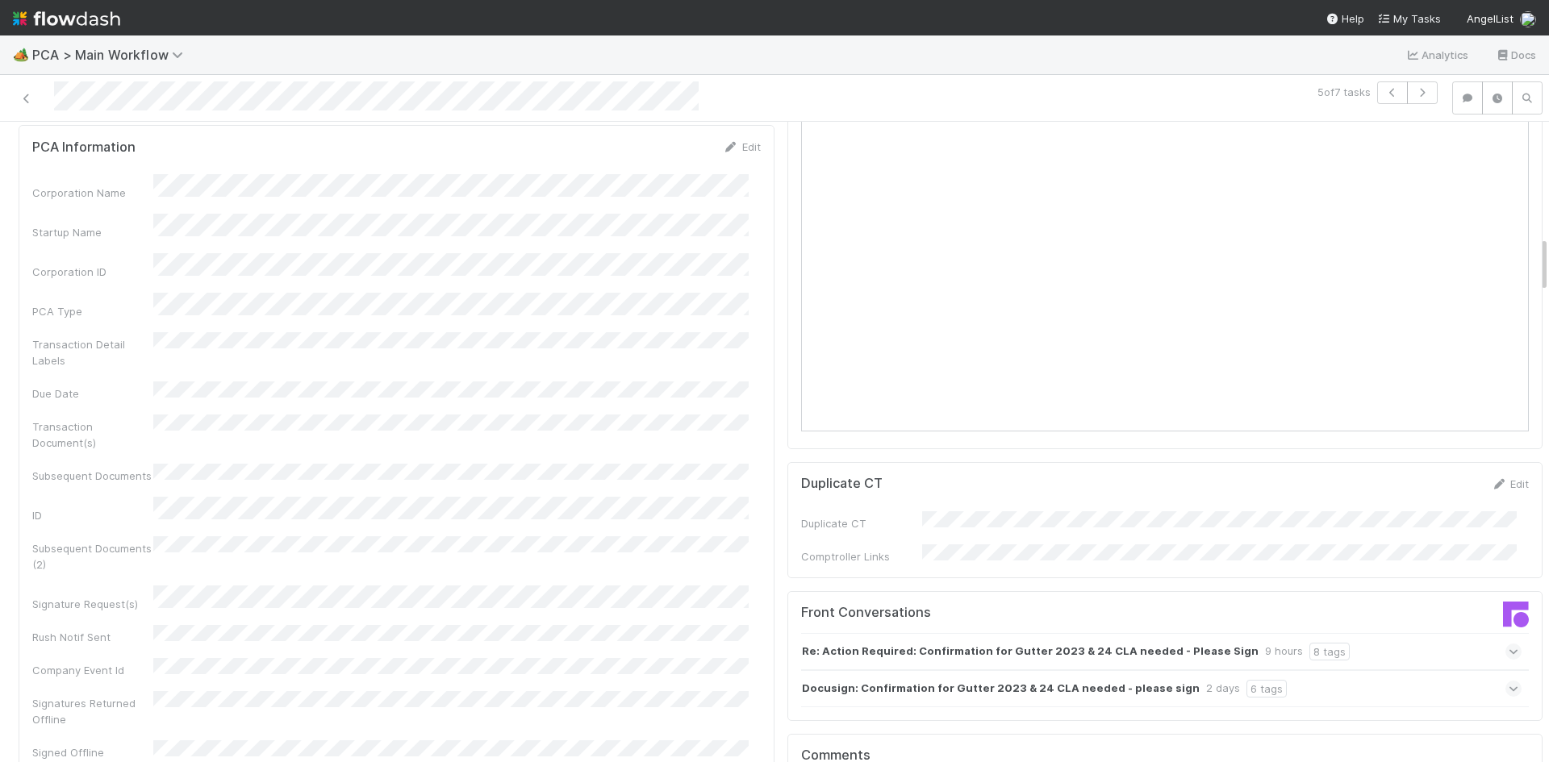
scroll to position [1291, 0]
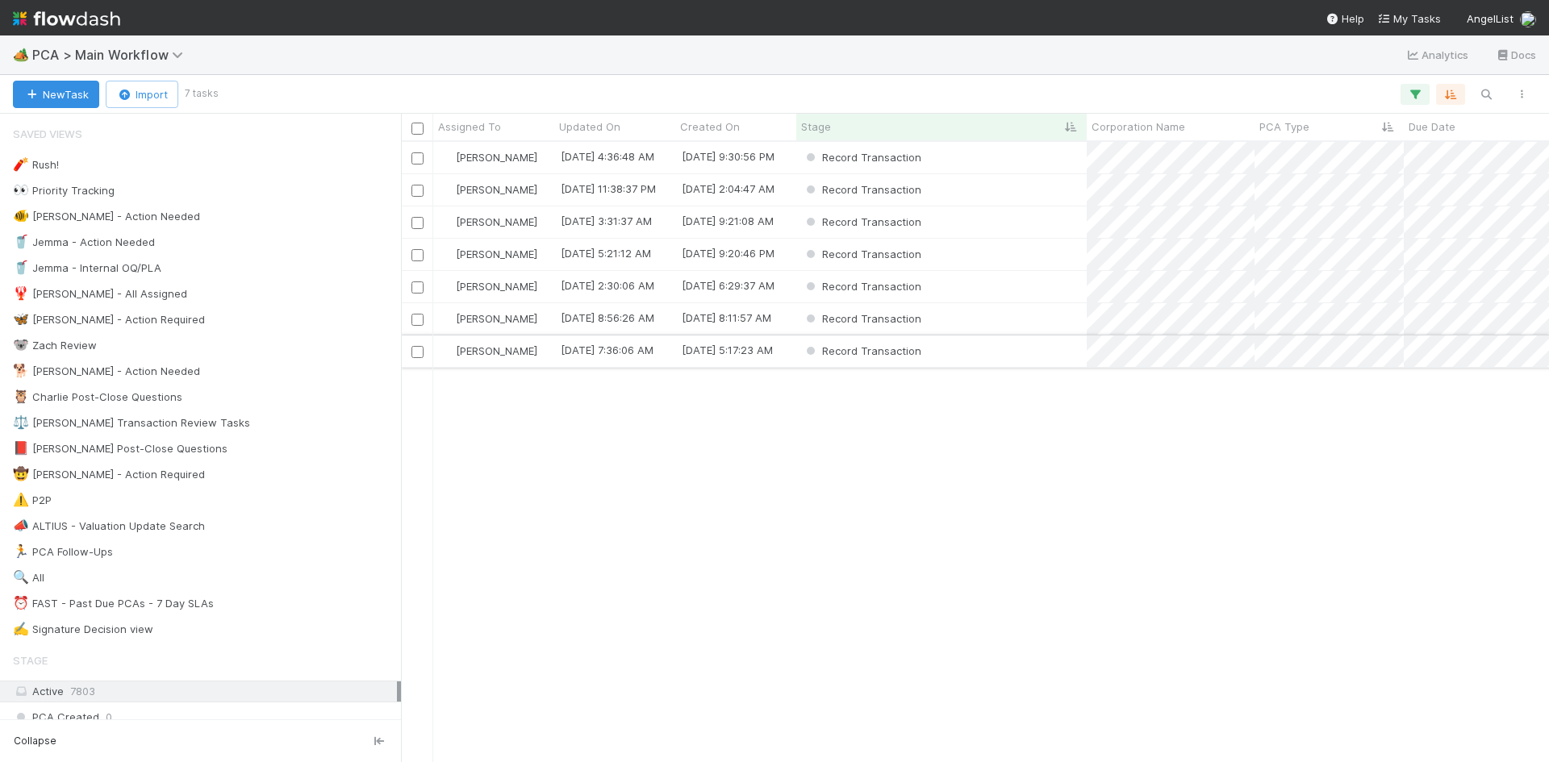
scroll to position [608, 1136]
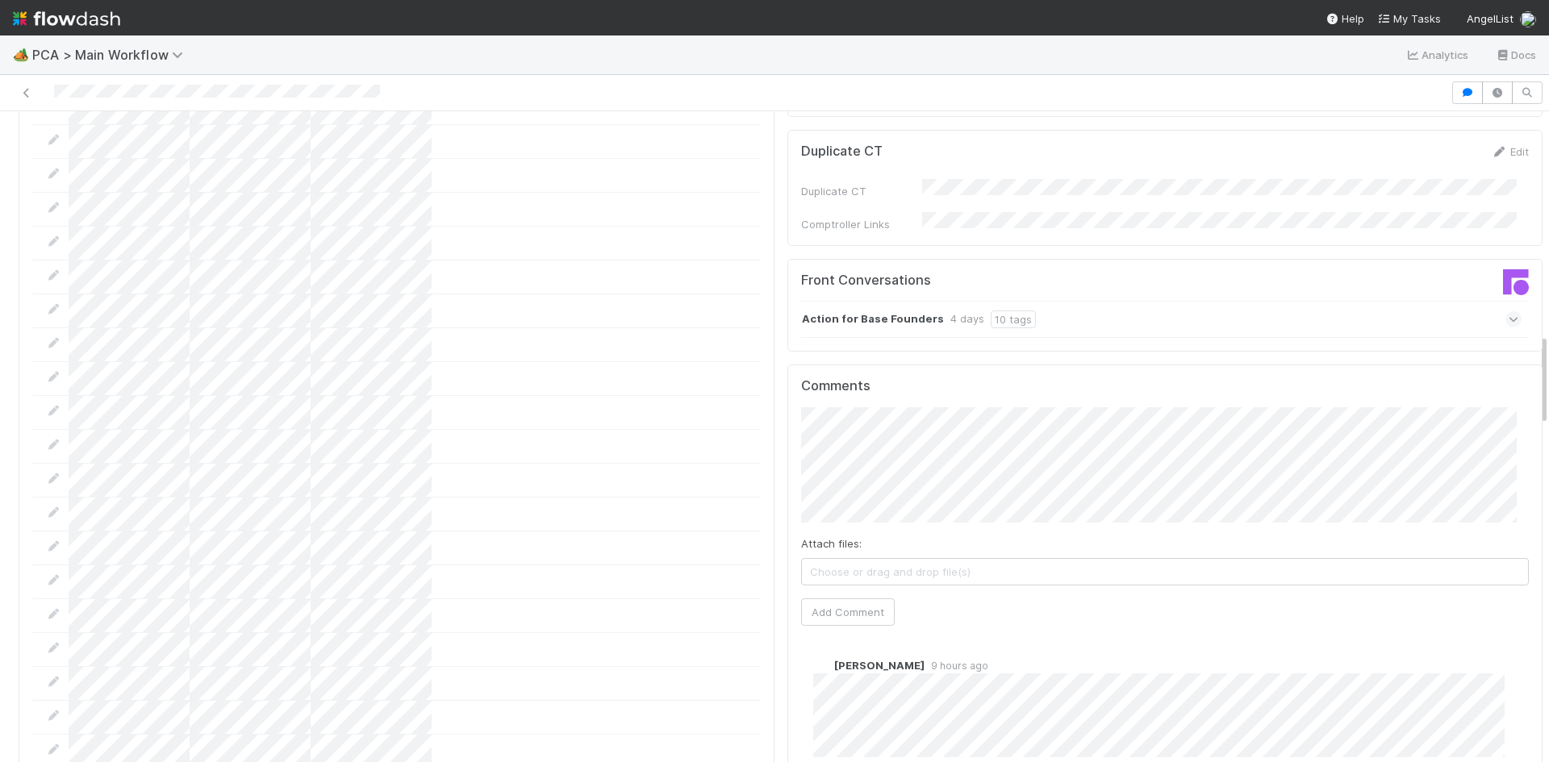
scroll to position [1533, 0]
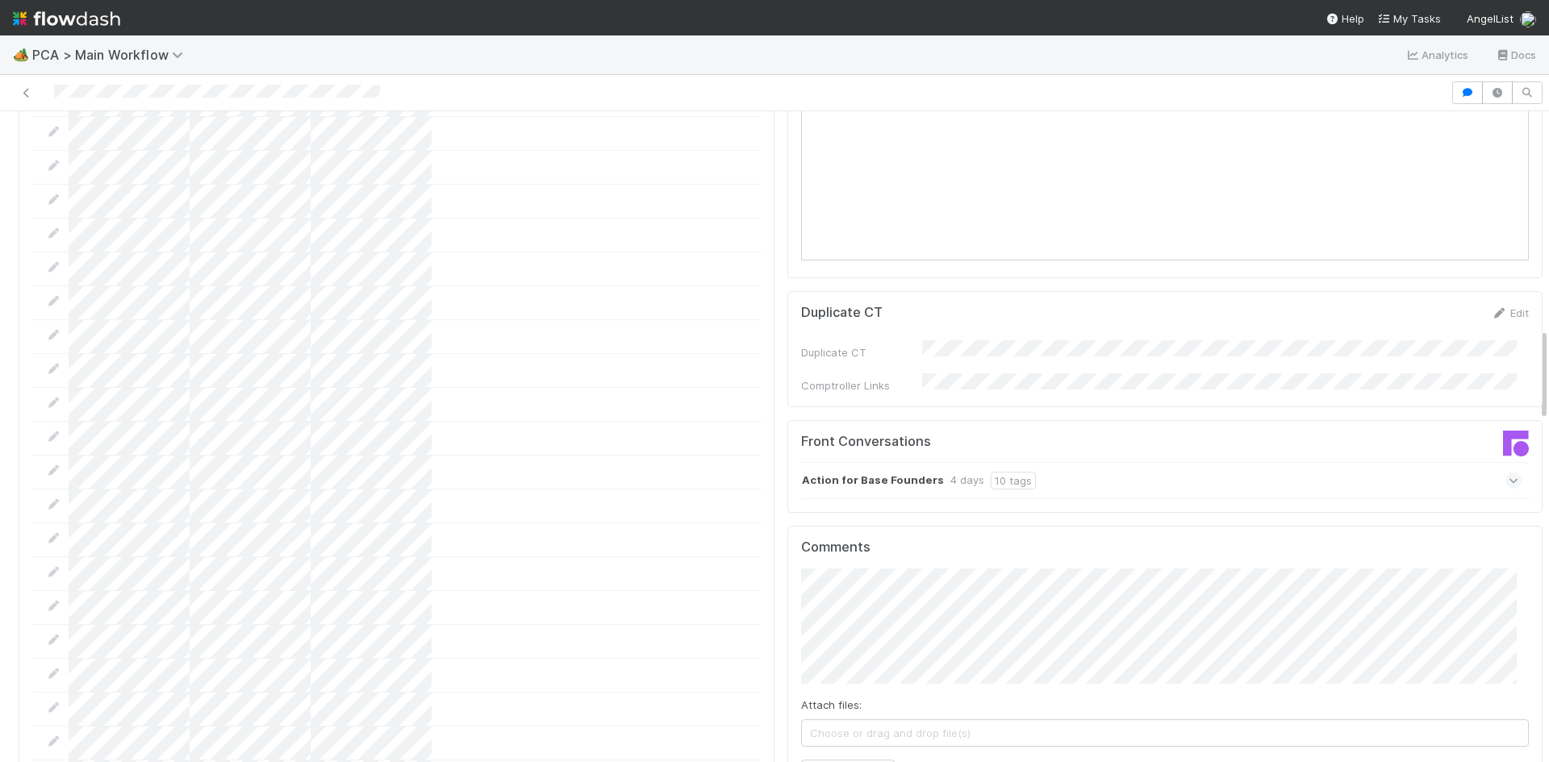
click at [1181, 462] on div "Action for Base Founders 4 days 10 tags" at bounding box center [1161, 480] width 721 height 37
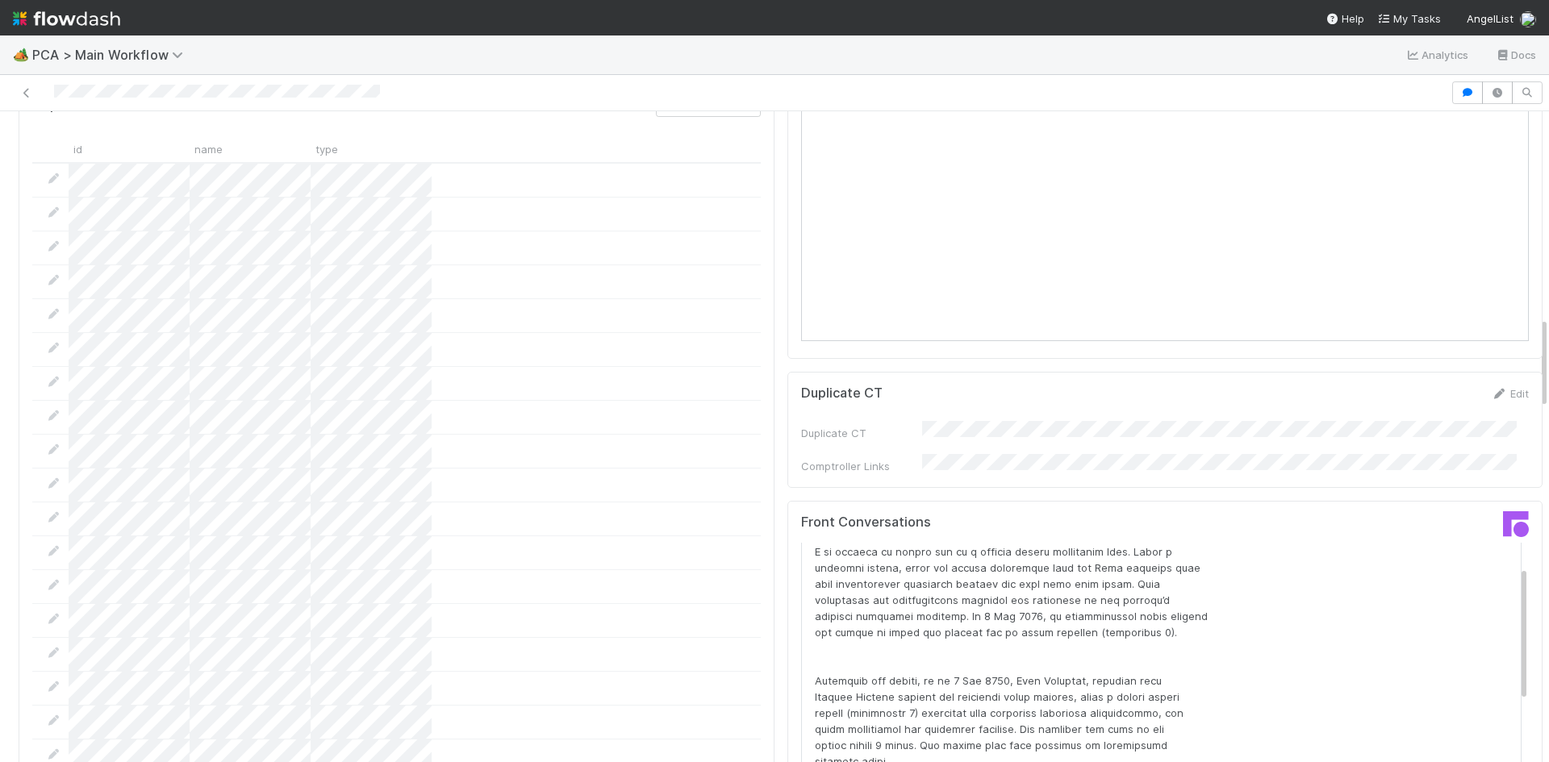
scroll to position [69, 0]
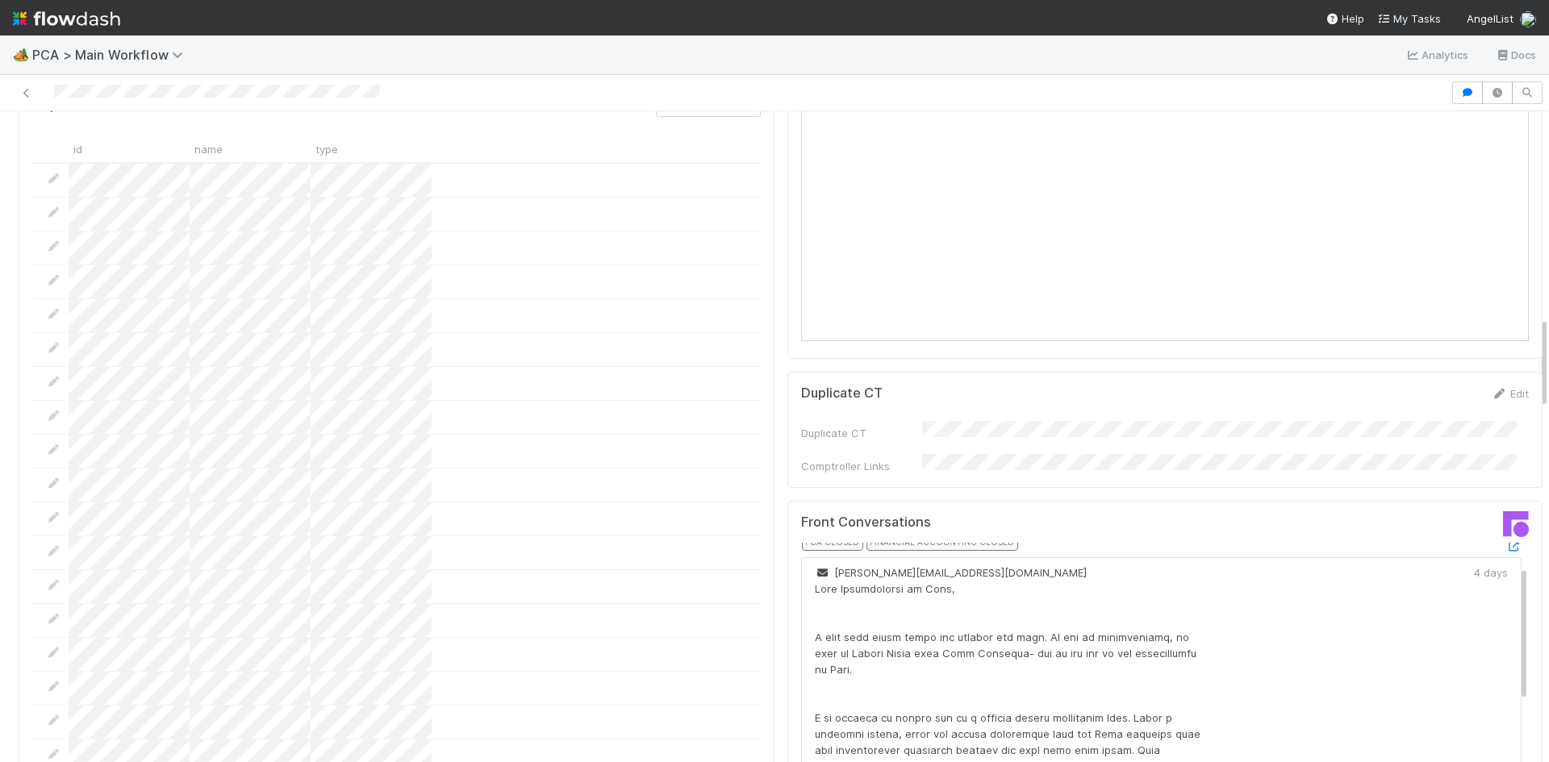
drag, startPoint x: 1476, startPoint y: 453, endPoint x: 1470, endPoint y: 496, distance: 44.0
click at [29, 86] on link at bounding box center [27, 93] width 16 height 16
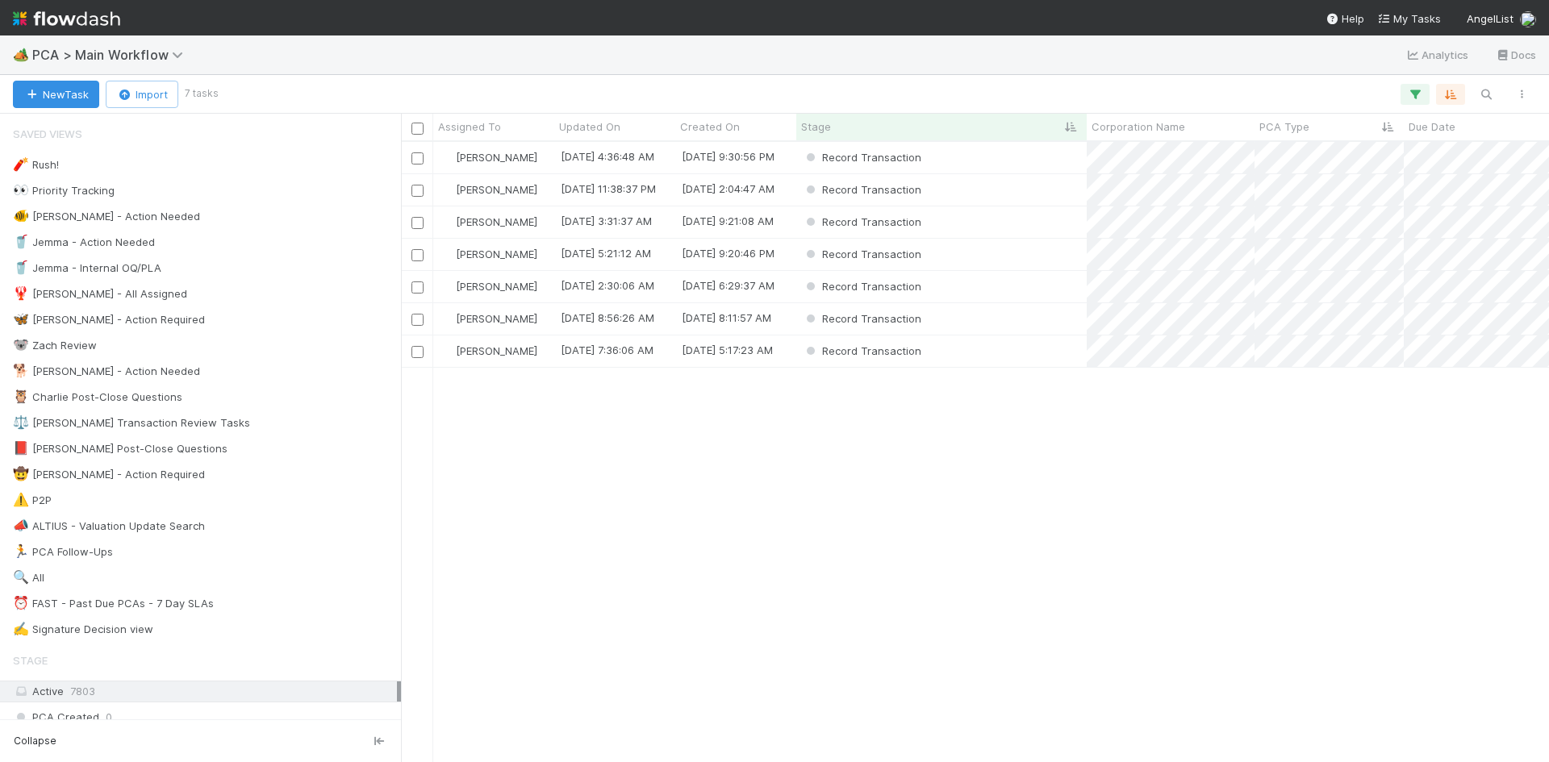
scroll to position [608, 1136]
click at [1000, 323] on div "Record Transaction" at bounding box center [941, 318] width 290 height 31
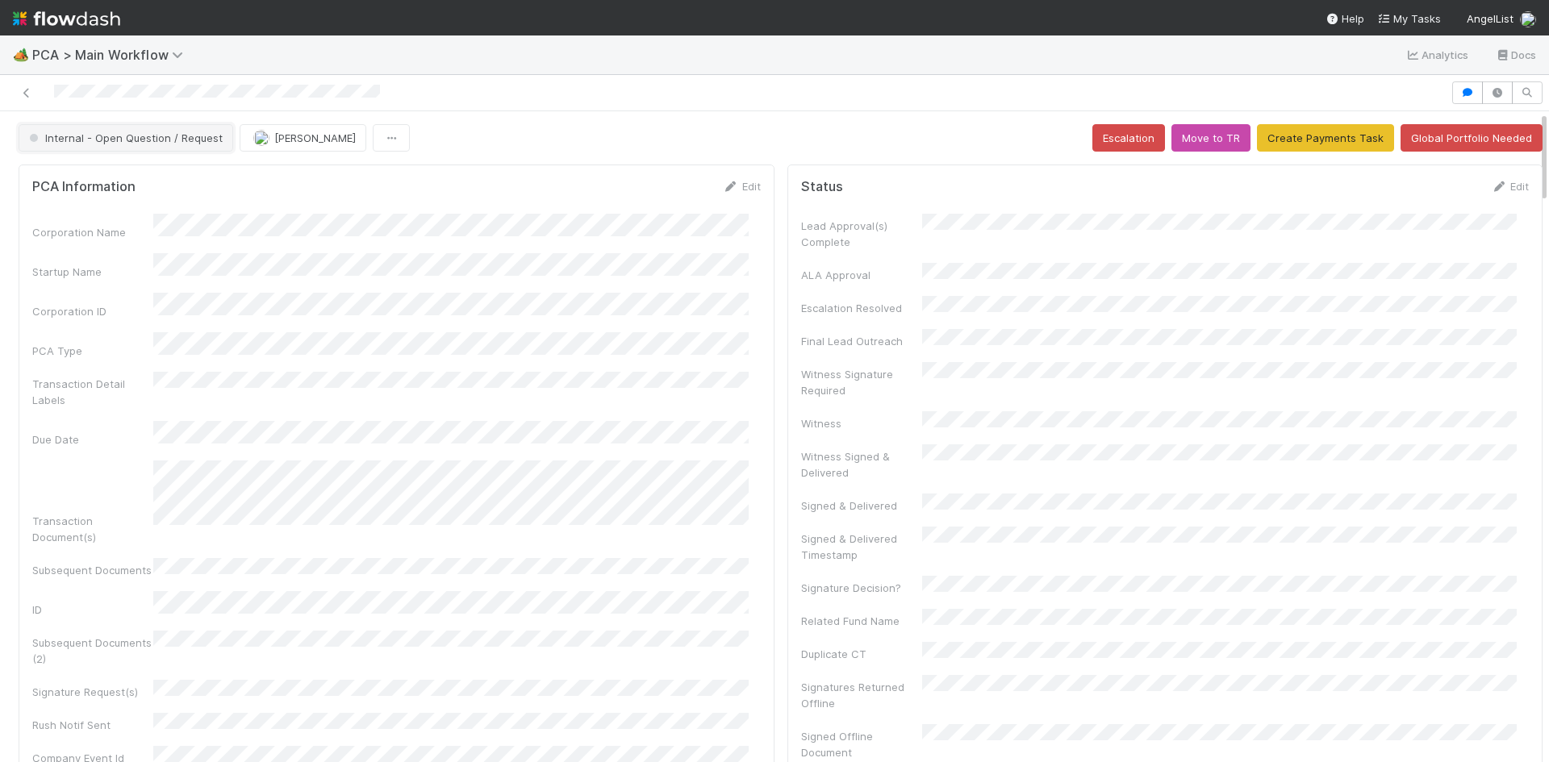
click at [117, 145] on button "Internal - Open Question / Request" at bounding box center [126, 137] width 215 height 27
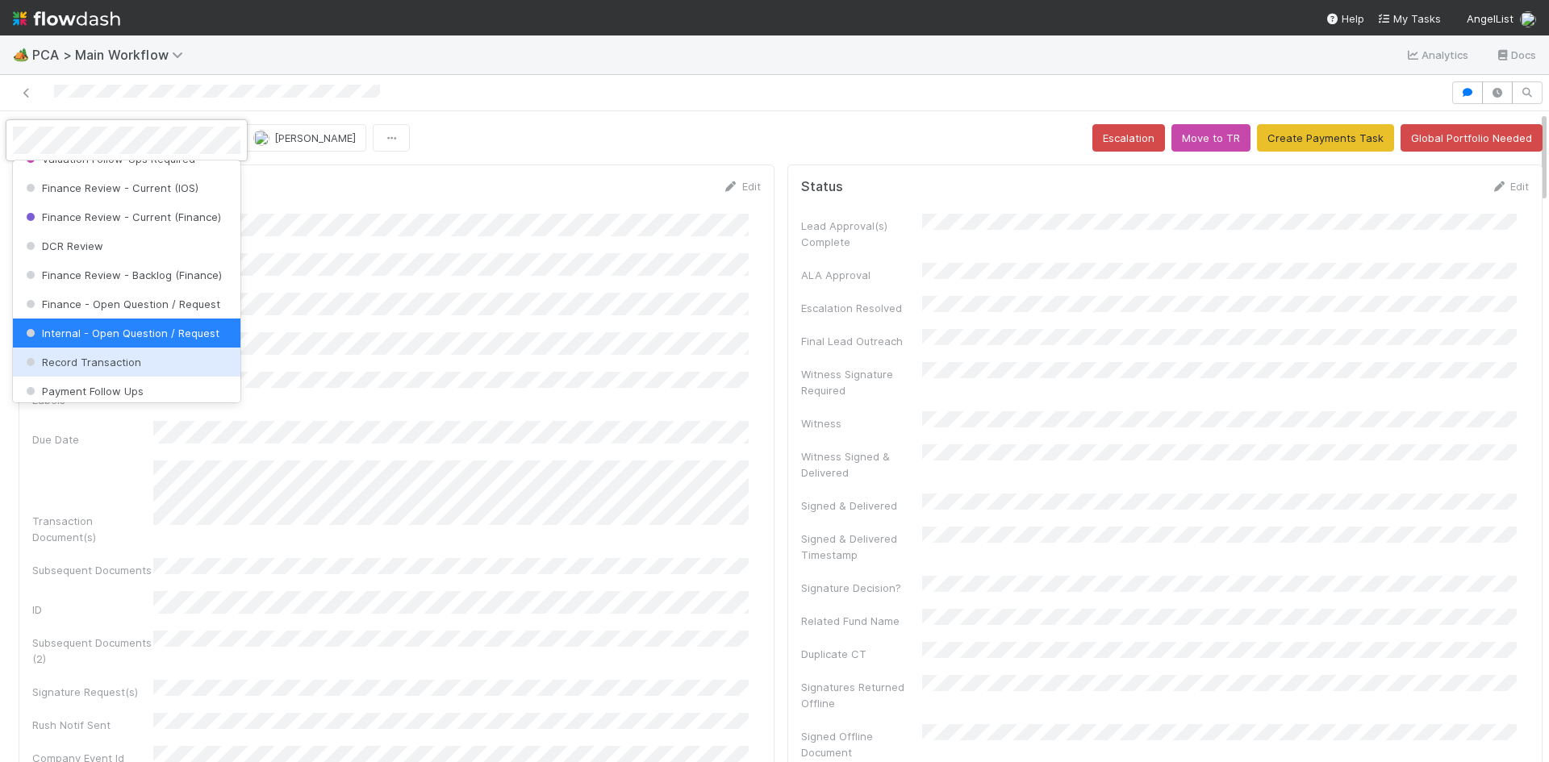
scroll to position [887, 0]
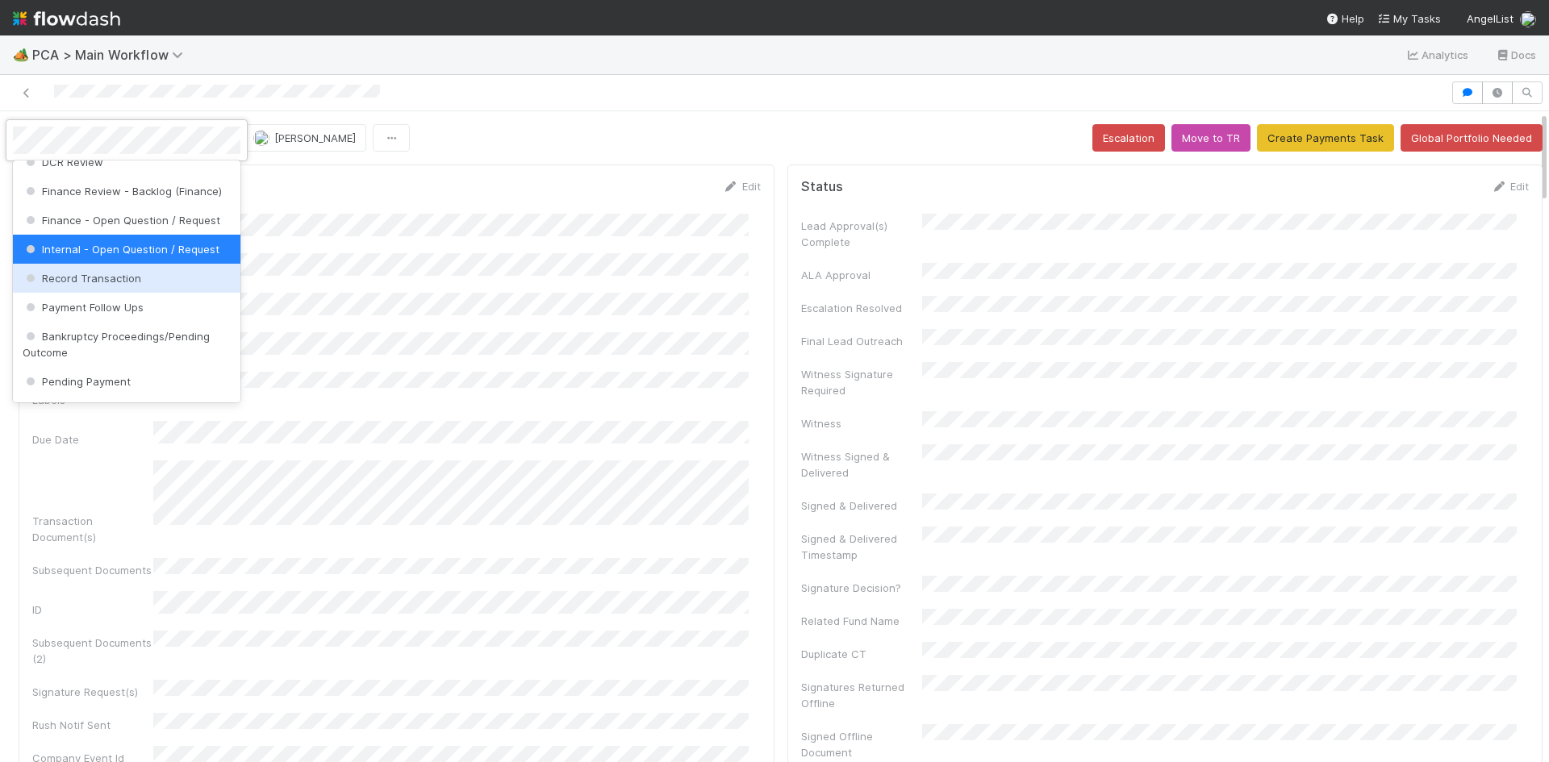
click at [139, 293] on div "Record Transaction" at bounding box center [126, 278] width 227 height 29
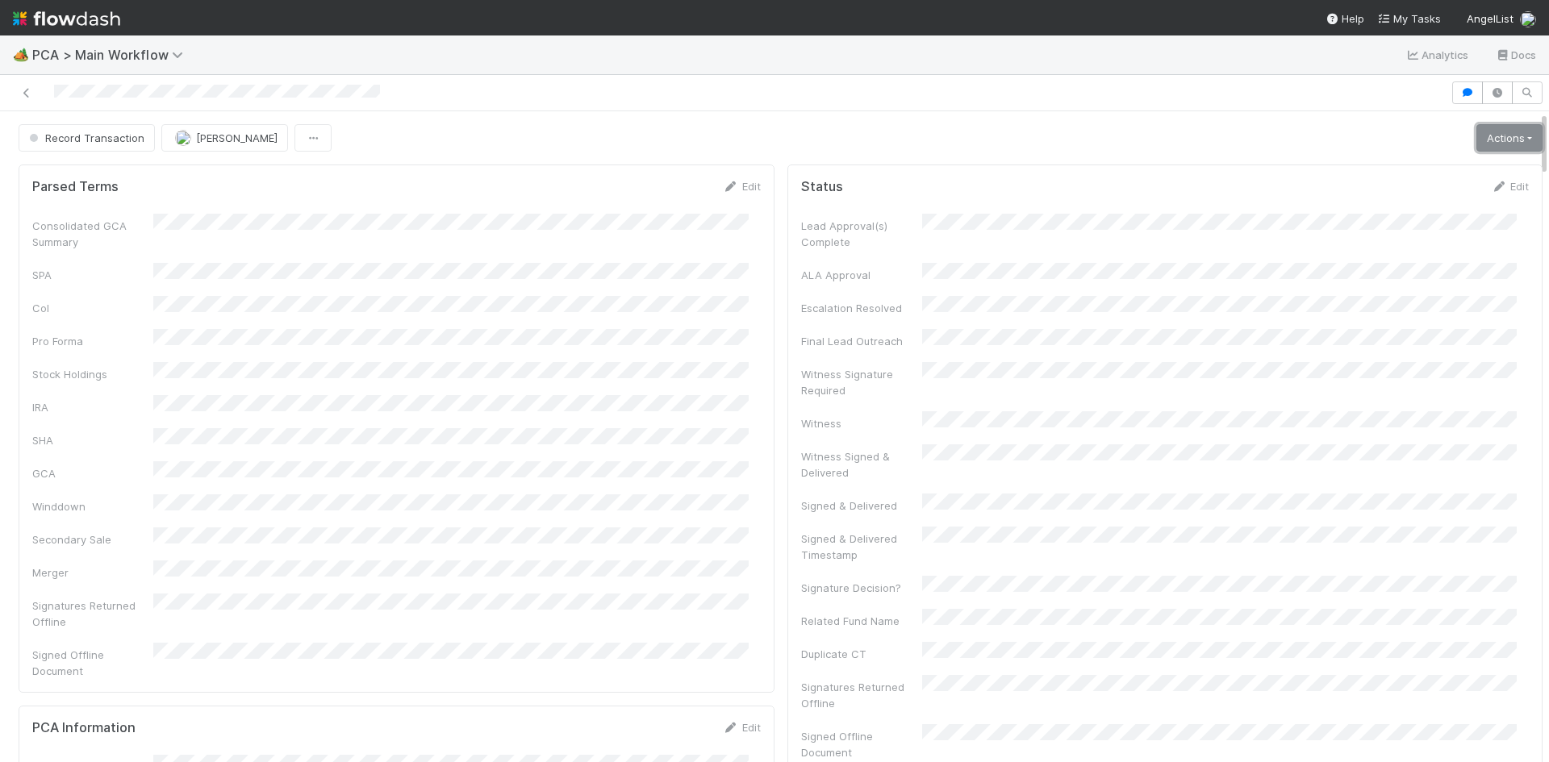
click at [1488, 148] on link "Actions" at bounding box center [1509, 137] width 66 height 27
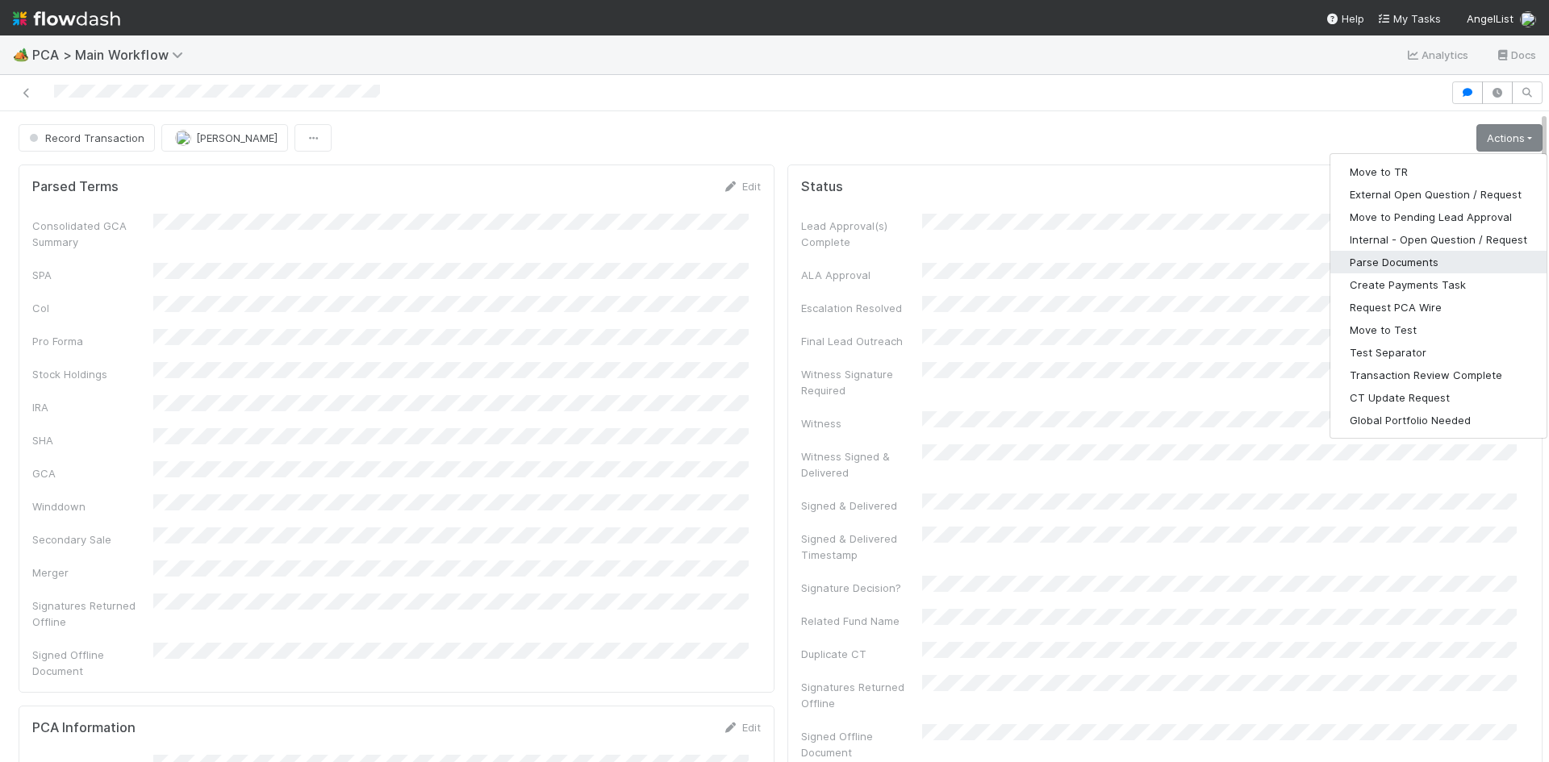
click at [1439, 264] on button "Parse Documents" at bounding box center [1438, 262] width 216 height 23
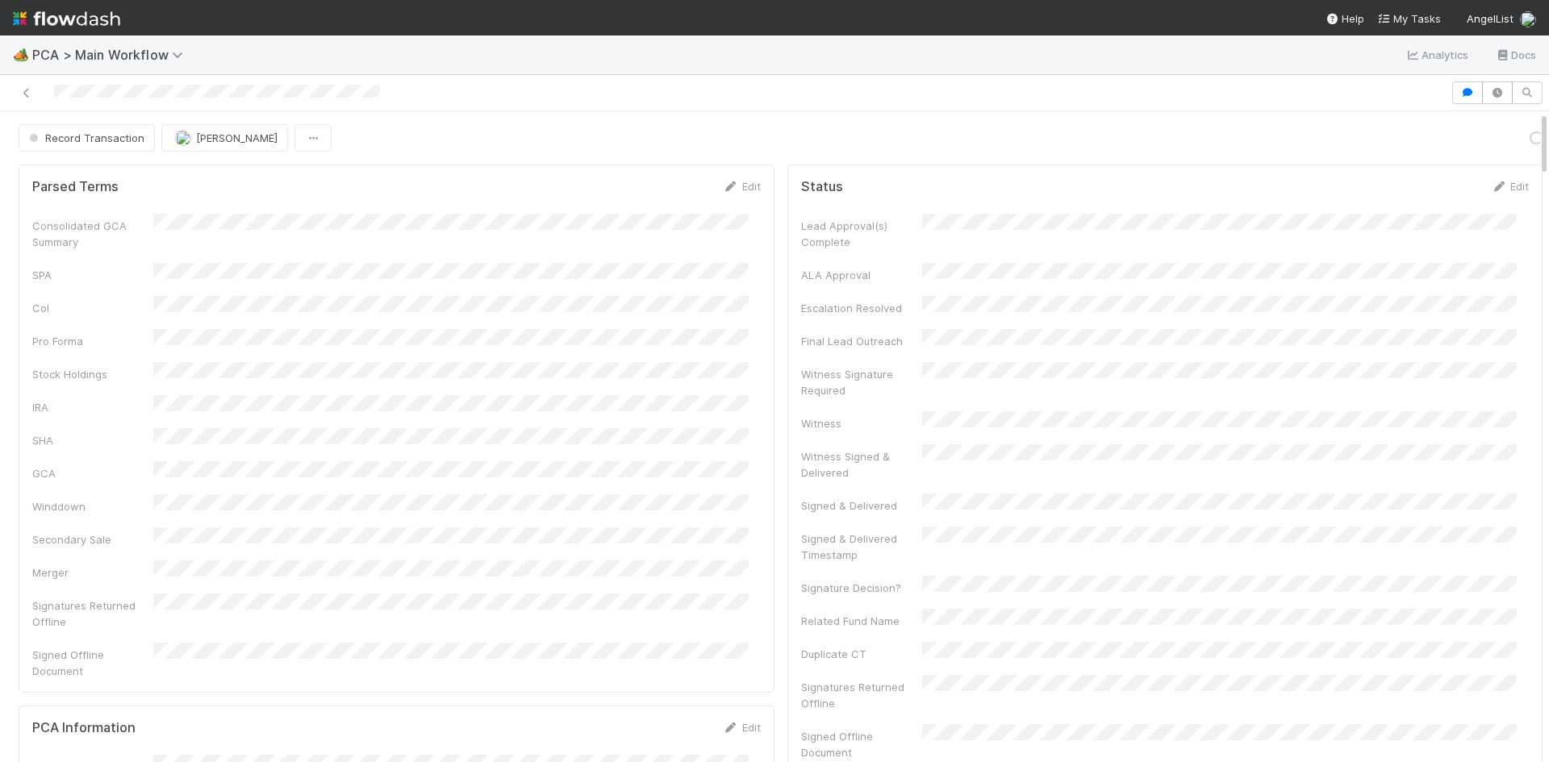
scroll to position [315, 703]
click at [221, 146] on button "Roselyn de Villa" at bounding box center [224, 137] width 127 height 27
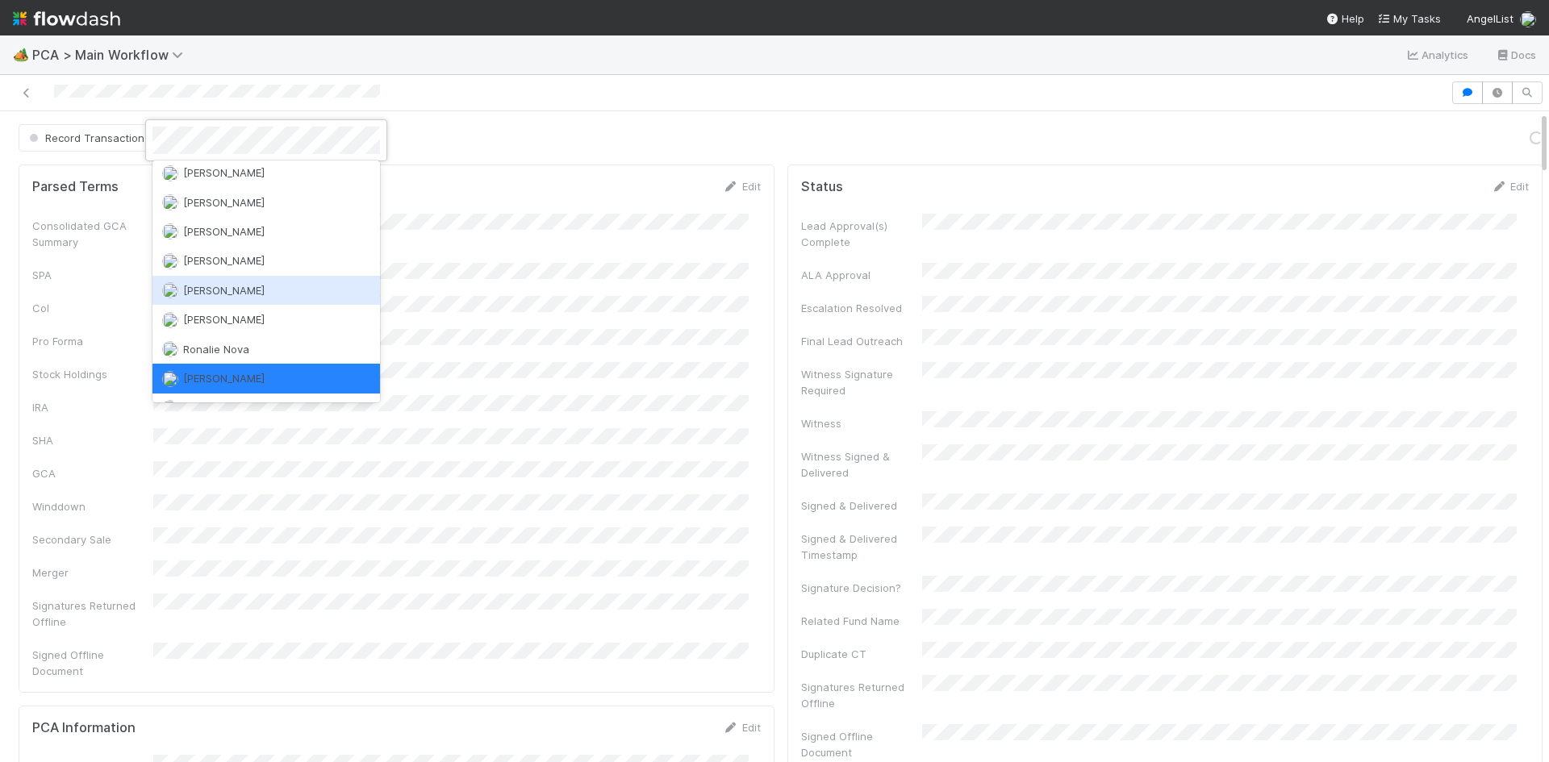
scroll to position [0, 0]
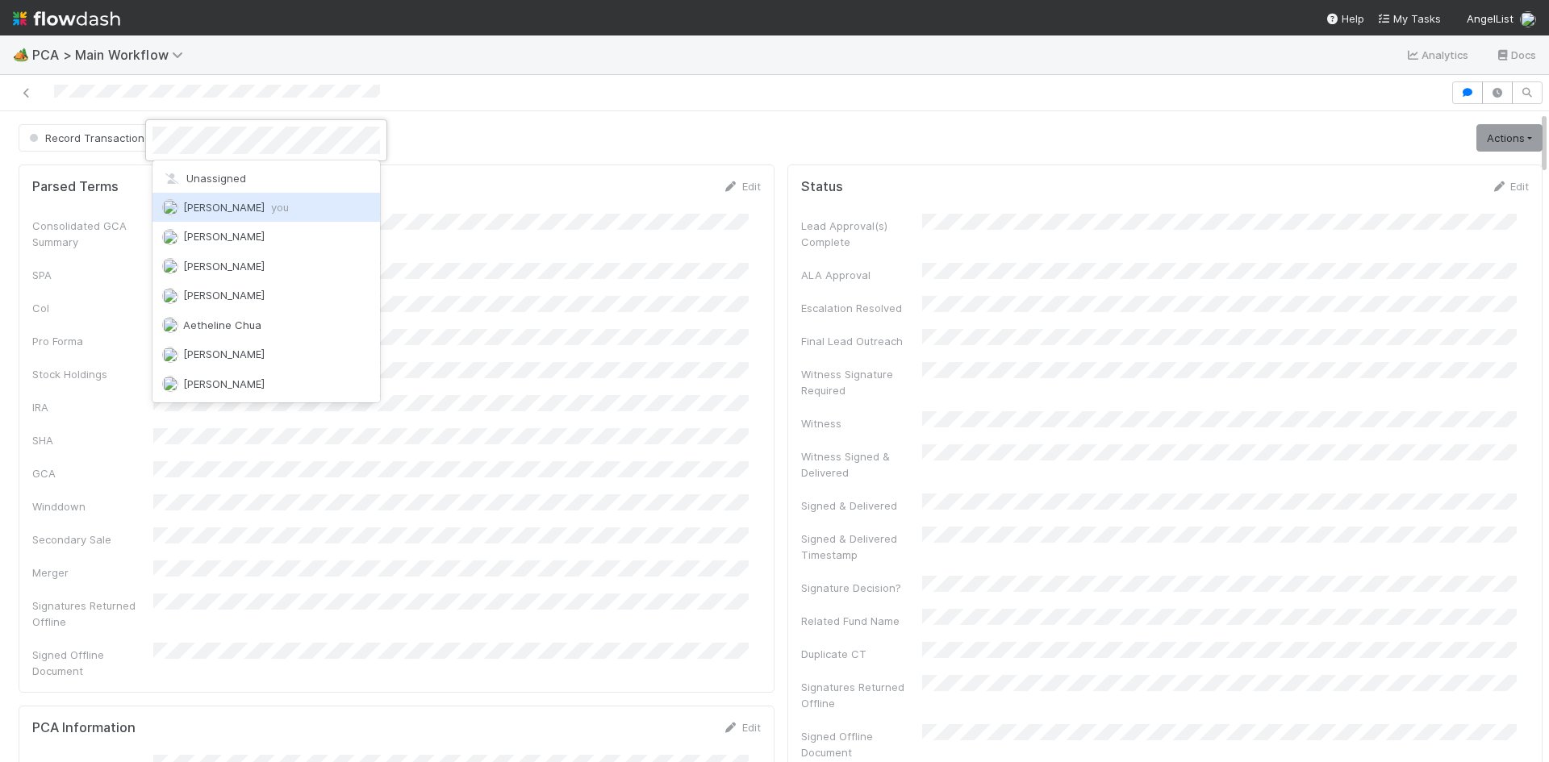
drag, startPoint x: 300, startPoint y: 208, endPoint x: 551, endPoint y: 123, distance: 265.1
click at [303, 206] on div "Meg Castanare you" at bounding box center [265, 207] width 227 height 29
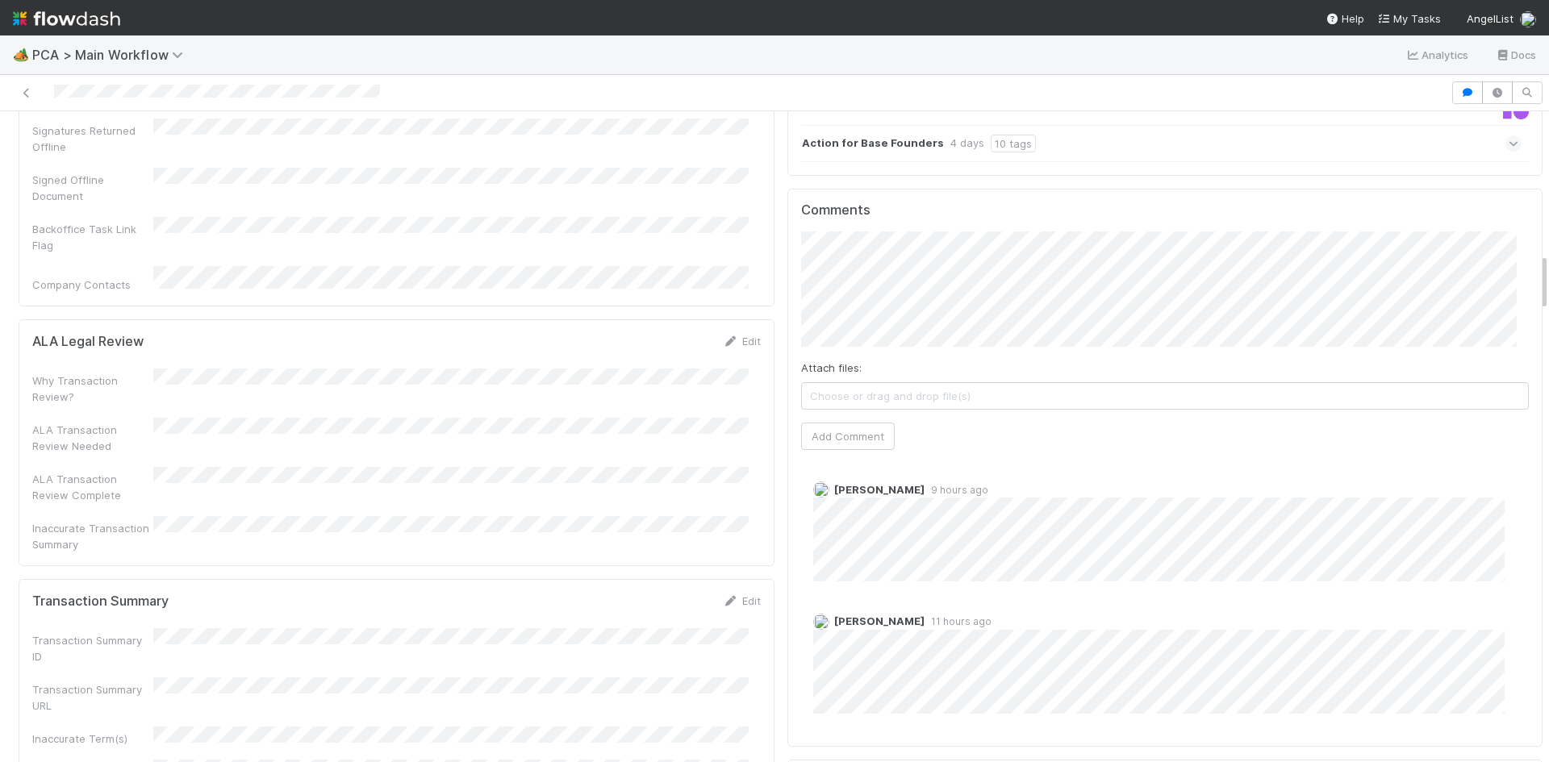
scroll to position [1936, 0]
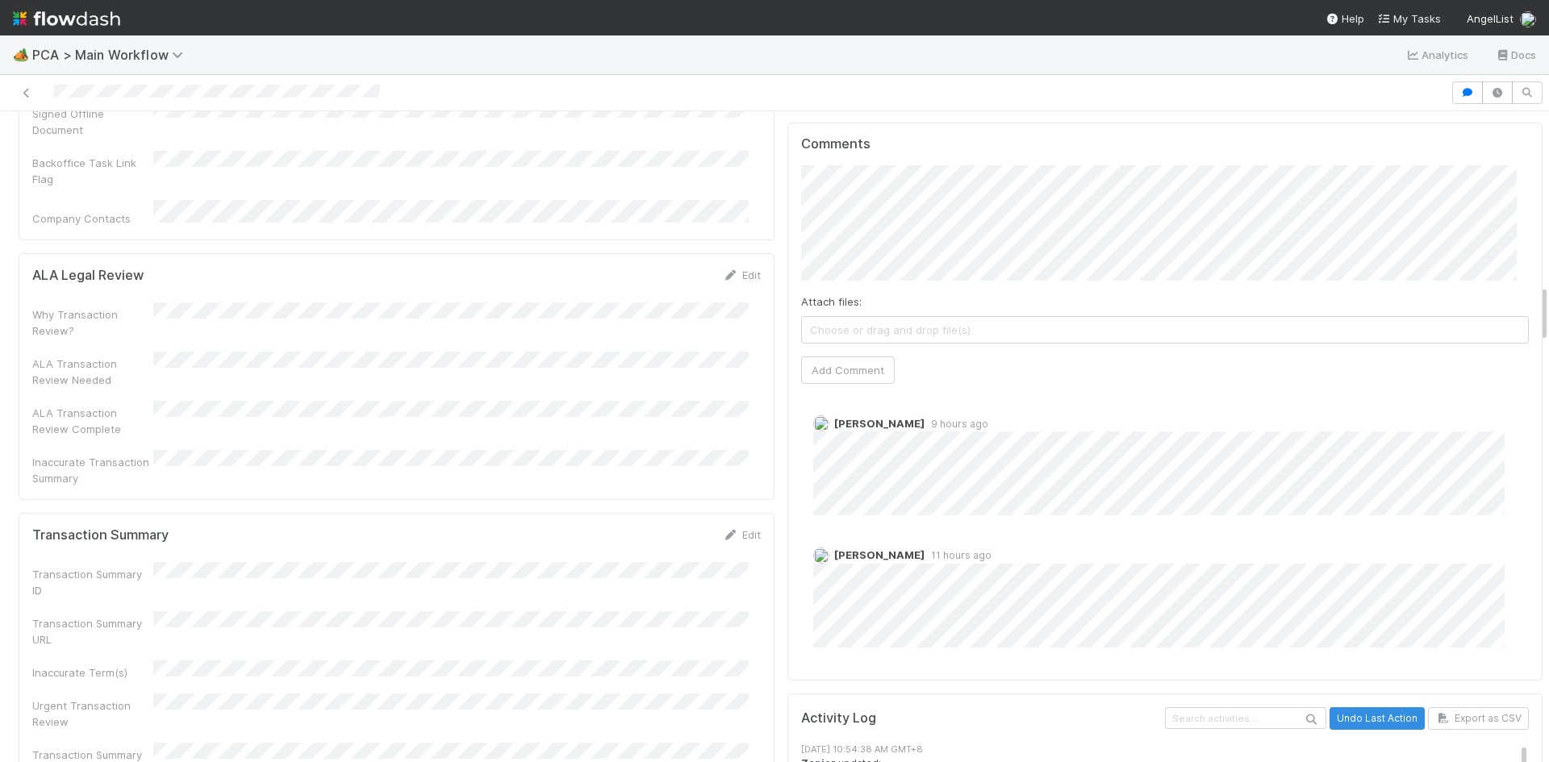
drag, startPoint x: 738, startPoint y: 371, endPoint x: 707, endPoint y: 386, distance: 34.3
click at [738, 528] on link "Edit" at bounding box center [742, 534] width 38 height 13
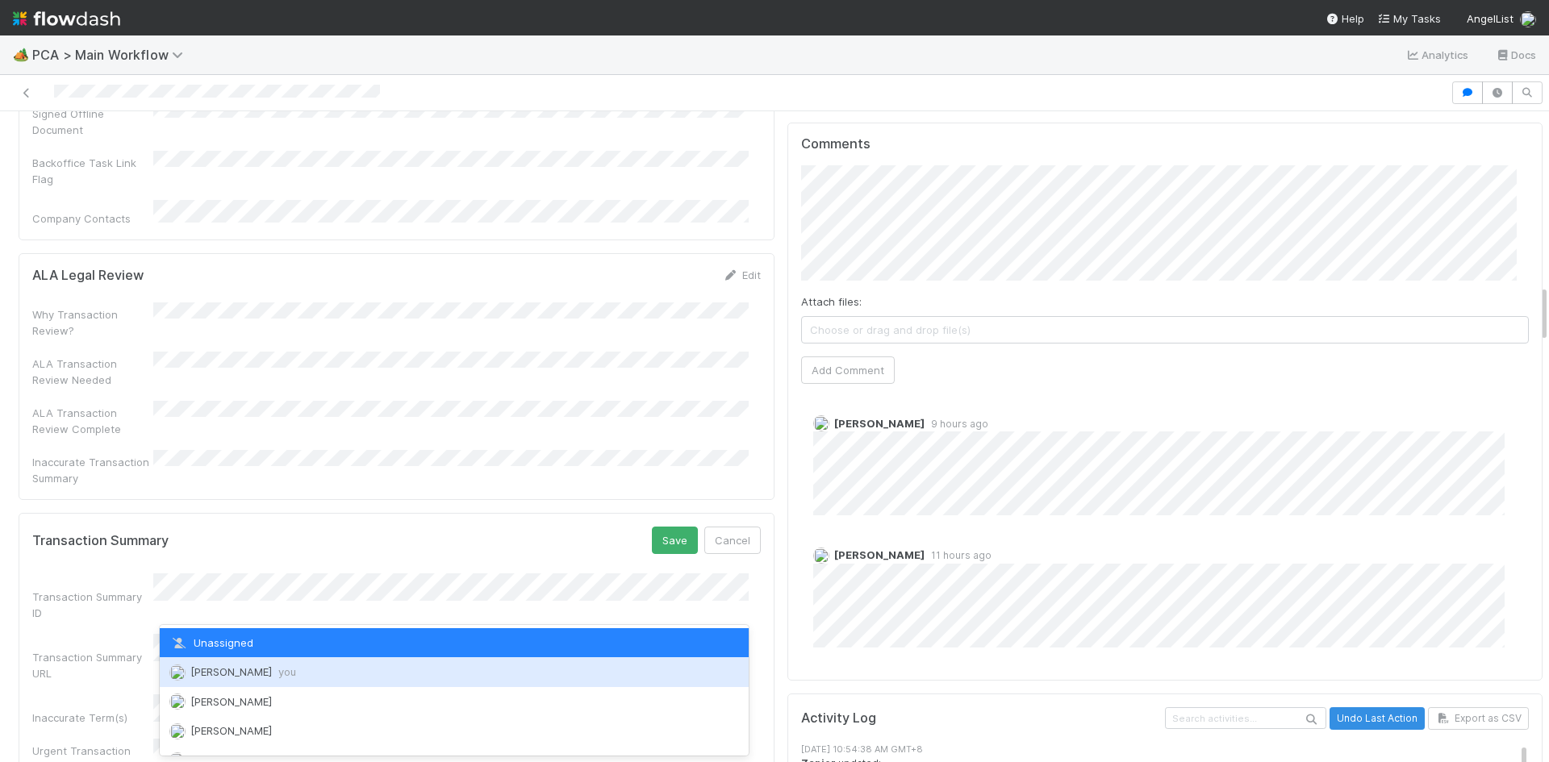
click at [273, 663] on div "Meg Castanare you" at bounding box center [454, 671] width 589 height 29
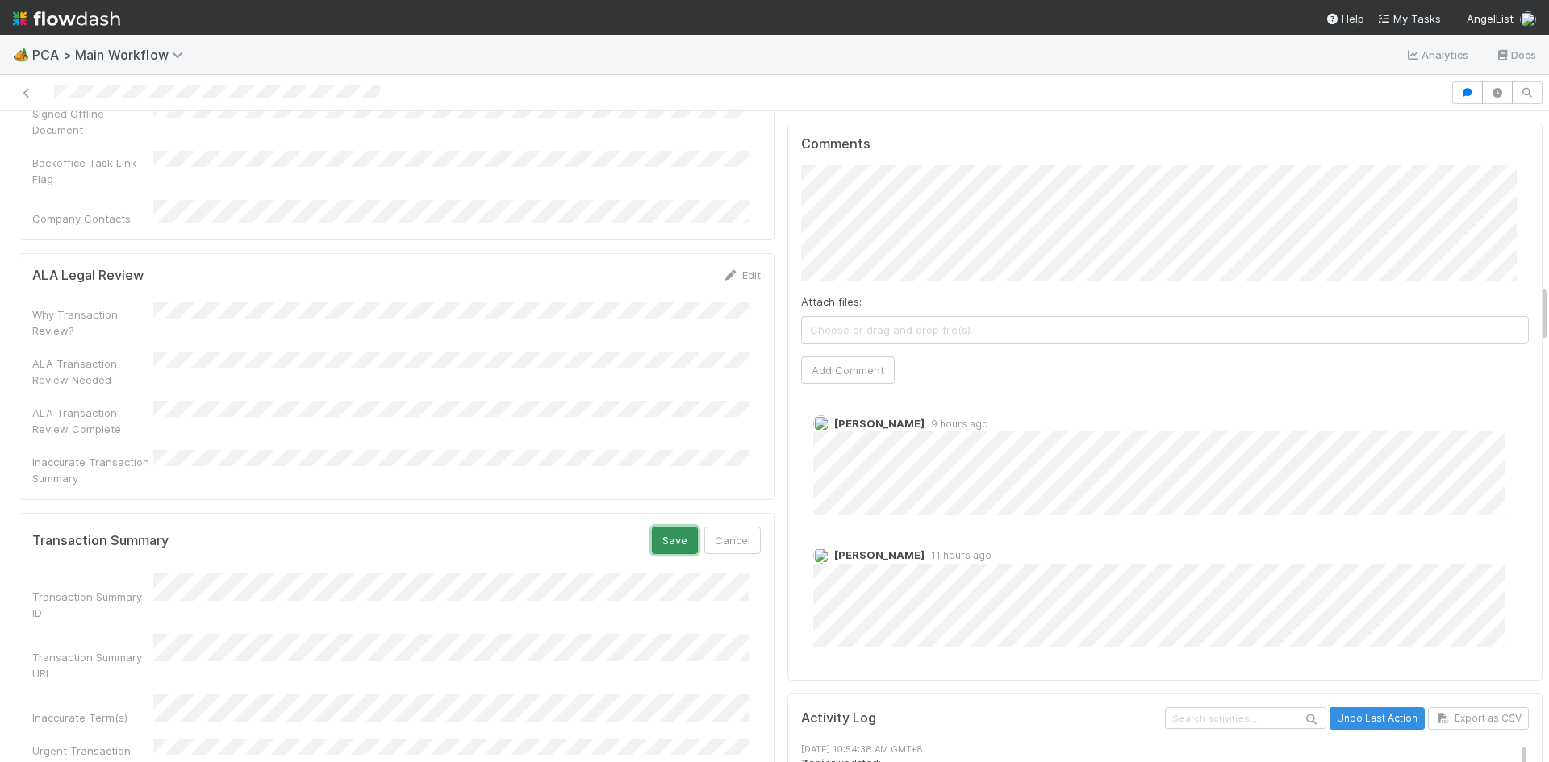
click at [665, 527] on button "Save" at bounding box center [675, 540] width 46 height 27
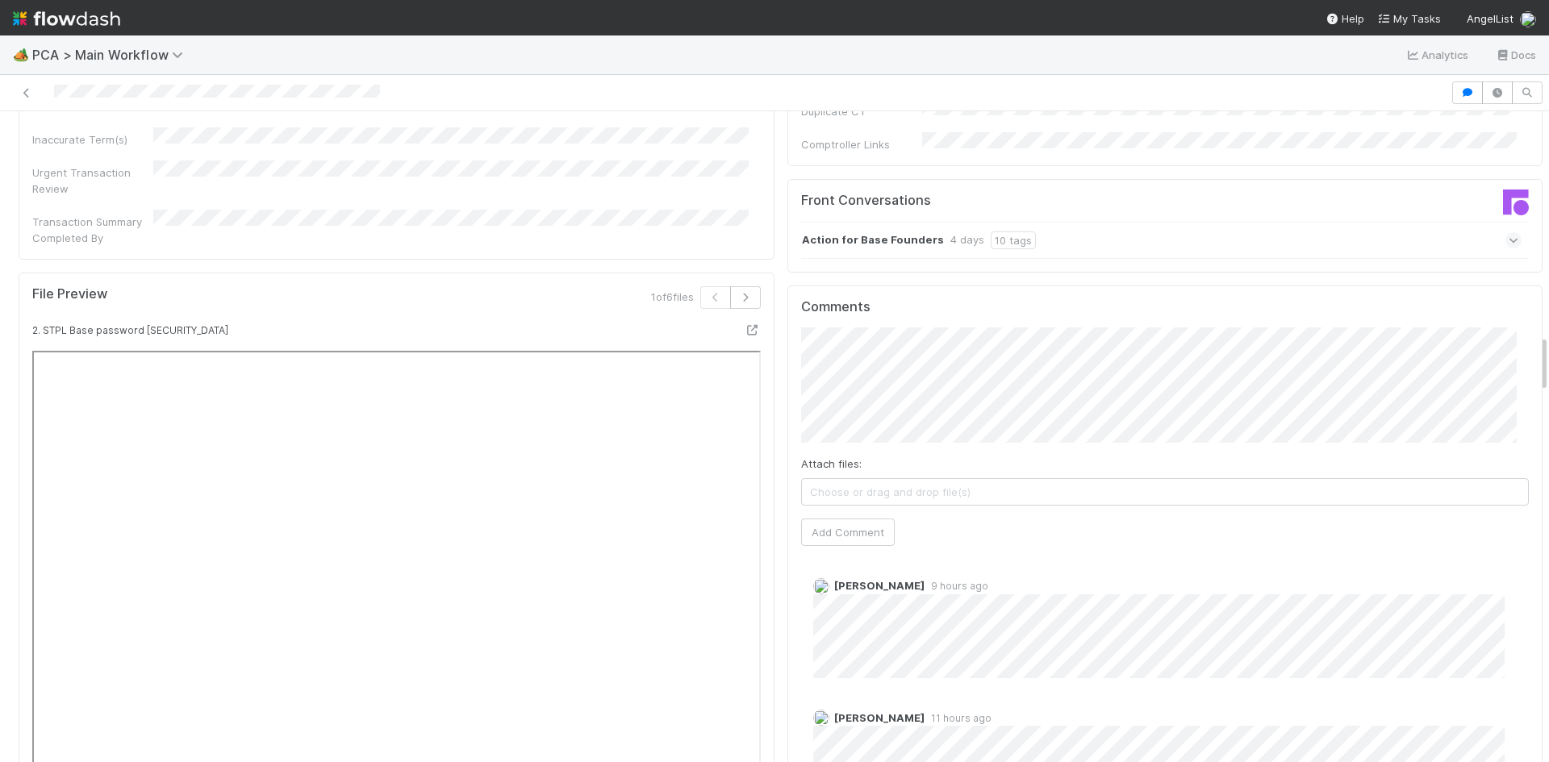
scroll to position [2501, 0]
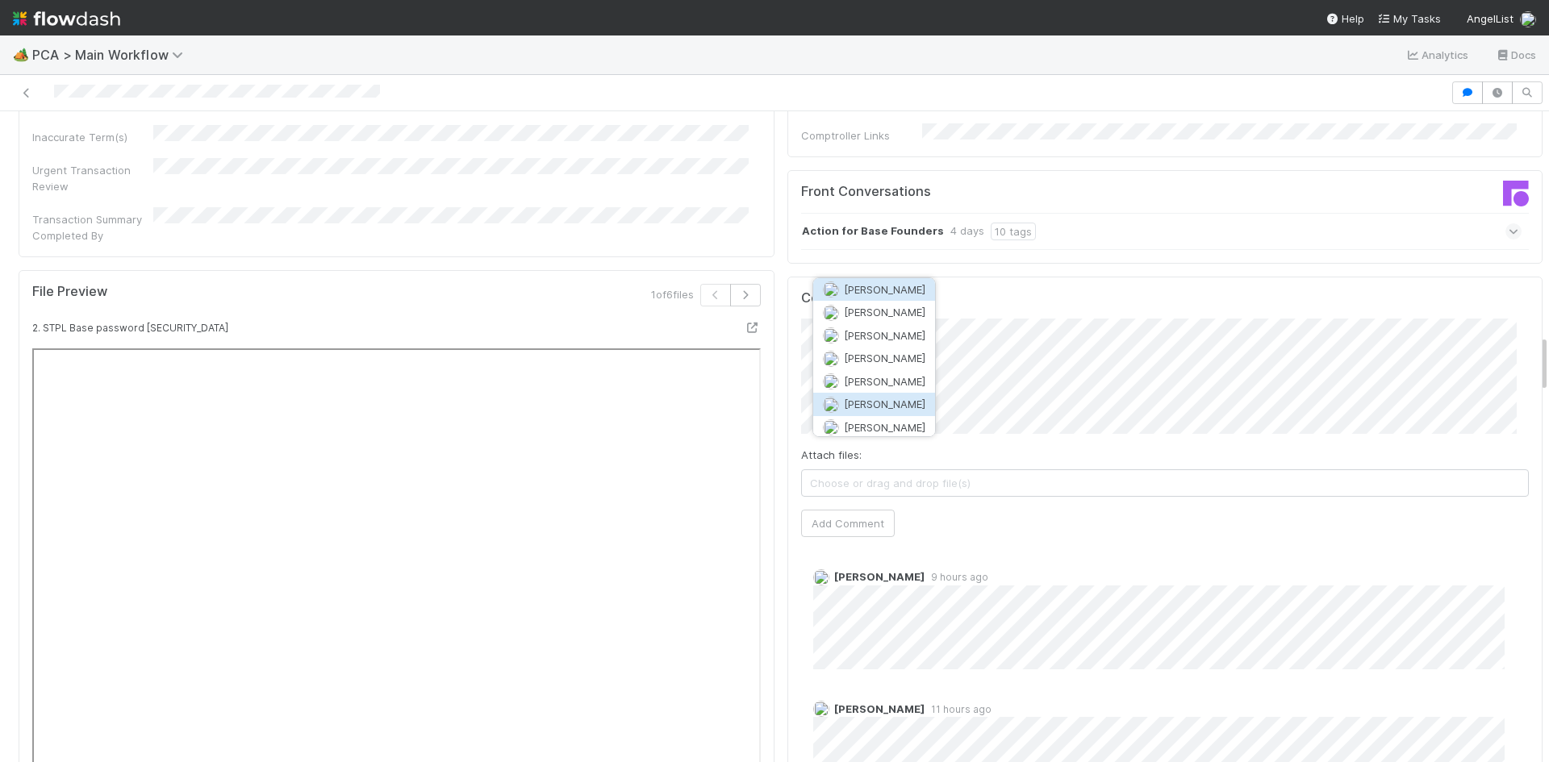
click at [895, 399] on button "Josh Tarr" at bounding box center [874, 404] width 122 height 23
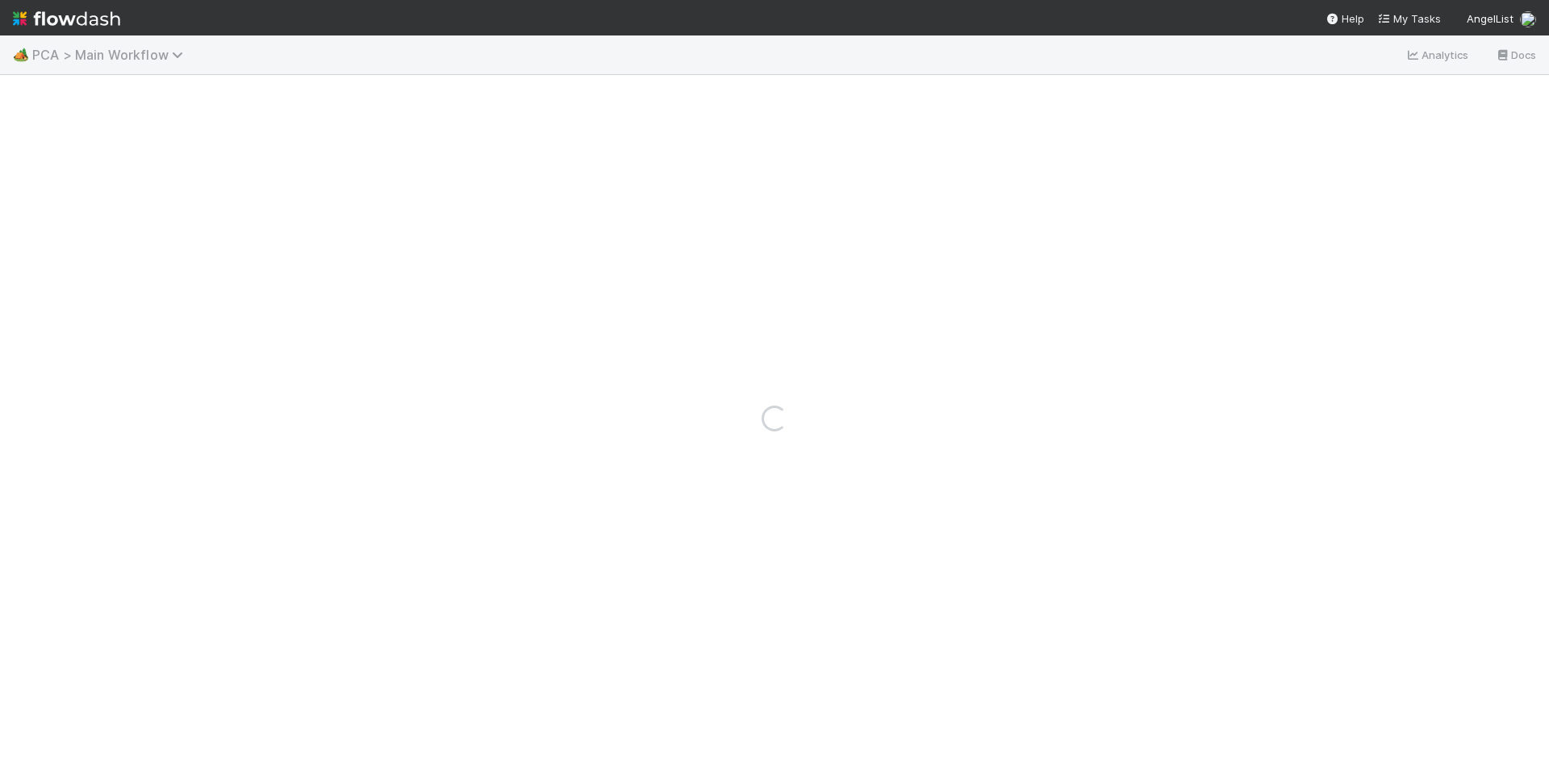
click at [105, 52] on span "PCA > Main Workflow" at bounding box center [111, 55] width 159 height 16
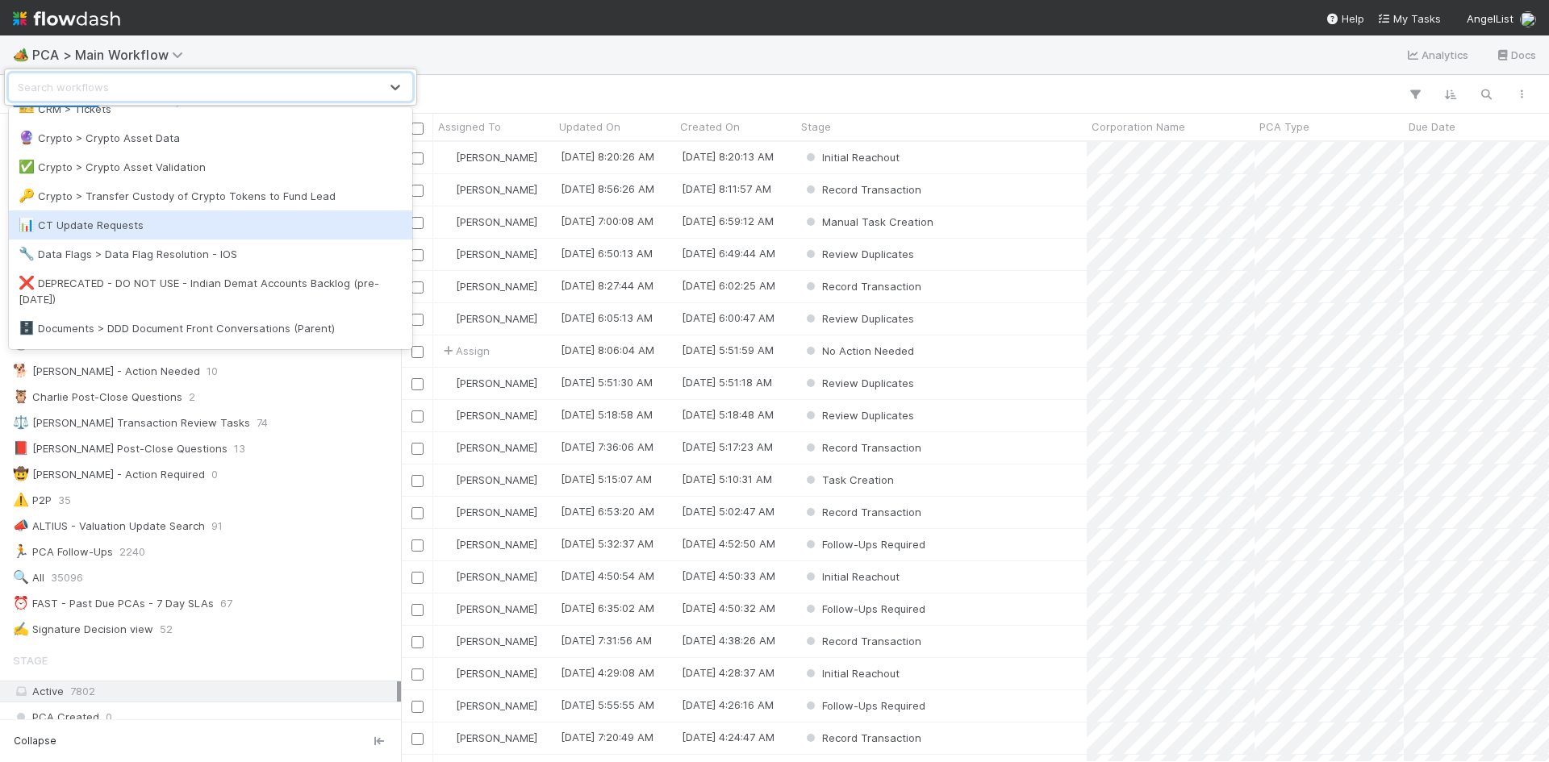
scroll to position [484, 0]
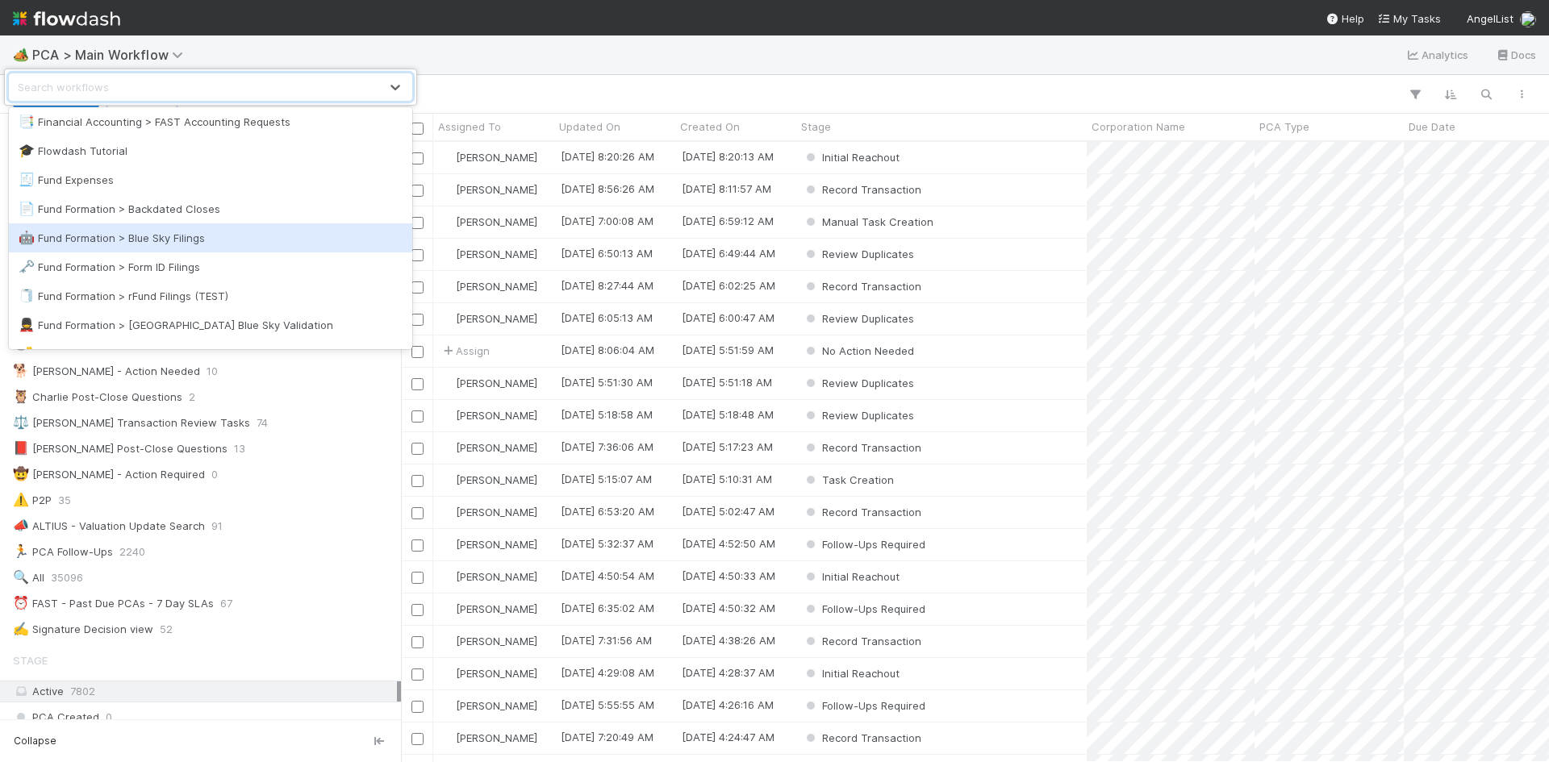
click at [194, 236] on div "🤖 Fund Formation > Blue Sky Filings" at bounding box center [211, 238] width 384 height 16
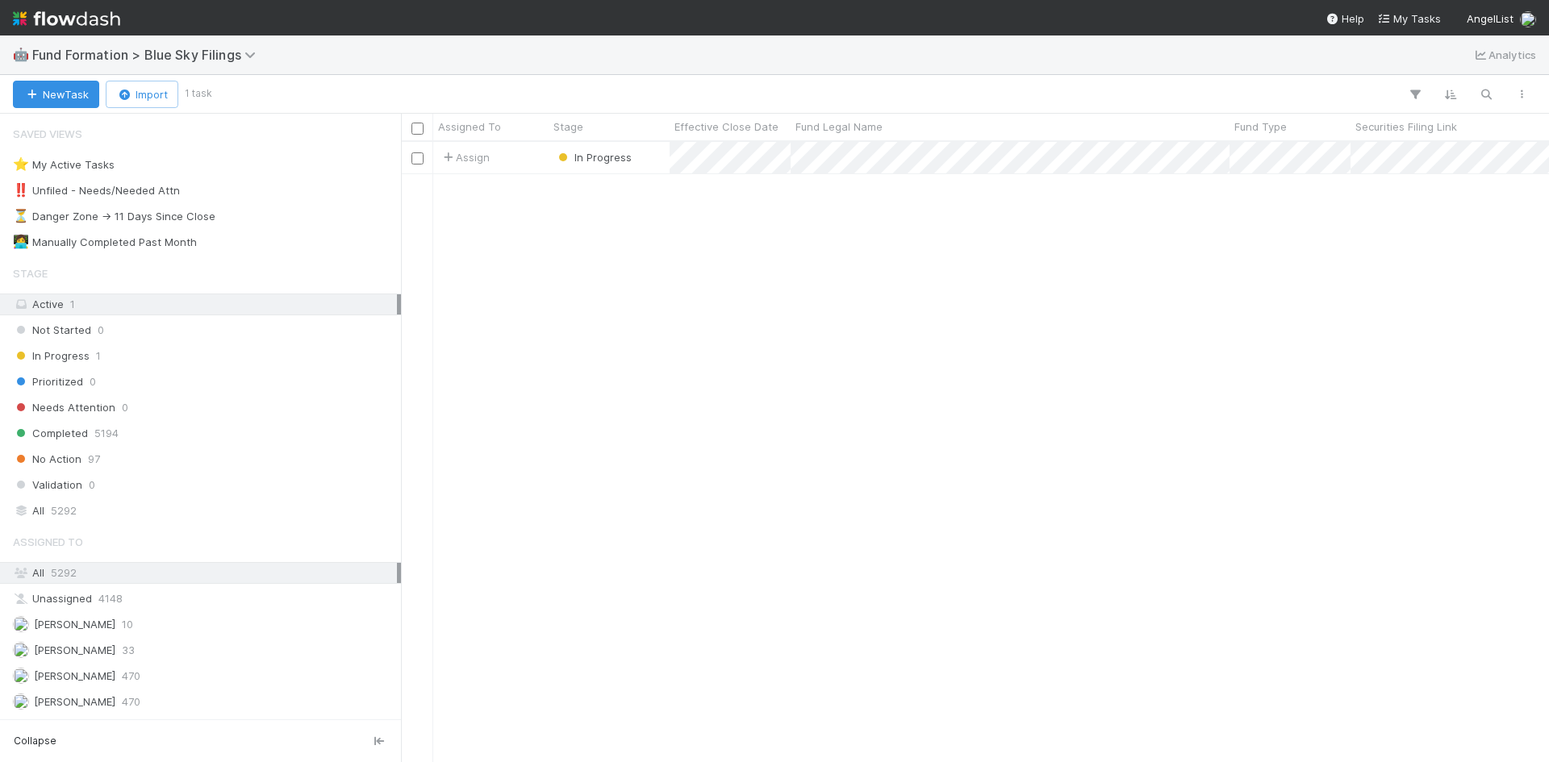
scroll to position [608, 1136]
click at [165, 404] on div "Needs Attention 0" at bounding box center [205, 408] width 384 height 20
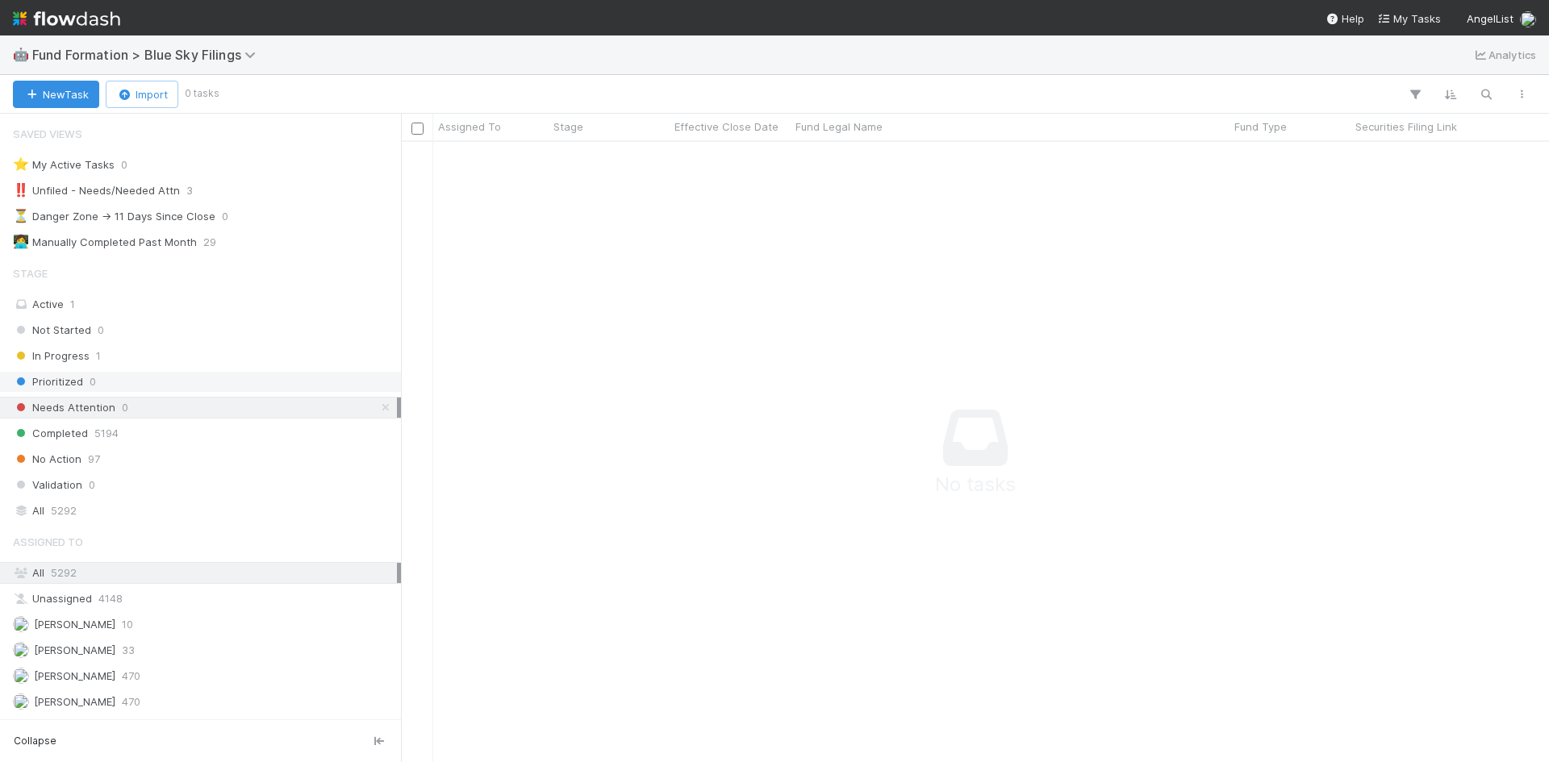
scroll to position [596, 1136]
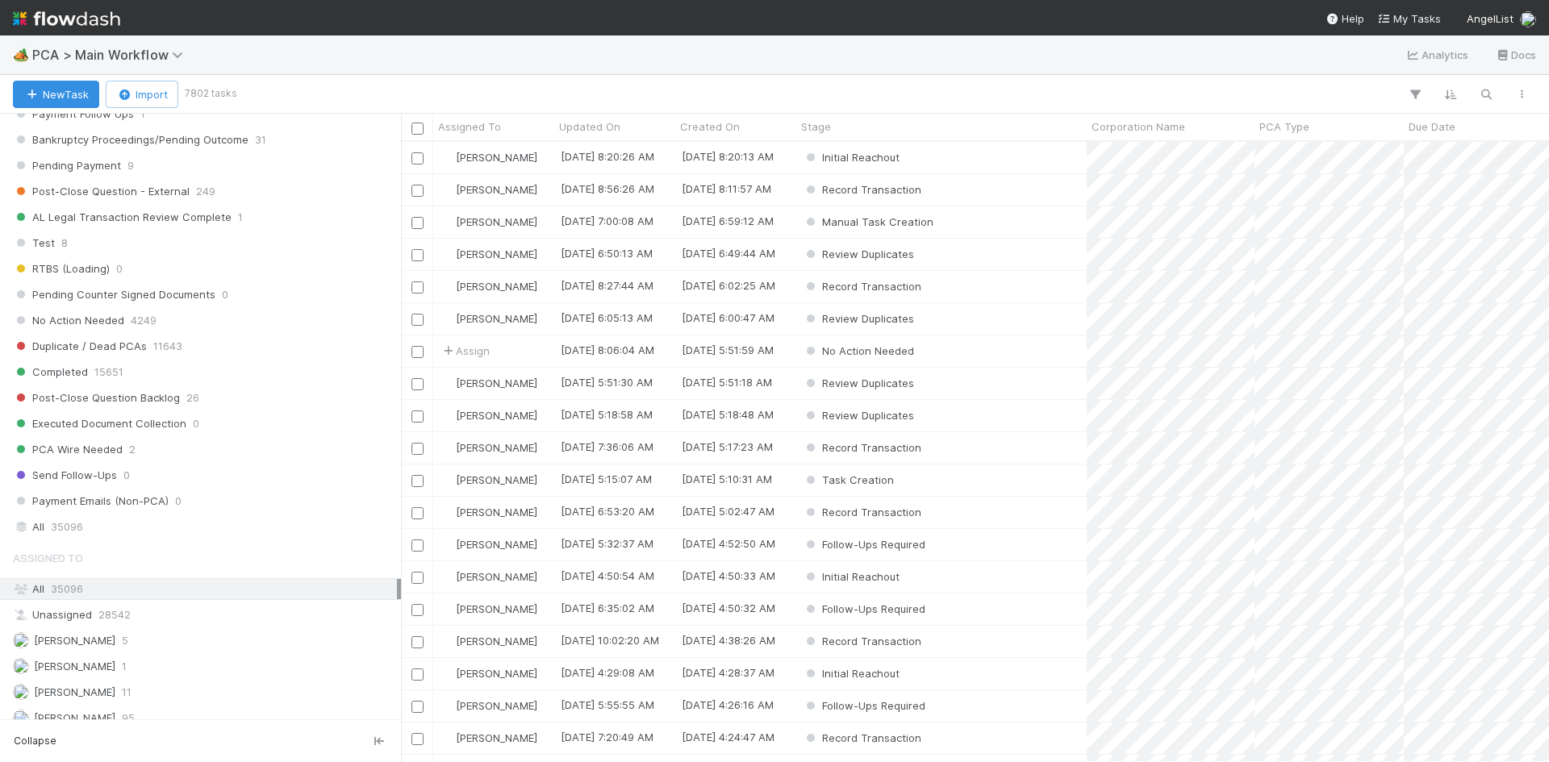
scroll to position [1613, 0]
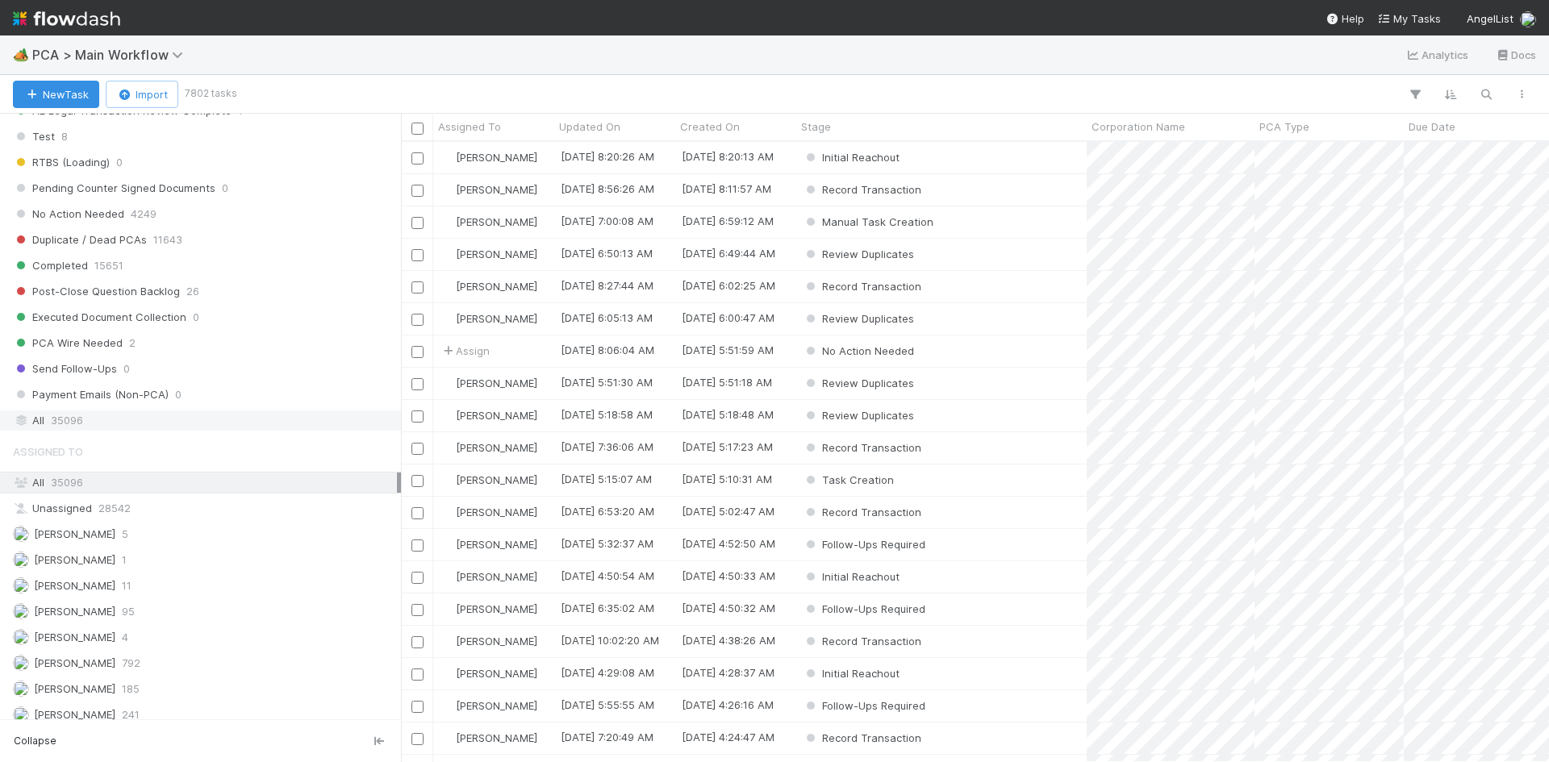
click at [82, 422] on span "35096" at bounding box center [67, 421] width 32 height 20
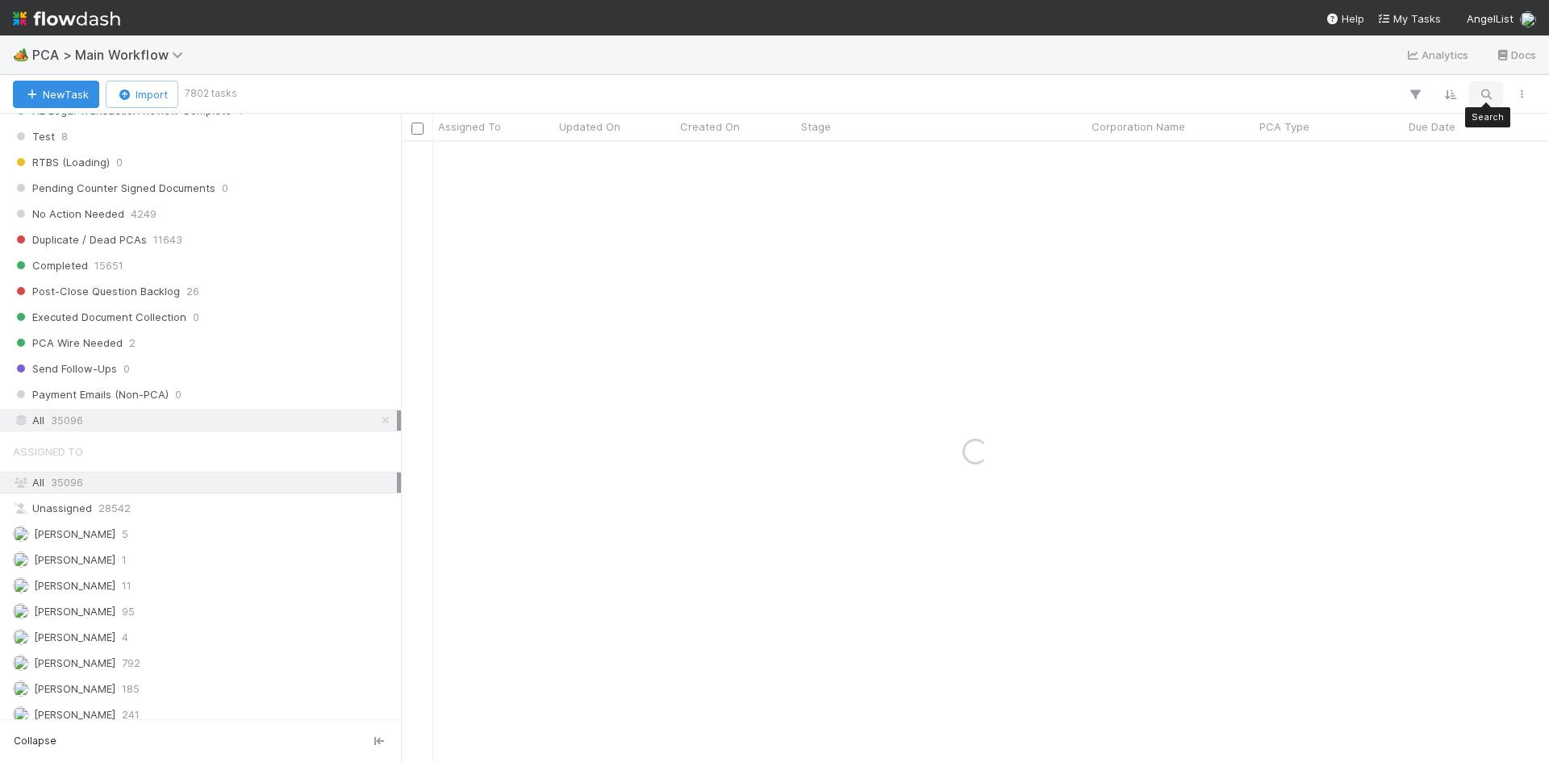
click at [1483, 93] on icon "button" at bounding box center [1486, 94] width 16 height 15
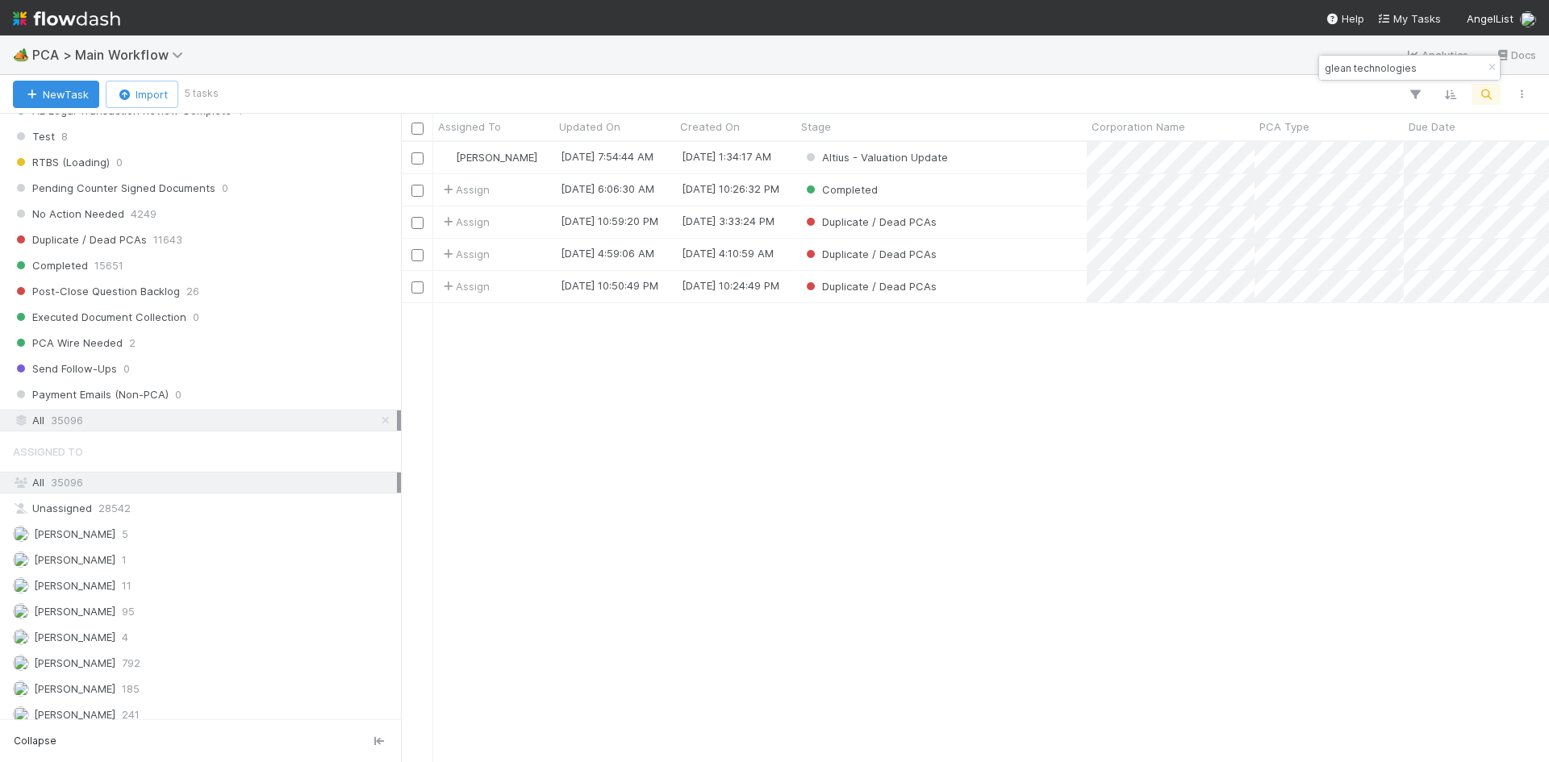
scroll to position [608, 1136]
type input "glean technologies"
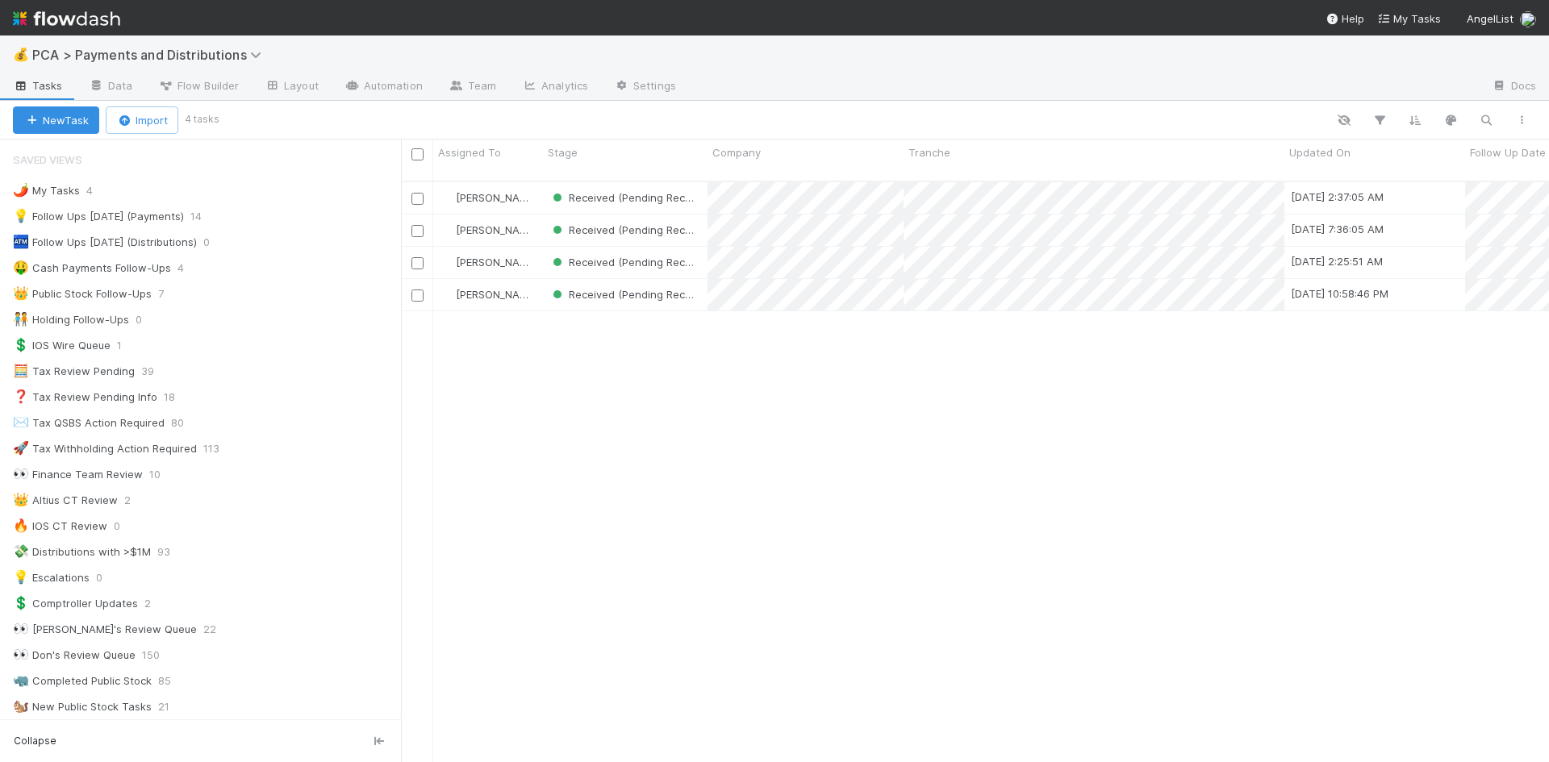
scroll to position [13, 13]
click at [123, 216] on div "💡 Follow Ups [DATE] (Payments)" at bounding box center [98, 217] width 171 height 20
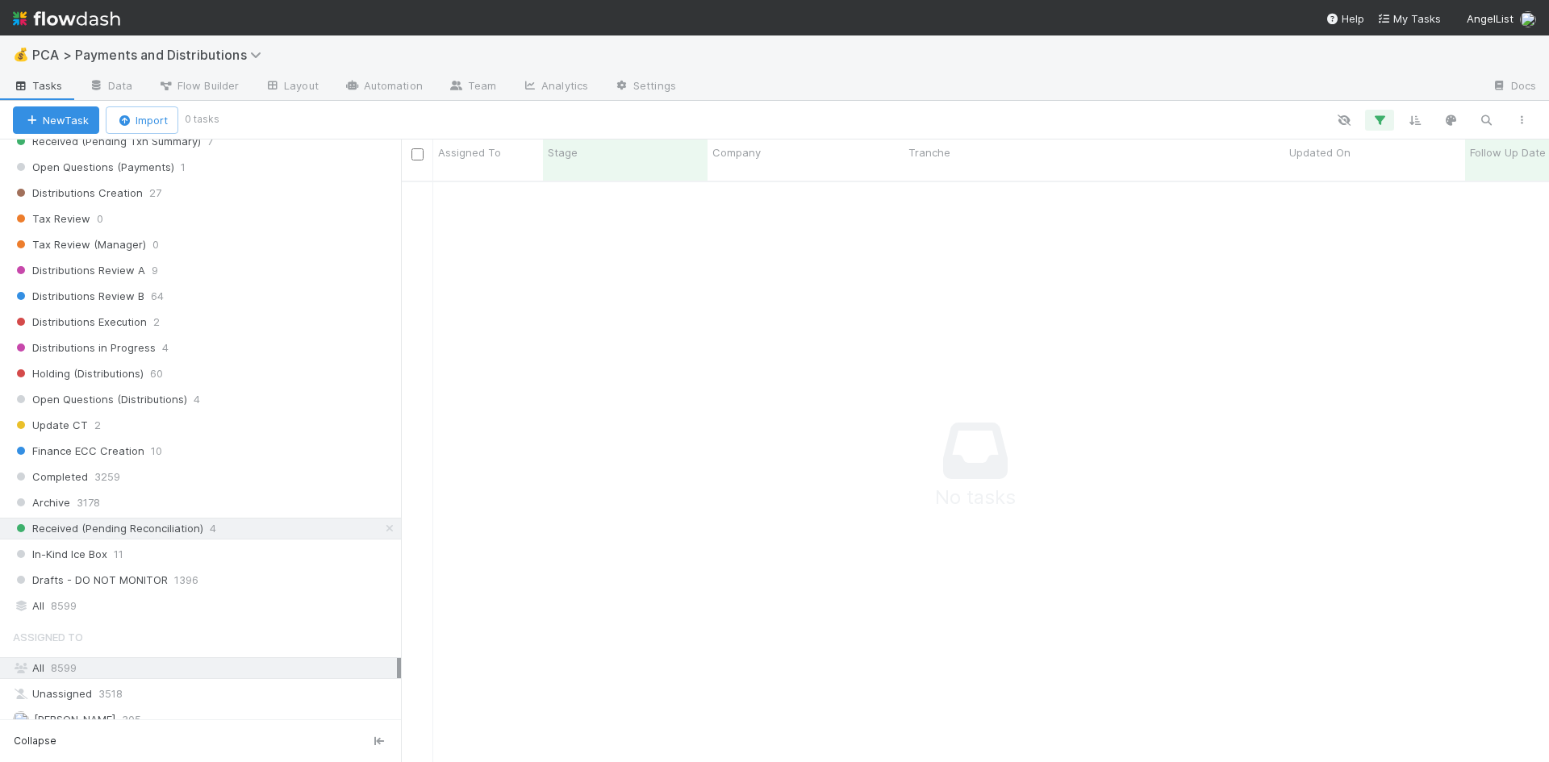
scroll to position [1129, 0]
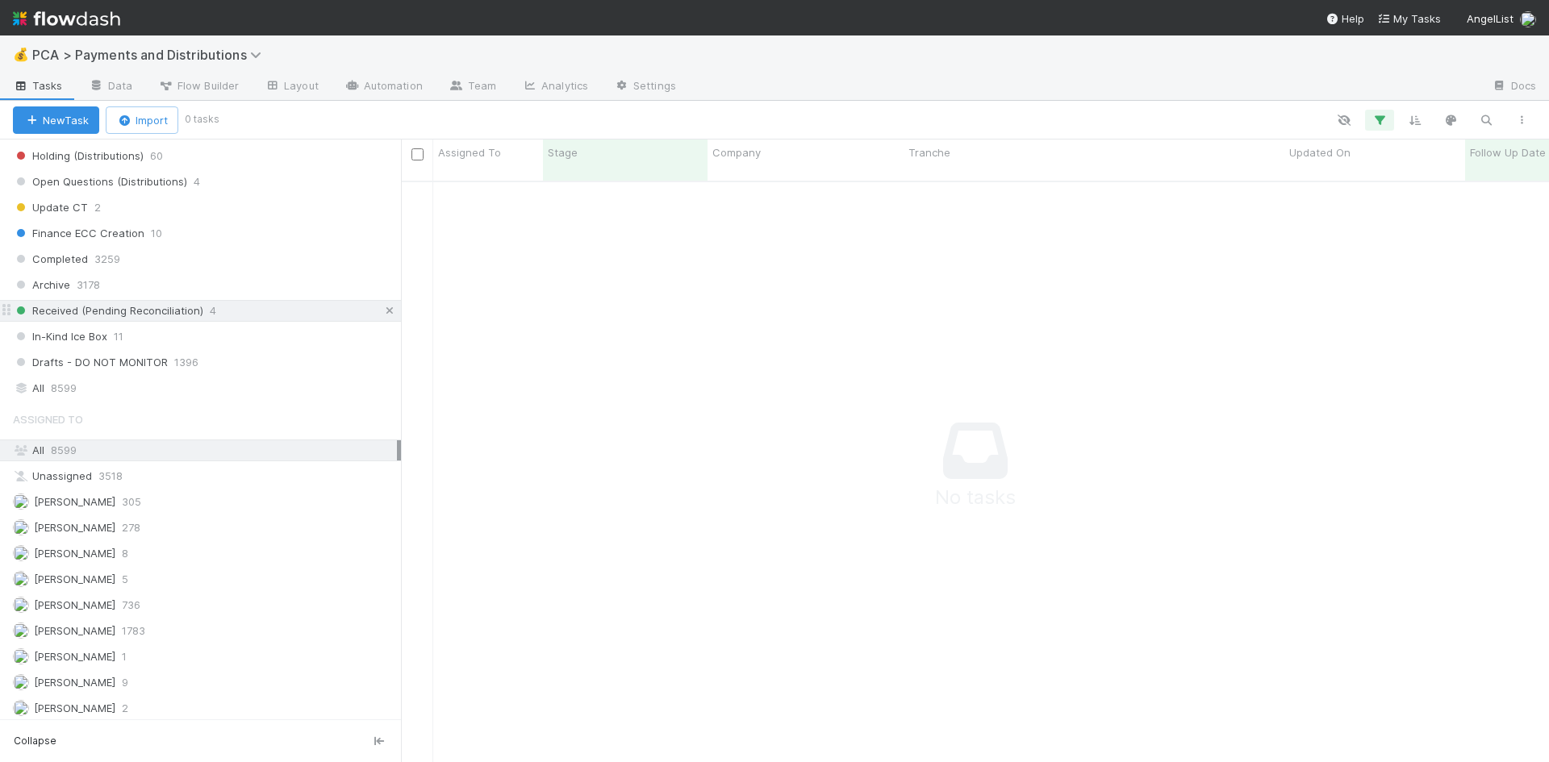
click at [382, 311] on icon at bounding box center [390, 311] width 16 height 10
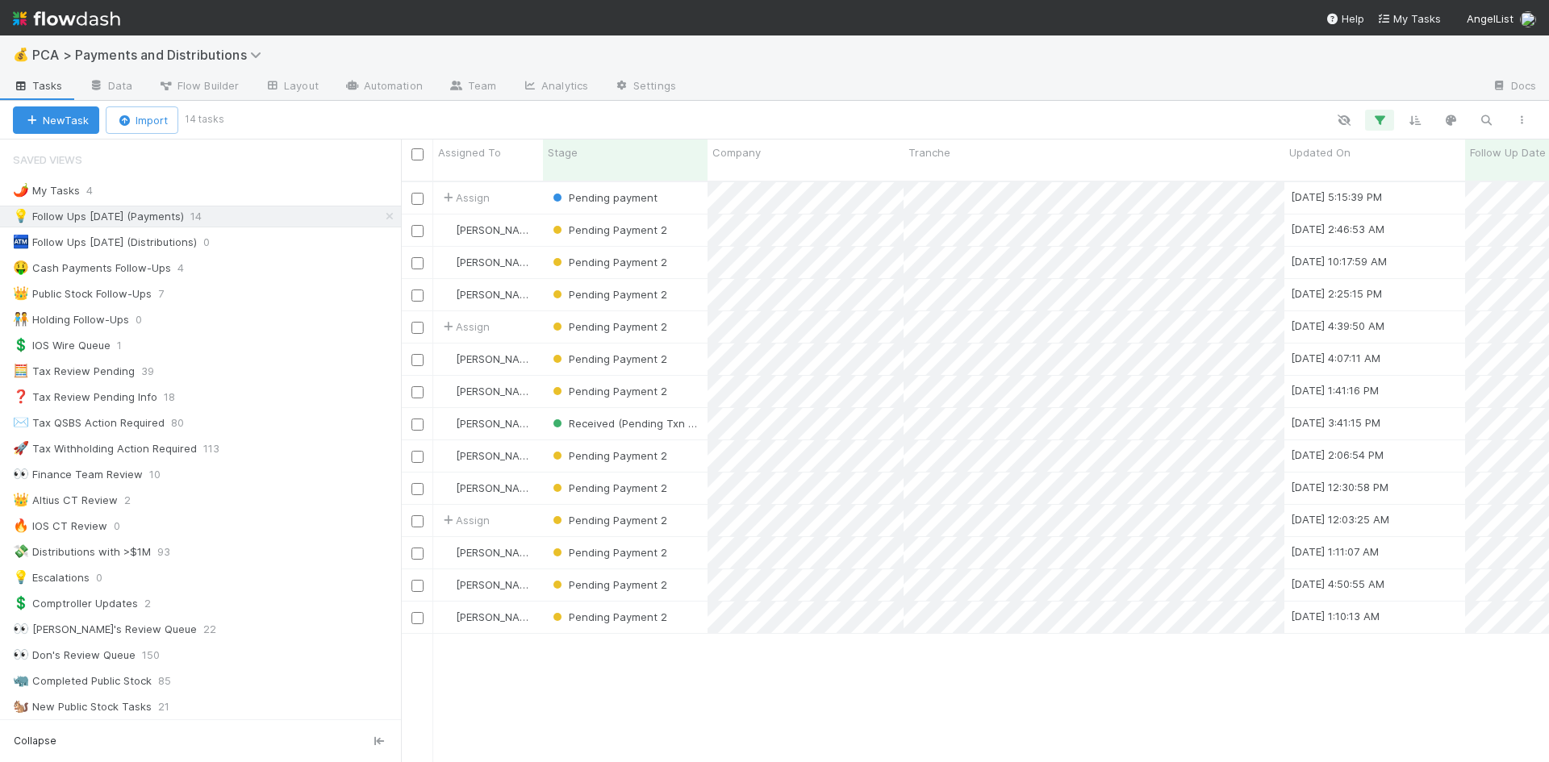
drag, startPoint x: 1283, startPoint y: 150, endPoint x: 1128, endPoint y: 168, distance: 156.7
click at [1128, 168] on div "Assigned To Stage Company Tranche Updated On Follow Up Date PCA Source Asset Ty…" at bounding box center [975, 161] width 1148 height 43
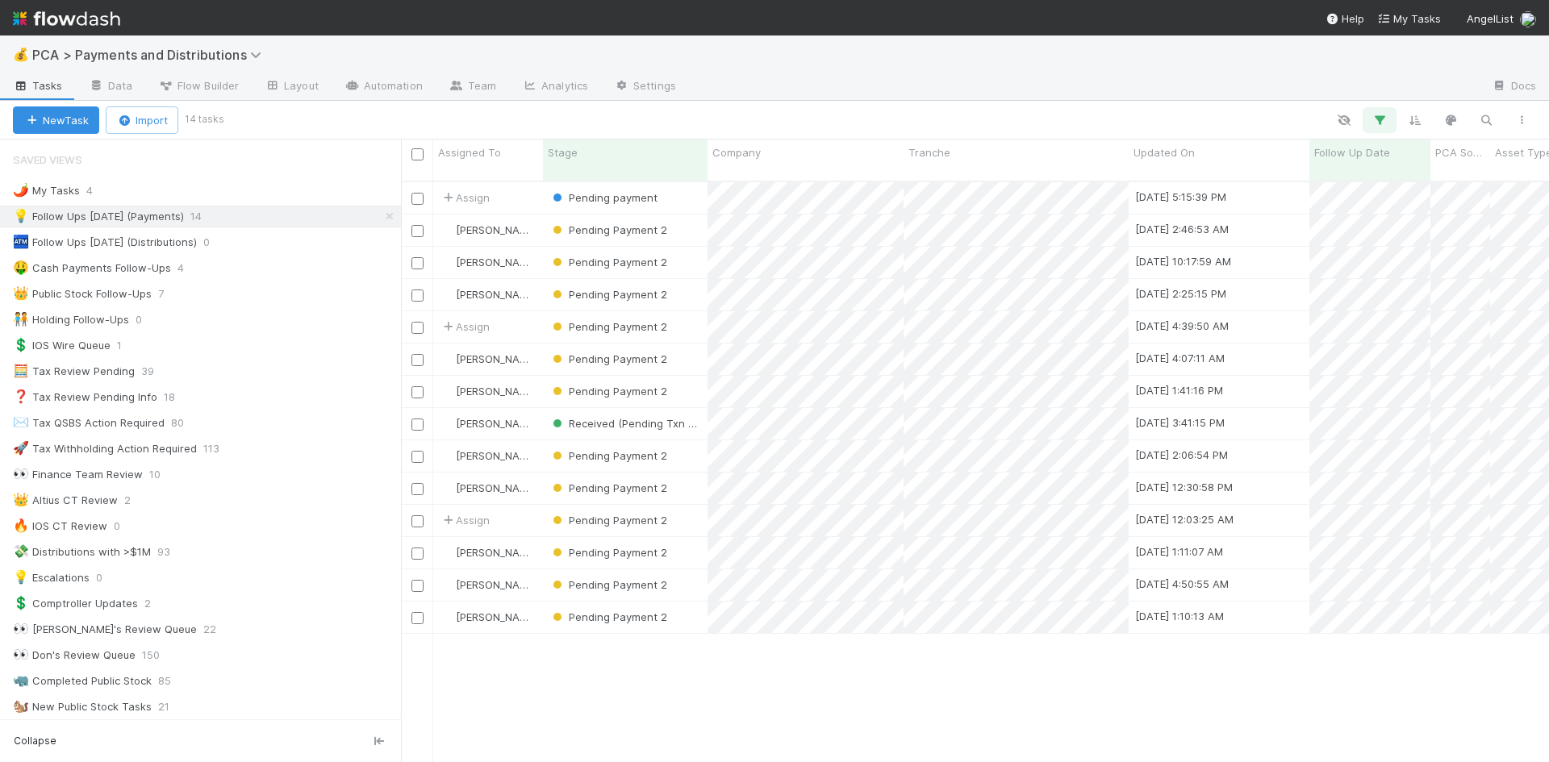
click at [1383, 119] on icon "button" at bounding box center [1379, 120] width 16 height 15
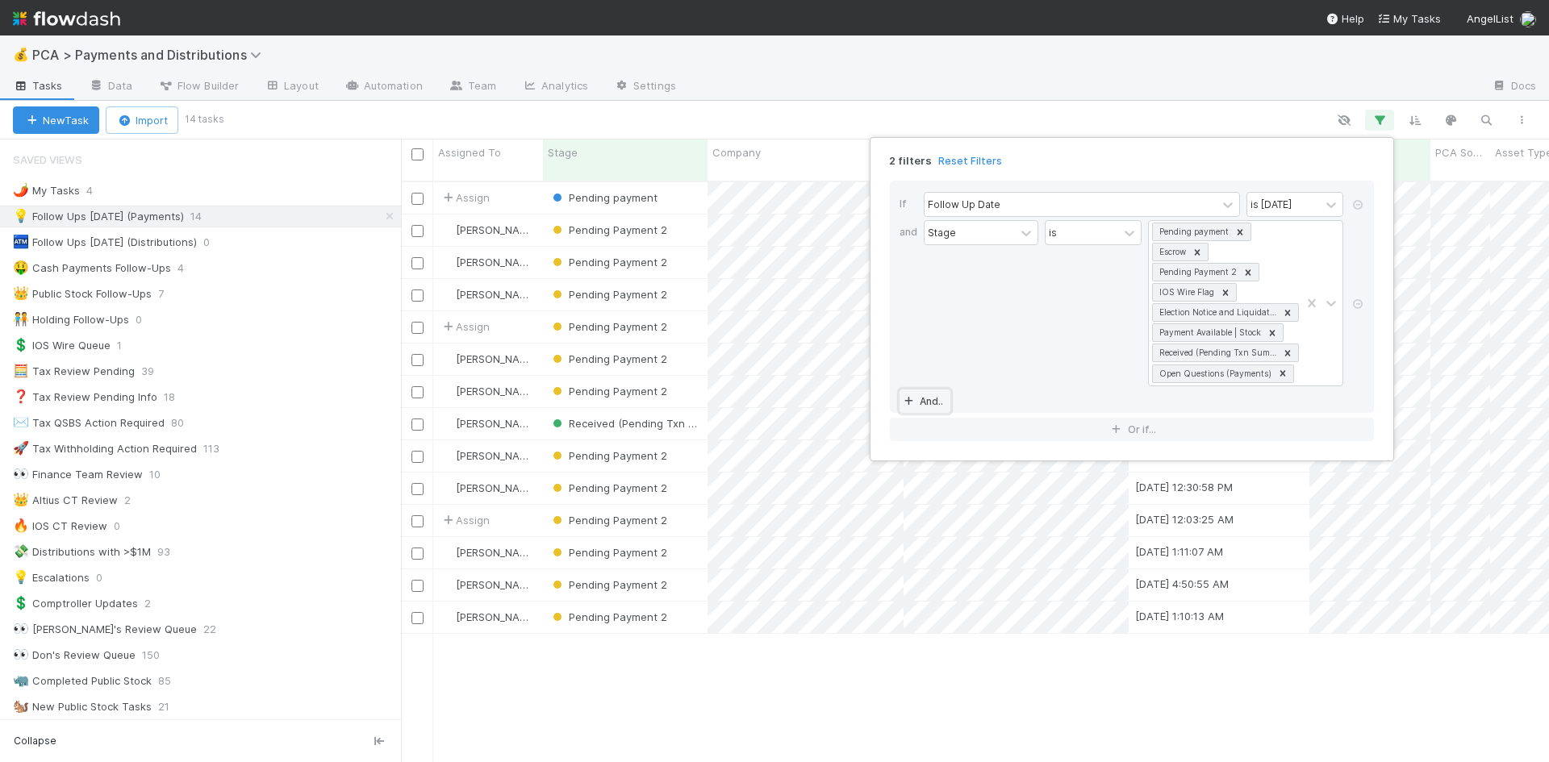
click at [915, 401] on icon at bounding box center [908, 402] width 16 height 10
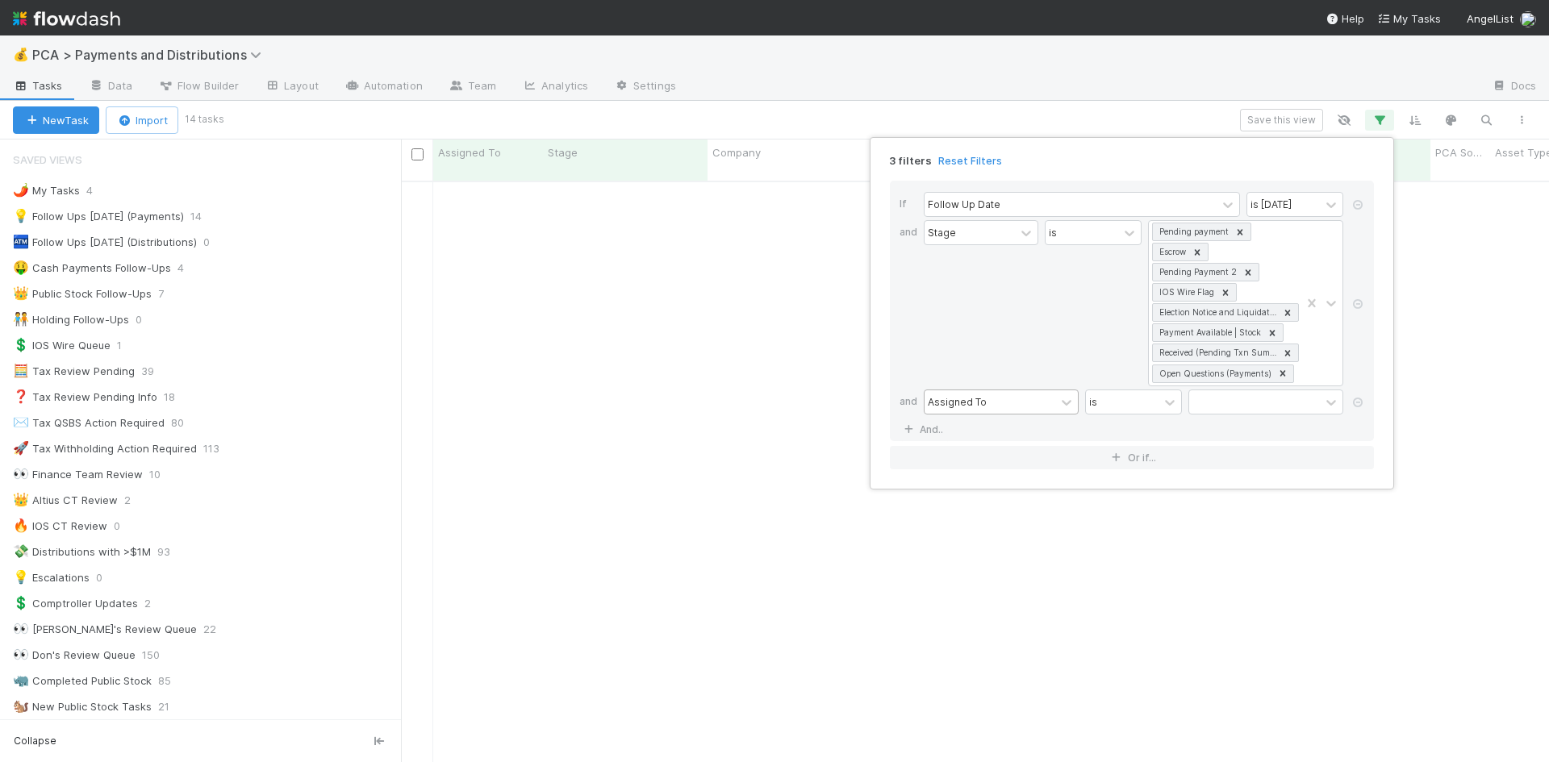
click at [976, 400] on div "Assigned To" at bounding box center [957, 401] width 59 height 15
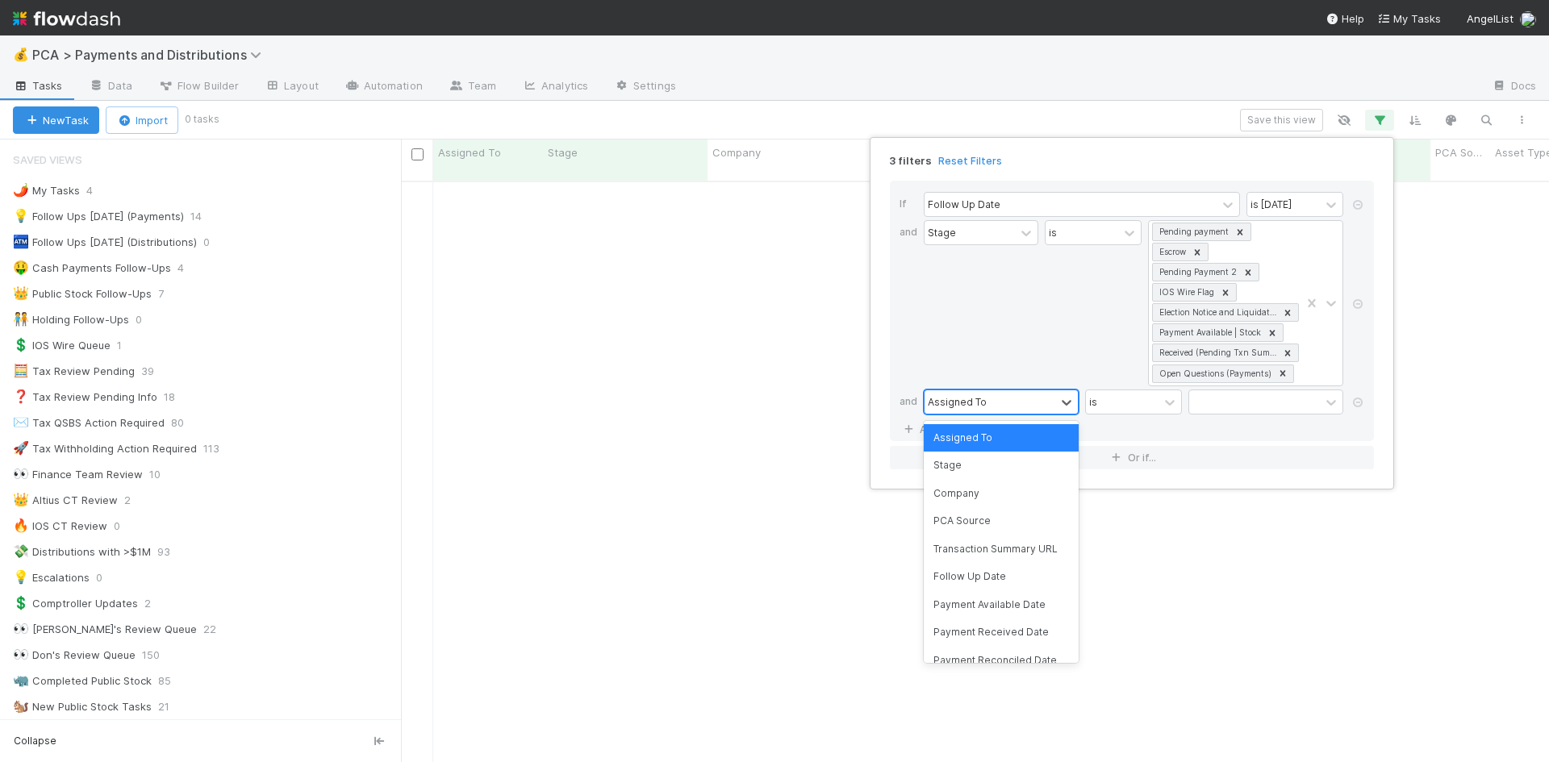
scroll to position [570, 1136]
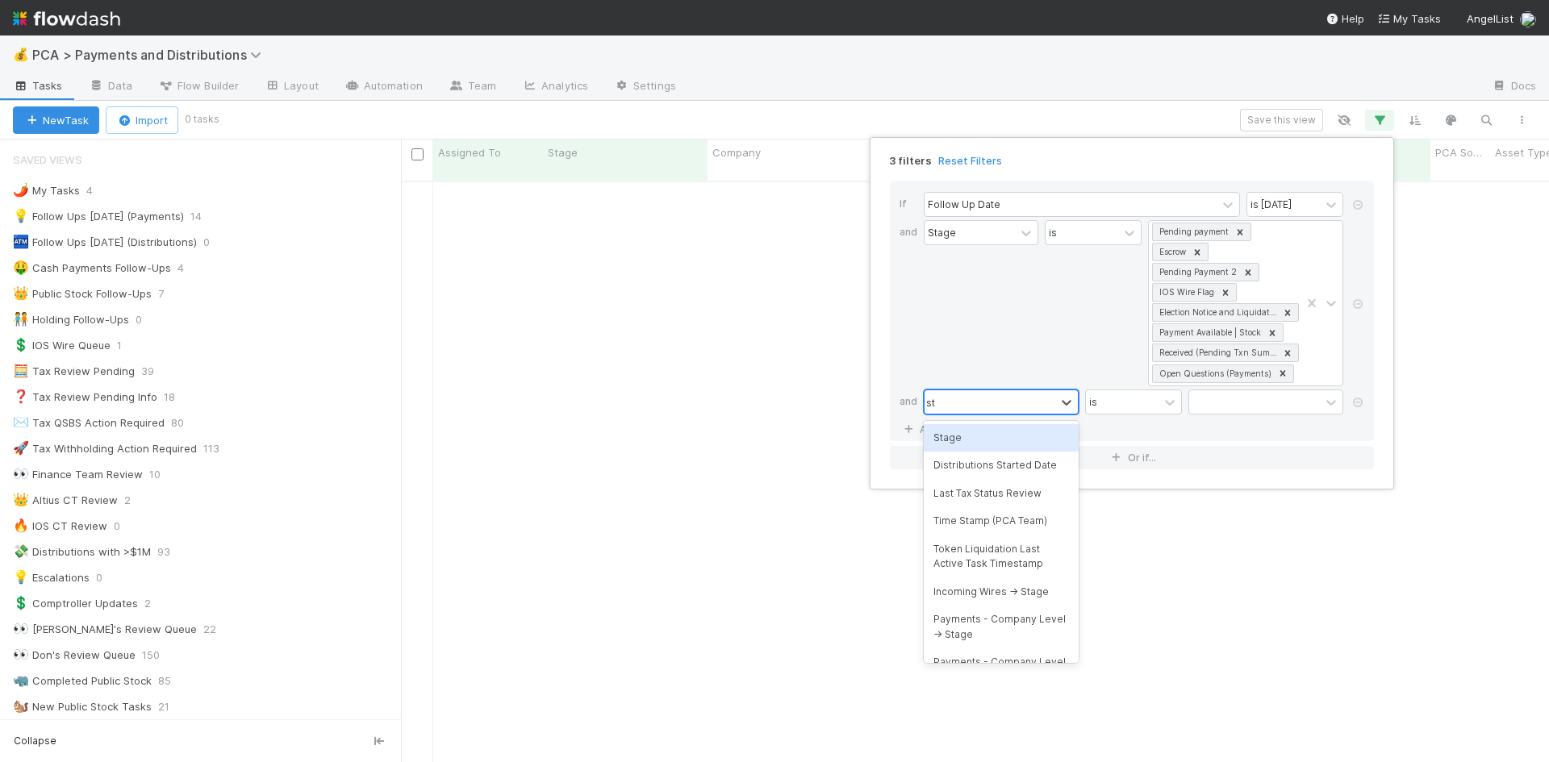
type input "s"
type input "asse"
drag, startPoint x: 974, startPoint y: 446, endPoint x: 1108, endPoint y: 416, distance: 137.2
click at [974, 444] on div "Asset Type" at bounding box center [1001, 437] width 155 height 27
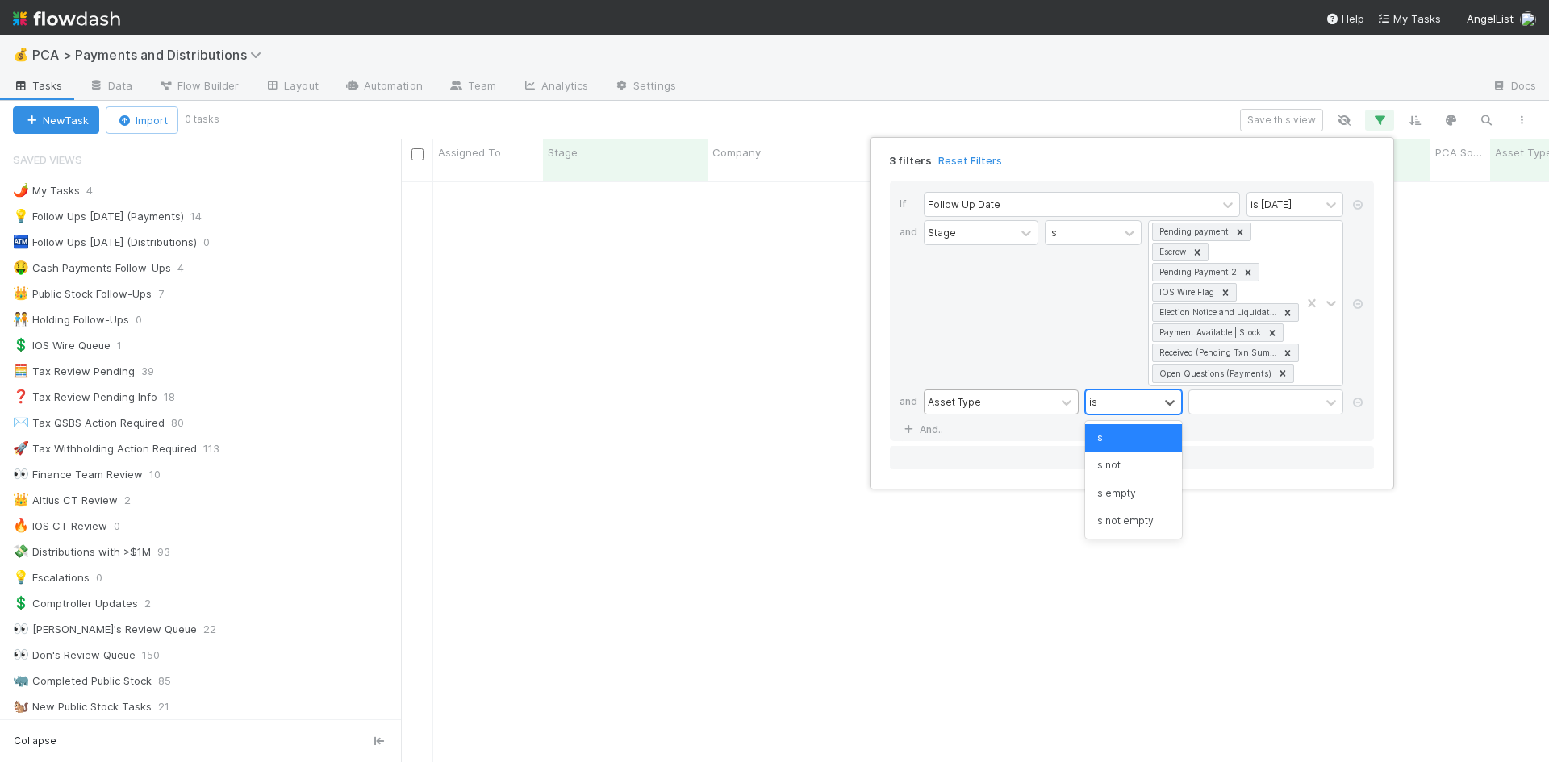
drag, startPoint x: 1141, startPoint y: 399, endPoint x: 1138, endPoint y: 435, distance: 35.6
click at [1141, 400] on div "is" at bounding box center [1122, 401] width 73 height 23
click at [1135, 463] on div "is not" at bounding box center [1133, 465] width 97 height 27
click at [1222, 402] on div at bounding box center [1254, 401] width 131 height 23
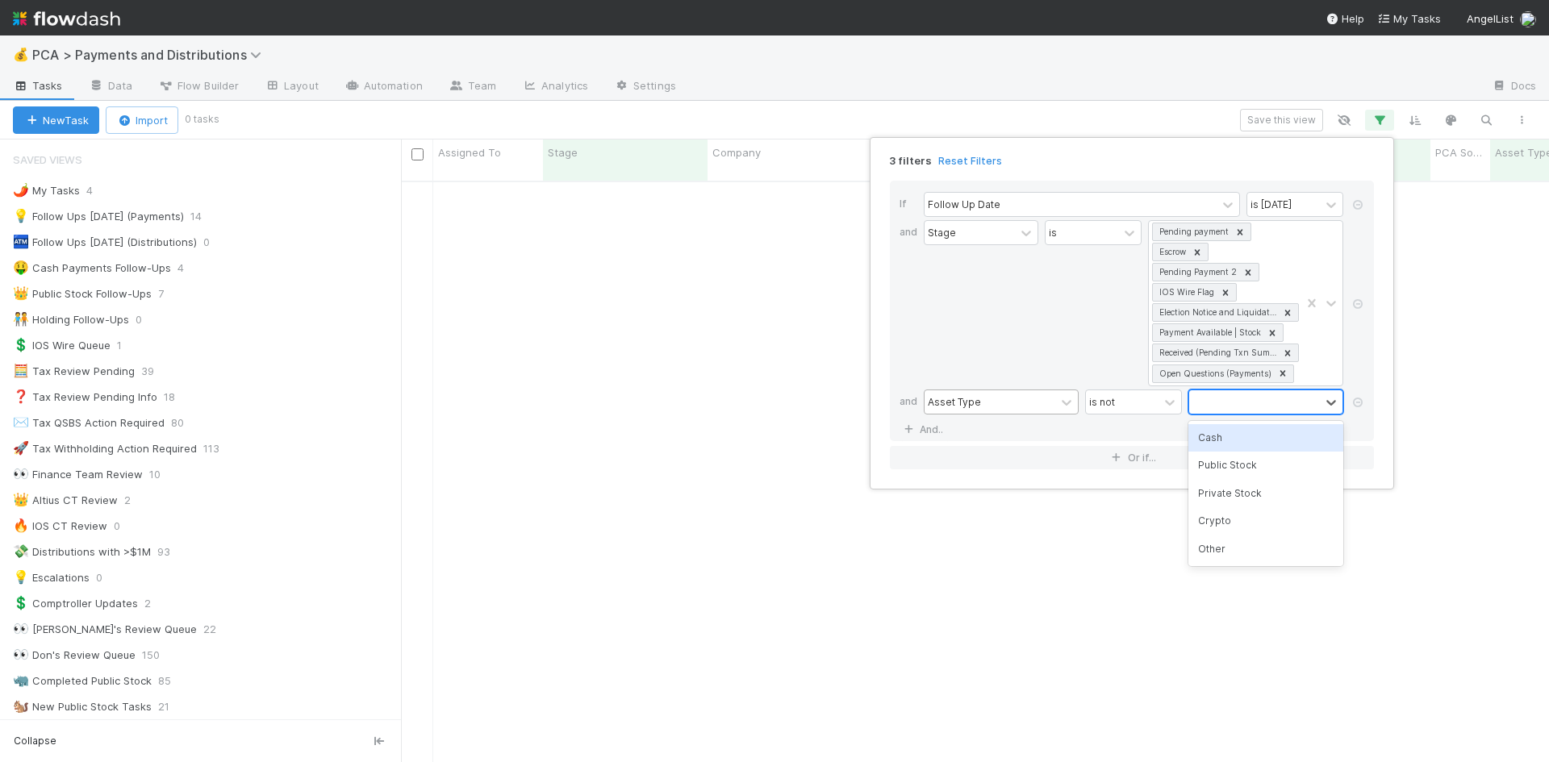
click at [1230, 465] on div "Public Stock" at bounding box center [1265, 465] width 155 height 27
click at [1276, 405] on div "Public Stock" at bounding box center [1244, 401] width 111 height 23
click at [1248, 487] on div "Crypto" at bounding box center [1265, 493] width 155 height 27
click at [1216, 659] on div "3 filters Reset Filters If Follow Up Date is today and Stage is Pending payment…" at bounding box center [774, 381] width 1549 height 762
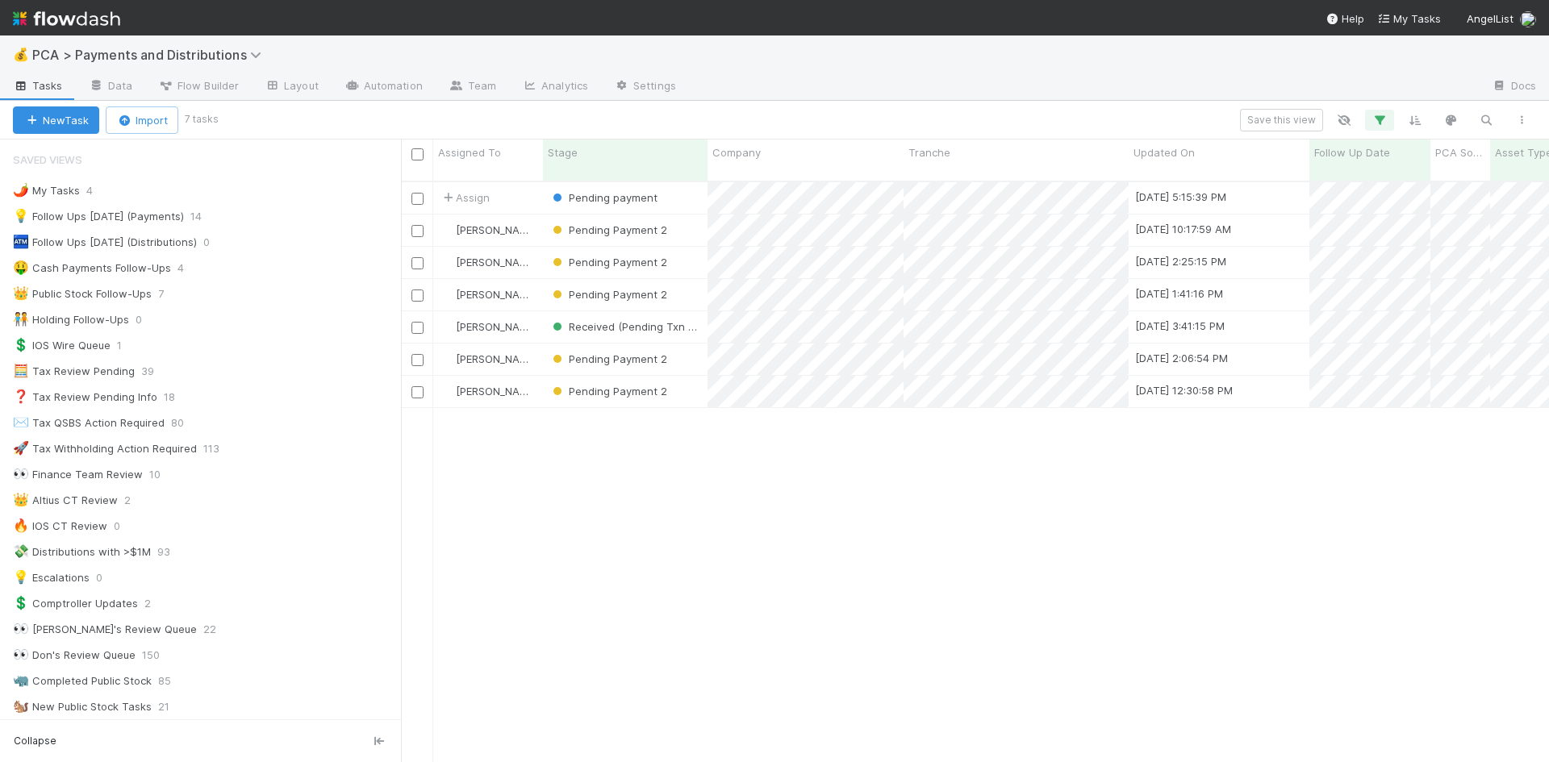
scroll to position [582, 1136]
click at [1020, 553] on div "Assign Pending payment 8/12/25, 5:15:39 PM 8/12/25, 5:15:37 PM 0 0 0 0 0 Michae…" at bounding box center [975, 479] width 1148 height 594
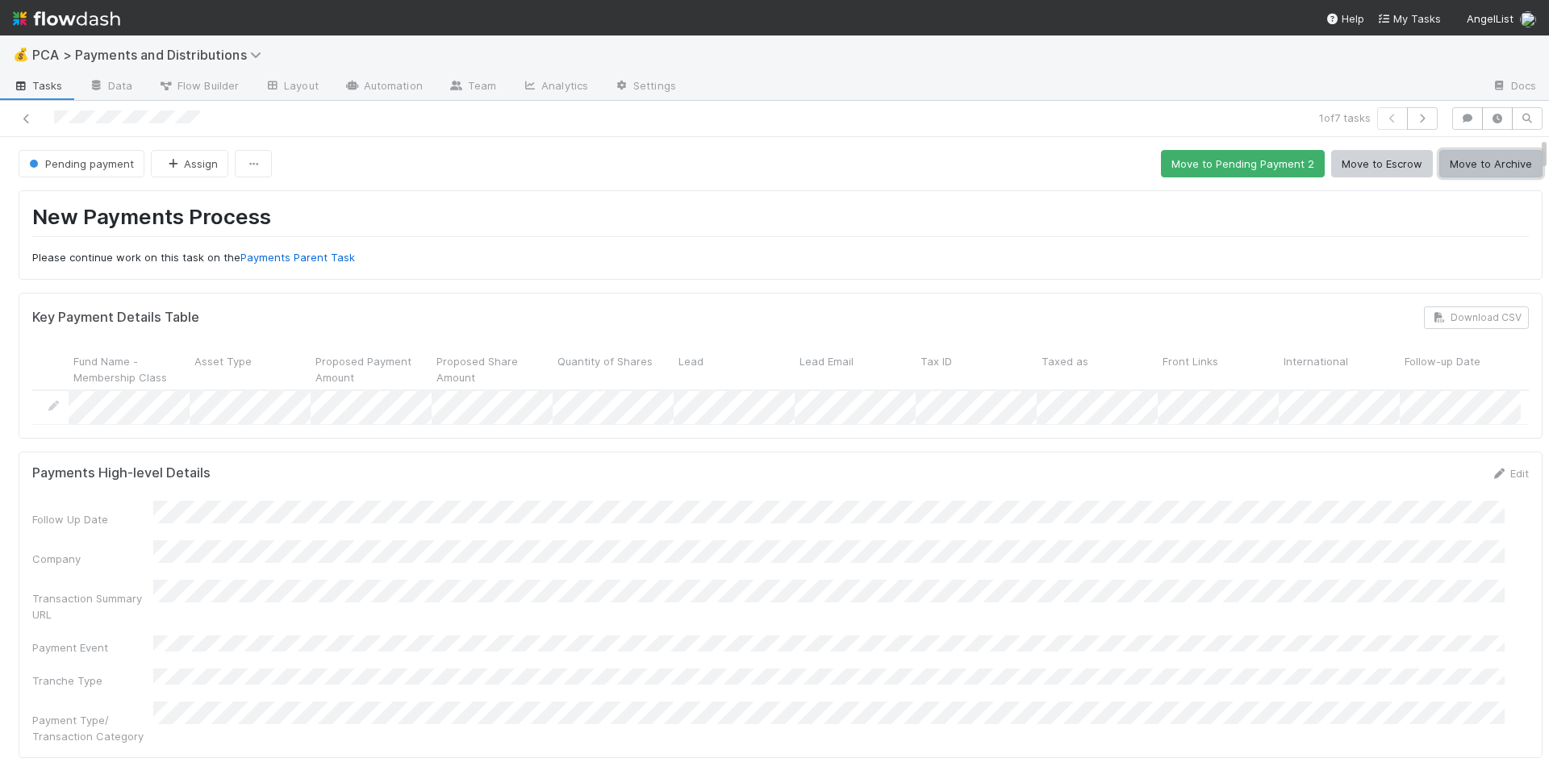
click at [1475, 162] on button "Move to Archive" at bounding box center [1490, 163] width 103 height 27
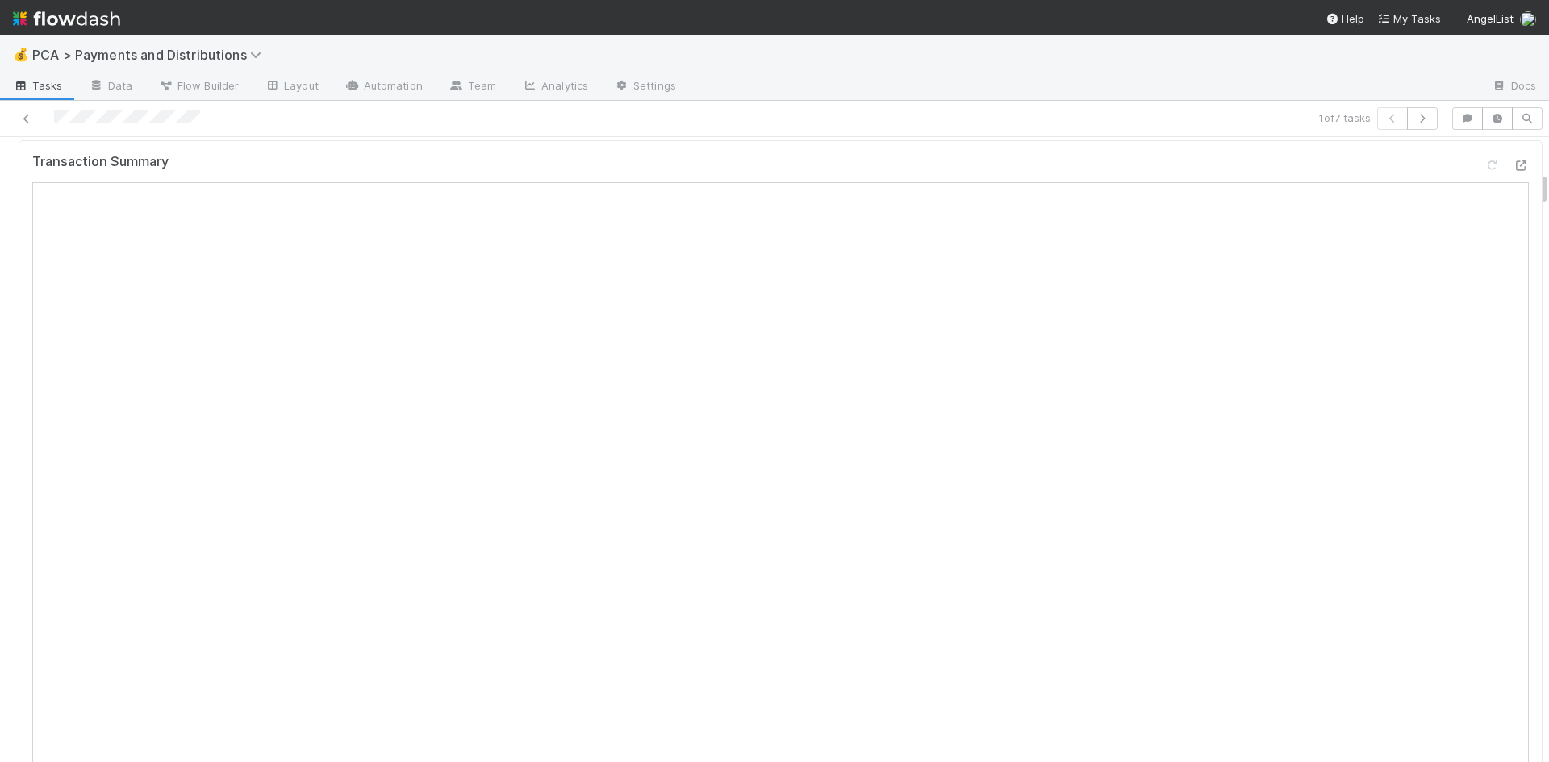
scroll to position [645, 0]
click at [22, 115] on icon at bounding box center [27, 119] width 16 height 10
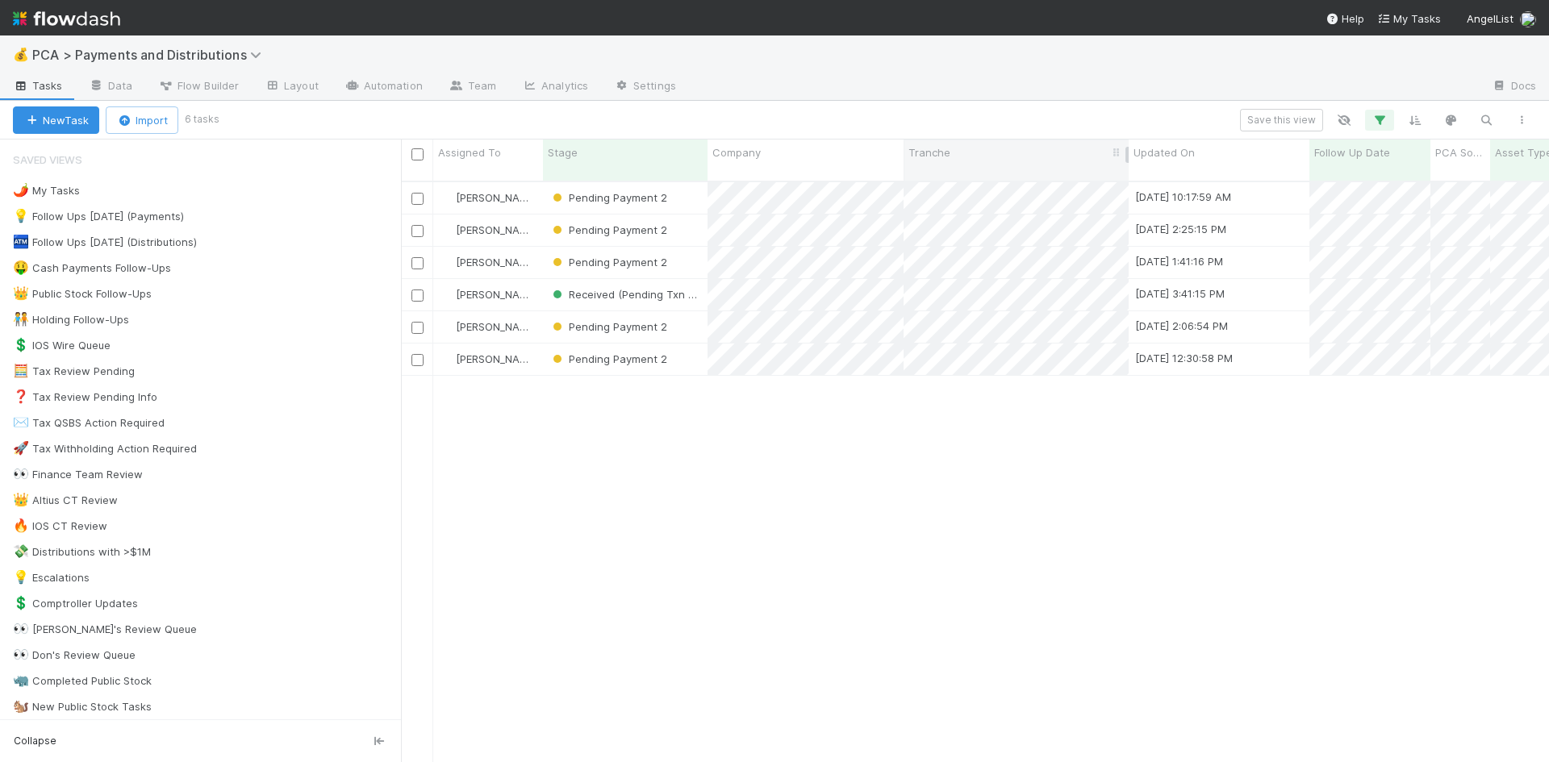
scroll to position [582, 1136]
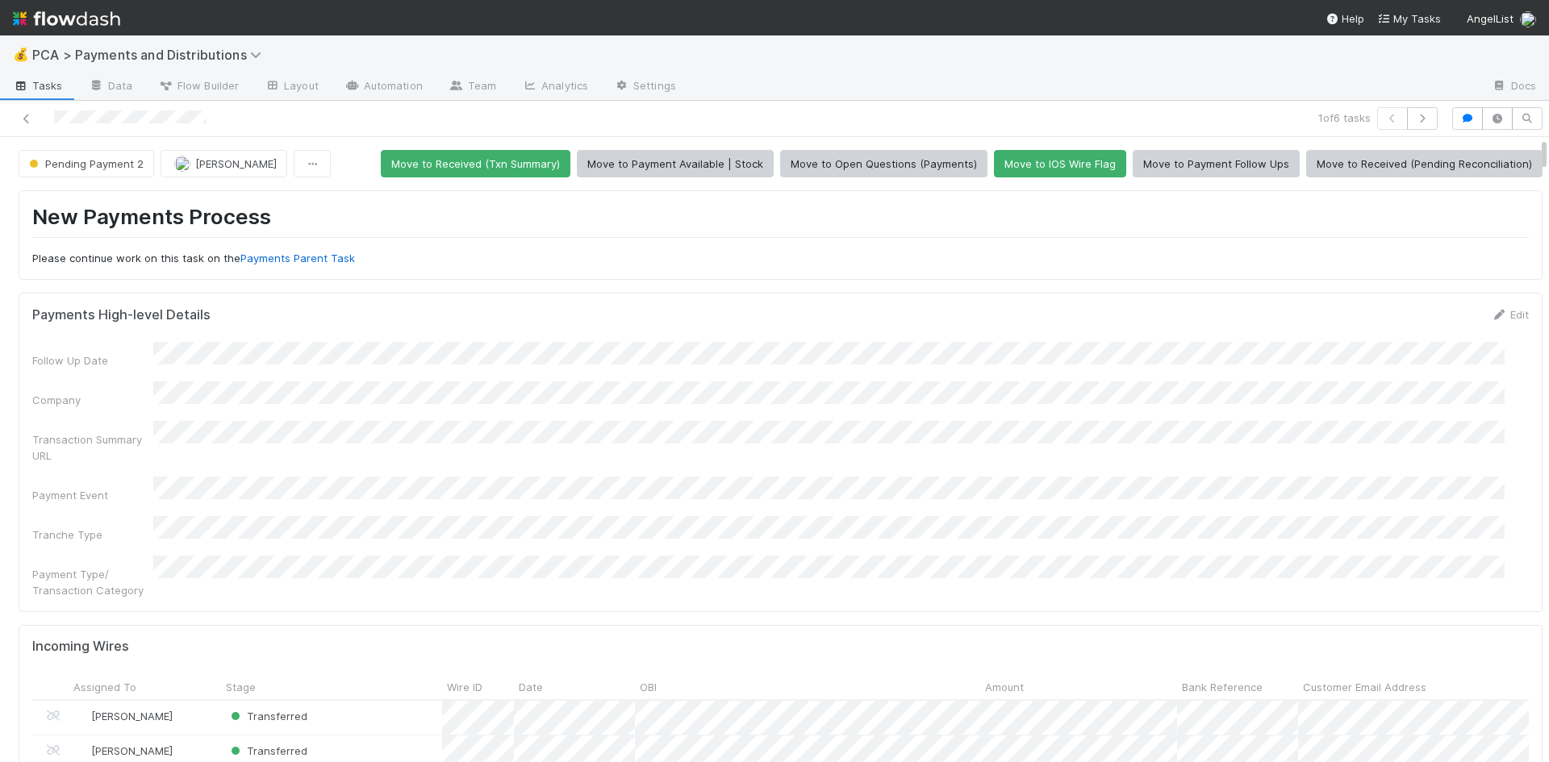
scroll to position [484, 0]
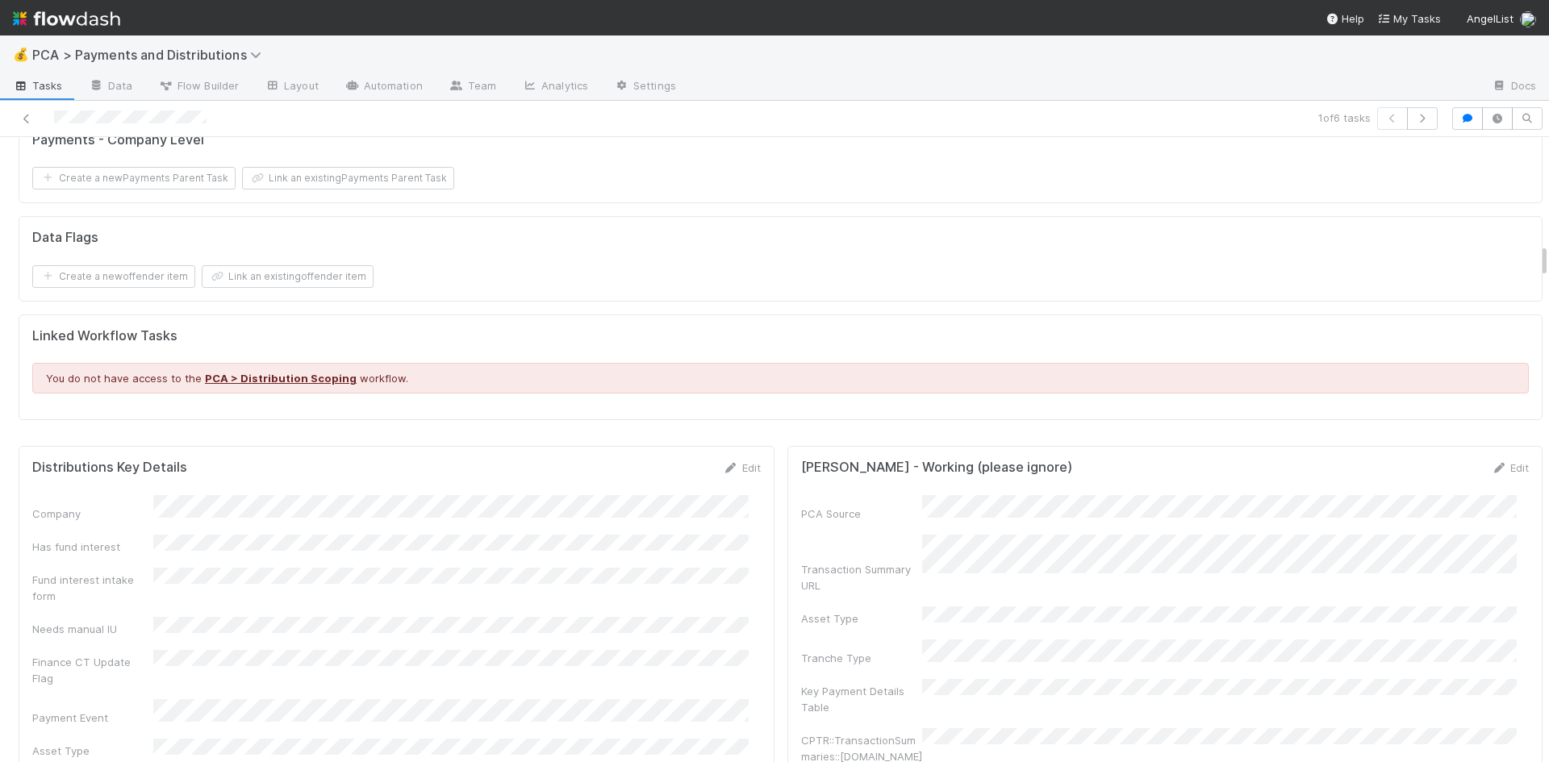
scroll to position [2420, 0]
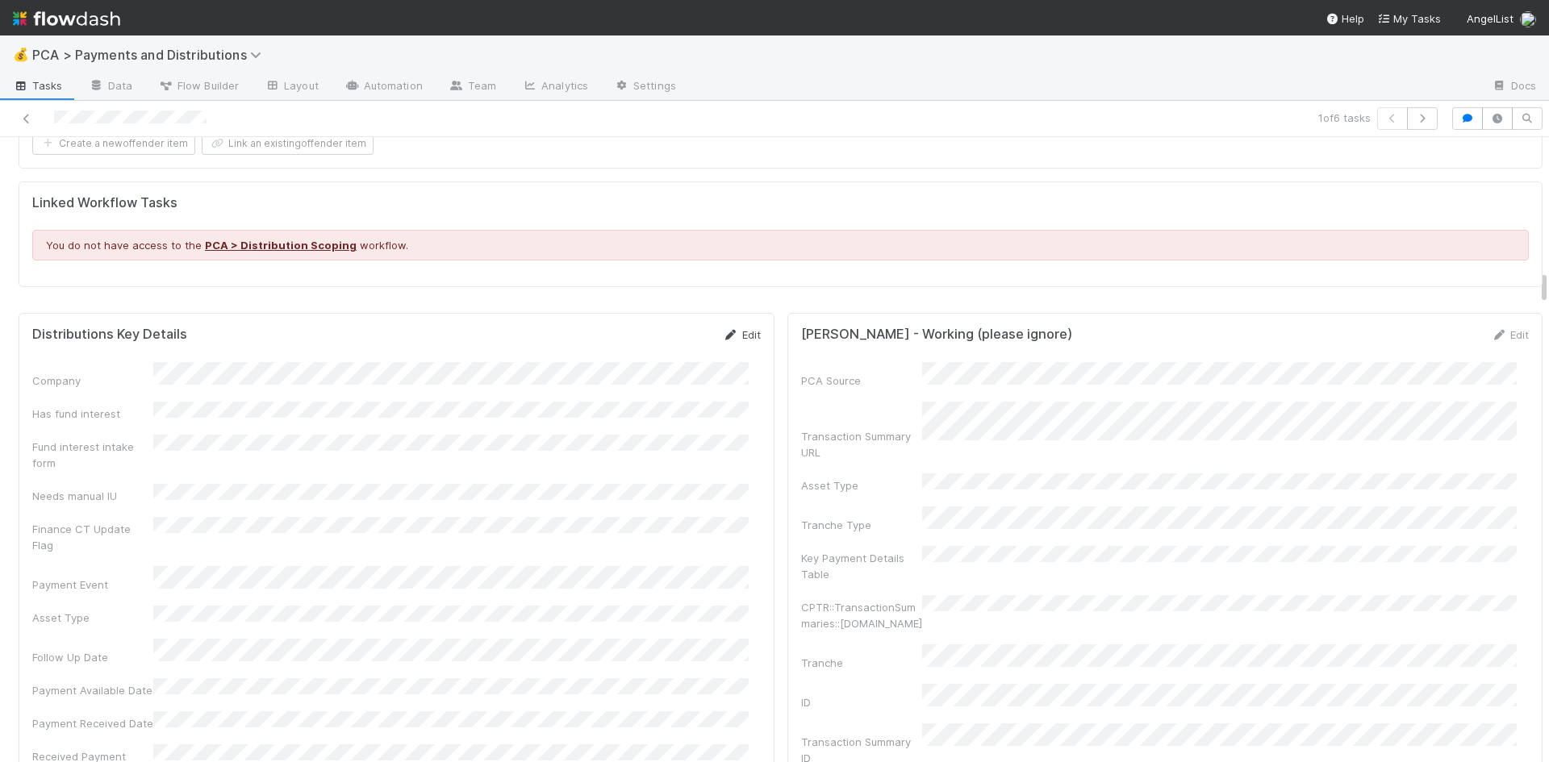
click at [724, 330] on icon at bounding box center [731, 335] width 16 height 10
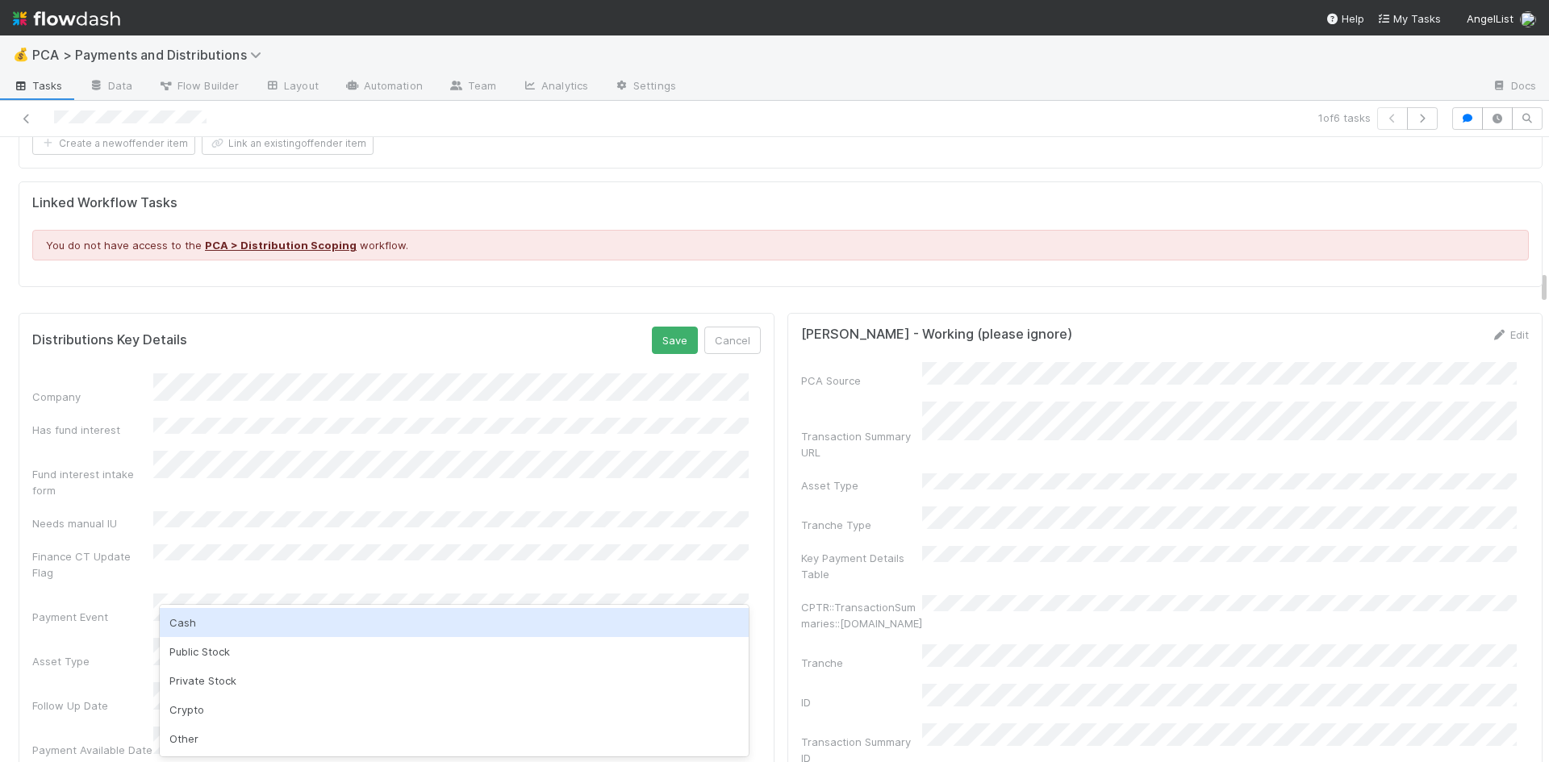
drag, startPoint x: 240, startPoint y: 614, endPoint x: 248, endPoint y: 645, distance: 31.7
click at [240, 615] on div "Cash" at bounding box center [454, 622] width 589 height 29
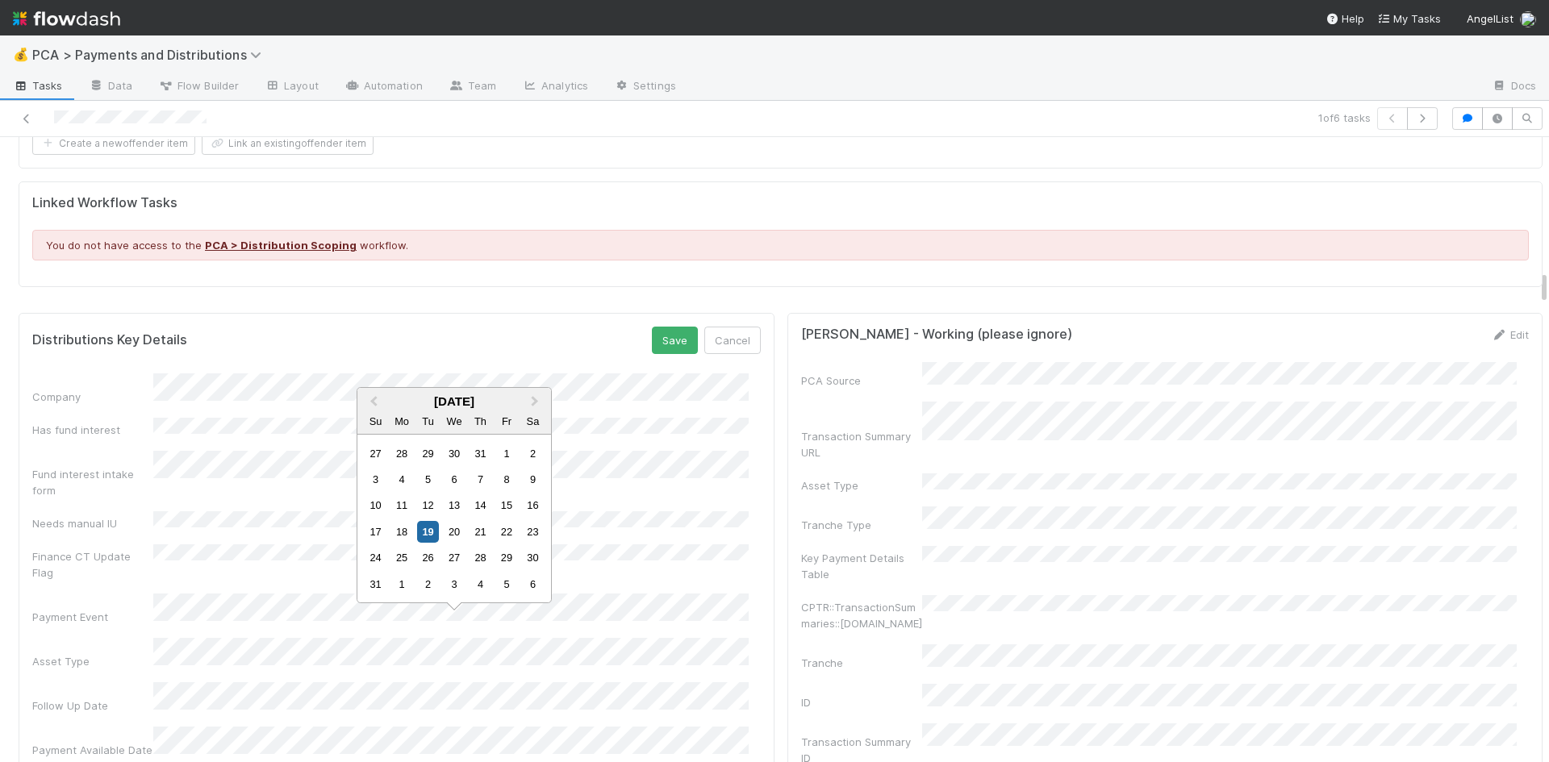
click at [39, 682] on div "Follow Up Date" at bounding box center [396, 697] width 728 height 31
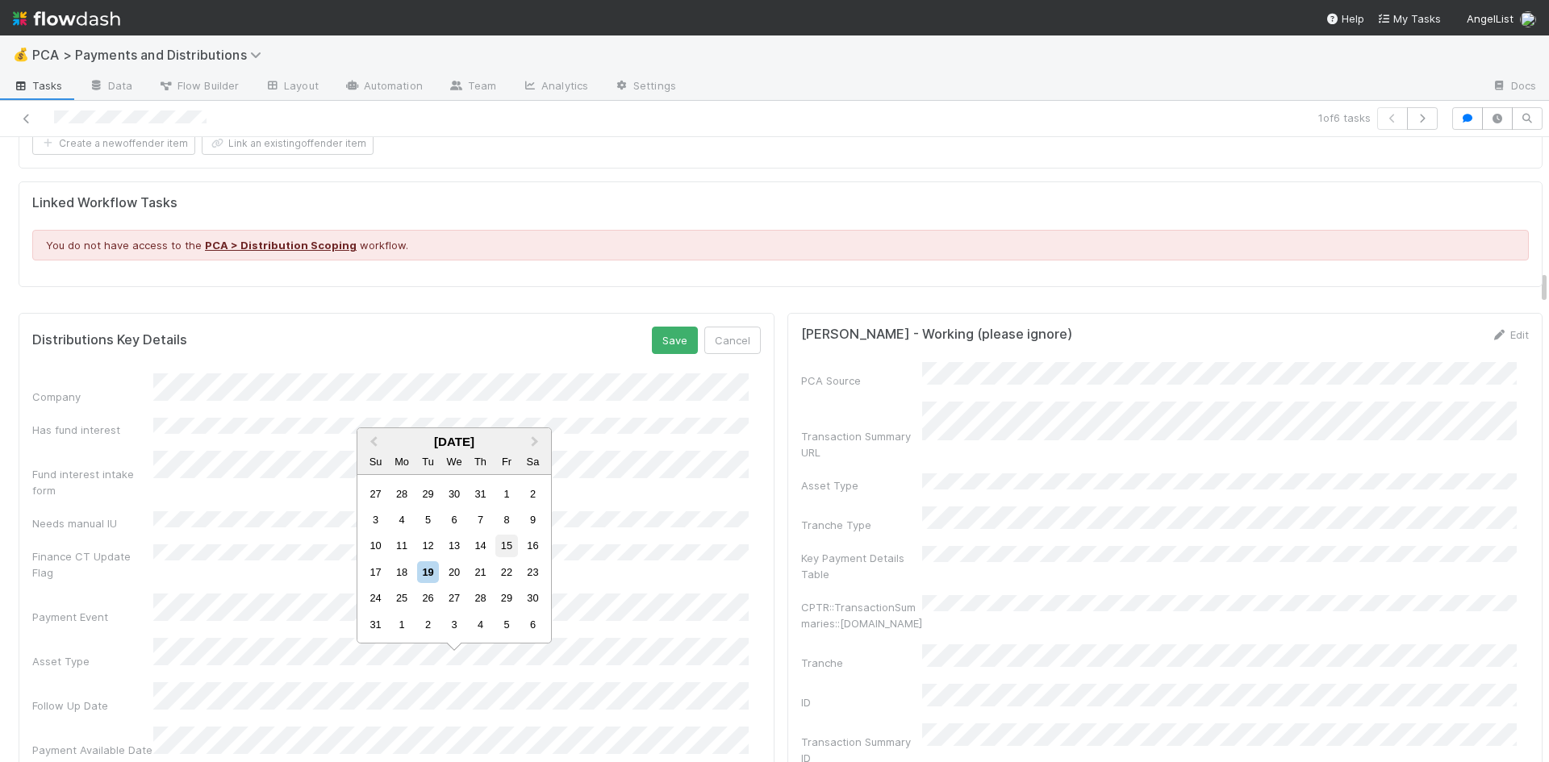
click at [505, 546] on div "15" at bounding box center [506, 546] width 22 height 22
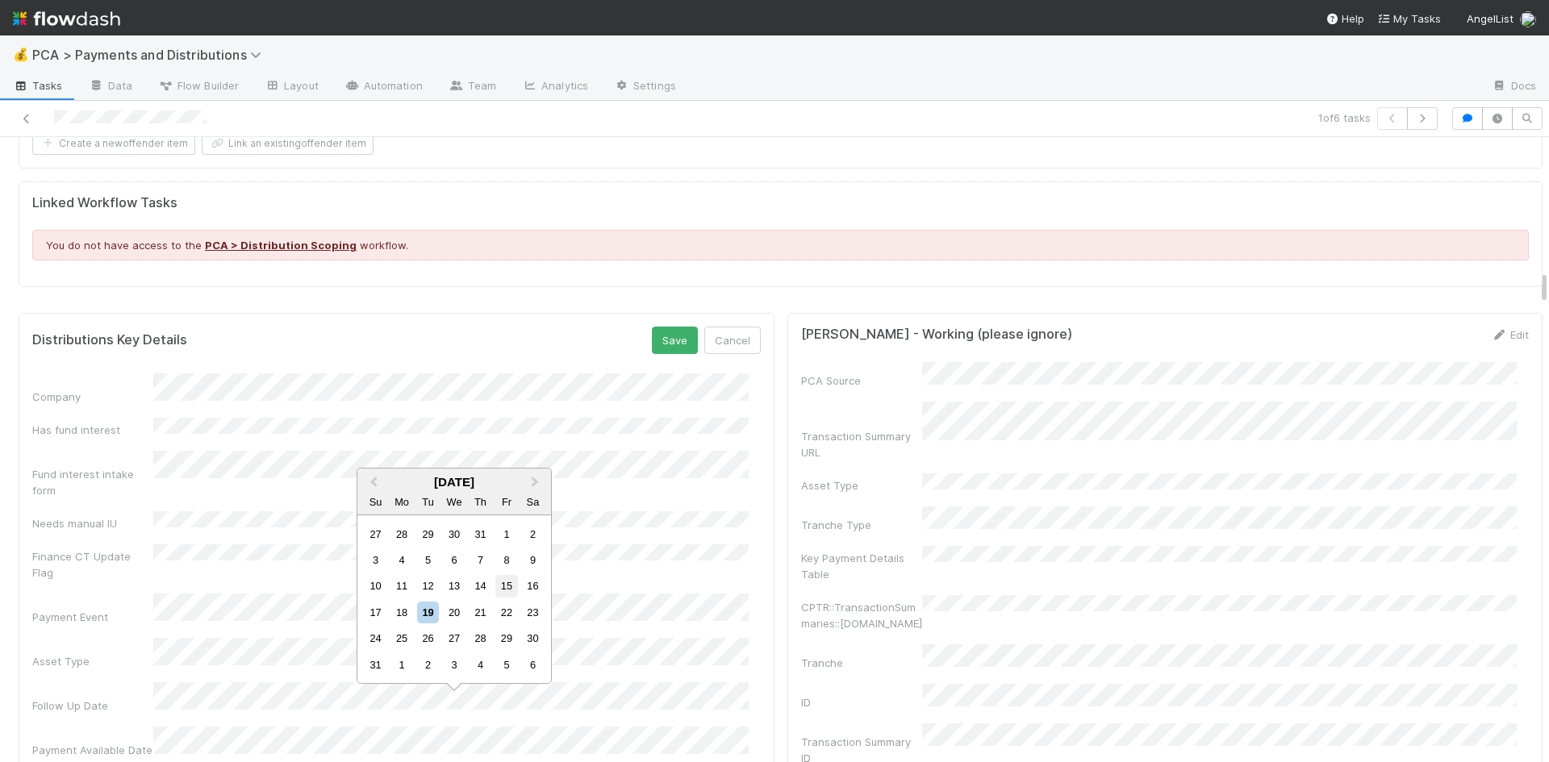
click at [503, 591] on div "15" at bounding box center [506, 586] width 22 height 22
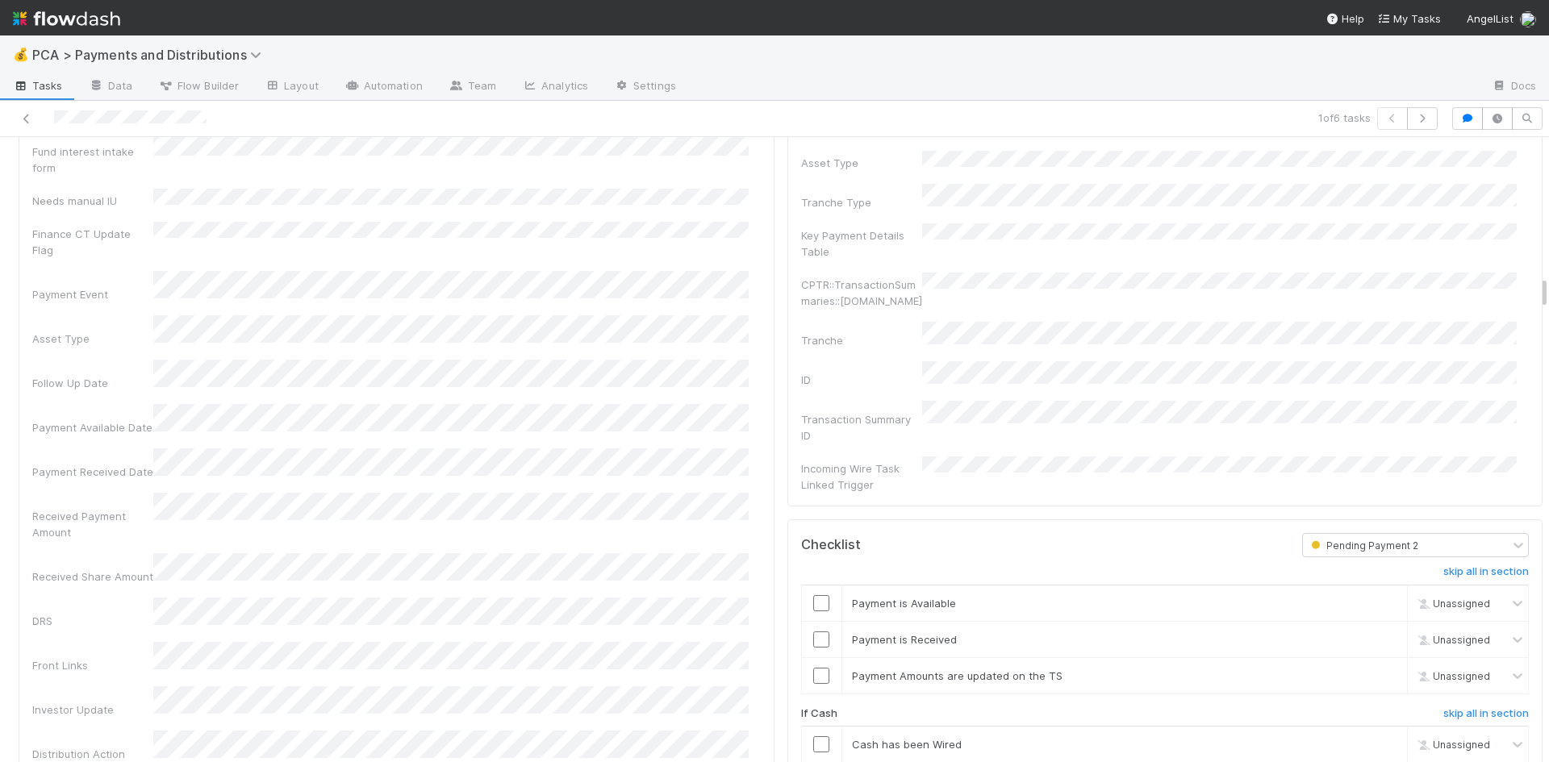
scroll to position [2259, 0]
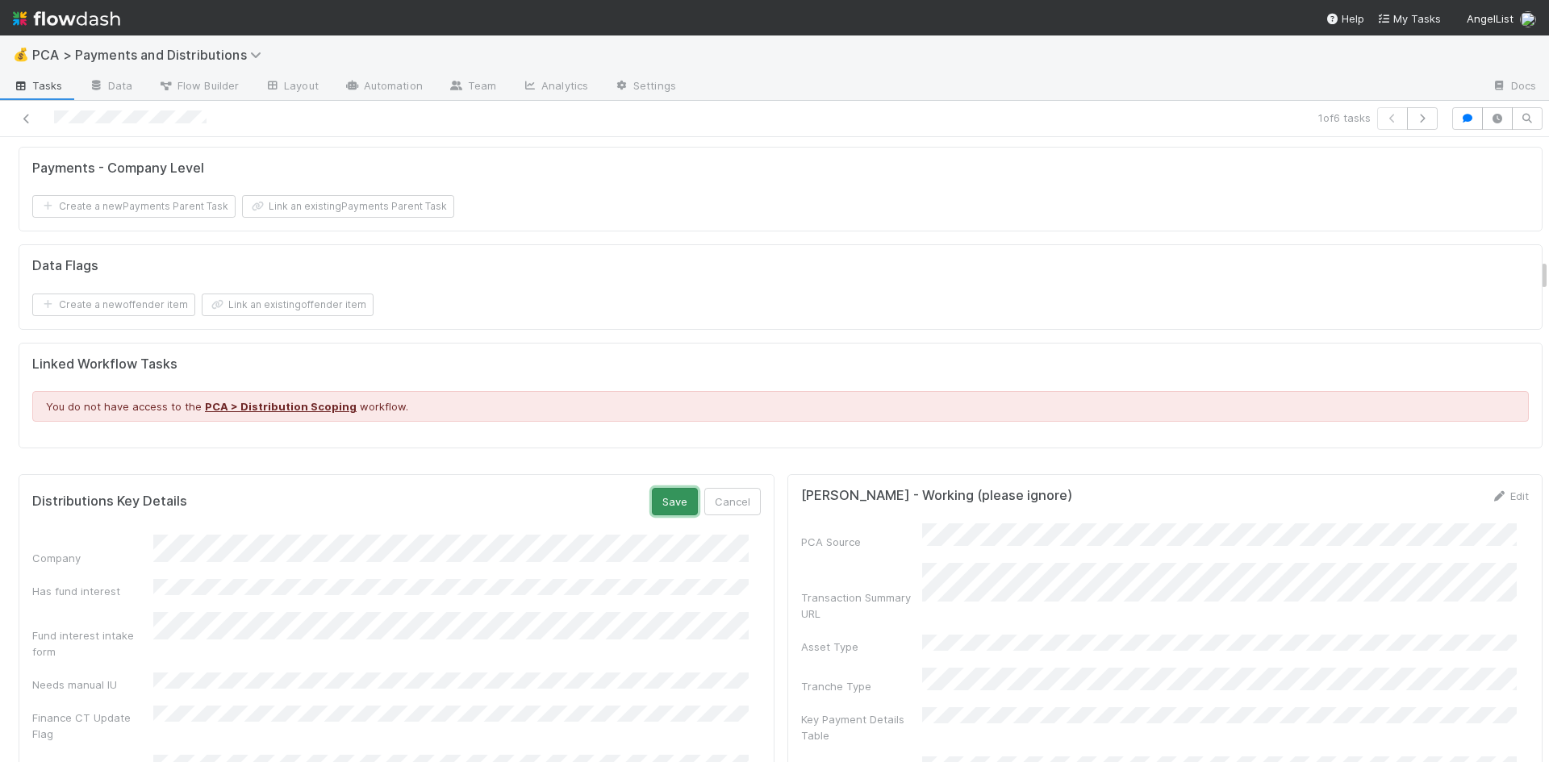
click at [652, 488] on button "Save" at bounding box center [675, 501] width 46 height 27
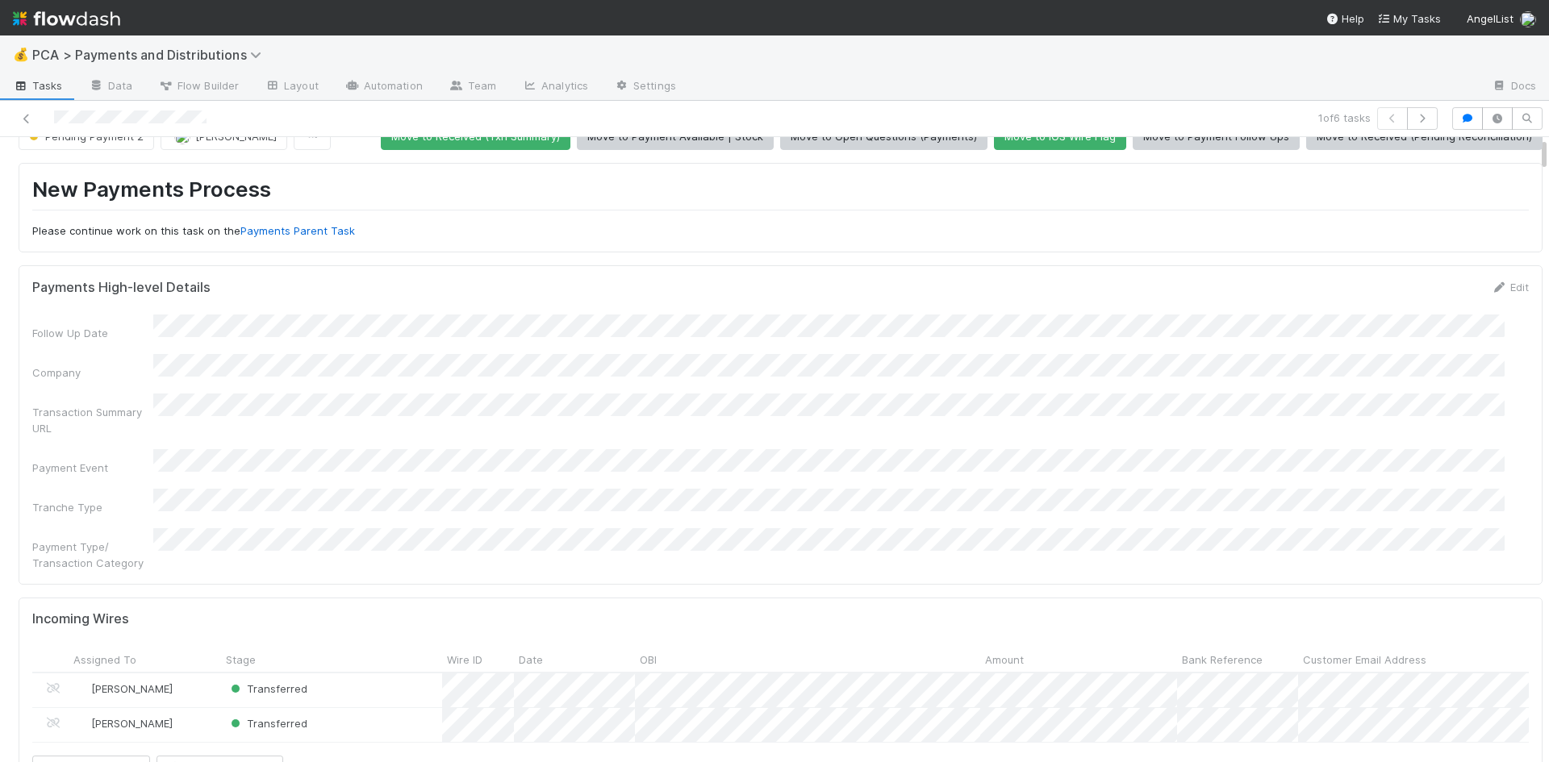
scroll to position [0, 0]
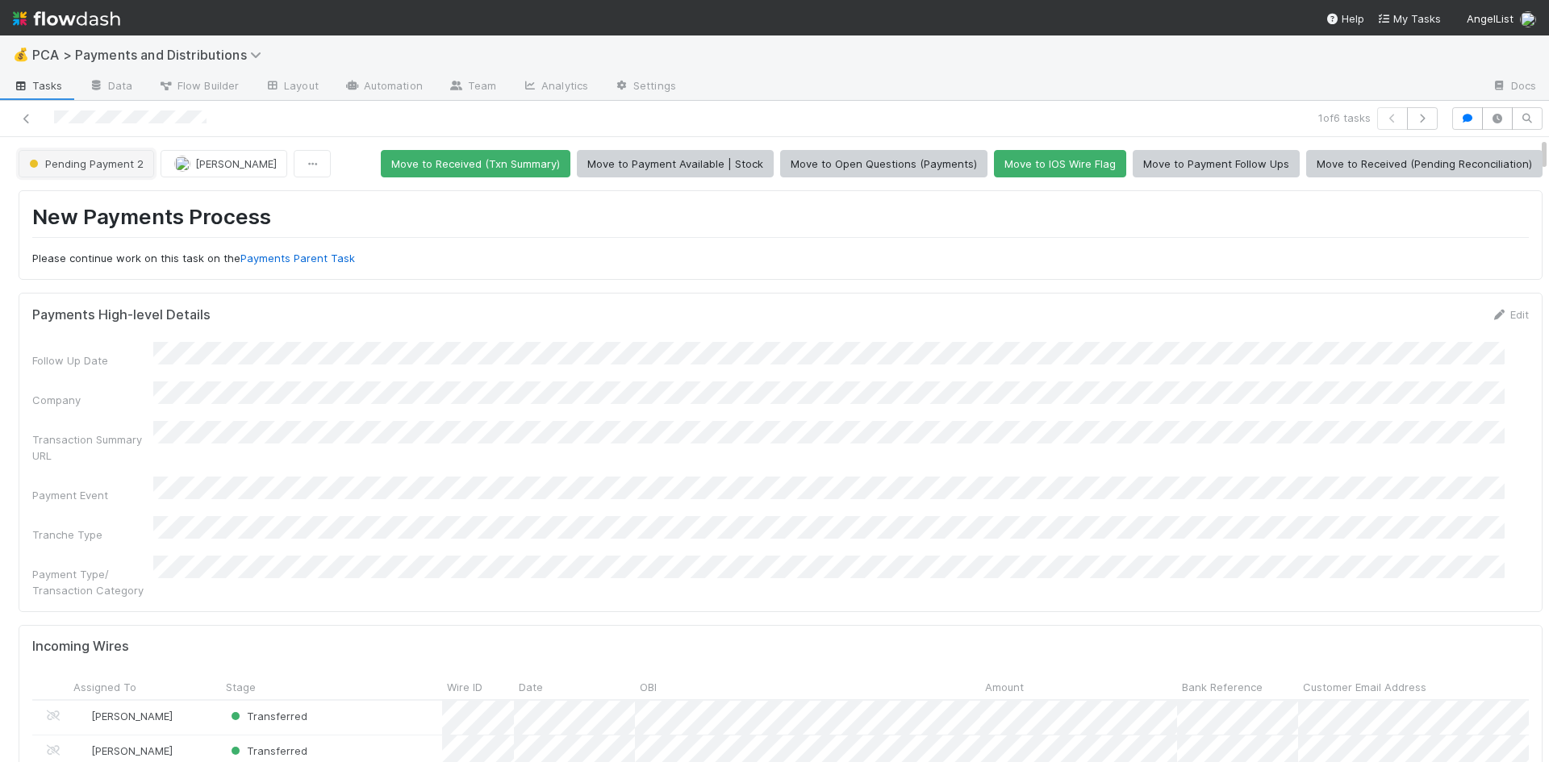
click at [112, 169] on span "Pending Payment 2" at bounding box center [85, 163] width 118 height 13
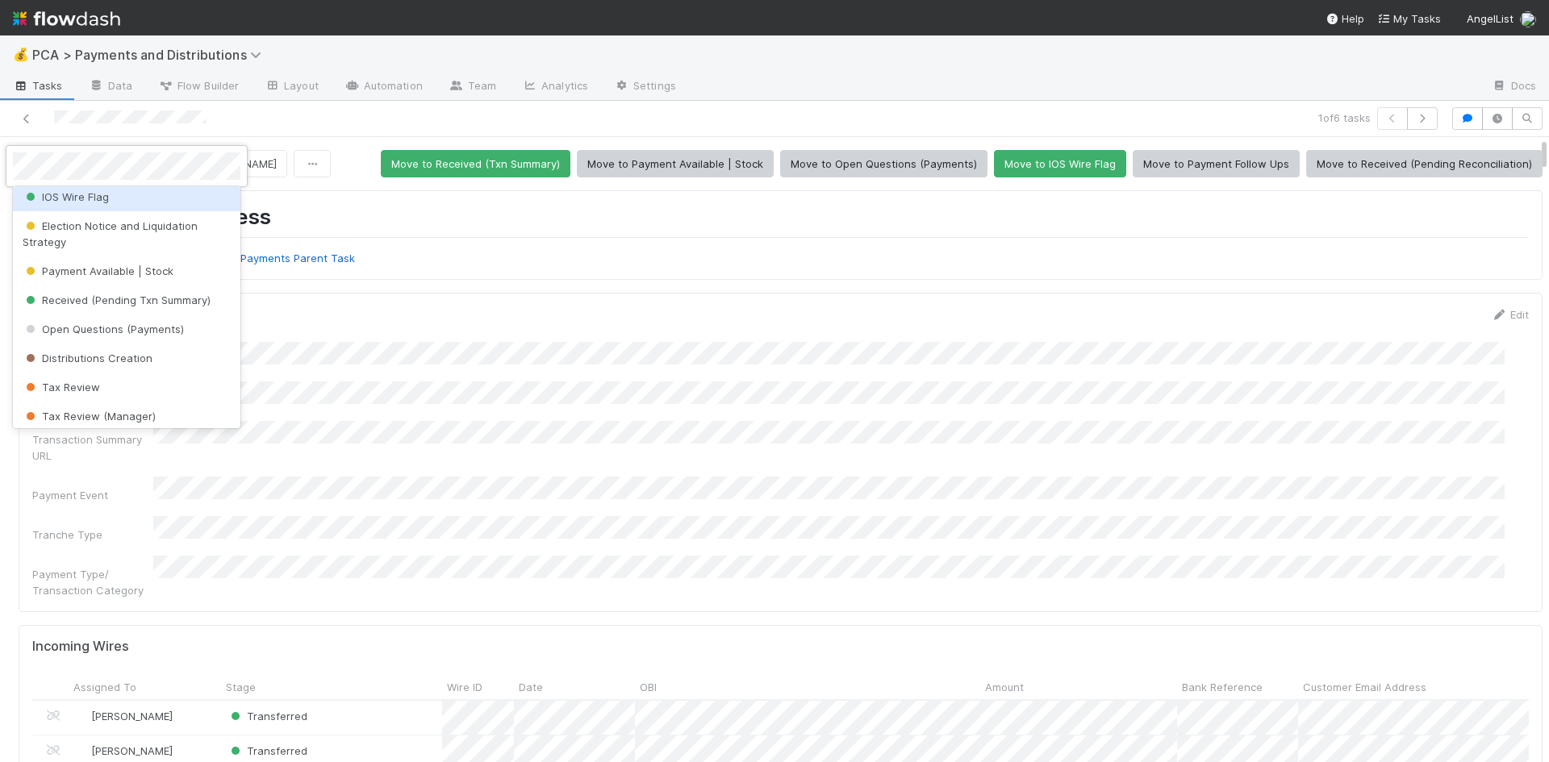
scroll to position [242, 0]
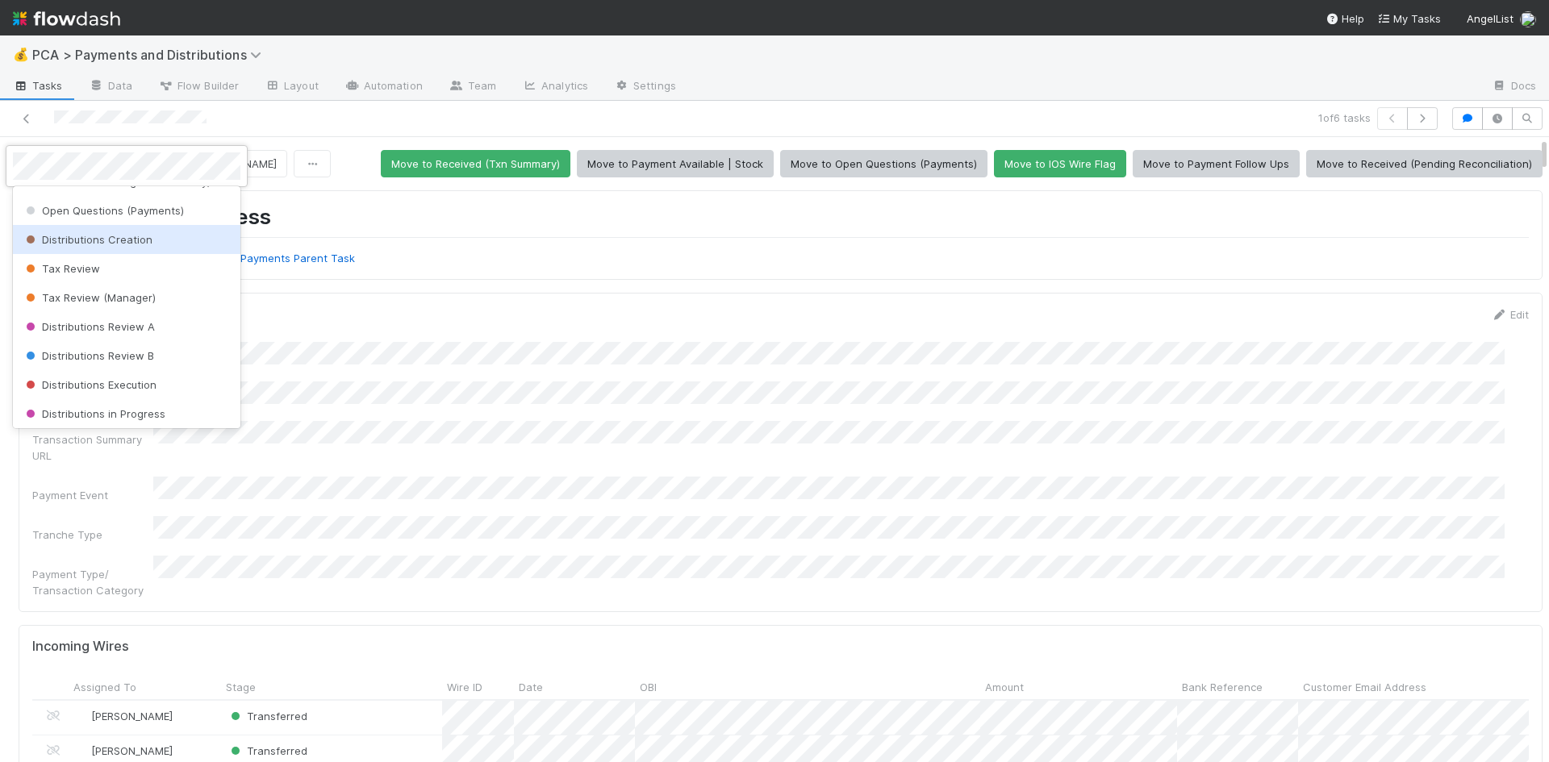
click at [132, 243] on span "Distributions Creation" at bounding box center [88, 239] width 130 height 13
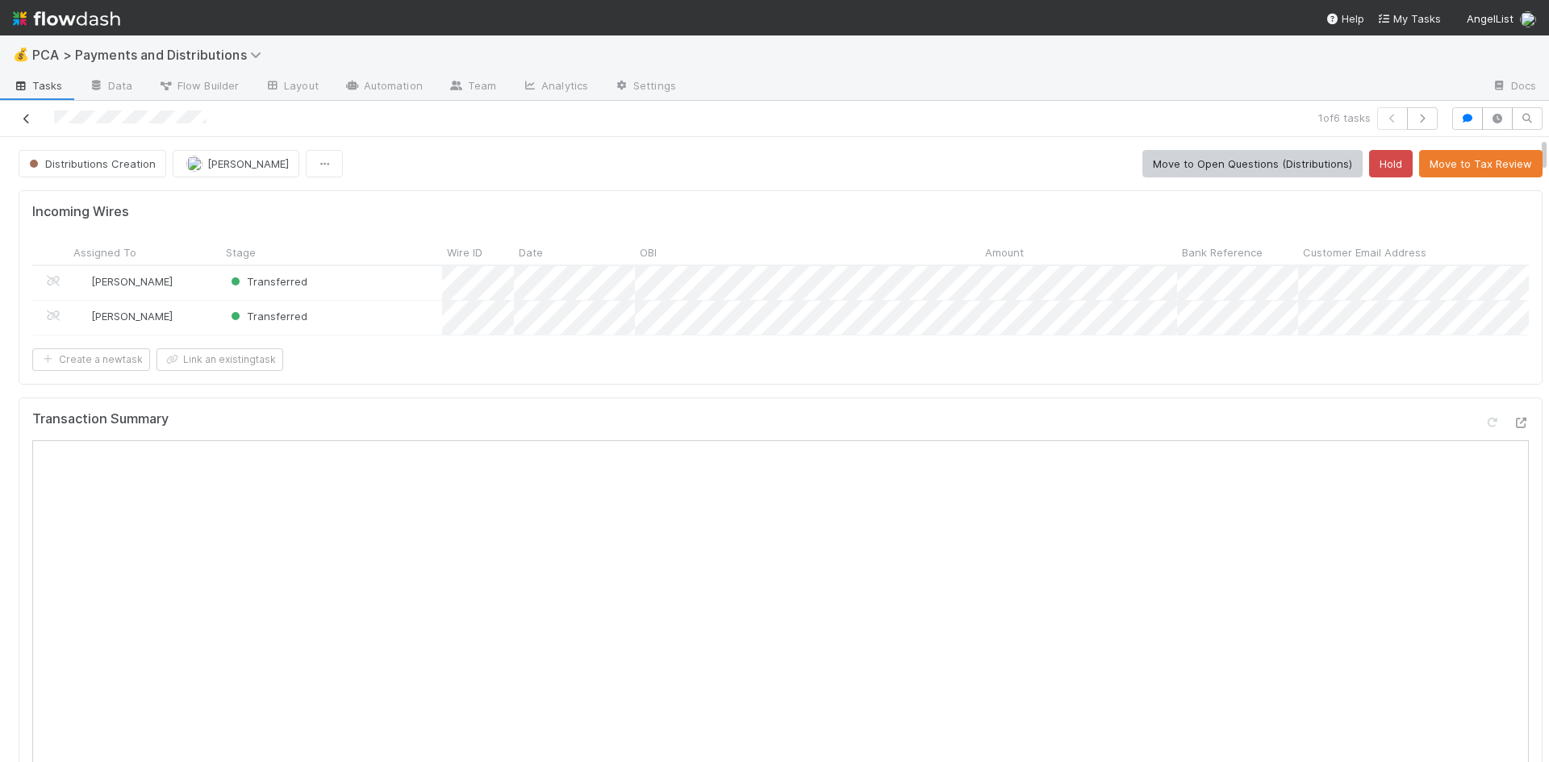
click at [28, 119] on icon at bounding box center [27, 119] width 16 height 10
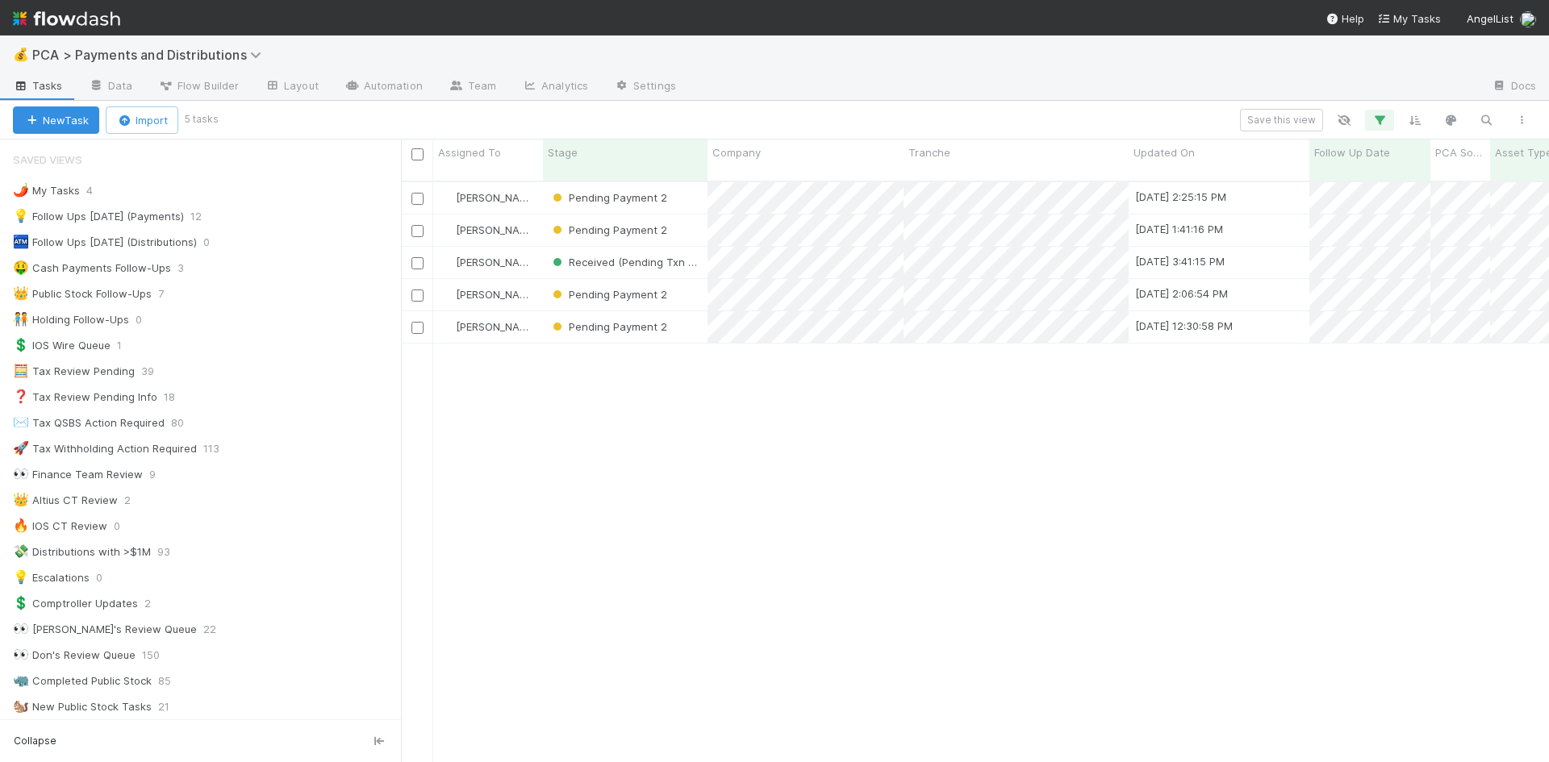
scroll to position [582, 1136]
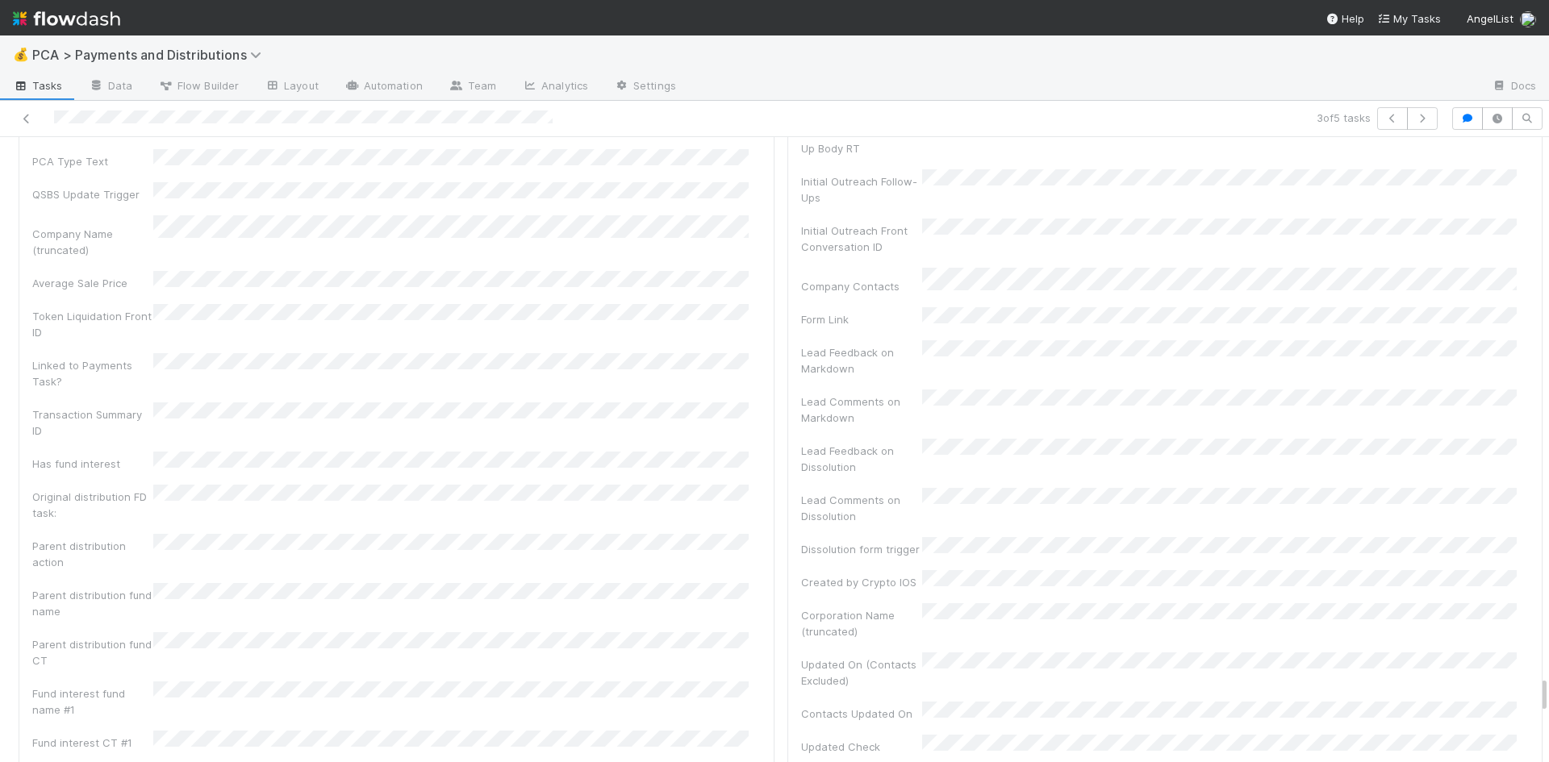
scroll to position [645, 0]
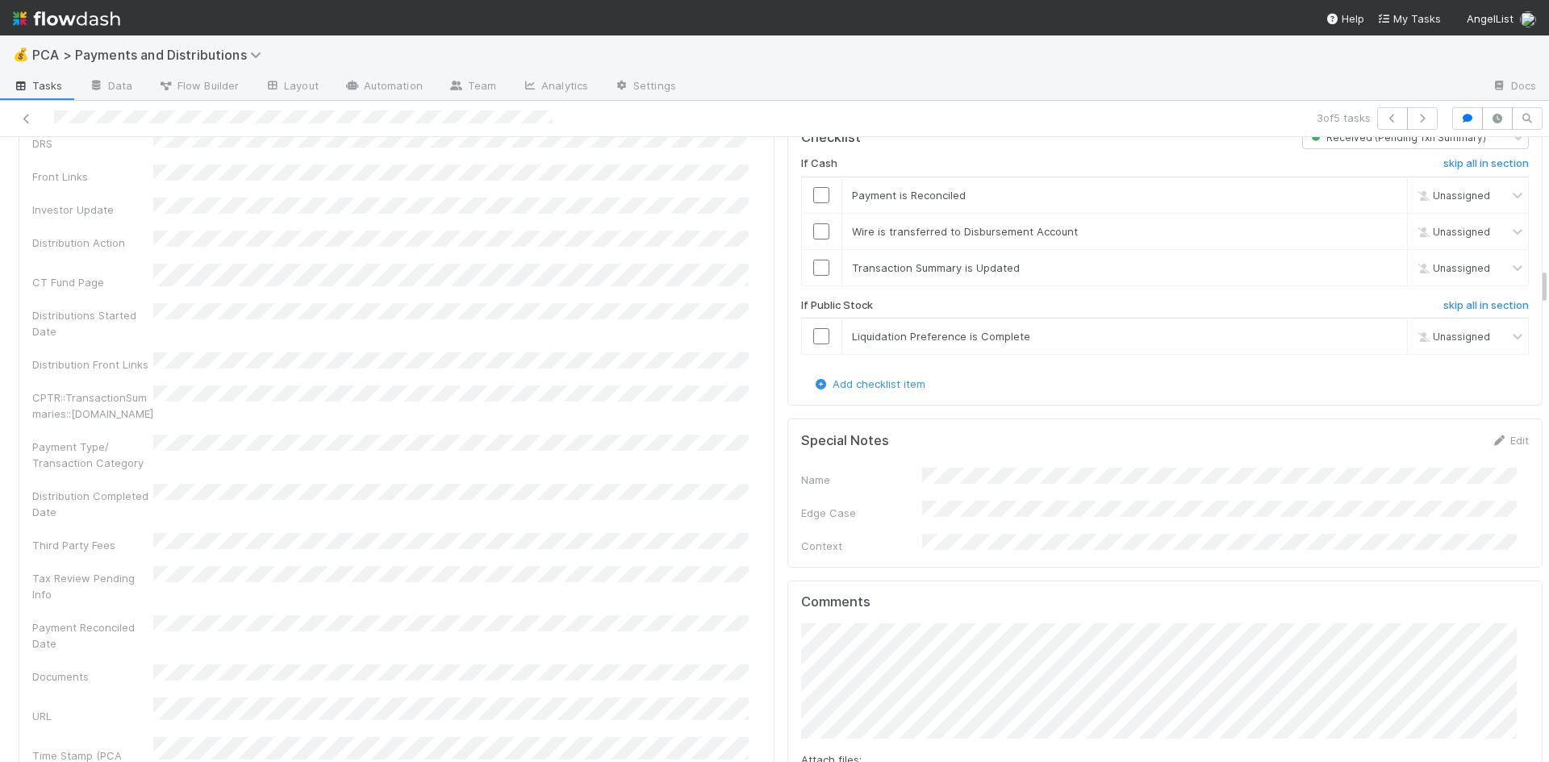
scroll to position [2581, 0]
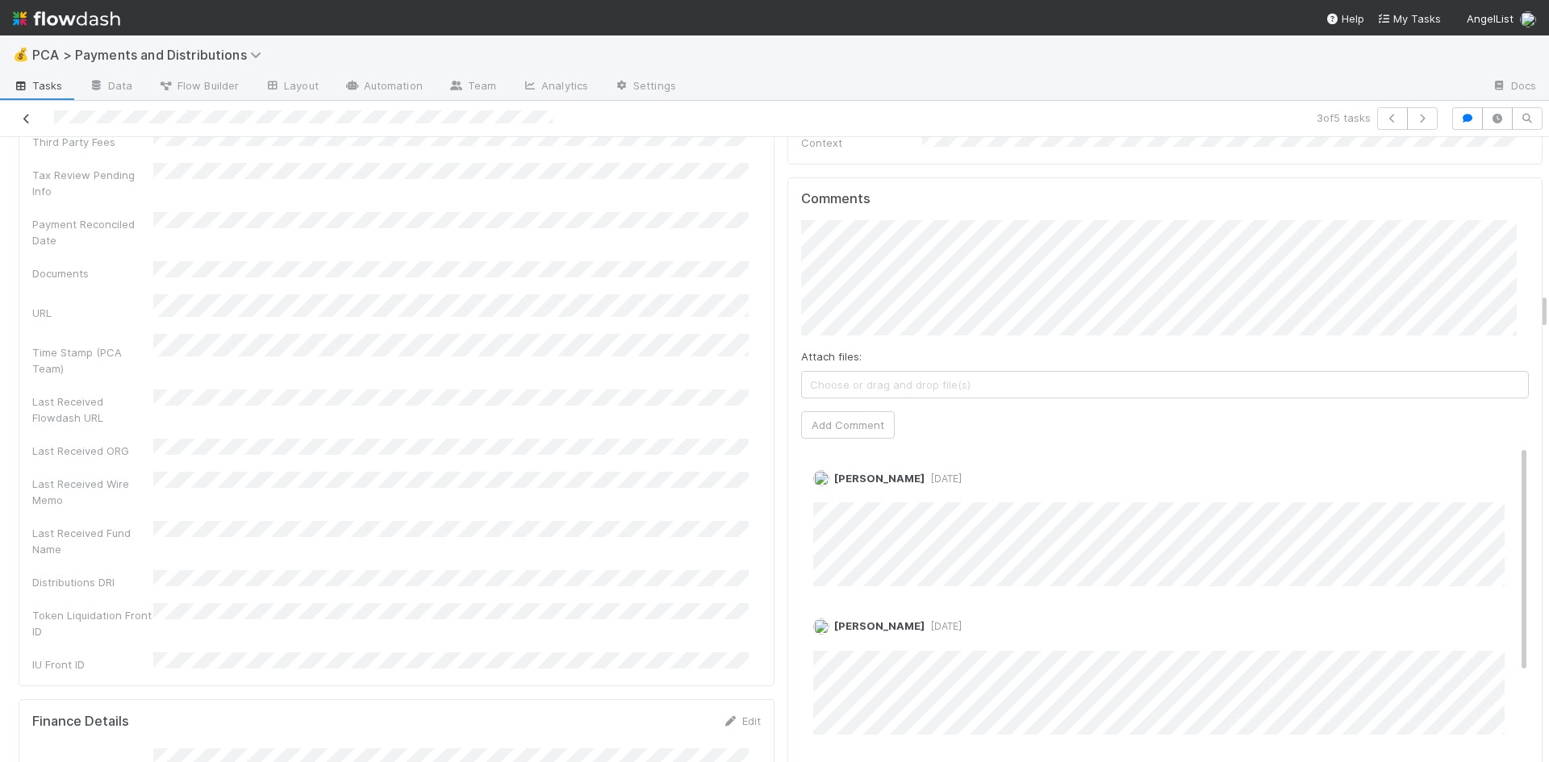
click at [23, 116] on icon at bounding box center [27, 119] width 16 height 10
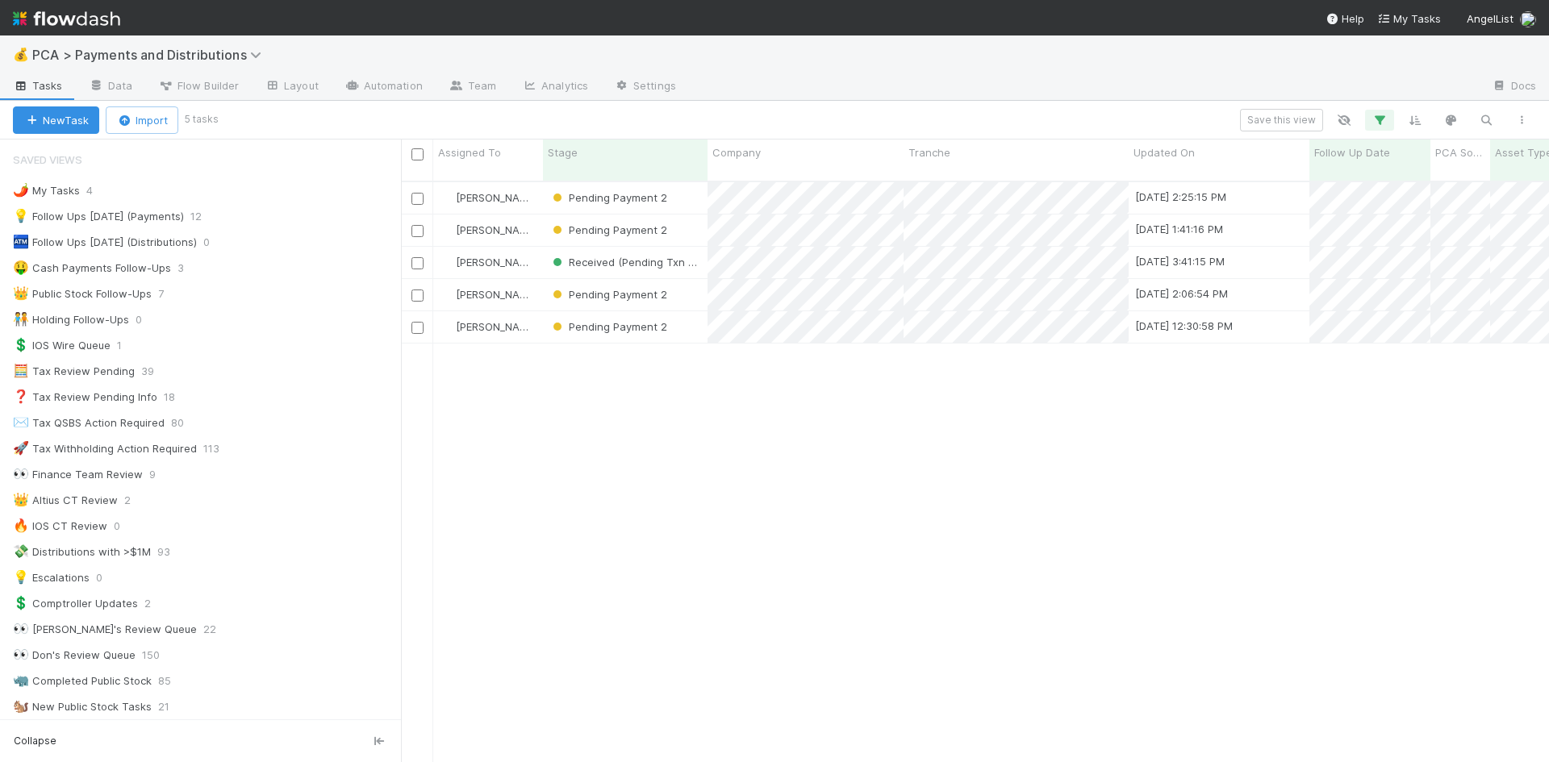
scroll to position [13, 13]
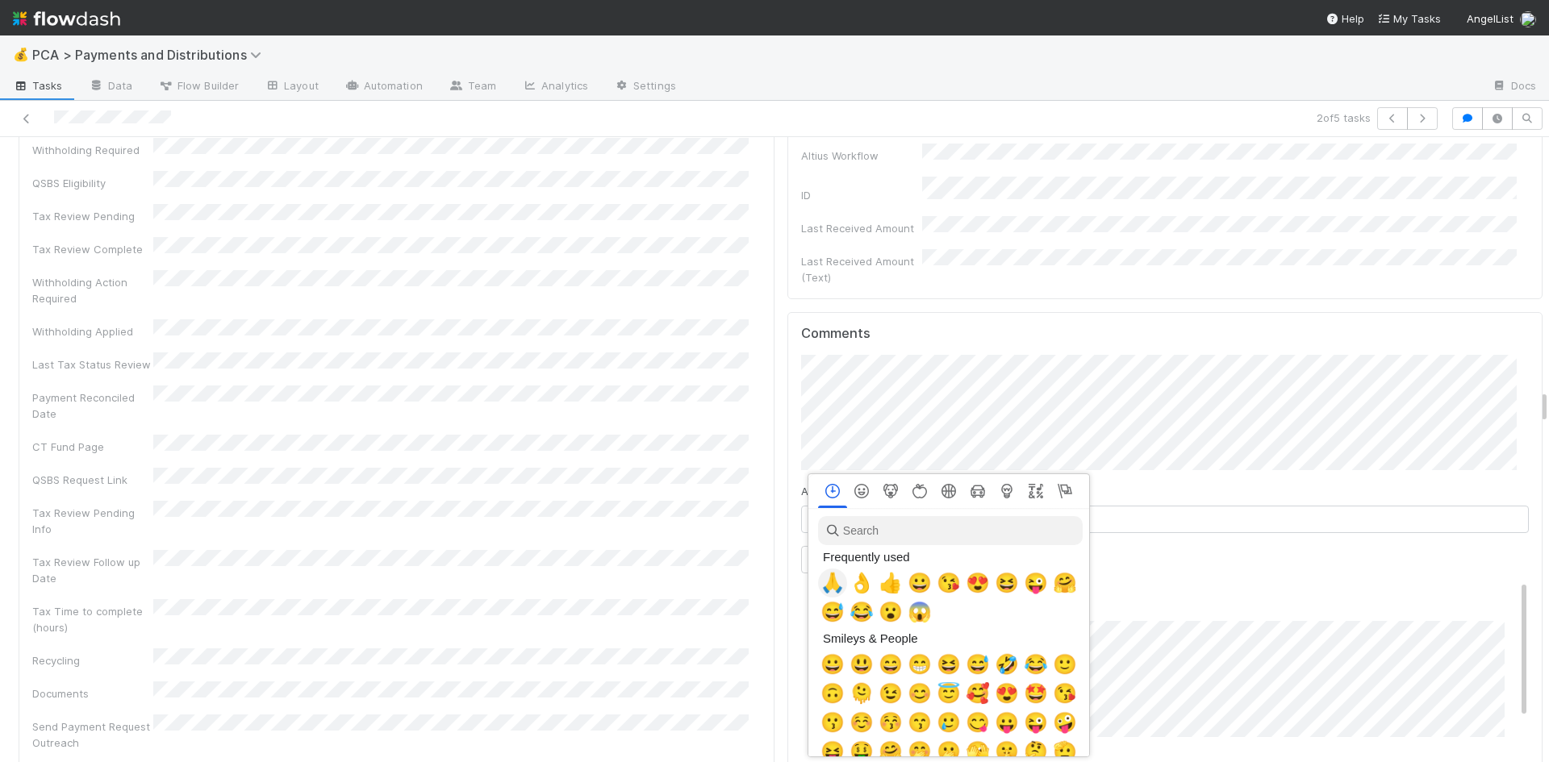
scroll to position [0, 6]
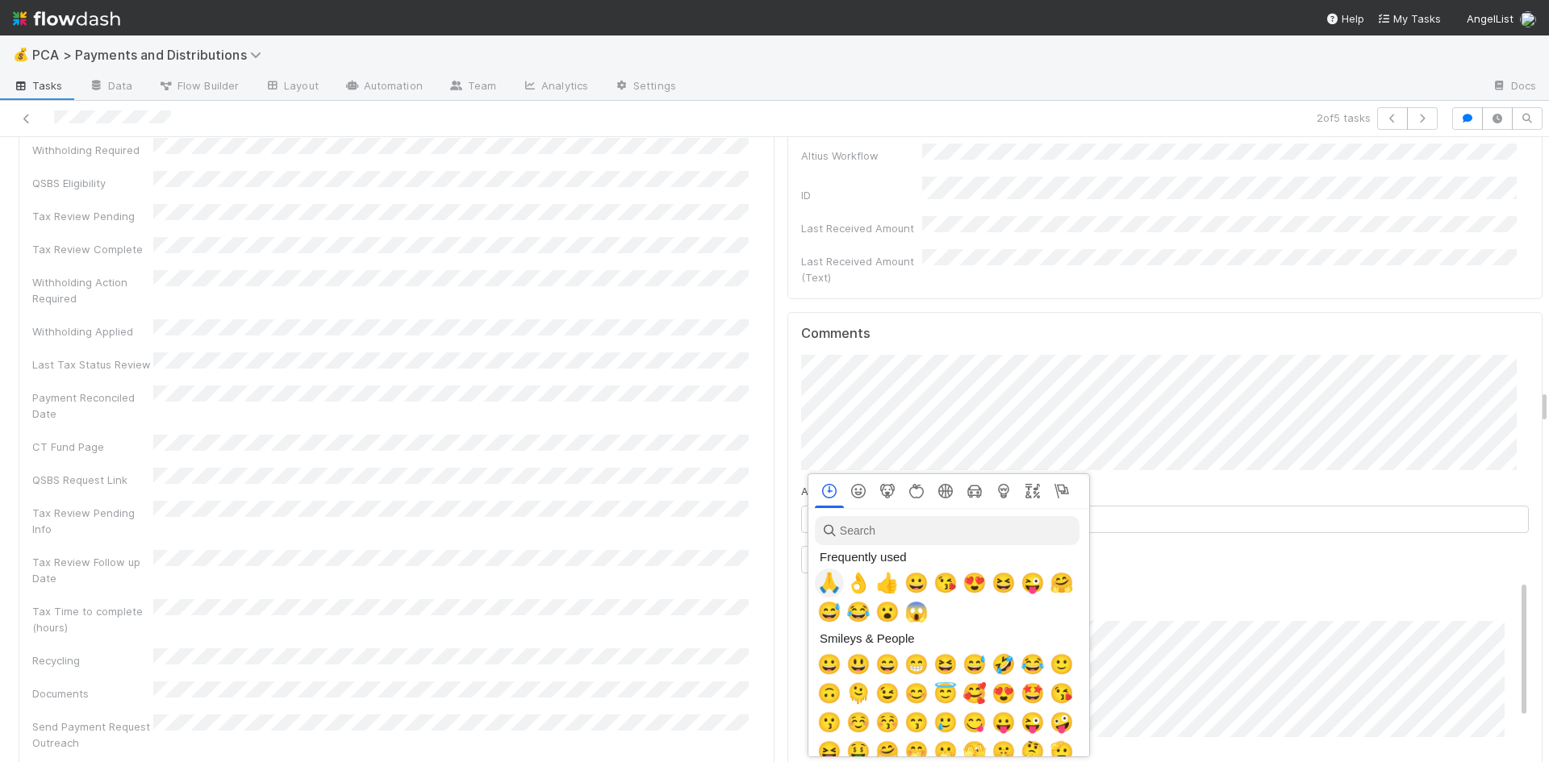
click at [824, 578] on span "🙏" at bounding box center [829, 583] width 24 height 23
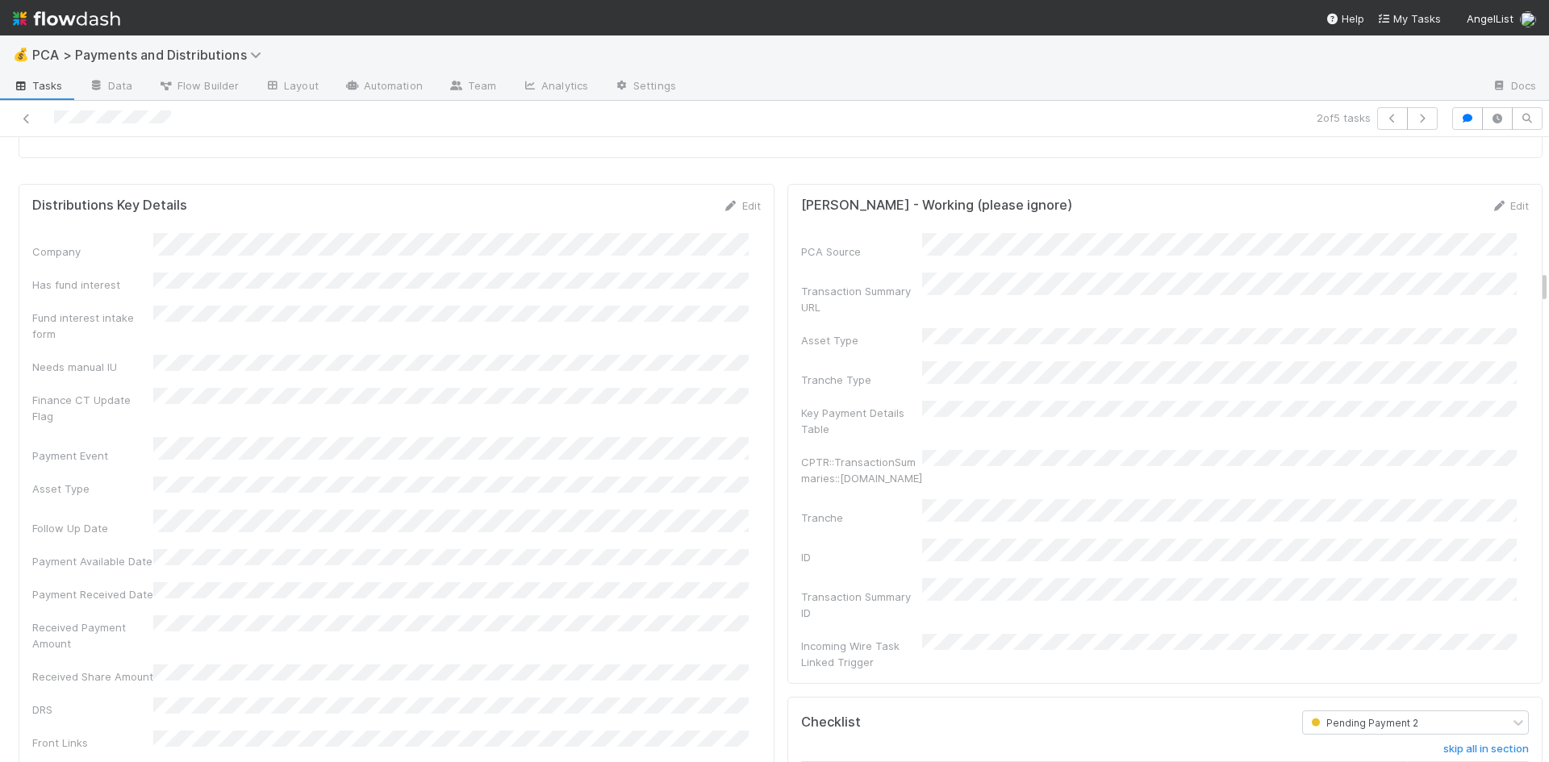
scroll to position [2420, 0]
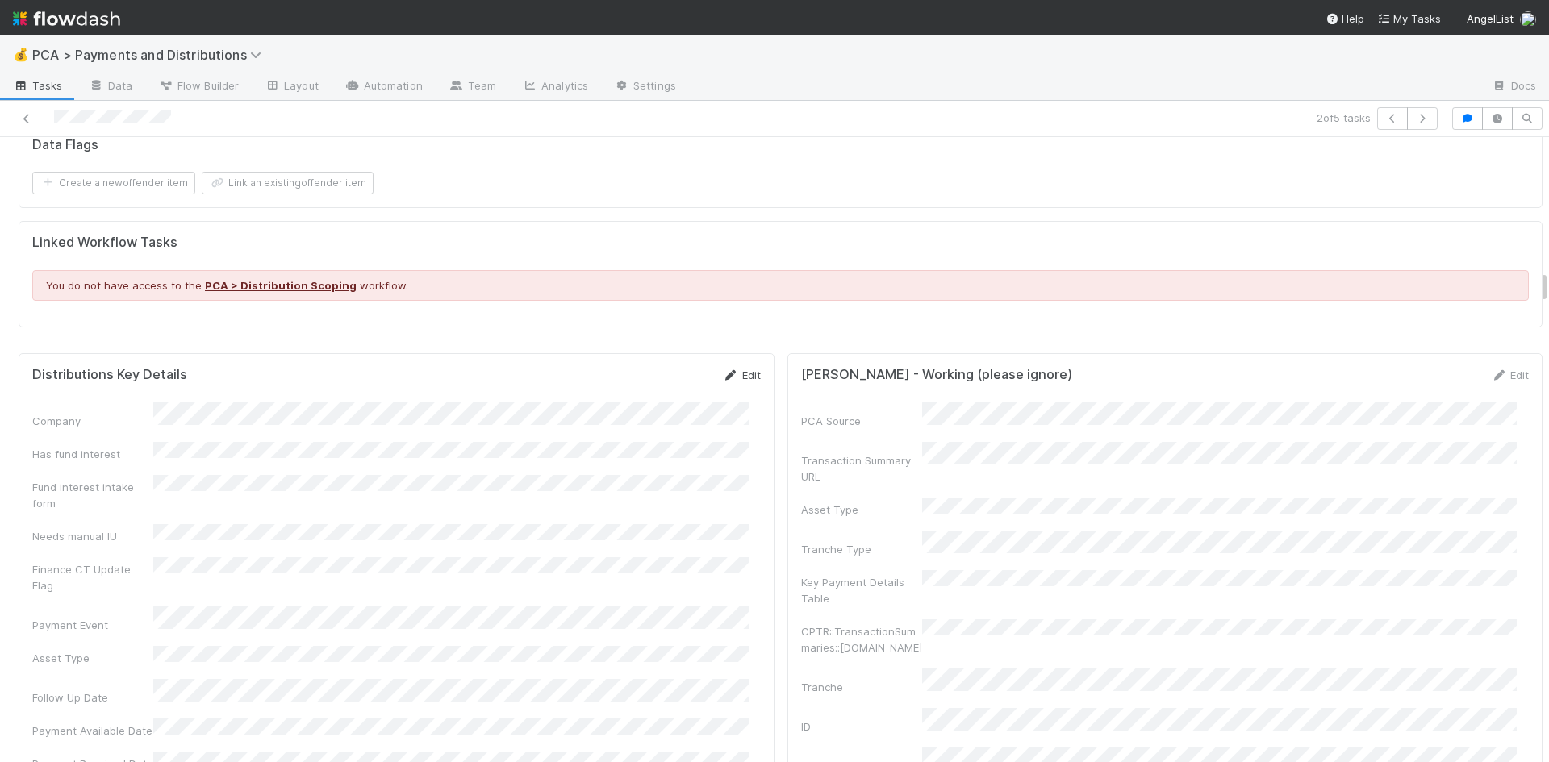
click at [724, 370] on icon at bounding box center [731, 375] width 16 height 10
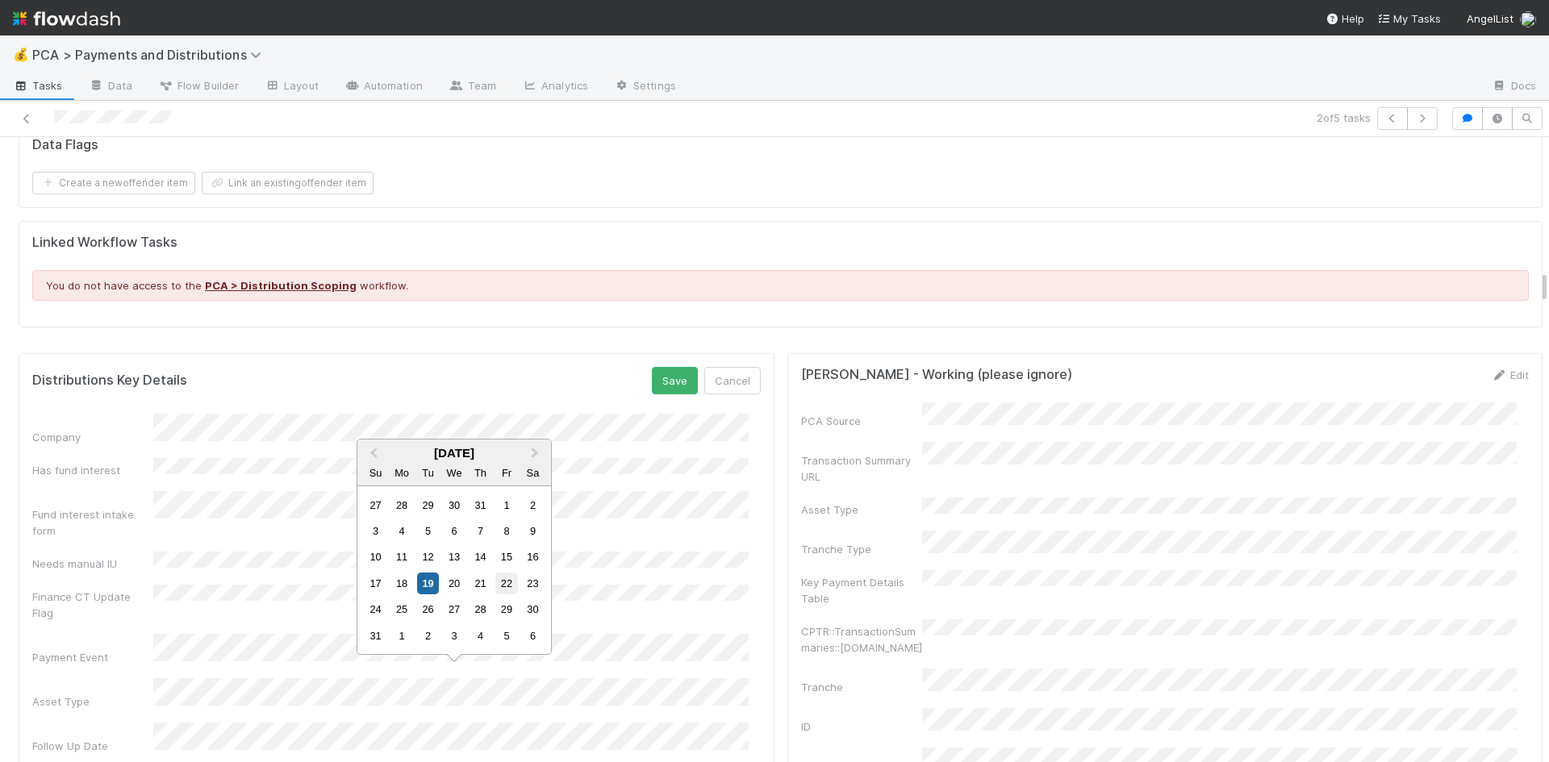
click at [511, 582] on div "22" at bounding box center [506, 584] width 22 height 22
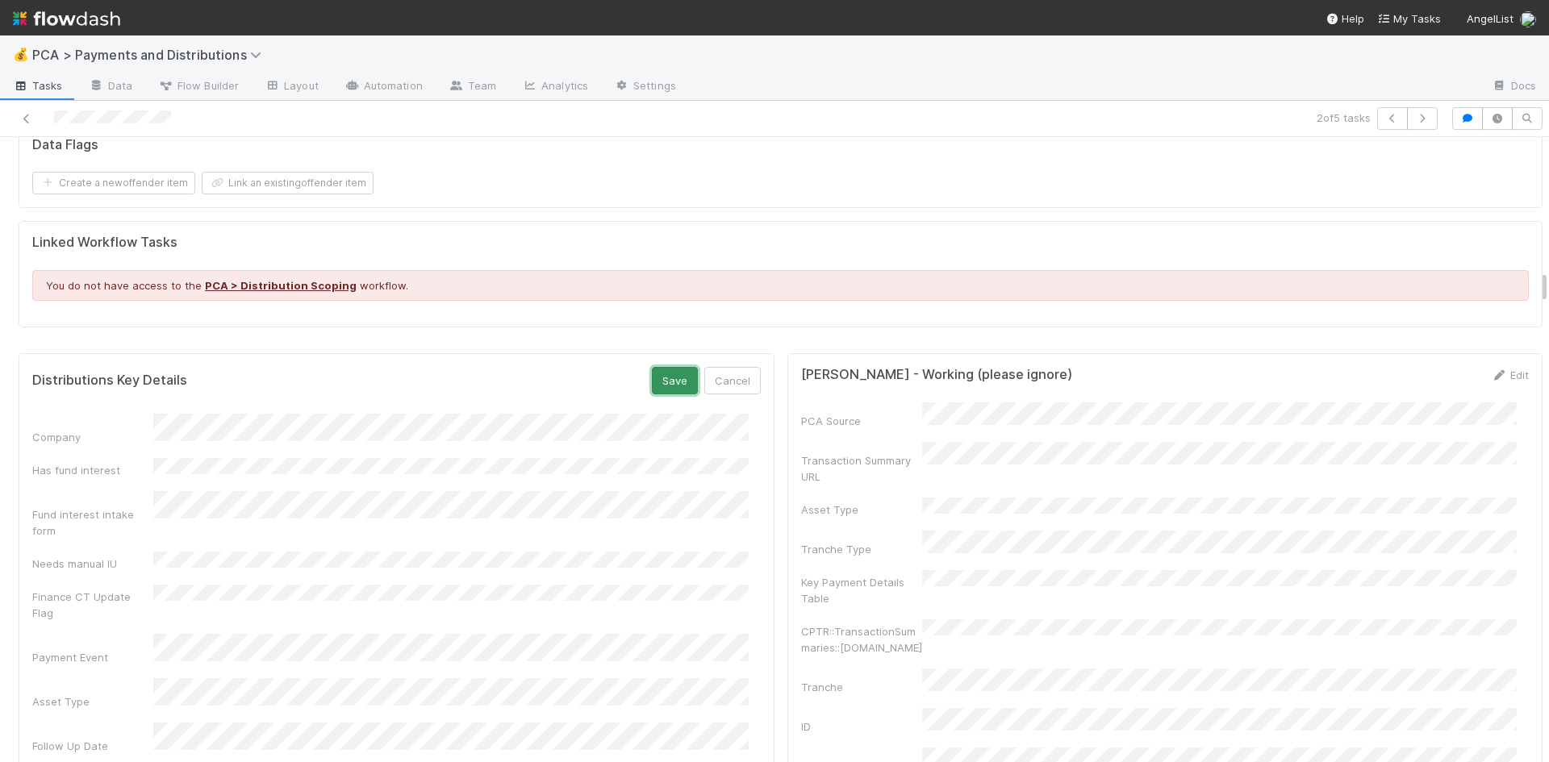
click at [652, 374] on button "Save" at bounding box center [675, 380] width 46 height 27
click at [25, 120] on icon at bounding box center [27, 119] width 16 height 10
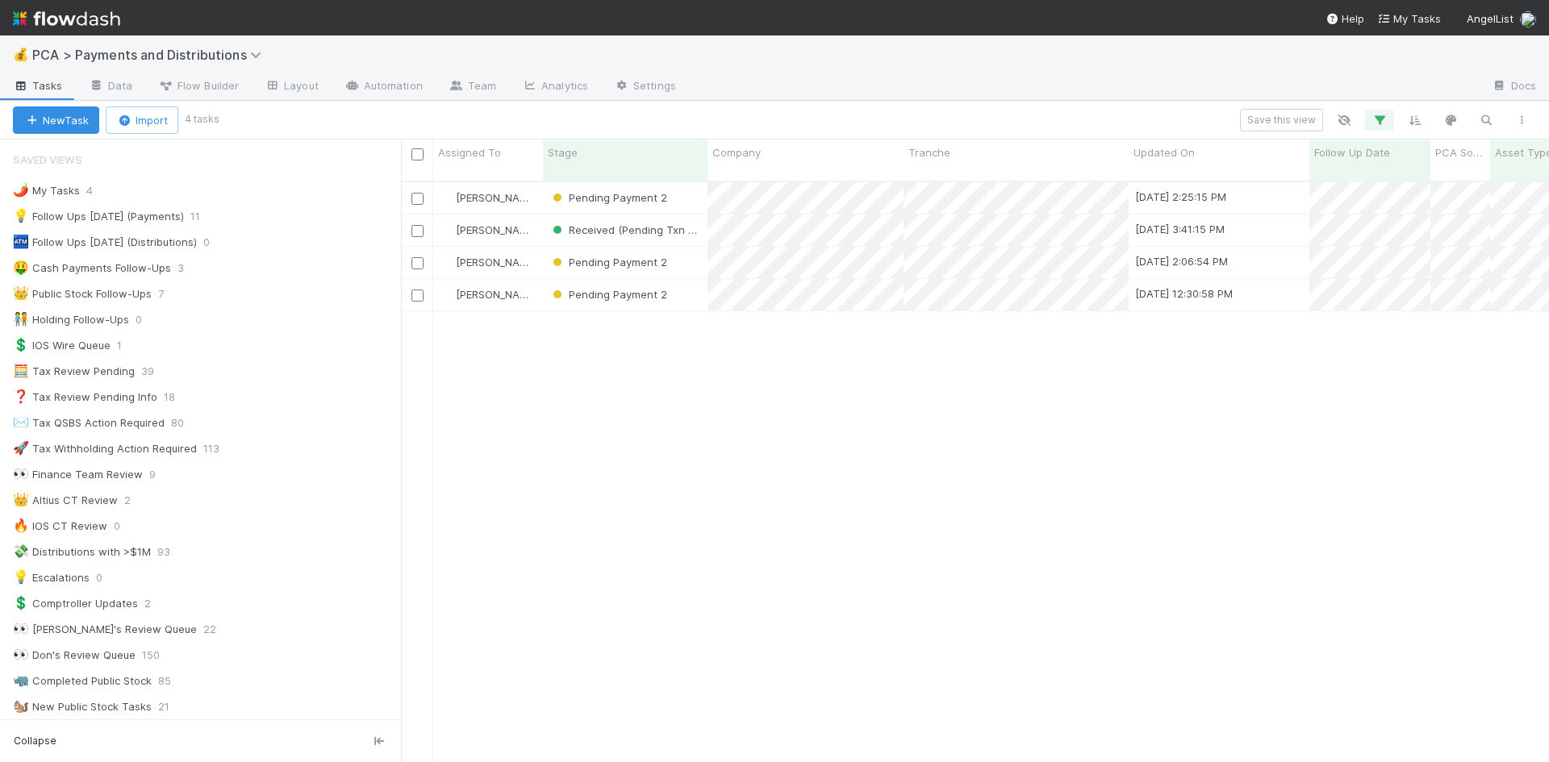
scroll to position [582, 1136]
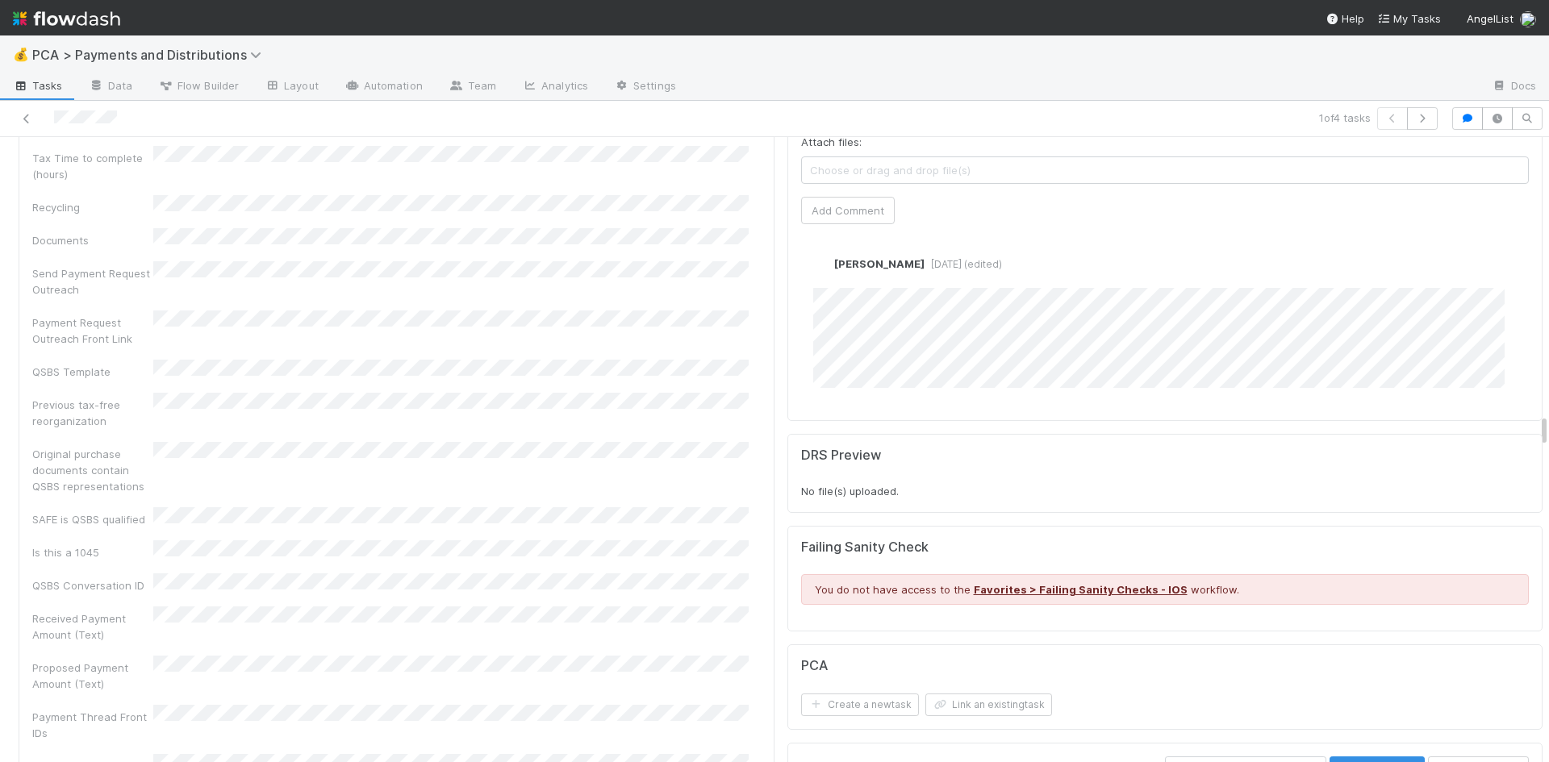
scroll to position [4679, 0]
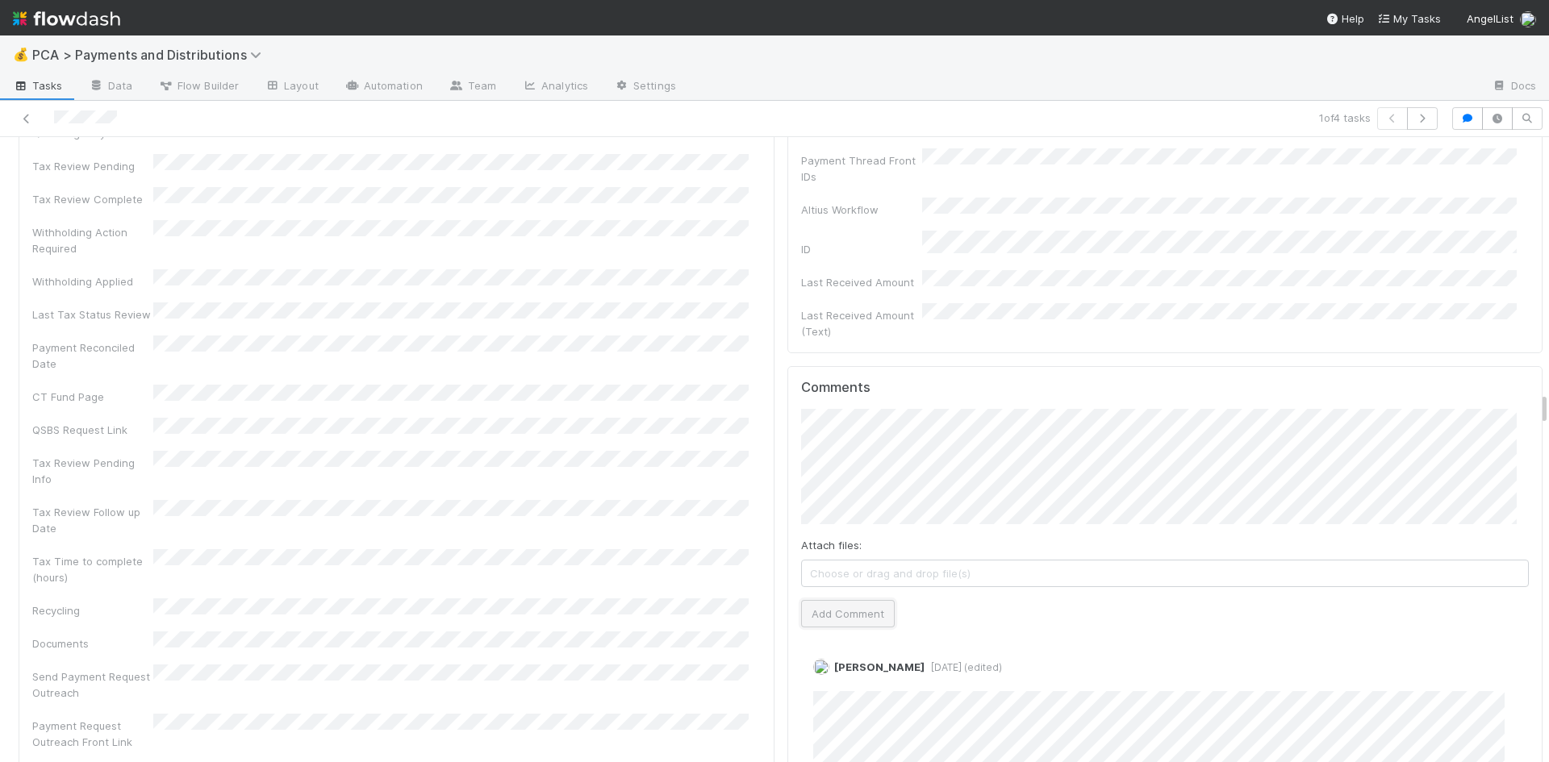
click at [849, 600] on button "Add Comment" at bounding box center [848, 613] width 94 height 27
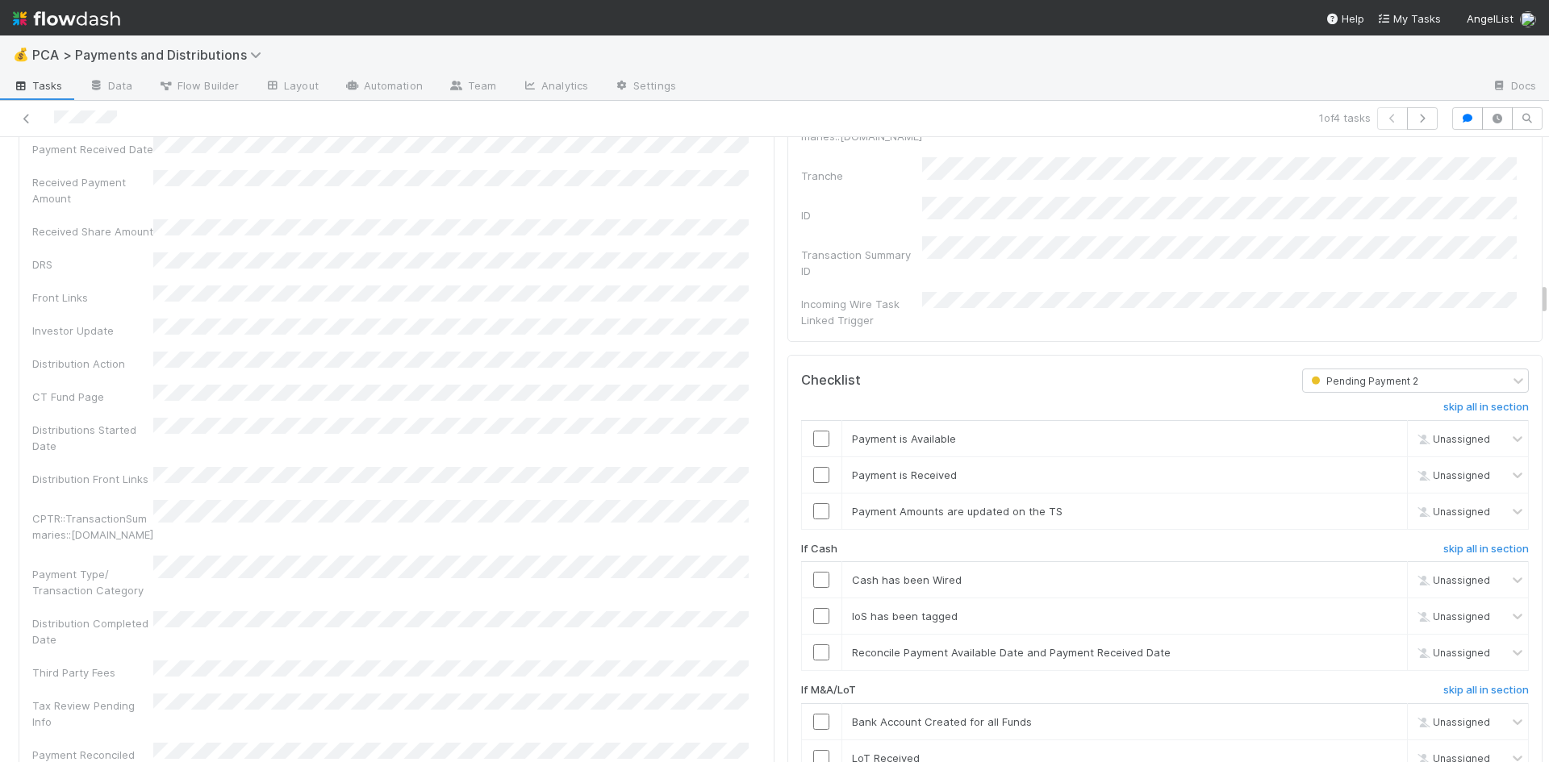
scroll to position [2581, 0]
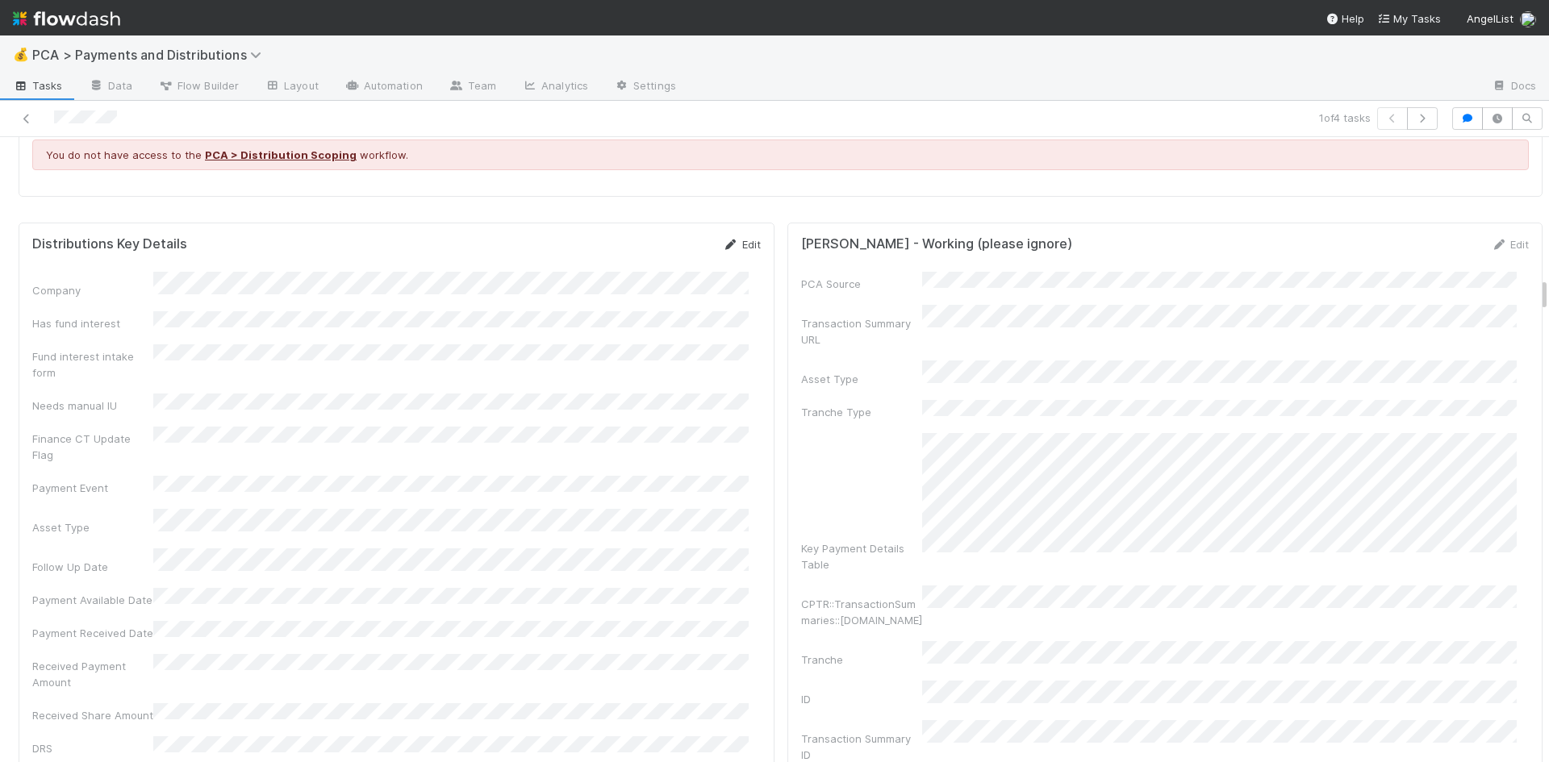
click at [723, 240] on icon at bounding box center [731, 245] width 16 height 10
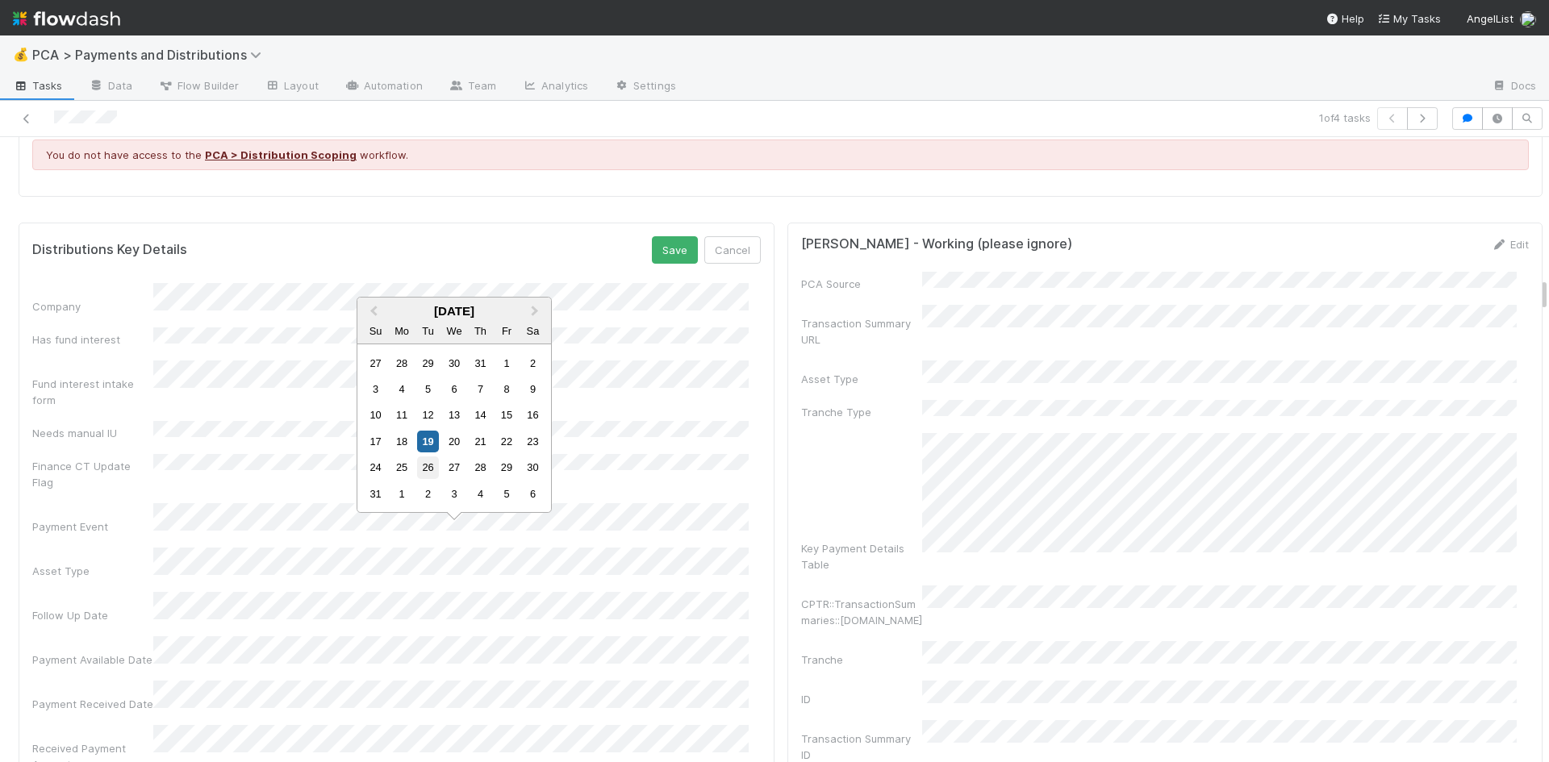
click at [422, 469] on div "26" at bounding box center [428, 468] width 22 height 22
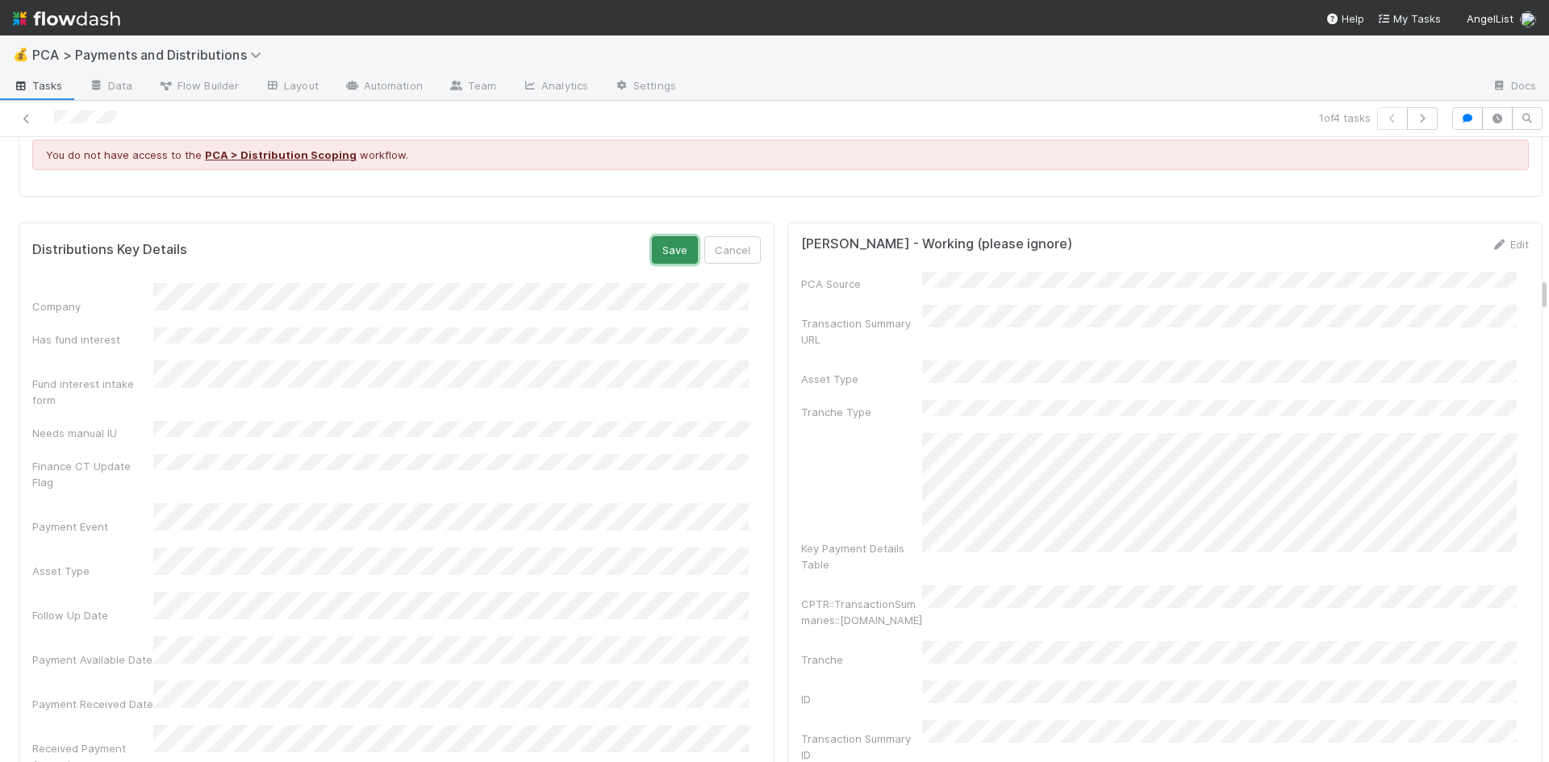
click at [665, 236] on button "Save" at bounding box center [675, 249] width 46 height 27
click at [22, 116] on icon at bounding box center [27, 119] width 16 height 10
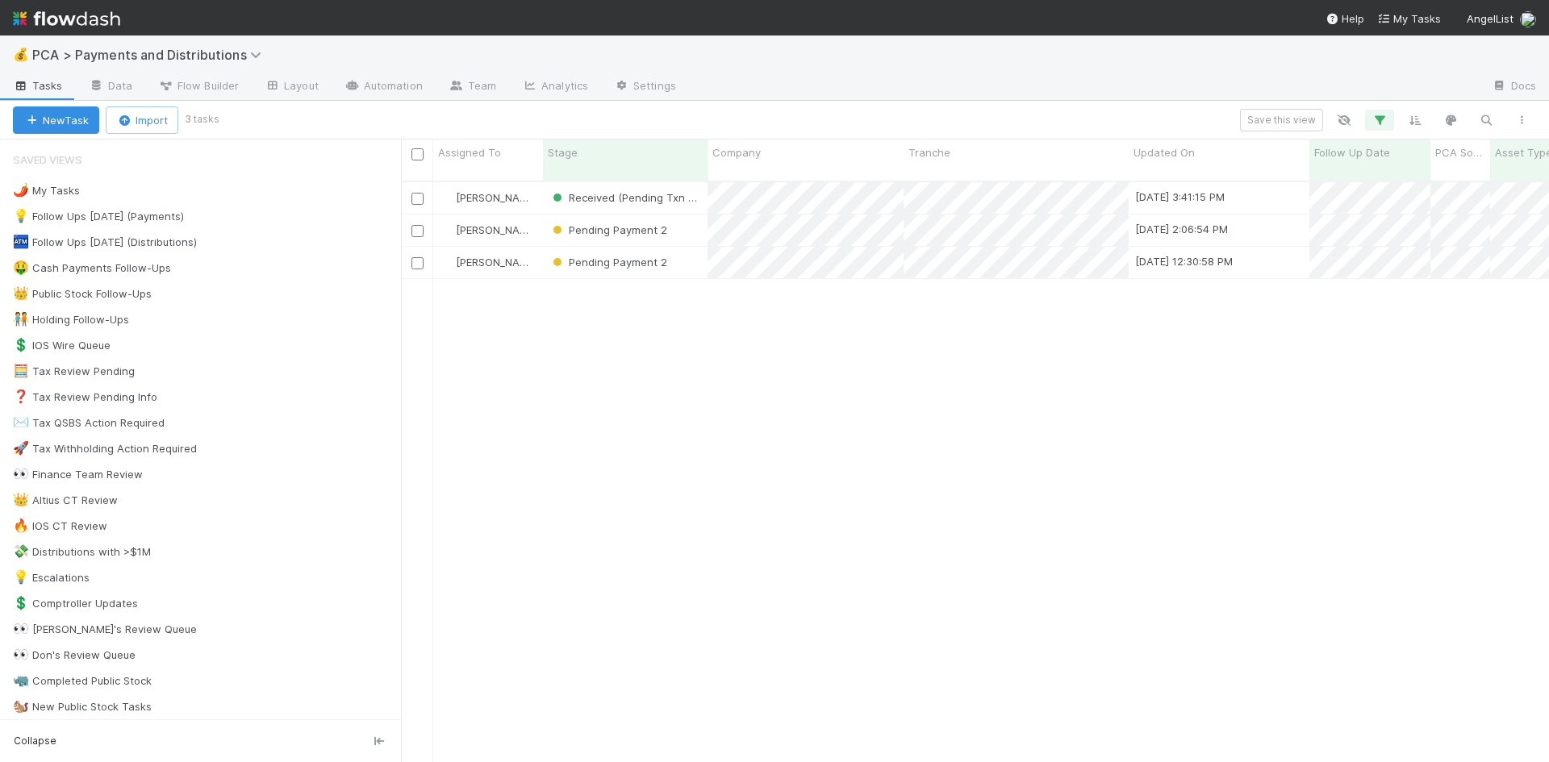
scroll to position [582, 1136]
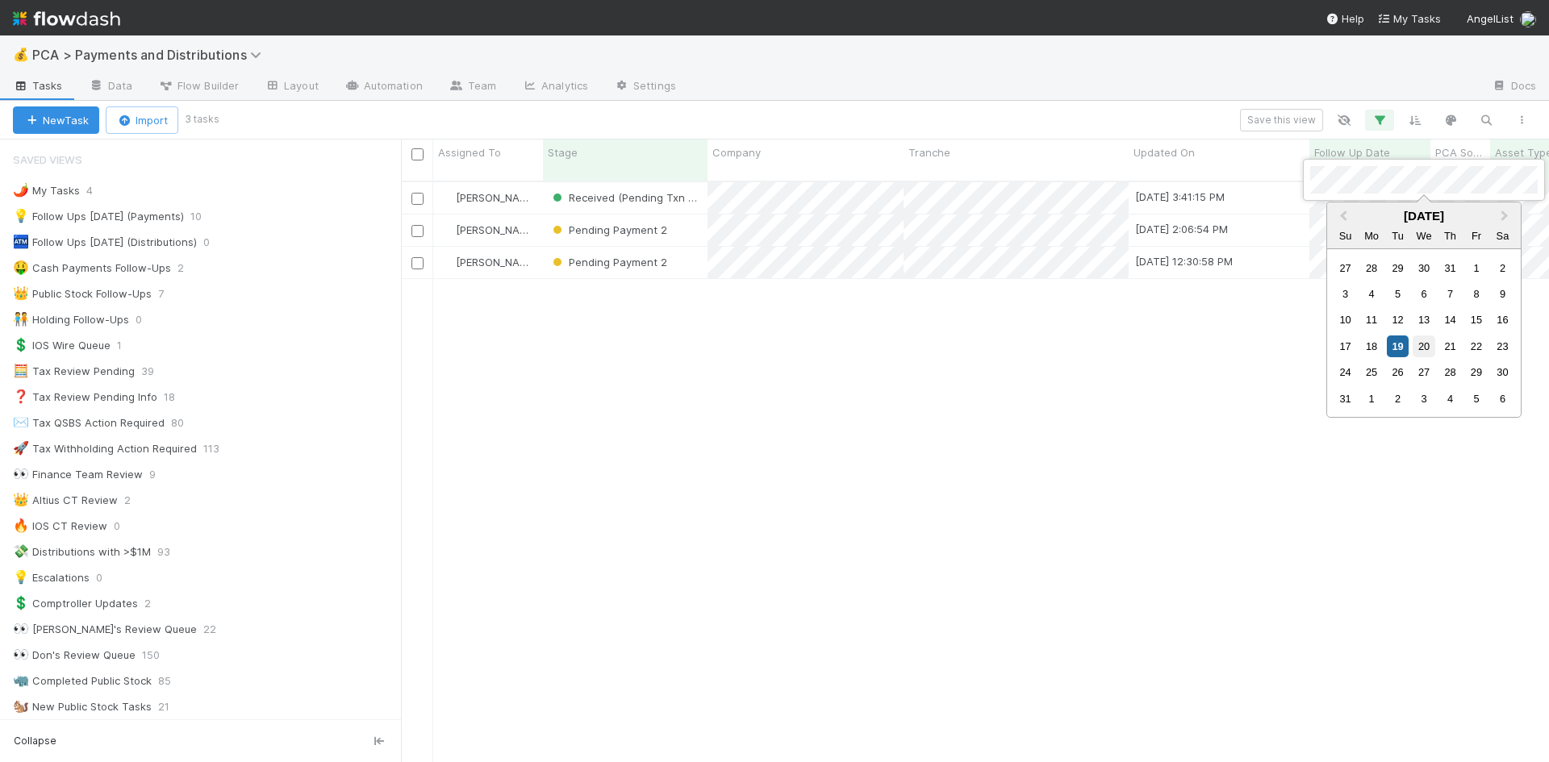
click at [1425, 345] on div "20" at bounding box center [1424, 347] width 22 height 22
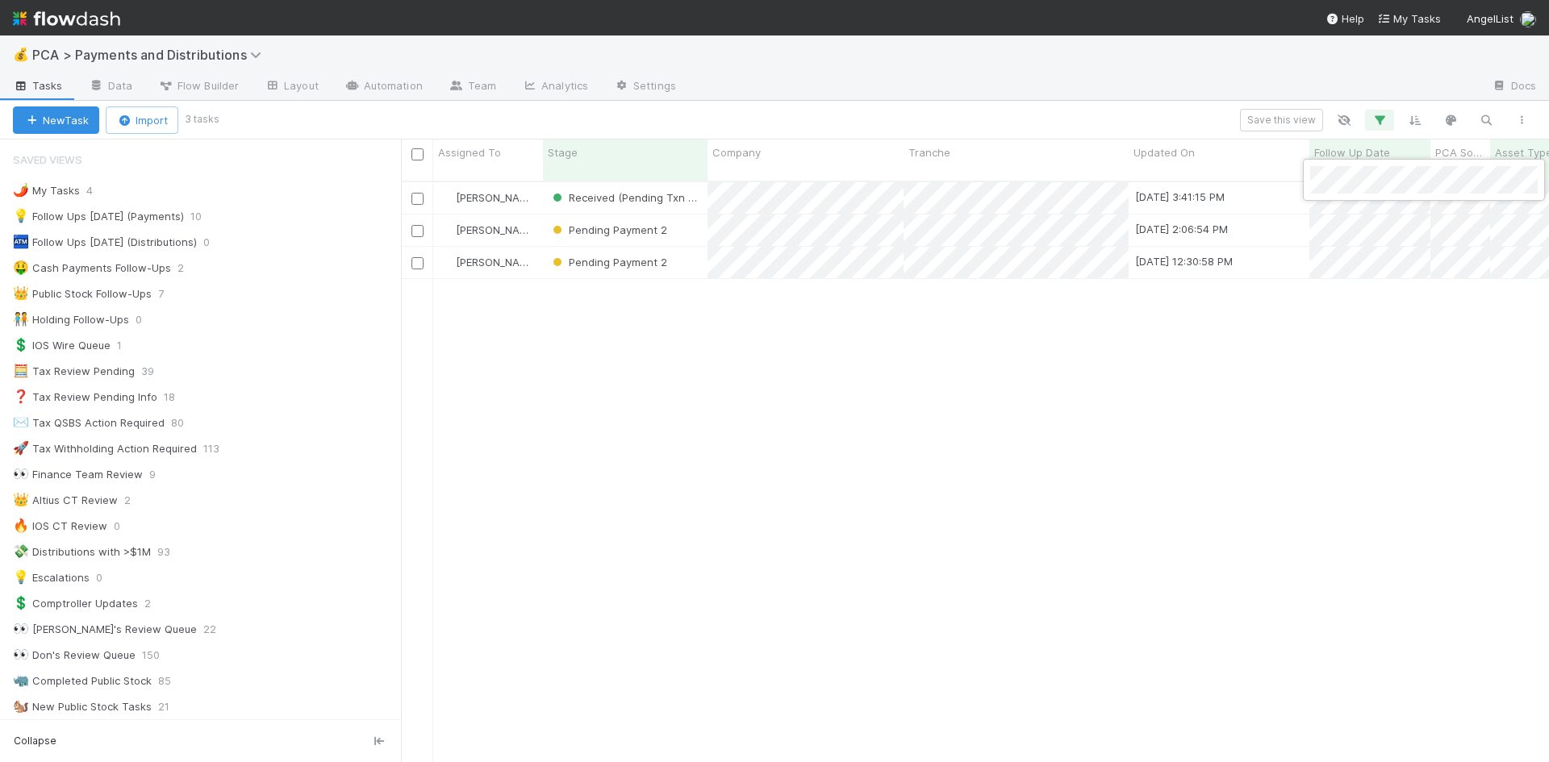
click at [1108, 420] on div at bounding box center [774, 381] width 1549 height 762
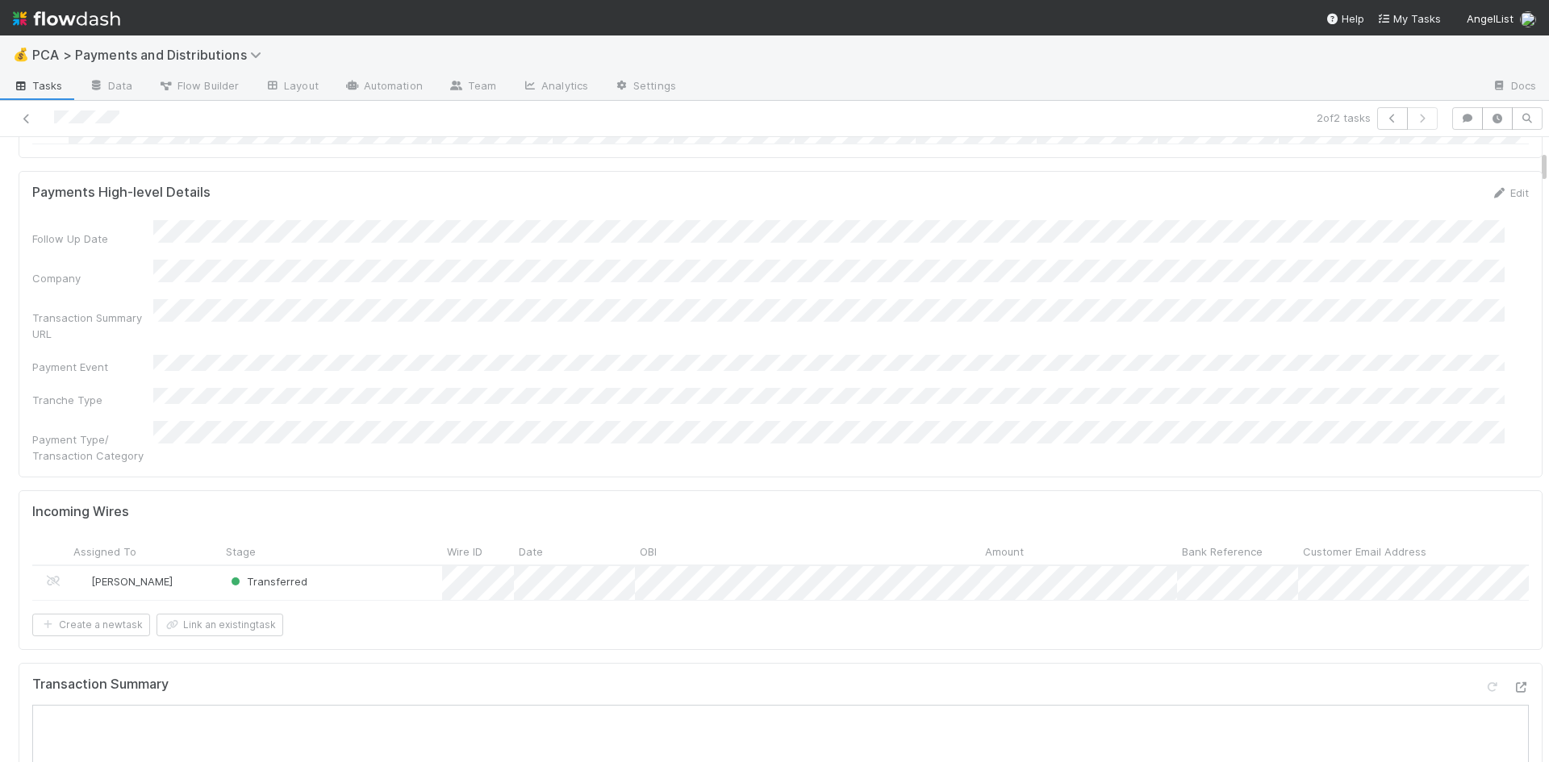
scroll to position [242, 0]
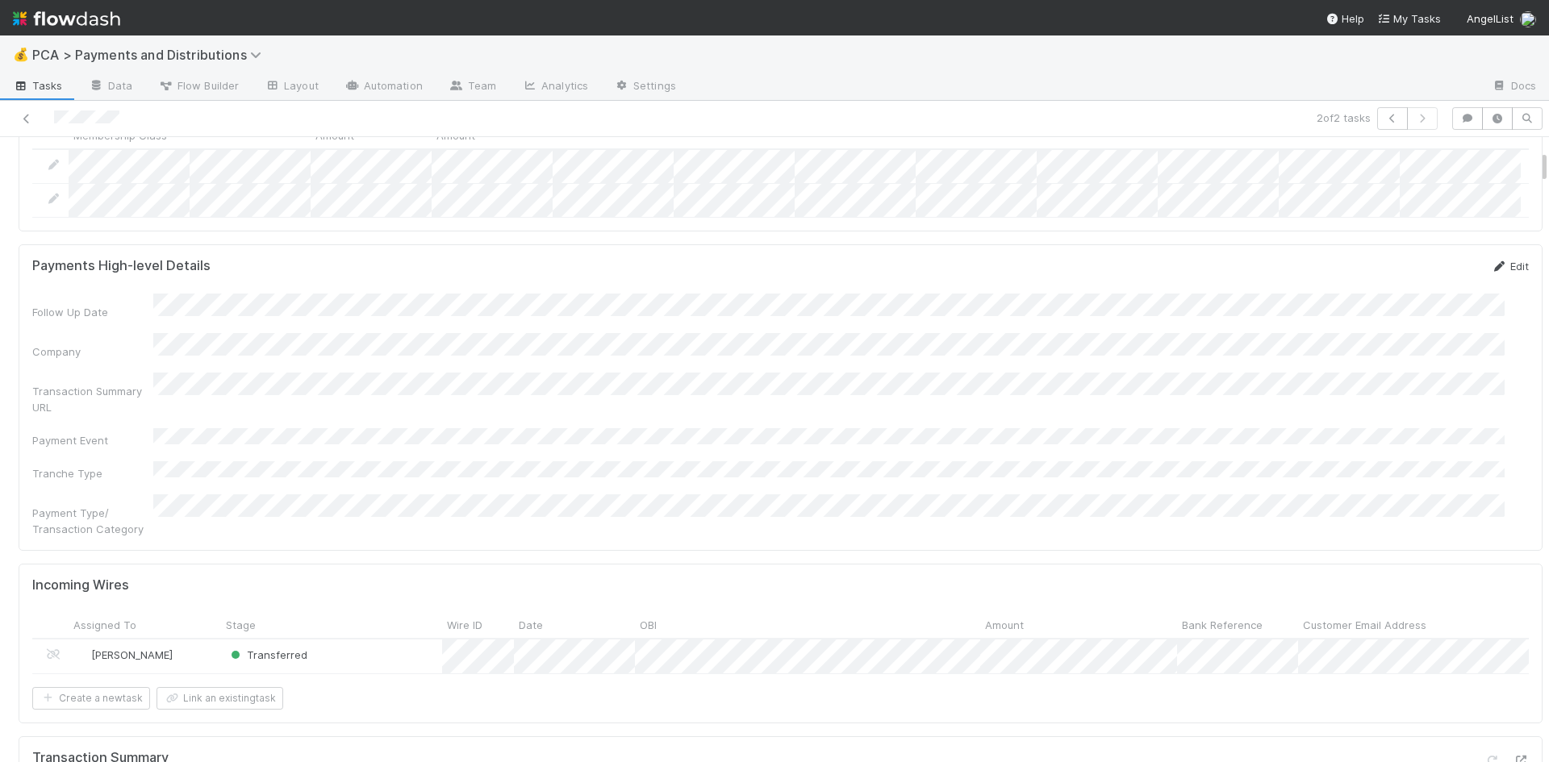
drag, startPoint x: 1490, startPoint y: 276, endPoint x: 666, endPoint y: 431, distance: 838.9
click at [1491, 273] on link "Edit" at bounding box center [1510, 266] width 38 height 13
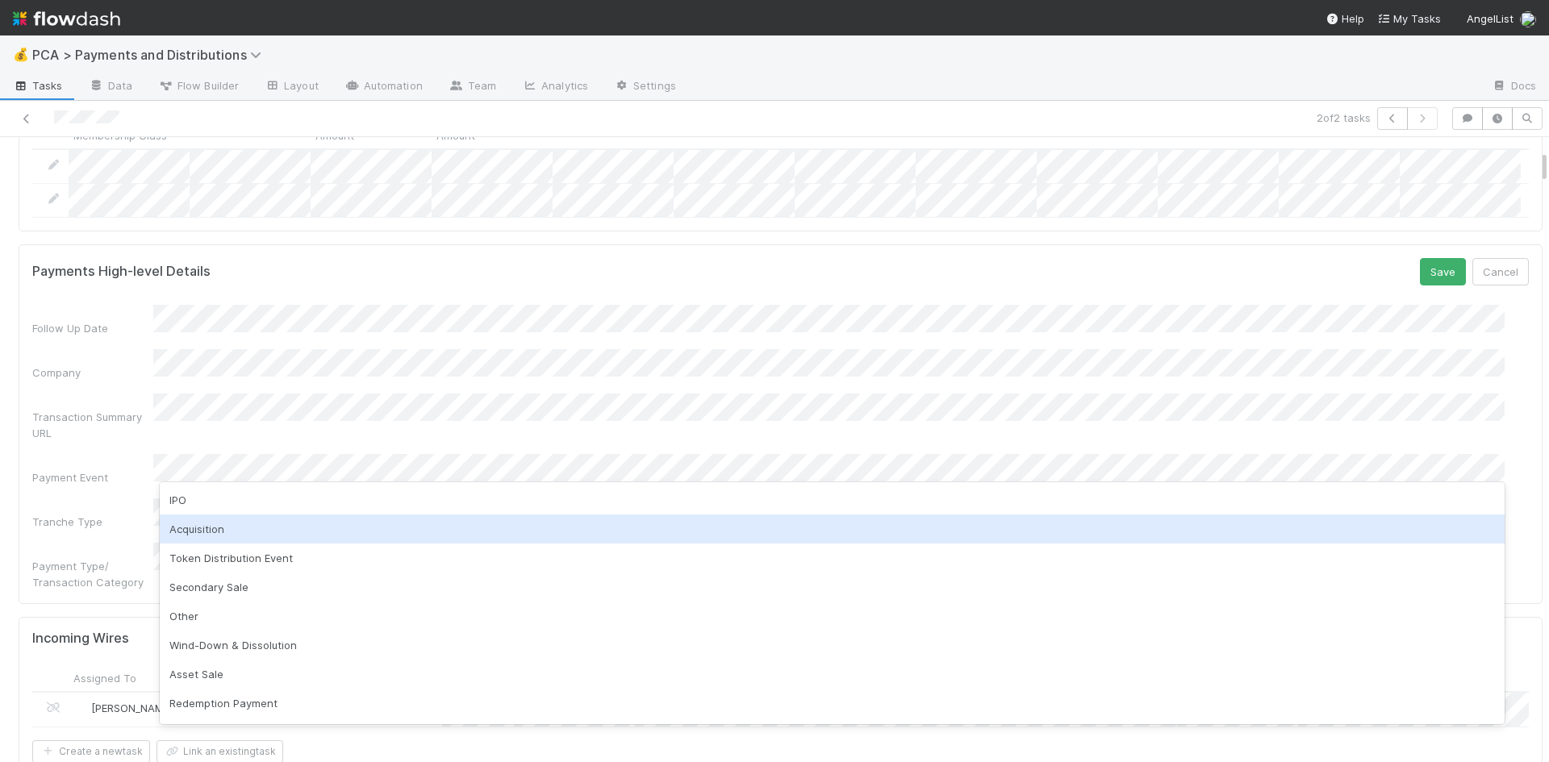
click at [236, 530] on div "Acquisition" at bounding box center [832, 529] width 1345 height 29
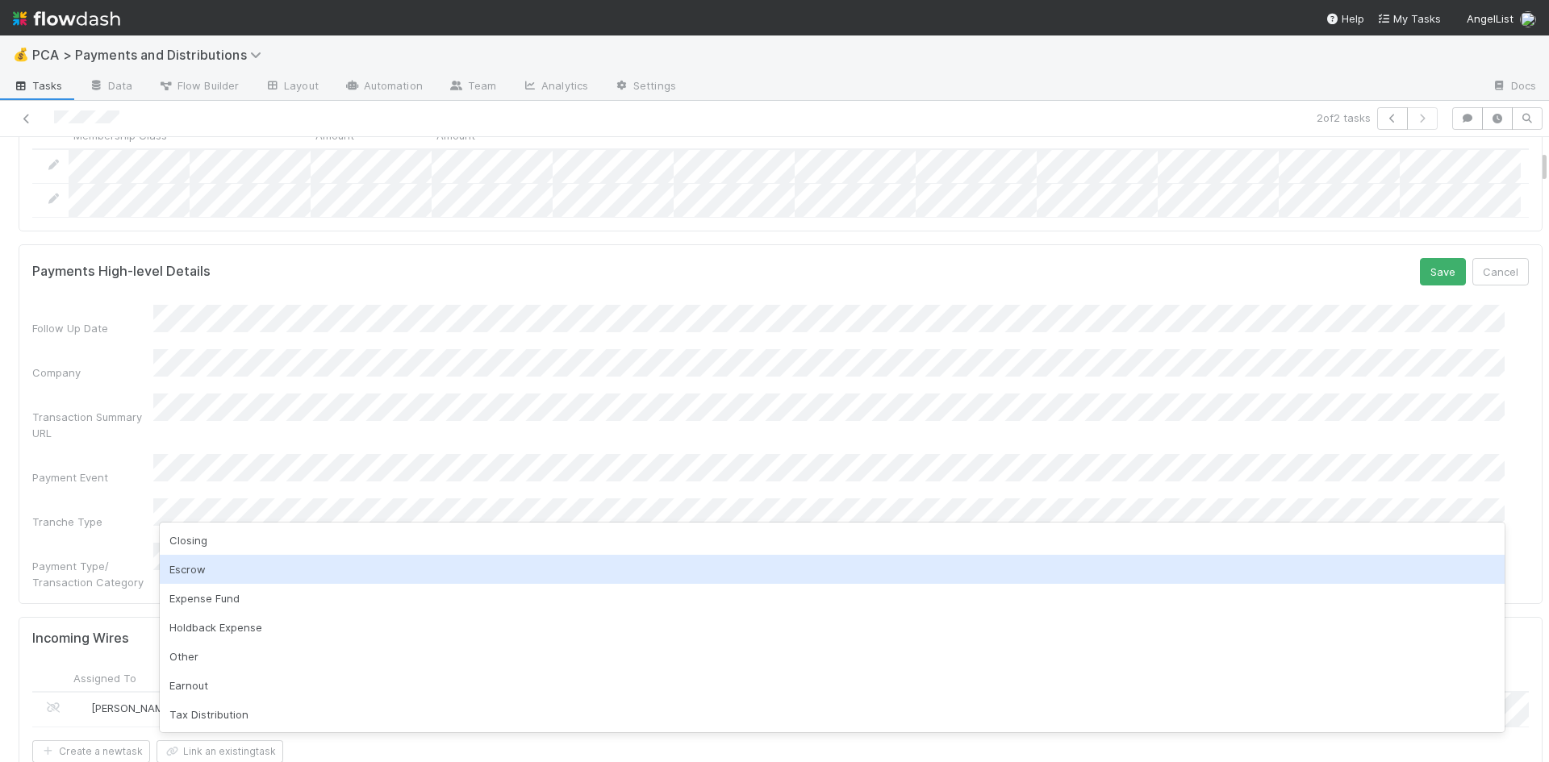
click at [243, 567] on div "Escrow" at bounding box center [832, 569] width 1345 height 29
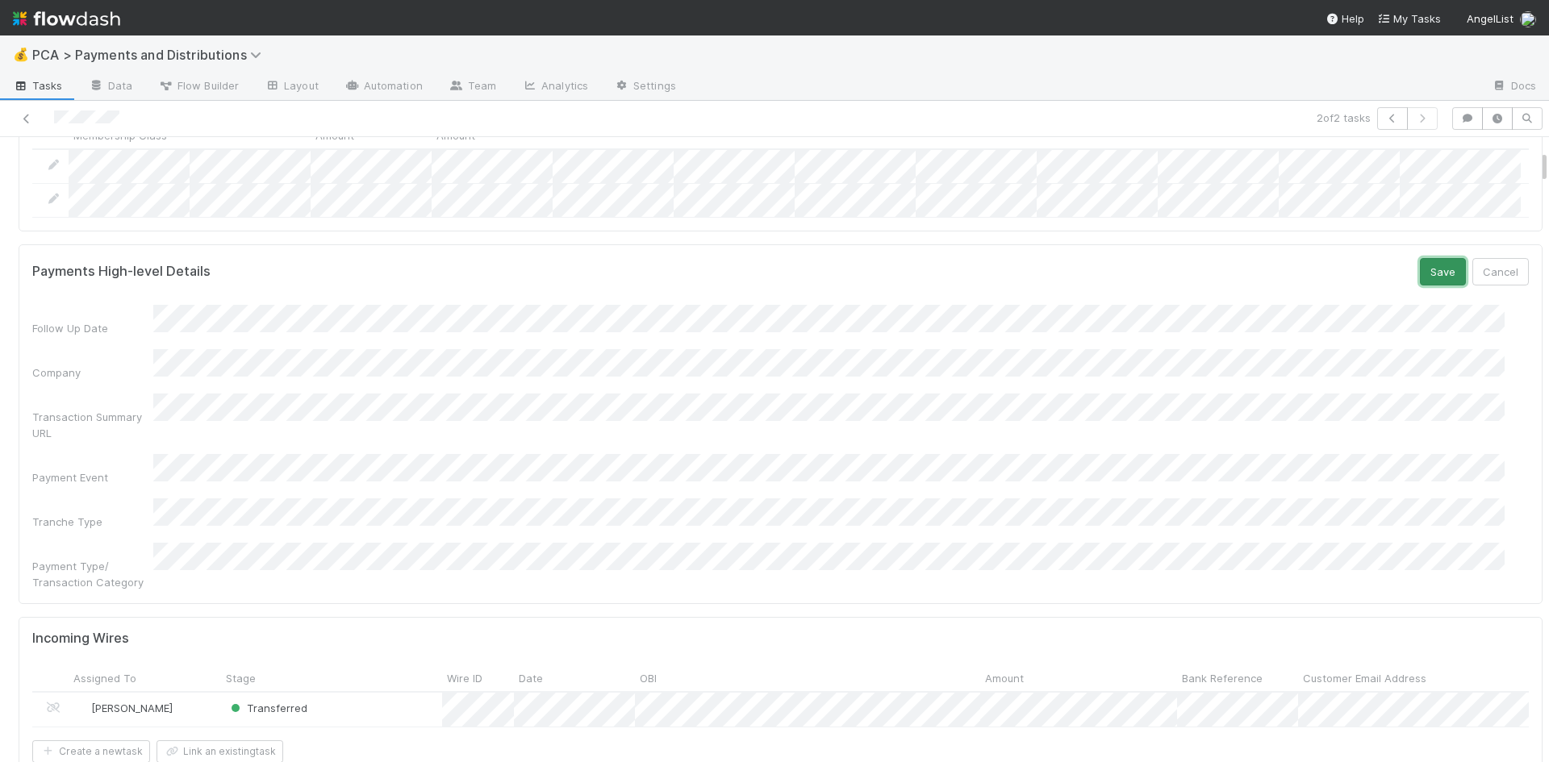
click at [1420, 278] on button "Save" at bounding box center [1443, 271] width 46 height 27
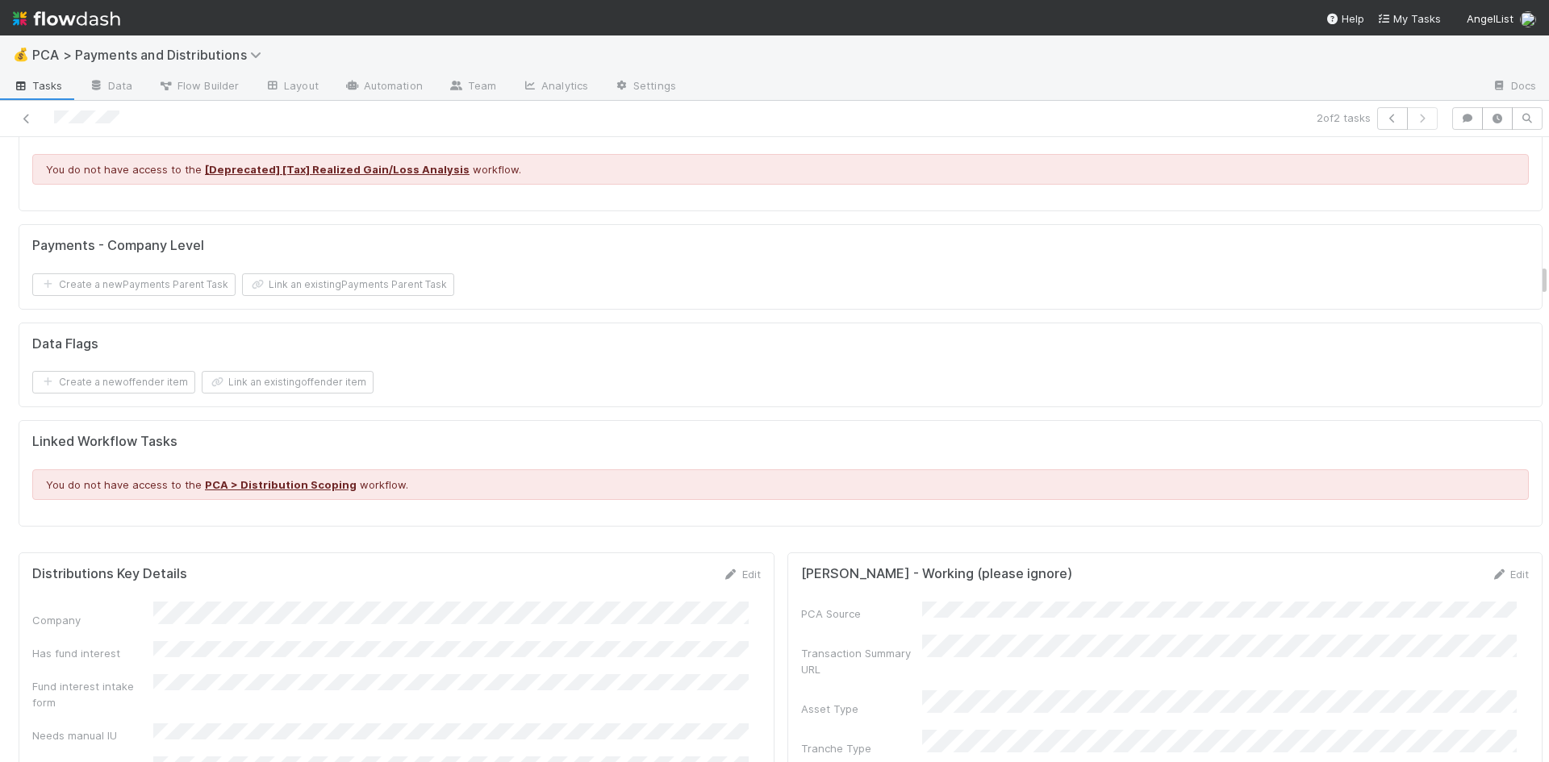
scroll to position [2743, 0]
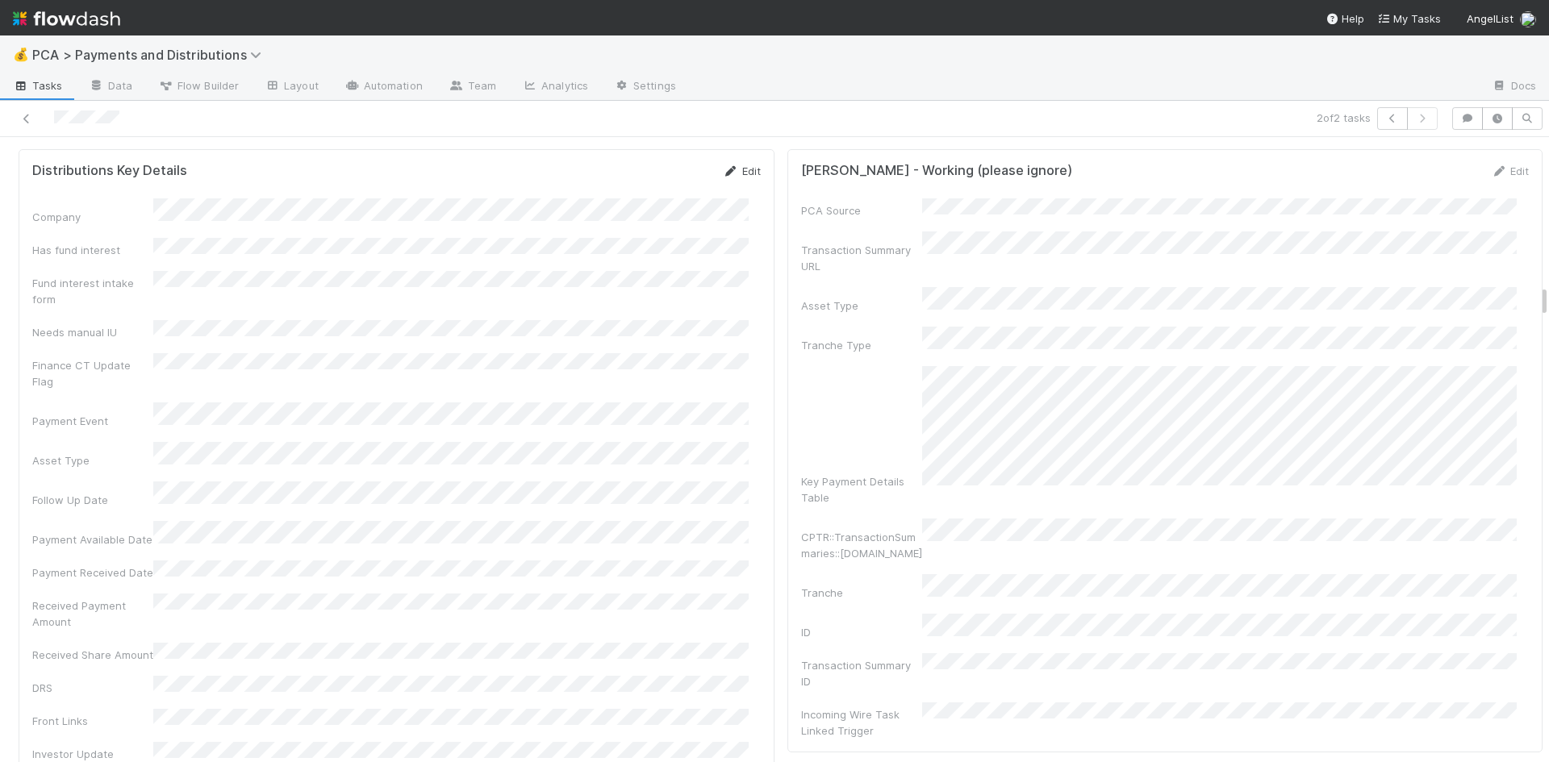
click at [723, 166] on icon at bounding box center [731, 171] width 16 height 10
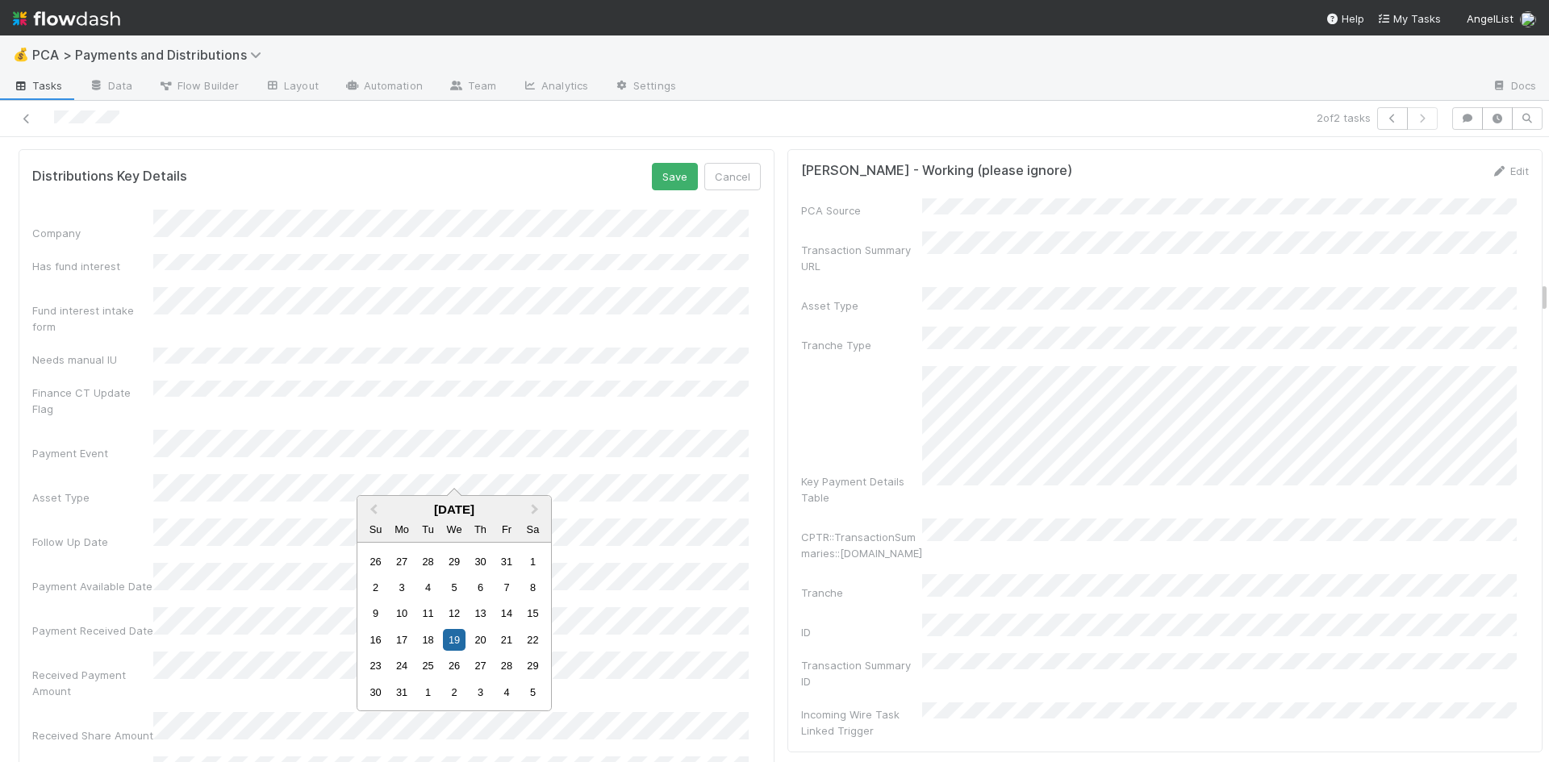
click at [661, 174] on button "Save" at bounding box center [675, 176] width 46 height 27
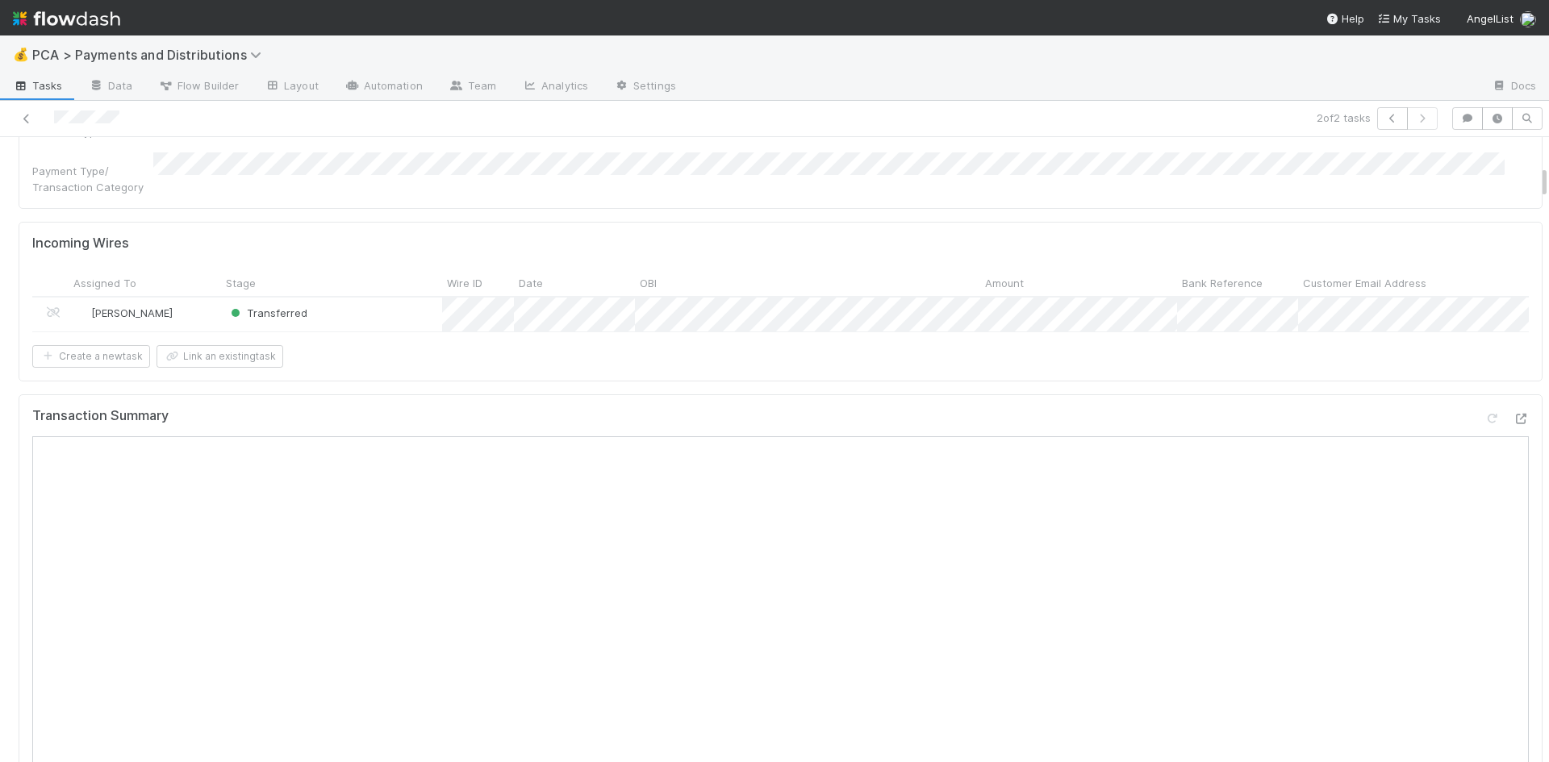
scroll to position [0, 0]
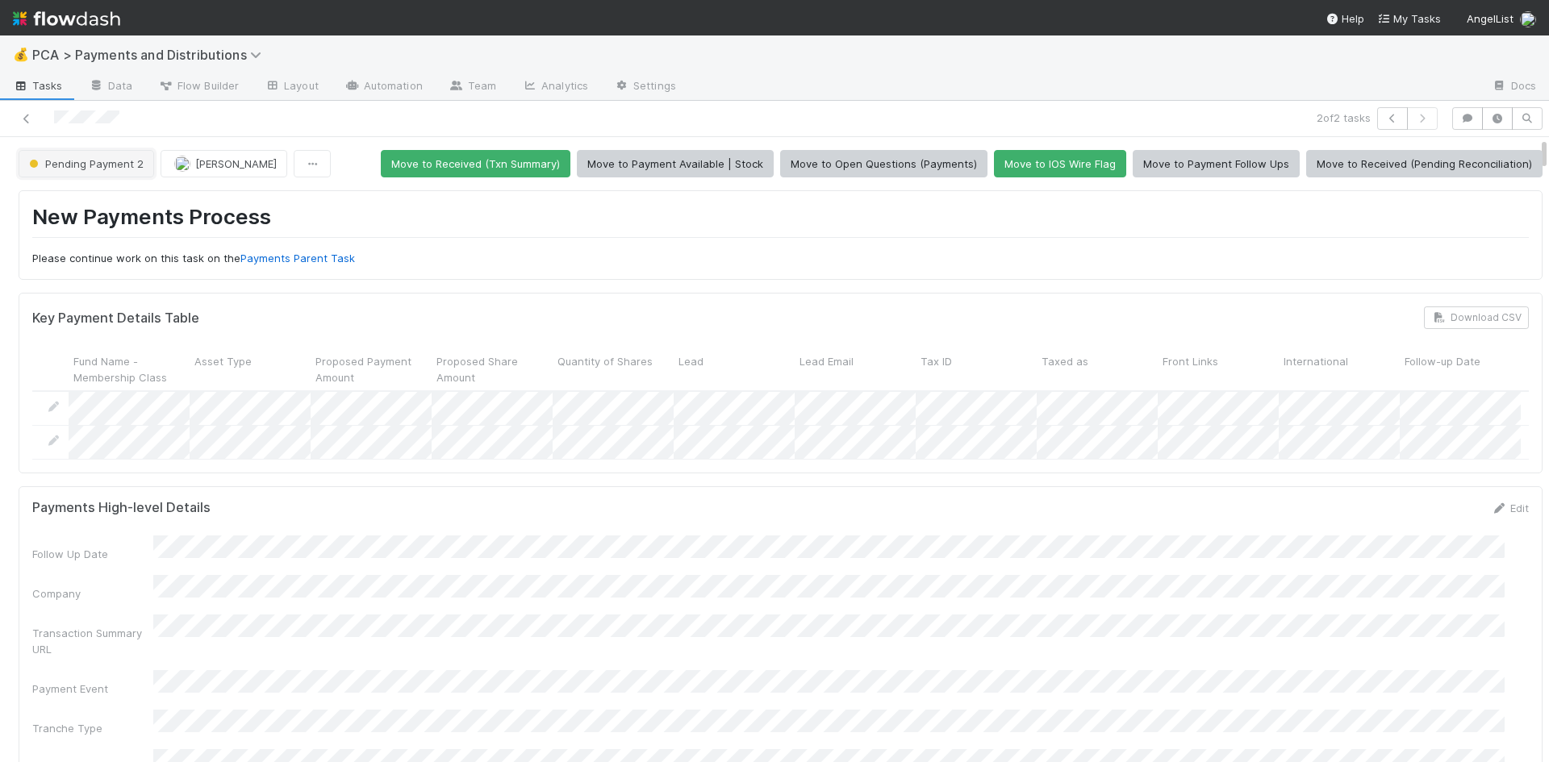
click at [96, 168] on span "Pending Payment 2" at bounding box center [85, 163] width 118 height 13
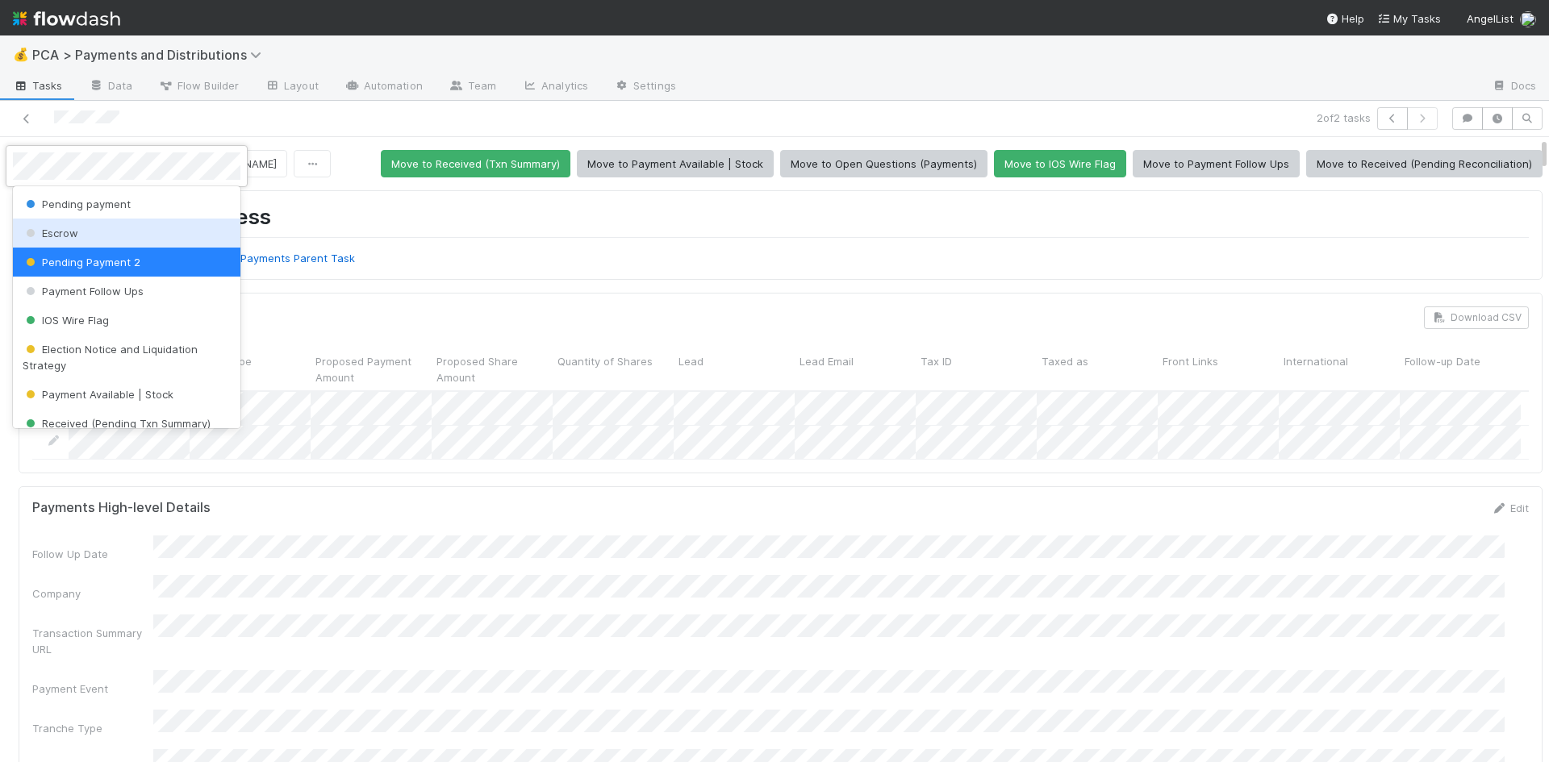
click at [94, 231] on div "Escrow" at bounding box center [126, 233] width 227 height 29
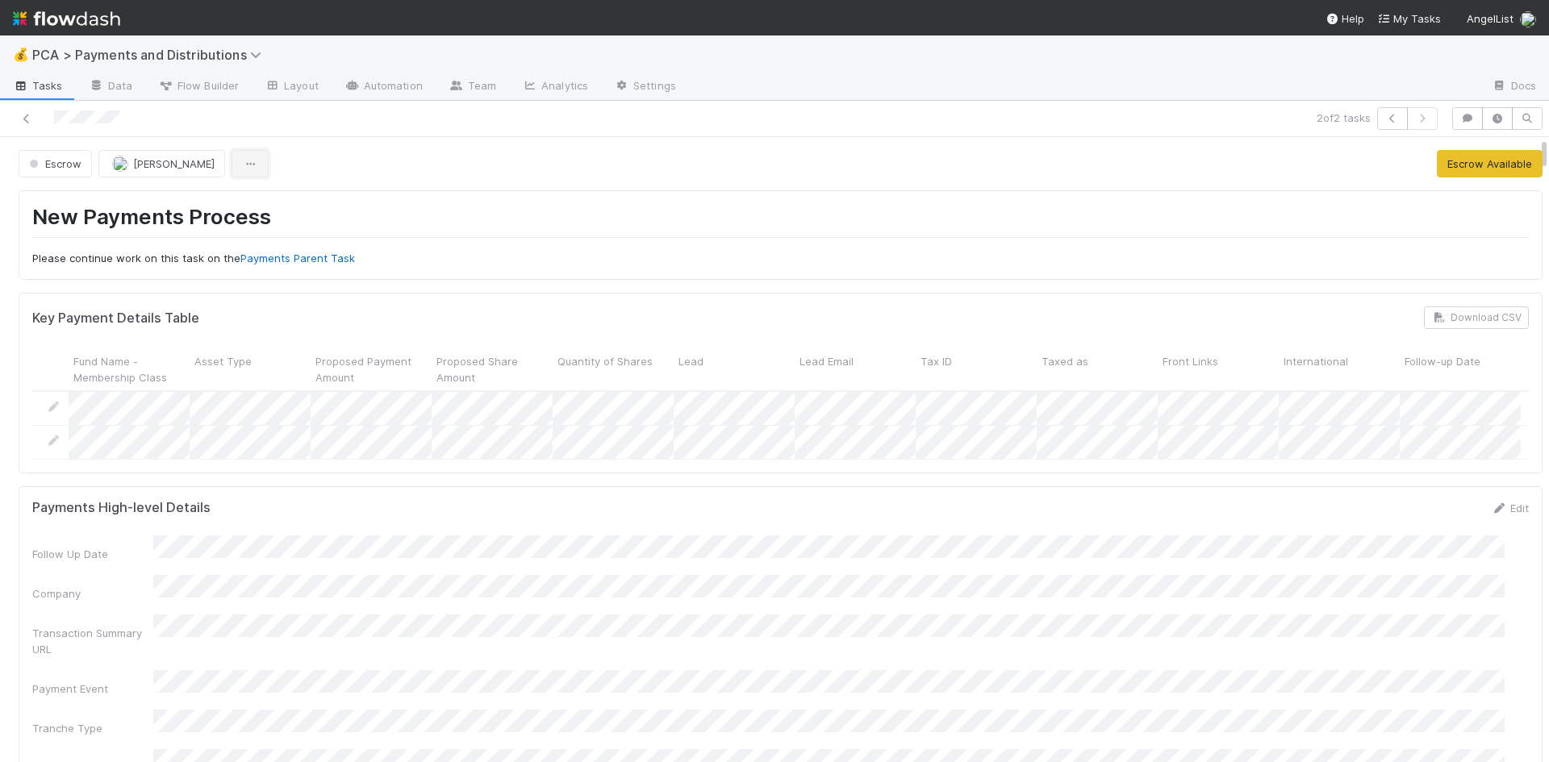
click at [232, 168] on button "button" at bounding box center [250, 163] width 37 height 27
click at [172, 165] on div "Duplicate Delete" at bounding box center [774, 381] width 1549 height 762
click at [172, 165] on span "[PERSON_NAME]" at bounding box center [173, 163] width 81 height 13
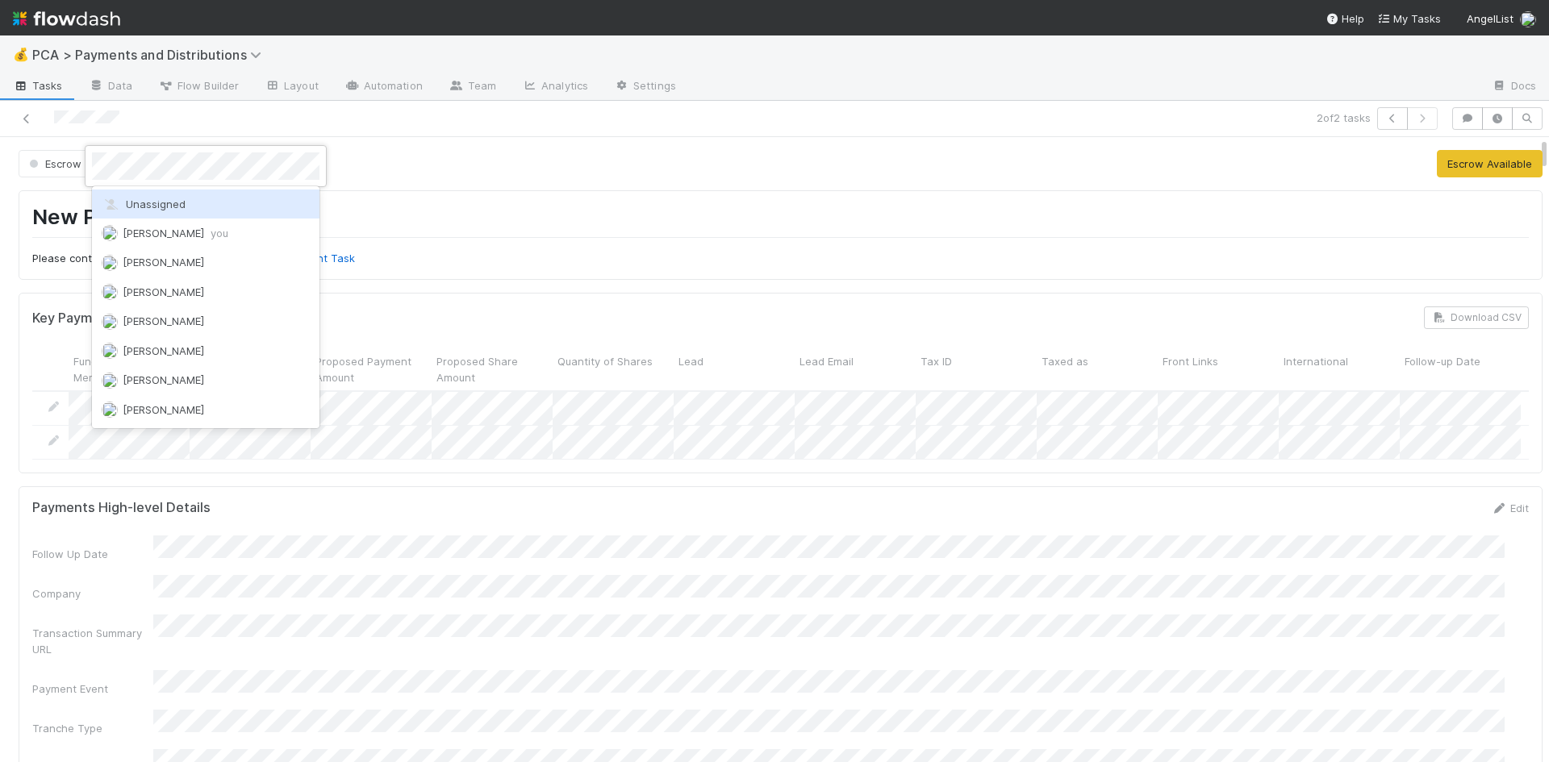
click at [237, 214] on div "Unassigned" at bounding box center [205, 204] width 227 height 29
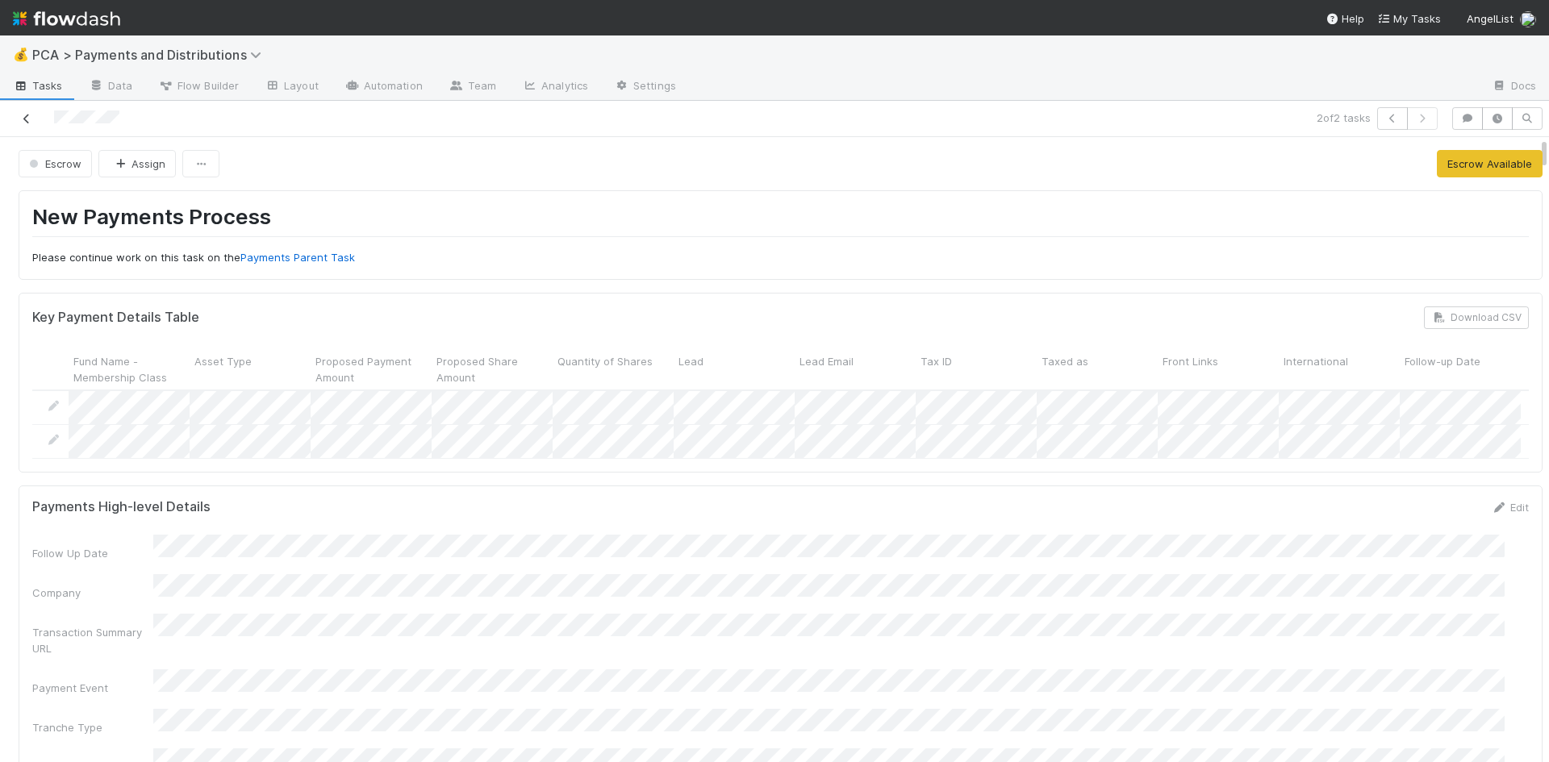
click at [27, 117] on icon at bounding box center [27, 119] width 16 height 10
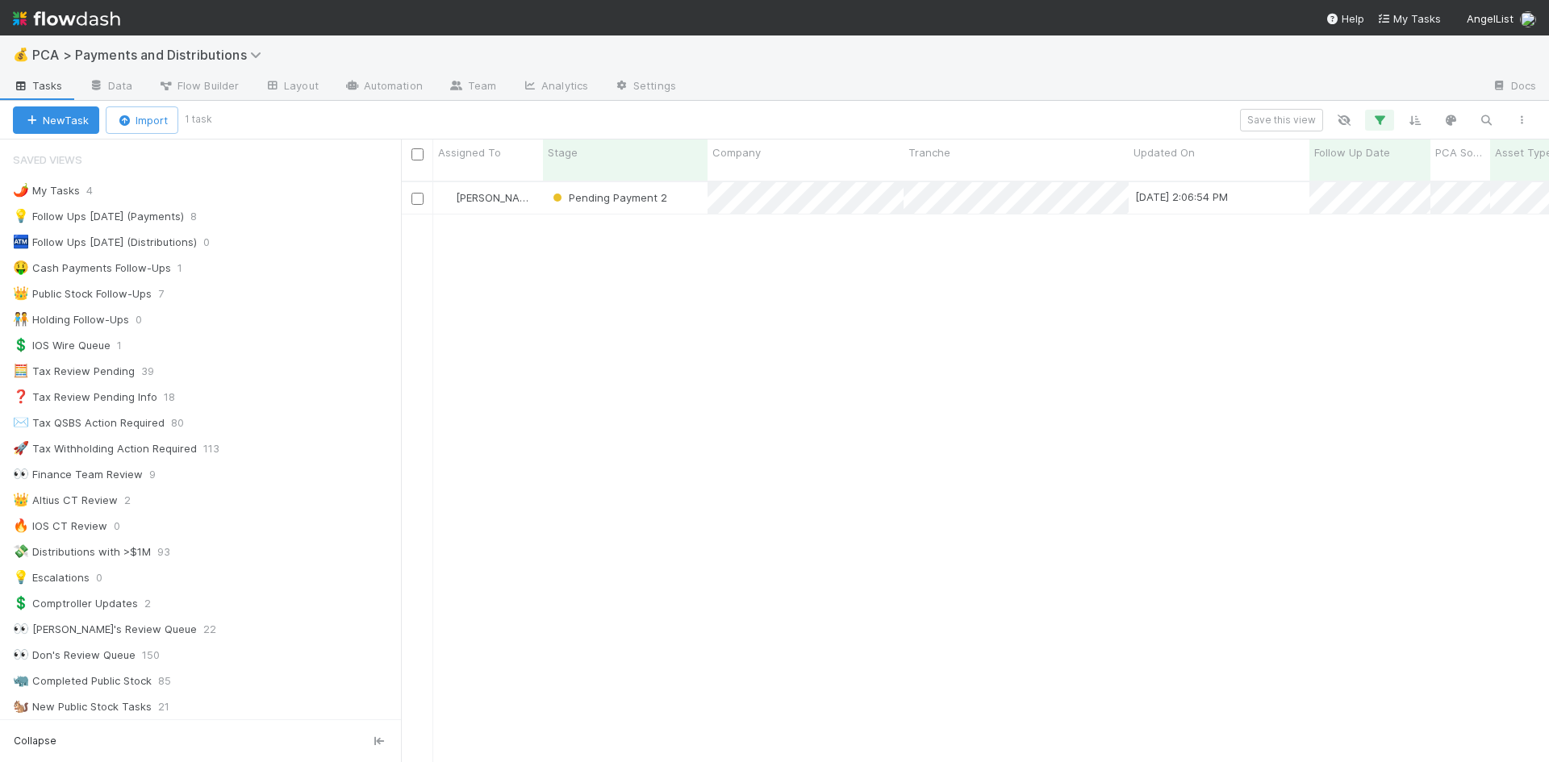
scroll to position [13, 13]
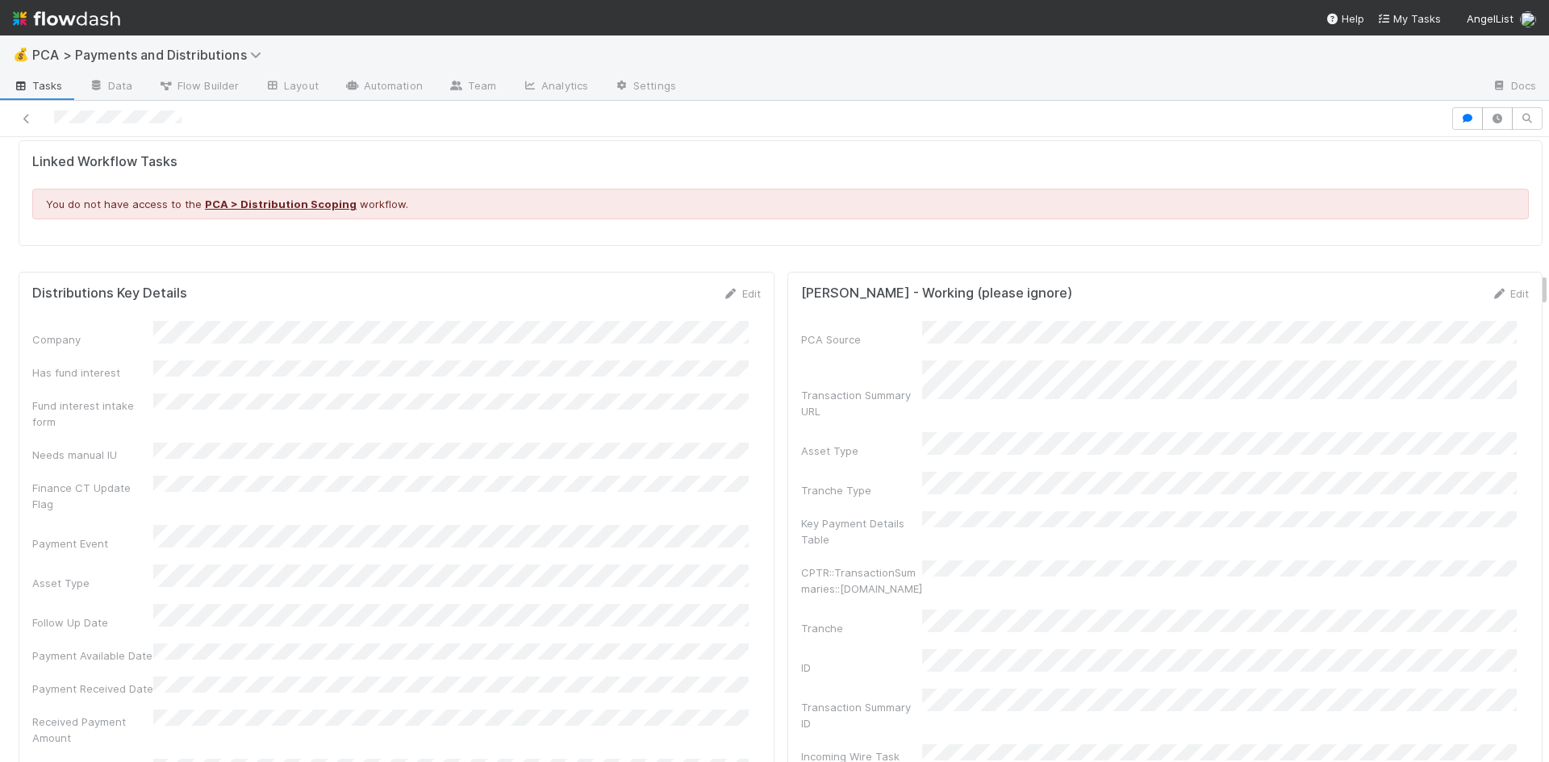
scroll to position [2420, 0]
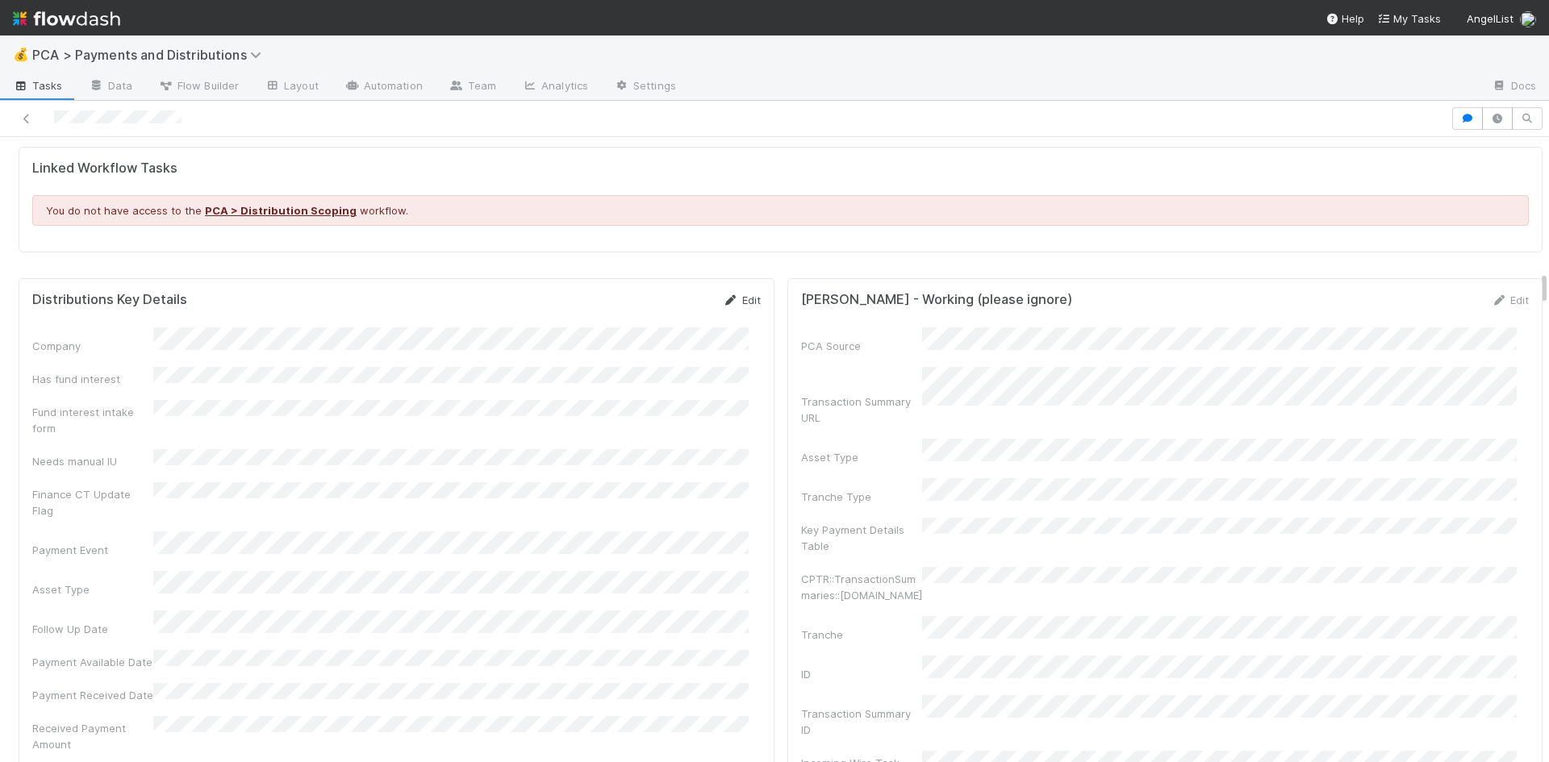
click at [729, 294] on link "Edit" at bounding box center [742, 300] width 38 height 13
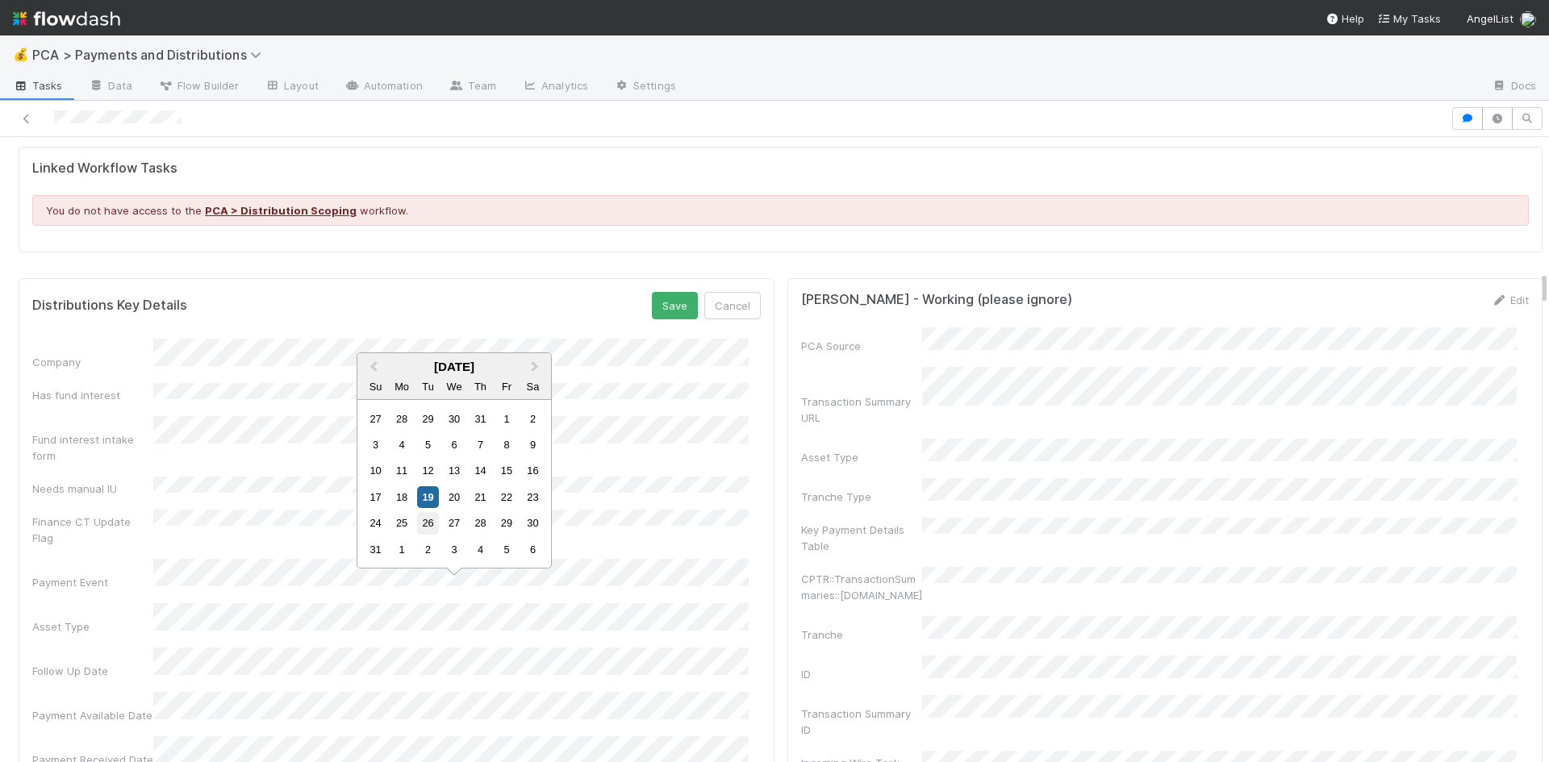
click at [435, 520] on div "26" at bounding box center [428, 523] width 22 height 22
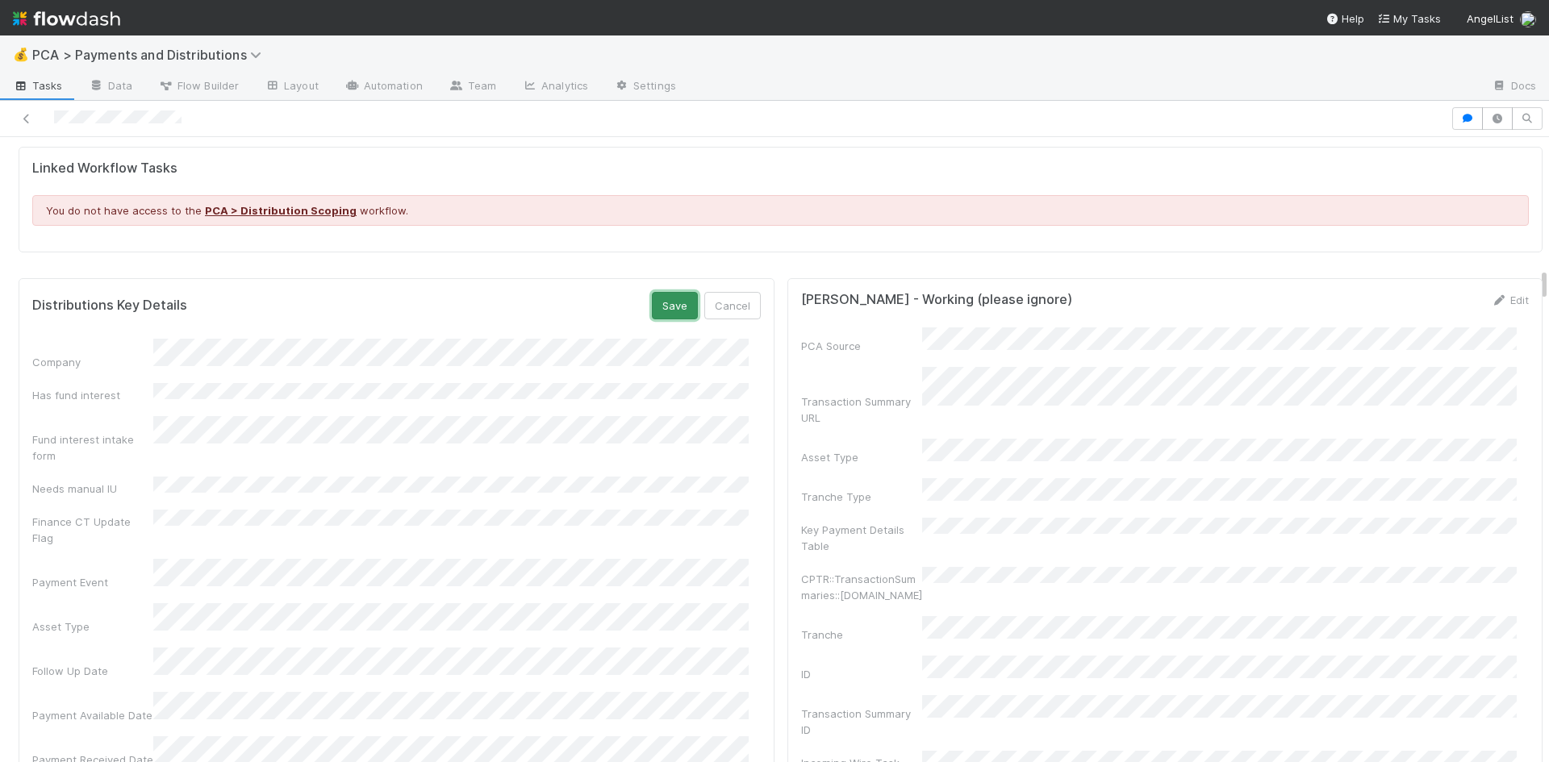
click at [665, 292] on button "Save" at bounding box center [675, 305] width 46 height 27
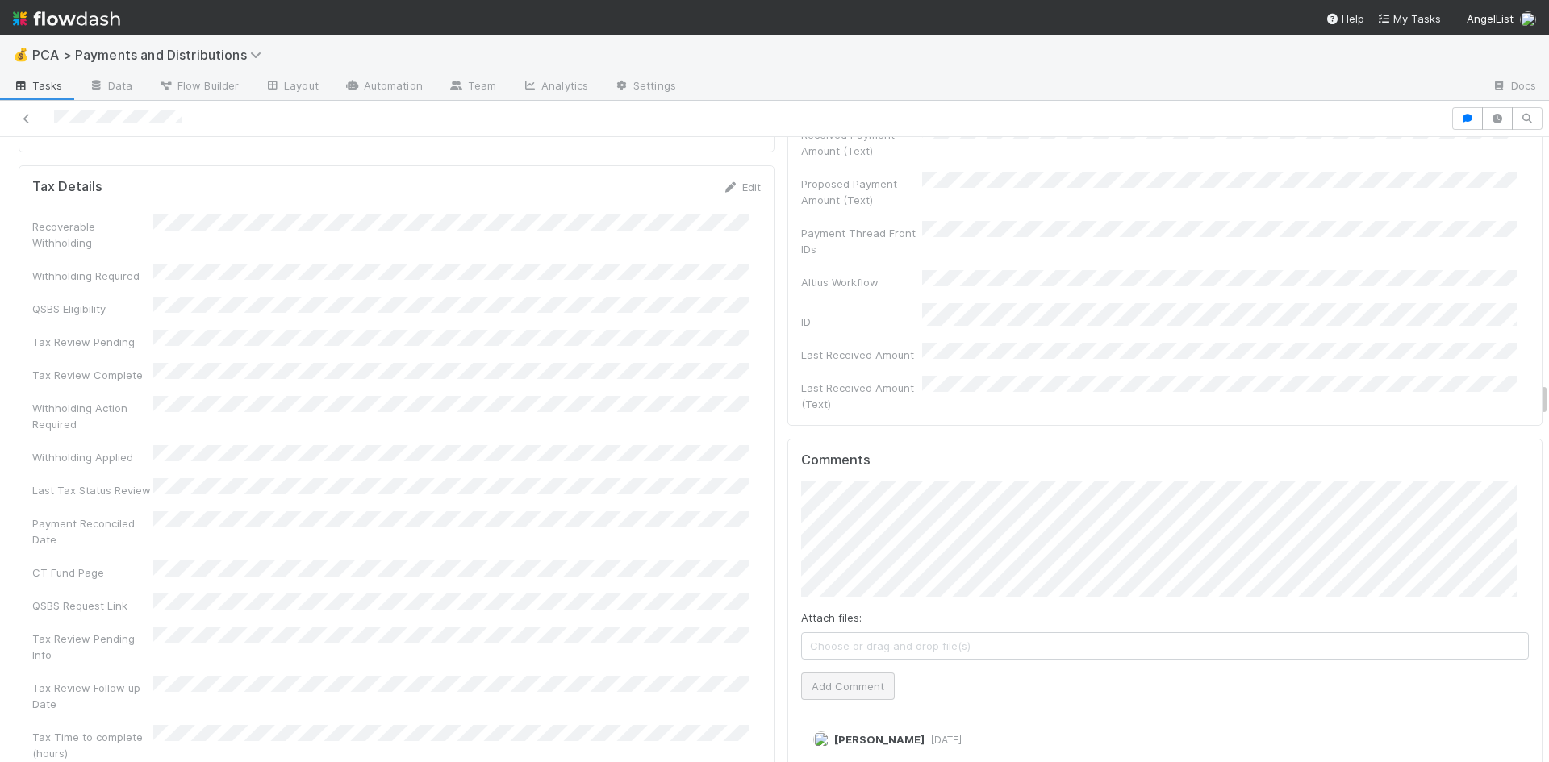
scroll to position [4437, 0]
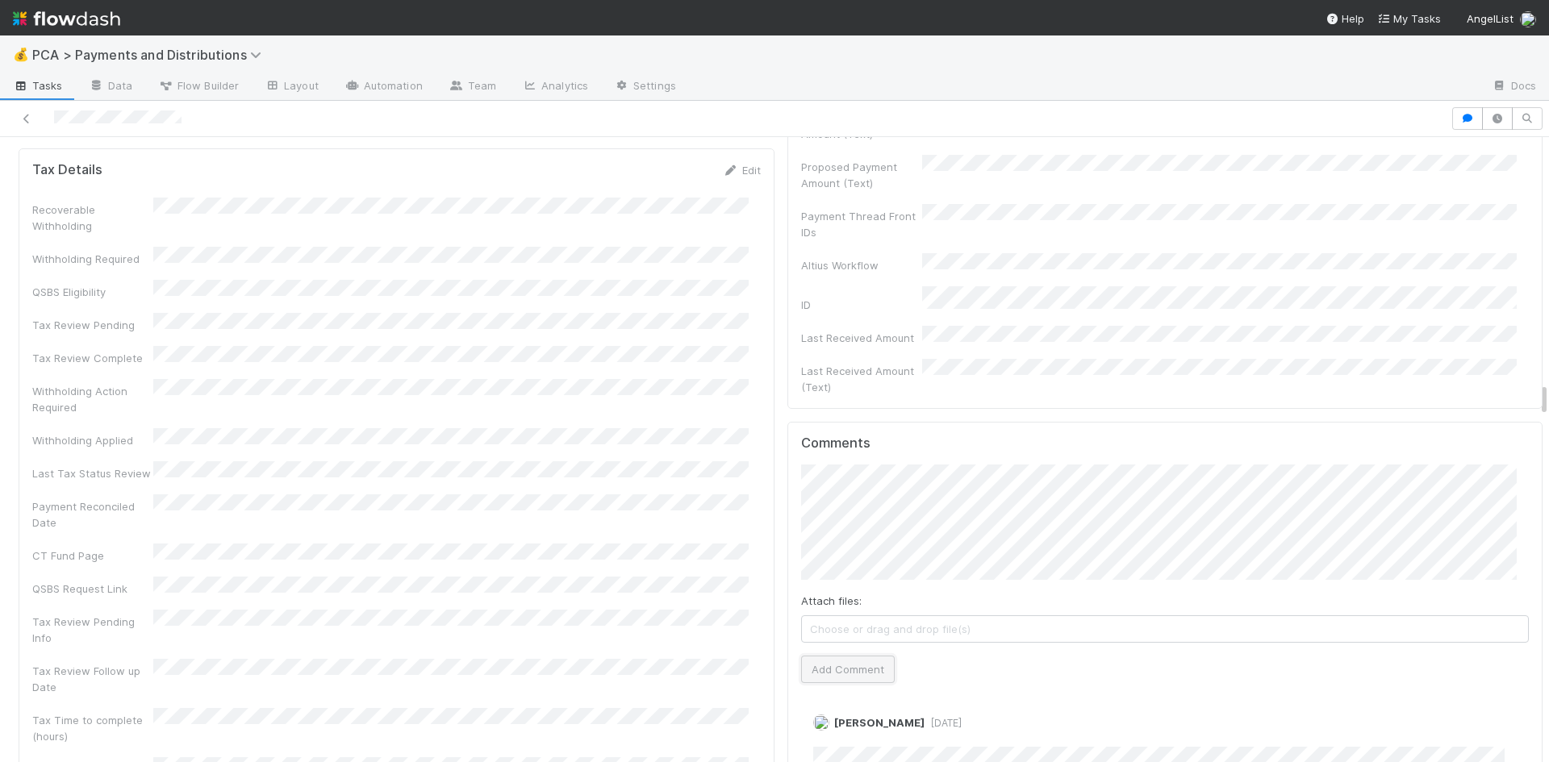
drag, startPoint x: 837, startPoint y: 523, endPoint x: 1475, endPoint y: 501, distance: 638.5
click at [838, 656] on button "Add Comment" at bounding box center [848, 669] width 94 height 27
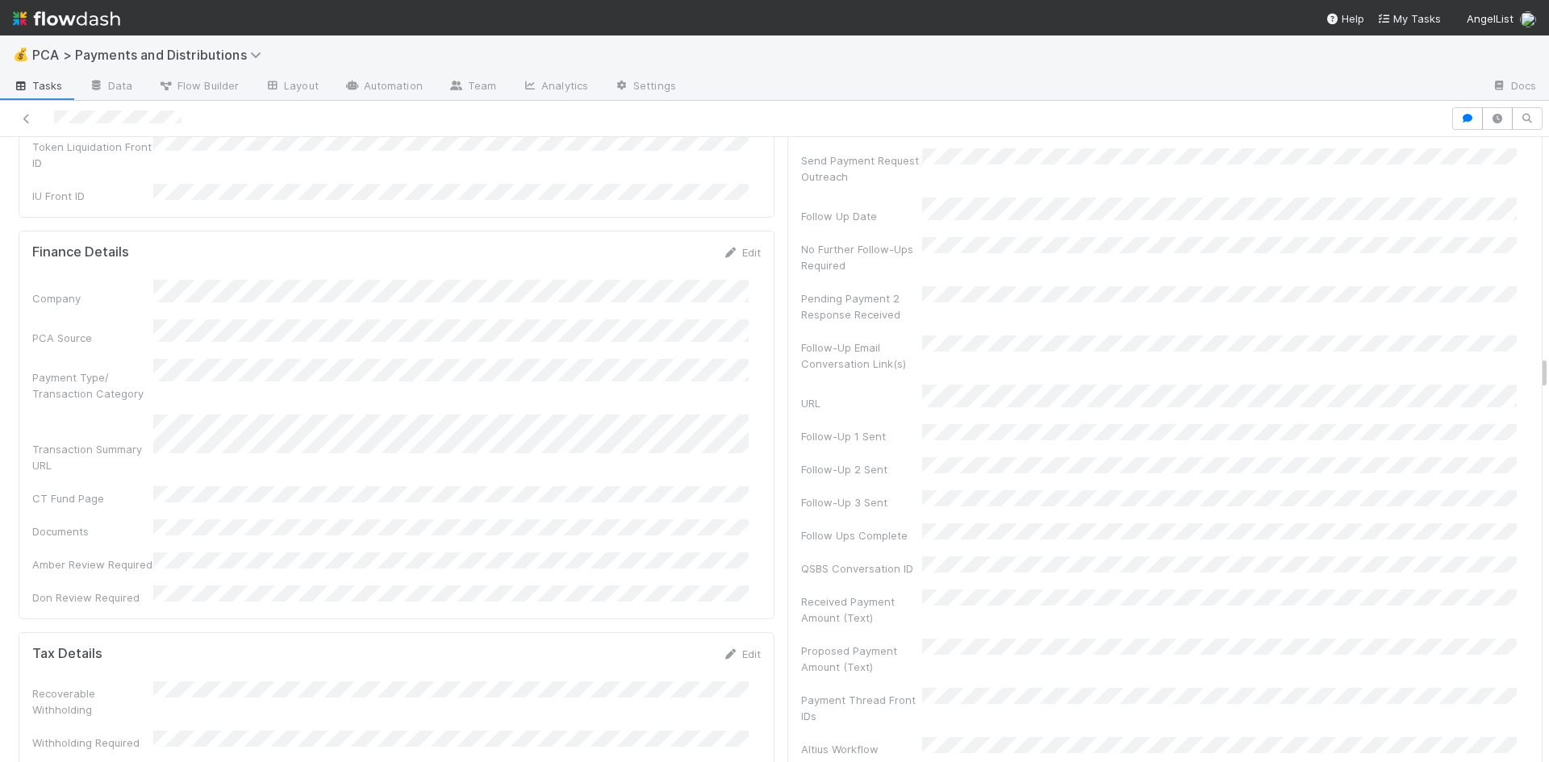
scroll to position [4517, 0]
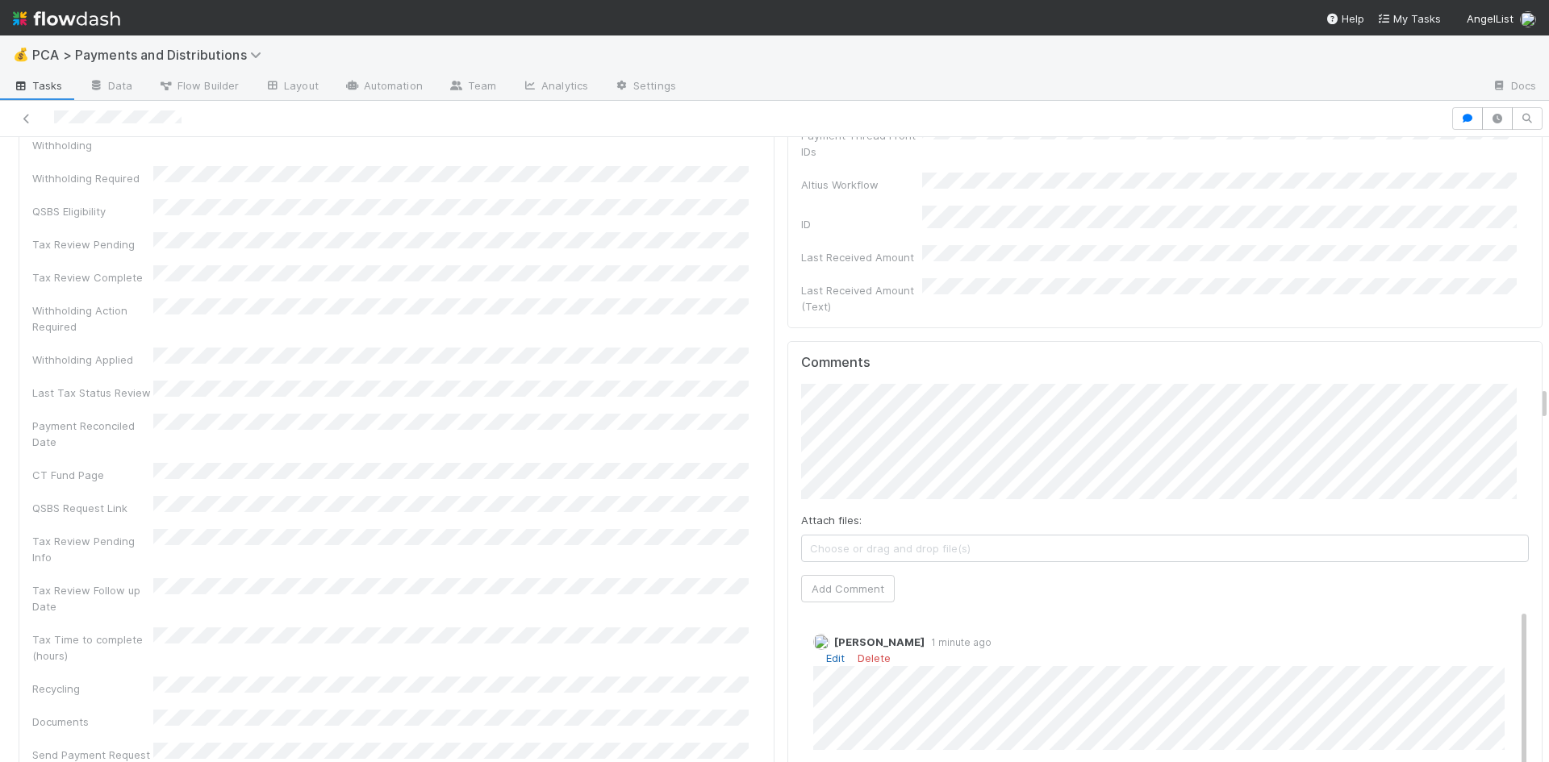
click at [830, 652] on link "Edit" at bounding box center [835, 658] width 19 height 13
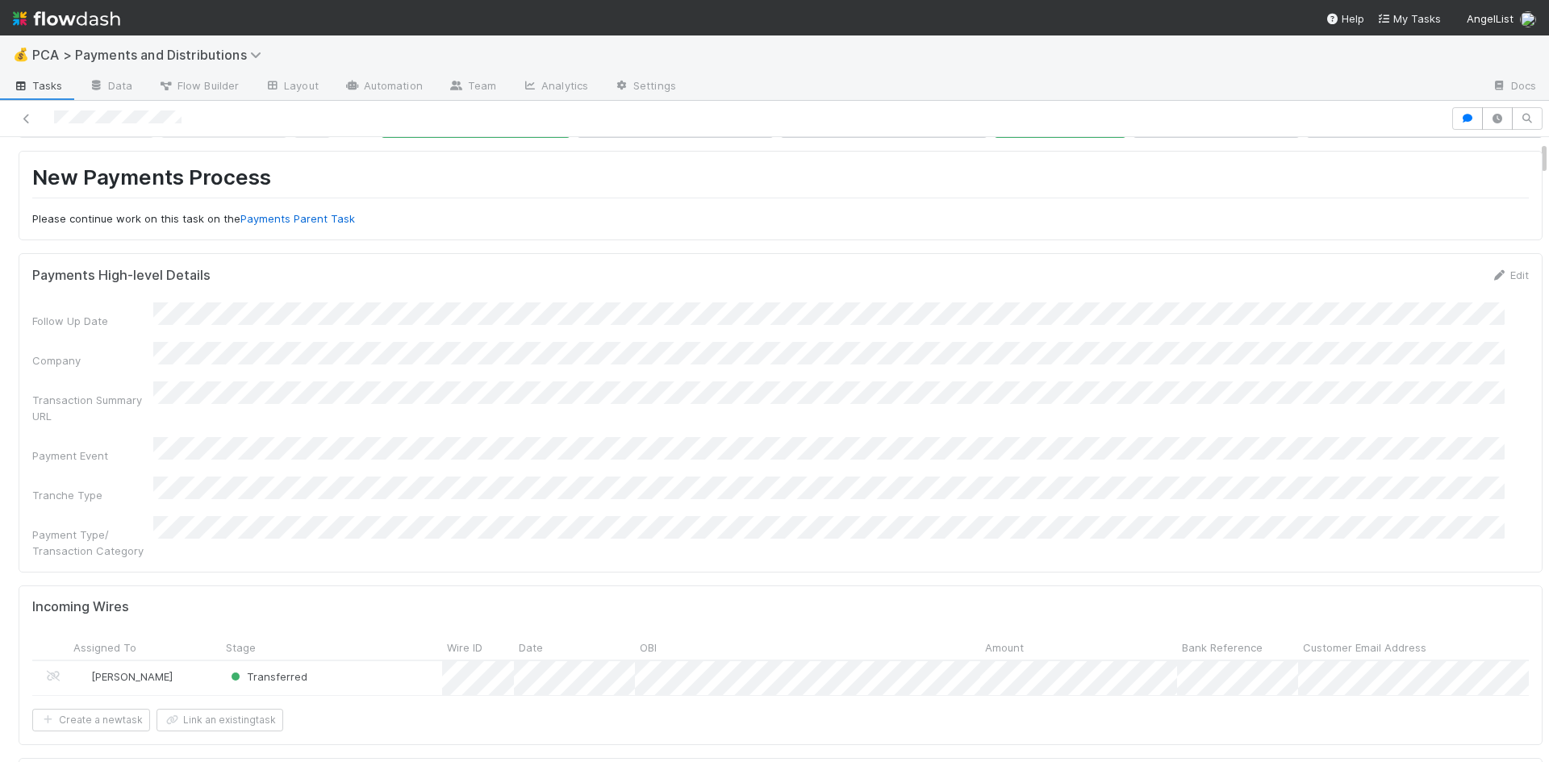
scroll to position [0, 0]
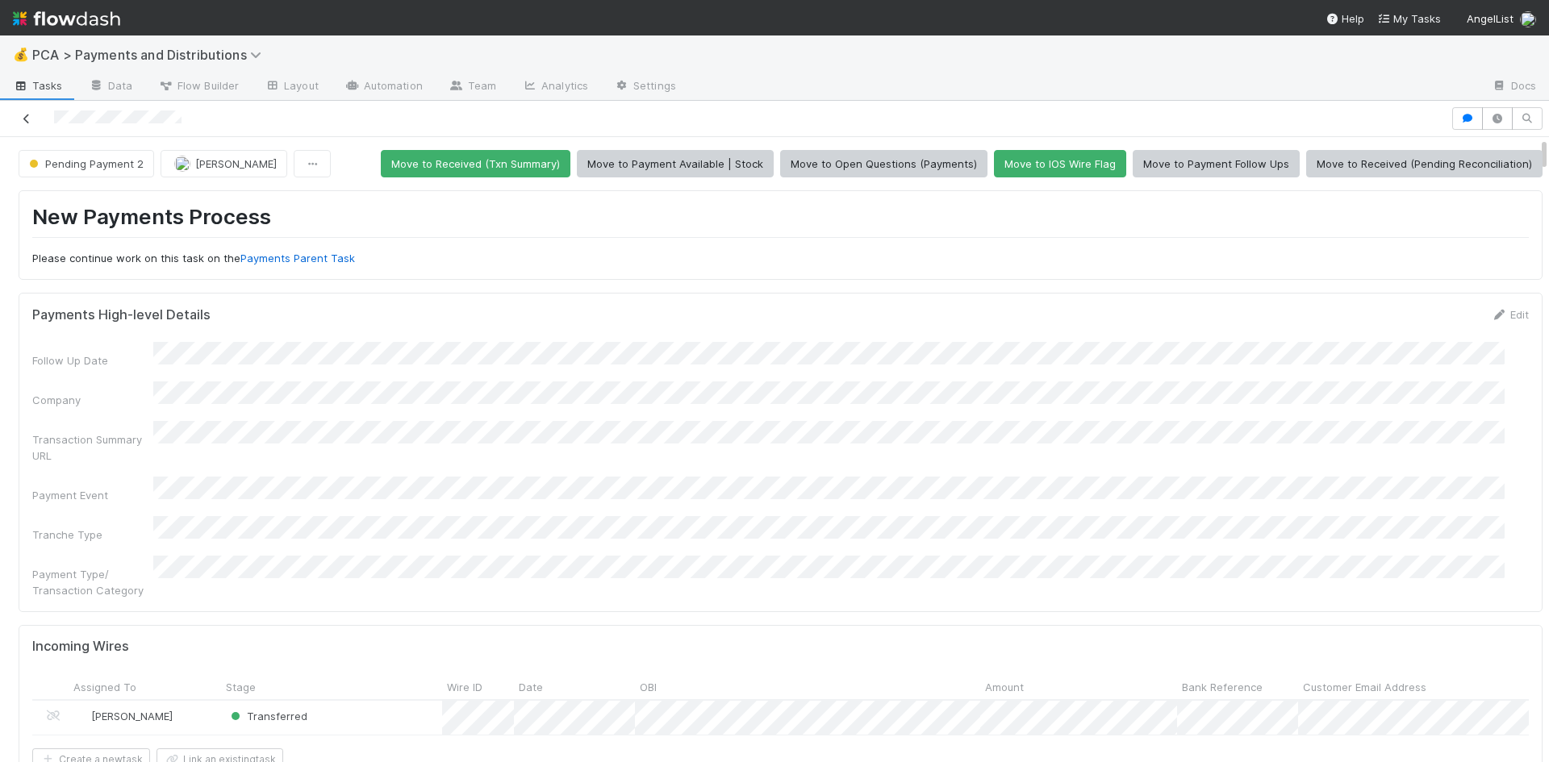
click at [25, 123] on icon at bounding box center [27, 119] width 16 height 10
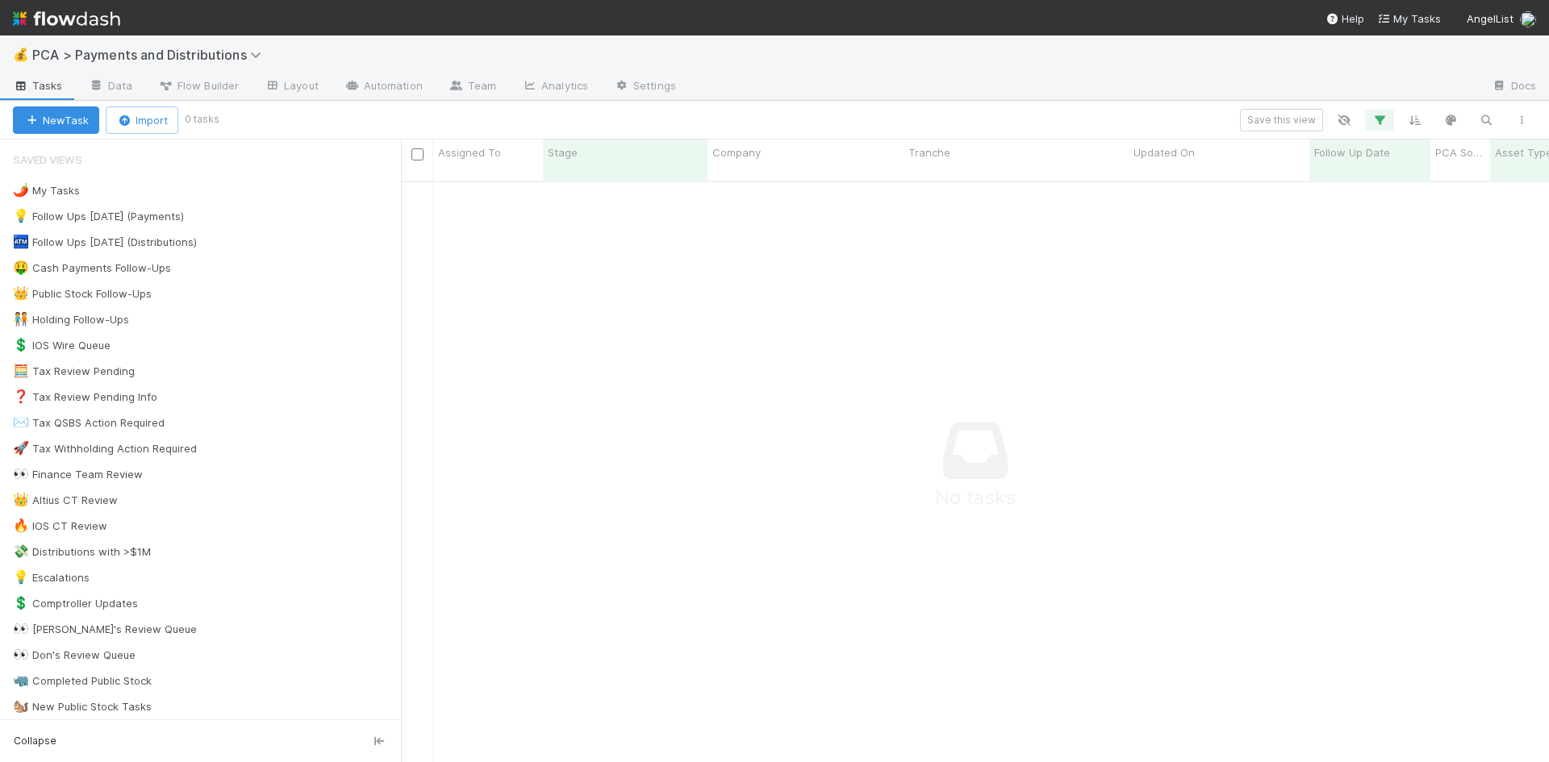
scroll to position [13, 13]
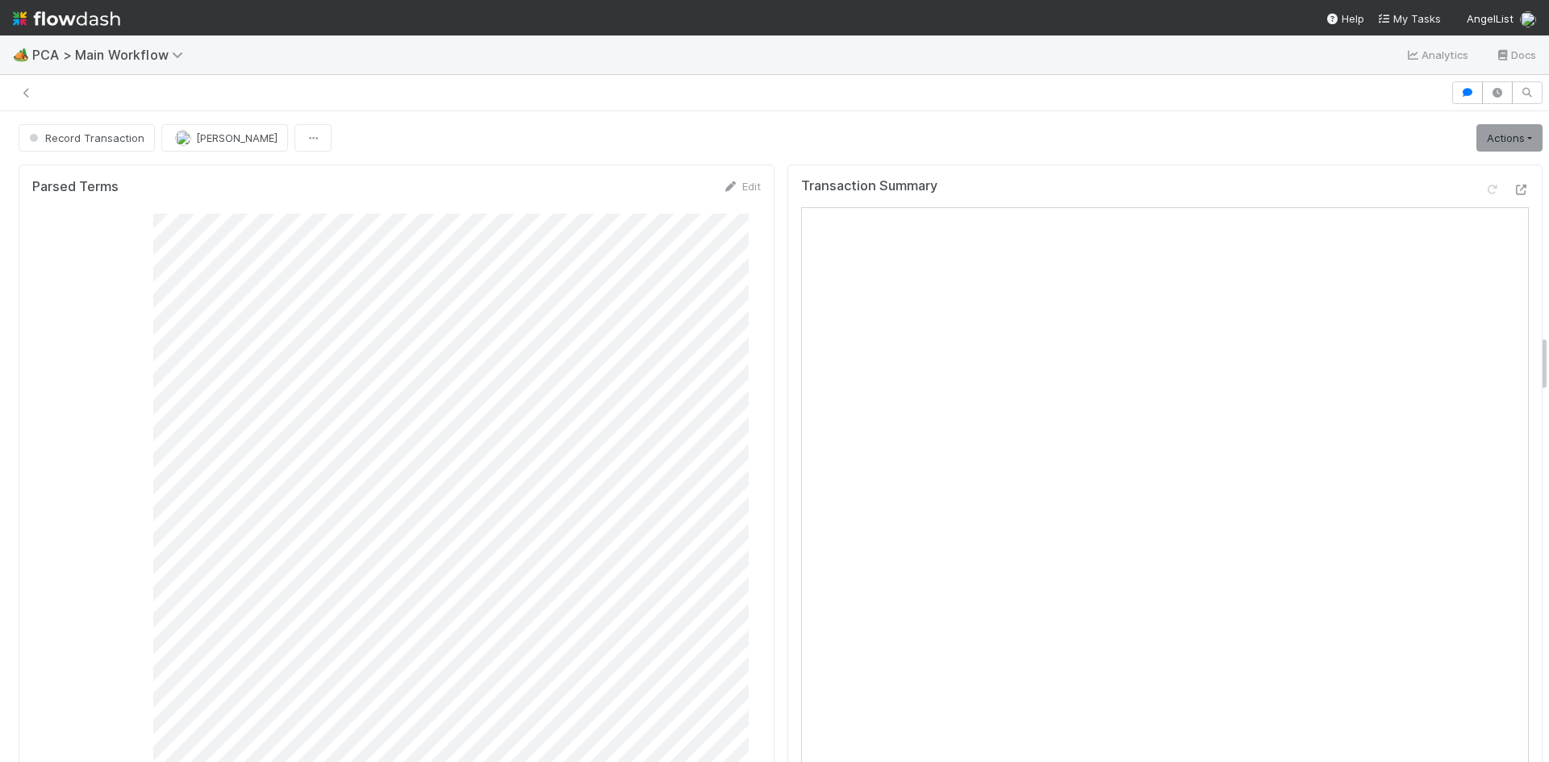
scroll to position [315, 703]
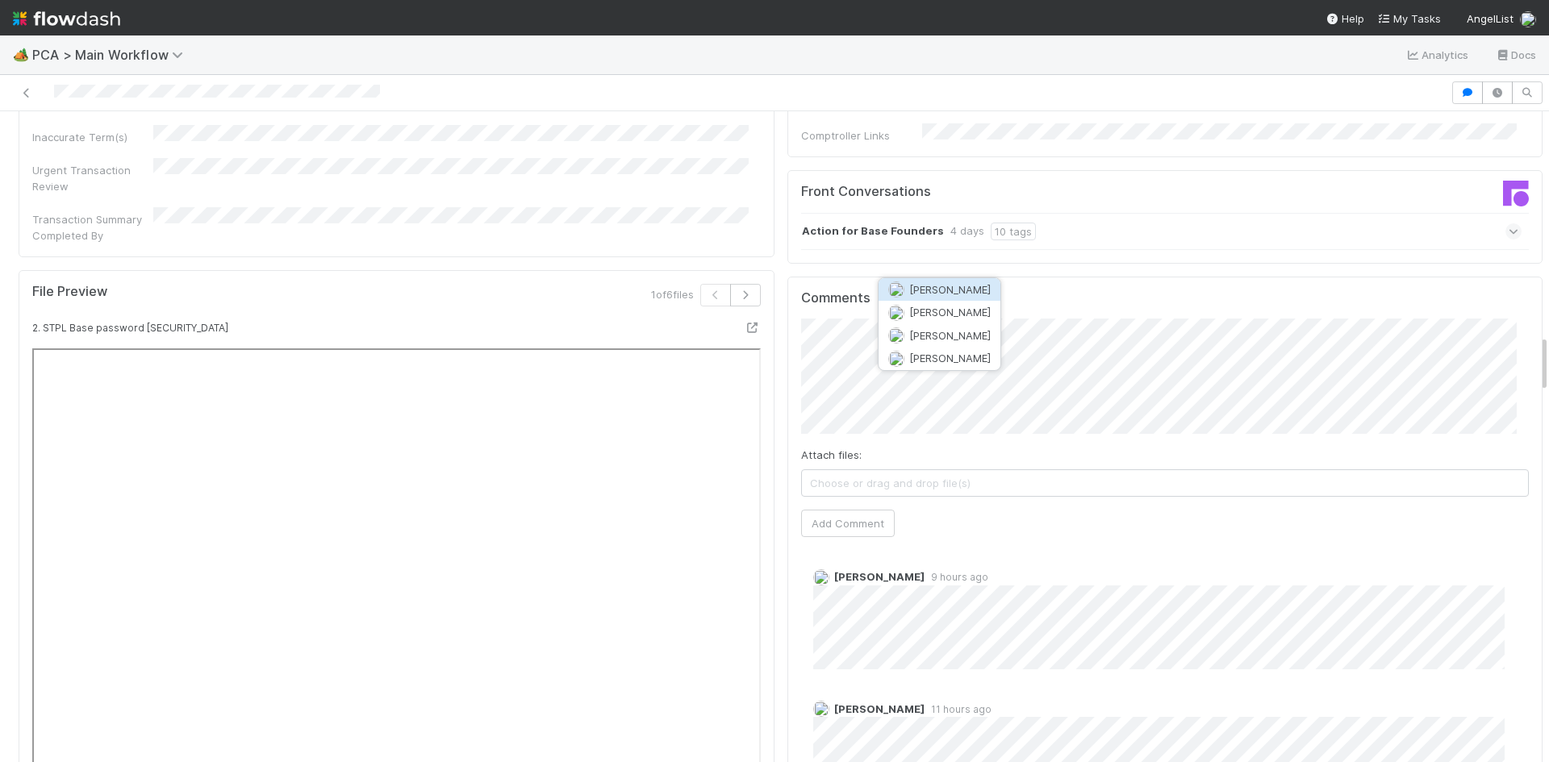
click at [943, 294] on span "[PERSON_NAME]" at bounding box center [949, 289] width 81 height 13
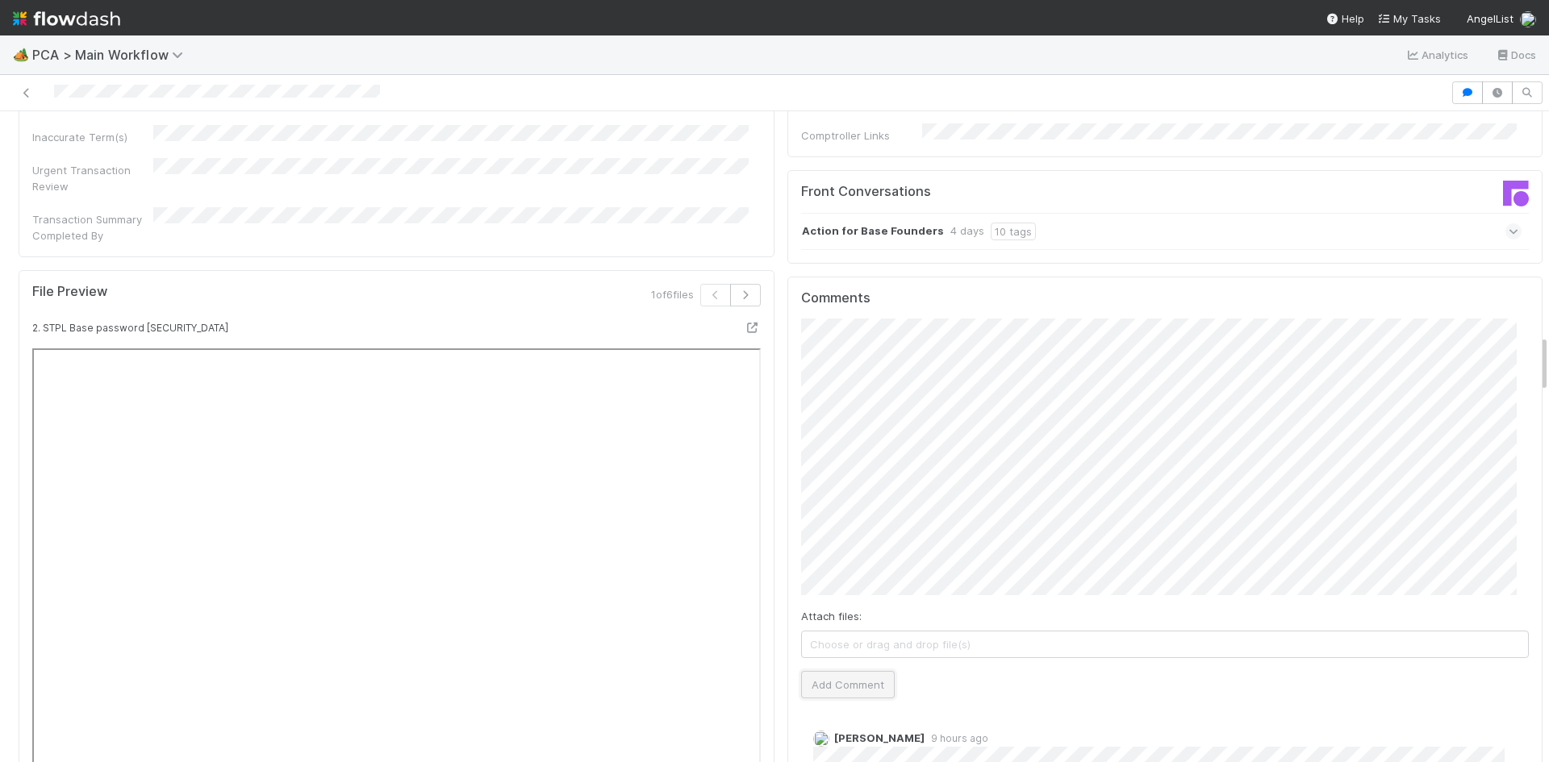
click at [856, 671] on button "Add Comment" at bounding box center [848, 684] width 94 height 27
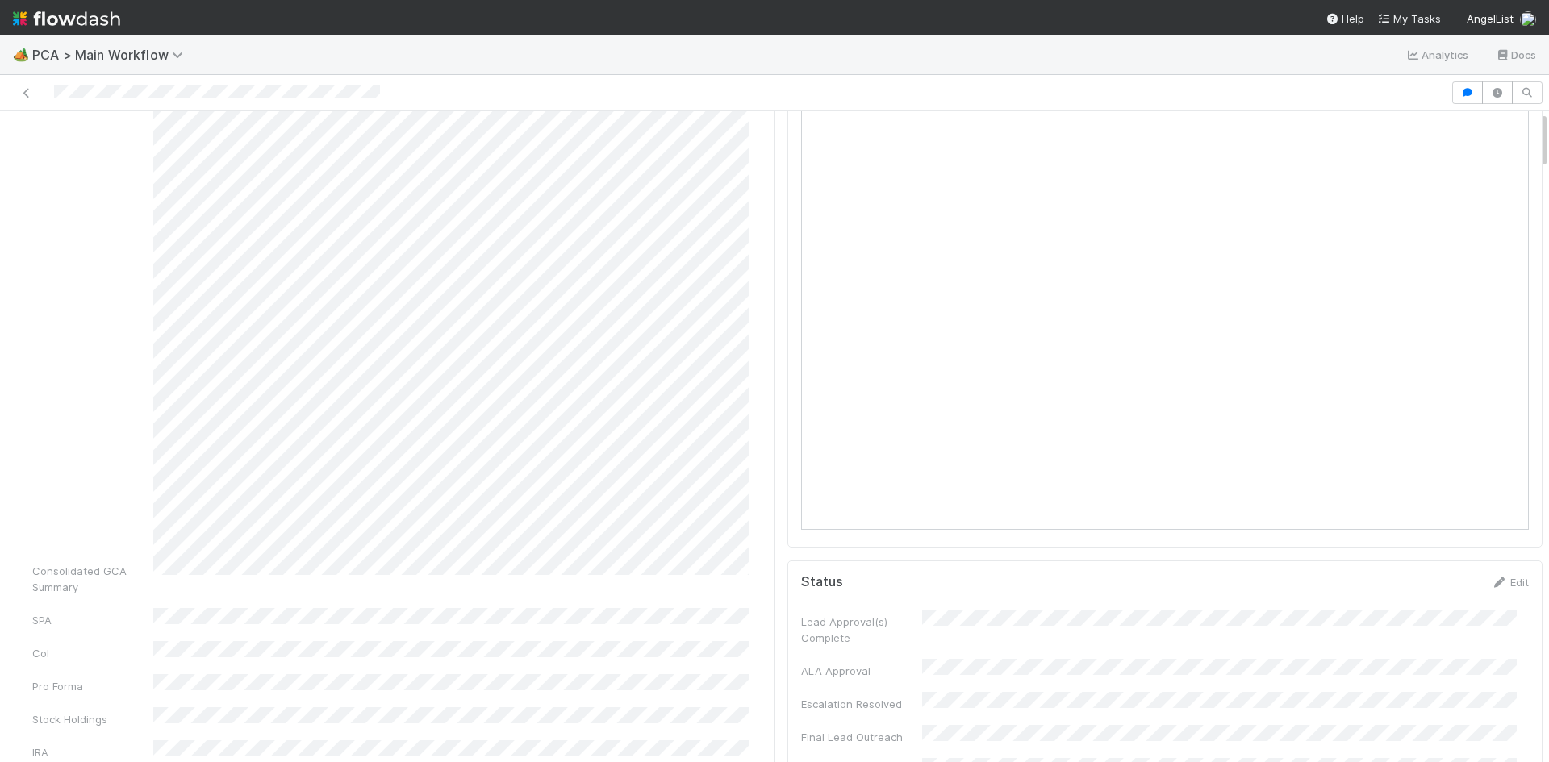
scroll to position [0, 0]
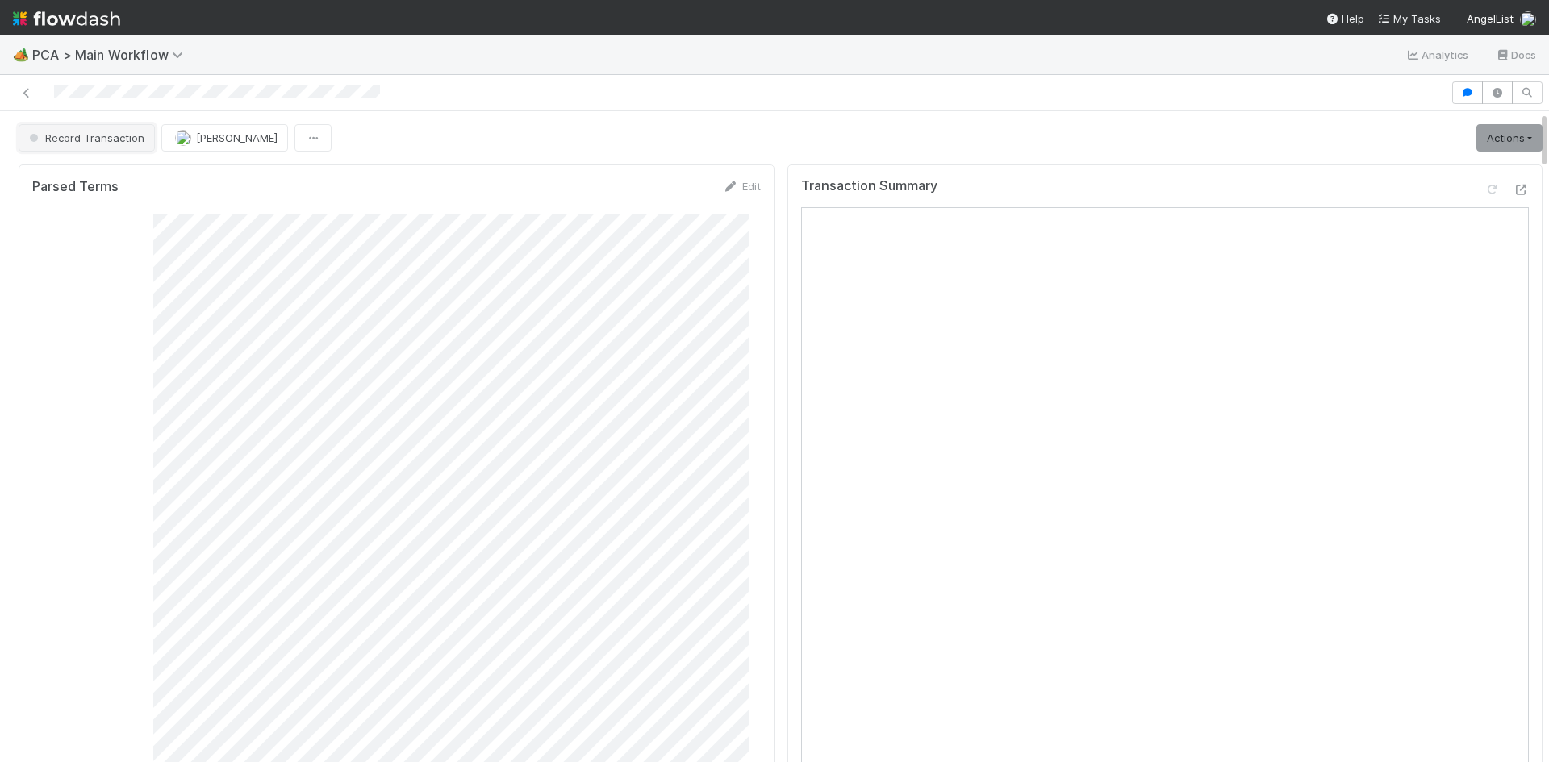
click at [101, 144] on span "Record Transaction" at bounding box center [85, 137] width 119 height 13
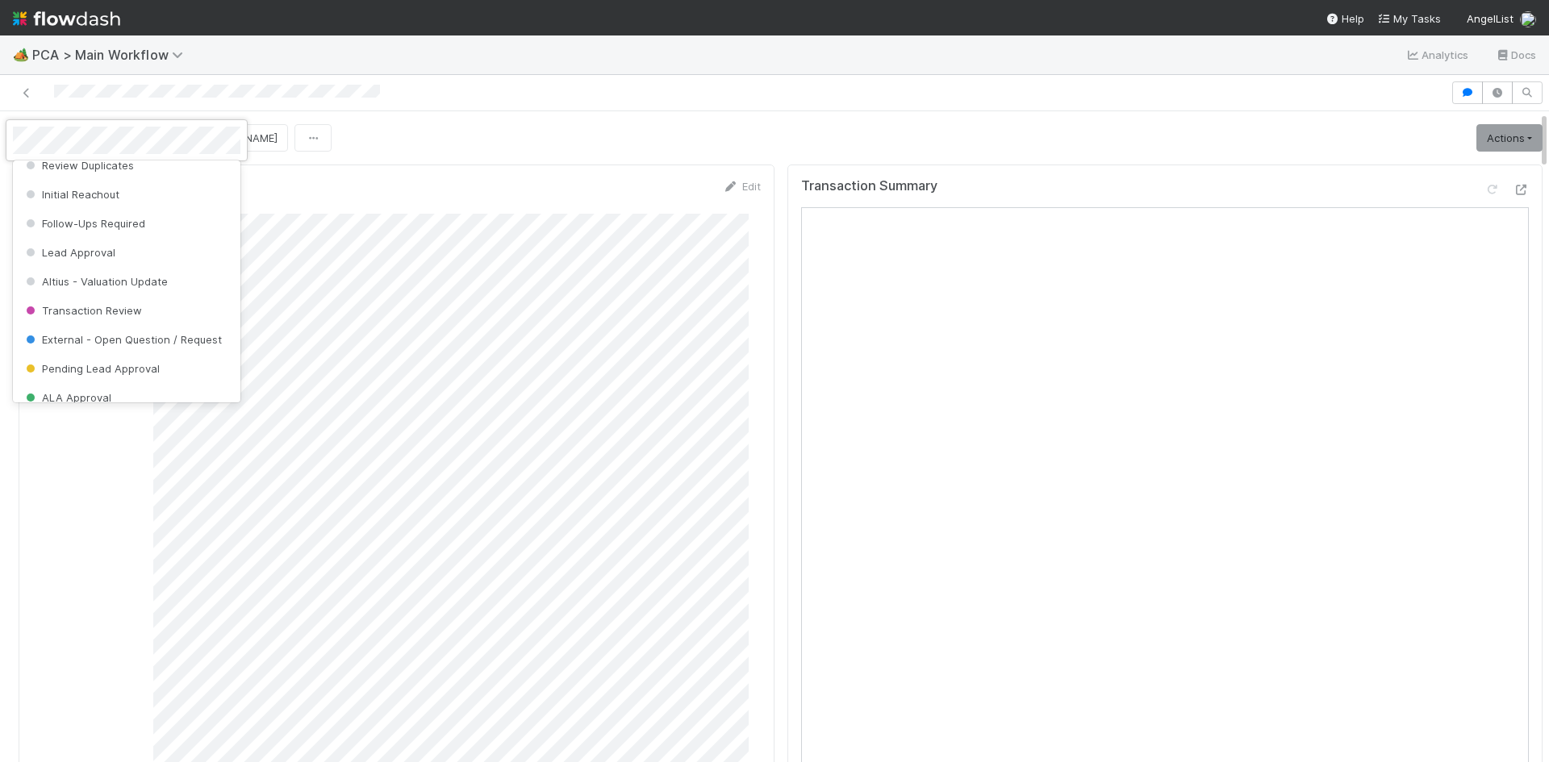
scroll to position [161, 0]
click at [146, 279] on div "Transaction Review" at bounding box center [126, 278] width 227 height 29
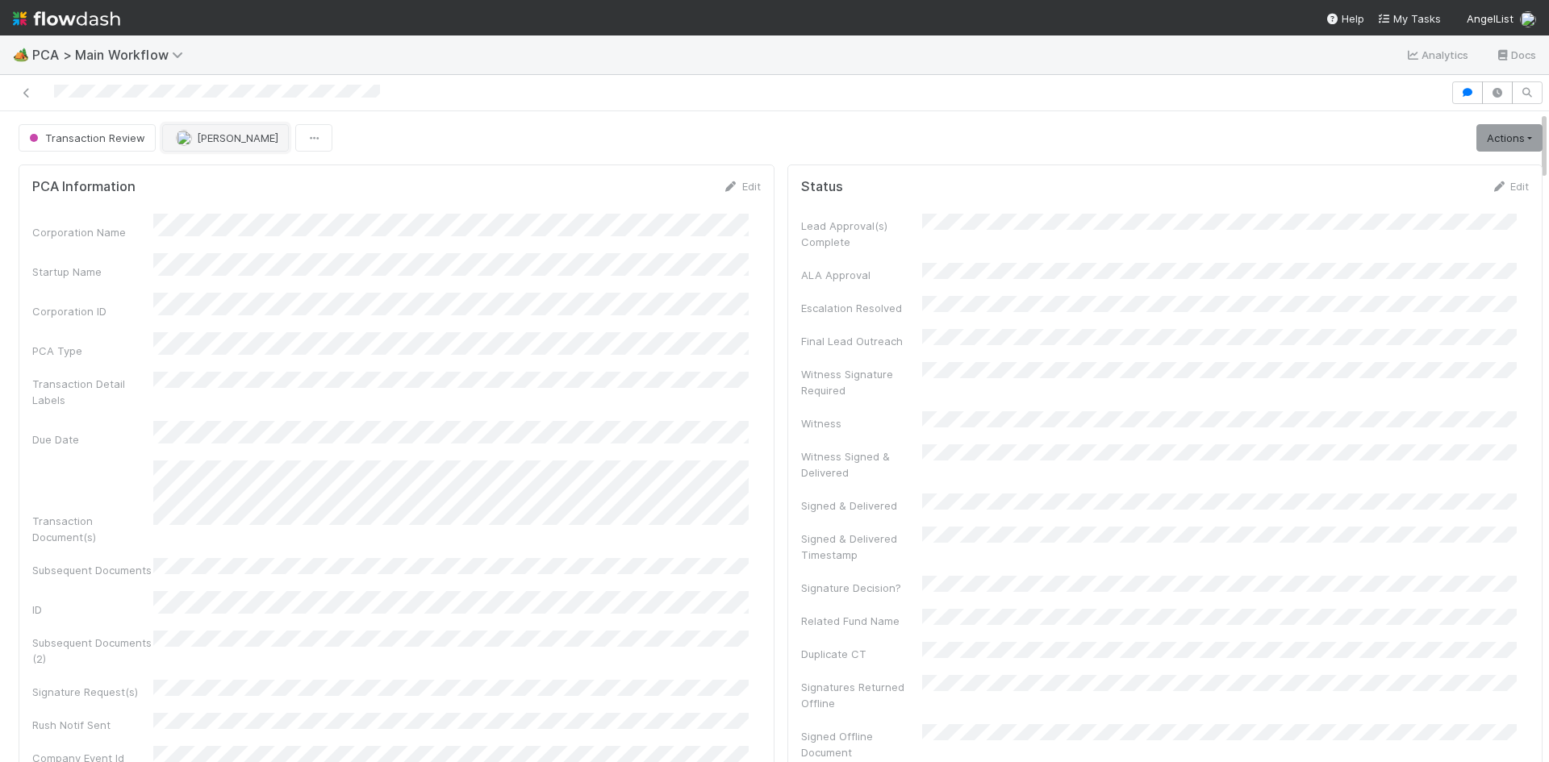
click at [225, 140] on span "[PERSON_NAME]" at bounding box center [237, 137] width 81 height 13
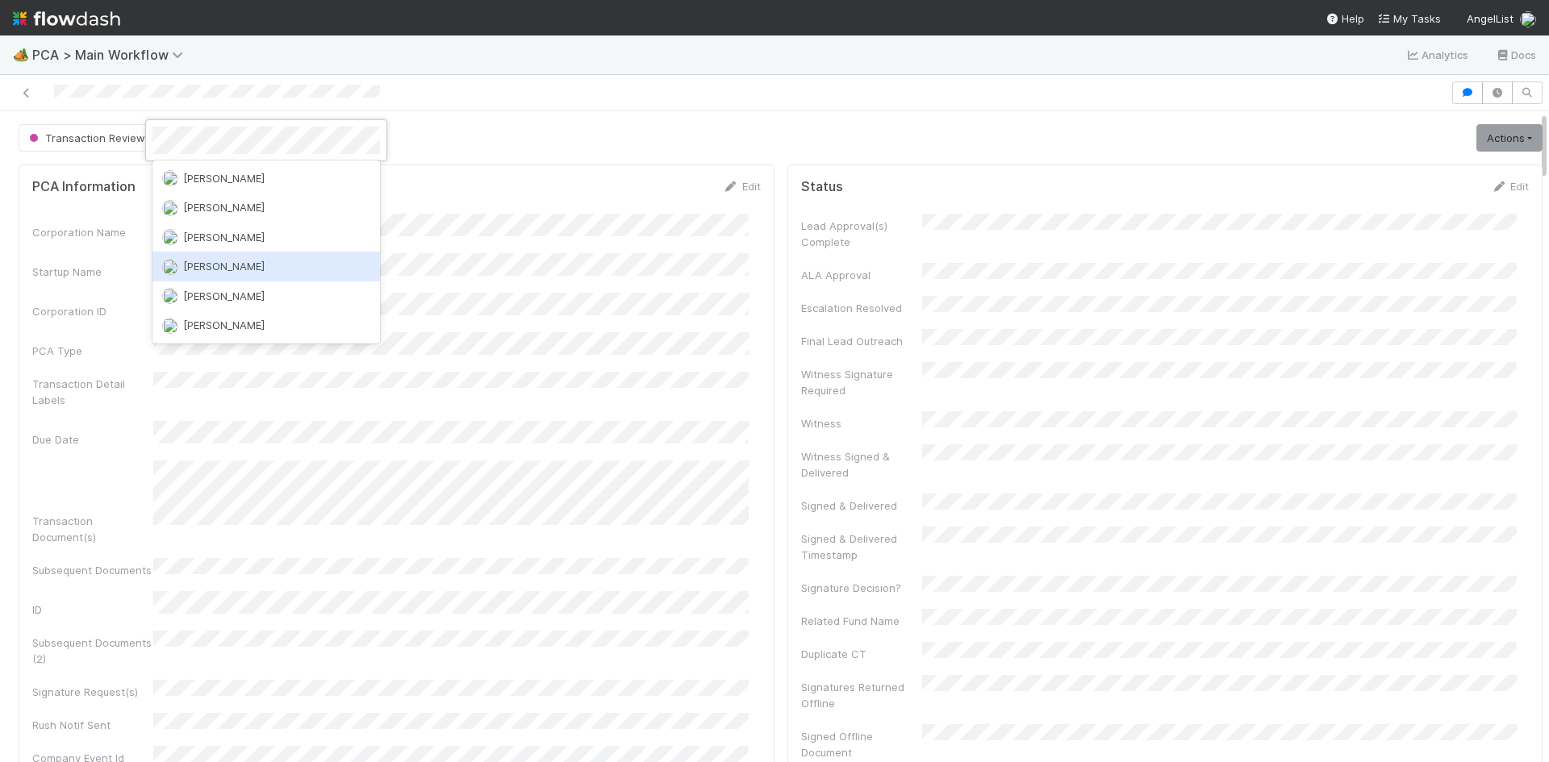
click at [209, 269] on span "[PERSON_NAME]" at bounding box center [223, 266] width 81 height 13
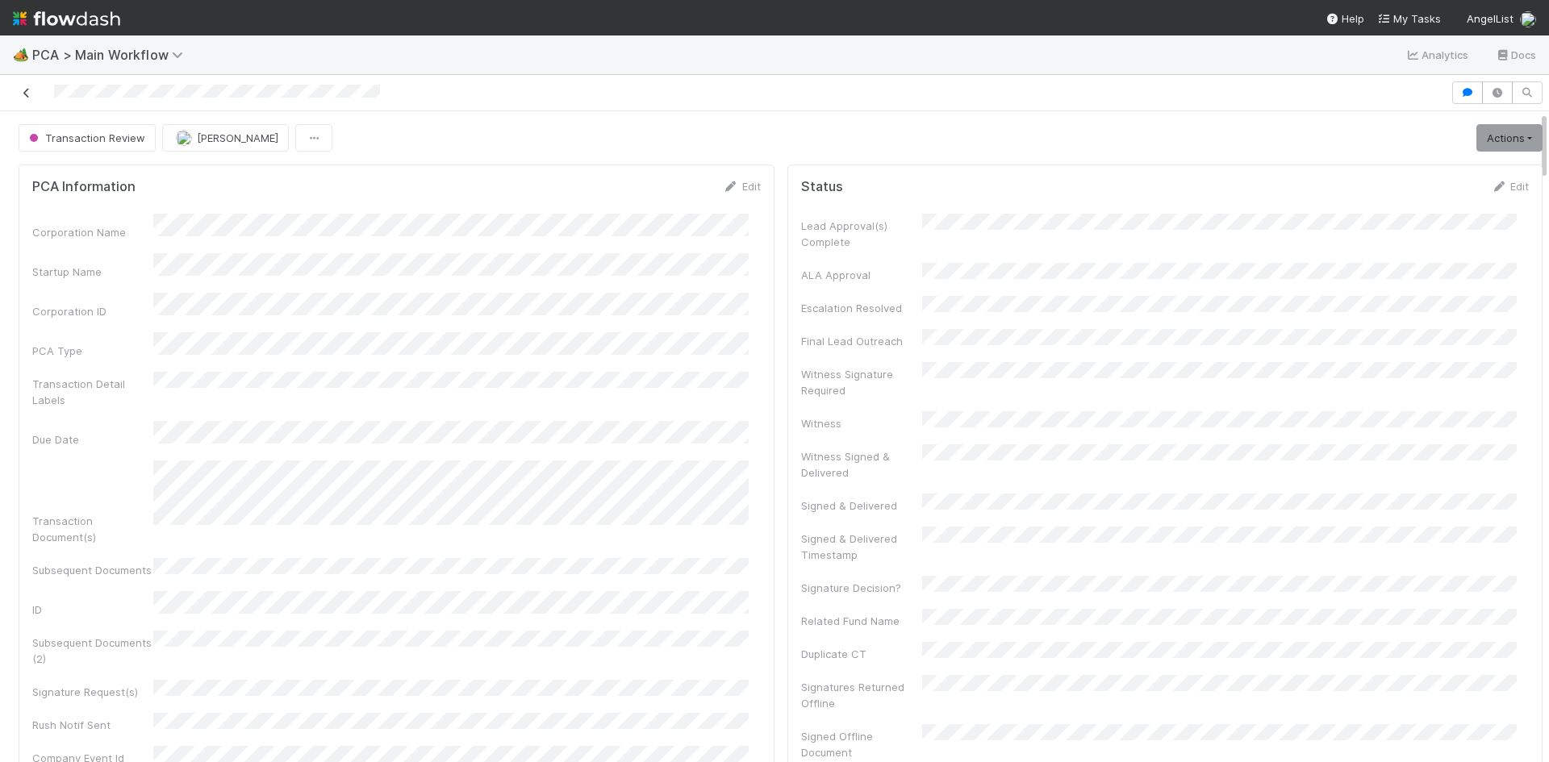
click at [27, 93] on icon at bounding box center [27, 93] width 16 height 10
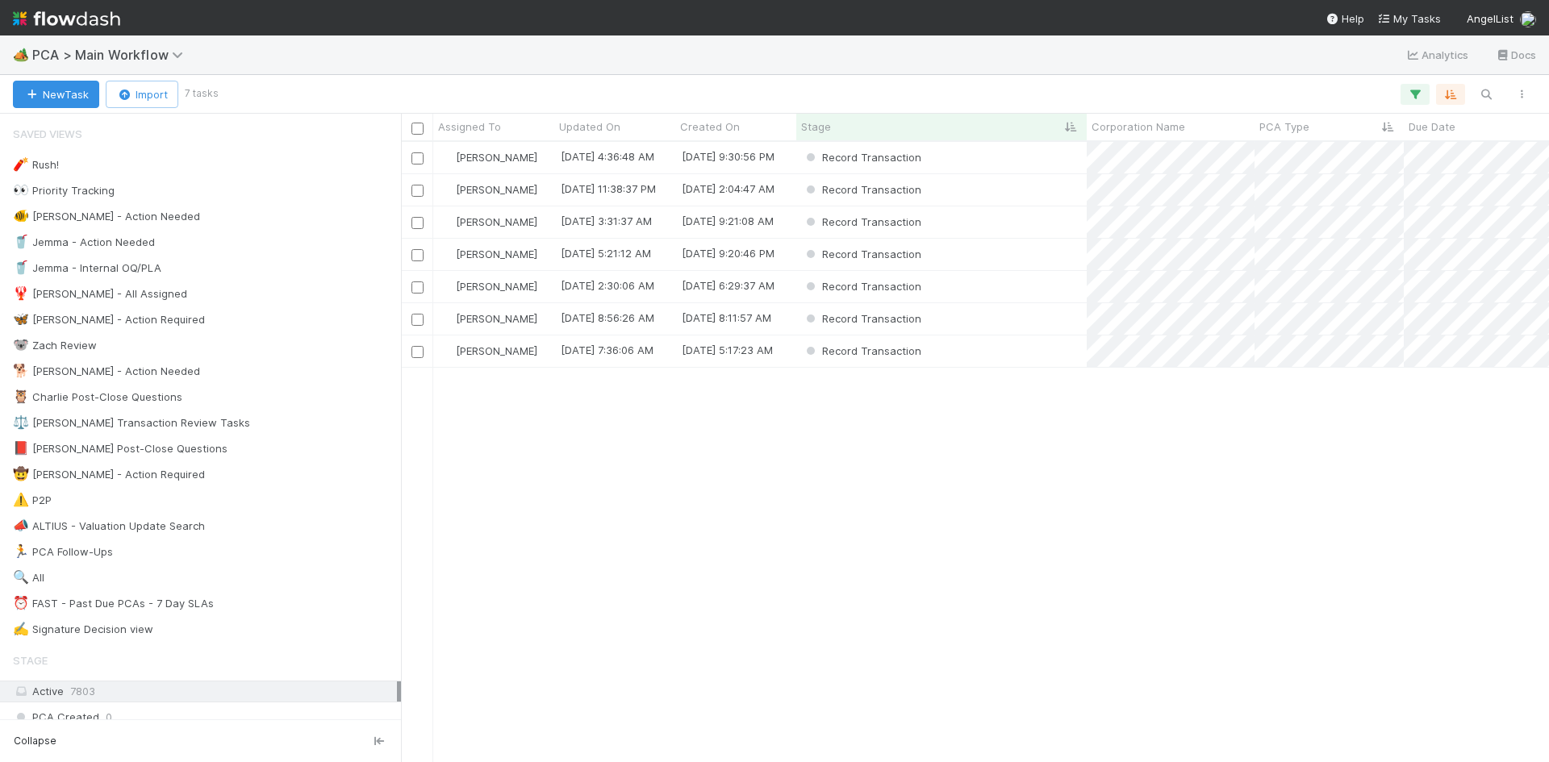
scroll to position [608, 1136]
click at [986, 282] on div "Record Transaction" at bounding box center [941, 286] width 290 height 31
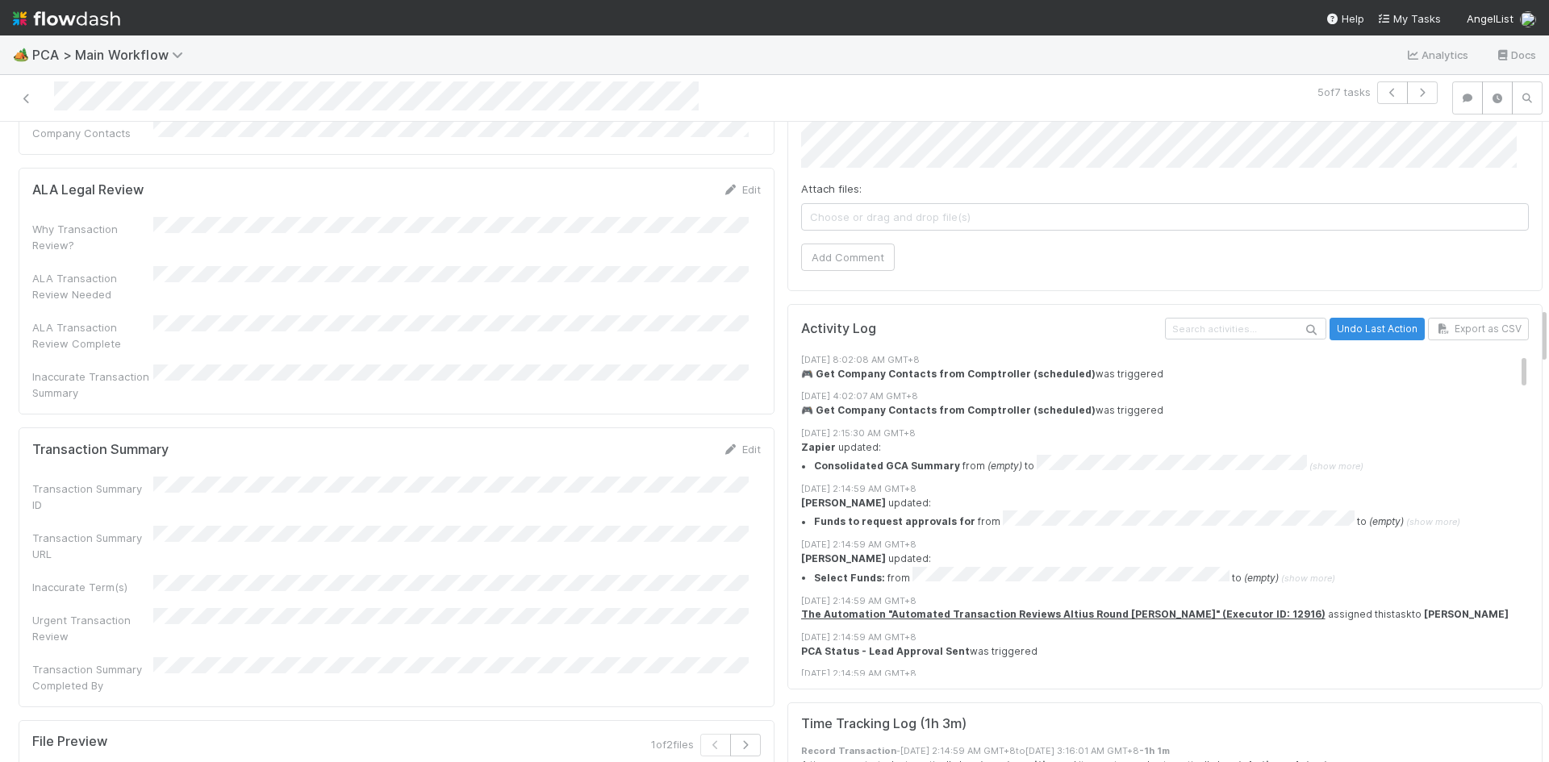
scroll to position [2097, 0]
click at [730, 442] on link "Edit" at bounding box center [742, 448] width 38 height 13
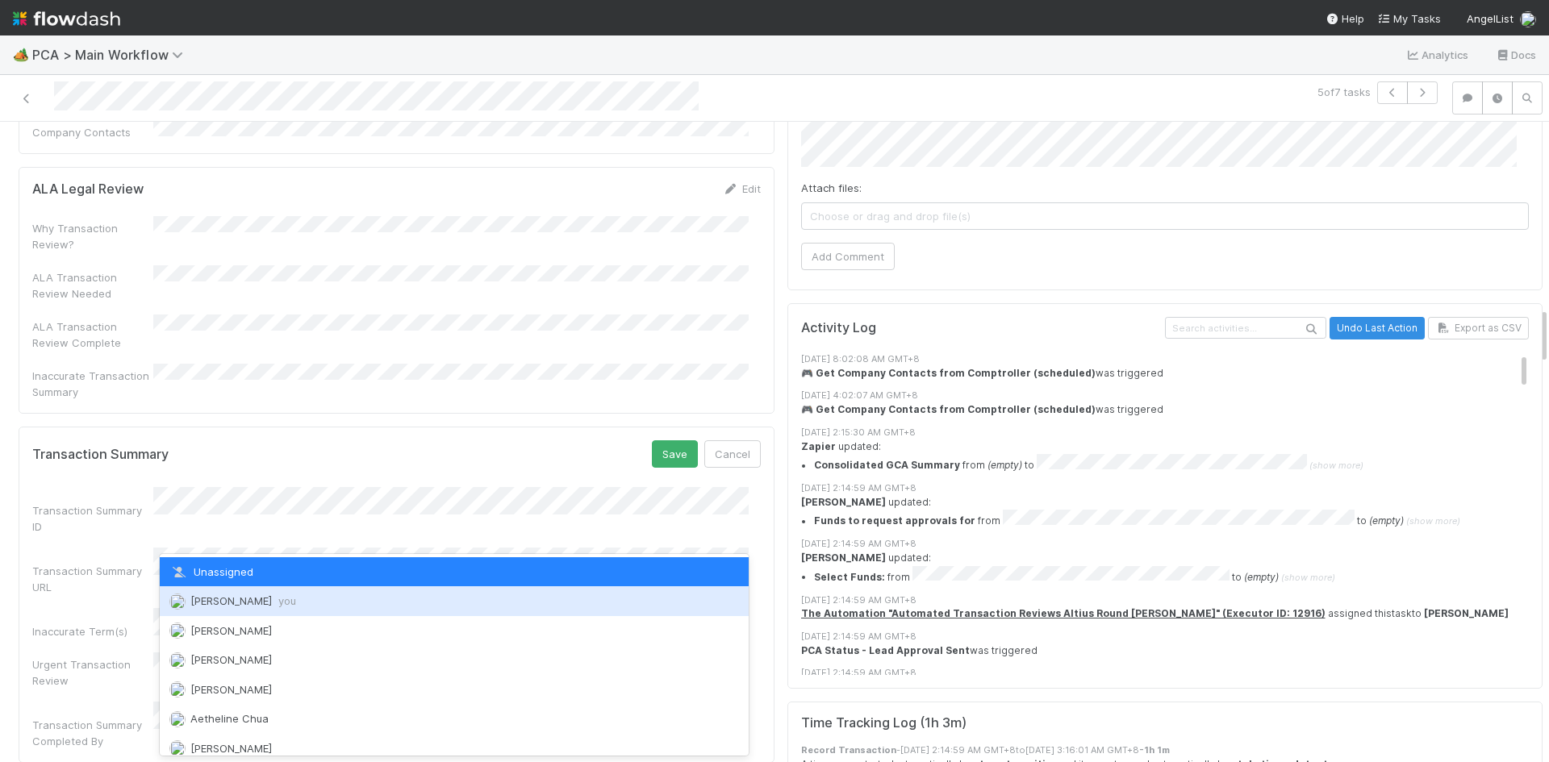
click at [246, 600] on span "[PERSON_NAME] you" at bounding box center [243, 601] width 106 height 13
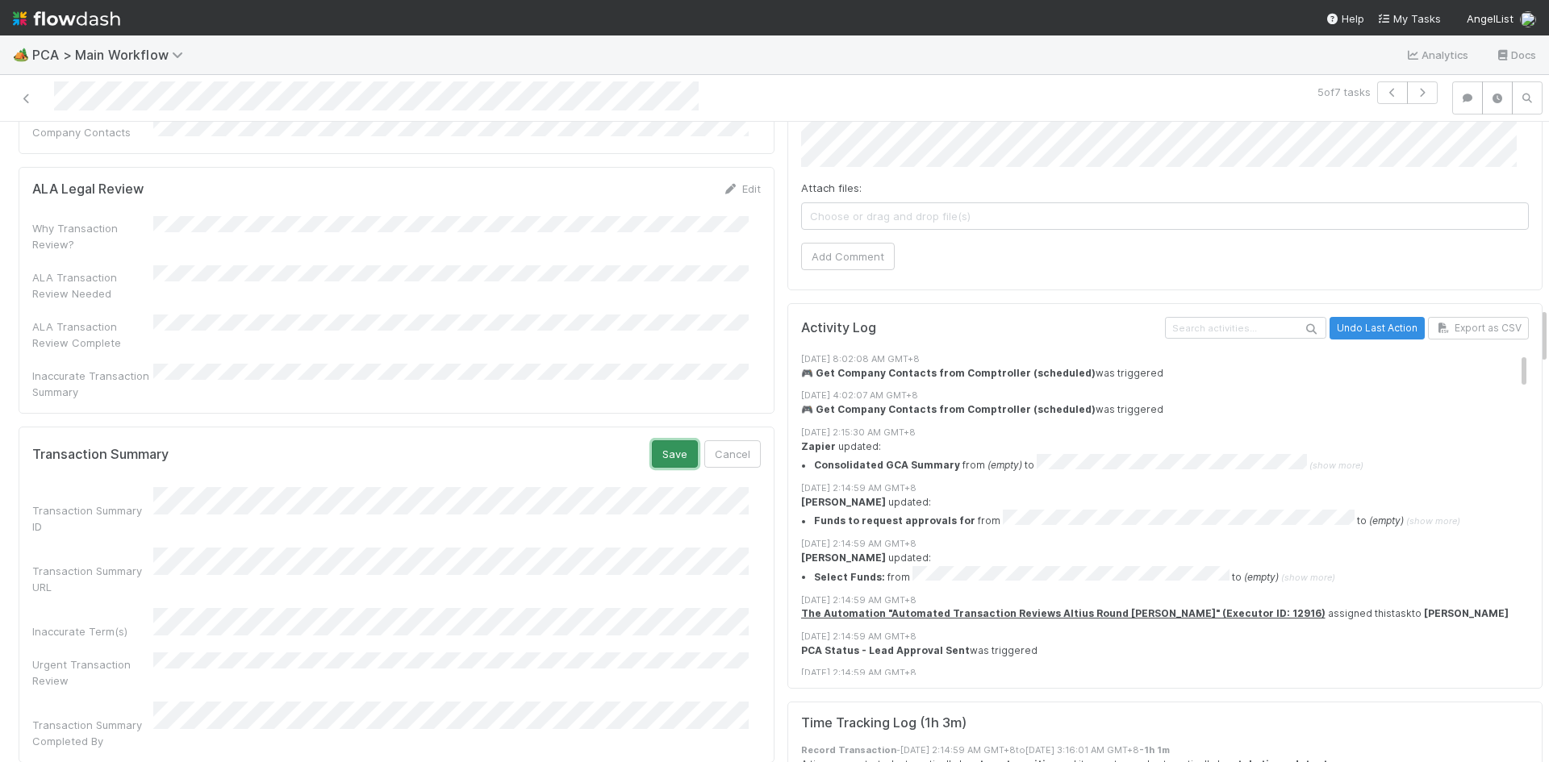
drag, startPoint x: 661, startPoint y: 295, endPoint x: 983, endPoint y: 248, distance: 325.4
click at [661, 440] on button "Save" at bounding box center [675, 453] width 46 height 27
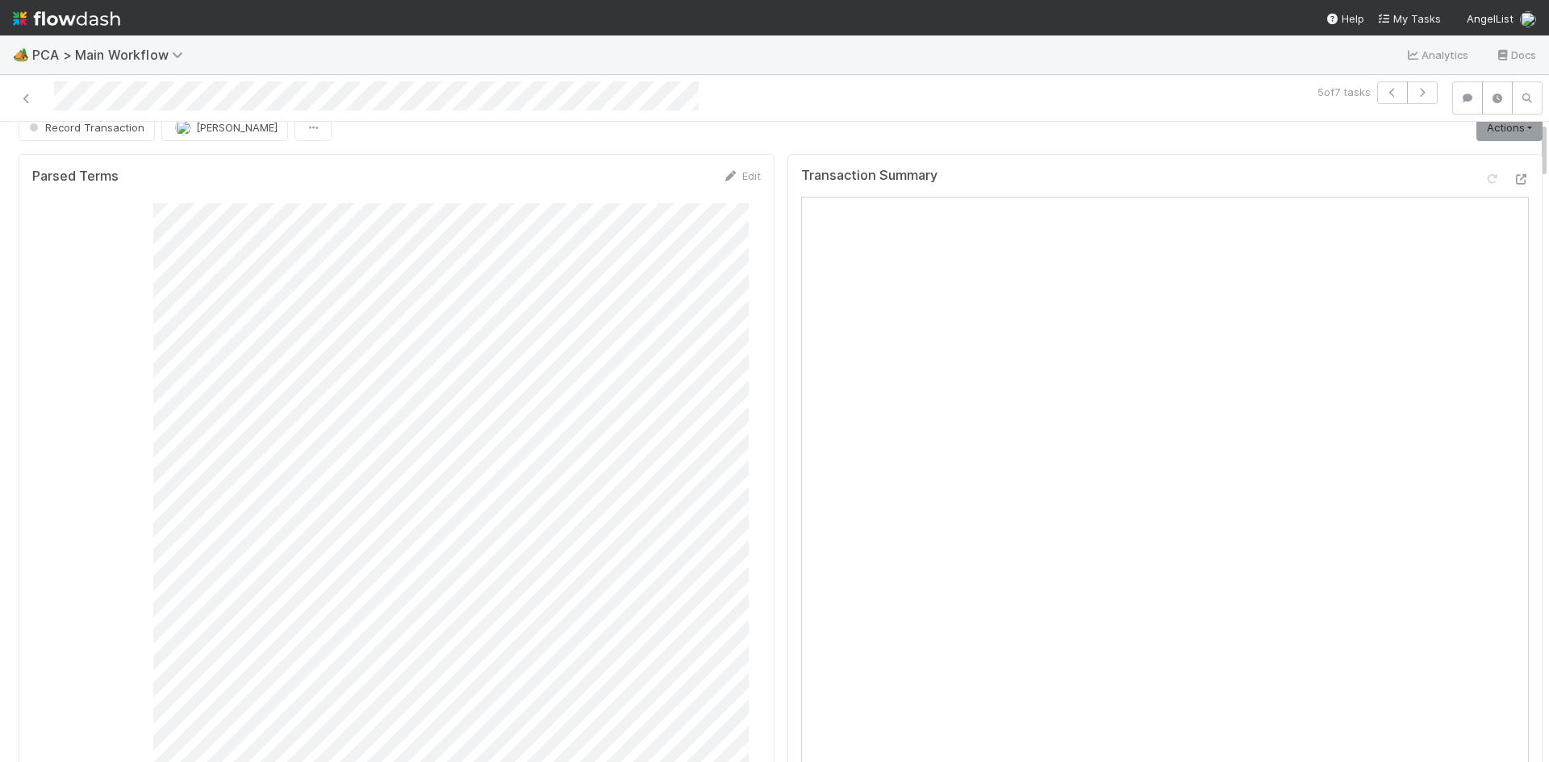
scroll to position [0, 0]
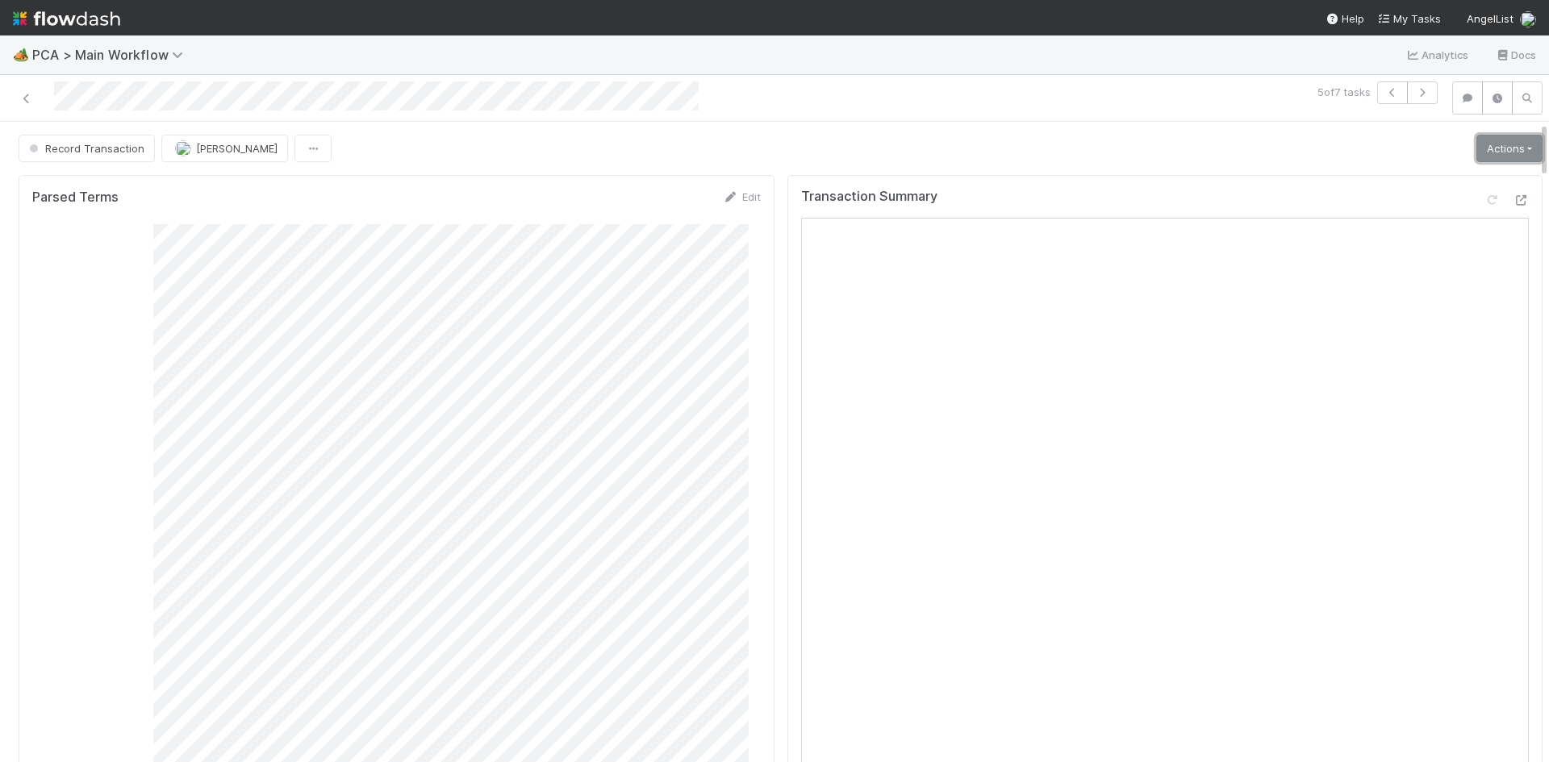
click at [1483, 156] on link "Actions" at bounding box center [1509, 148] width 66 height 27
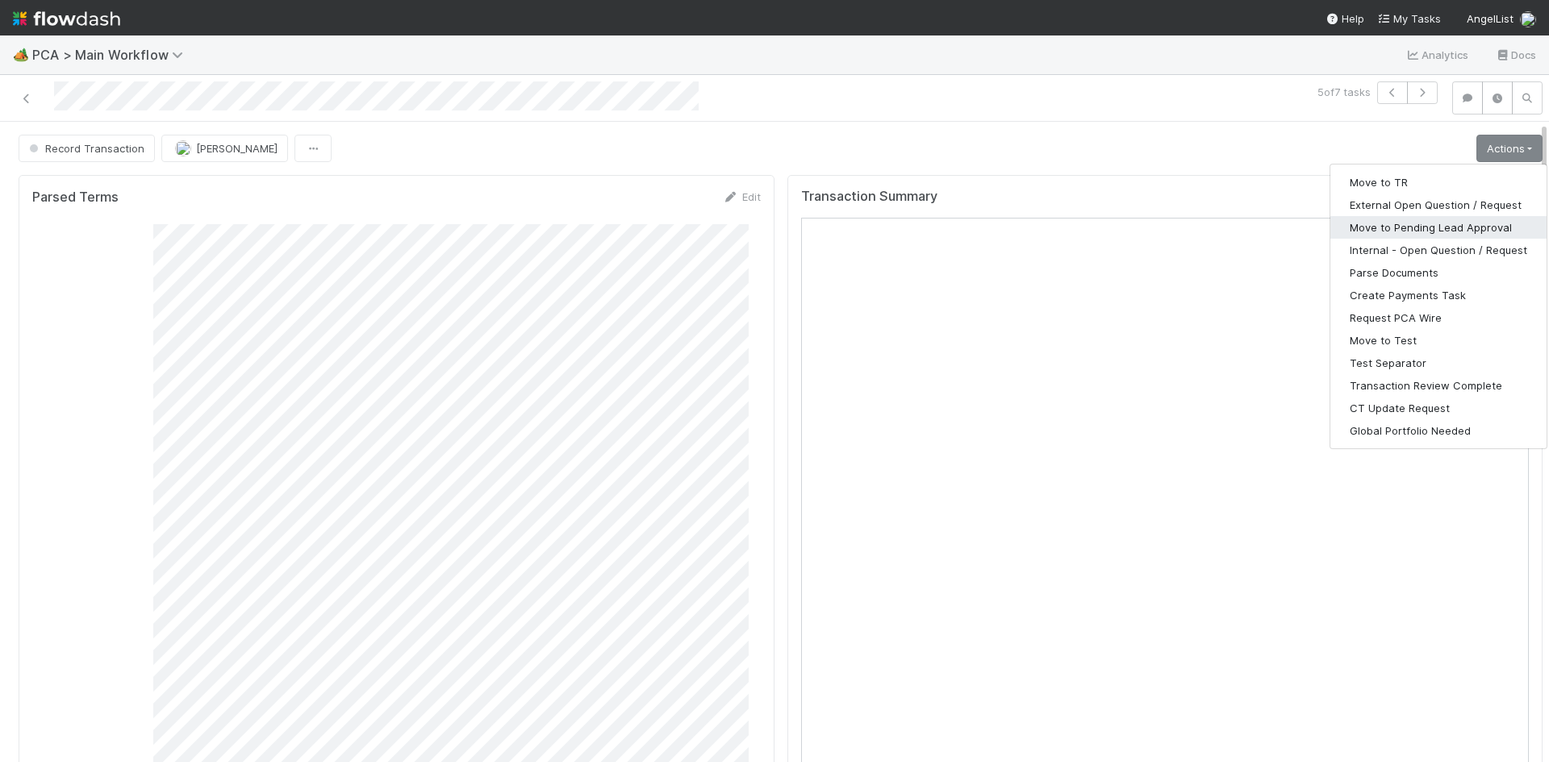
click at [1451, 224] on button "Move to Pending Lead Approval" at bounding box center [1438, 227] width 216 height 23
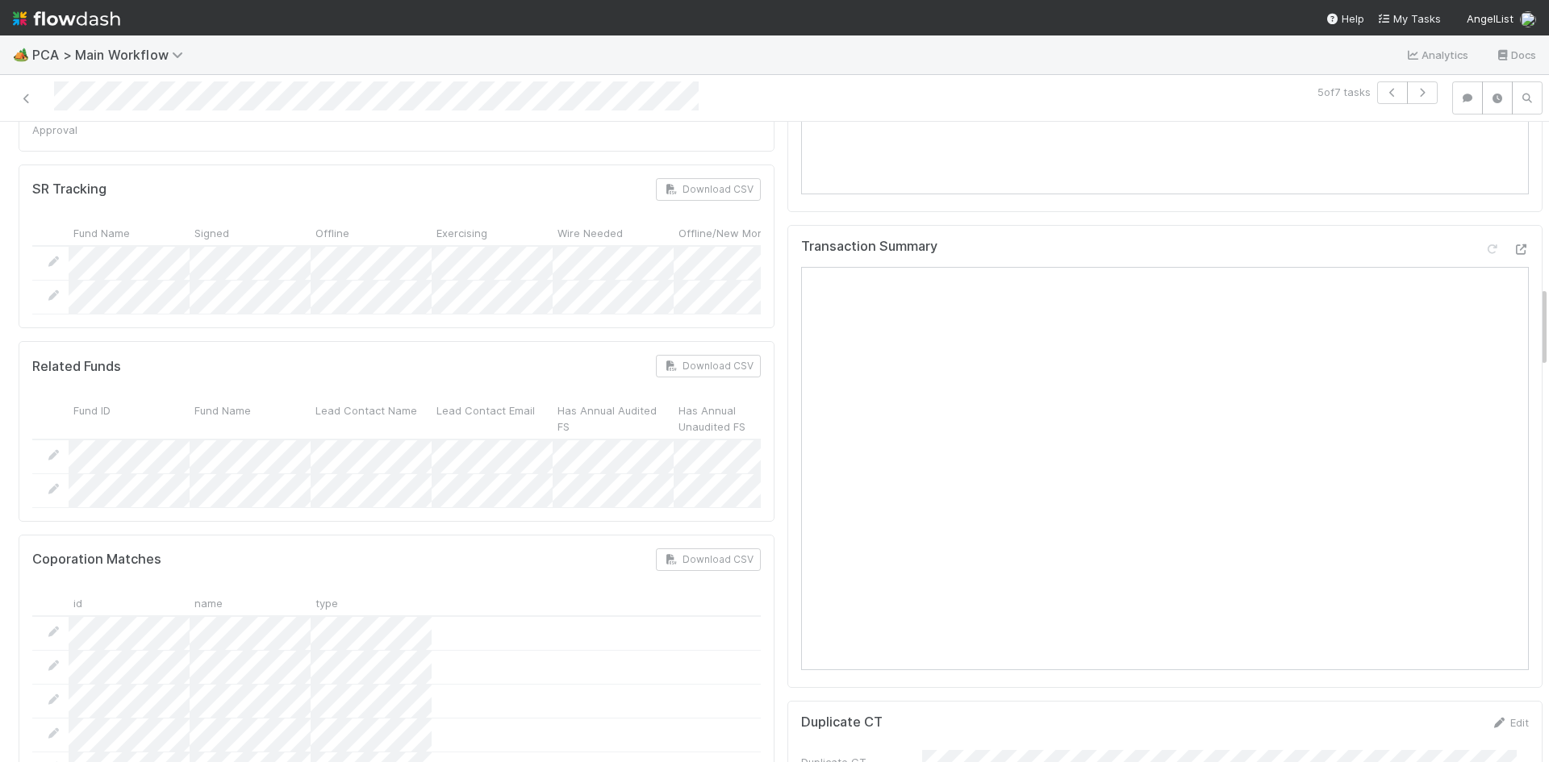
scroll to position [1775, 0]
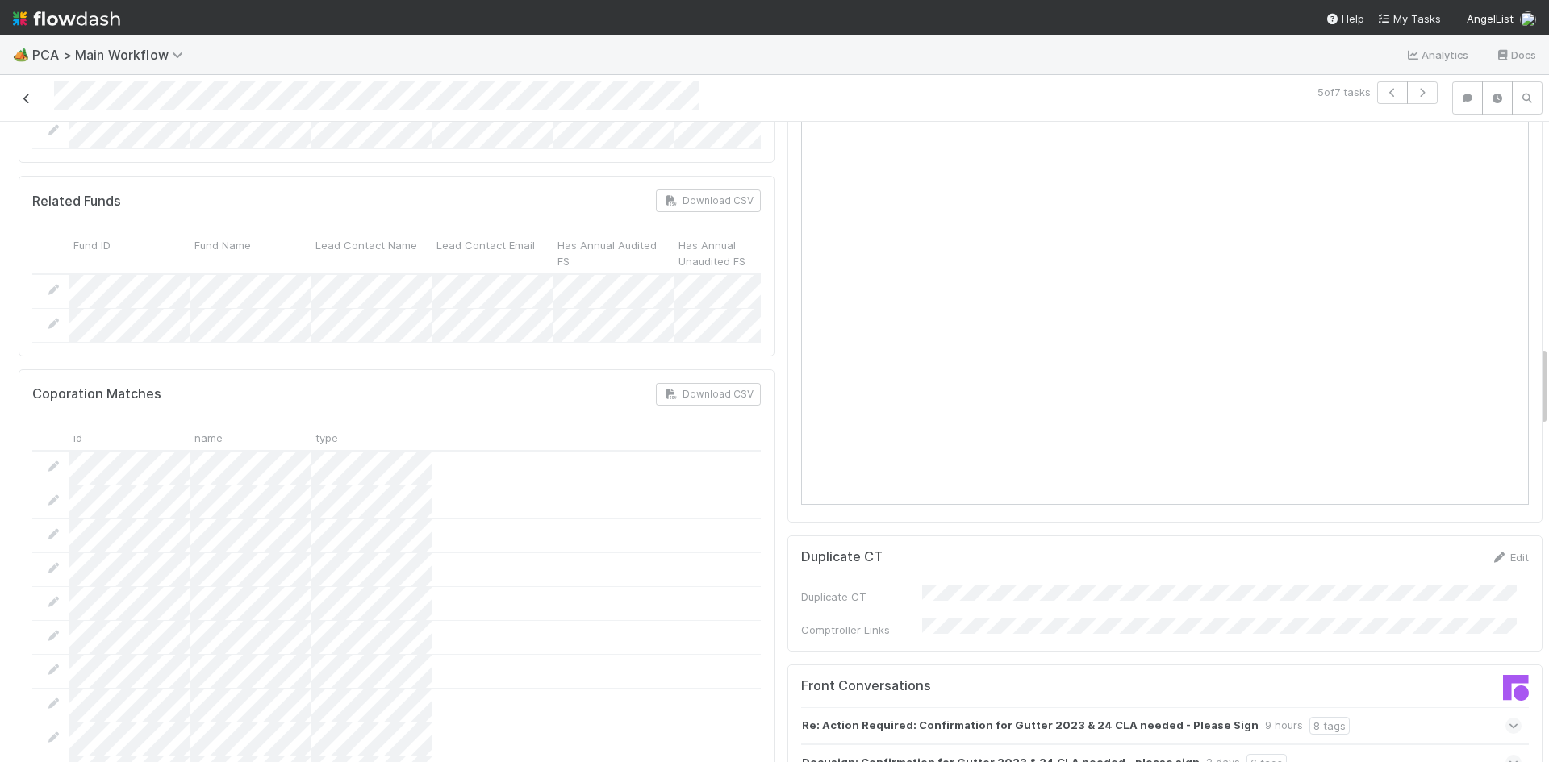
click at [23, 94] on icon at bounding box center [27, 99] width 16 height 10
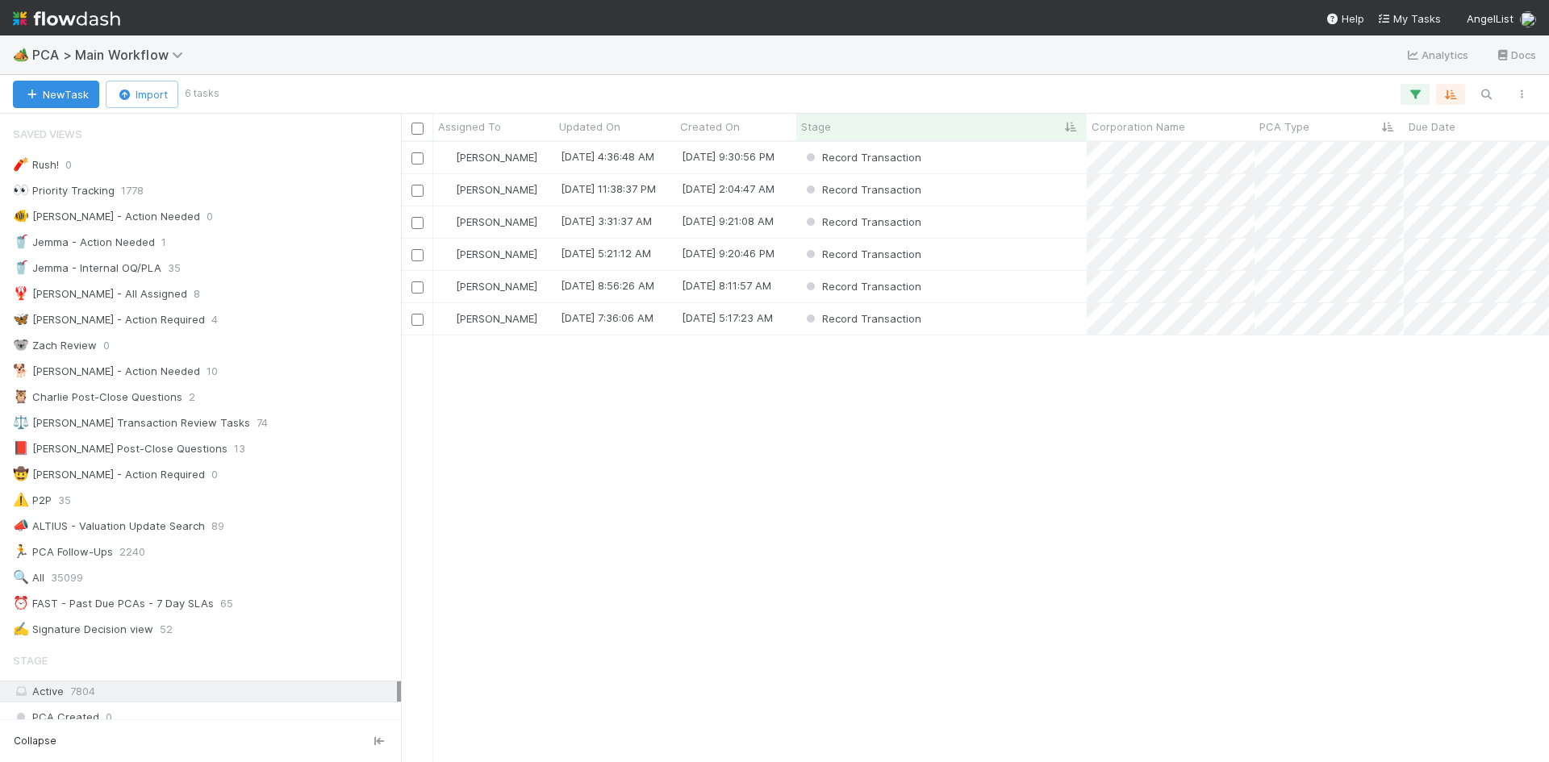
scroll to position [13, 13]
click at [986, 294] on div "Record Transaction" at bounding box center [941, 286] width 290 height 31
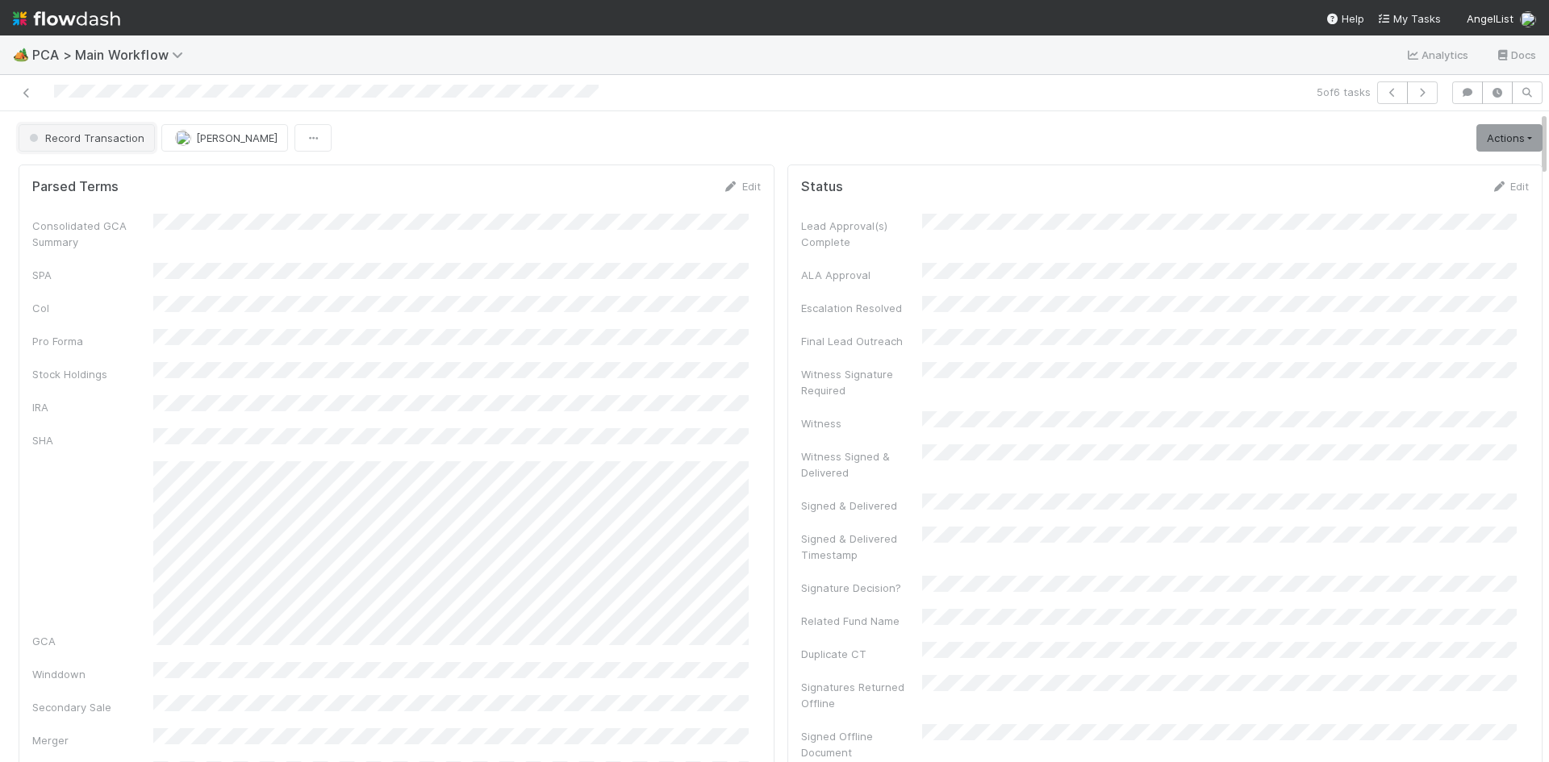
click at [106, 137] on span "Record Transaction" at bounding box center [85, 137] width 119 height 13
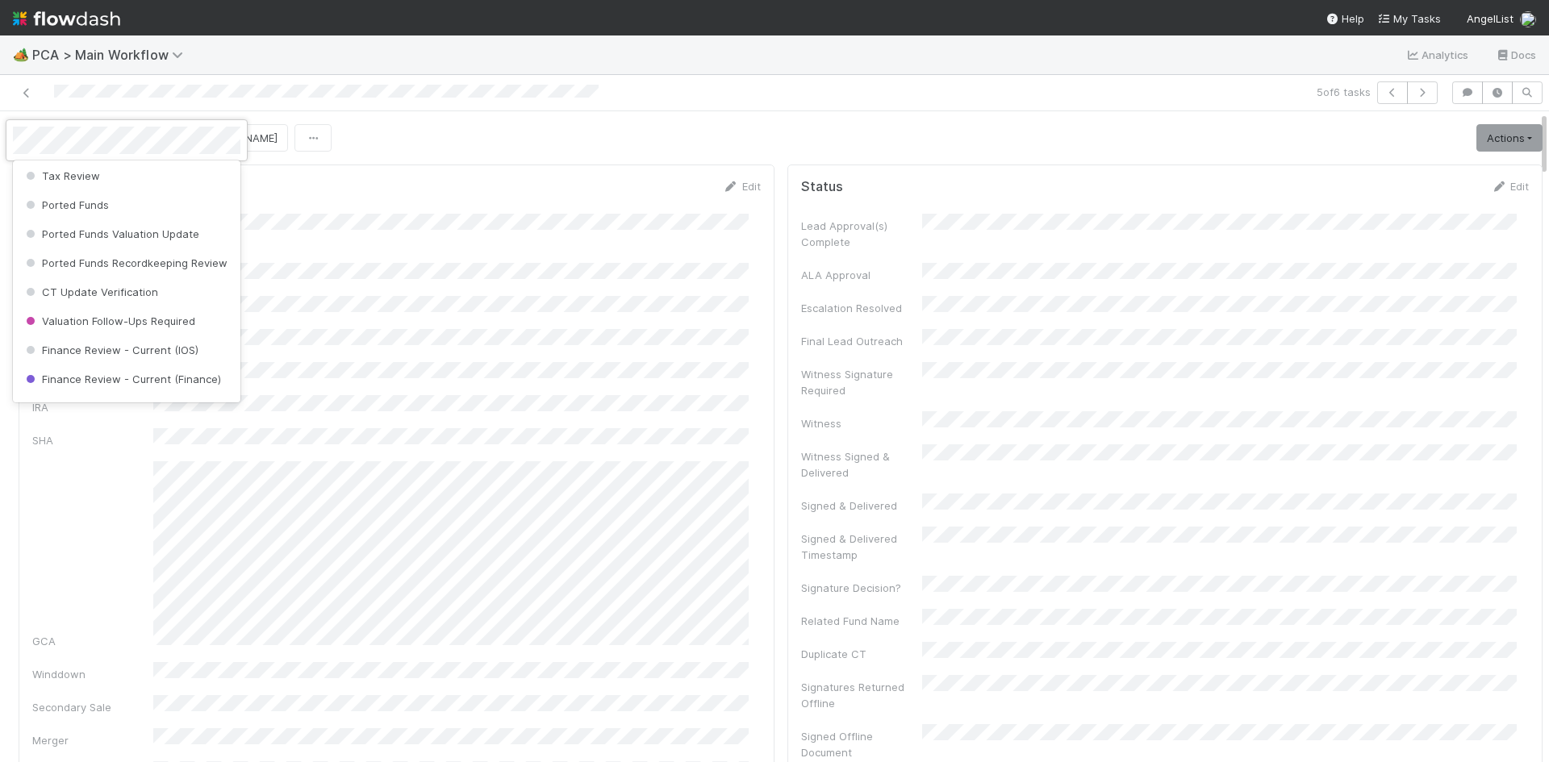
scroll to position [400, 0]
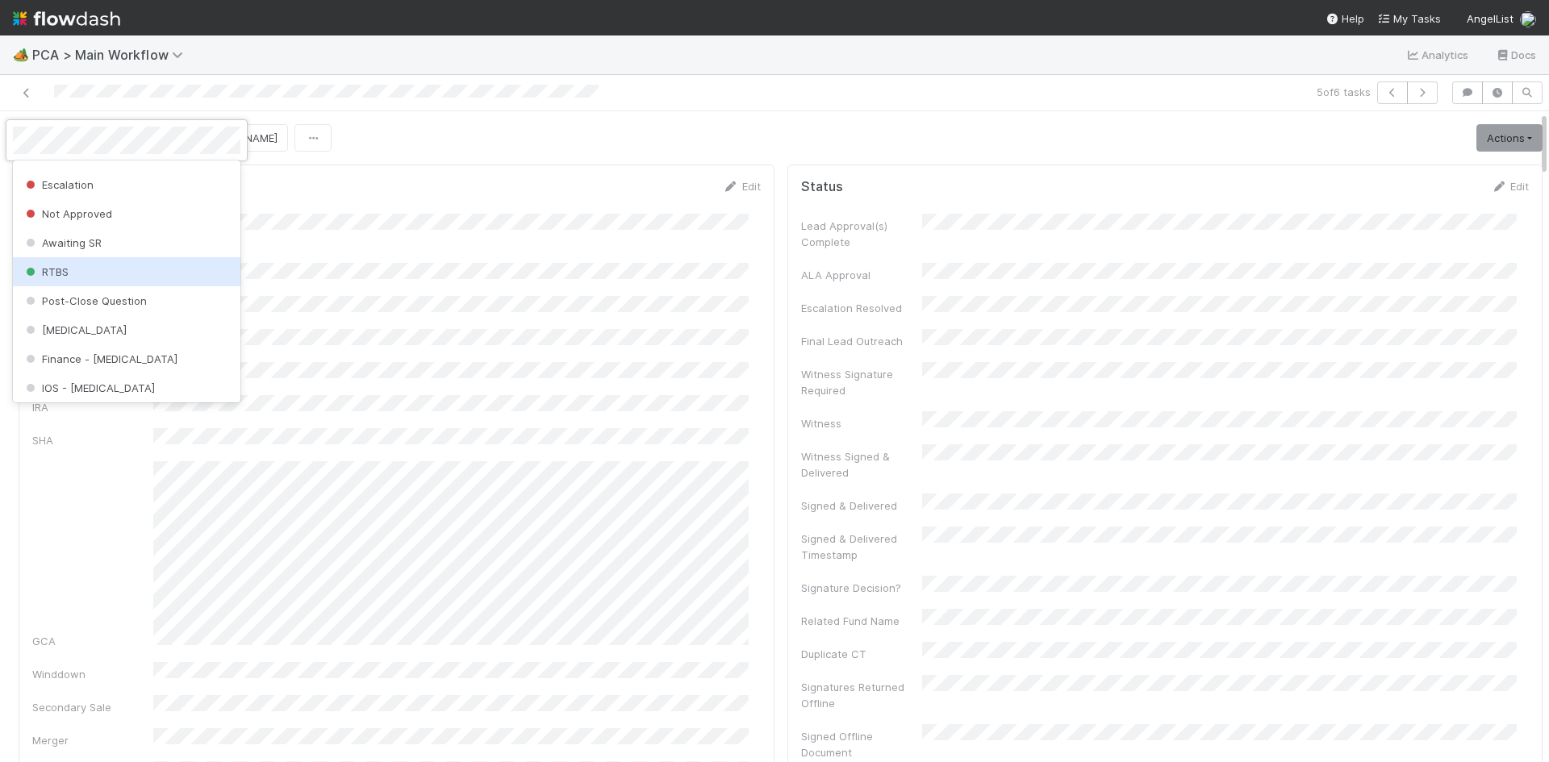
click at [557, 145] on div at bounding box center [774, 381] width 1549 height 762
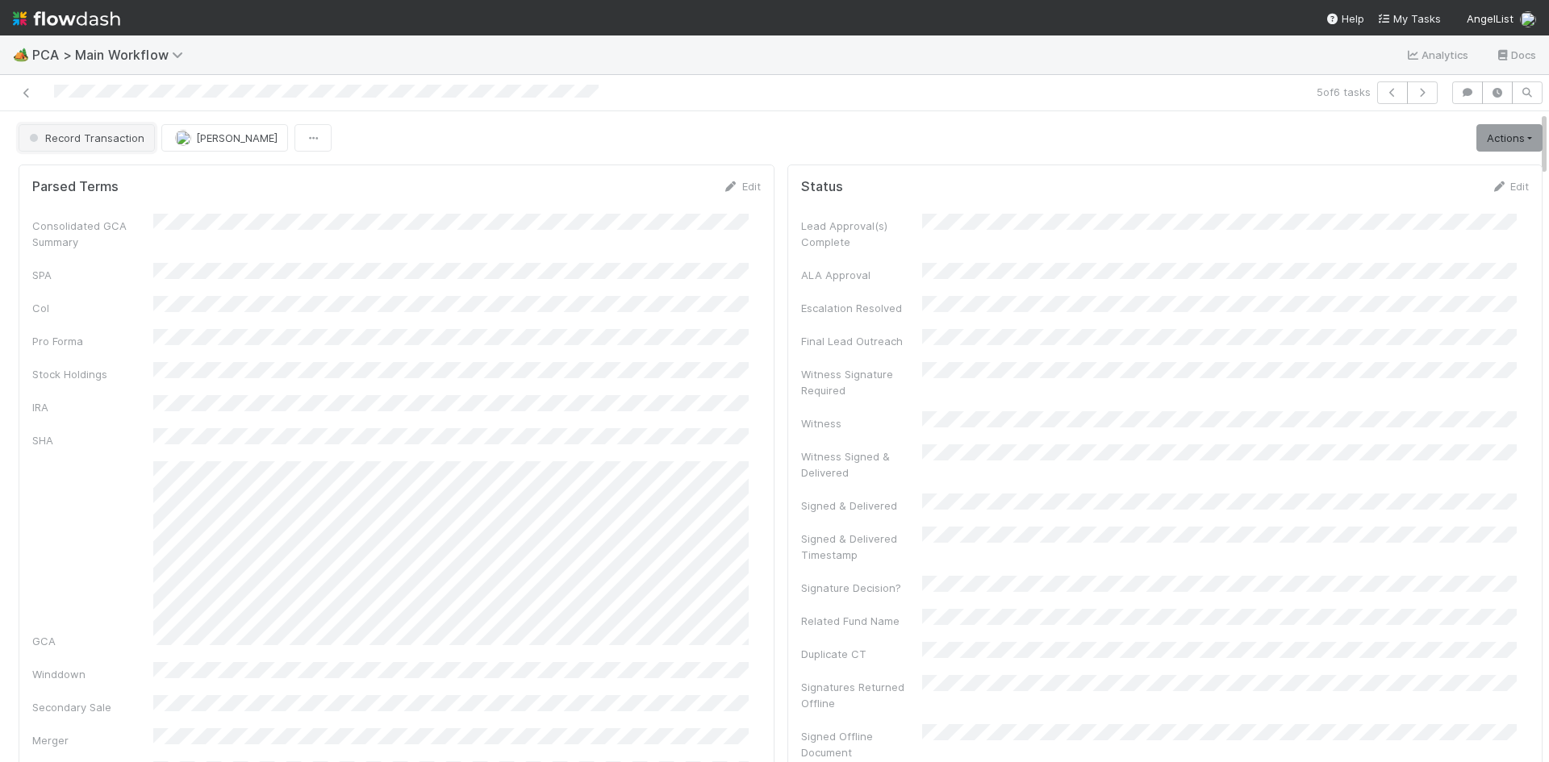
click at [98, 134] on span "Record Transaction" at bounding box center [85, 137] width 119 height 13
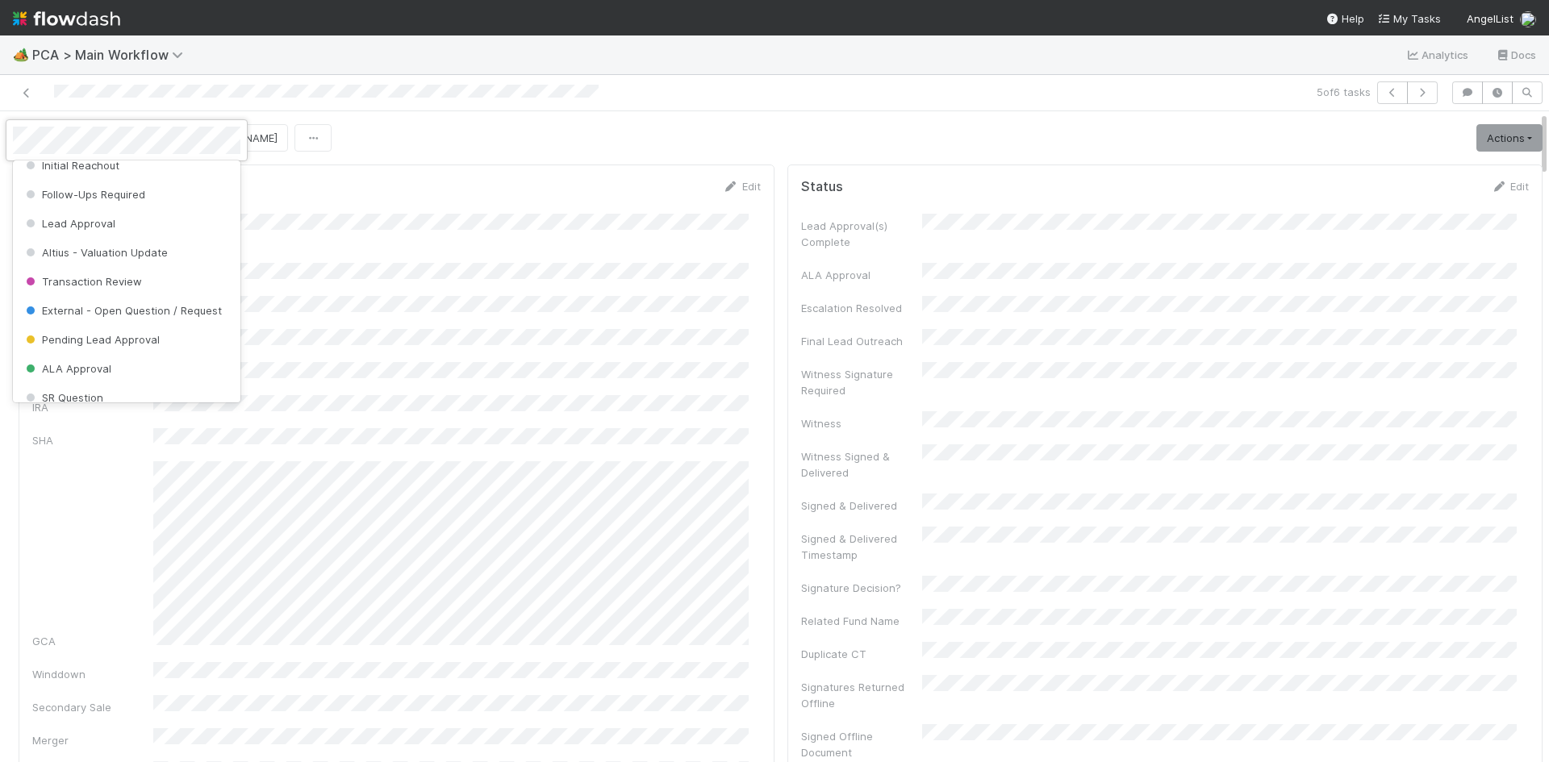
scroll to position [0, 0]
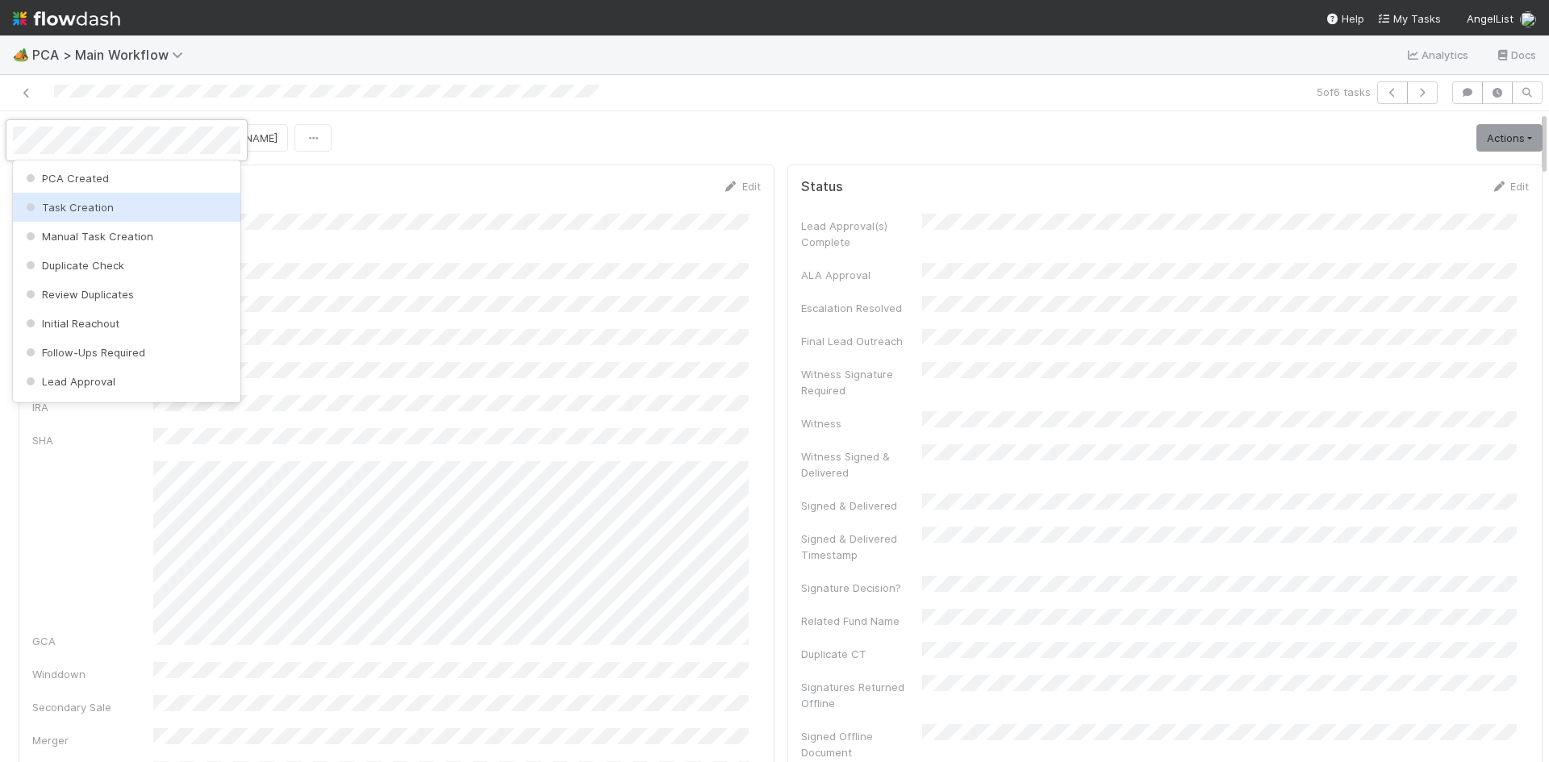
click at [473, 111] on div at bounding box center [774, 381] width 1549 height 762
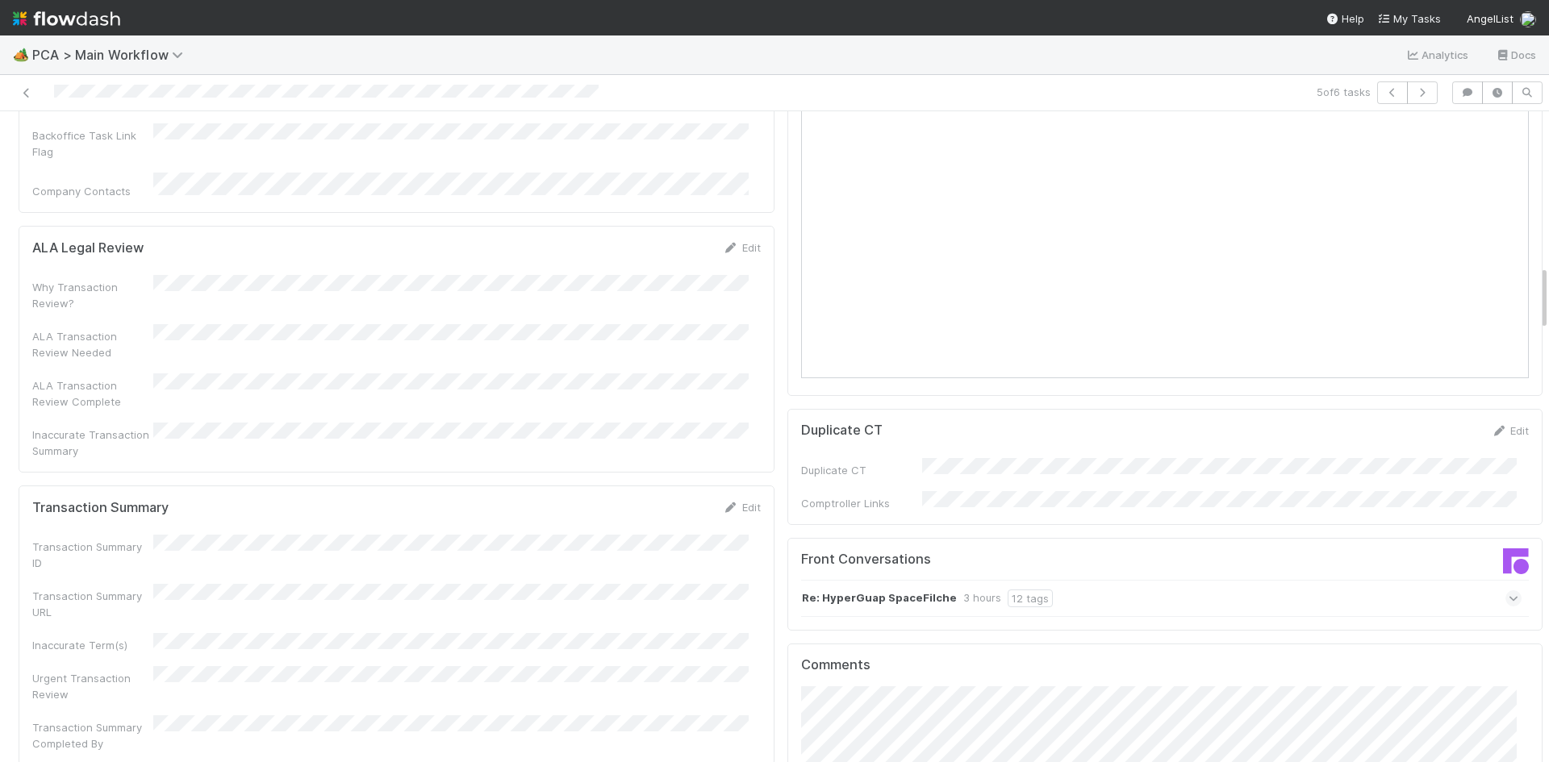
scroll to position [1533, 0]
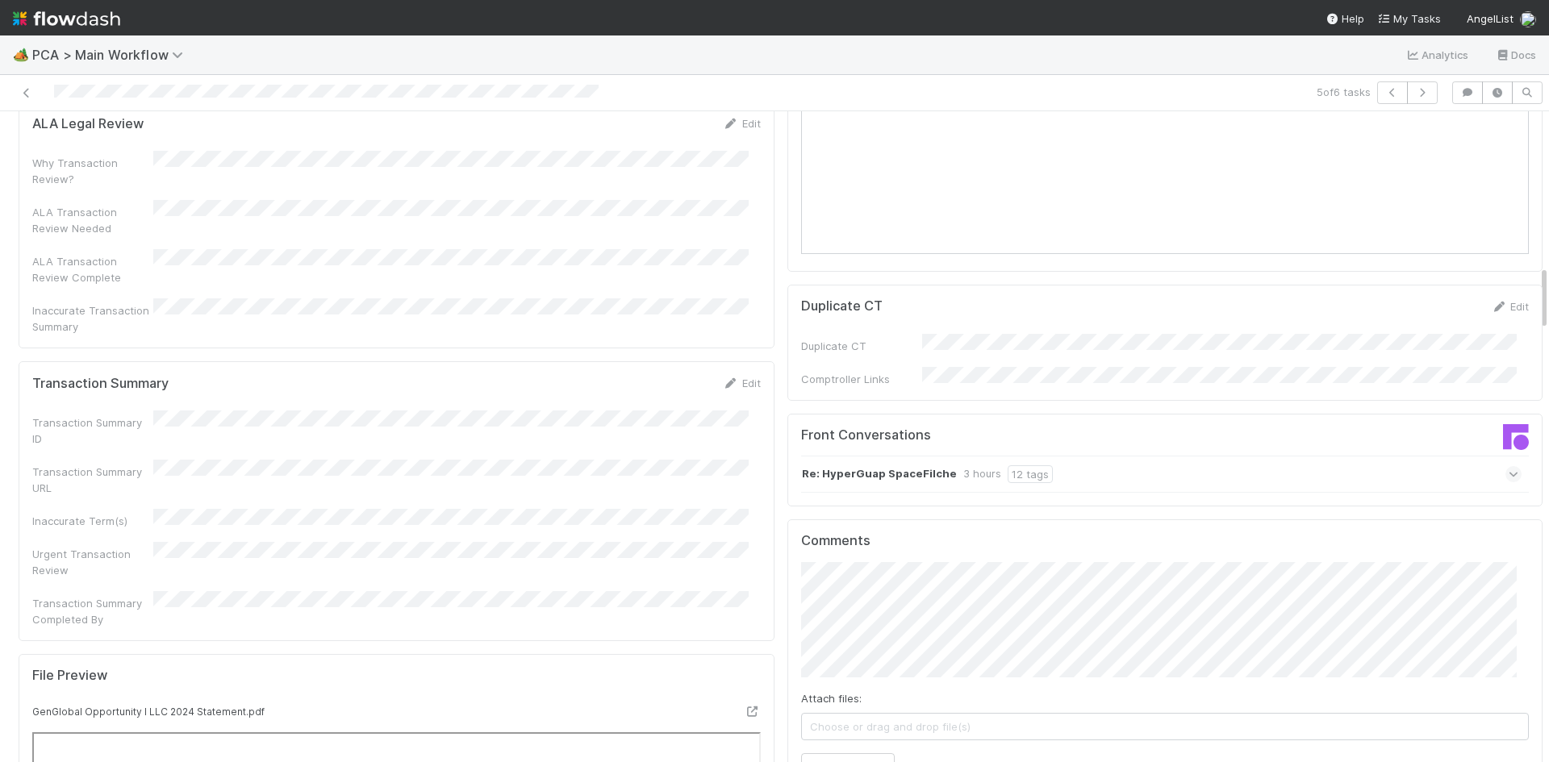
click at [1125, 428] on div "Front Conversations" at bounding box center [977, 442] width 376 height 29
click at [1123, 456] on div "Re: HyperGuap SpaceFilche 3 hours 12 tags" at bounding box center [1161, 474] width 721 height 37
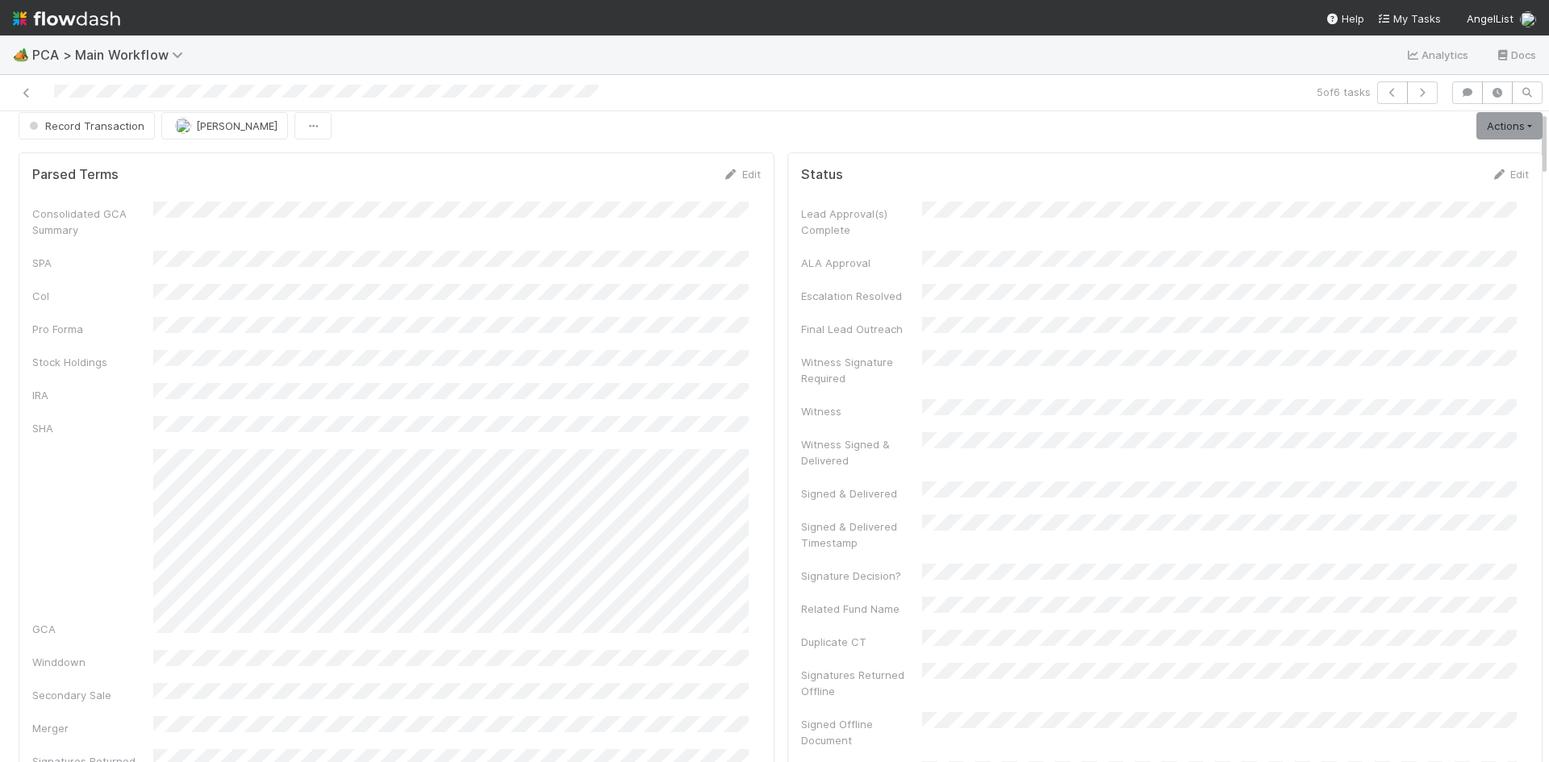
scroll to position [0, 0]
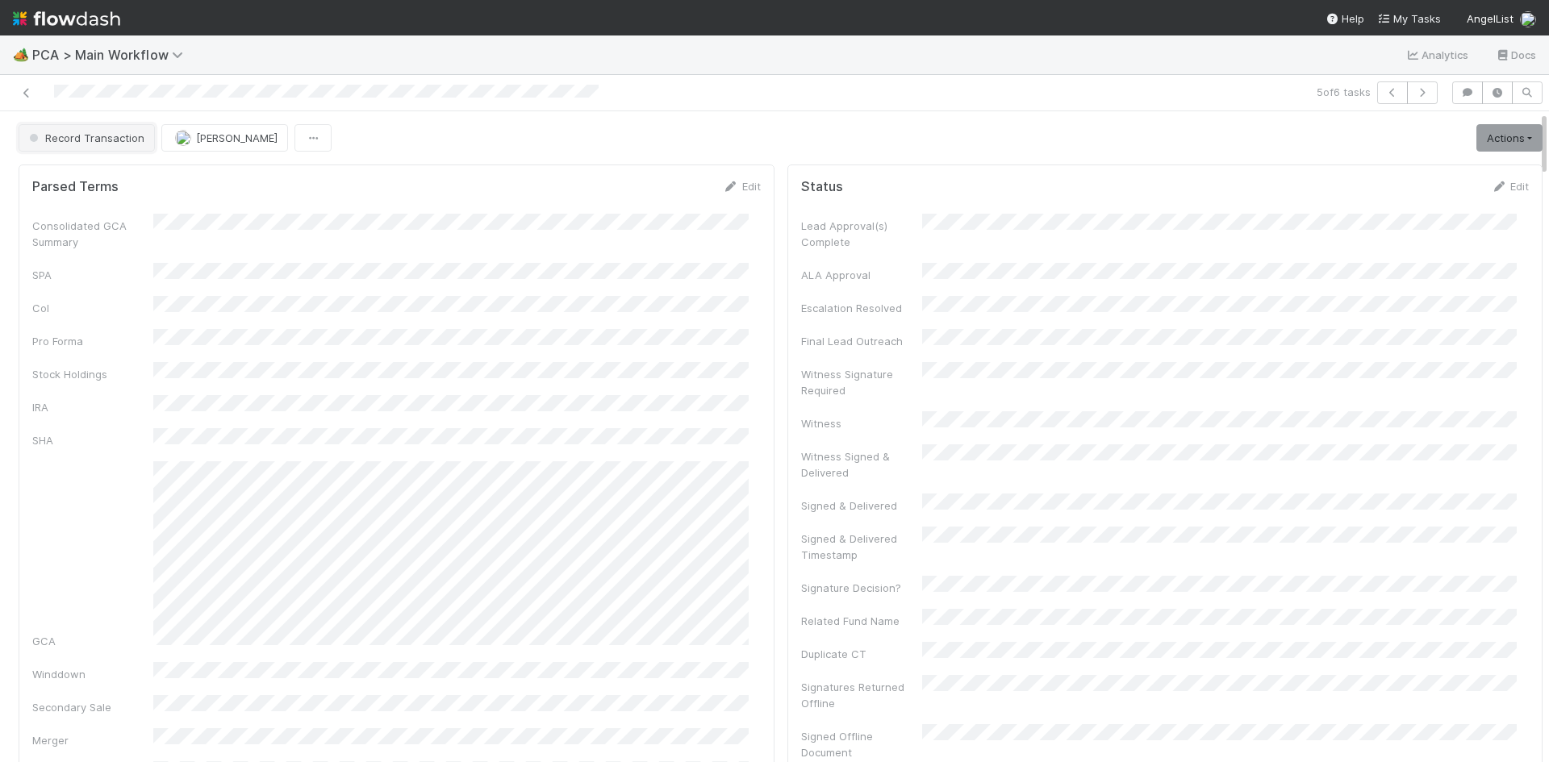
click at [118, 129] on button "Record Transaction" at bounding box center [87, 137] width 136 height 27
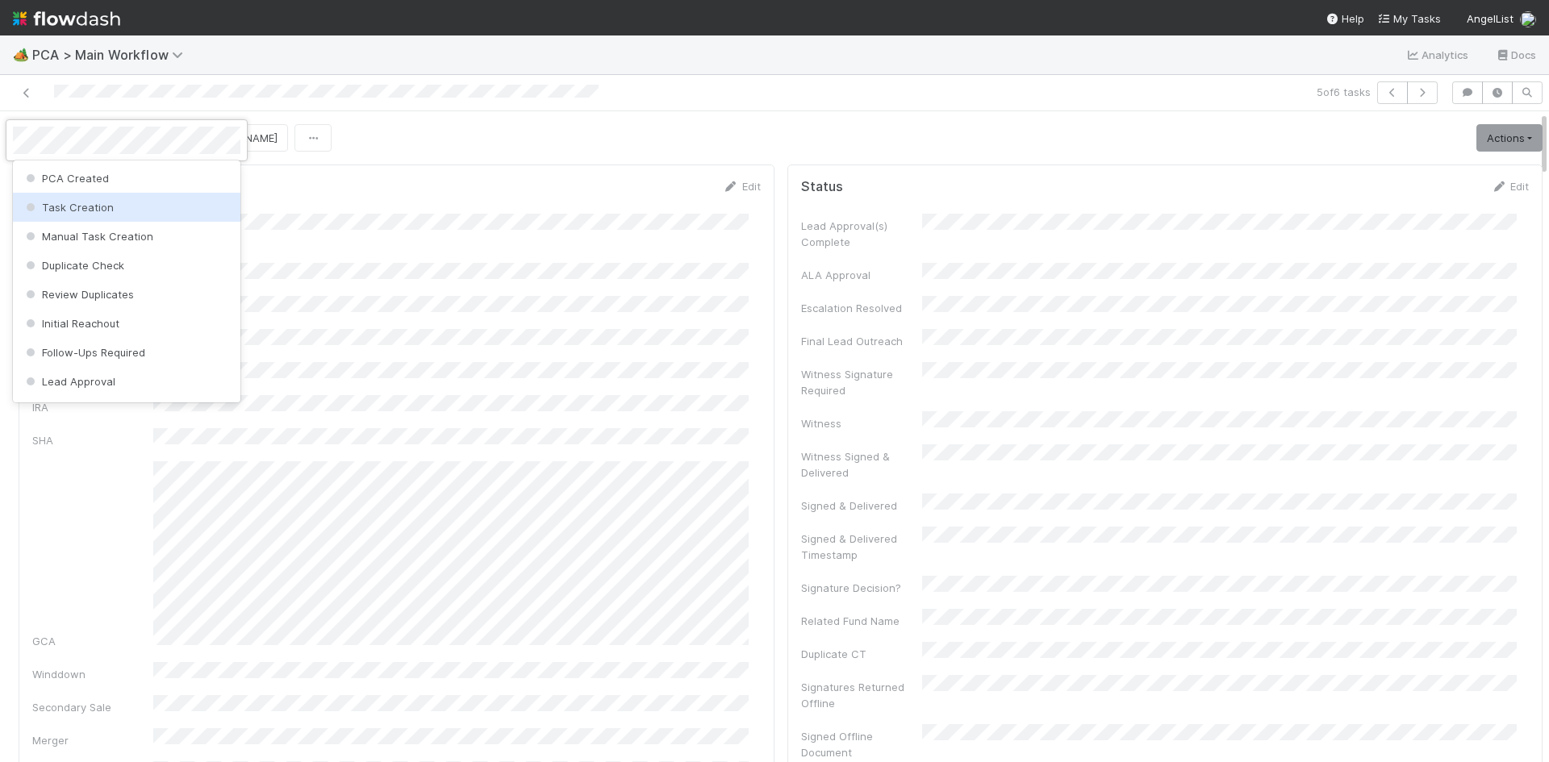
click at [470, 288] on div at bounding box center [774, 381] width 1549 height 762
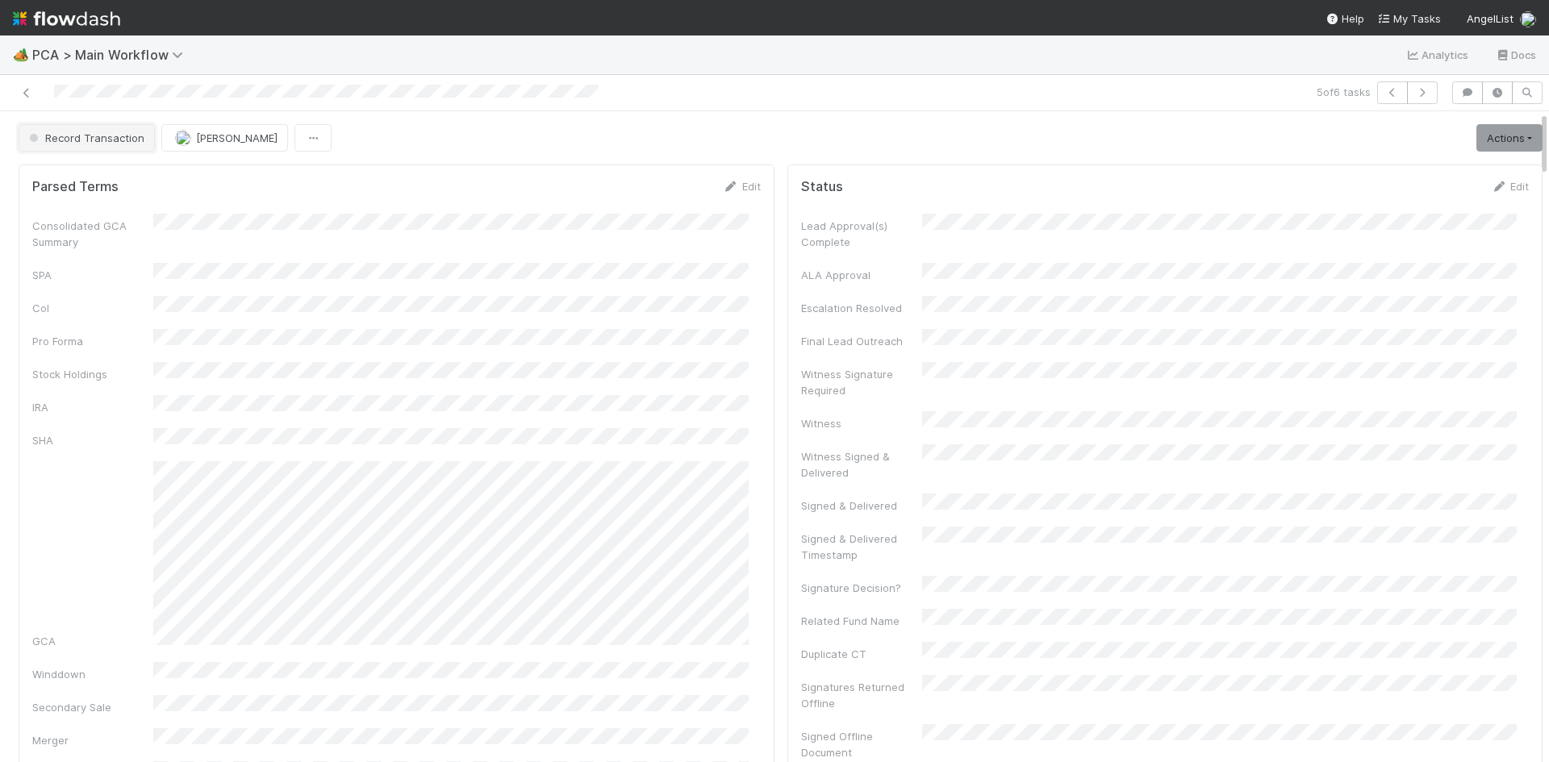
click at [113, 140] on span "Record Transaction" at bounding box center [85, 137] width 119 height 13
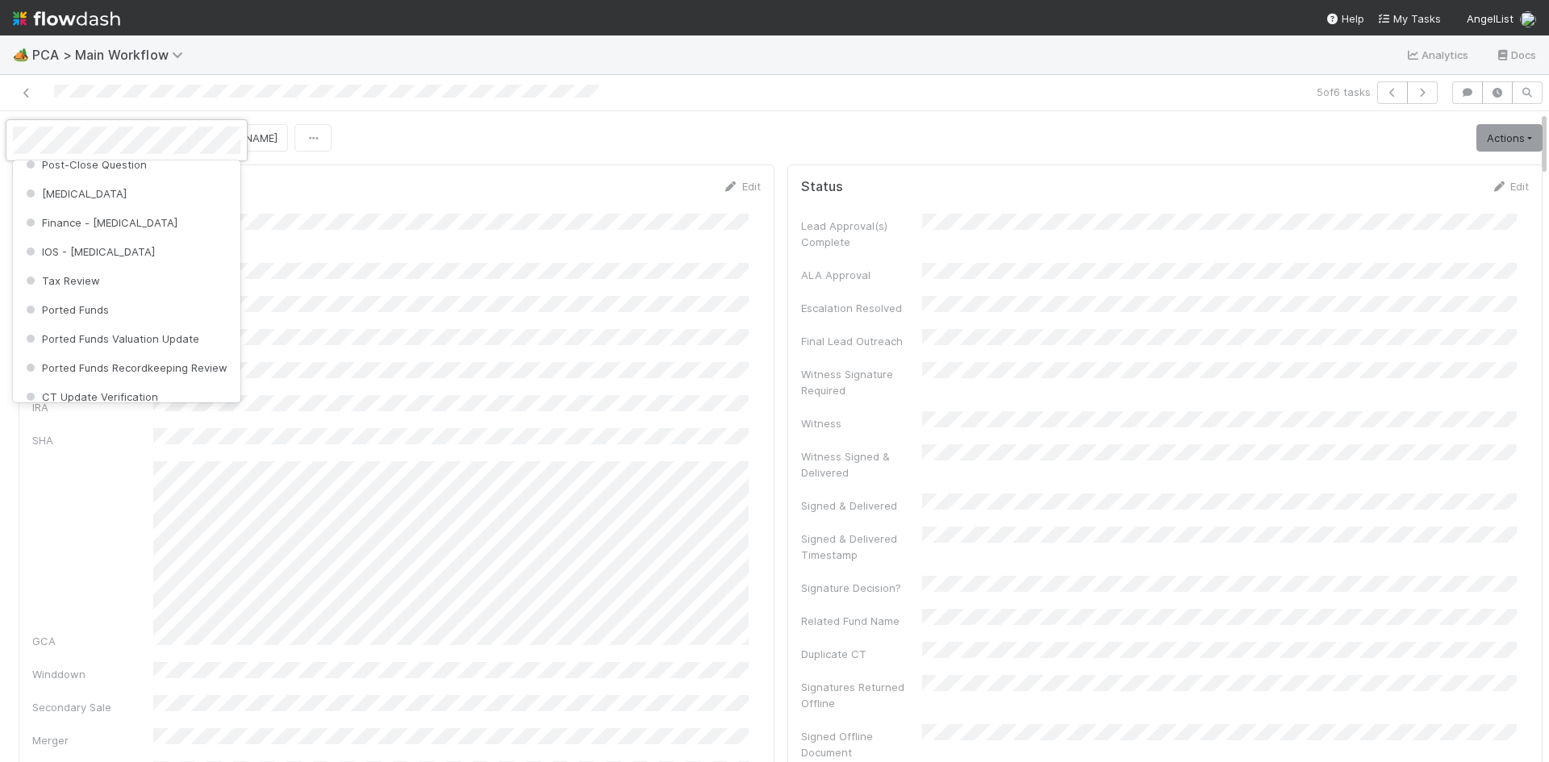
scroll to position [565, 0]
click at [149, 173] on div "[MEDICAL_DATA]" at bounding box center [126, 165] width 227 height 29
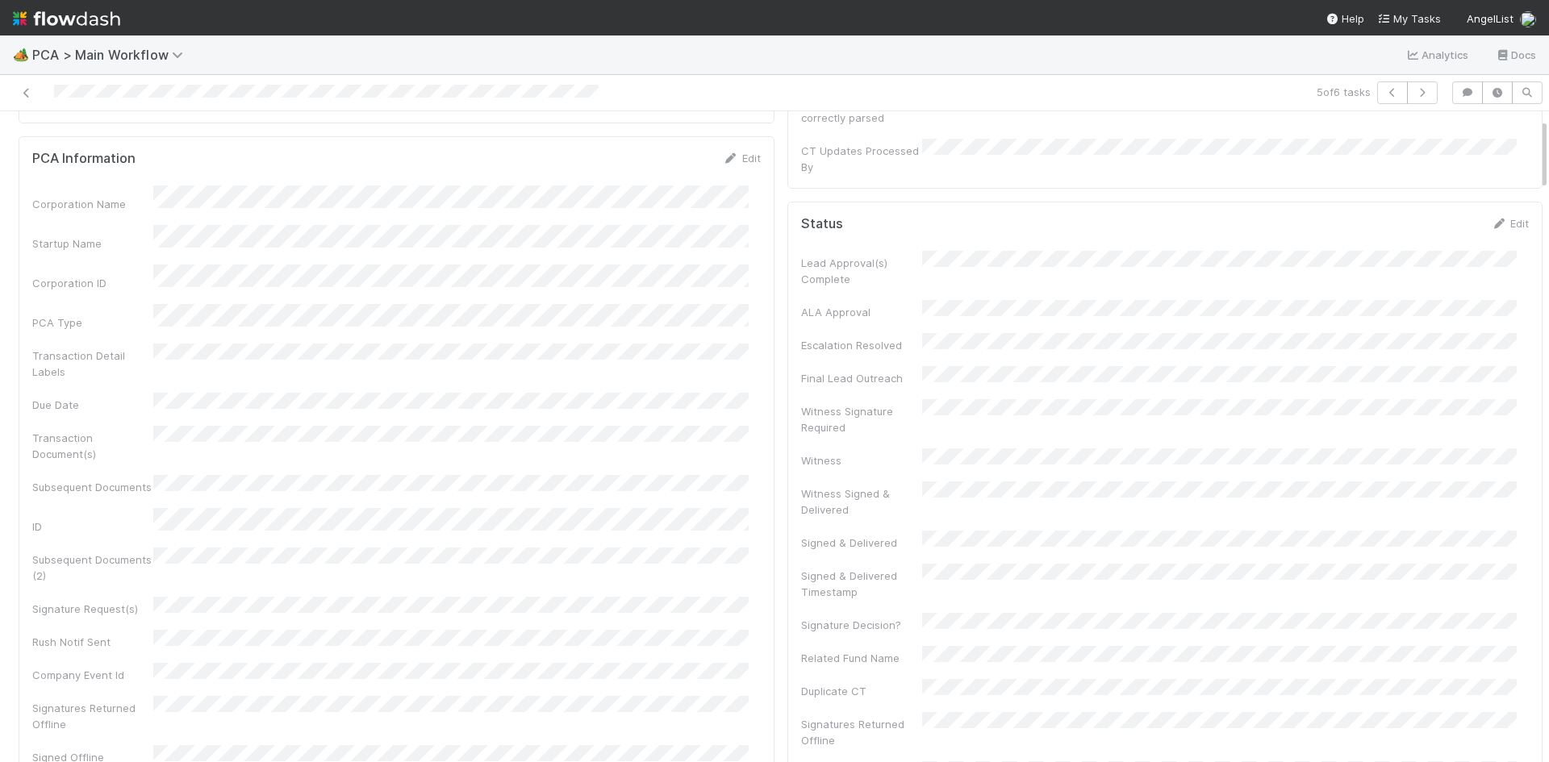
scroll to position [0, 0]
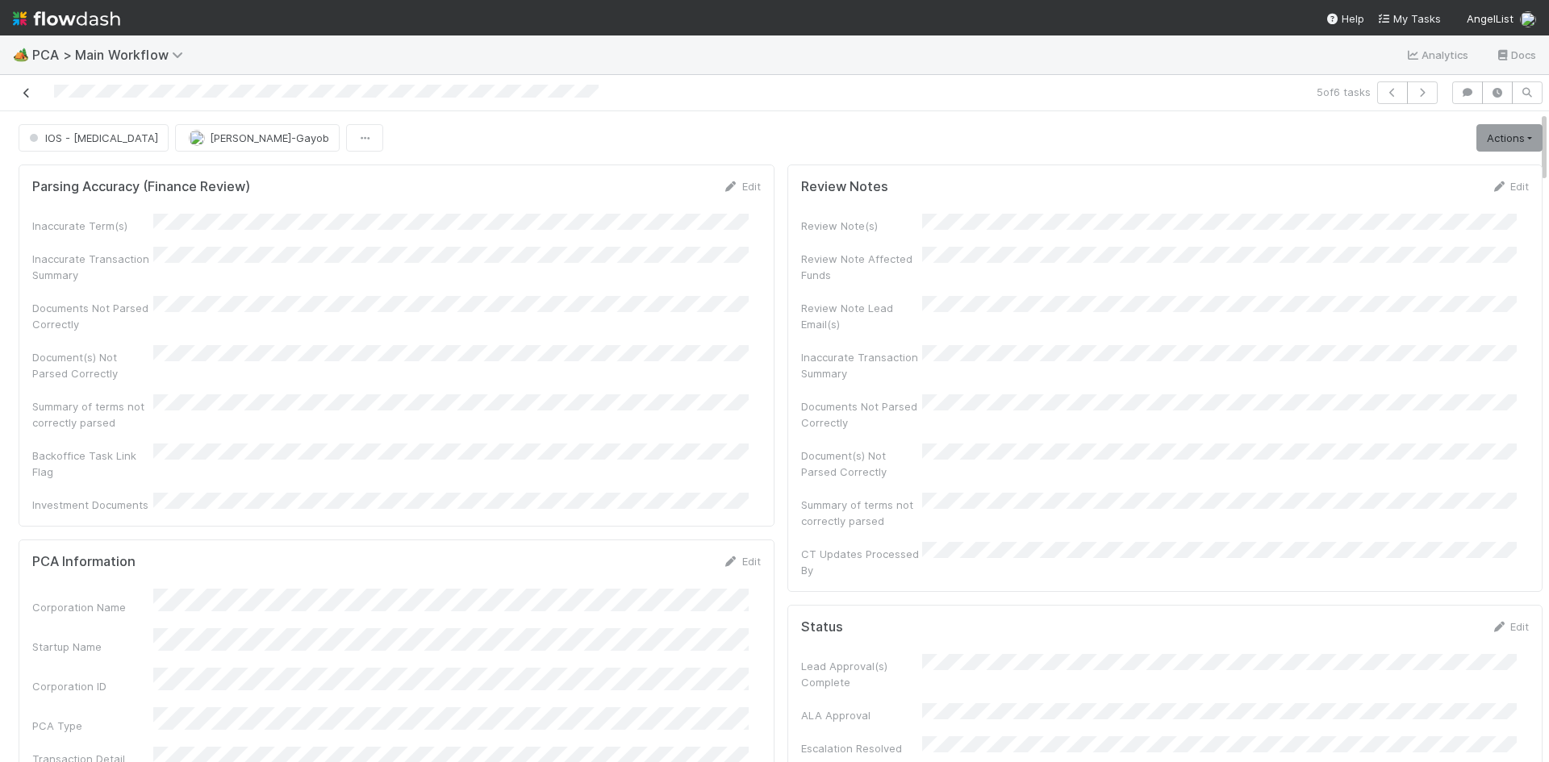
click at [34, 92] on div at bounding box center [367, 92] width 722 height 23
click at [28, 94] on icon at bounding box center [27, 93] width 16 height 10
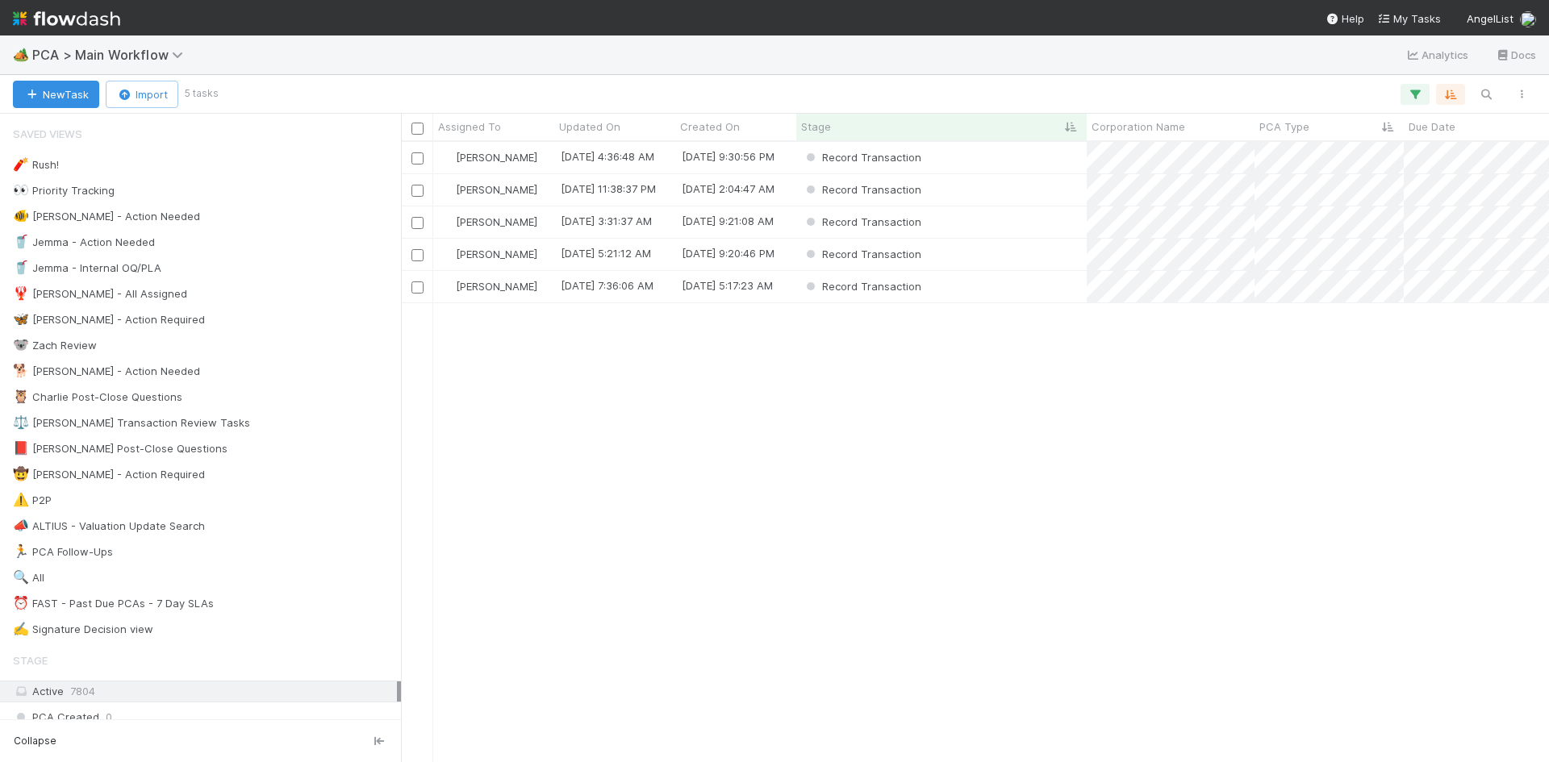
scroll to position [608, 1136]
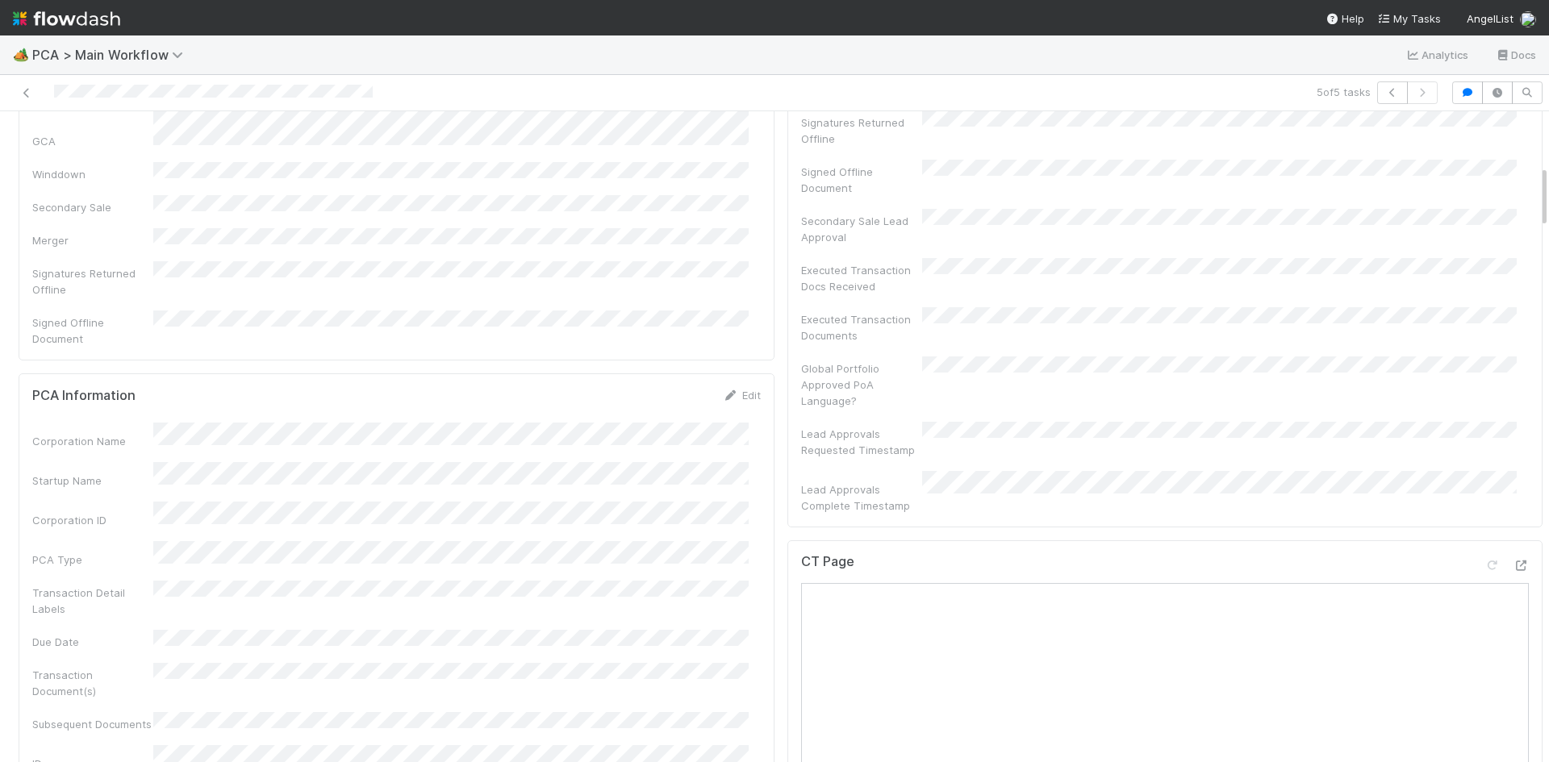
scroll to position [807, 0]
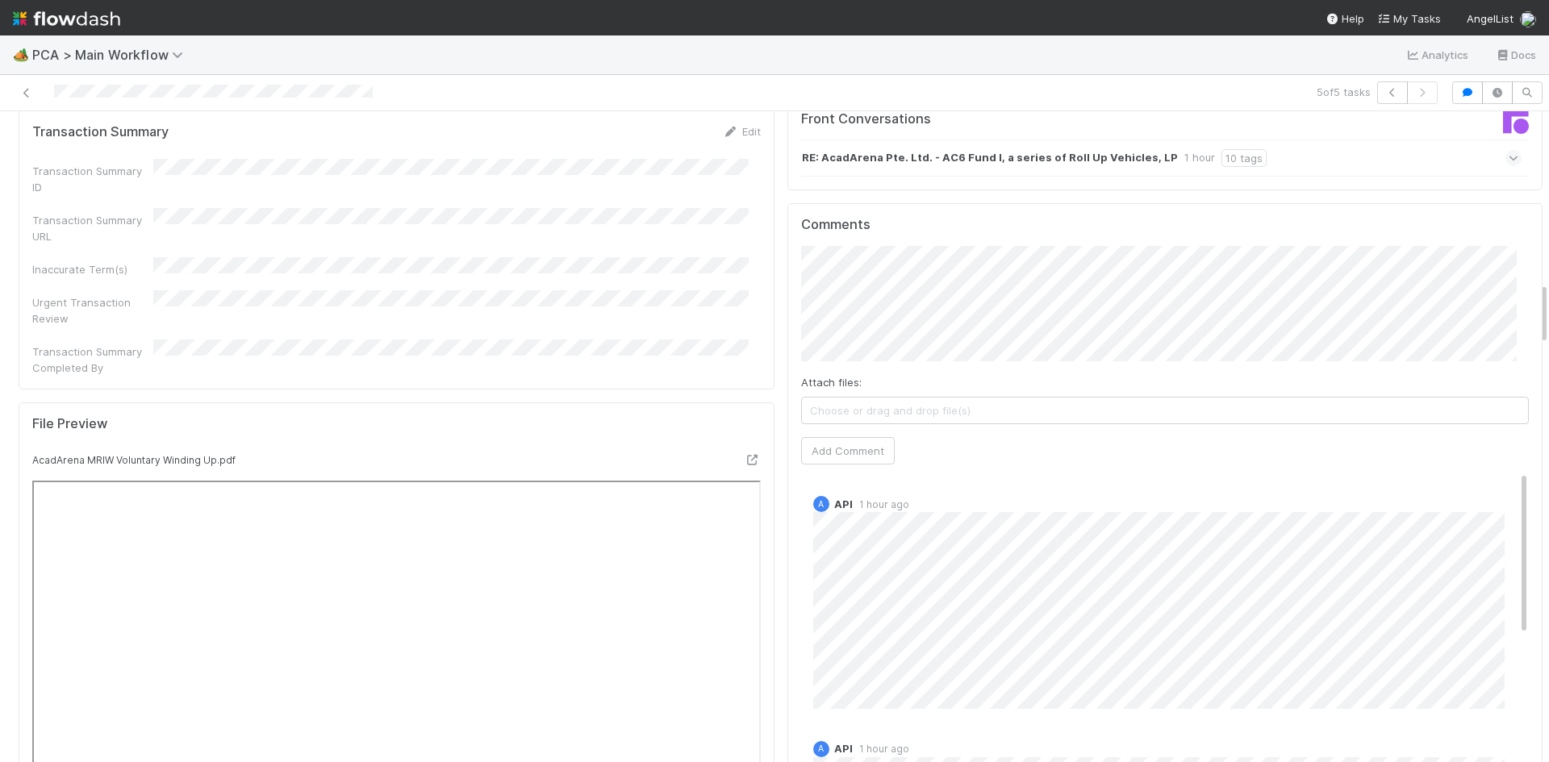
scroll to position [1452, 0]
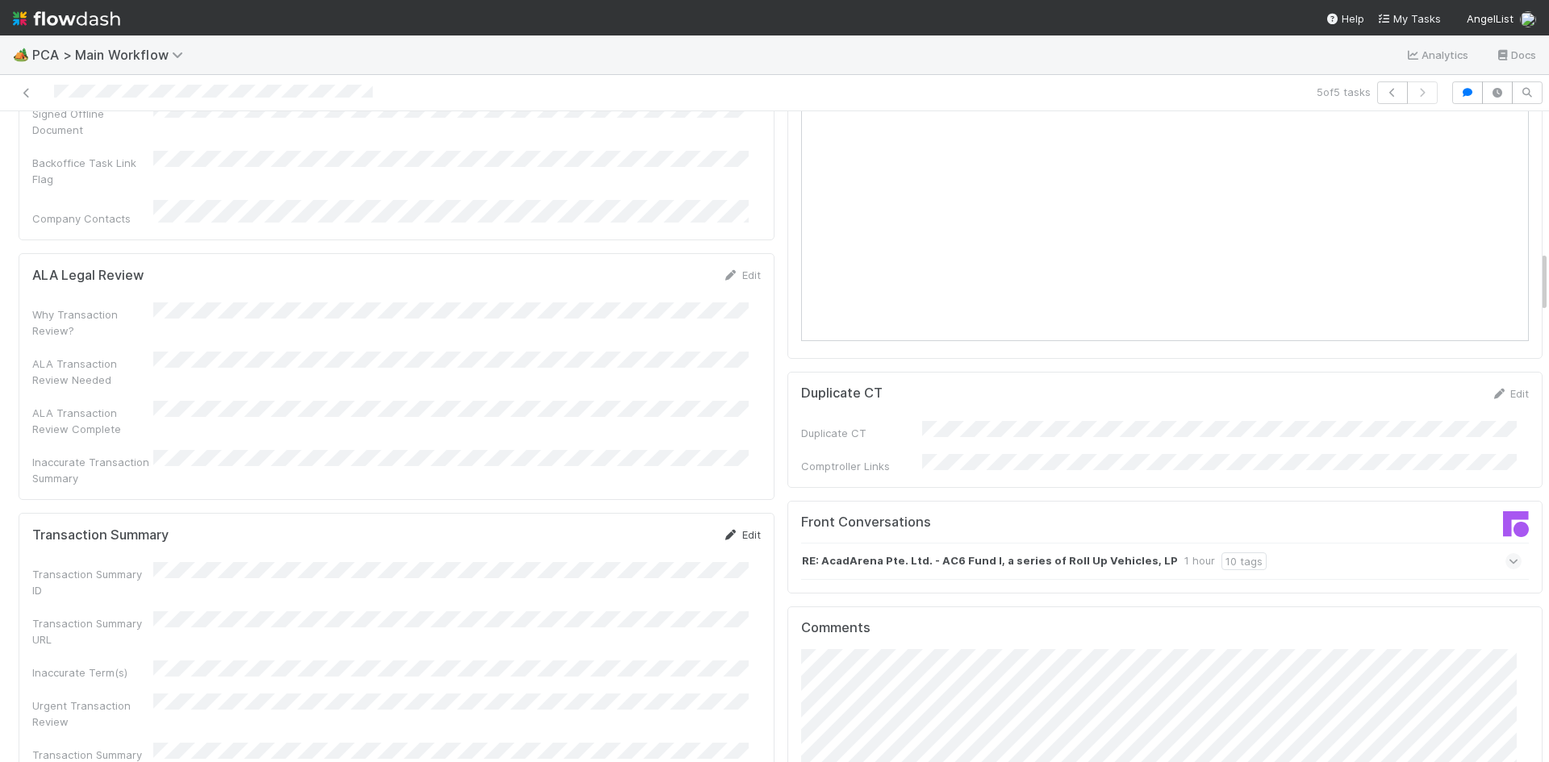
click at [724, 530] on icon at bounding box center [731, 535] width 16 height 10
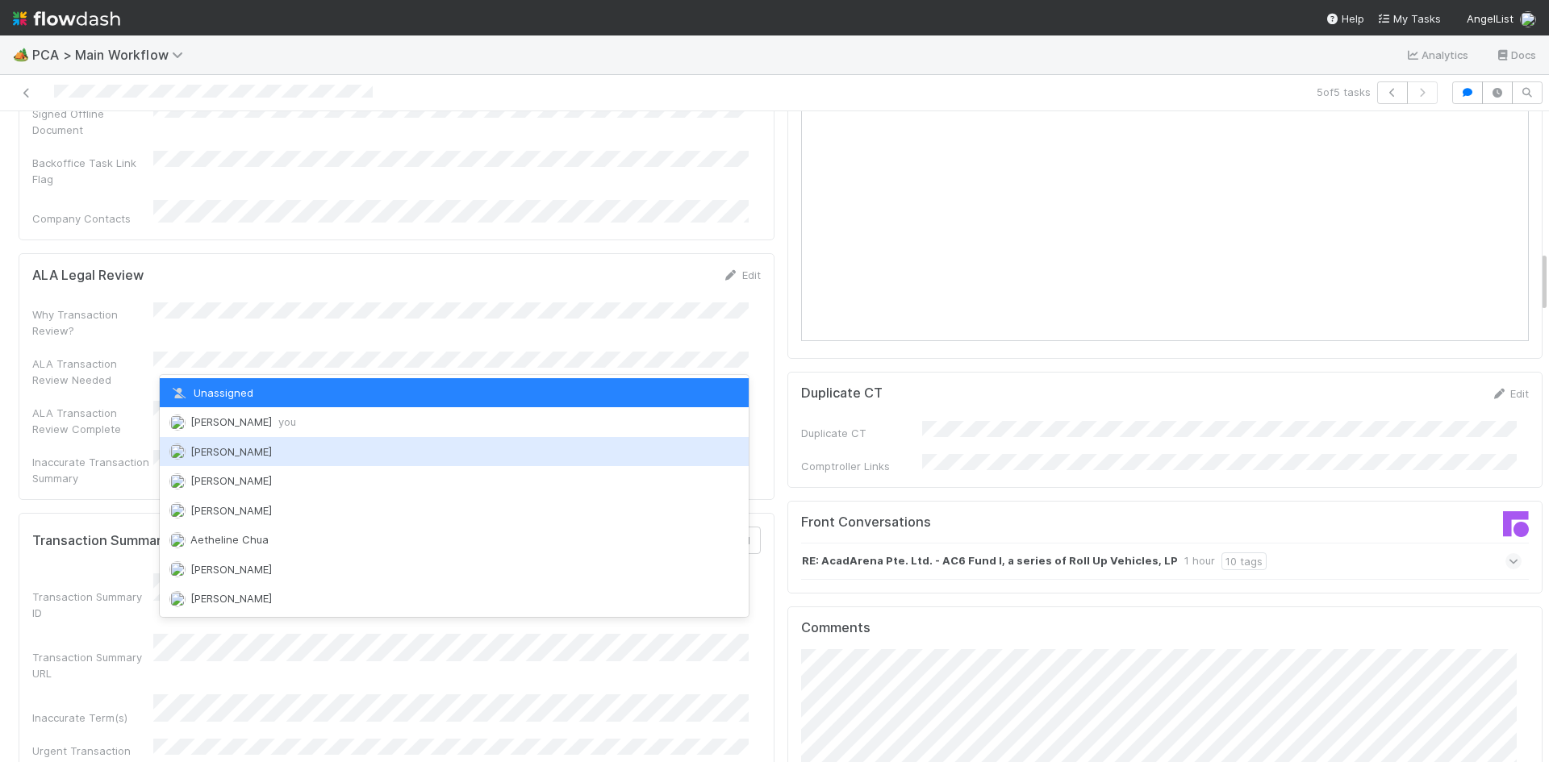
click at [278, 420] on span "you" at bounding box center [287, 421] width 18 height 13
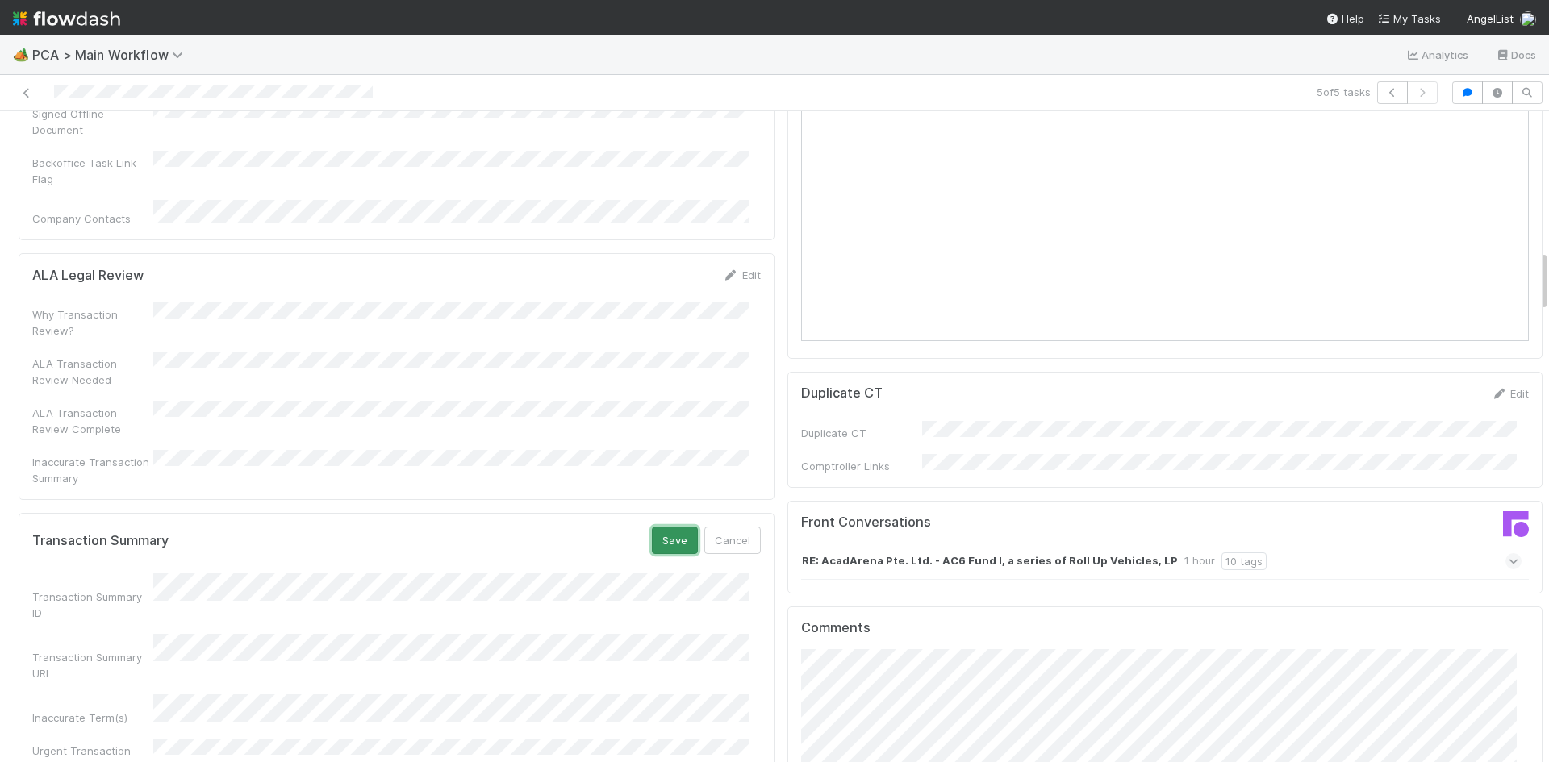
click at [654, 527] on button "Save" at bounding box center [675, 540] width 46 height 27
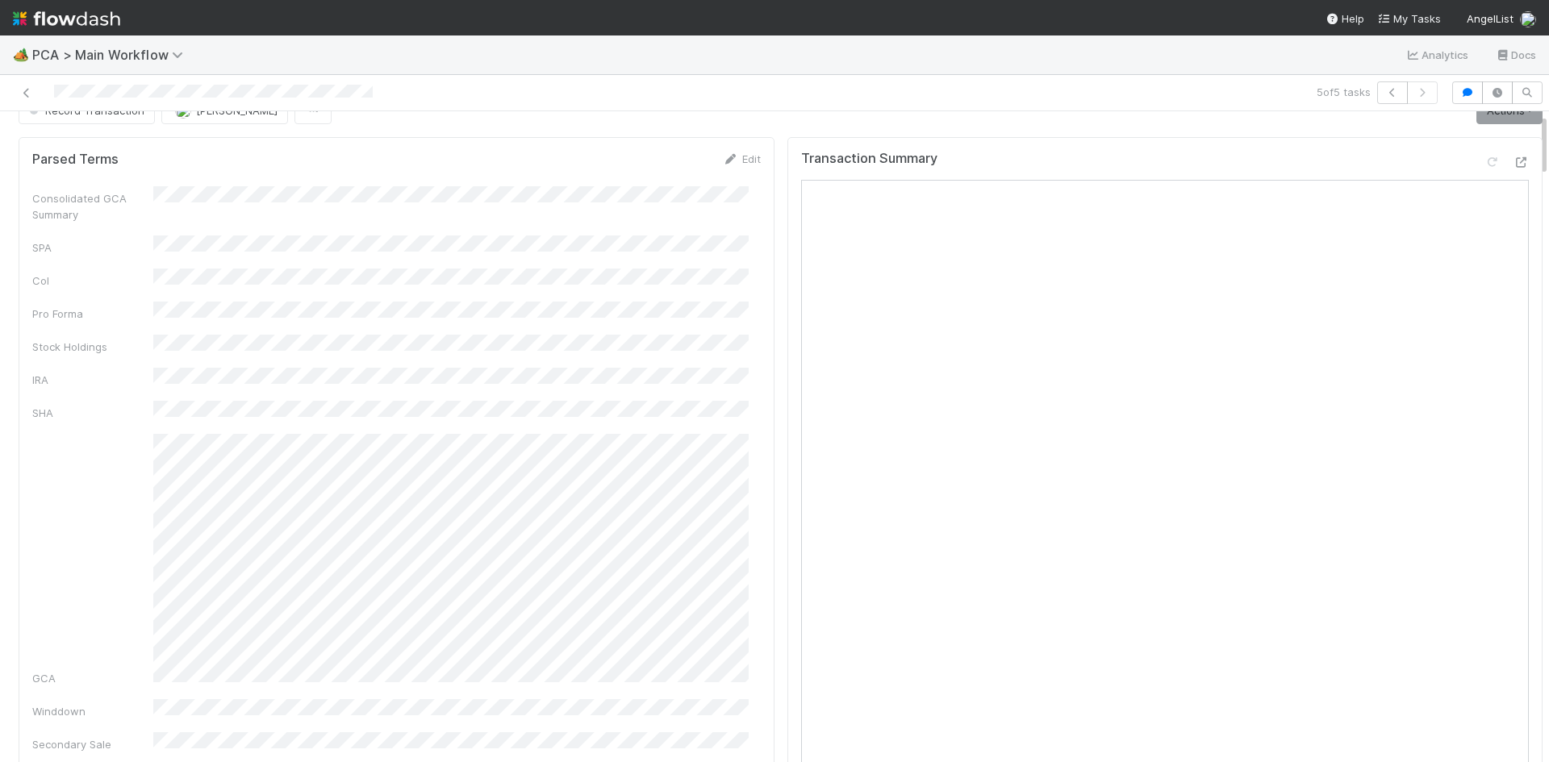
scroll to position [0, 0]
click at [1488, 138] on link "Actions" at bounding box center [1509, 137] width 66 height 27
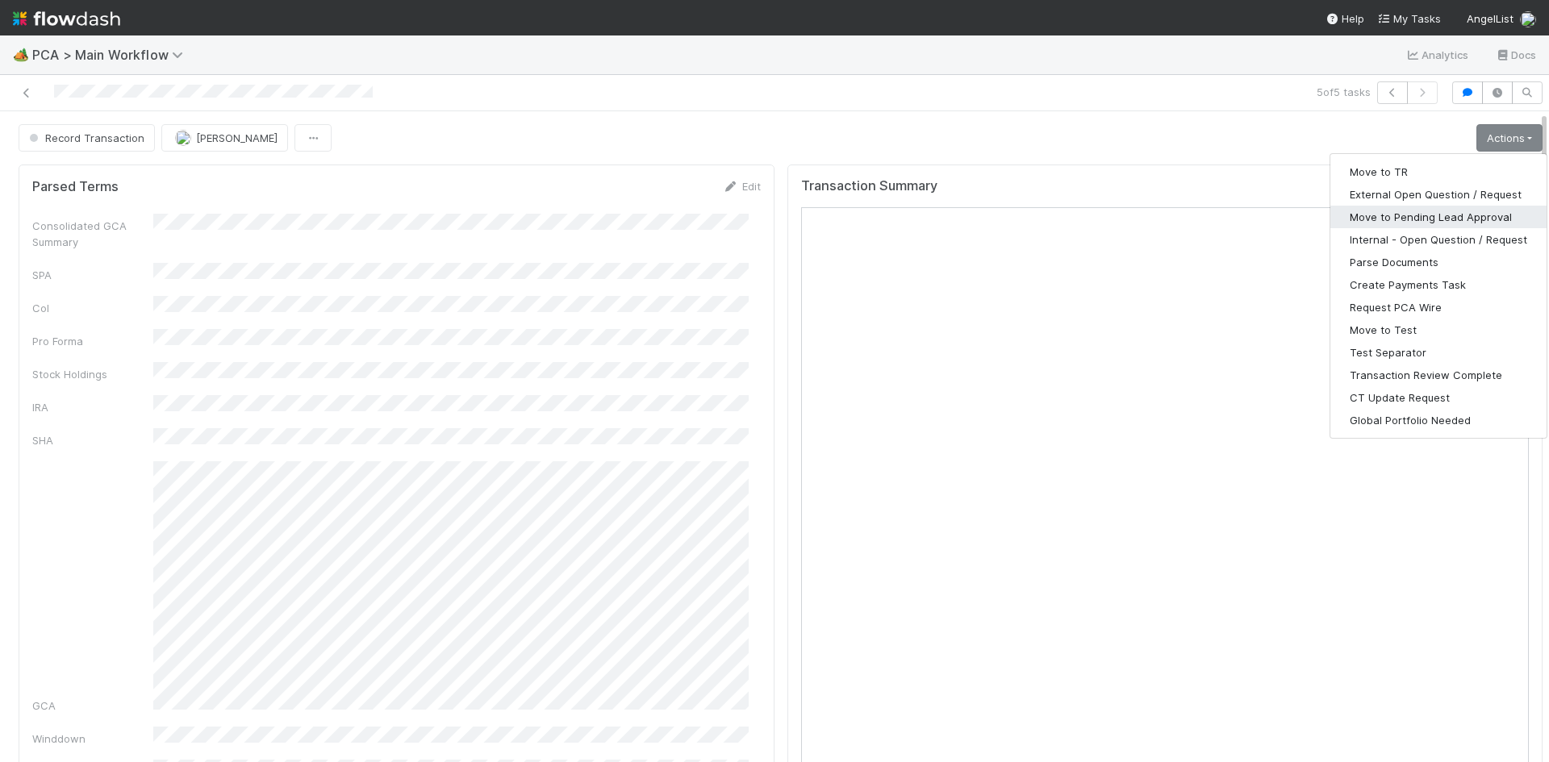
click at [1468, 215] on button "Move to Pending Lead Approval" at bounding box center [1438, 217] width 216 height 23
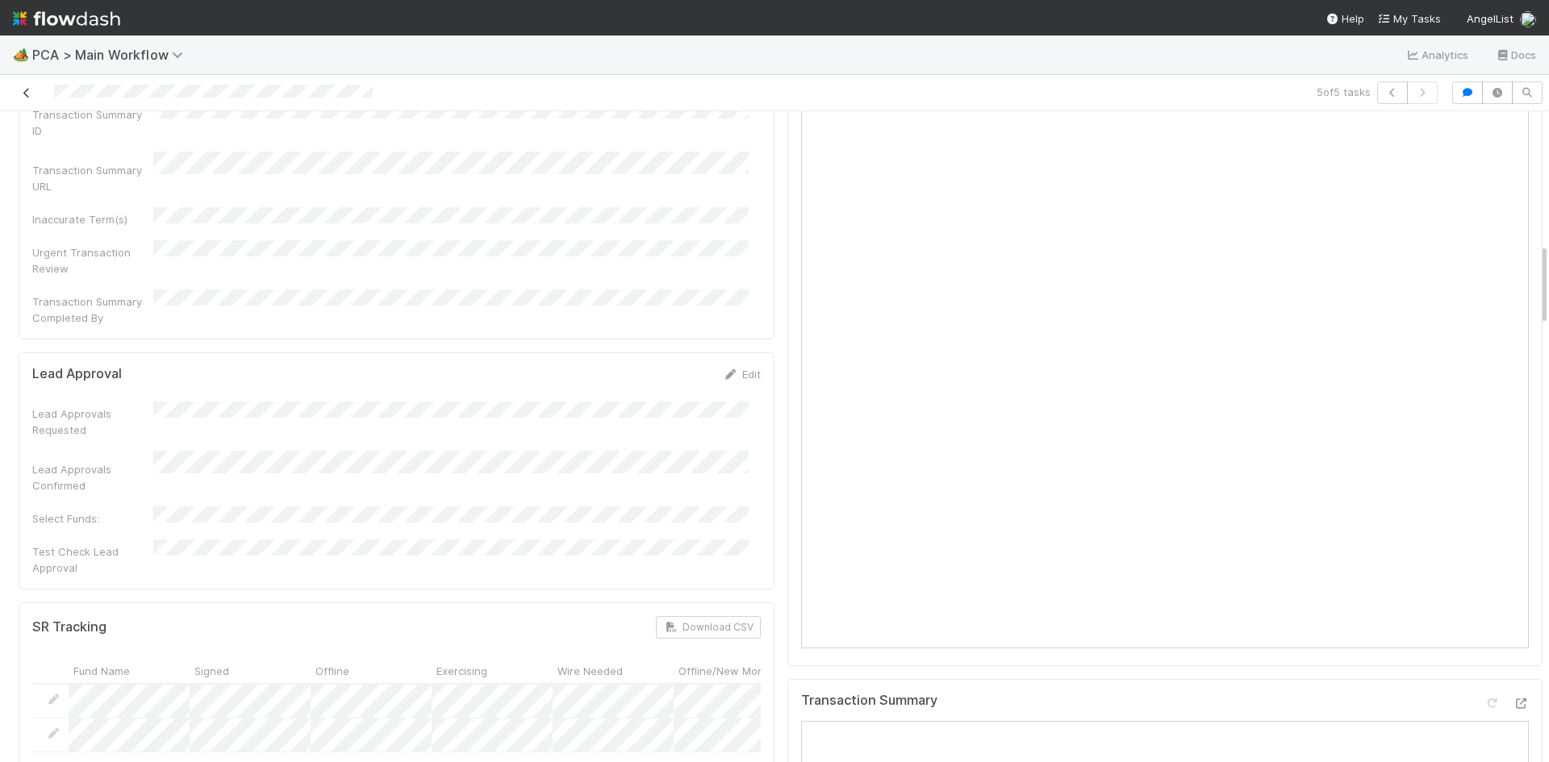
scroll to position [1049, 0]
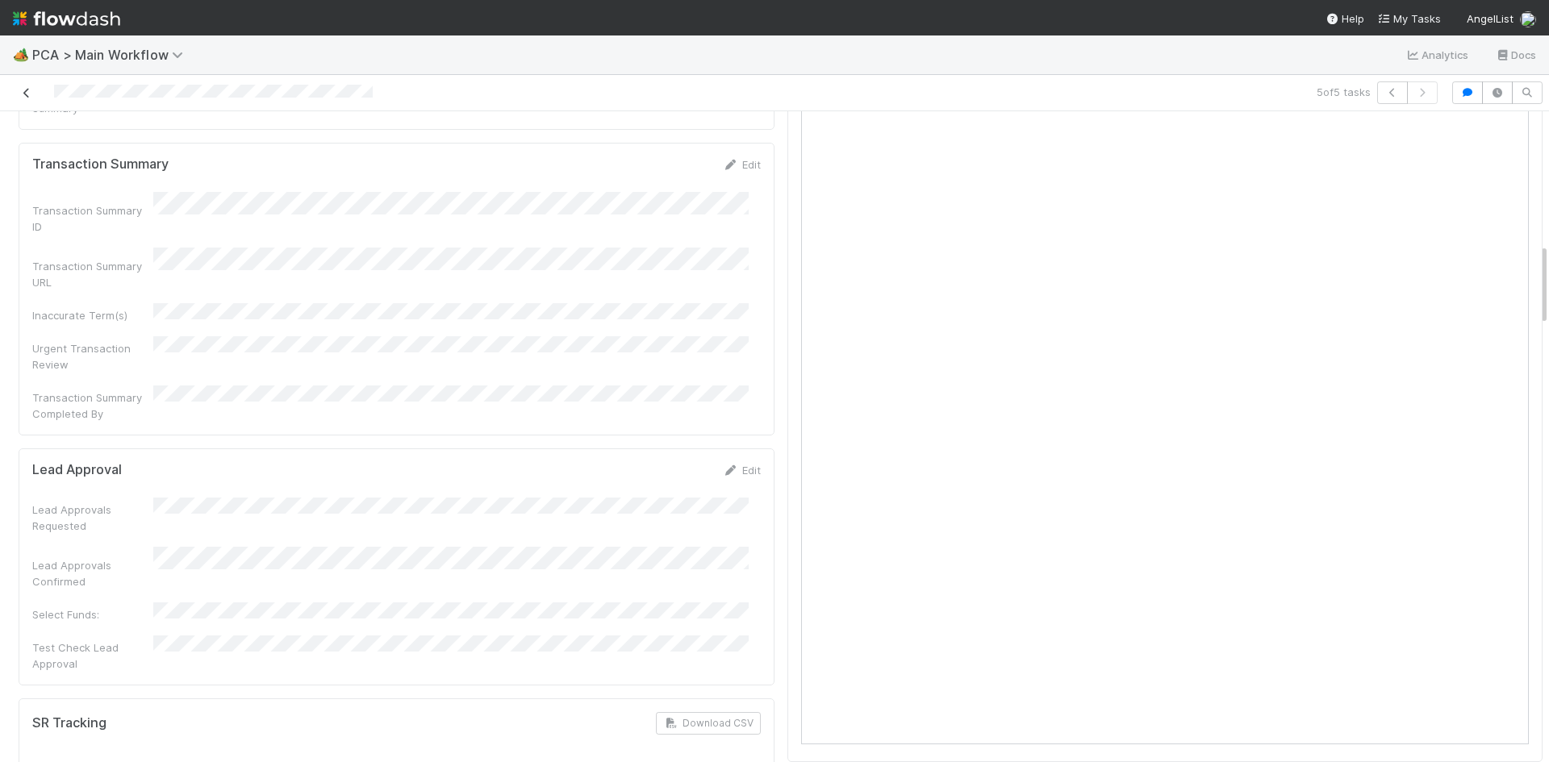
click at [28, 94] on icon at bounding box center [27, 93] width 16 height 10
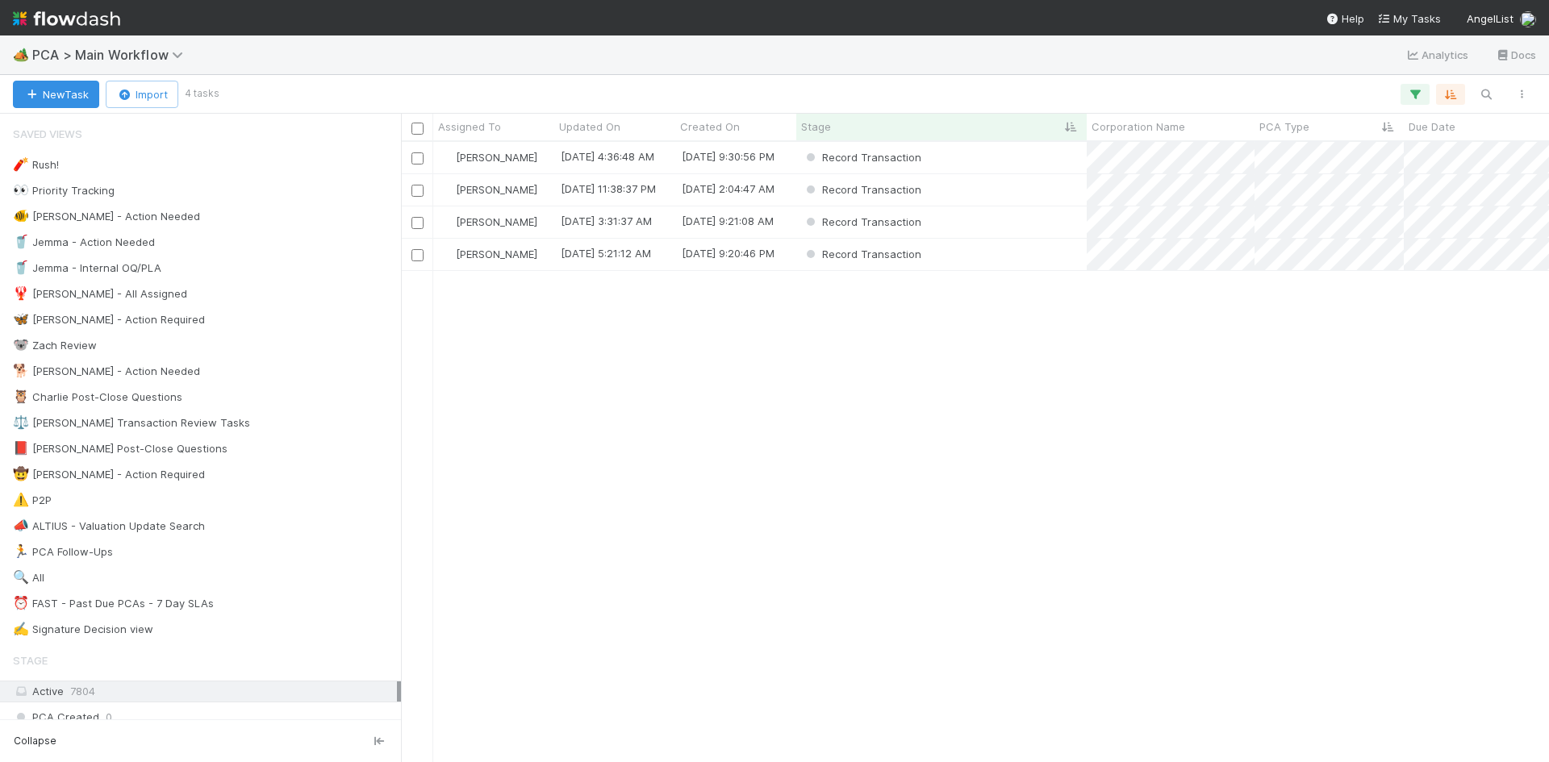
scroll to position [13, 13]
click at [1148, 461] on div "Meg Castanare 8/19/25, 4:36:48 AM 8/8/25, 9:30:56 PM Record Transaction 0 0 0 0…" at bounding box center [975, 452] width 1148 height 620
click at [991, 223] on div "Record Transaction" at bounding box center [941, 222] width 290 height 31
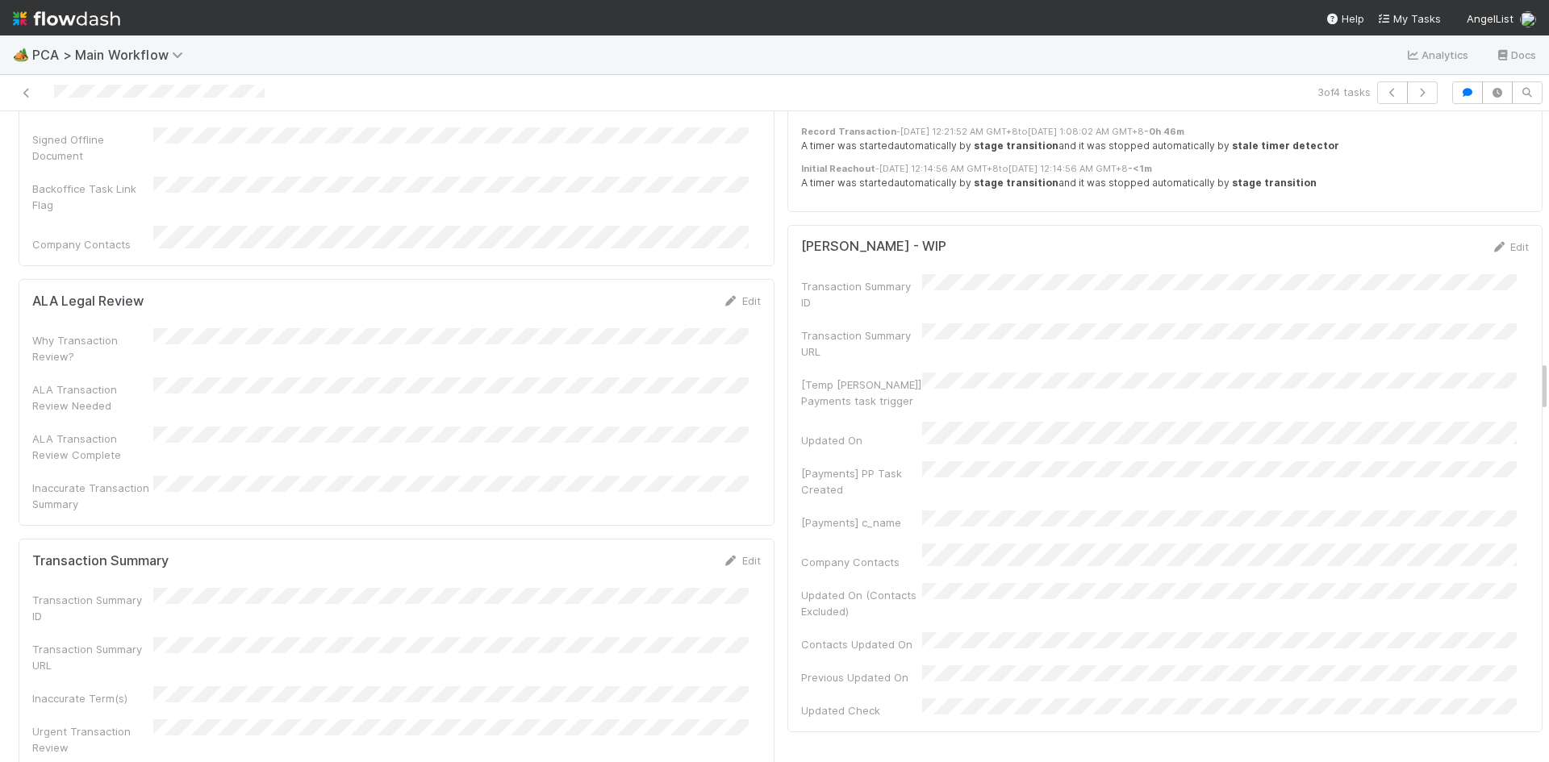
scroll to position [3146, 0]
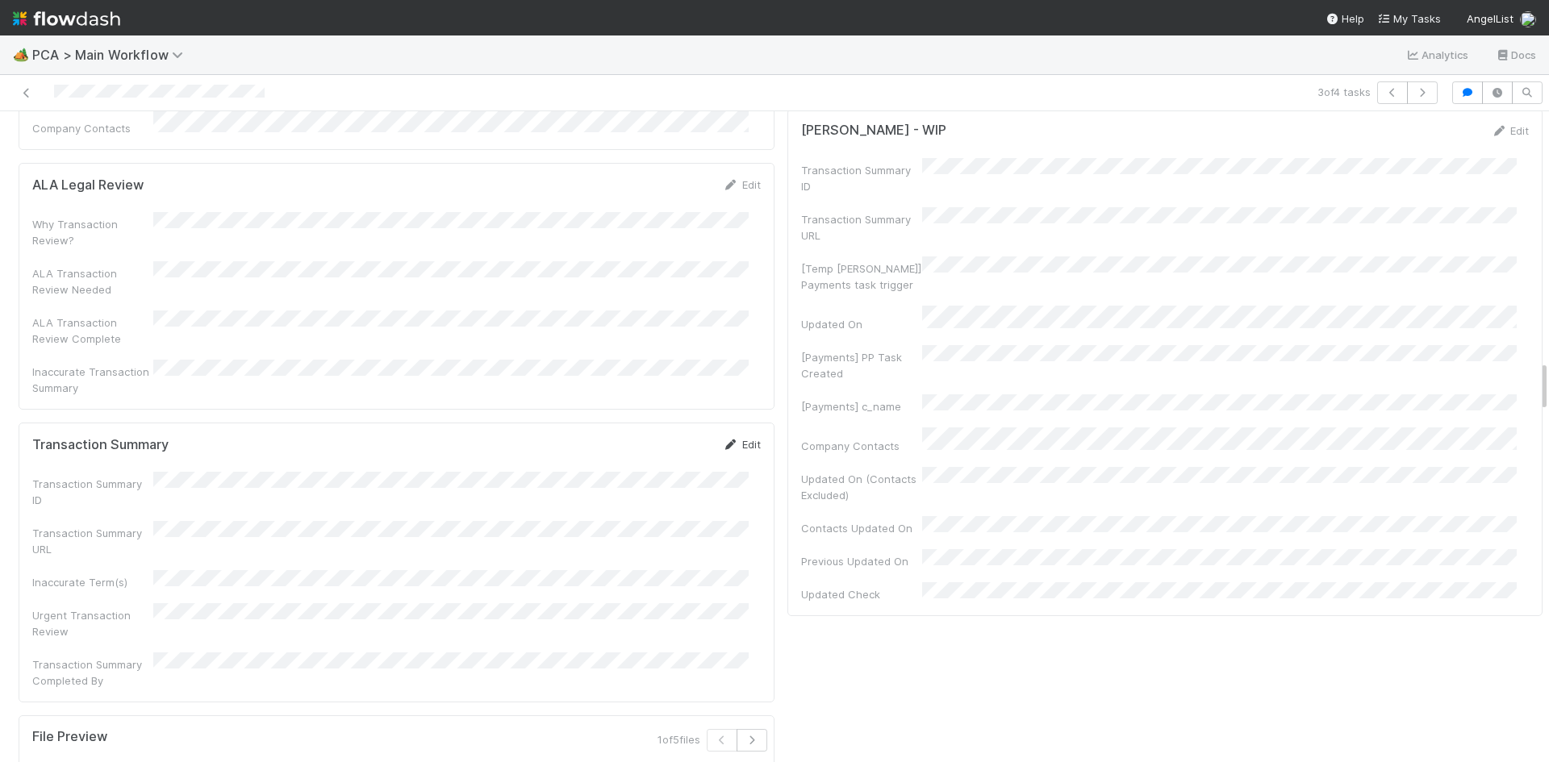
click at [723, 440] on icon at bounding box center [731, 445] width 16 height 10
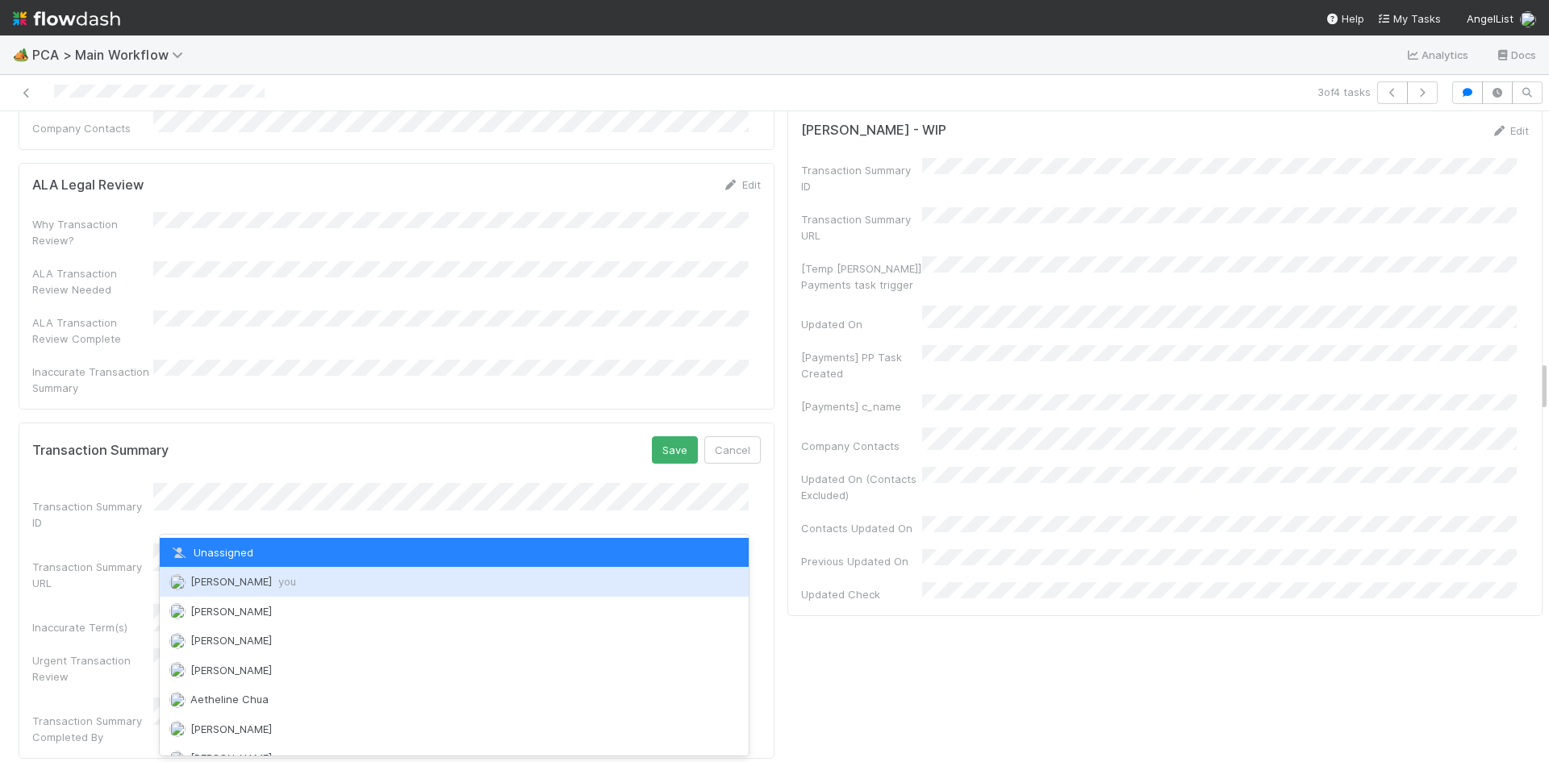
click at [282, 575] on span "you" at bounding box center [287, 581] width 18 height 13
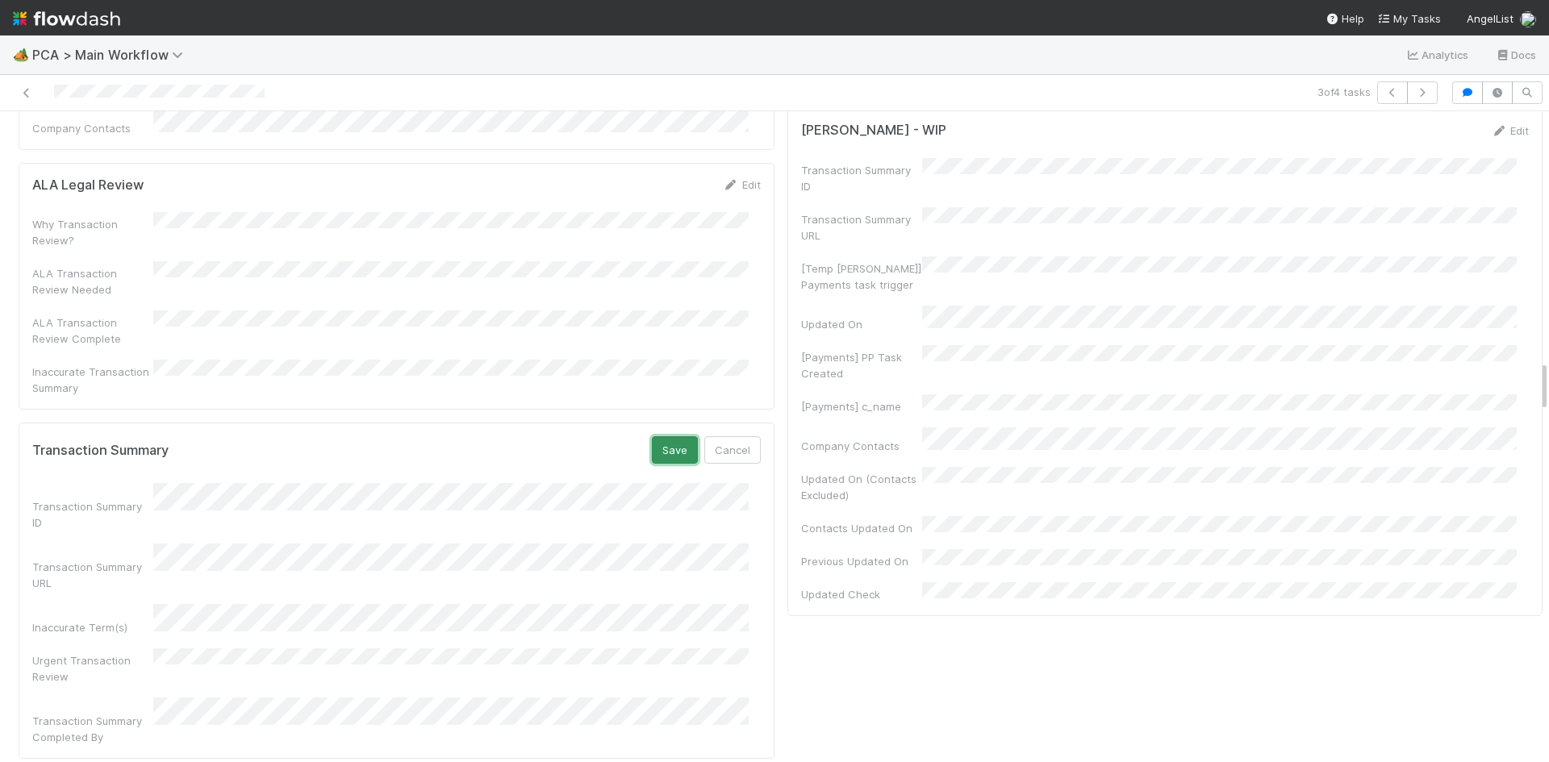
click at [661, 436] on button "Save" at bounding box center [675, 449] width 46 height 27
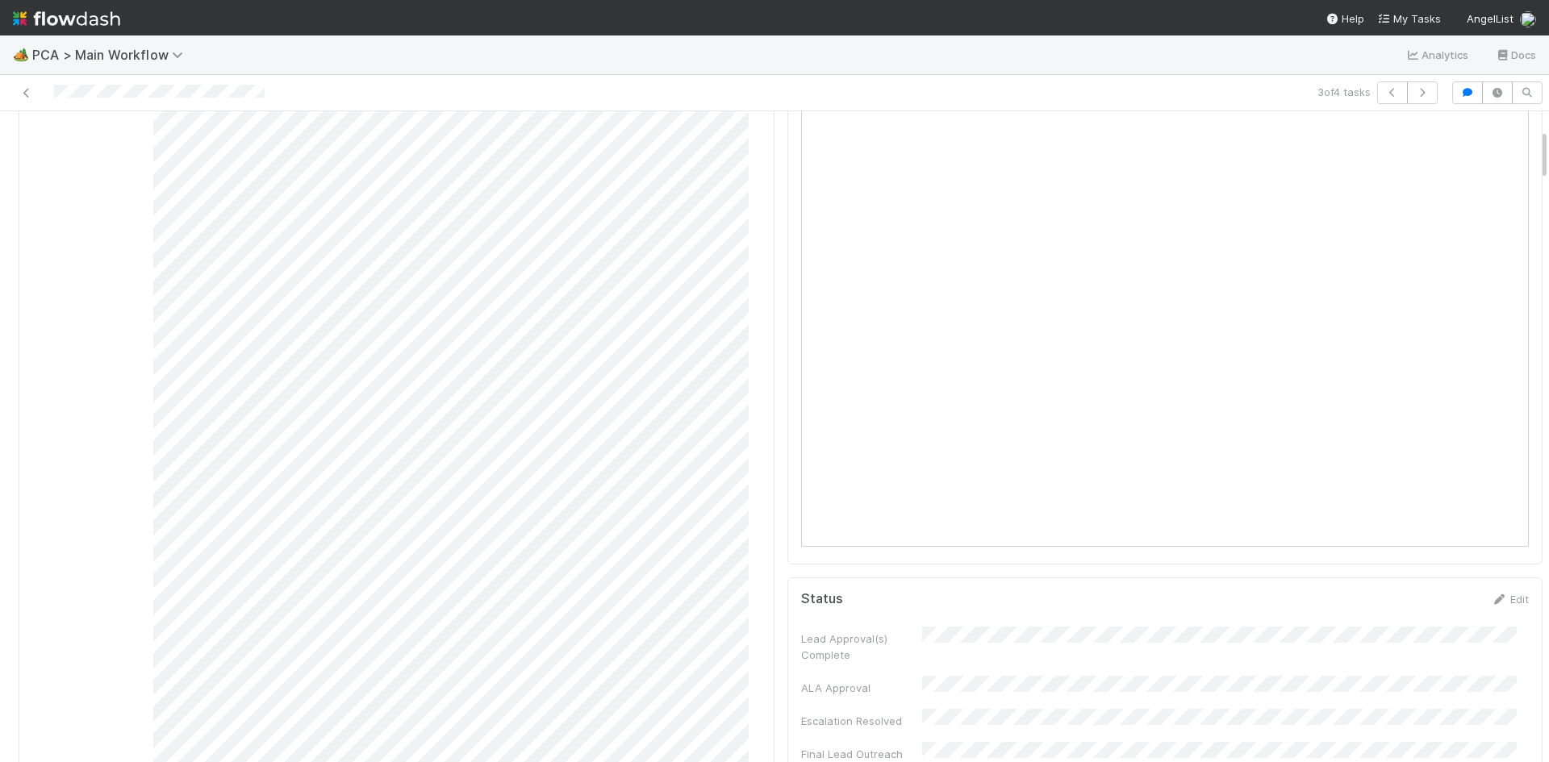
scroll to position [0, 0]
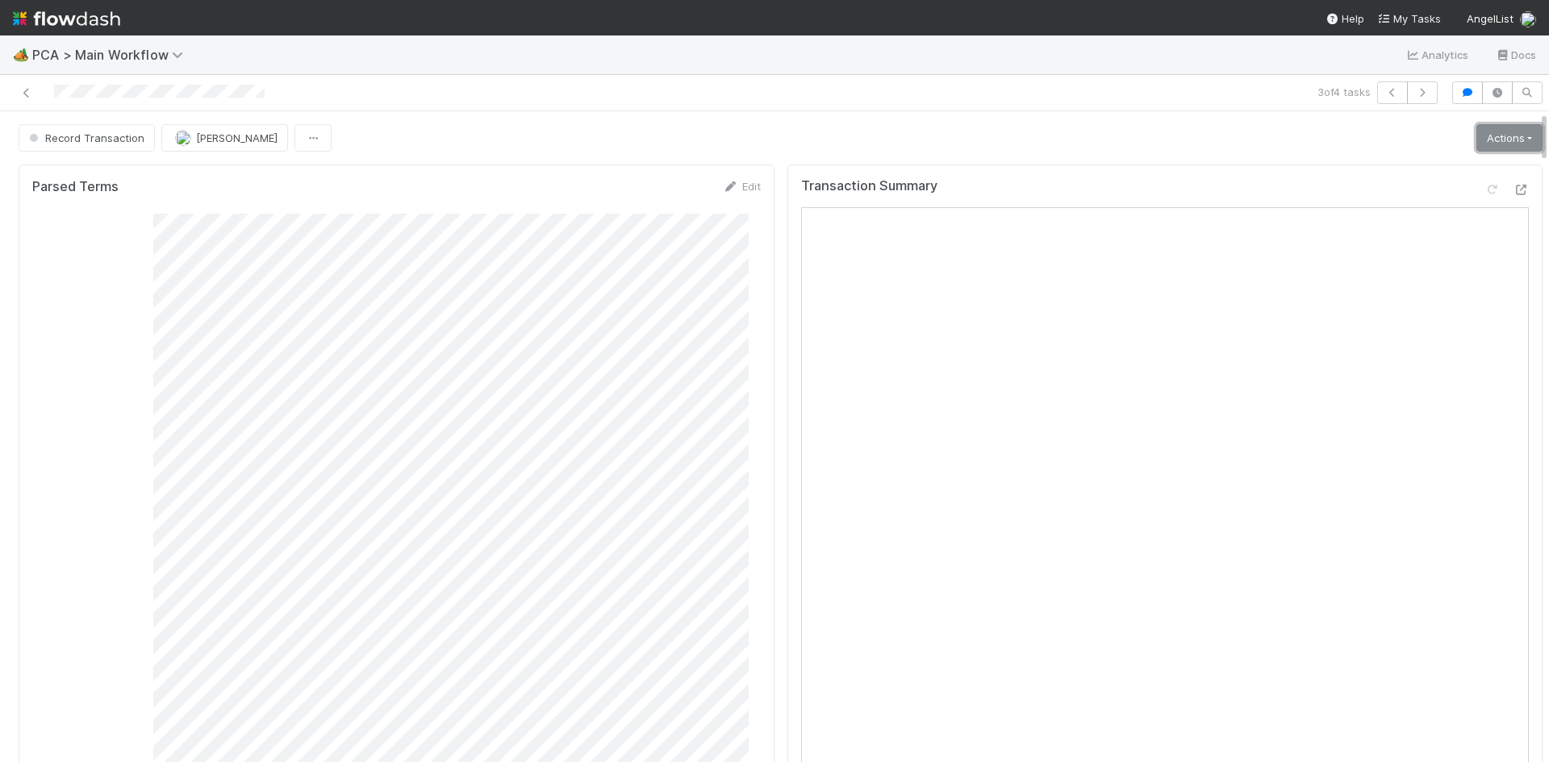
click at [1476, 135] on link "Actions" at bounding box center [1509, 137] width 66 height 27
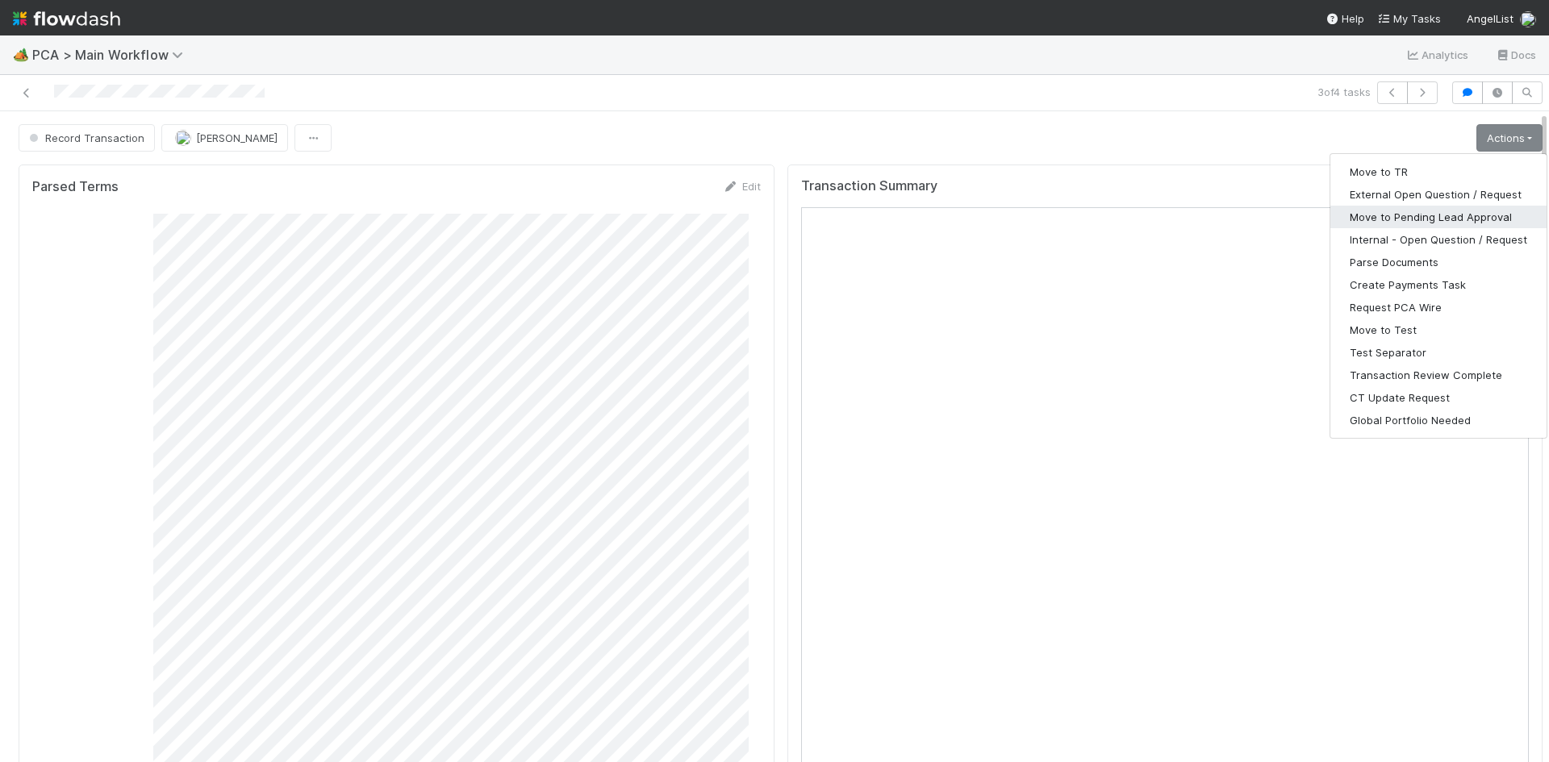
click at [1442, 214] on button "Move to Pending Lead Approval" at bounding box center [1438, 217] width 216 height 23
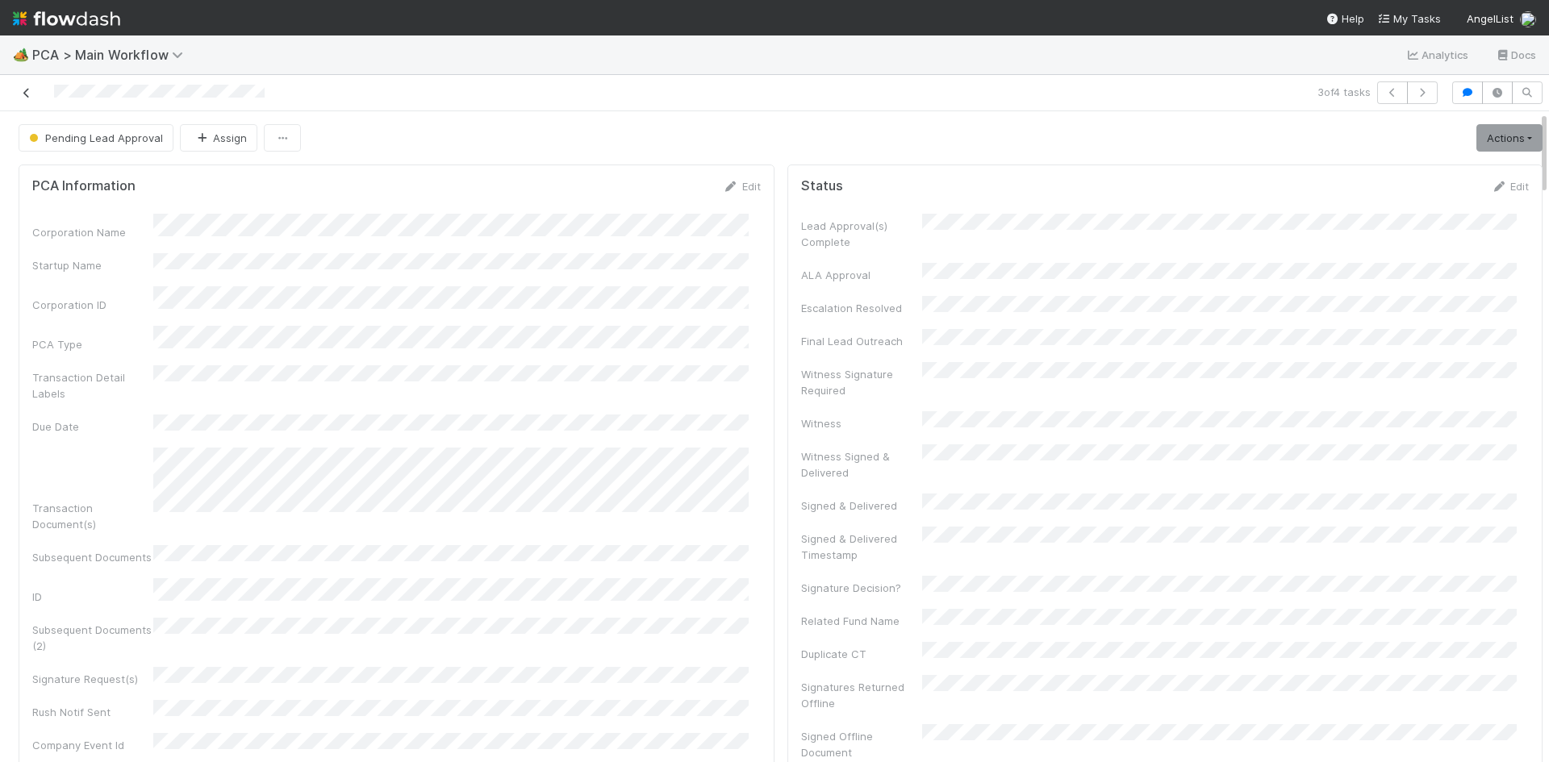
click at [23, 96] on icon at bounding box center [27, 93] width 16 height 10
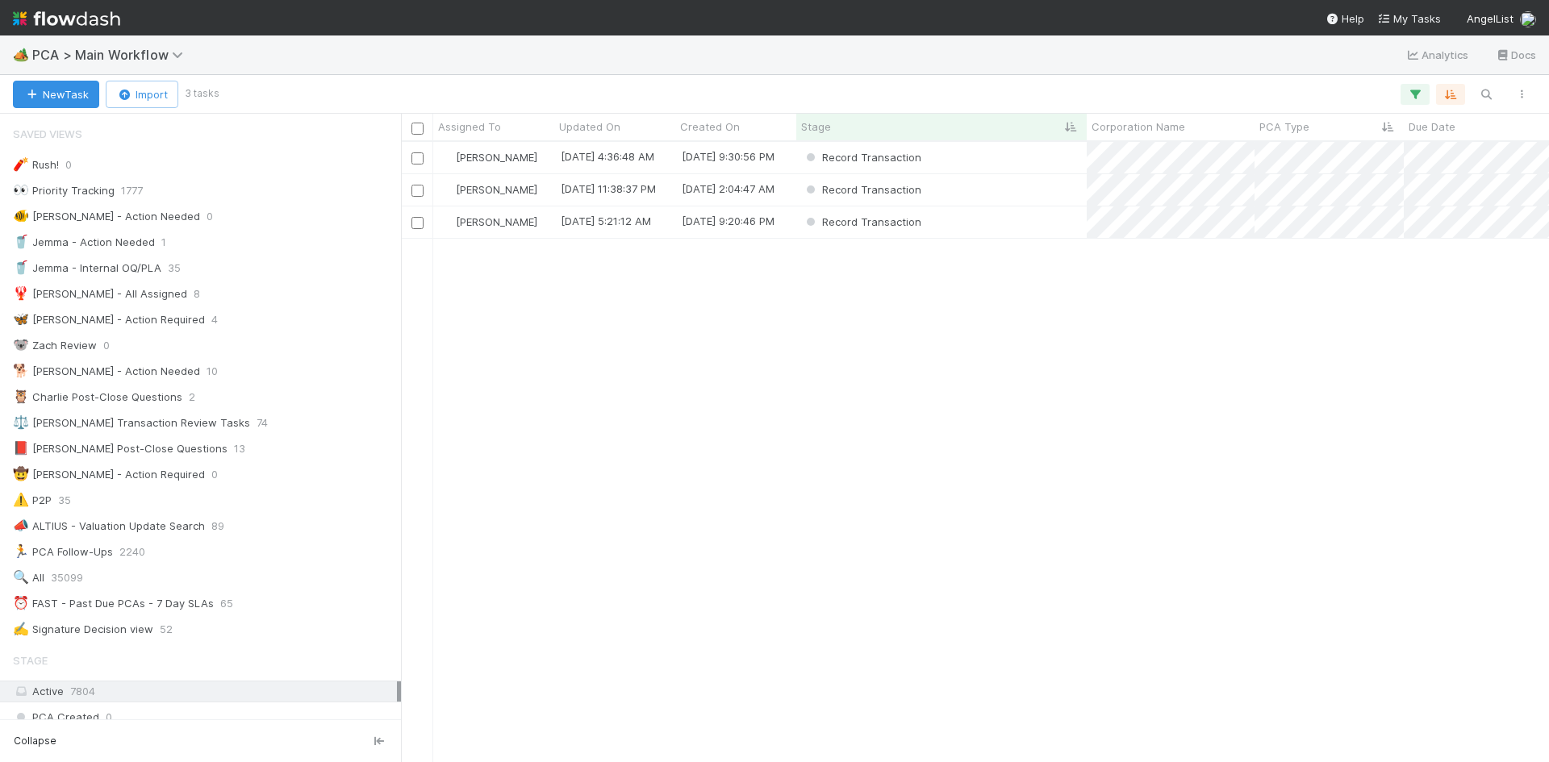
scroll to position [608, 1136]
click at [1019, 223] on div "Record Transaction" at bounding box center [941, 222] width 290 height 31
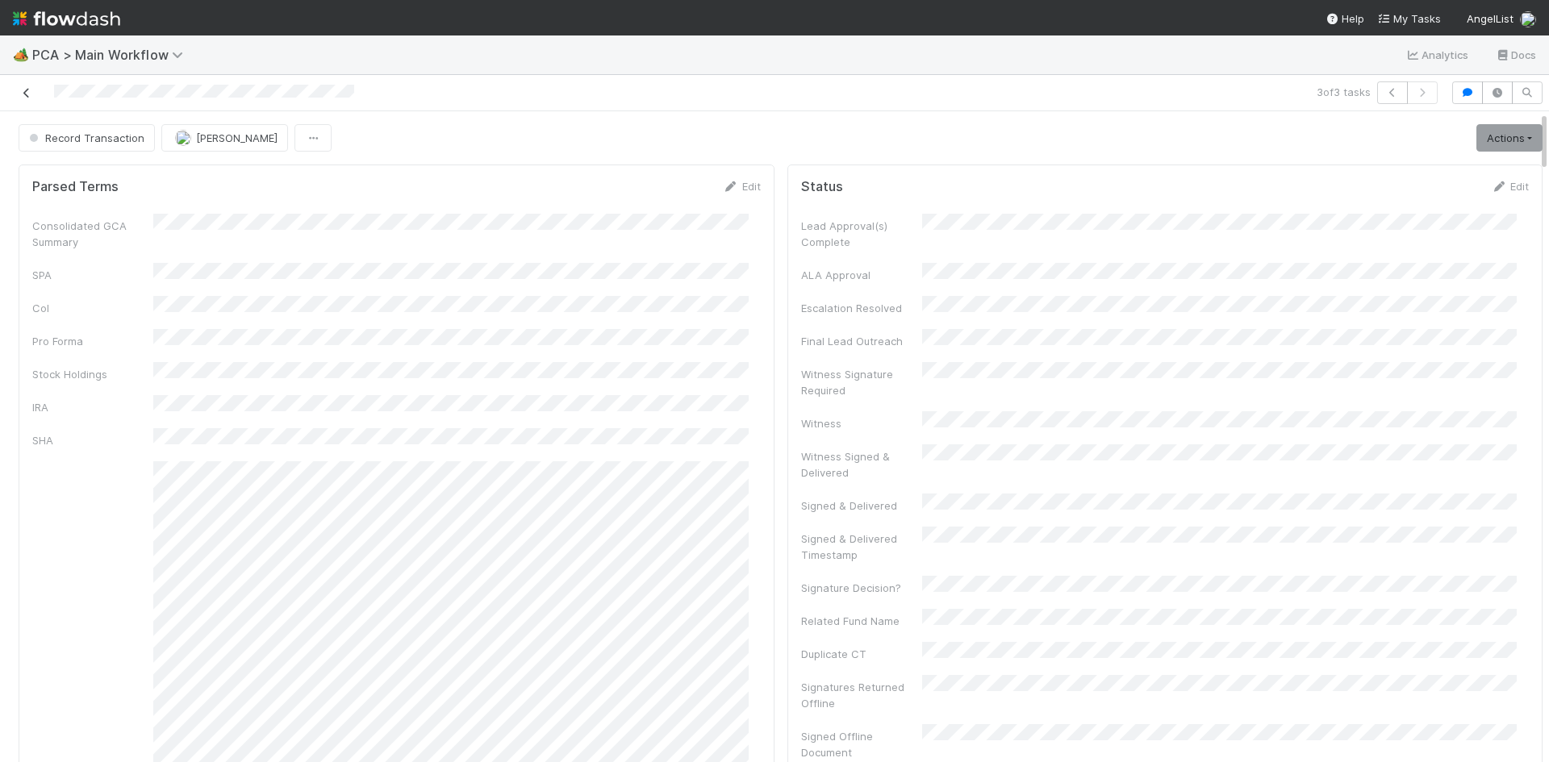
click at [31, 88] on icon at bounding box center [27, 93] width 16 height 10
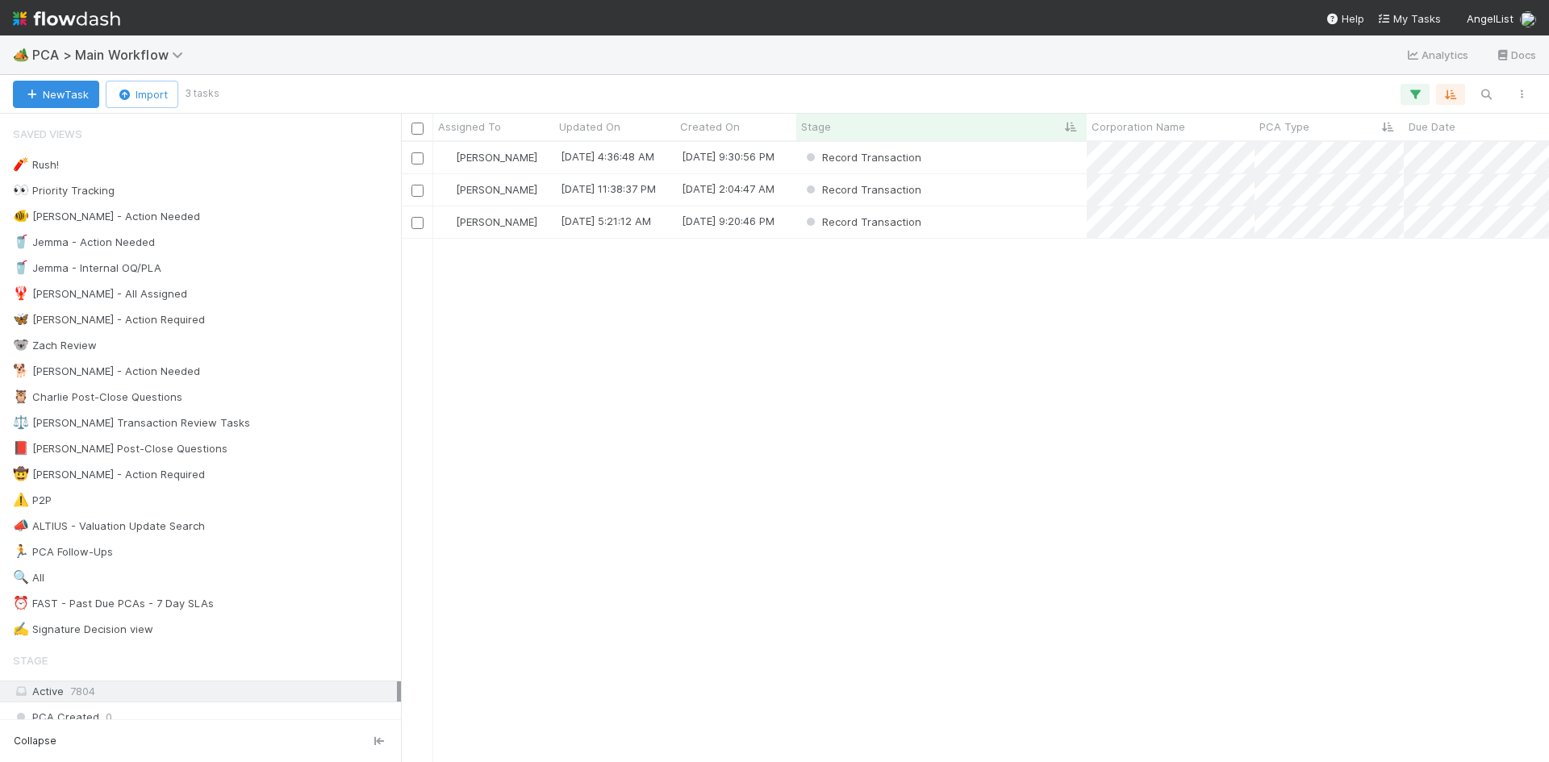
scroll to position [608, 1136]
click at [1011, 165] on div "Record Transaction" at bounding box center [941, 157] width 290 height 31
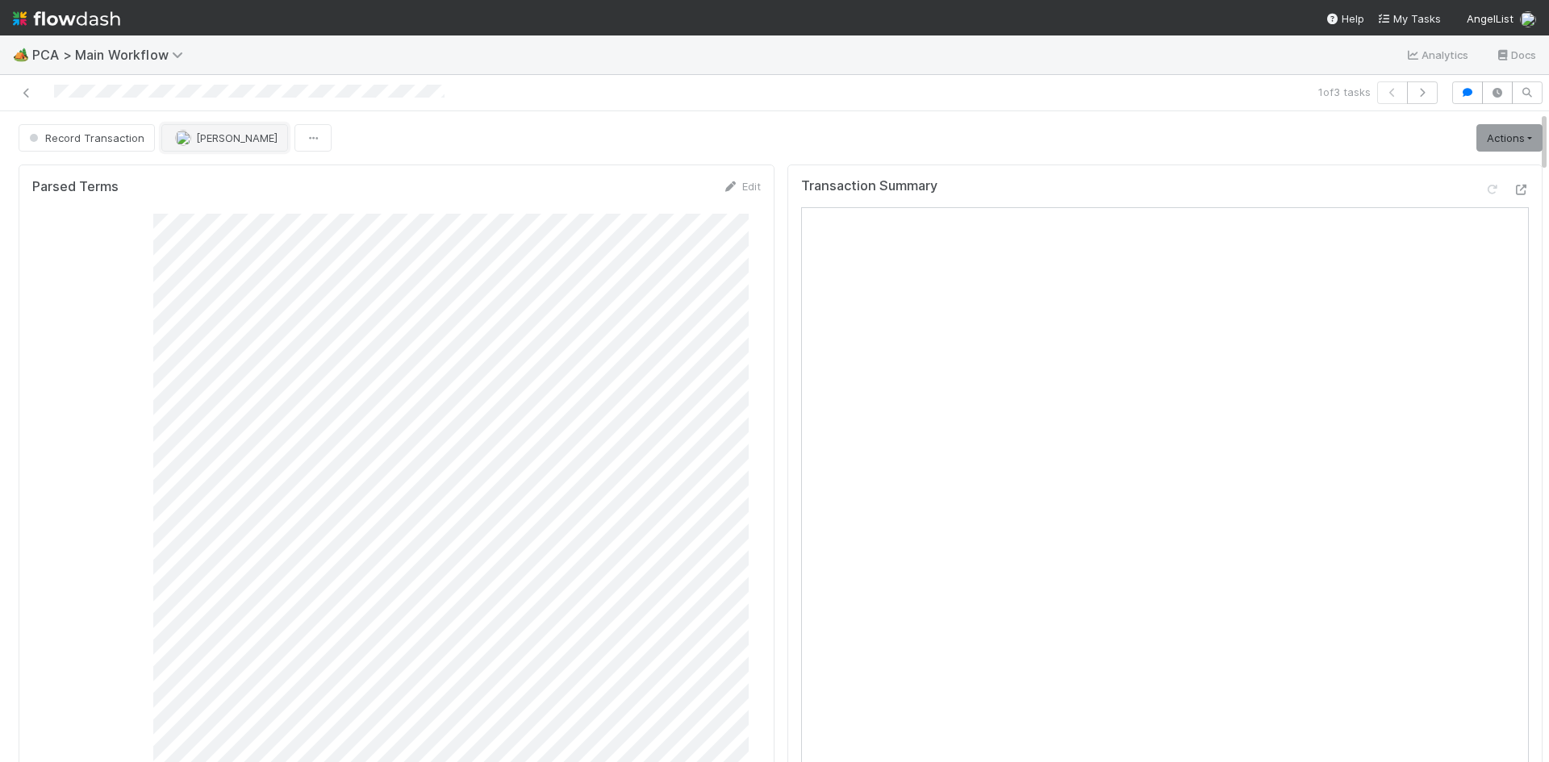
click at [216, 140] on span "[PERSON_NAME]" at bounding box center [236, 137] width 81 height 13
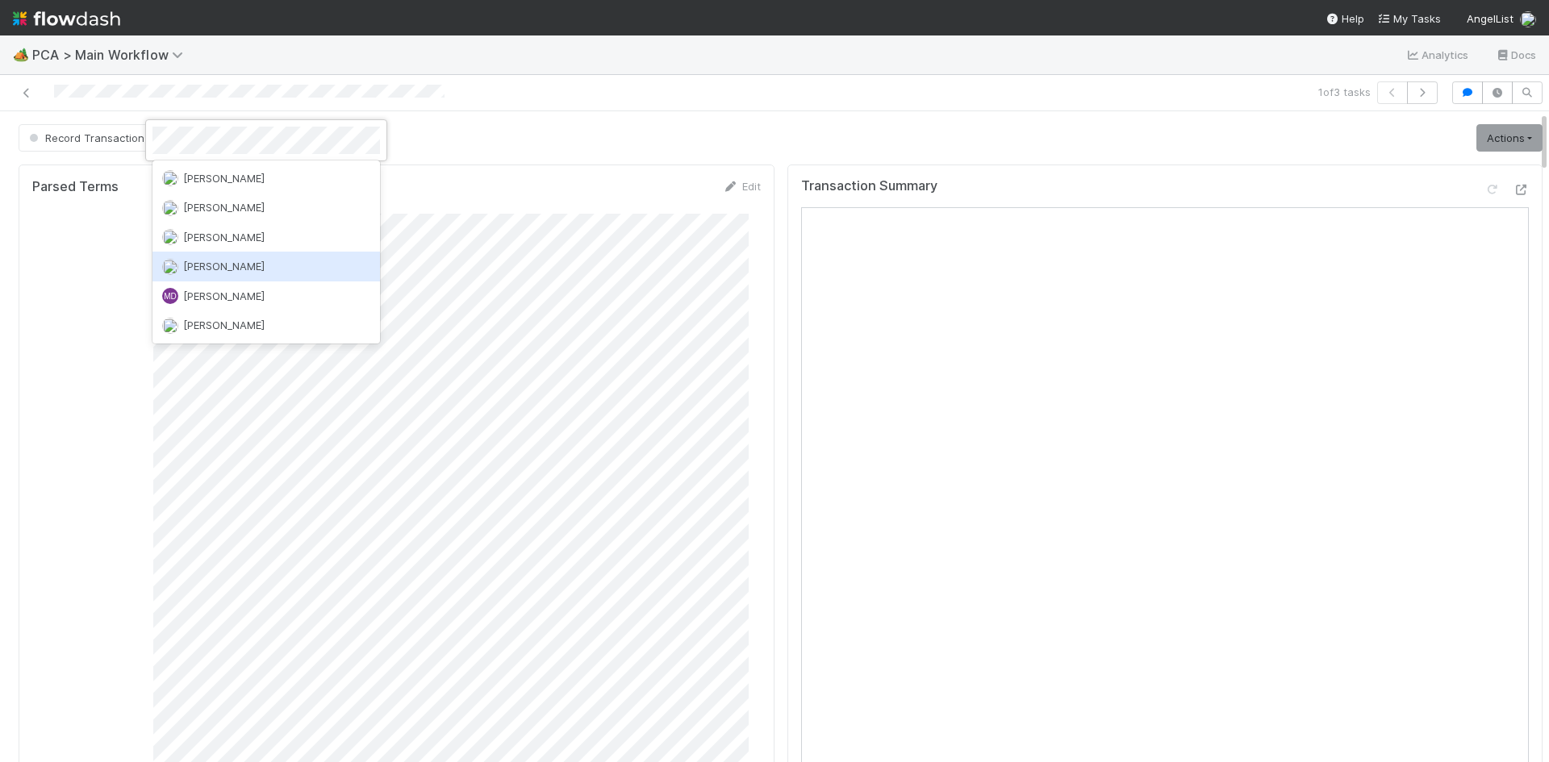
click at [240, 269] on span "Michael Capilitan" at bounding box center [223, 266] width 81 height 13
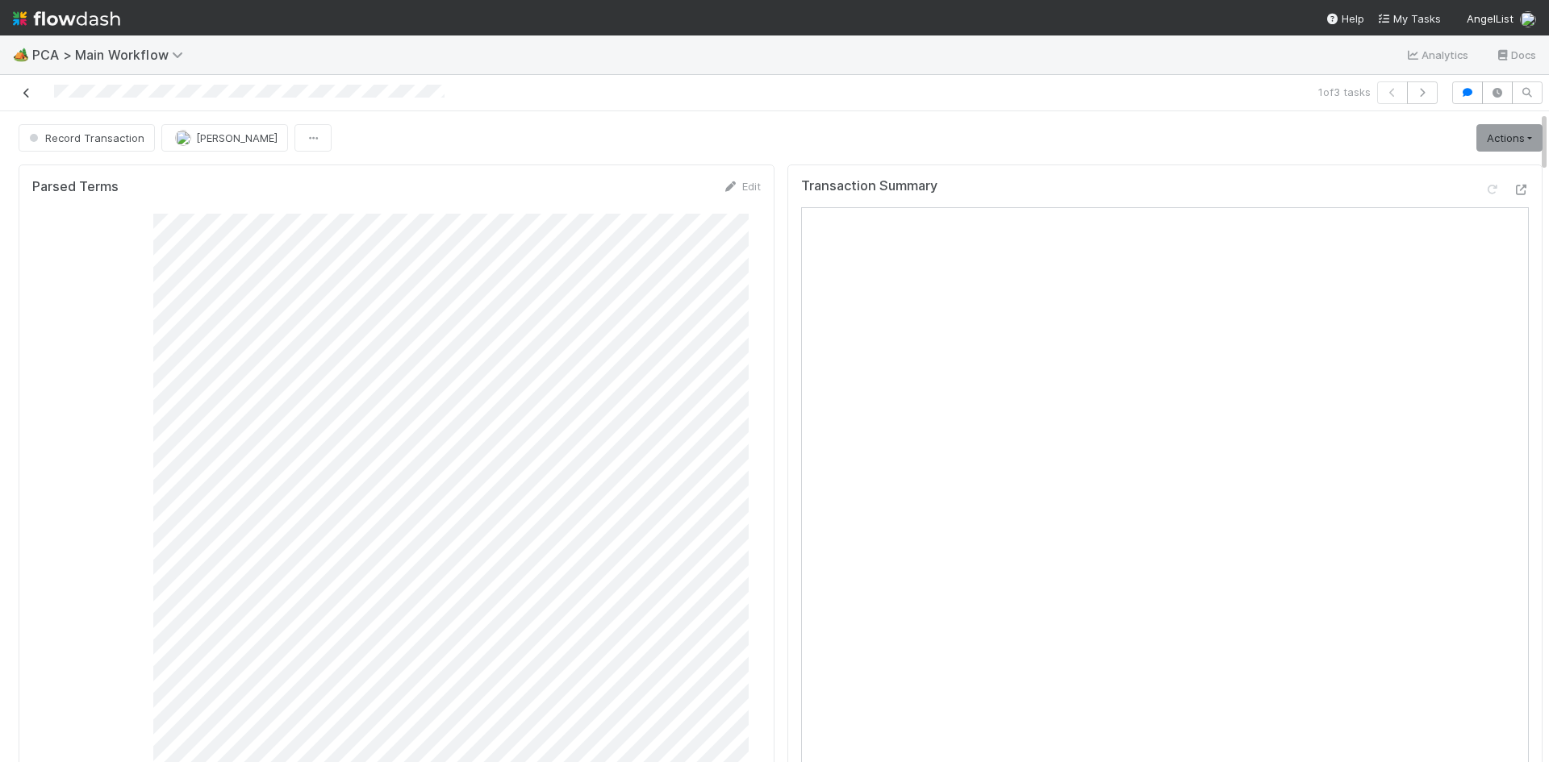
click at [34, 92] on icon at bounding box center [27, 93] width 16 height 10
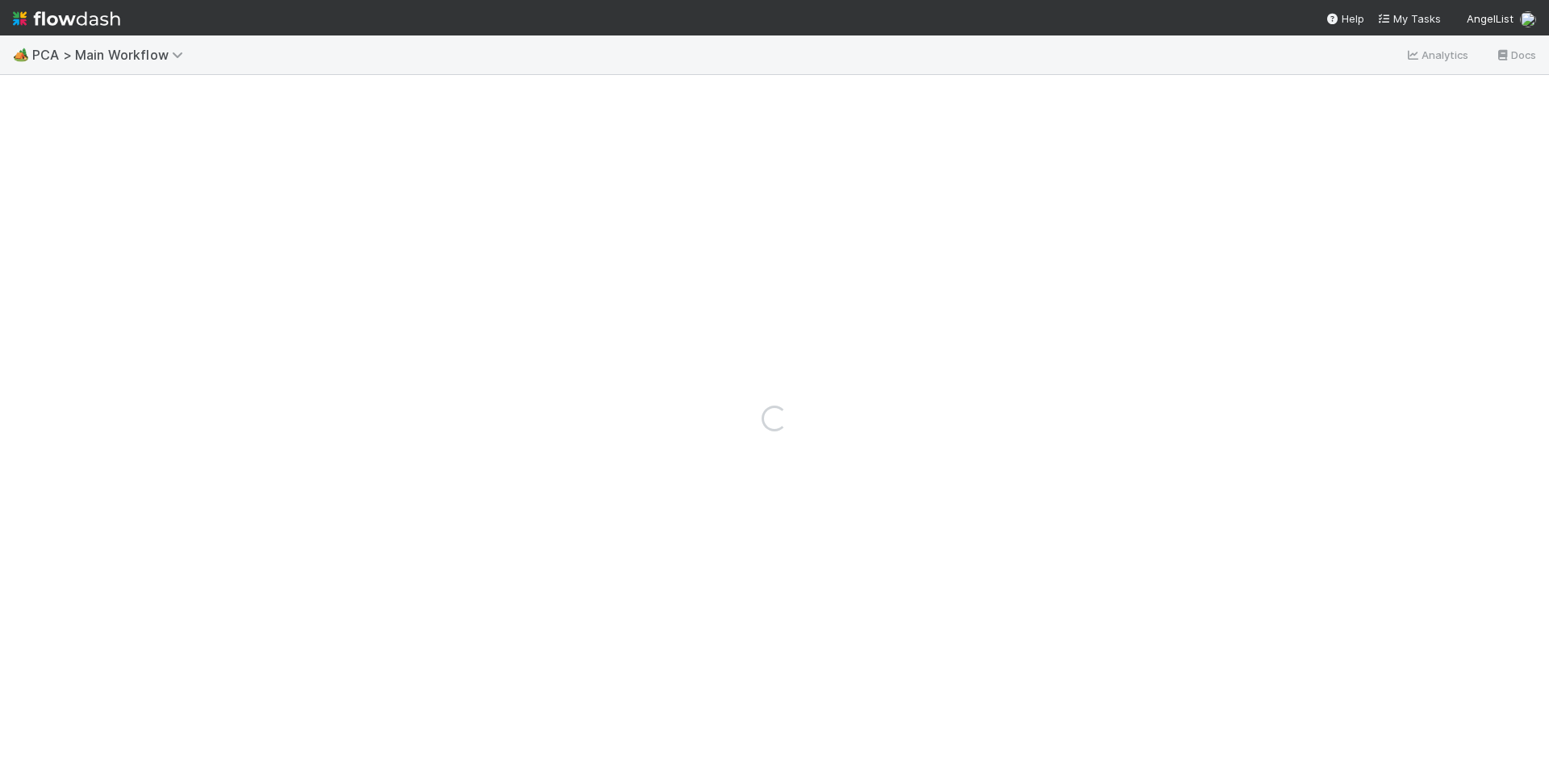
click at [26, 92] on div "Loading..." at bounding box center [774, 418] width 1549 height 687
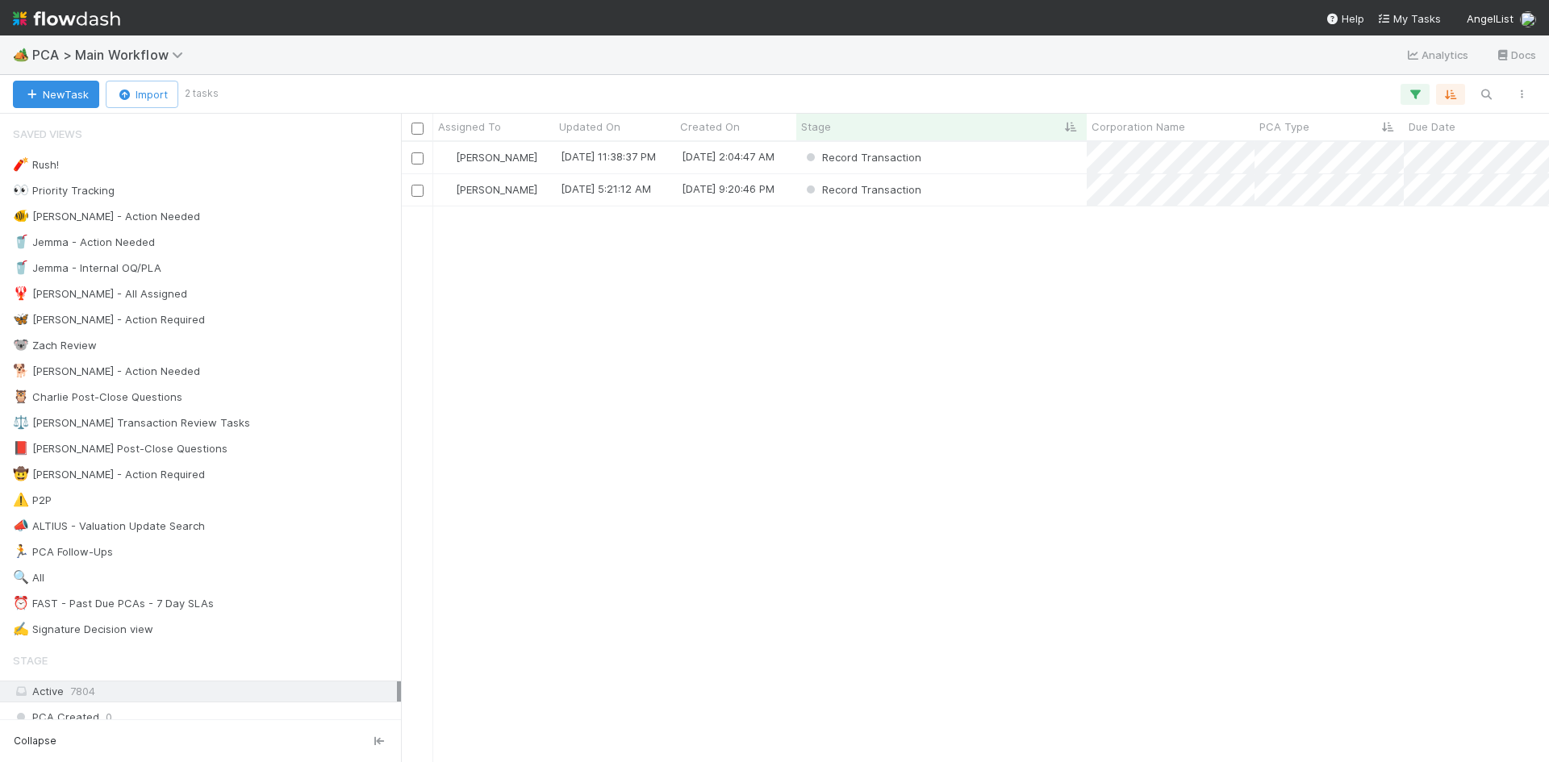
scroll to position [608, 1136]
click at [1013, 155] on div "Record Transaction" at bounding box center [941, 157] width 290 height 31
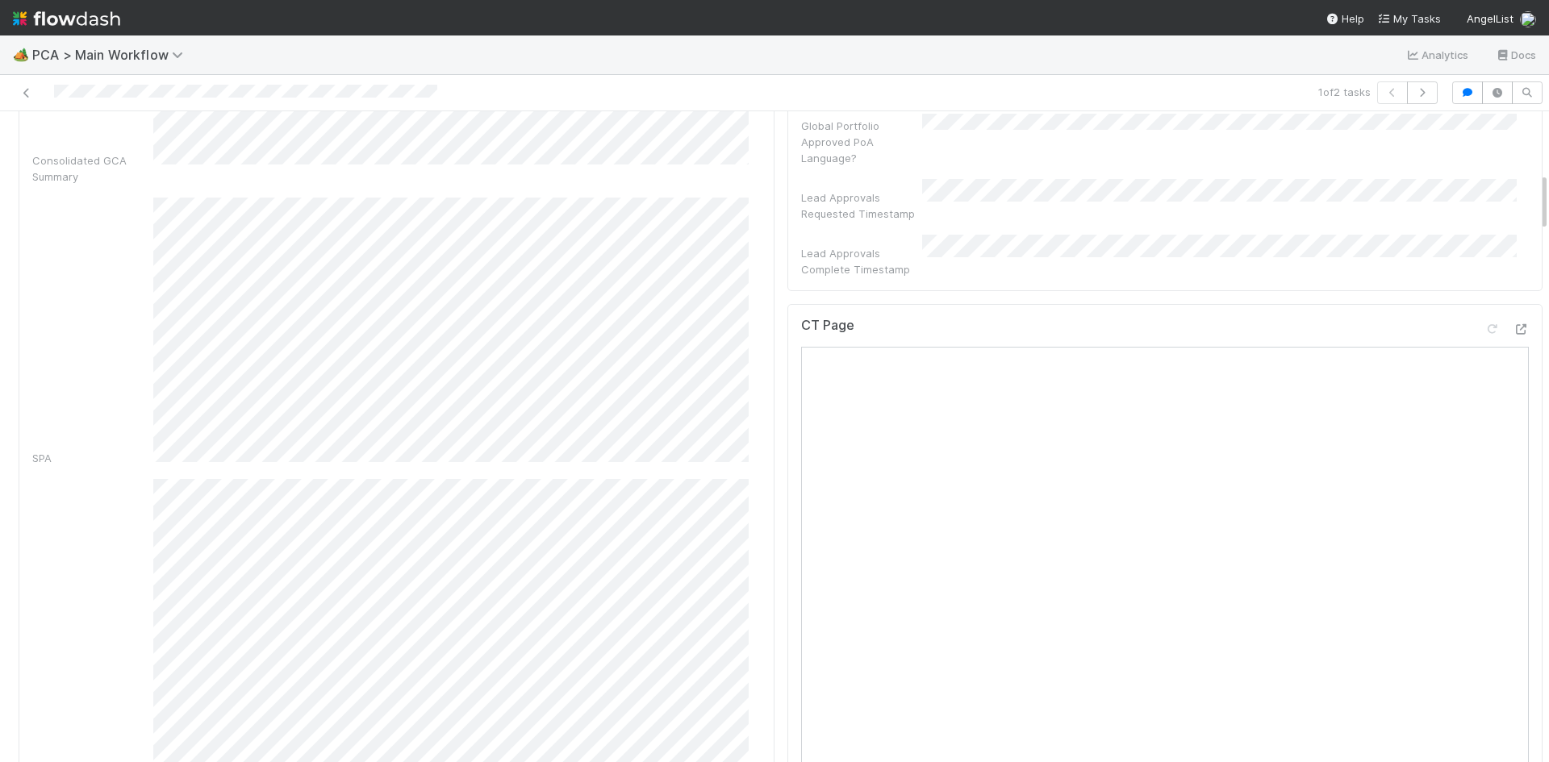
scroll to position [645, 0]
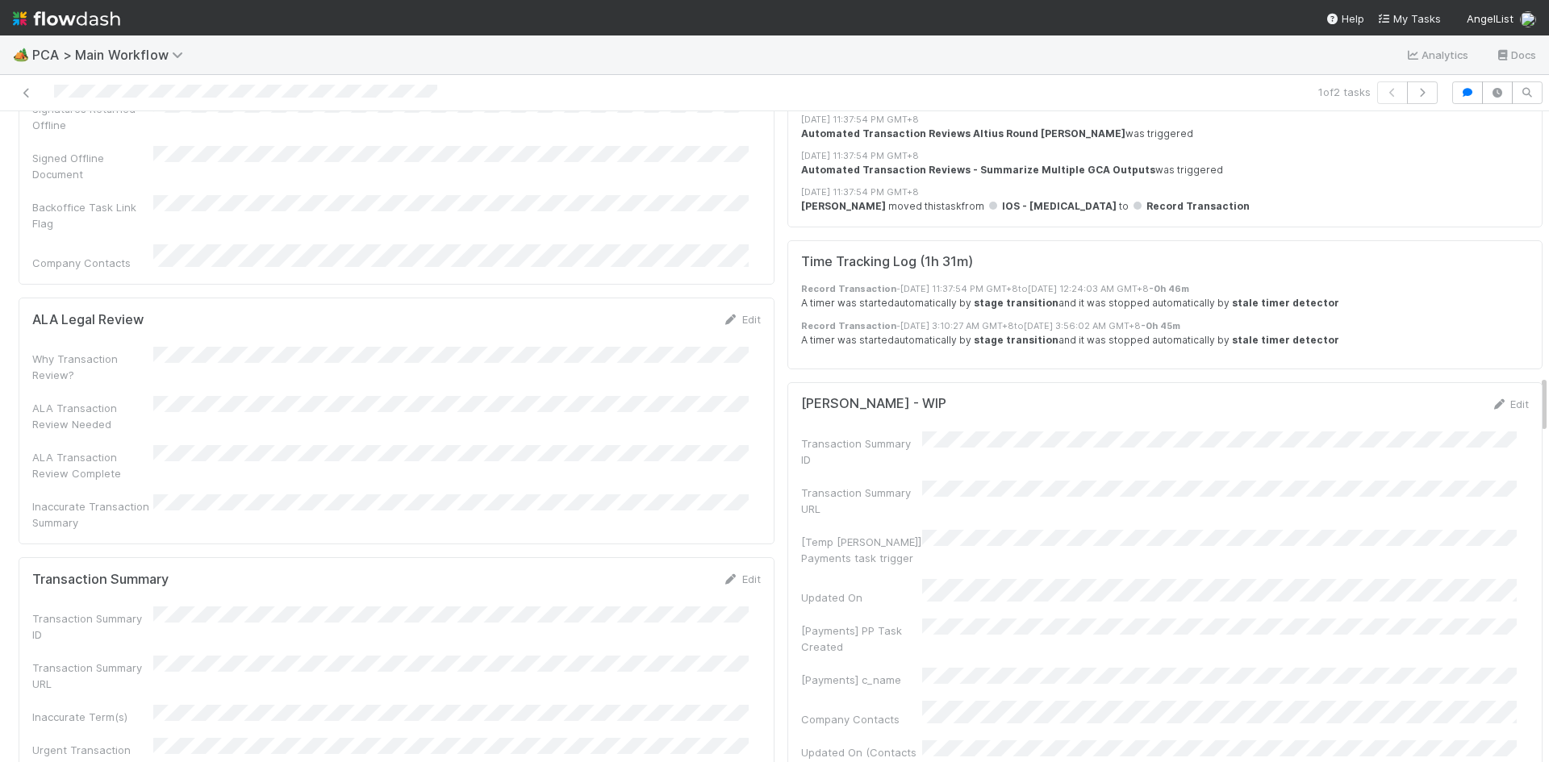
scroll to position [2904, 0]
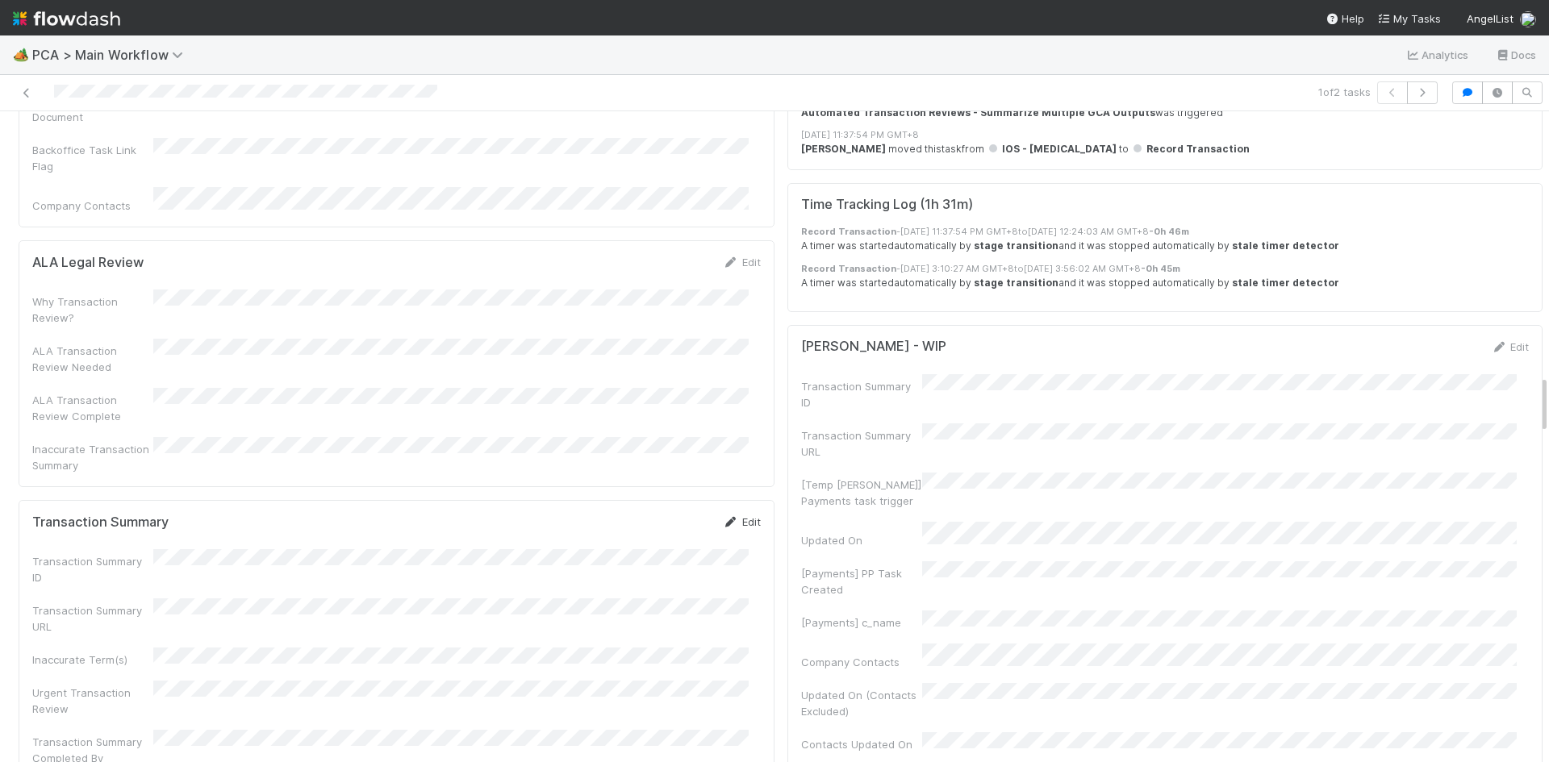
click at [738, 515] on link "Edit" at bounding box center [742, 521] width 38 height 13
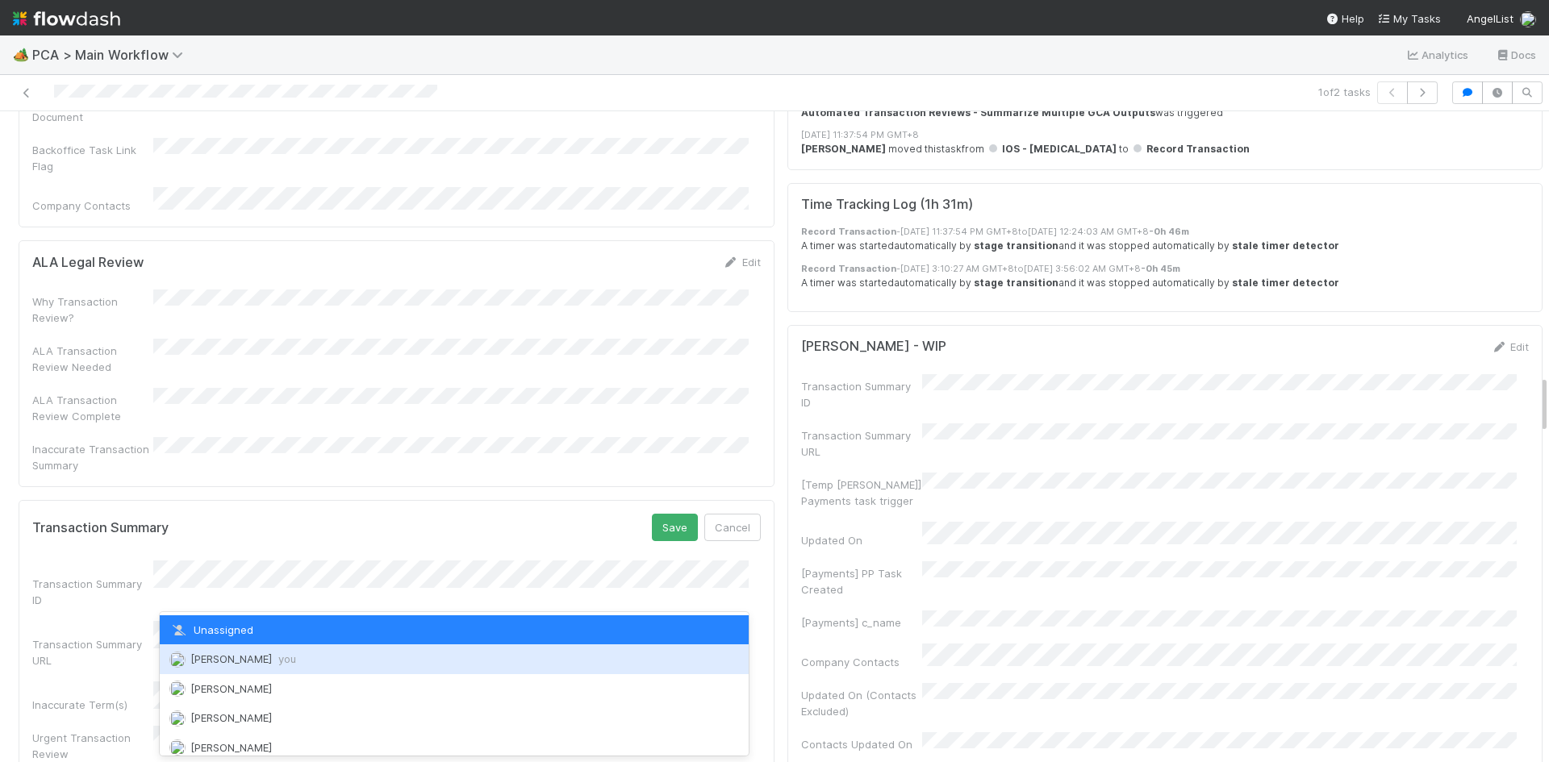
click at [278, 661] on span "you" at bounding box center [287, 659] width 18 height 13
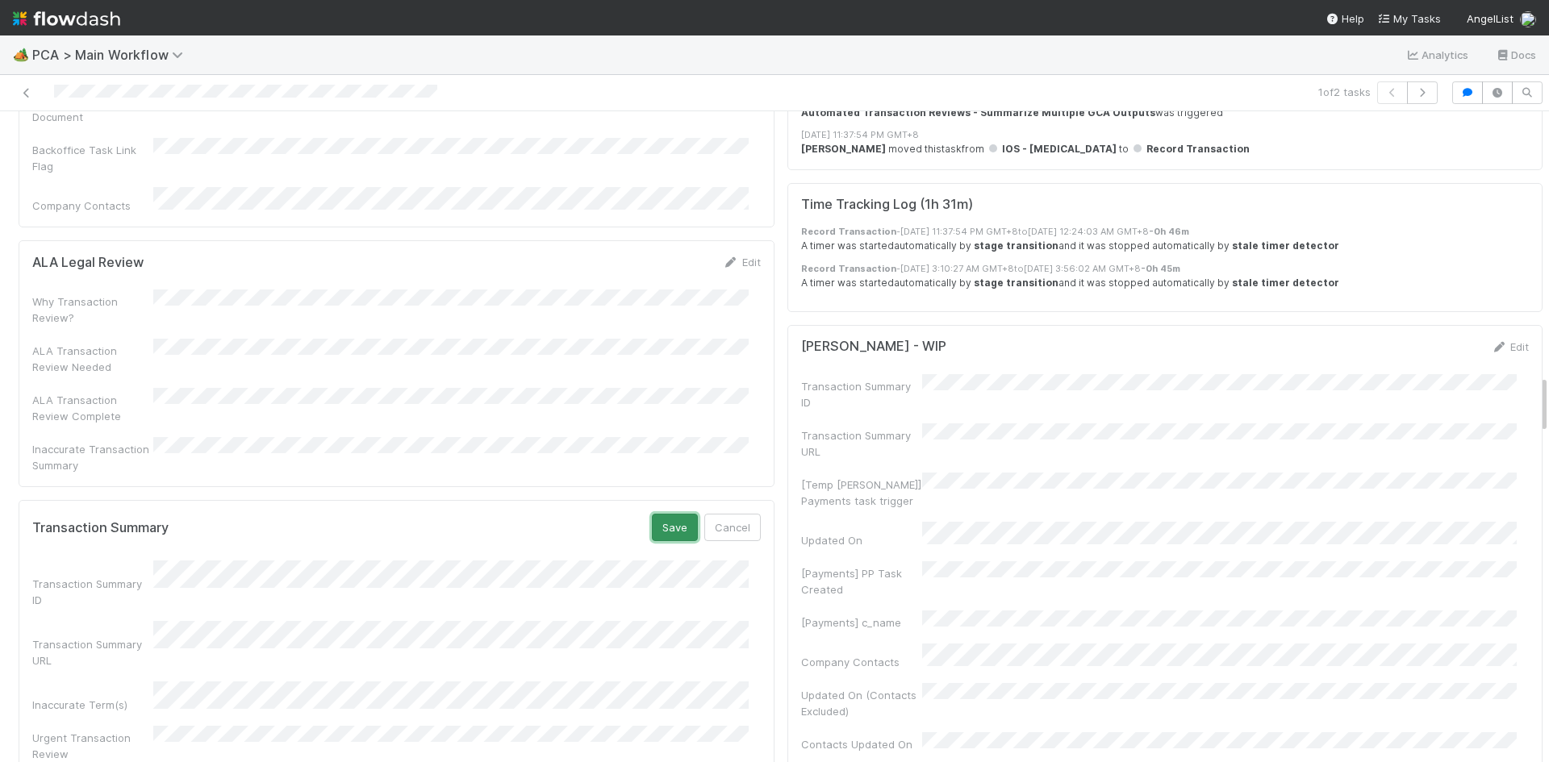
click at [661, 514] on button "Save" at bounding box center [675, 527] width 46 height 27
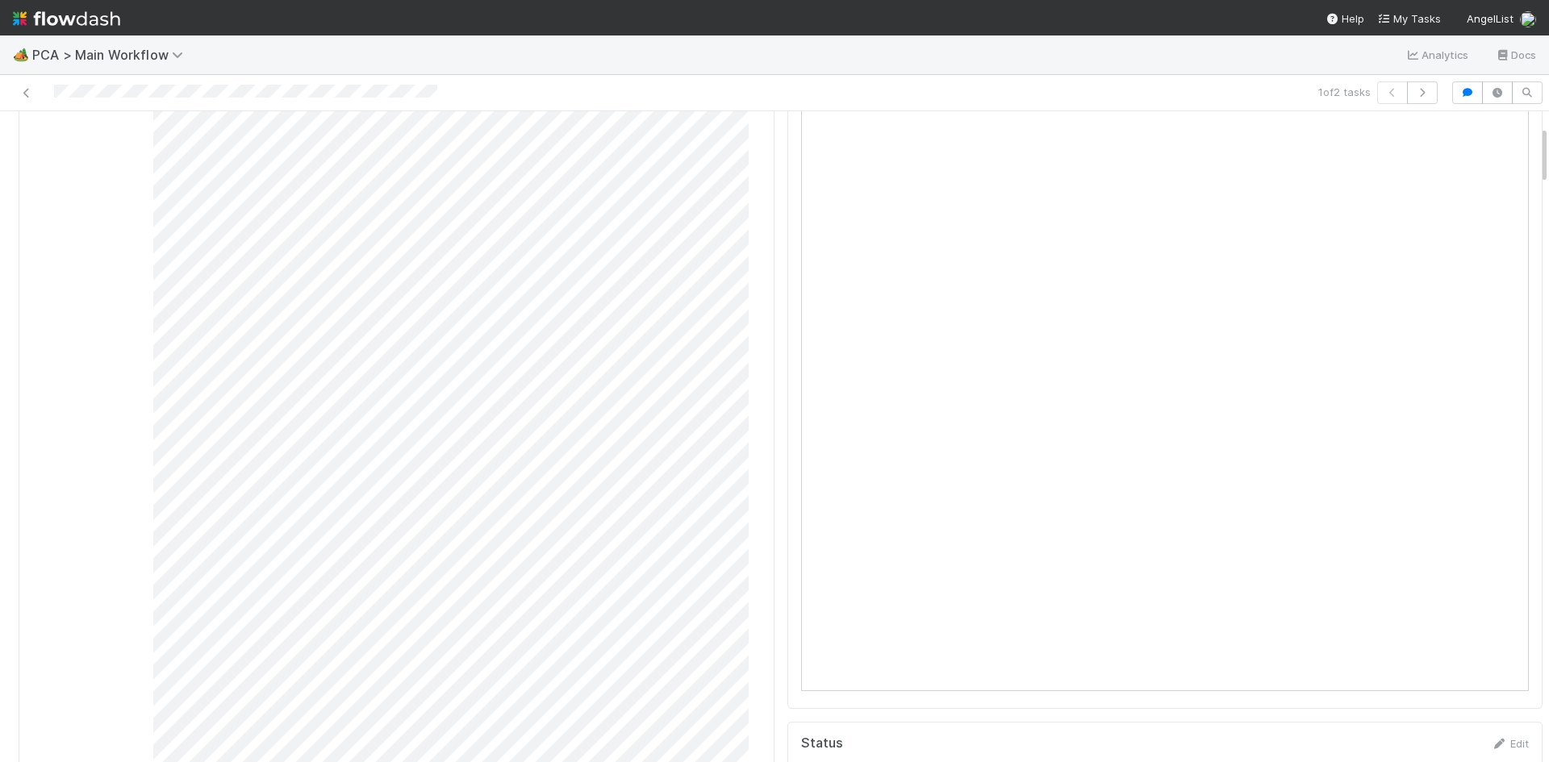
scroll to position [0, 0]
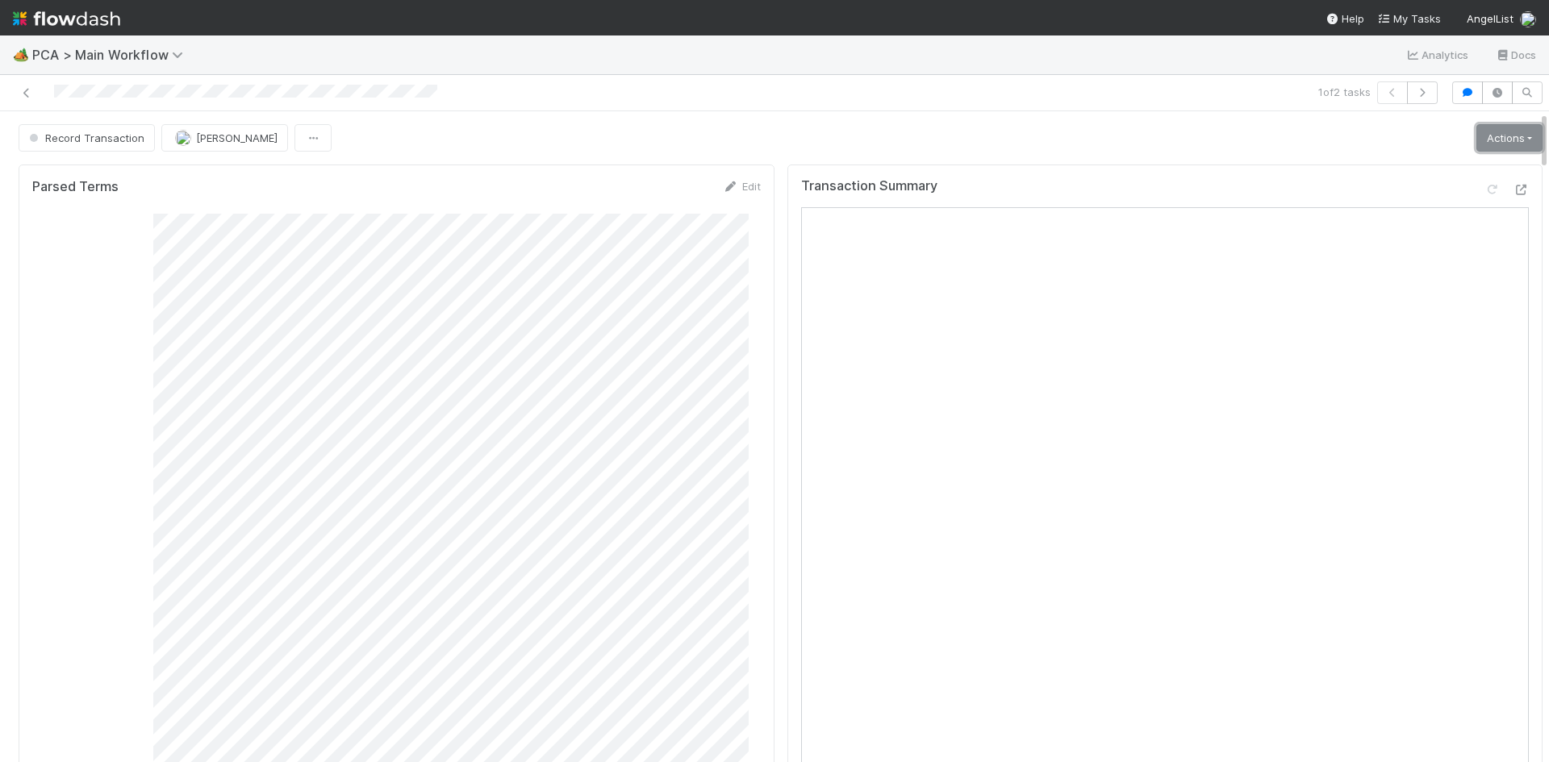
click at [1483, 138] on link "Actions" at bounding box center [1509, 137] width 66 height 27
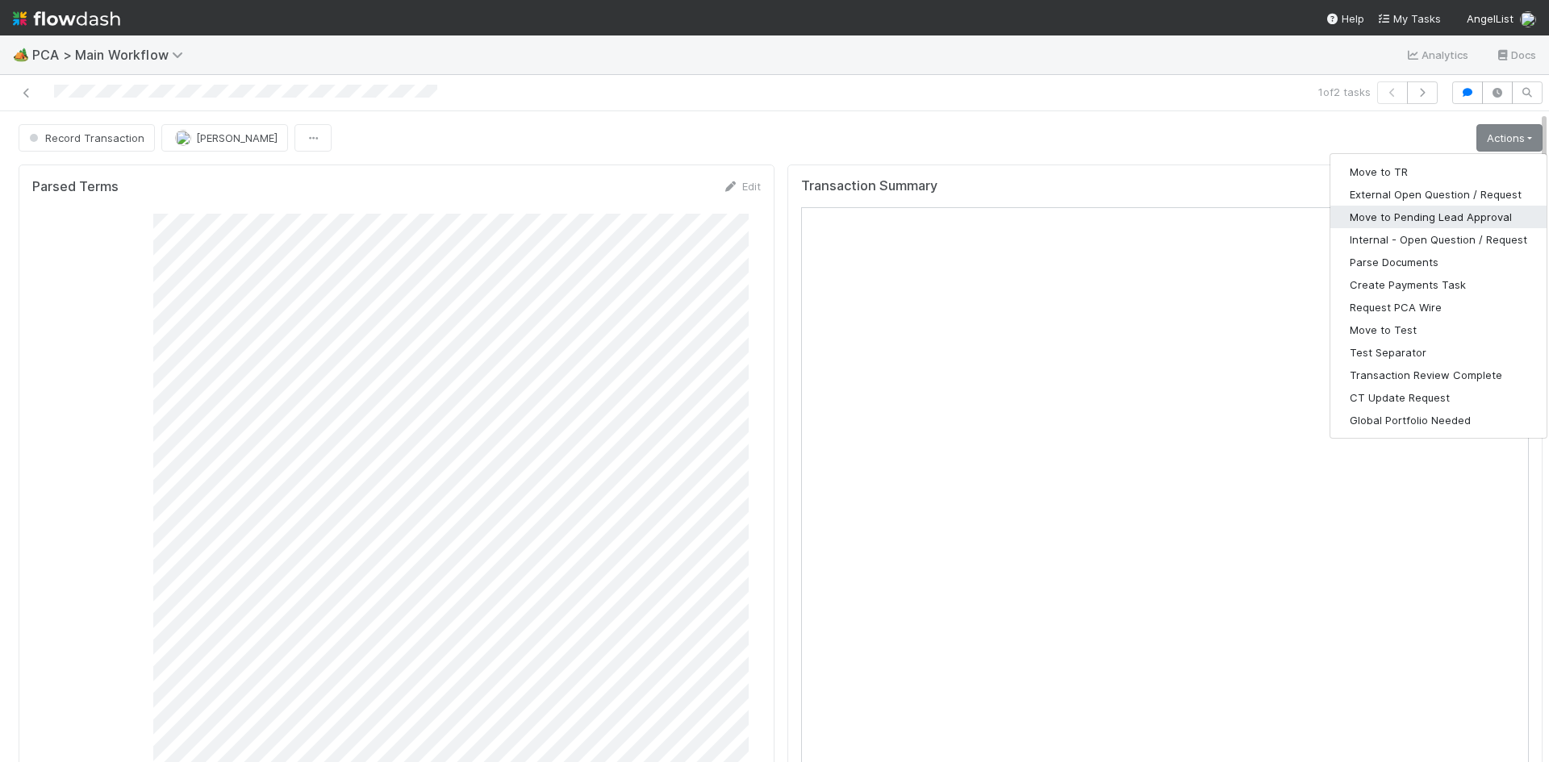
click at [1444, 215] on button "Move to Pending Lead Approval" at bounding box center [1438, 217] width 216 height 23
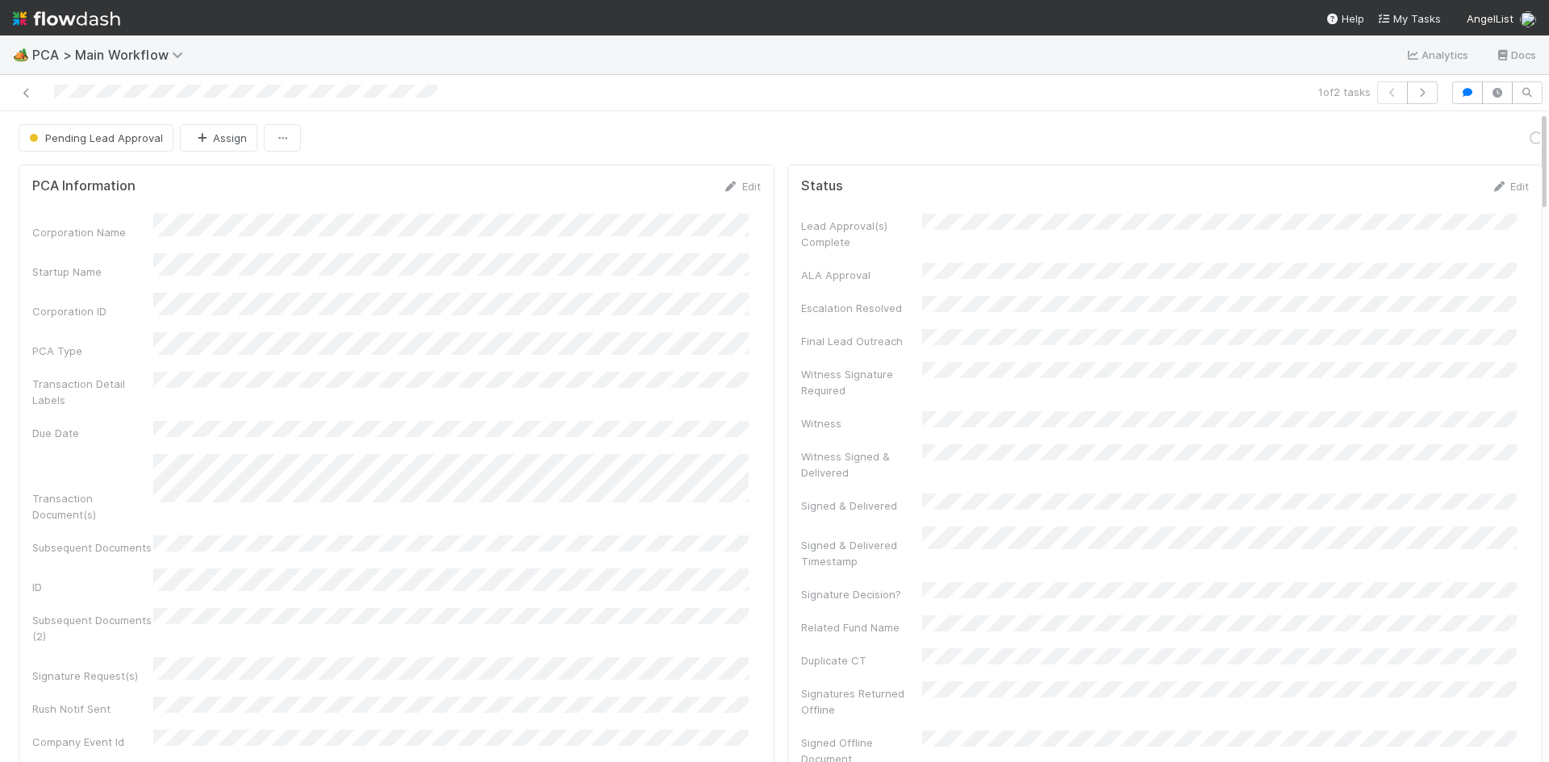
click at [551, 100] on div "1 of 2 tasks" at bounding box center [774, 93] width 1549 height 36
click at [27, 95] on icon at bounding box center [27, 93] width 16 height 10
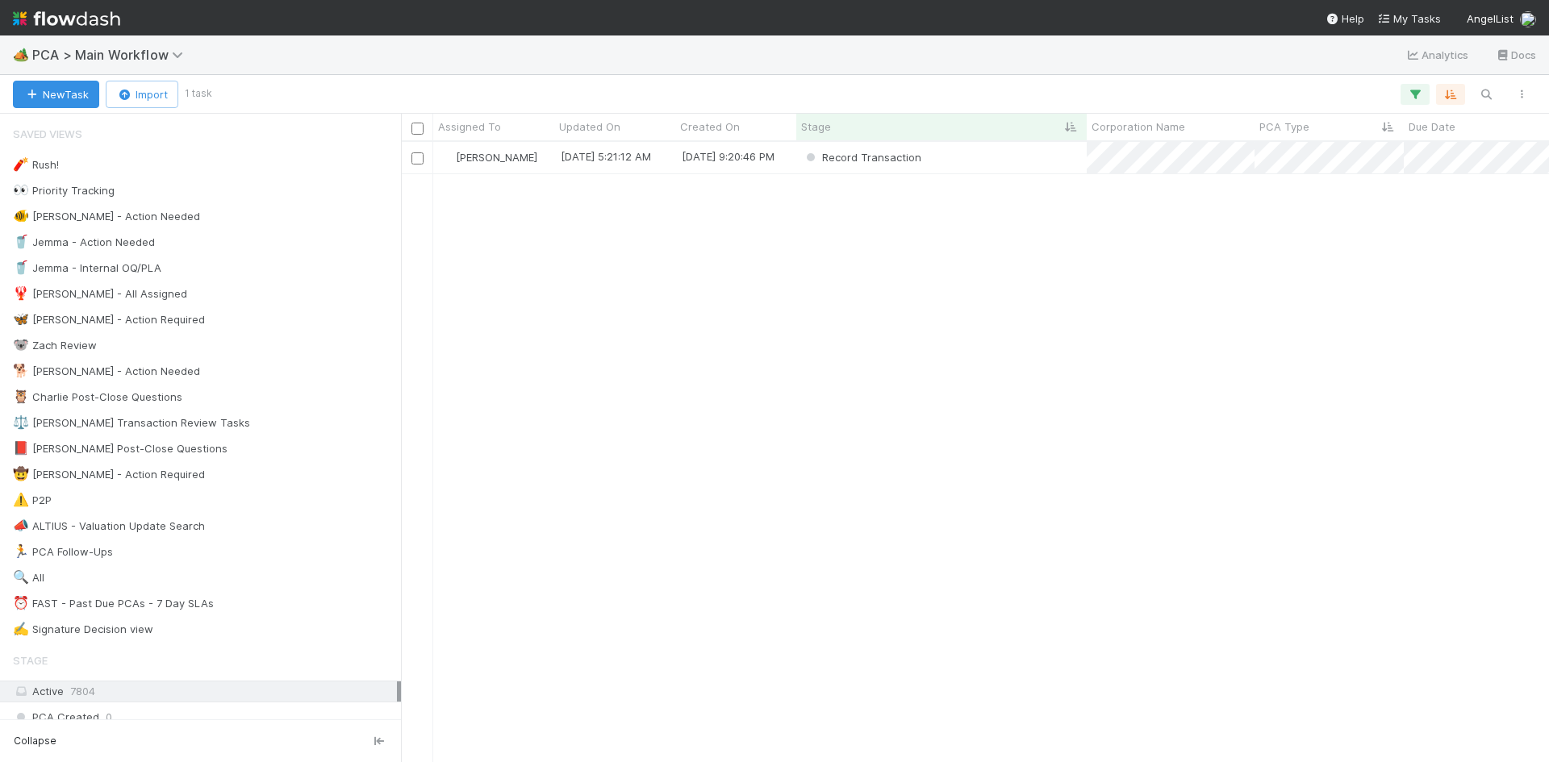
scroll to position [608, 1136]
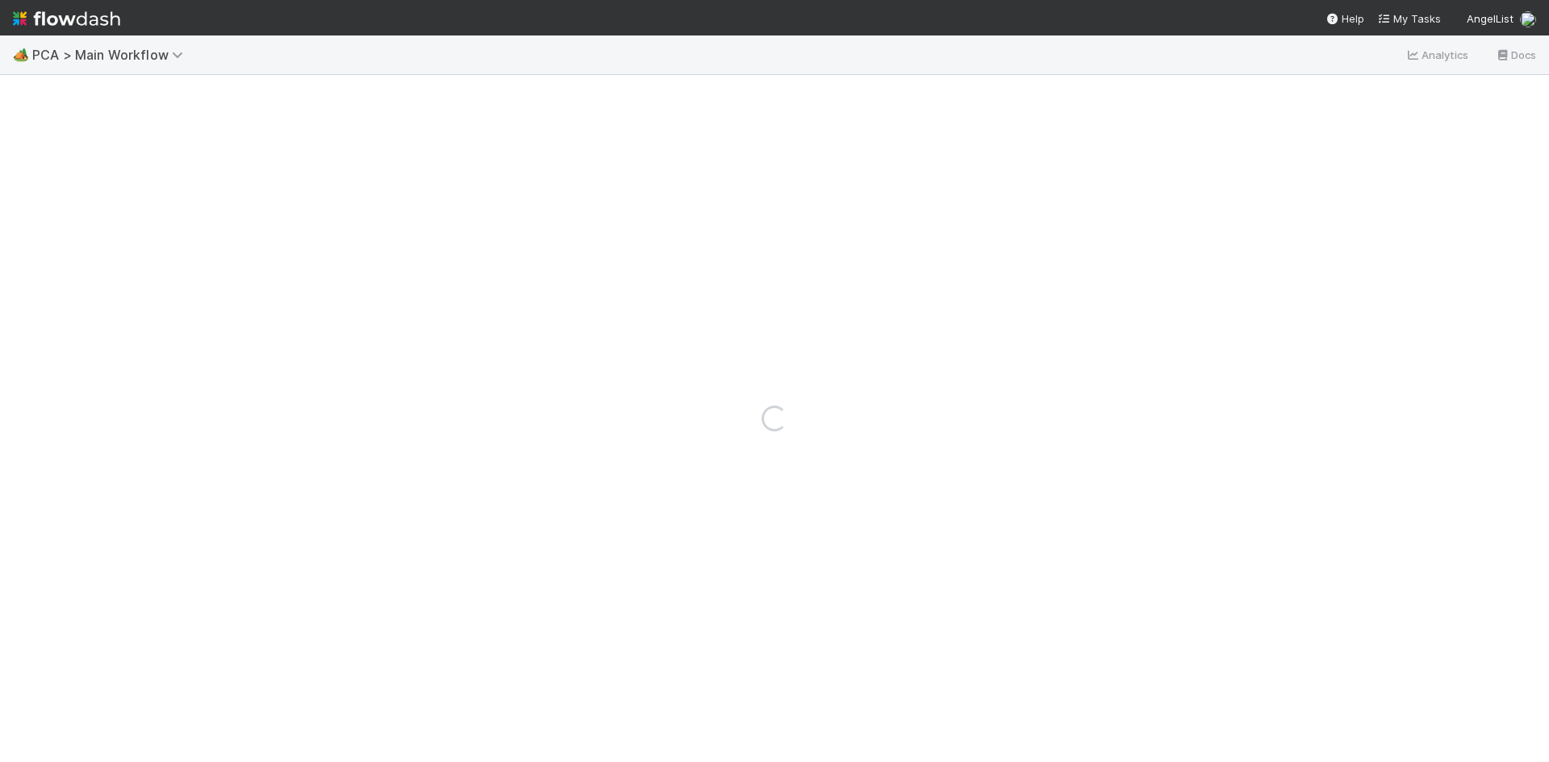
click at [151, 45] on span "PCA > Main Workflow" at bounding box center [118, 54] width 172 height 19
click at [149, 53] on span "PCA > Main Workflow" at bounding box center [111, 55] width 159 height 16
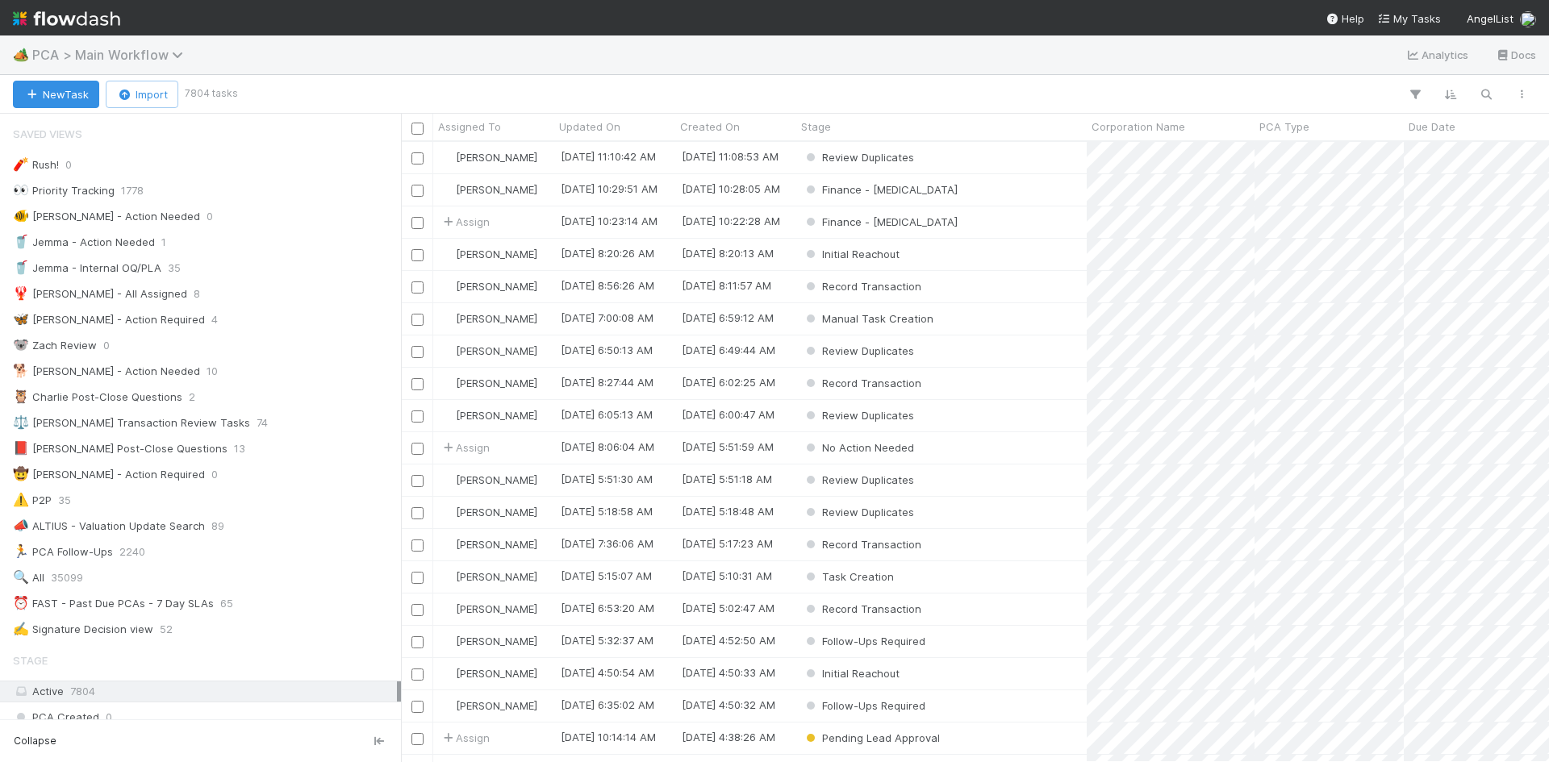
click at [116, 52] on span "PCA > Main Workflow" at bounding box center [111, 55] width 159 height 16
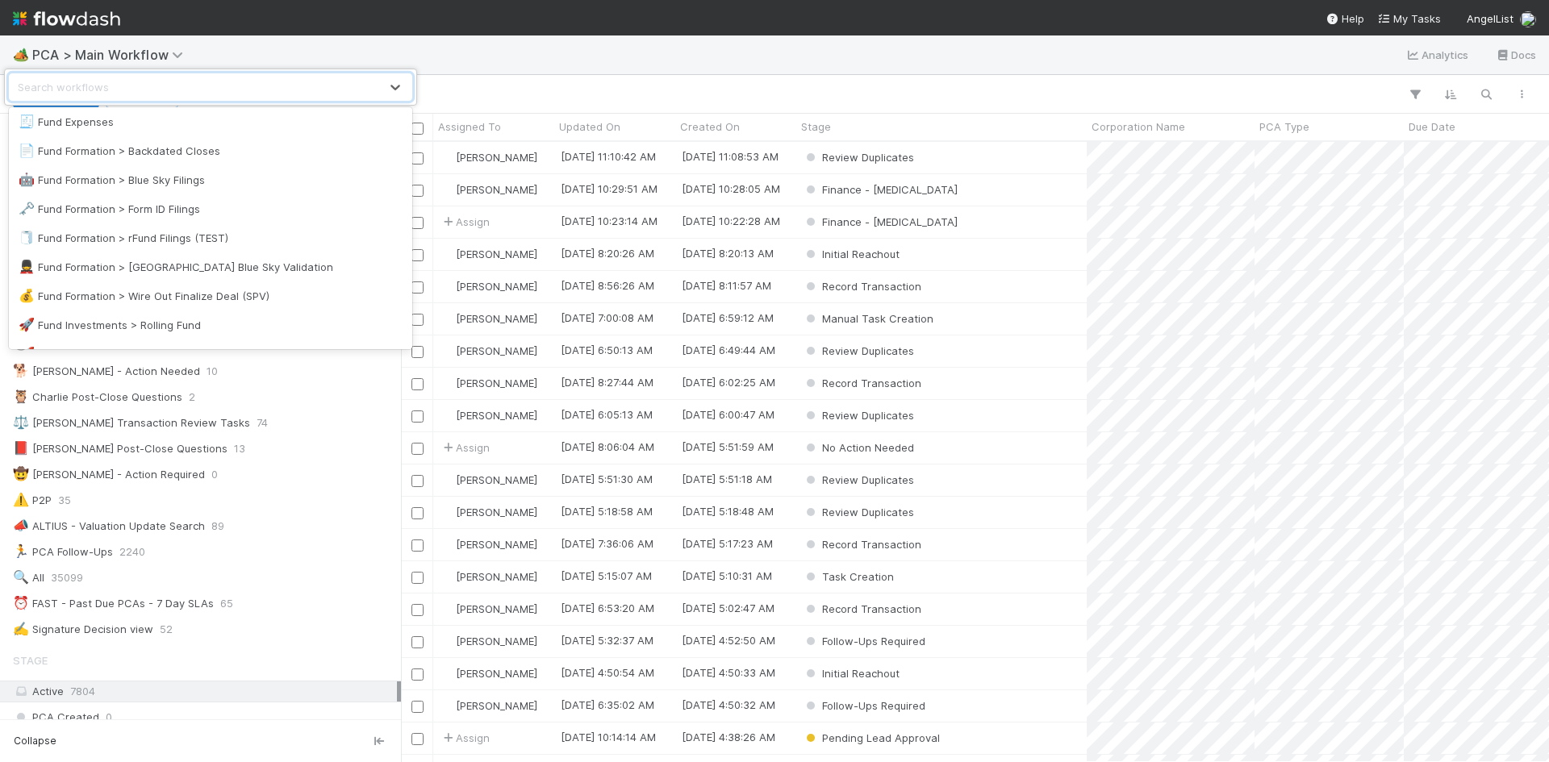
scroll to position [565, 0]
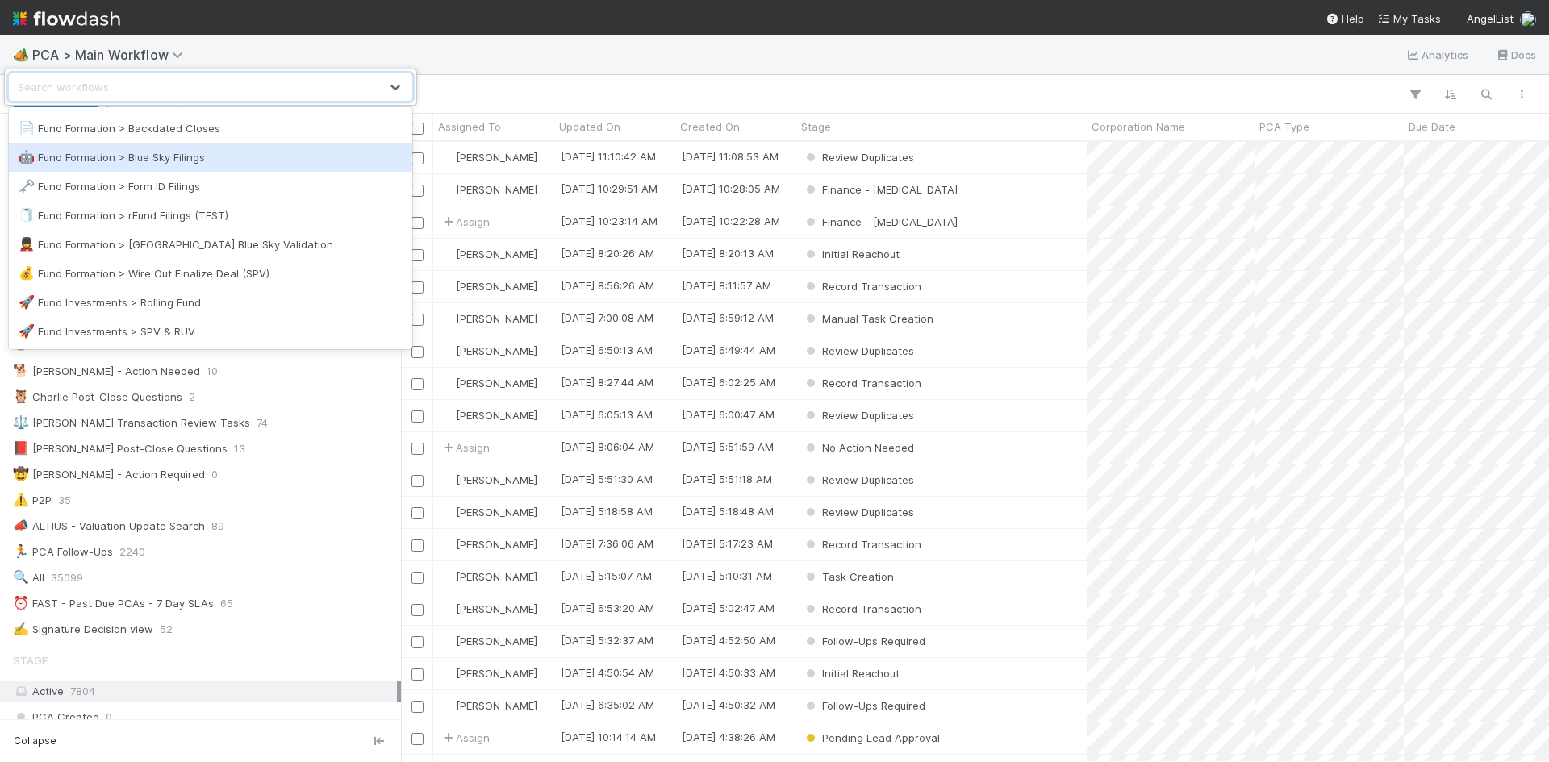
click at [140, 165] on div "🤖 Fund Formation > Blue Sky Filings" at bounding box center [210, 157] width 403 height 29
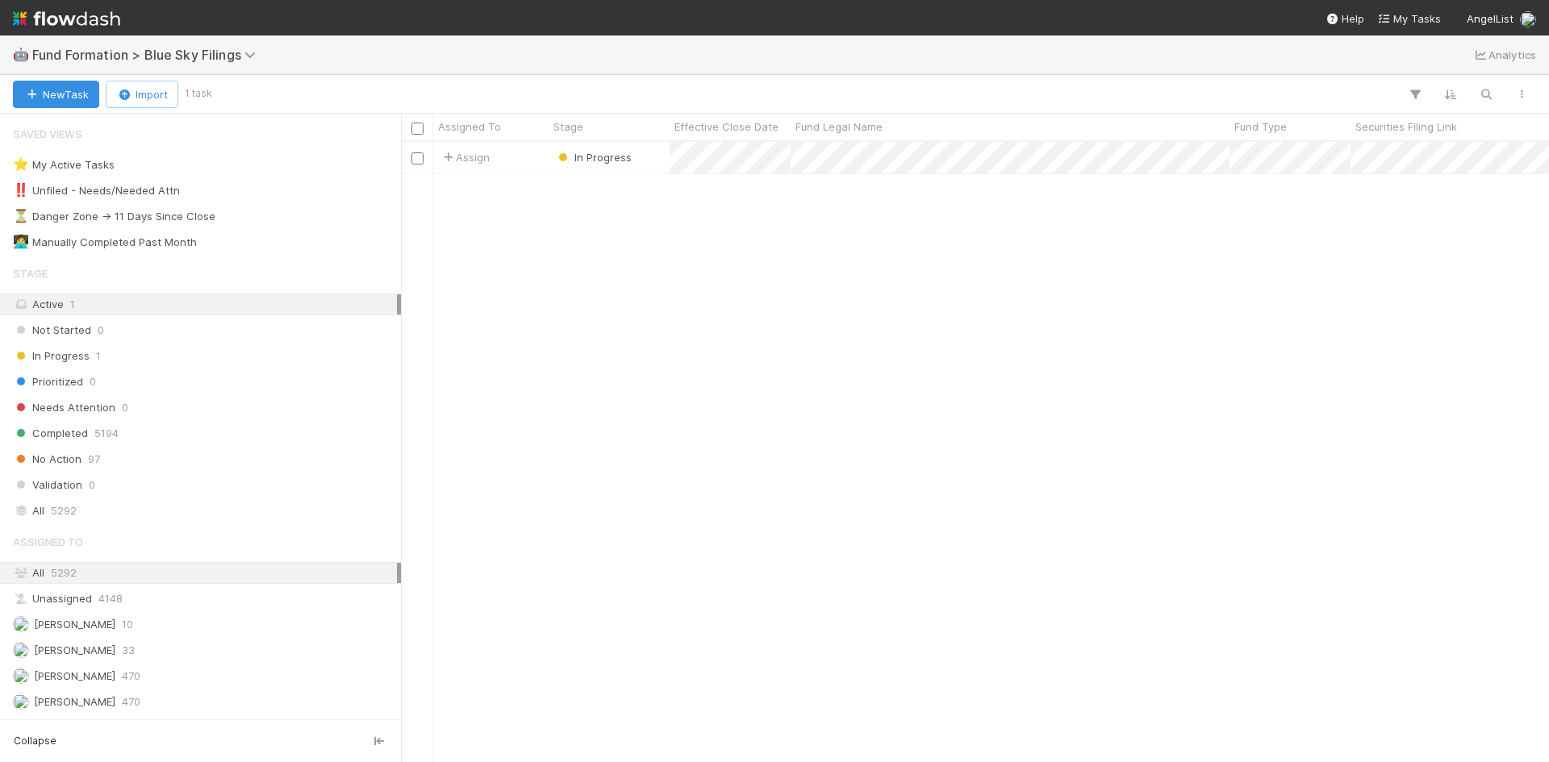
scroll to position [608, 1136]
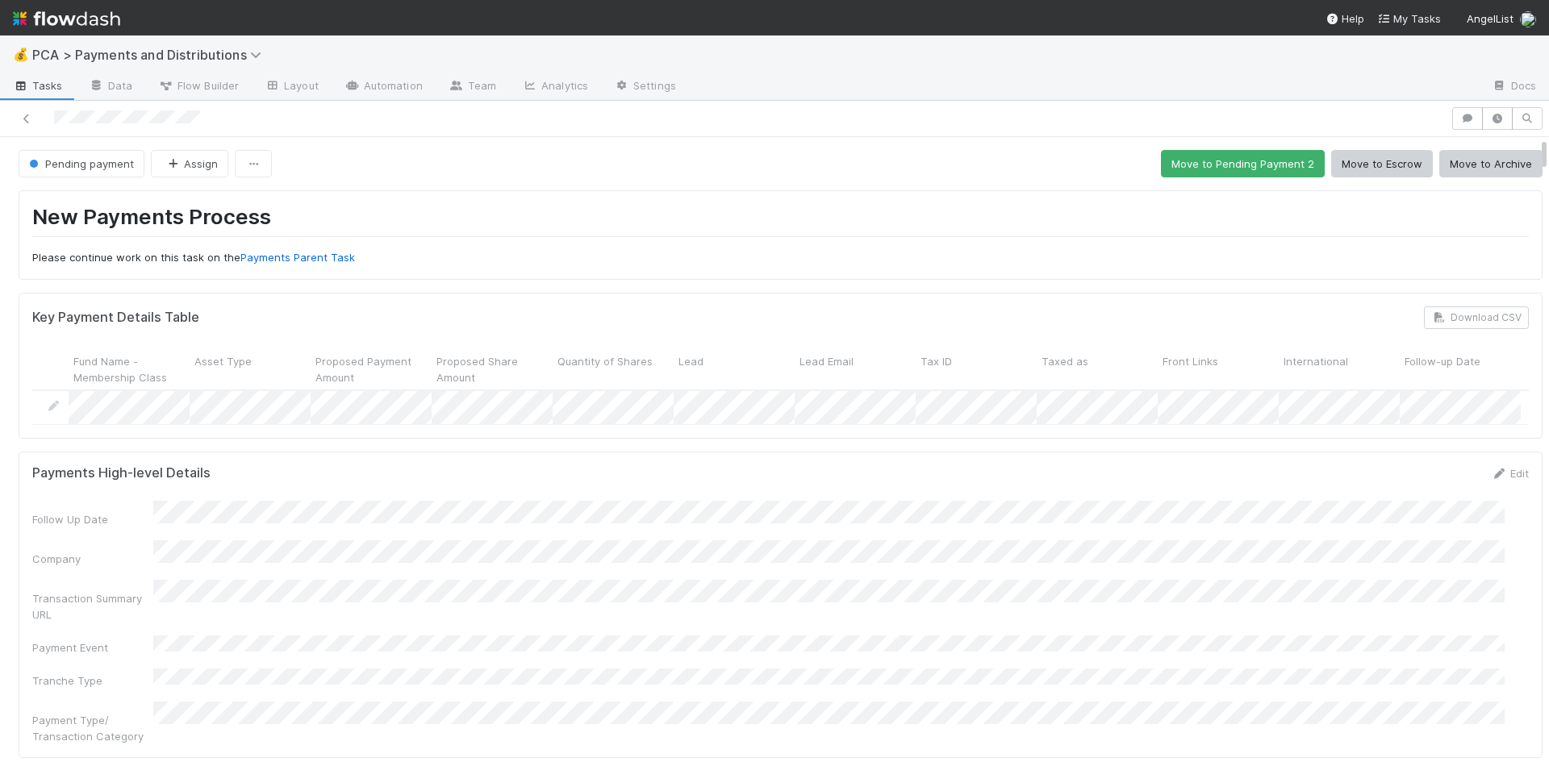
click at [673, 232] on h1 "New Payments Process" at bounding box center [780, 220] width 1496 height 33
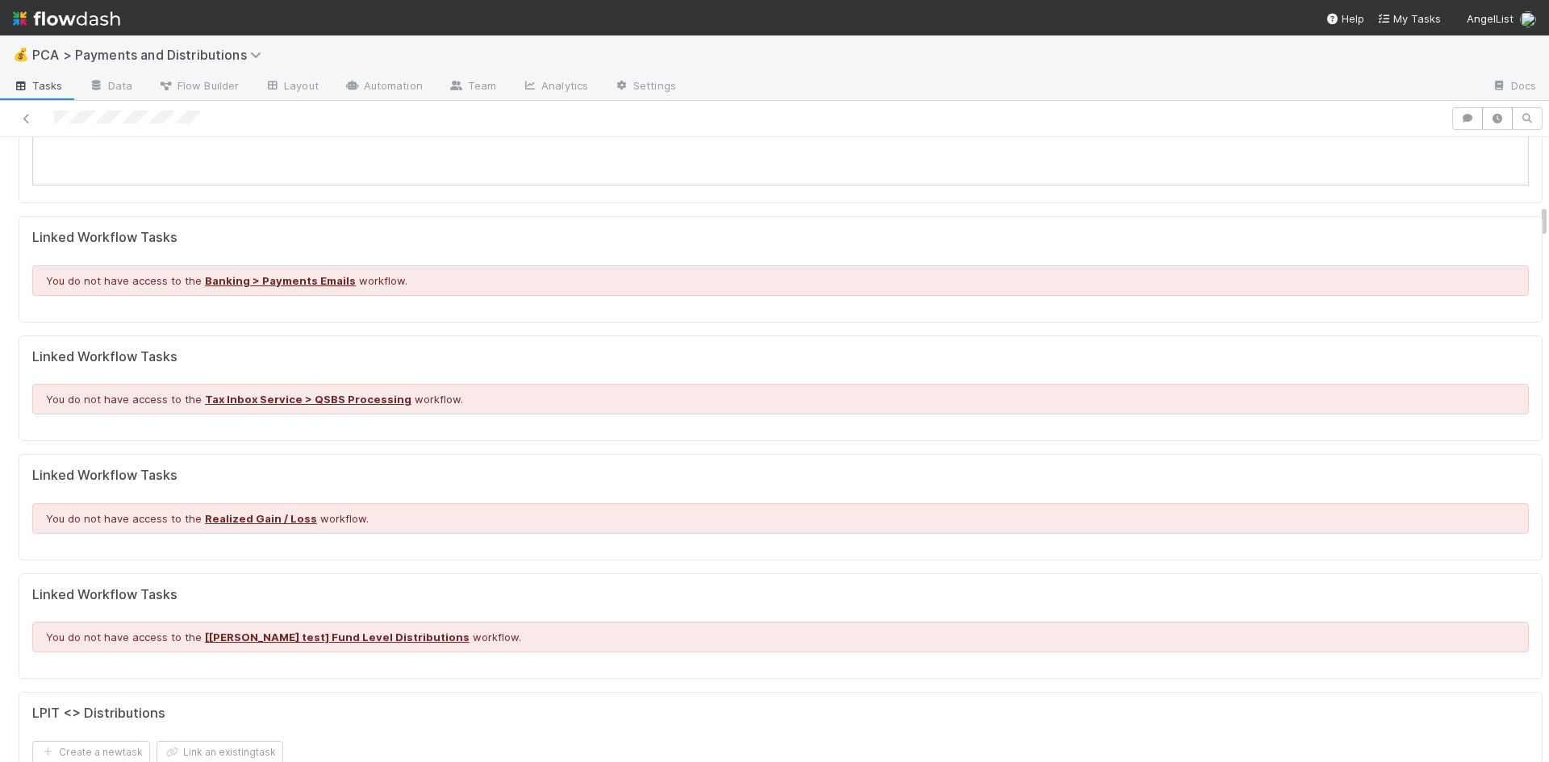
scroll to position [1129, 0]
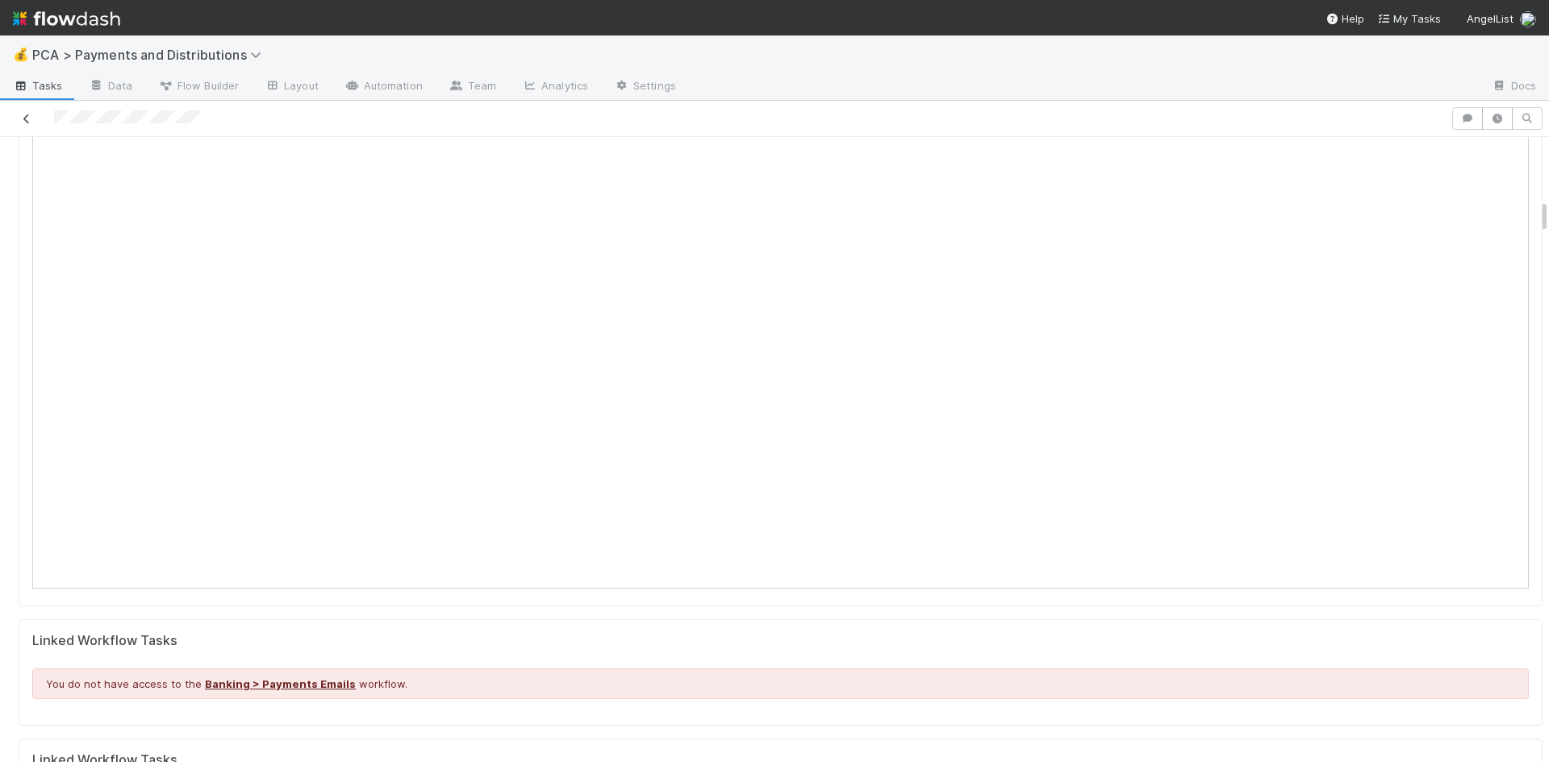
click at [26, 115] on icon at bounding box center [27, 119] width 16 height 10
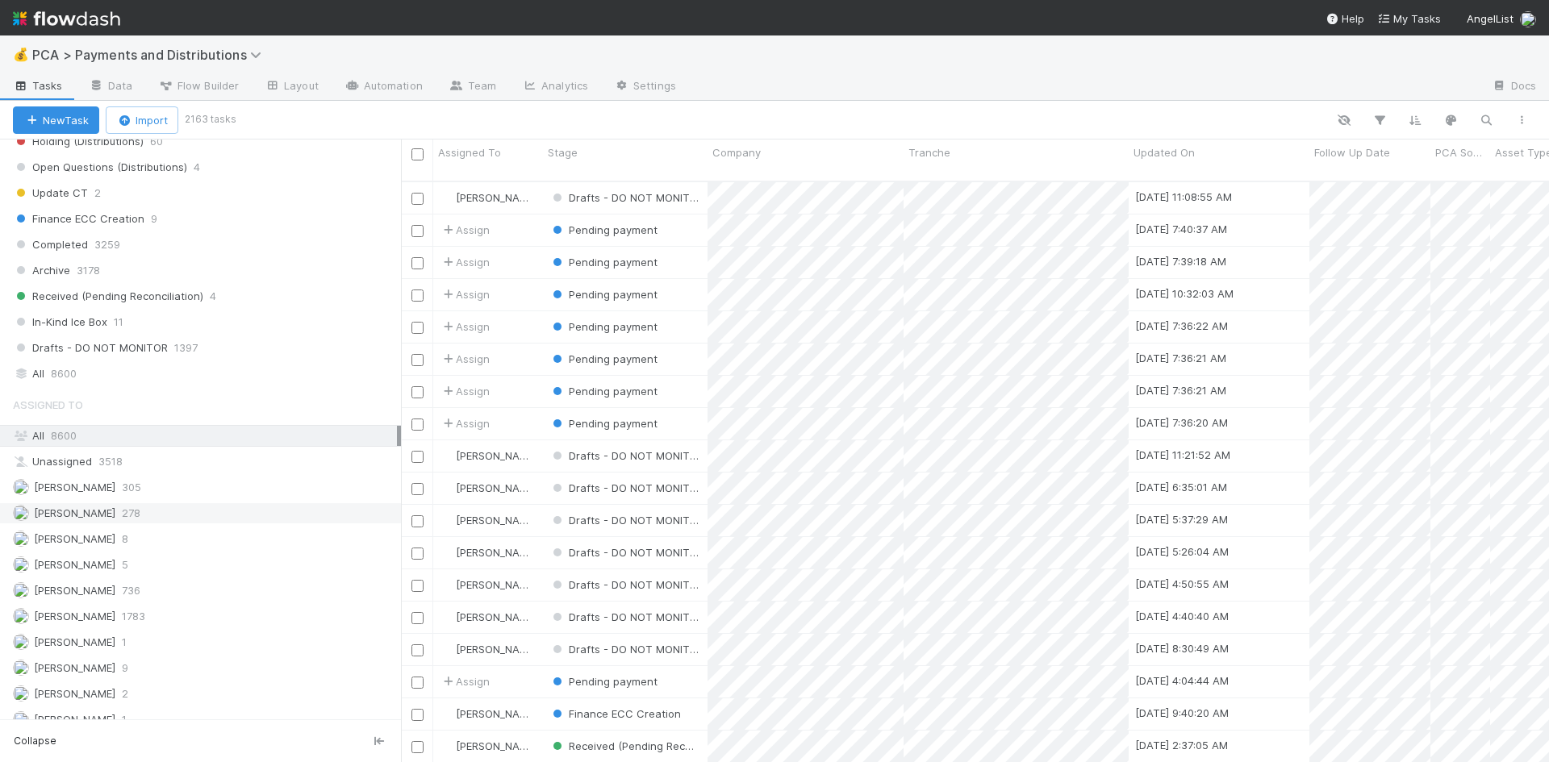
scroll to position [1210, 0]
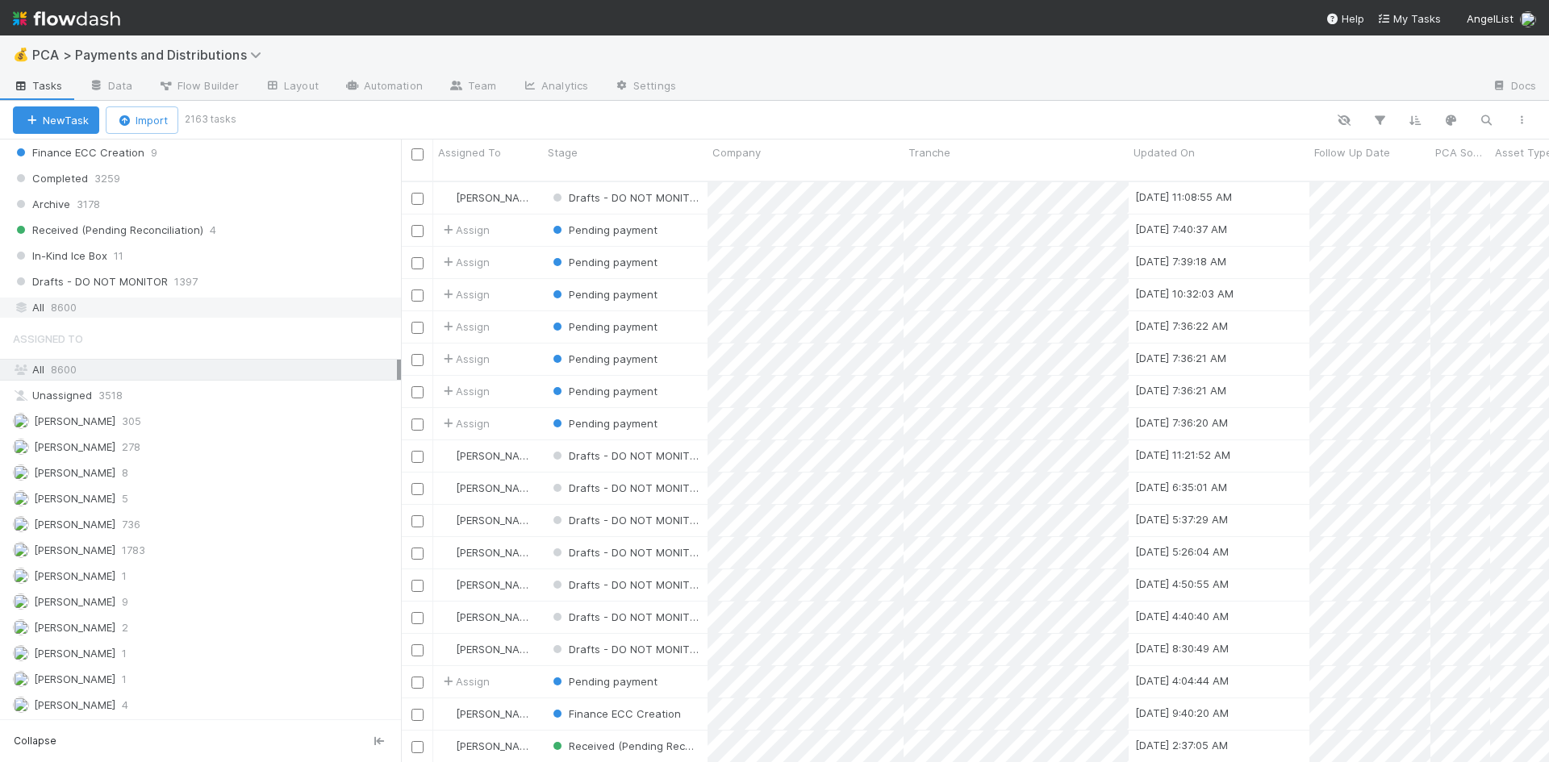
click at [57, 302] on span "8600" at bounding box center [64, 308] width 26 height 20
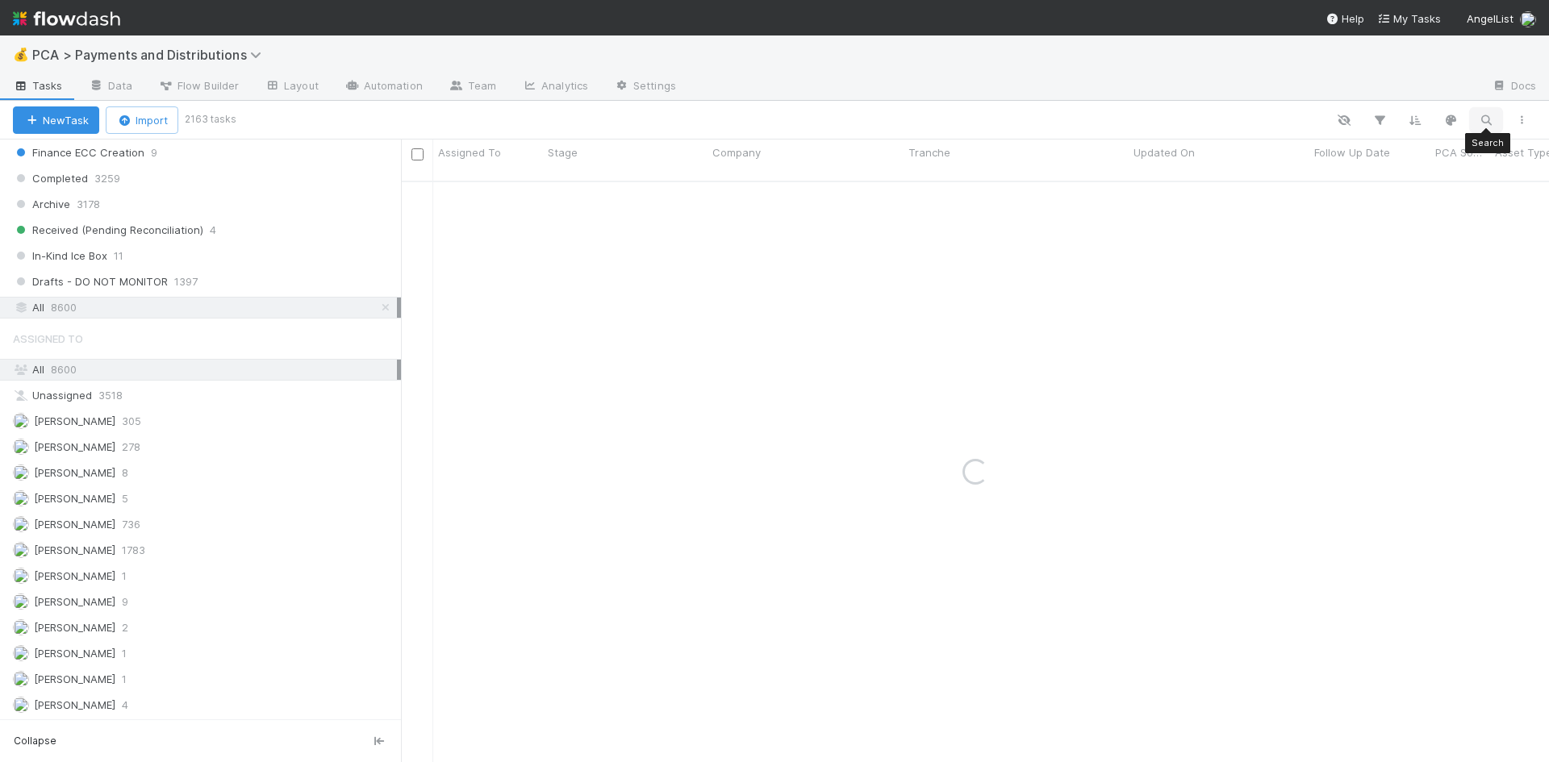
click at [1481, 117] on icon "button" at bounding box center [1486, 120] width 16 height 15
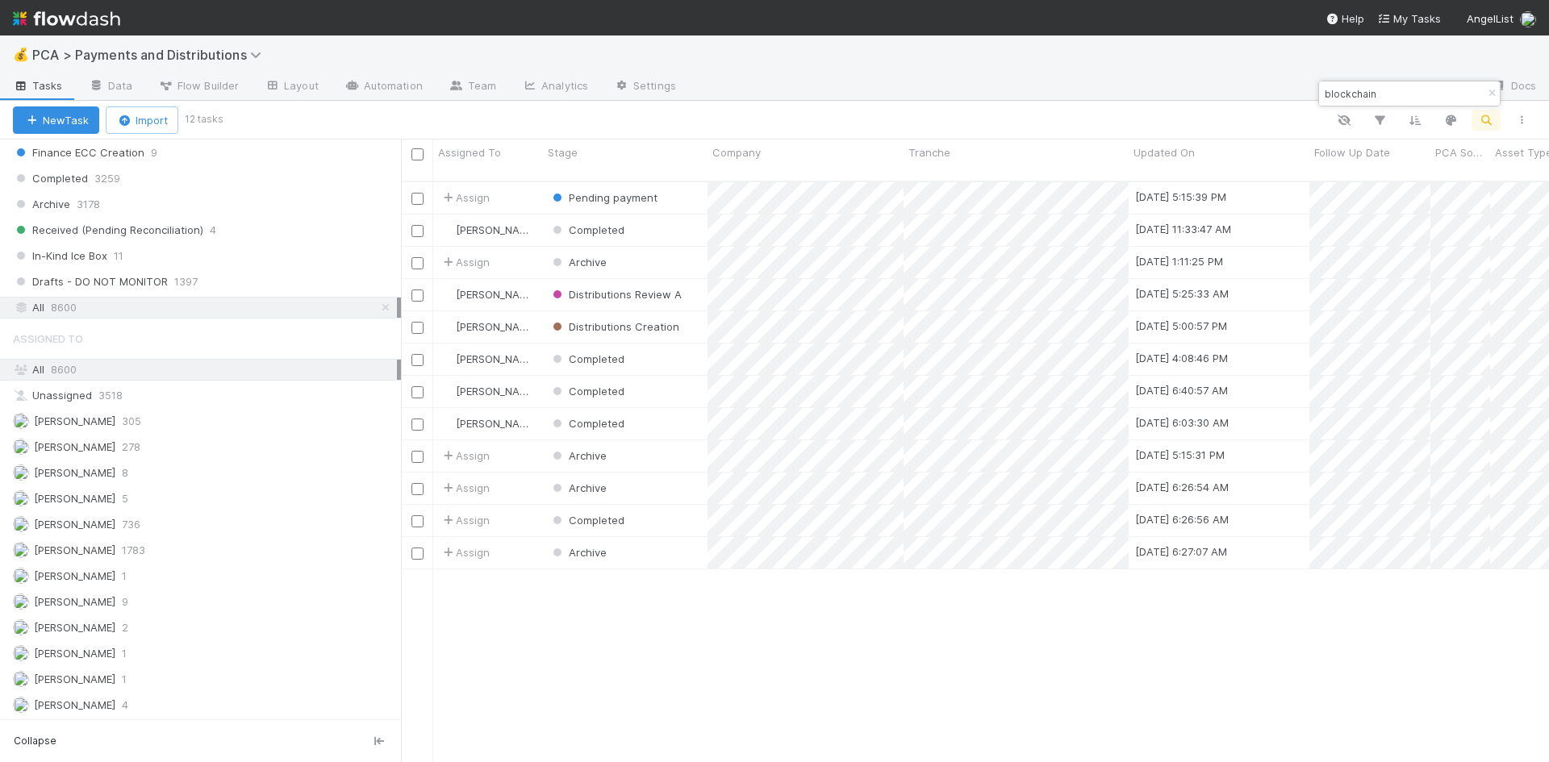
scroll to position [582, 1136]
click at [1347, 91] on input "blockchain" at bounding box center [1401, 93] width 161 height 19
click at [932, 642] on div "Assign Archive [DATE] 1:54:53 PM [DATE] 5:15:36 PM 1 0 1 0 0 Assign Archive [DA…" at bounding box center [975, 479] width 1148 height 594
click at [1338, 94] on input "tobiko" at bounding box center [1401, 93] width 161 height 19
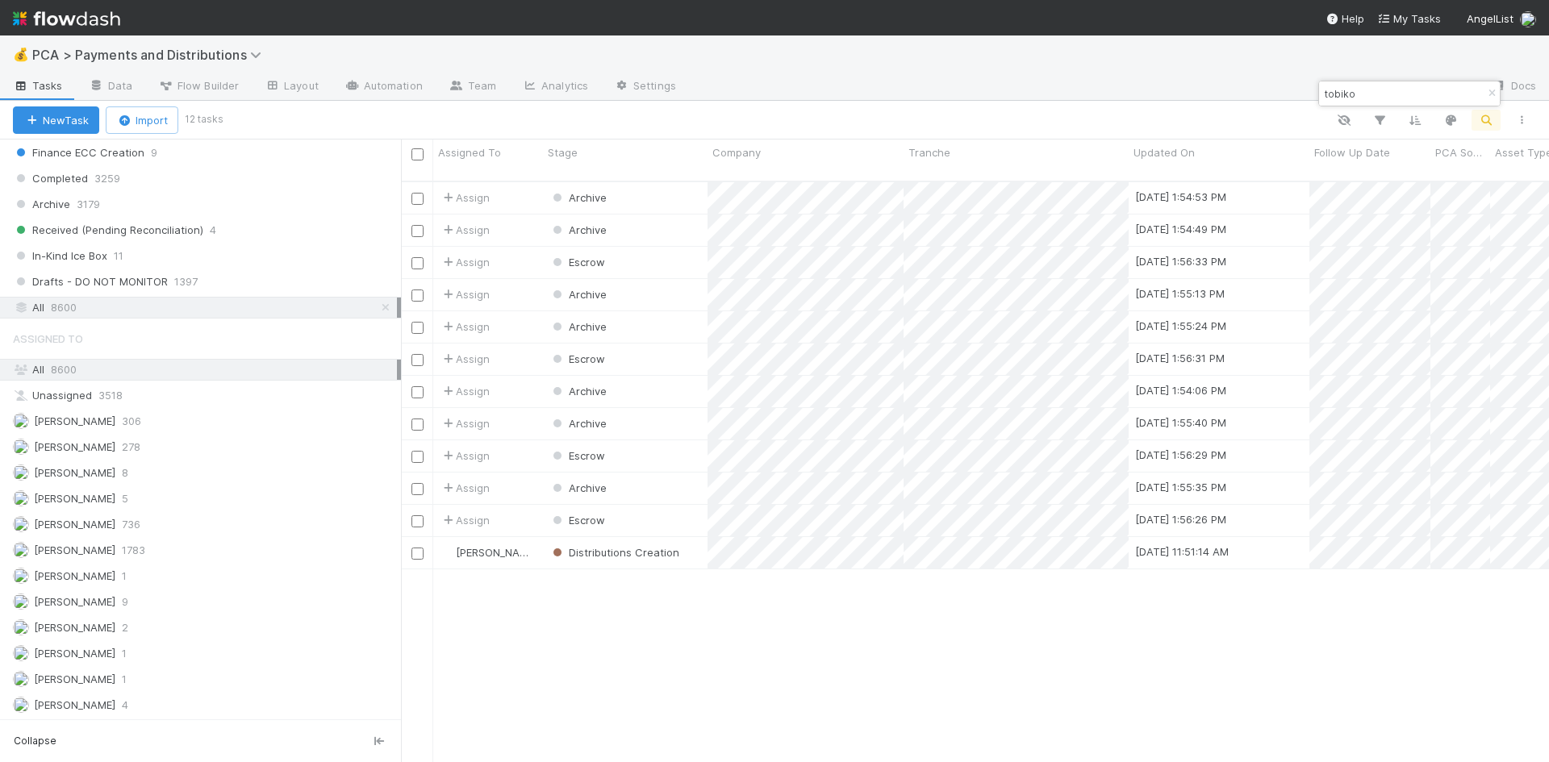
click at [1338, 94] on input "tobiko" at bounding box center [1401, 93] width 161 height 19
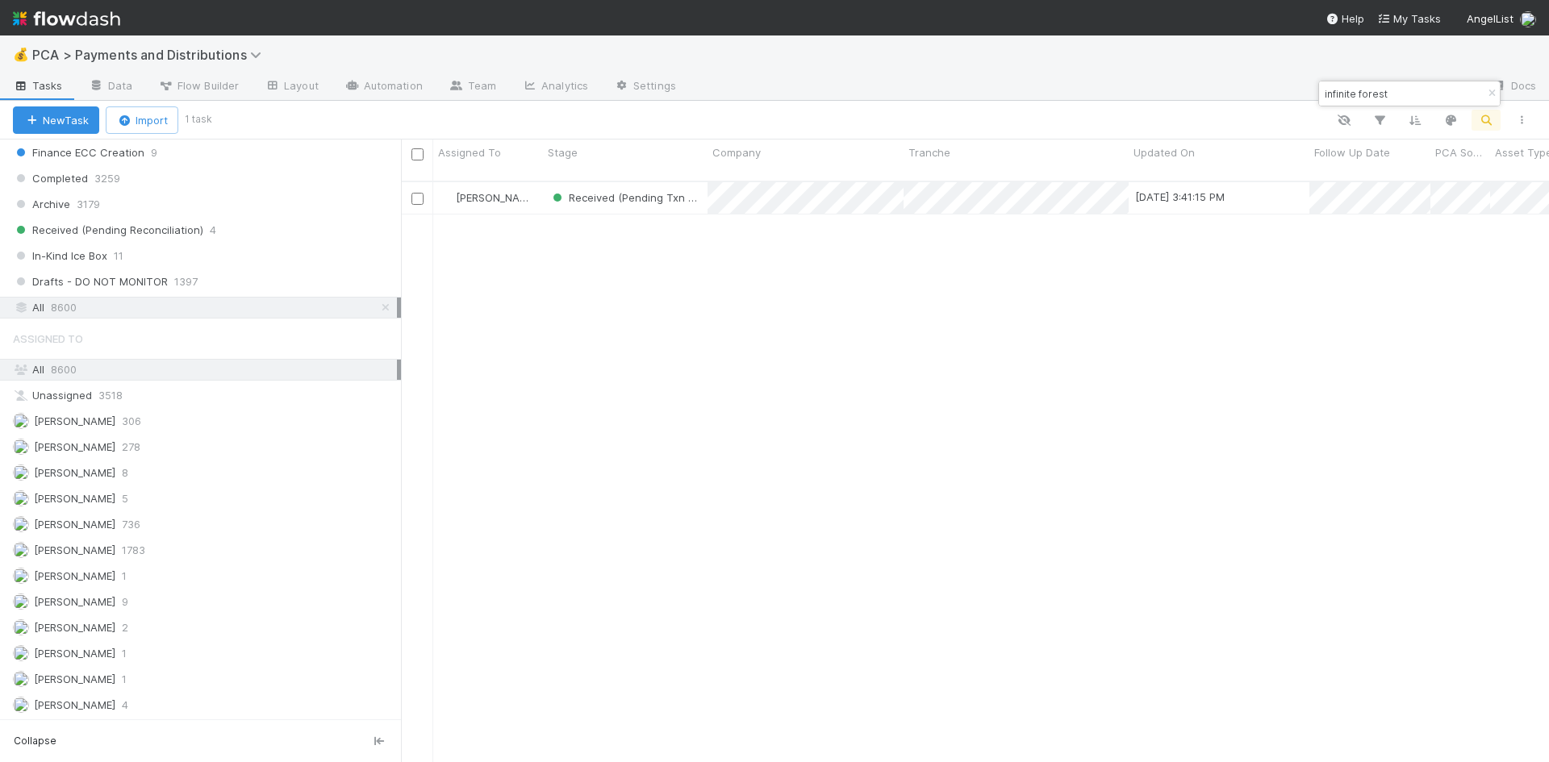
drag, startPoint x: 1389, startPoint y: 95, endPoint x: 1319, endPoint y: 95, distance: 70.2
click at [1319, 95] on div "infinite forest" at bounding box center [1401, 93] width 164 height 19
click at [1338, 94] on input "ed sight" at bounding box center [1401, 93] width 161 height 19
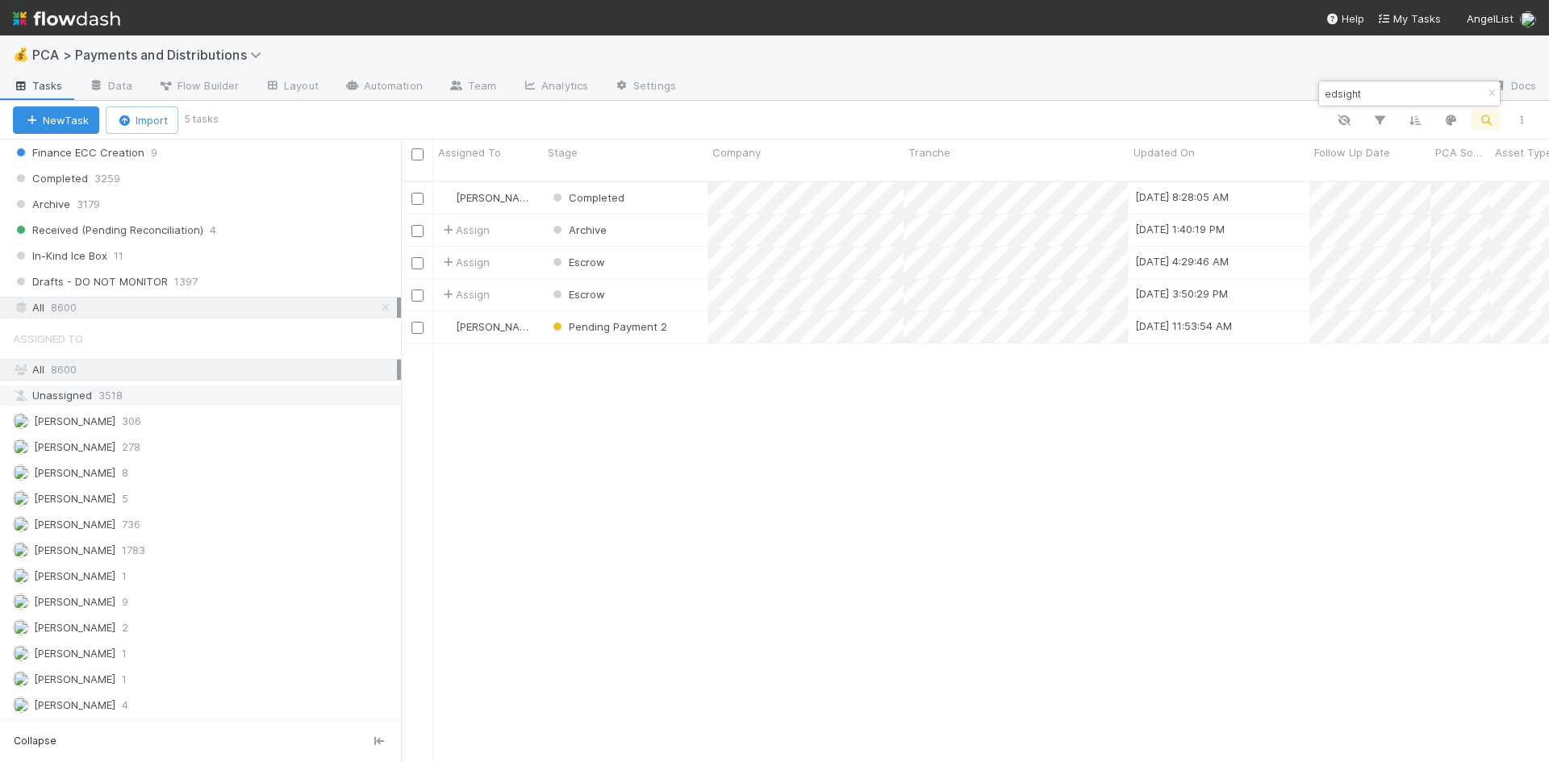
scroll to position [582, 1136]
click at [1341, 90] on input "edsight" at bounding box center [1401, 93] width 161 height 19
type input "enosemi"
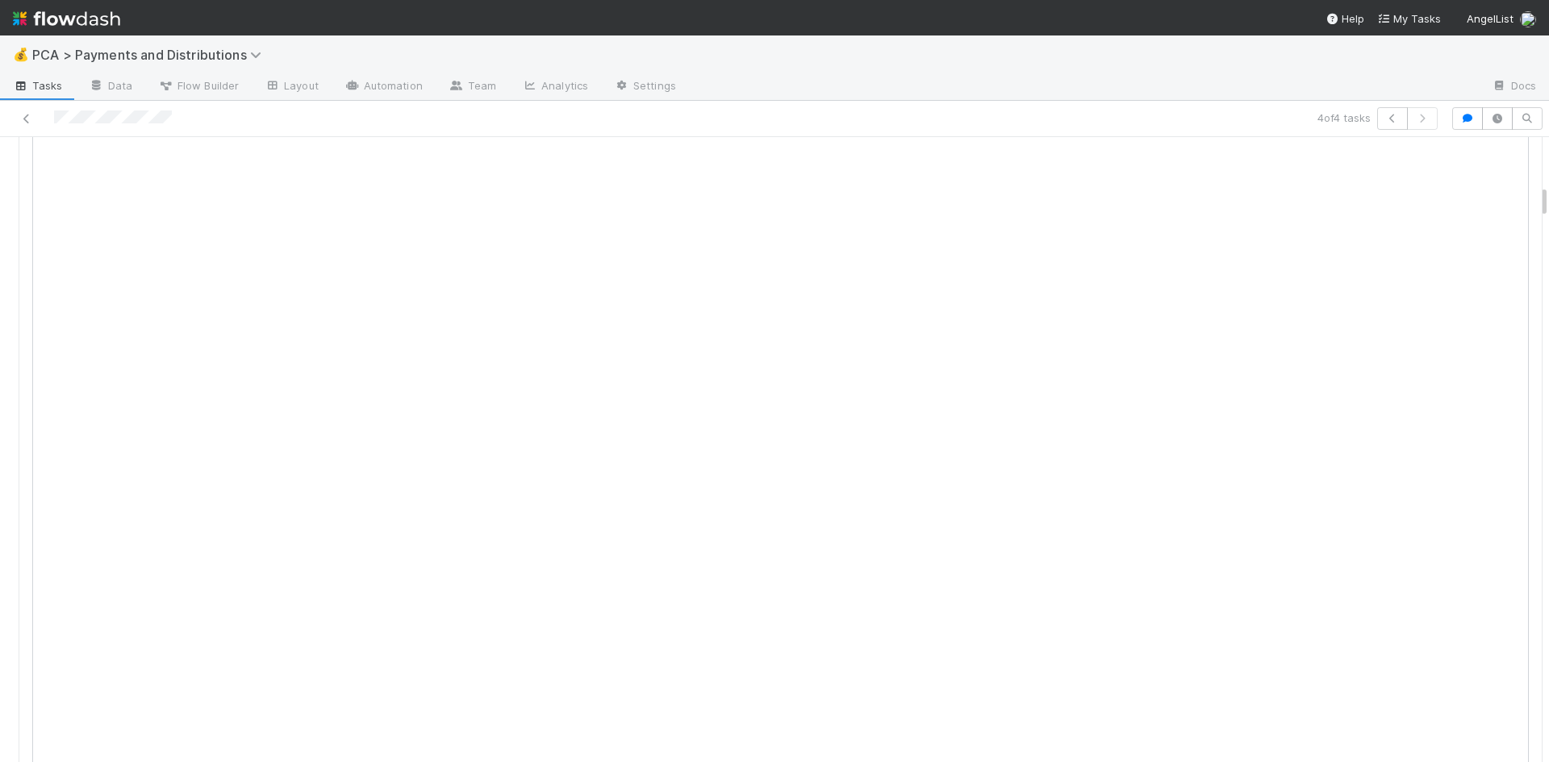
scroll to position [887, 0]
click at [31, 115] on icon at bounding box center [27, 119] width 16 height 10
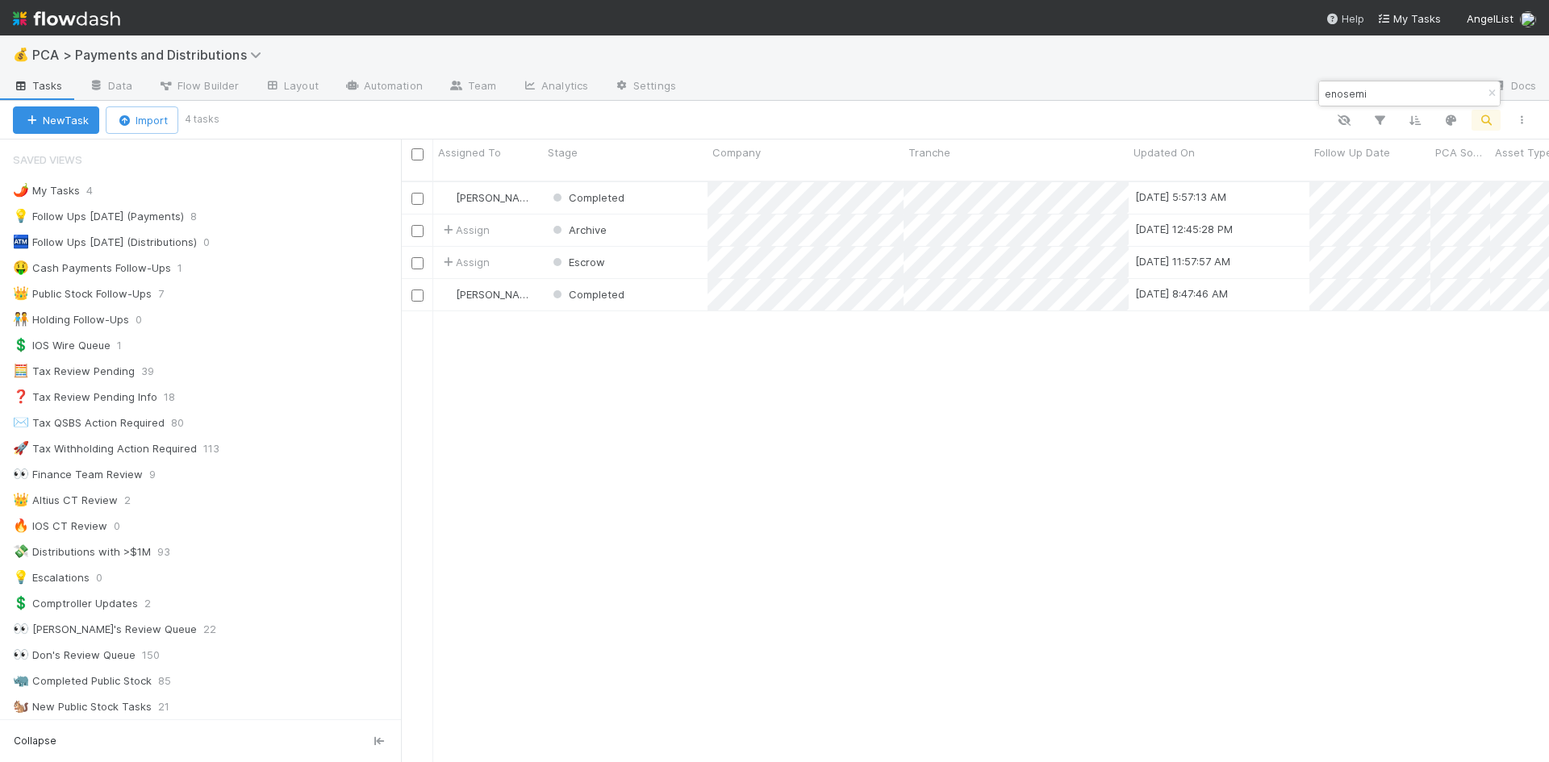
scroll to position [582, 1136]
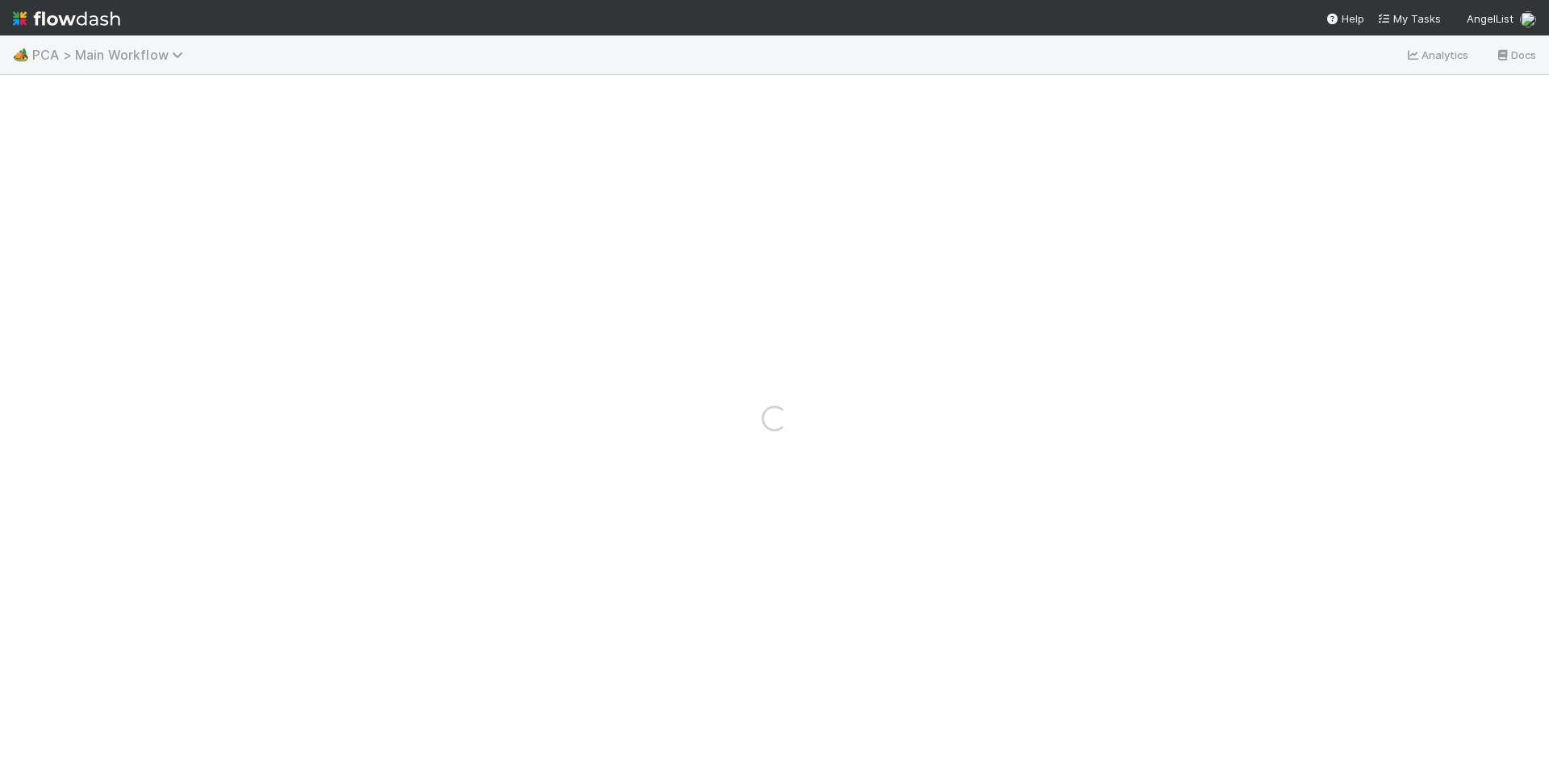
click at [103, 55] on span "PCA > Main Workflow" at bounding box center [111, 55] width 159 height 16
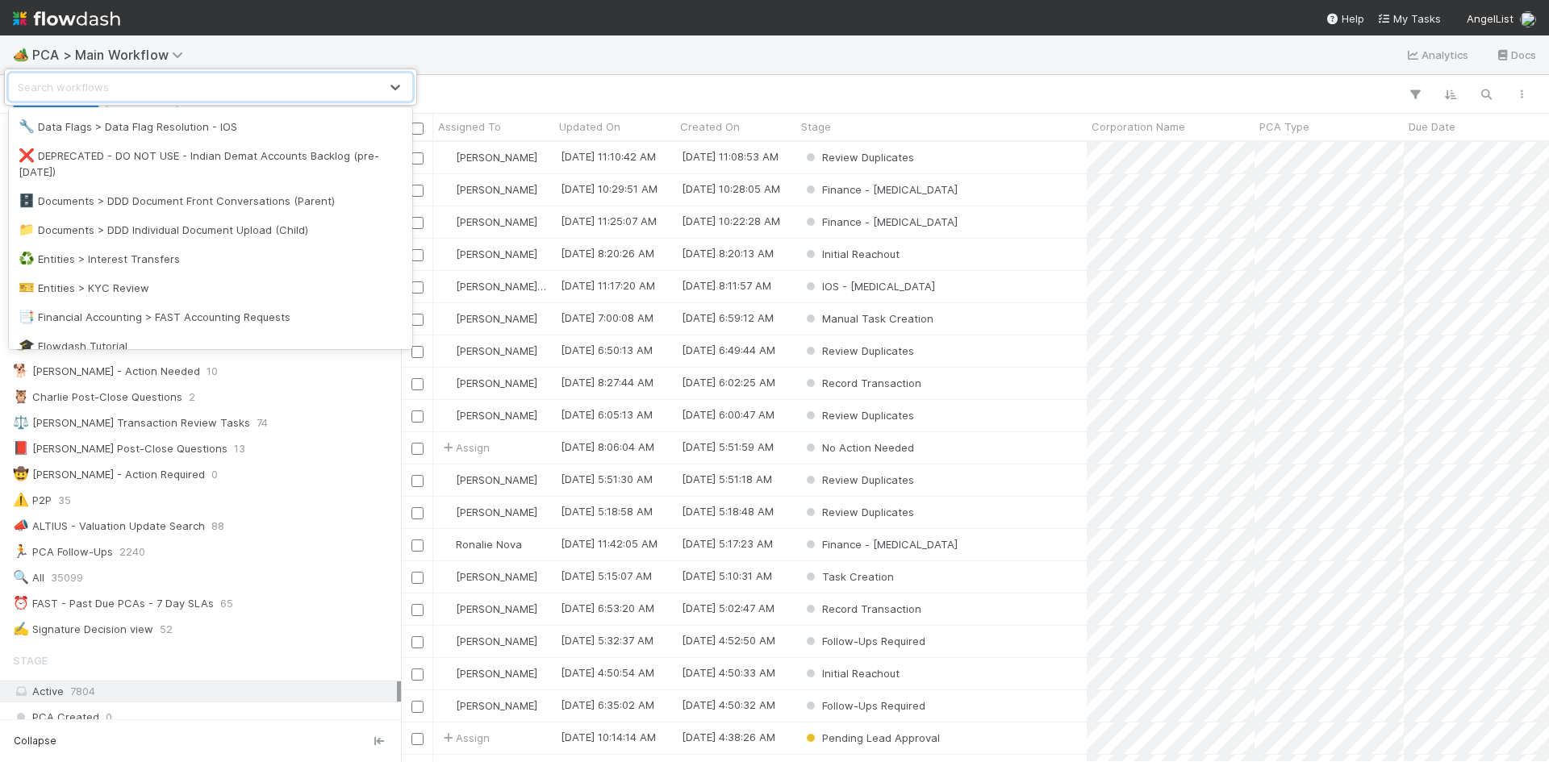
scroll to position [242, 0]
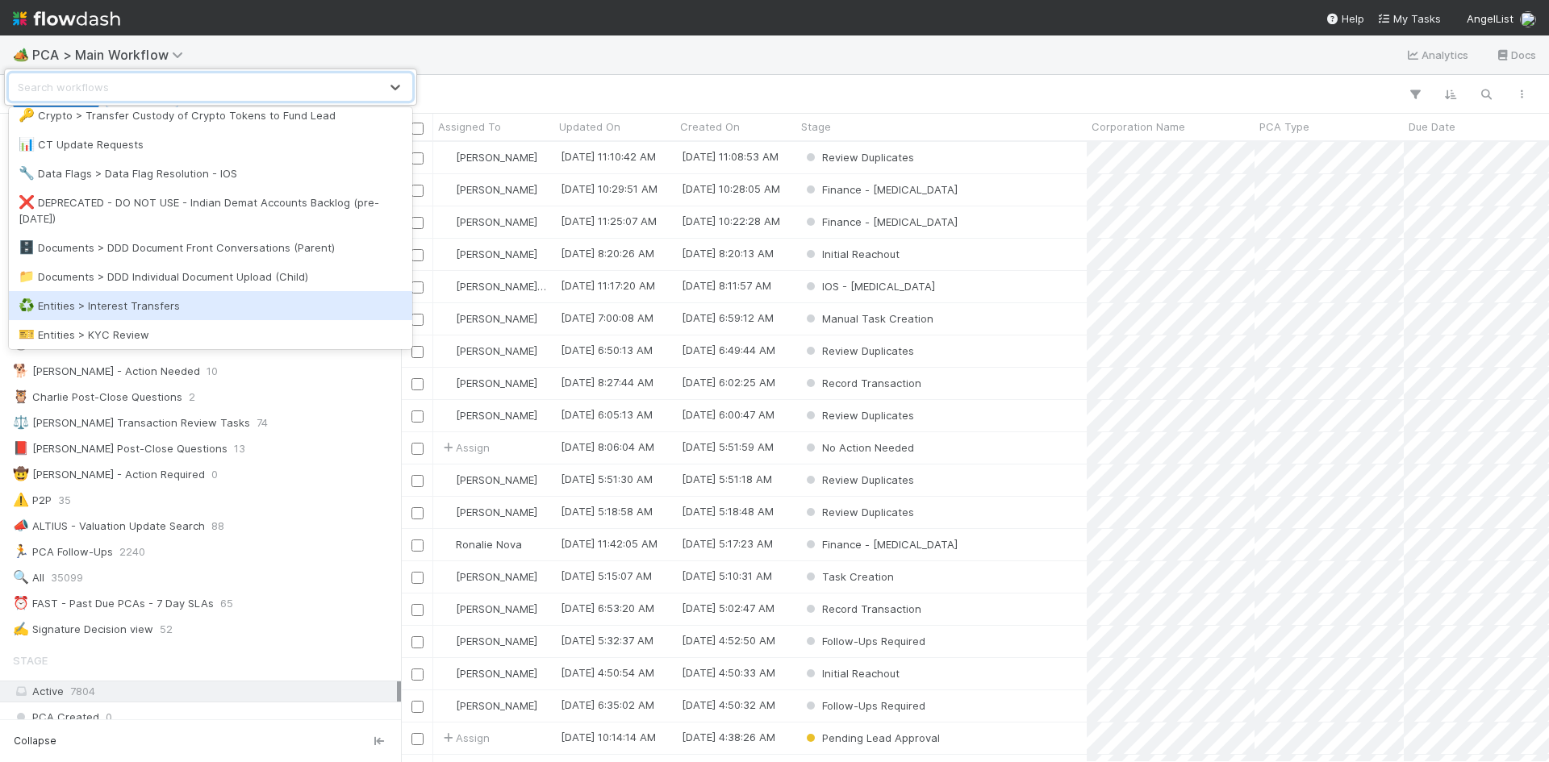
click at [169, 298] on div "♻️ Entities > Interest Transfers" at bounding box center [211, 306] width 384 height 16
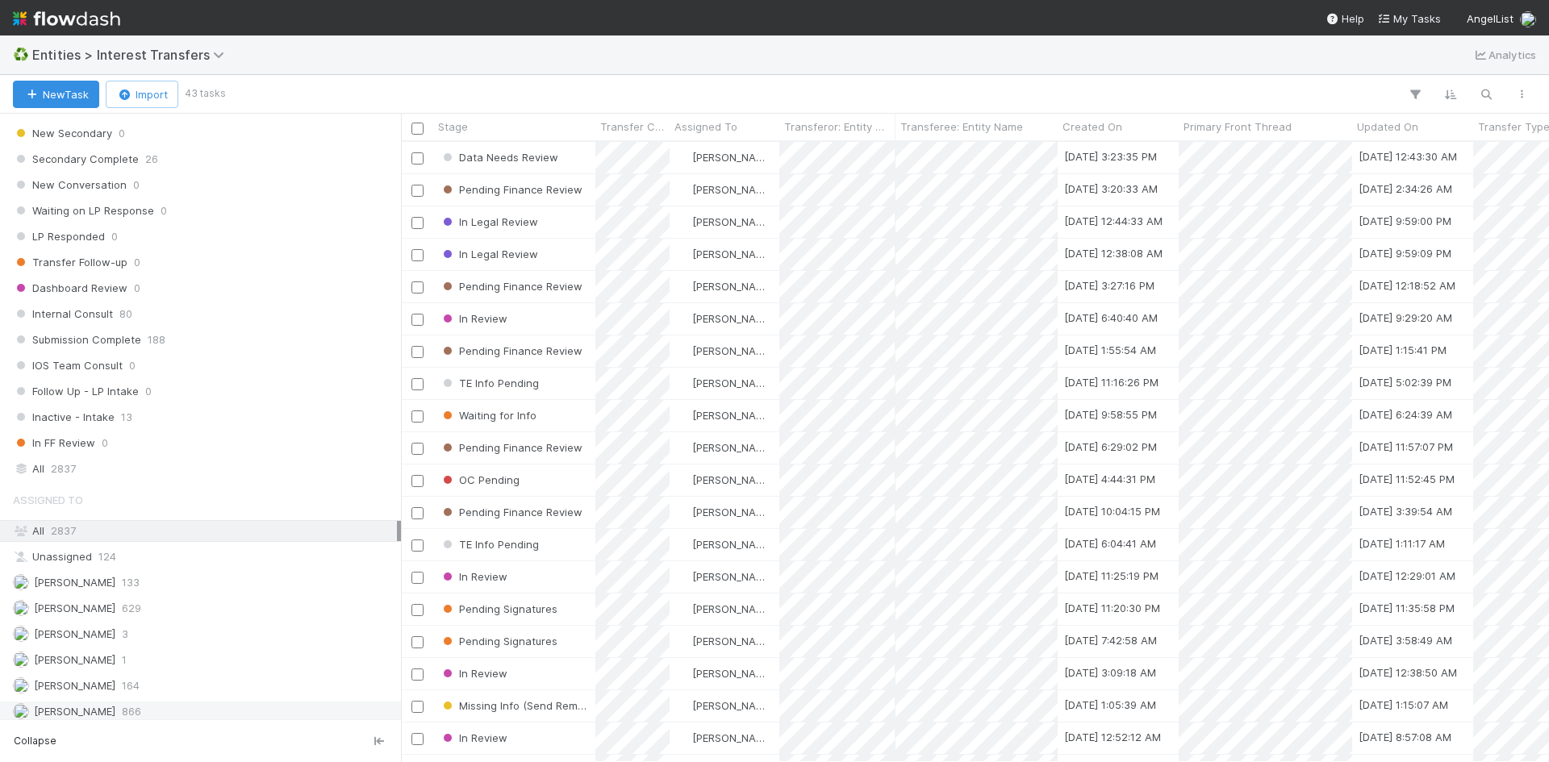
scroll to position [1779, 0]
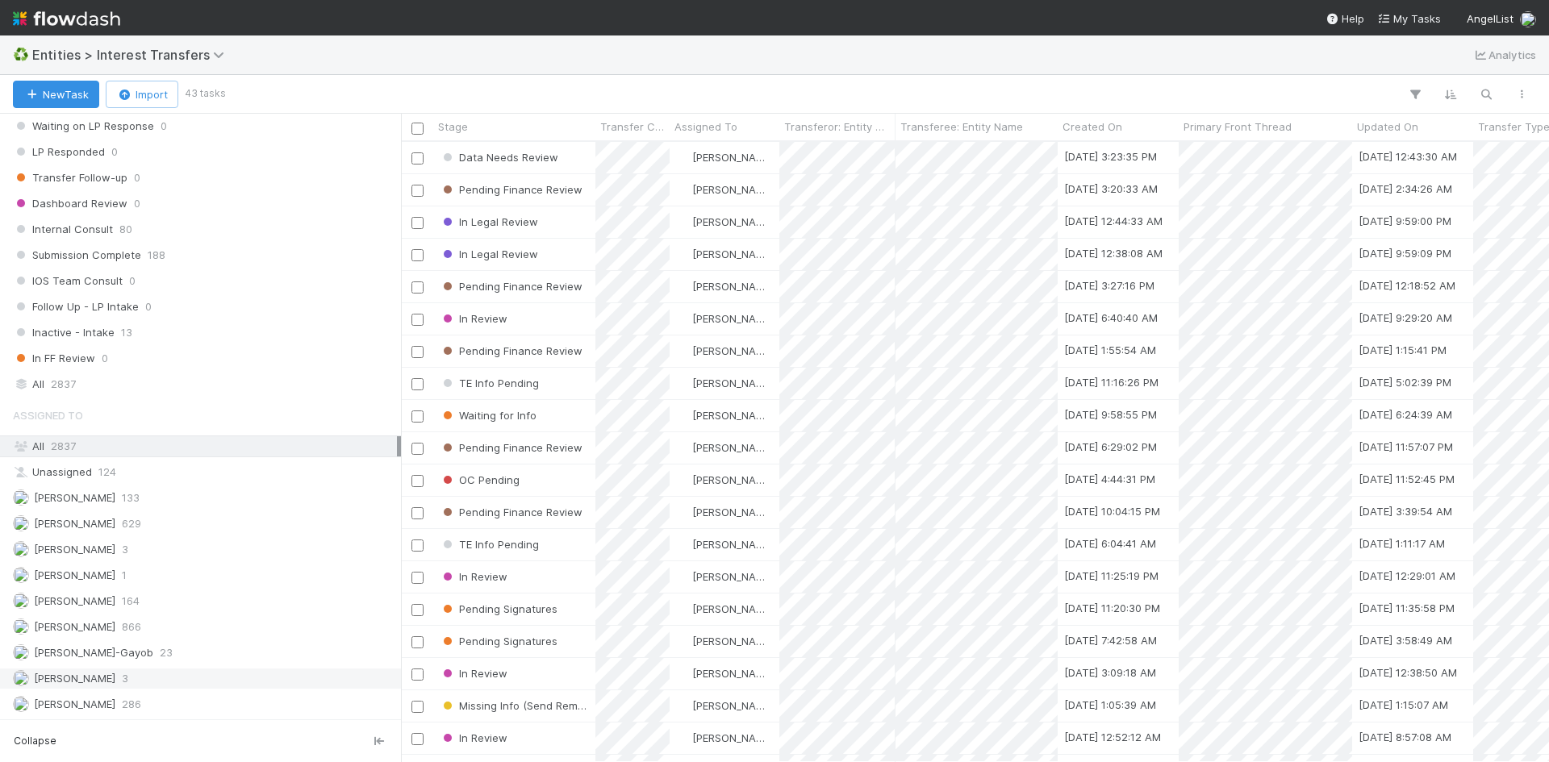
click at [152, 678] on div "[PERSON_NAME] 3" at bounding box center [205, 679] width 384 height 20
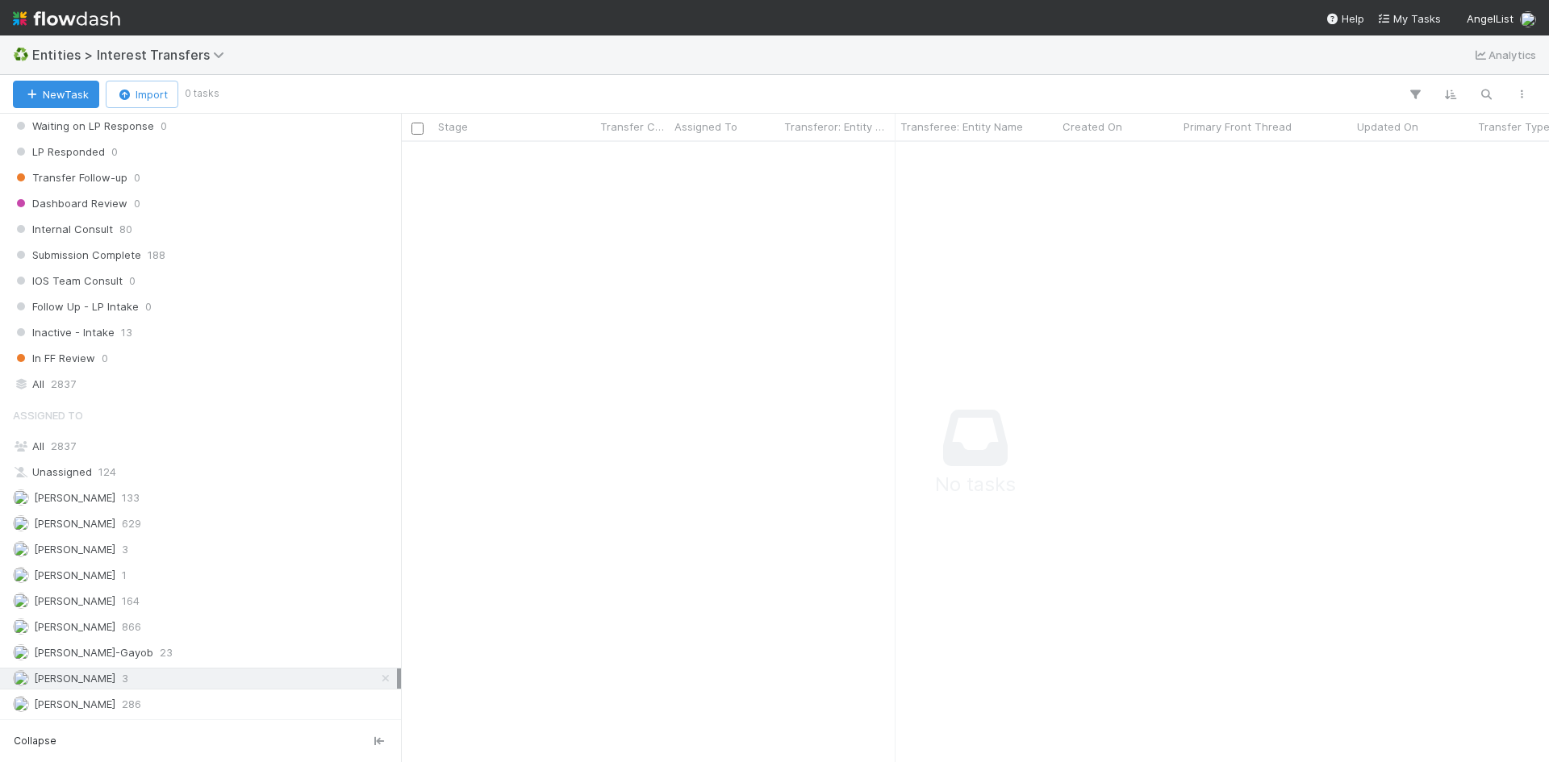
scroll to position [13, 13]
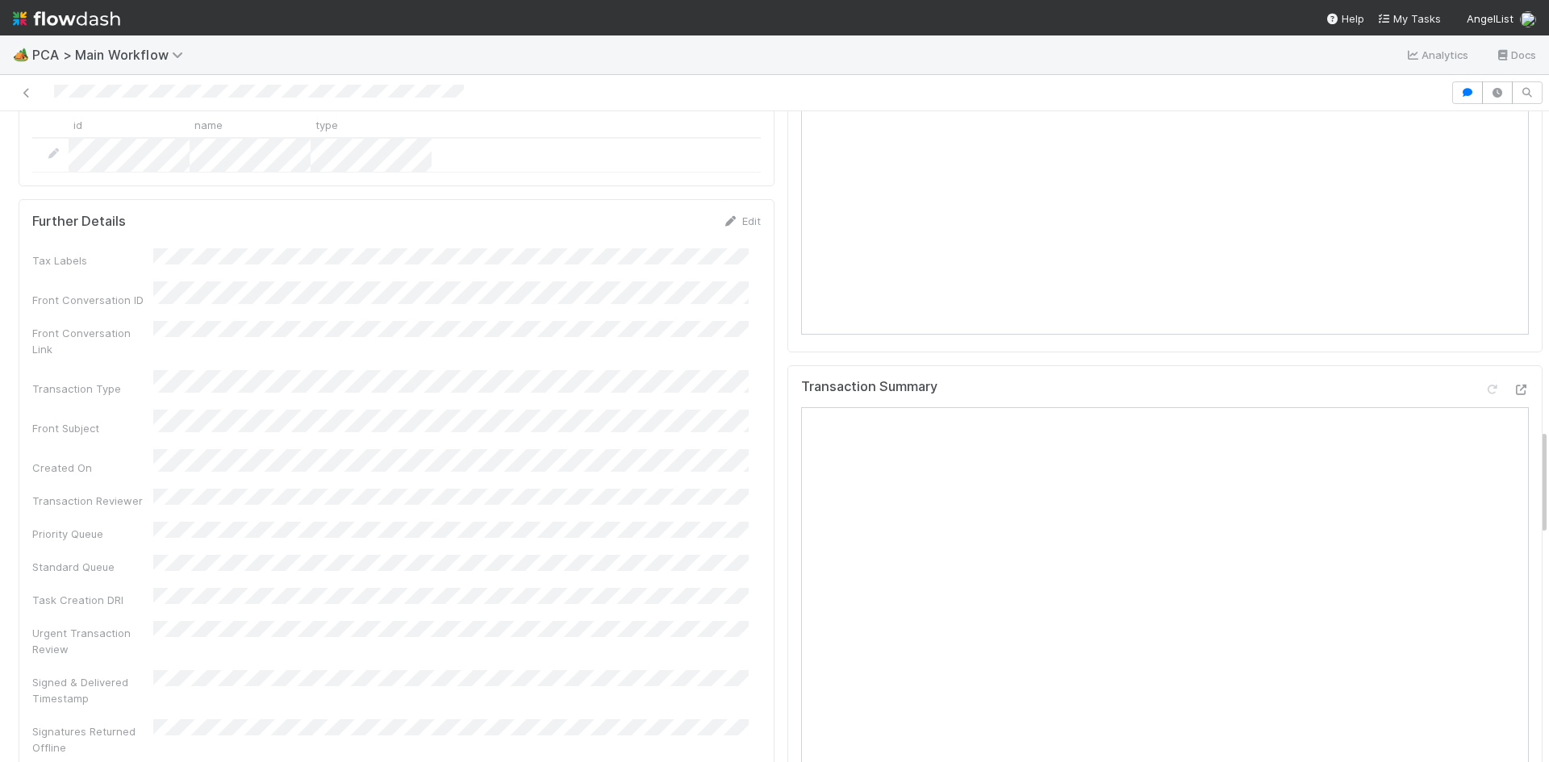
scroll to position [1936, 0]
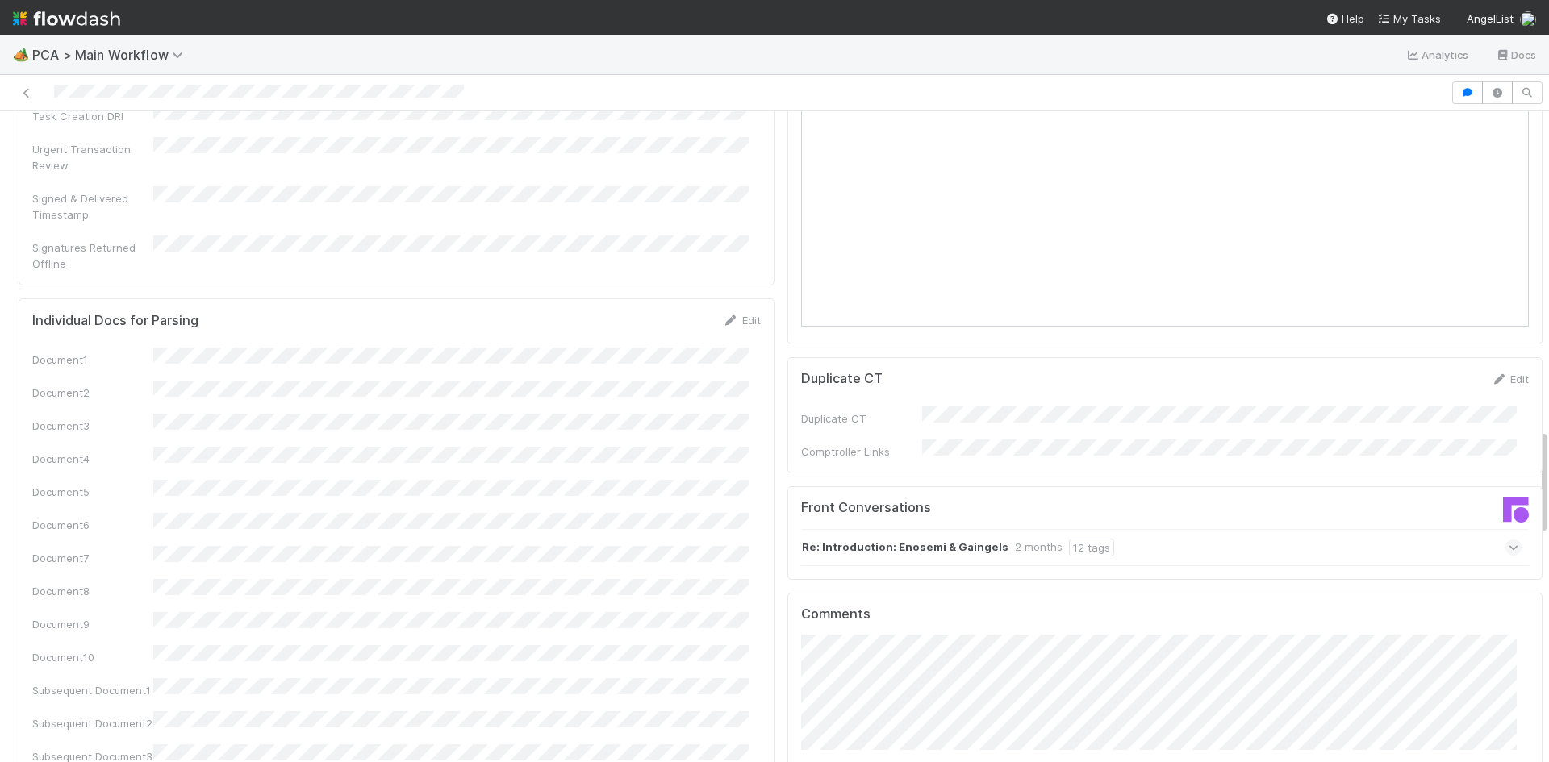
click at [1150, 529] on div "Re: Introduction: Enosemi & Gaingels 2 months 12 tags" at bounding box center [1161, 547] width 721 height 37
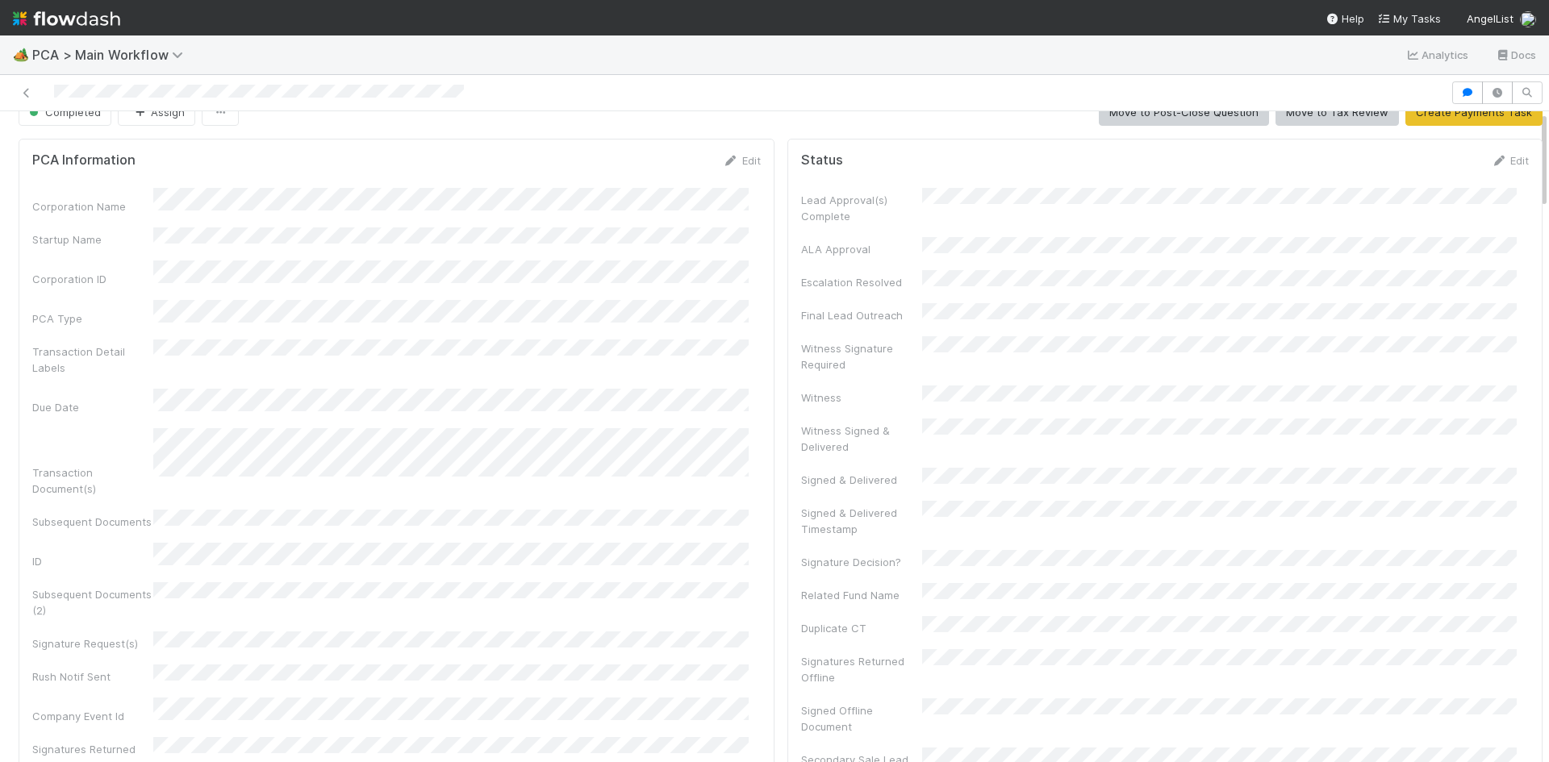
scroll to position [0, 0]
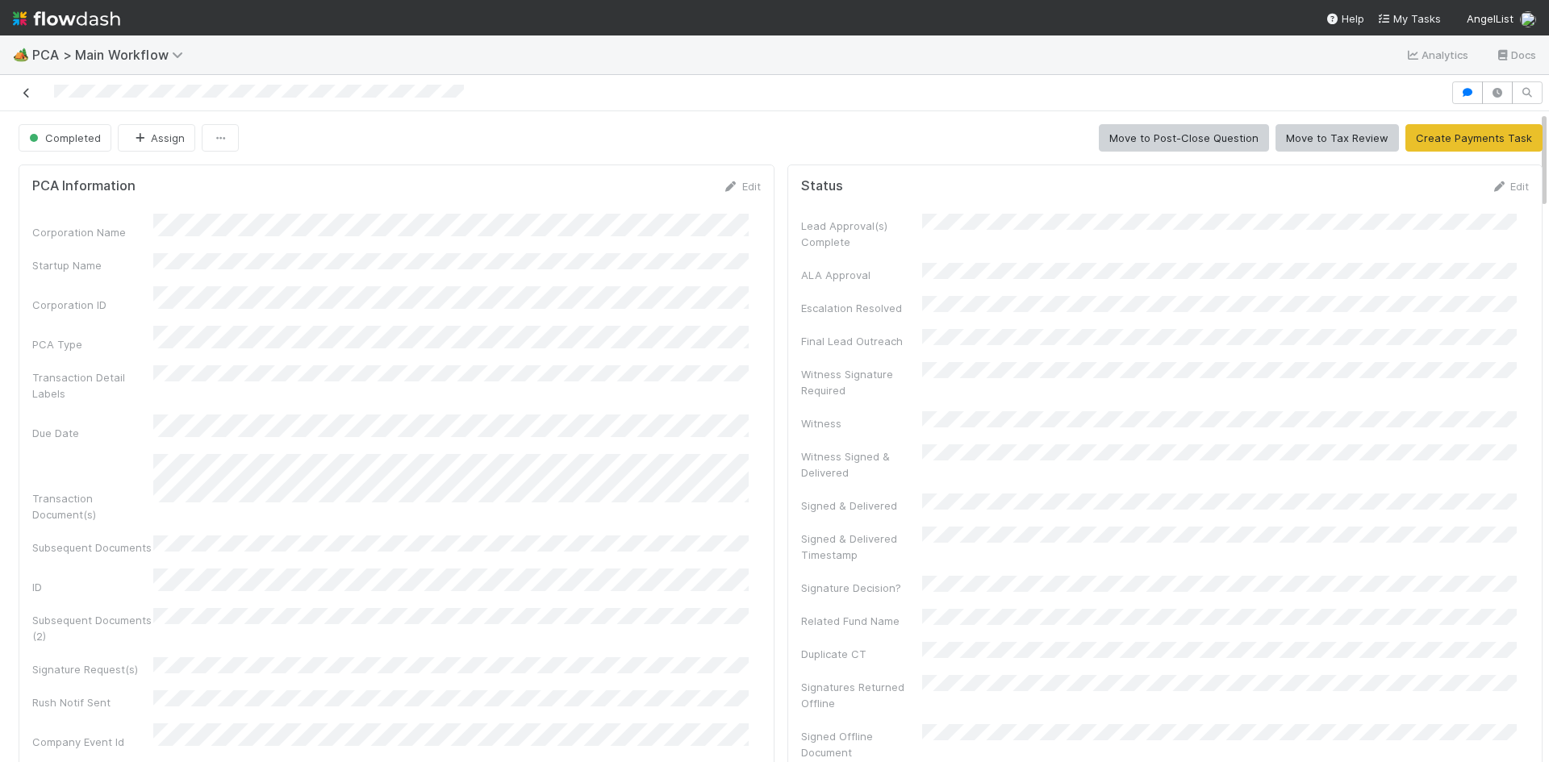
click at [27, 91] on icon at bounding box center [27, 93] width 16 height 10
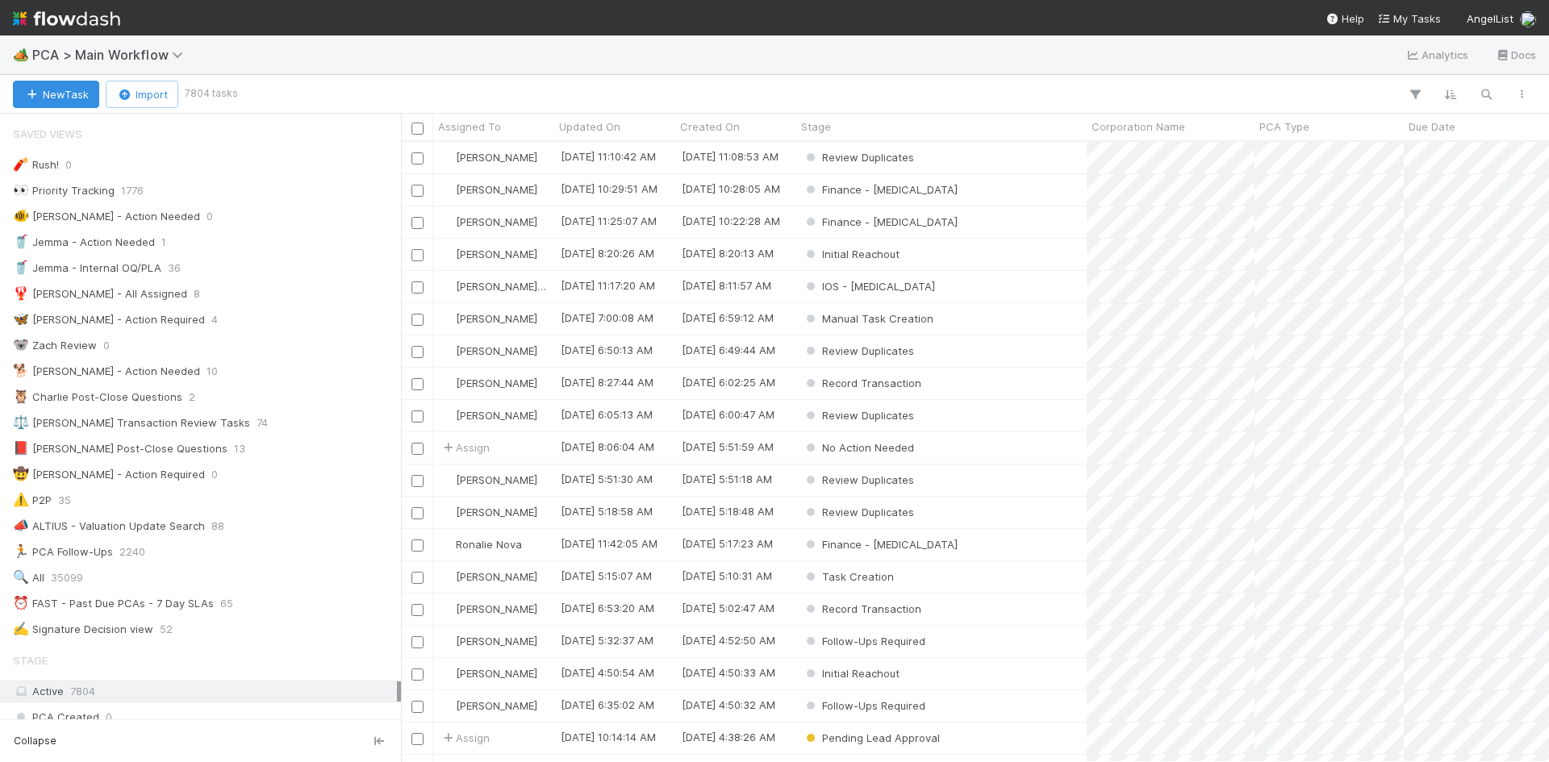
scroll to position [608, 1136]
